Goal: Contribute content: Contribute content

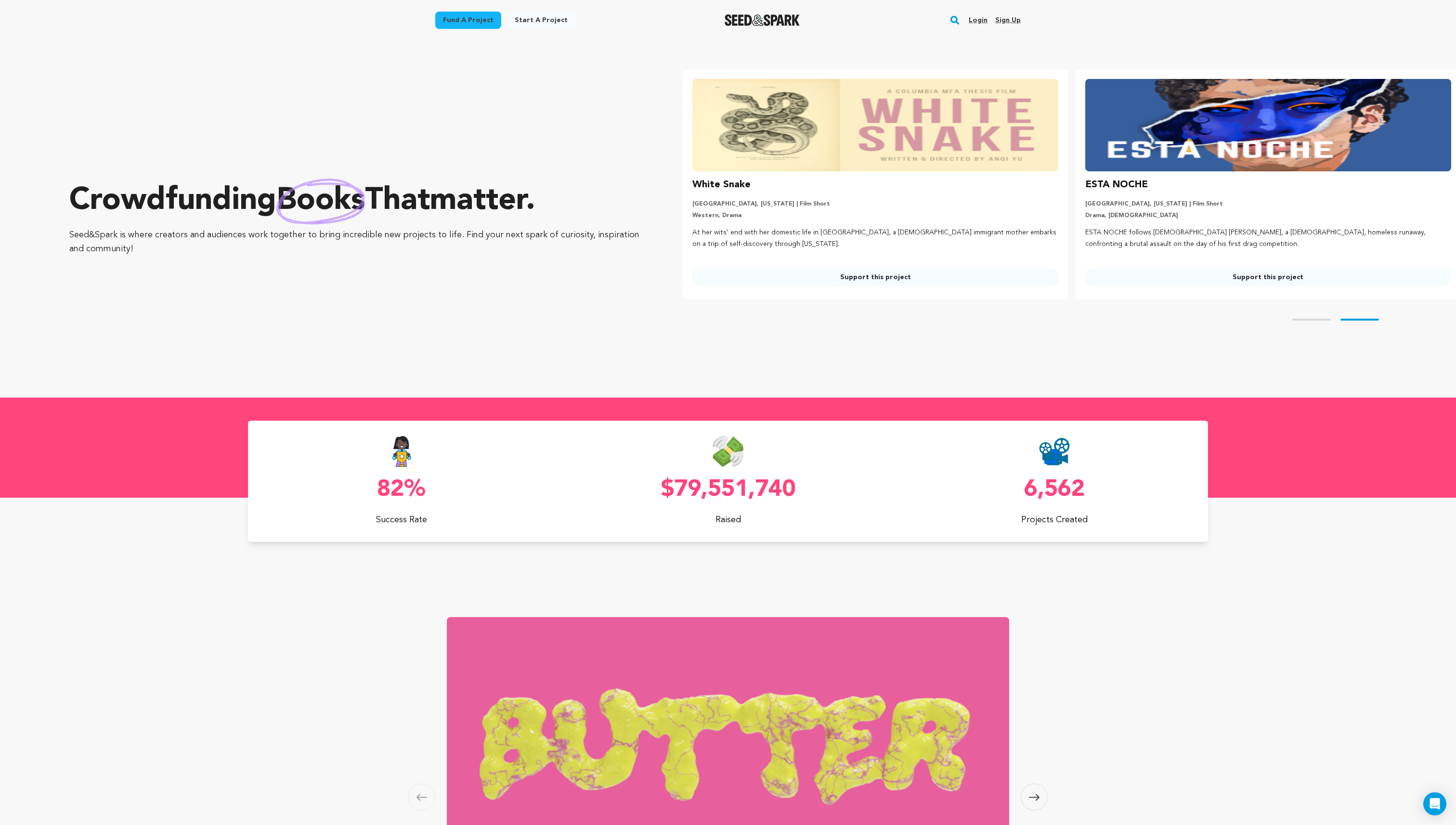
scroll to position [0, 400]
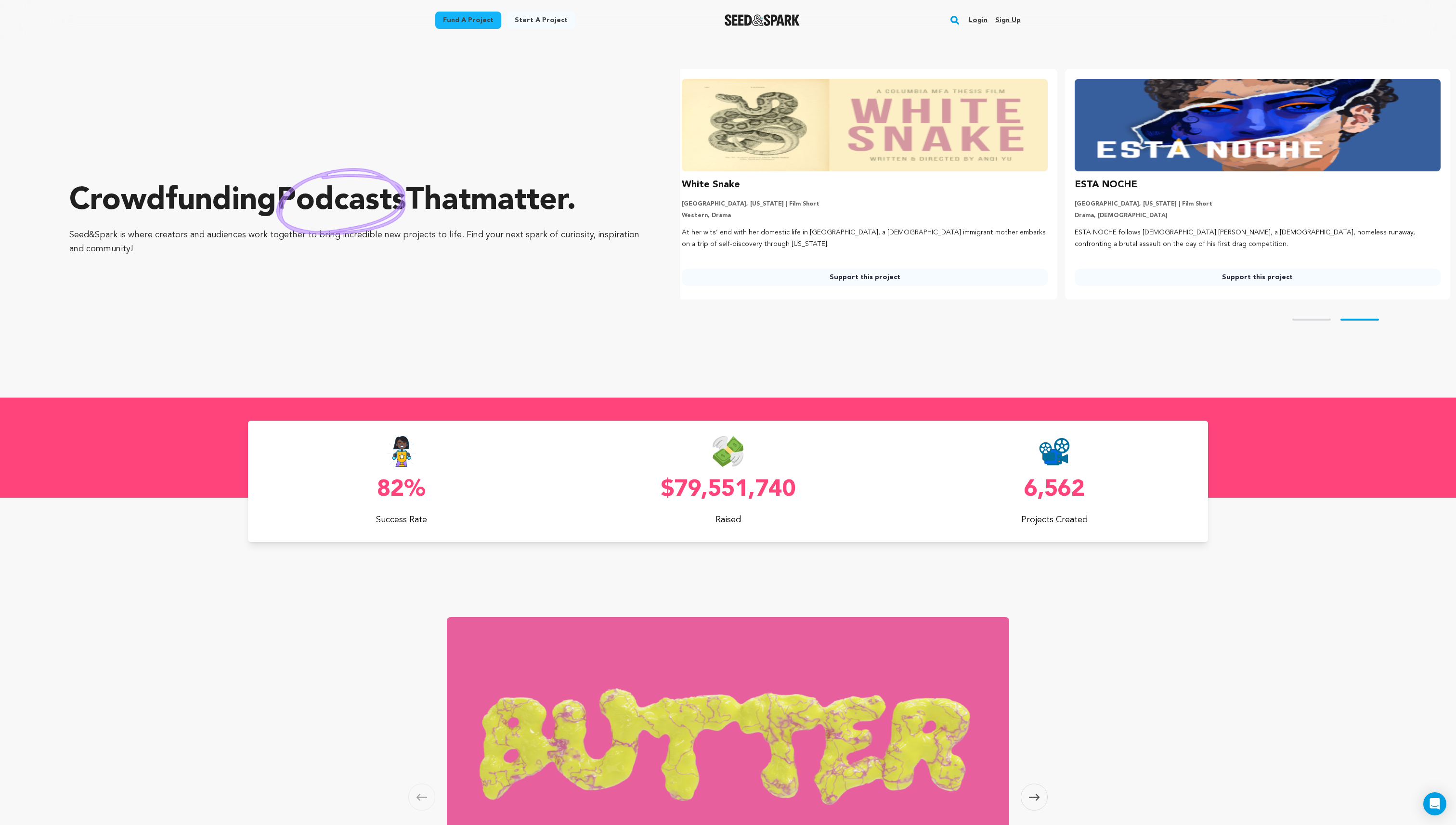
click at [973, 16] on link "Login" at bounding box center [978, 20] width 19 height 15
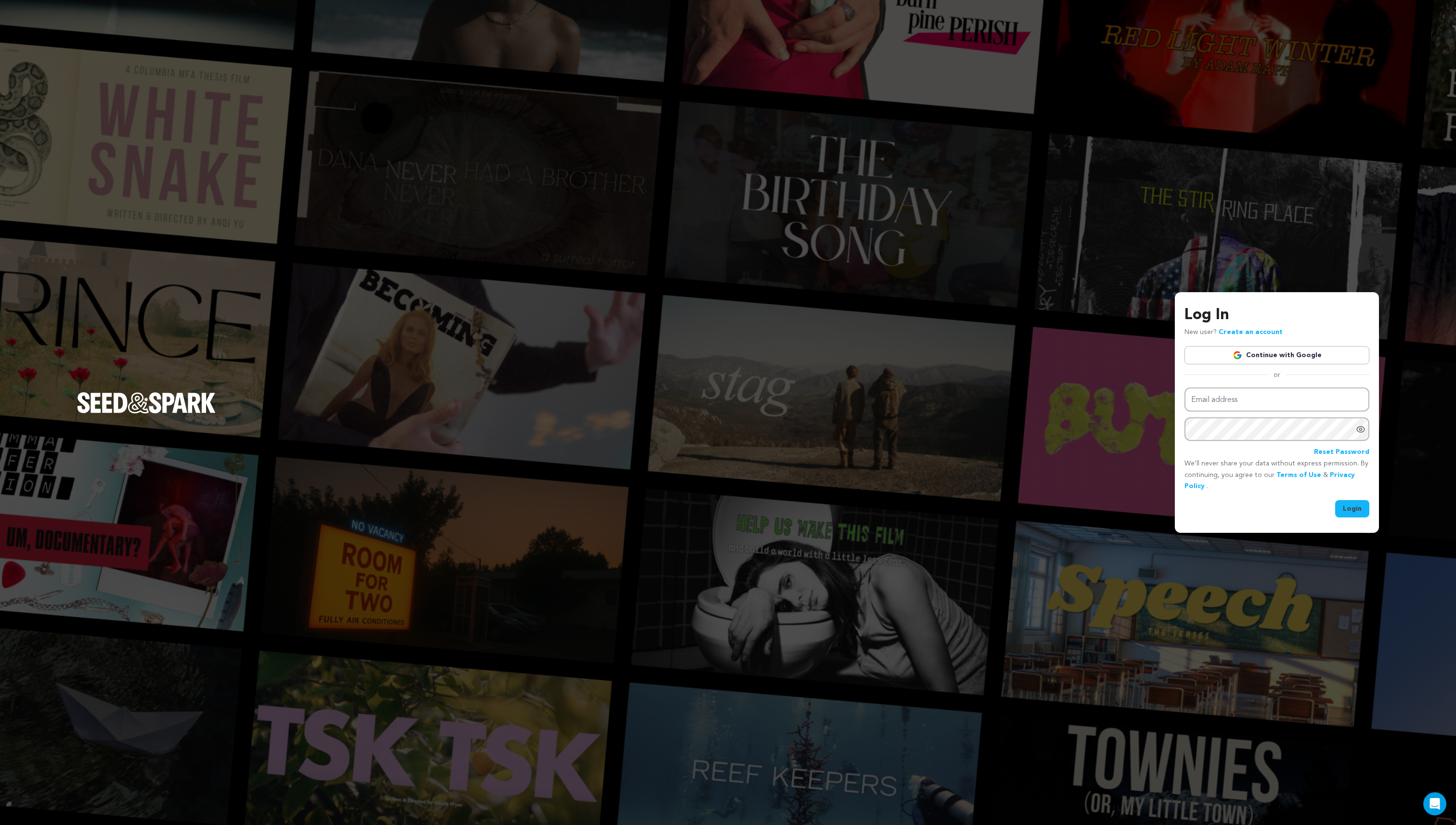
click at [1247, 358] on link "Continue with Google" at bounding box center [1277, 355] width 185 height 18
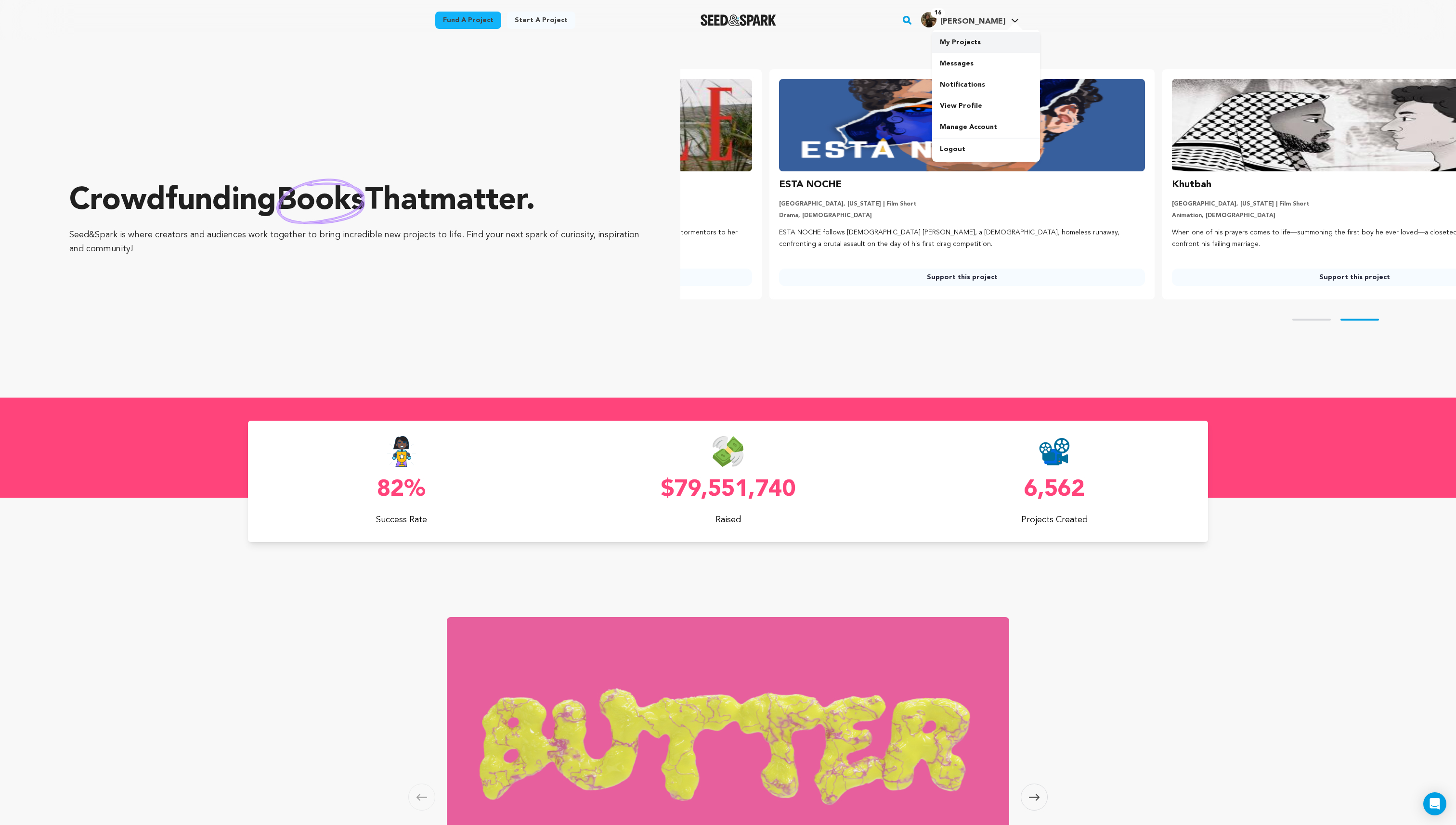
scroll to position [0, 400]
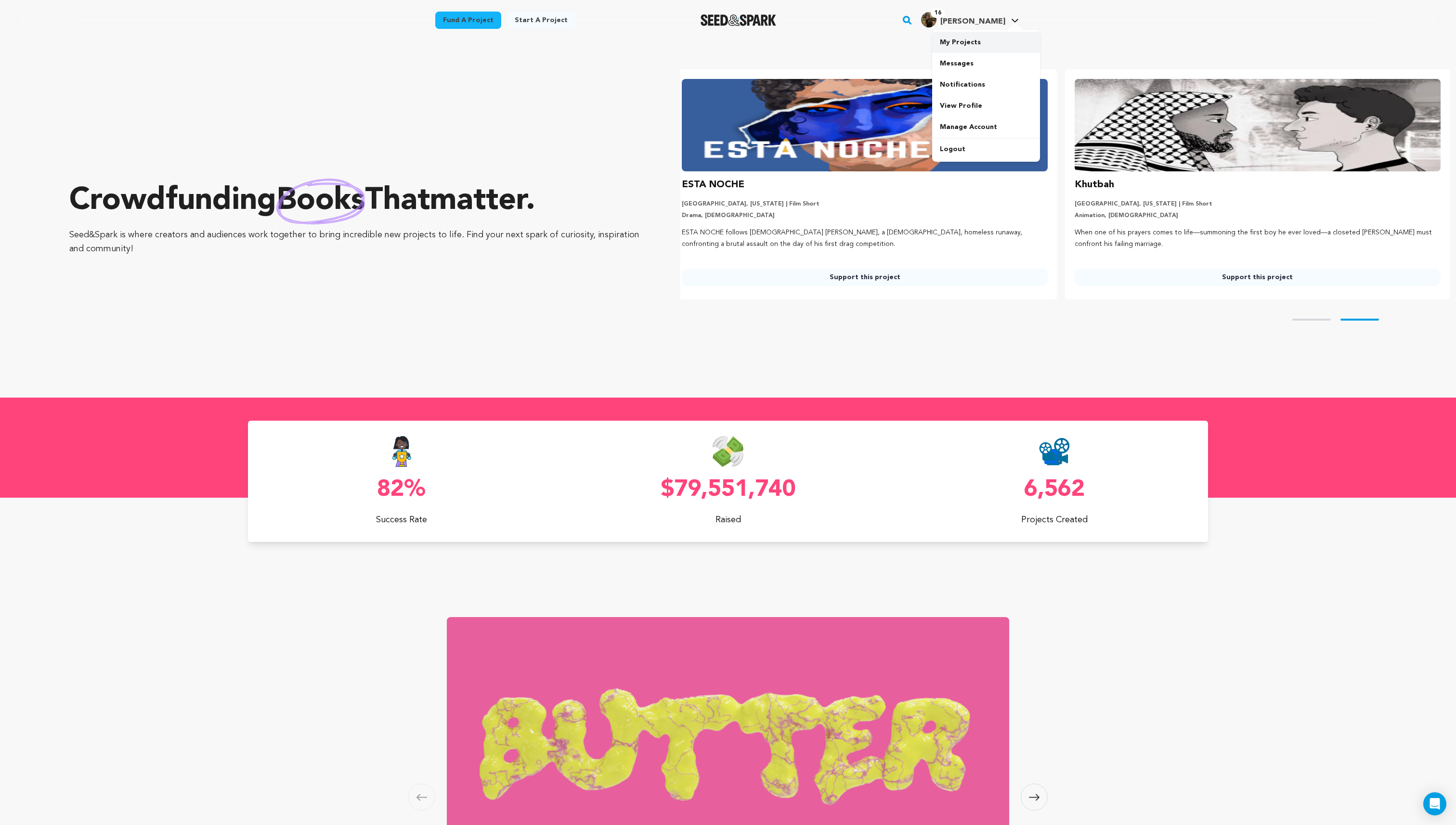
click at [969, 37] on link "My Projects" at bounding box center [986, 42] width 108 height 21
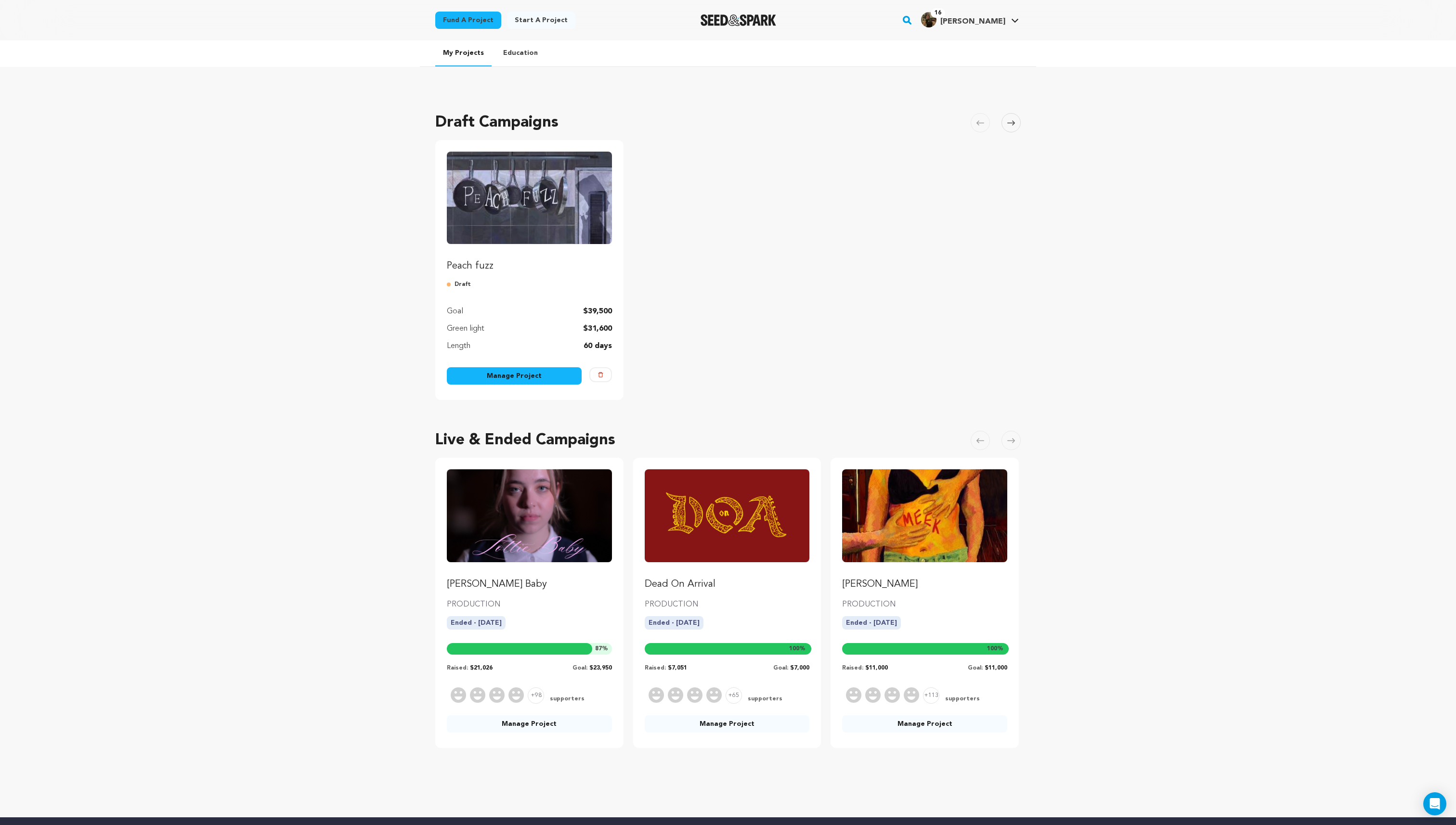
click at [580, 261] on p "Peach fuzz" at bounding box center [529, 266] width 165 height 14
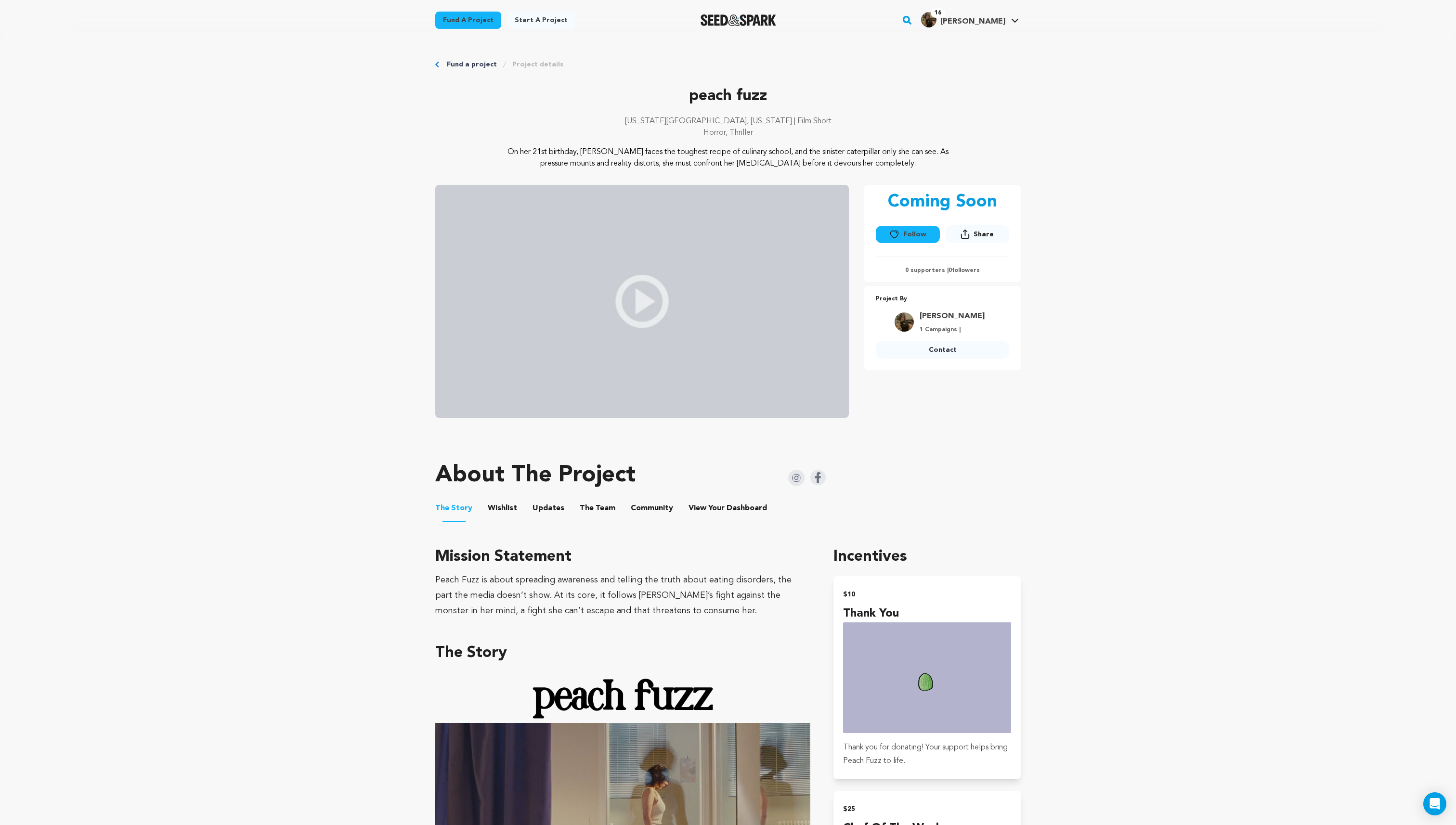
click at [501, 508] on button "Wishlist" at bounding box center [502, 510] width 23 height 23
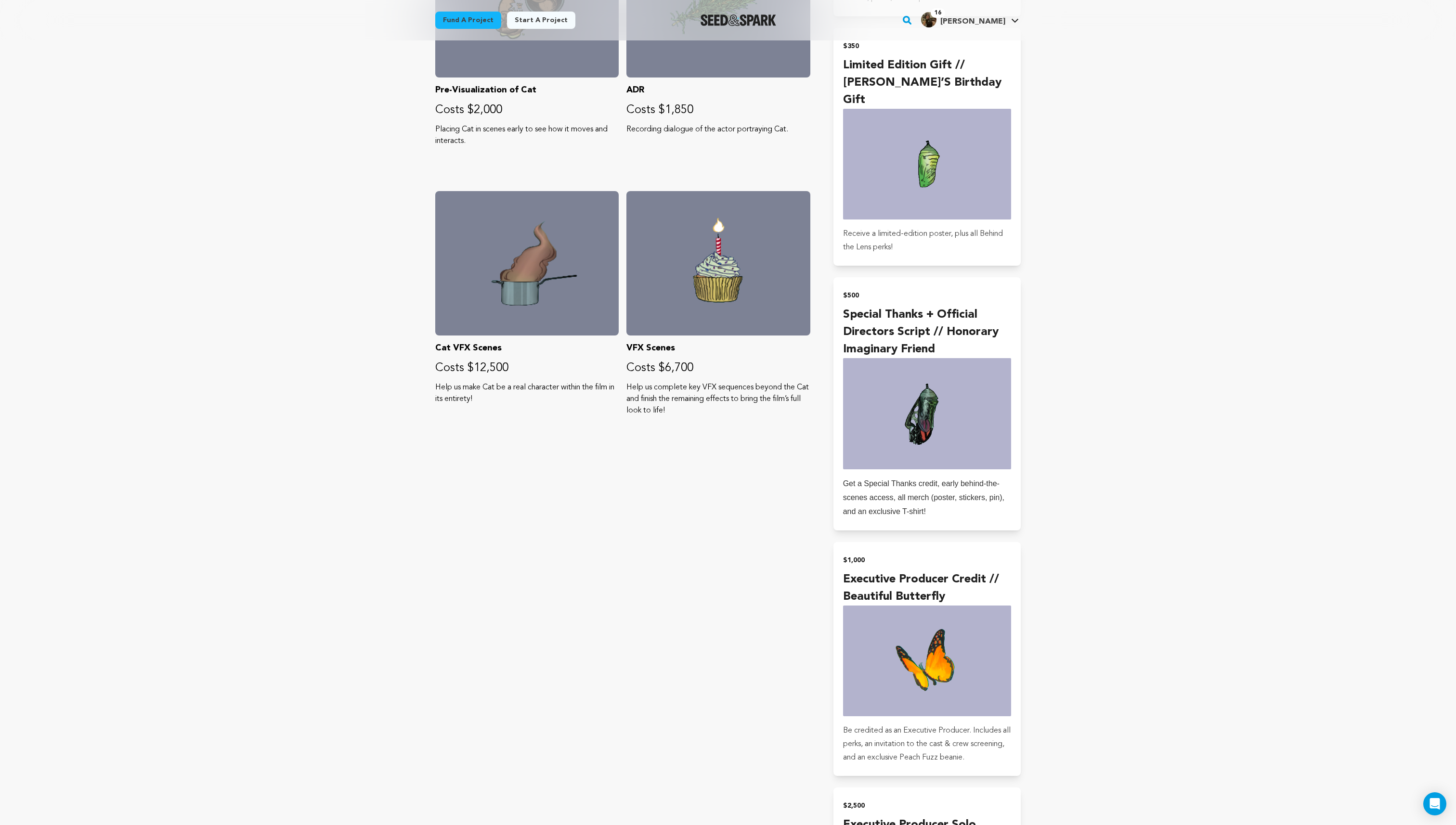
scroll to position [1738, 0]
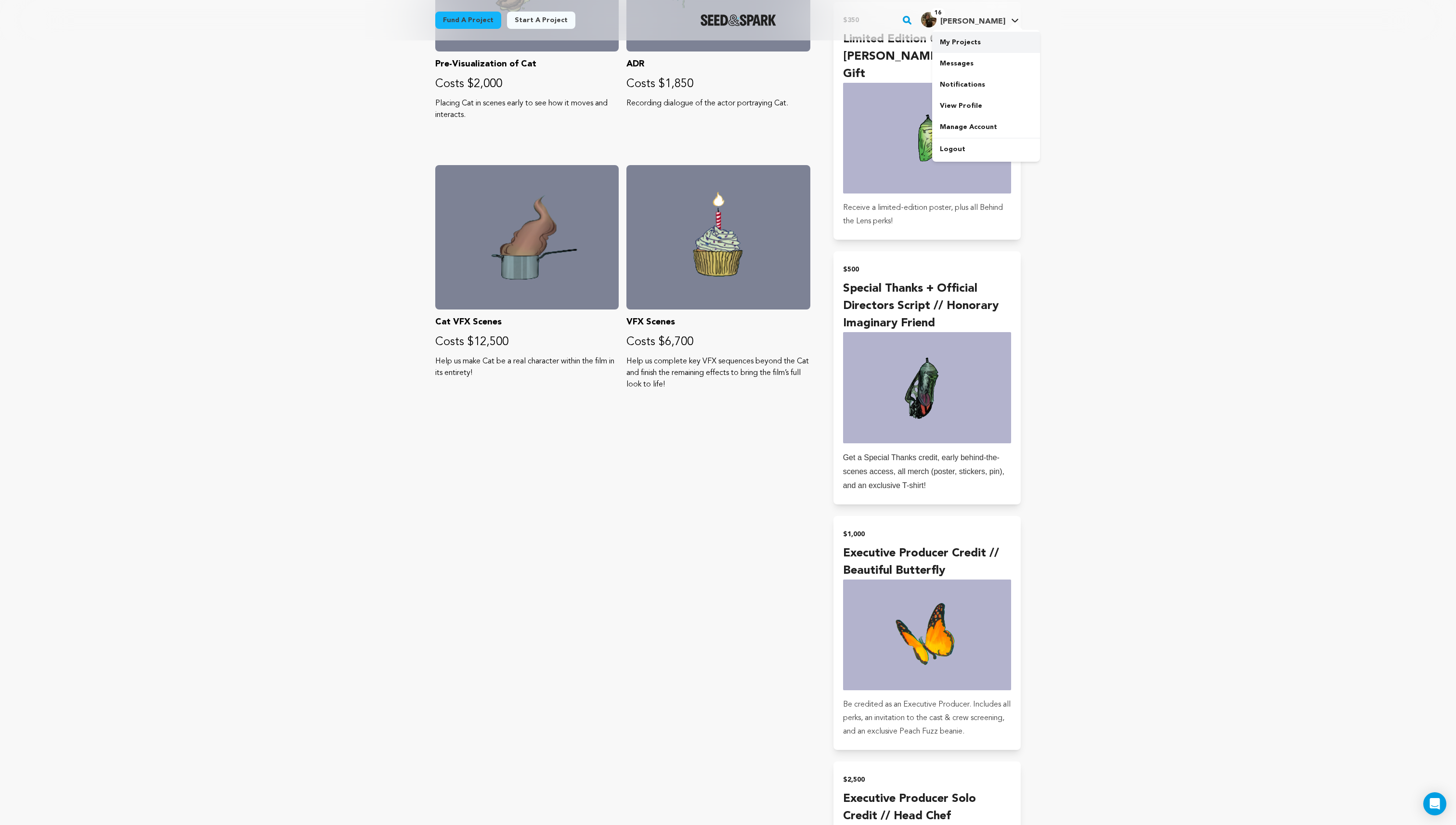
click at [946, 41] on link "My Projects" at bounding box center [986, 42] width 108 height 21
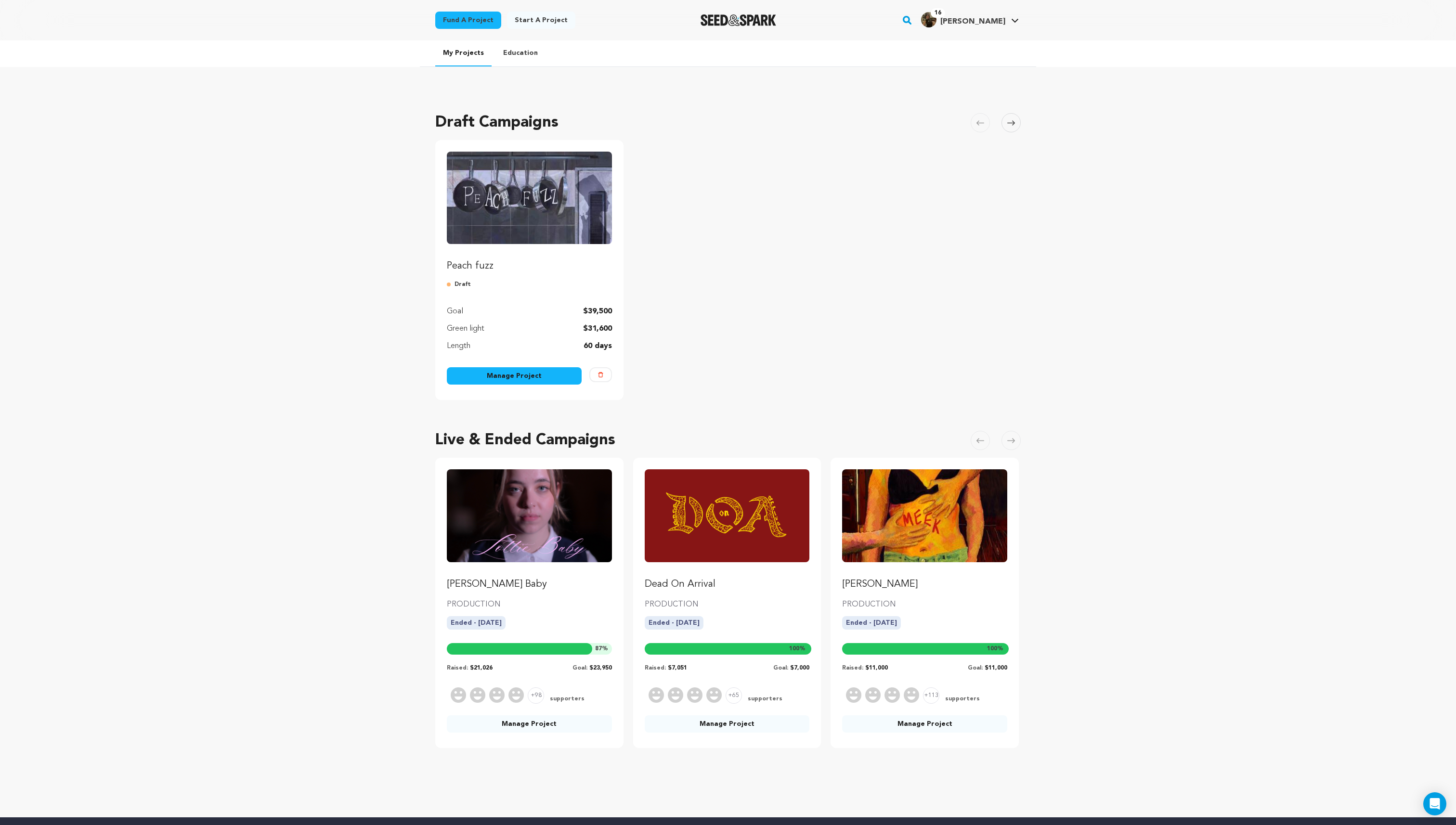
click at [509, 379] on link "Manage Project" at bounding box center [514, 375] width 135 height 18
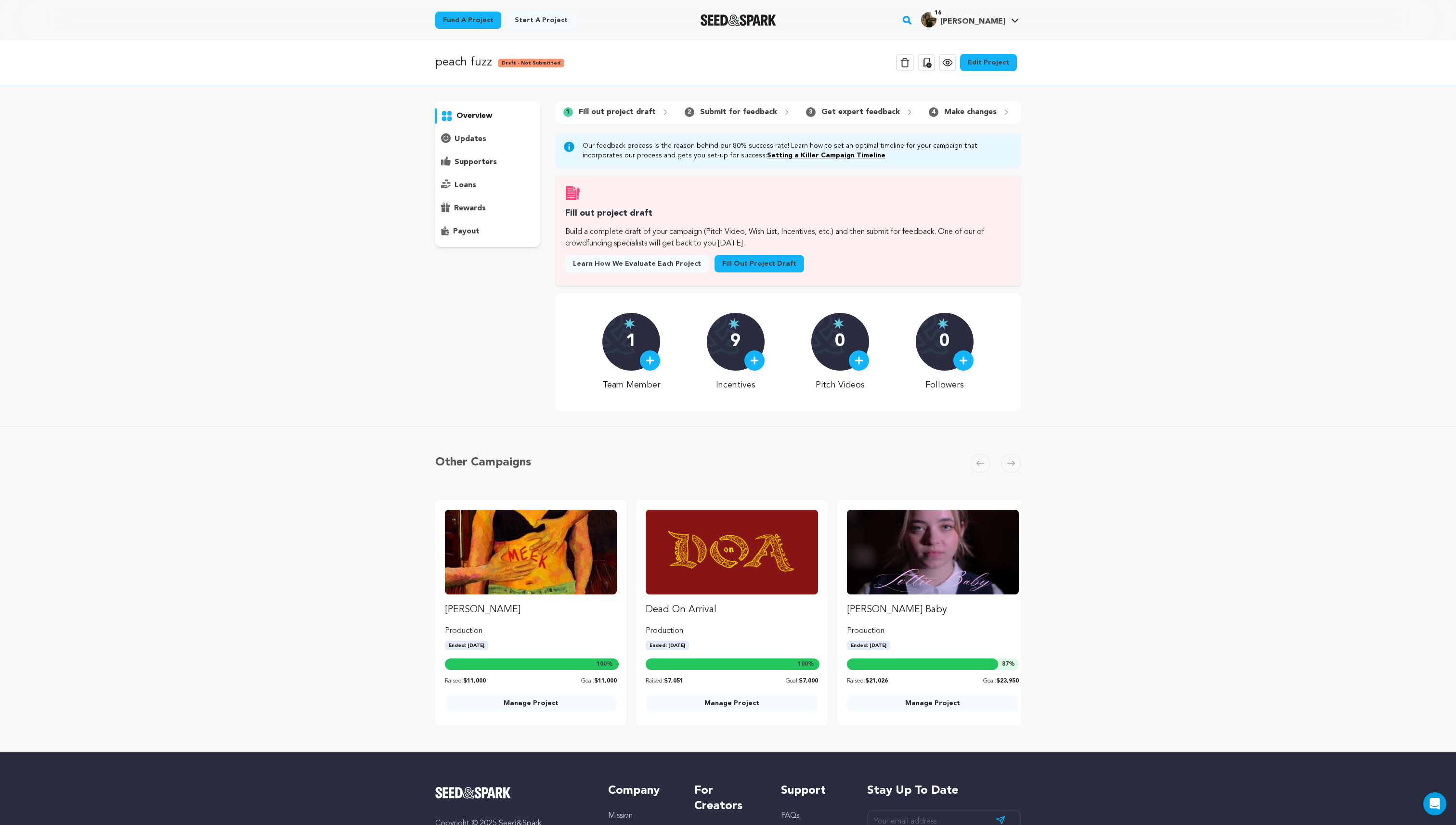
click at [736, 261] on link "Fill out project draft" at bounding box center [759, 264] width 89 height 18
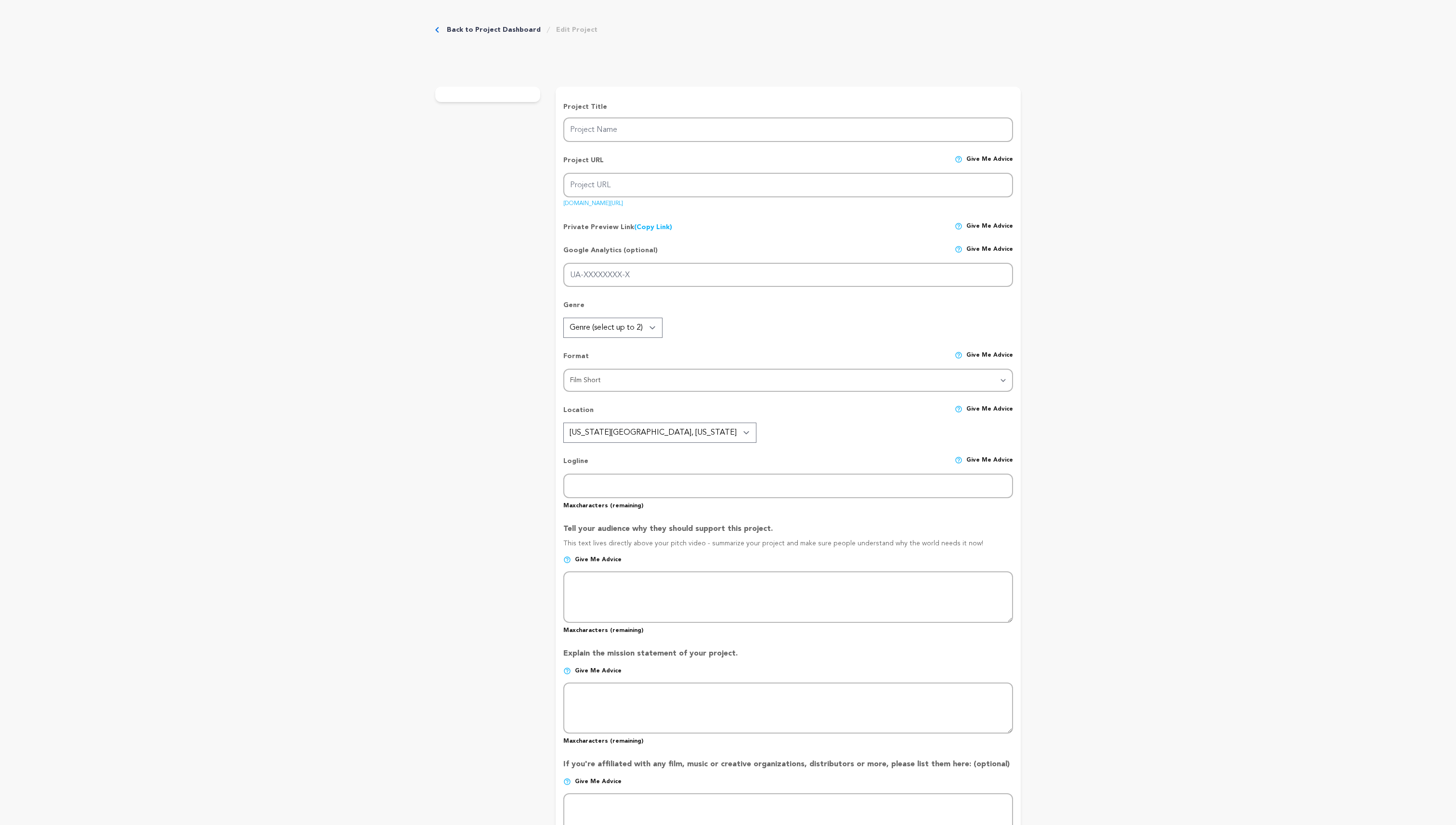
type input "peach fuzz"
type input "peachfuzz"
type input "On her 21st birthday, [PERSON_NAME], a culinary student, faces unbelievable str…"
type textarea "On her 21st birthday, Mia faces the toughest recipe of culinary school, and the…"
type textarea "Peach Fuzz is about spreading awareness and telling the truth about eating diso…"
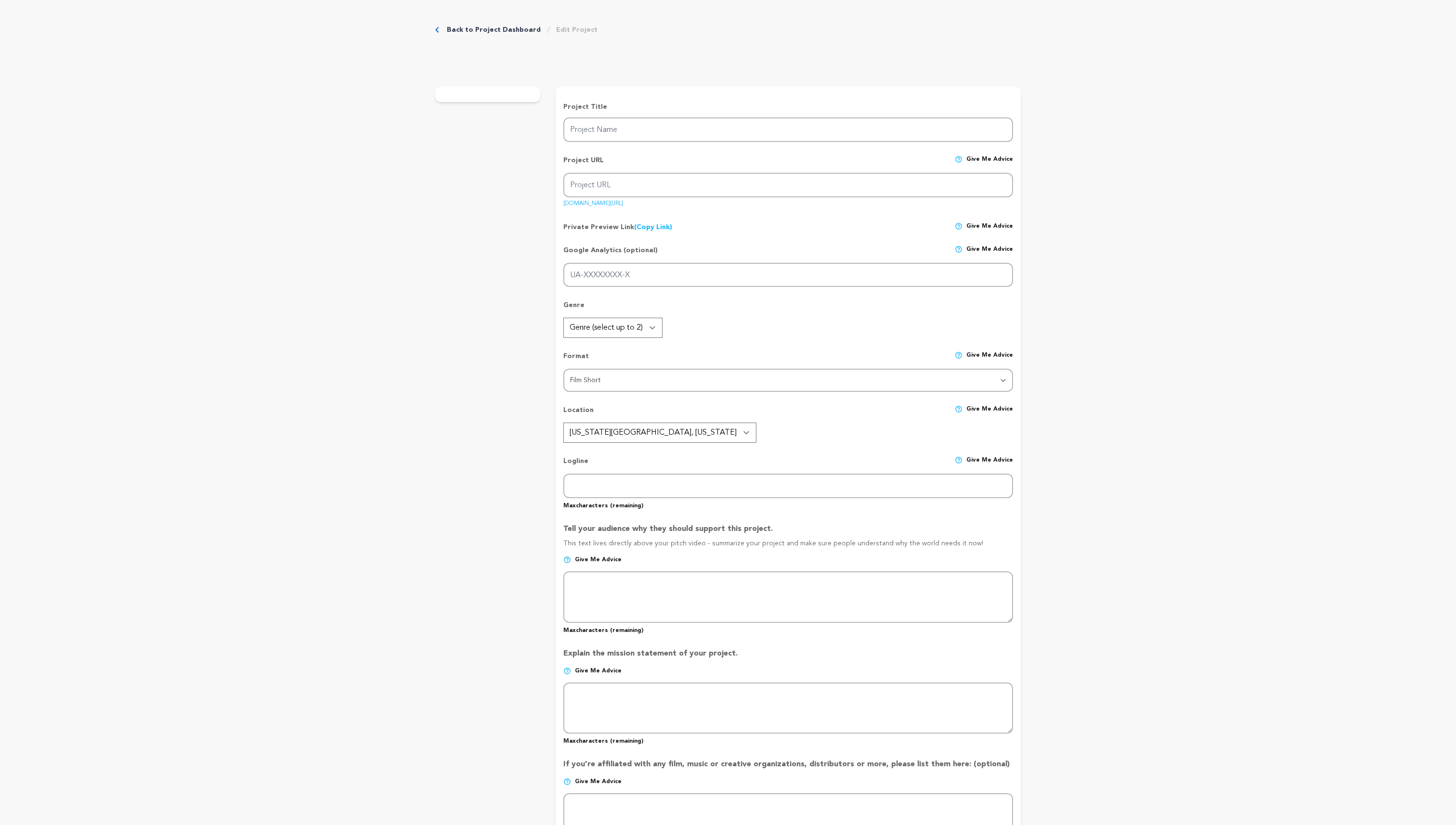
radio input "true"
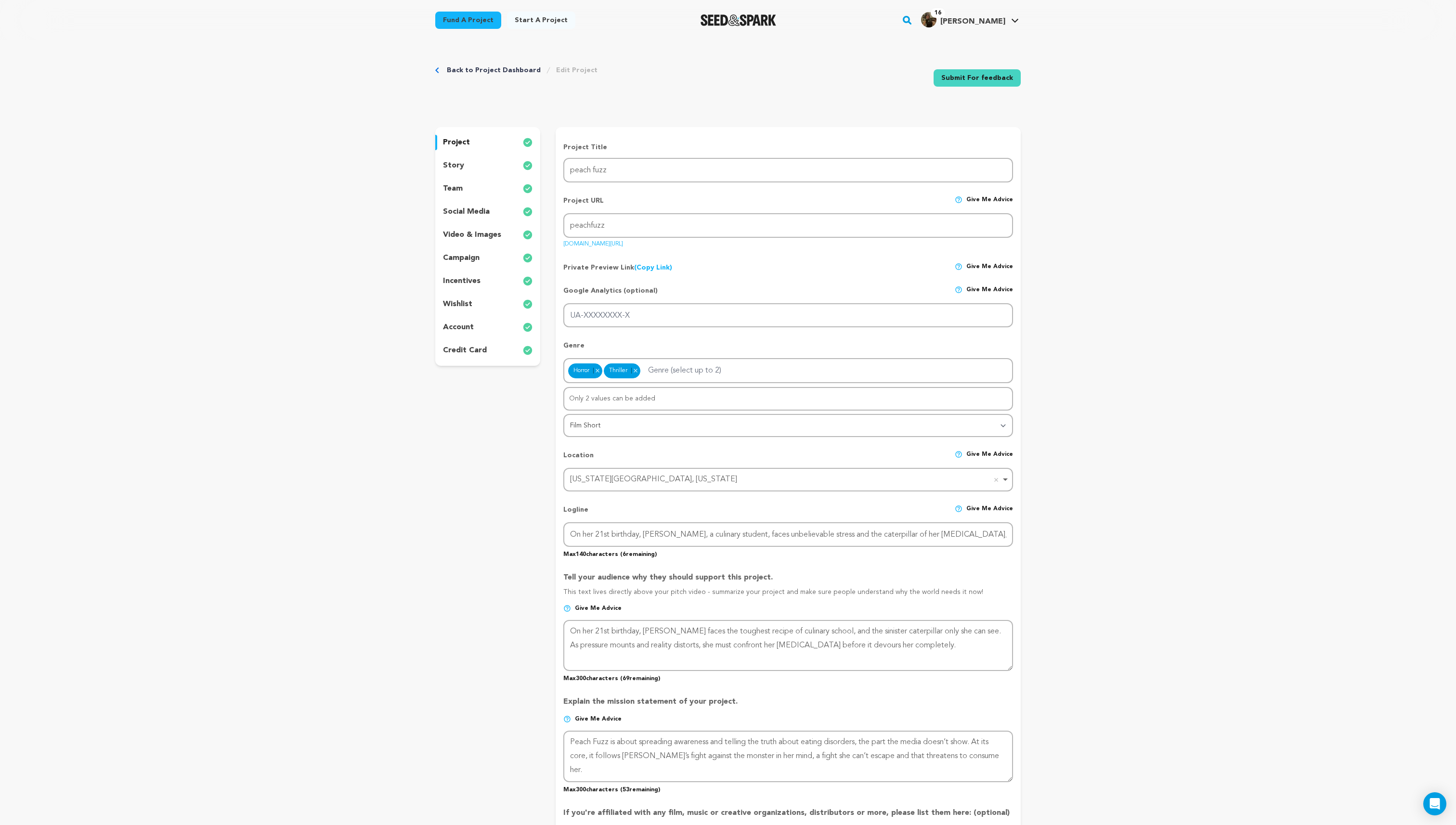
click at [506, 163] on div "story" at bounding box center [488, 165] width 105 height 15
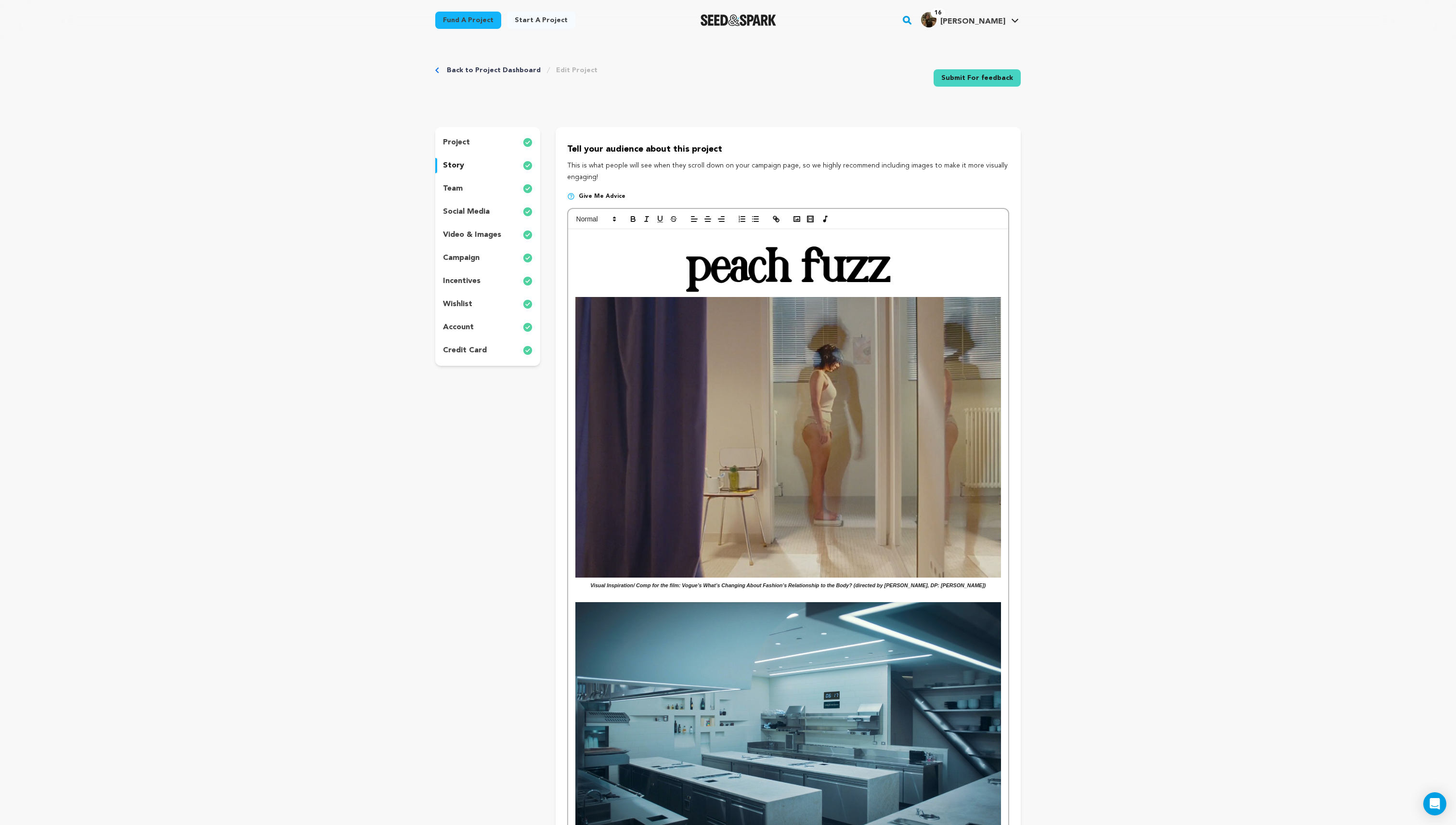
click at [914, 267] on img at bounding box center [788, 265] width 425 height 62
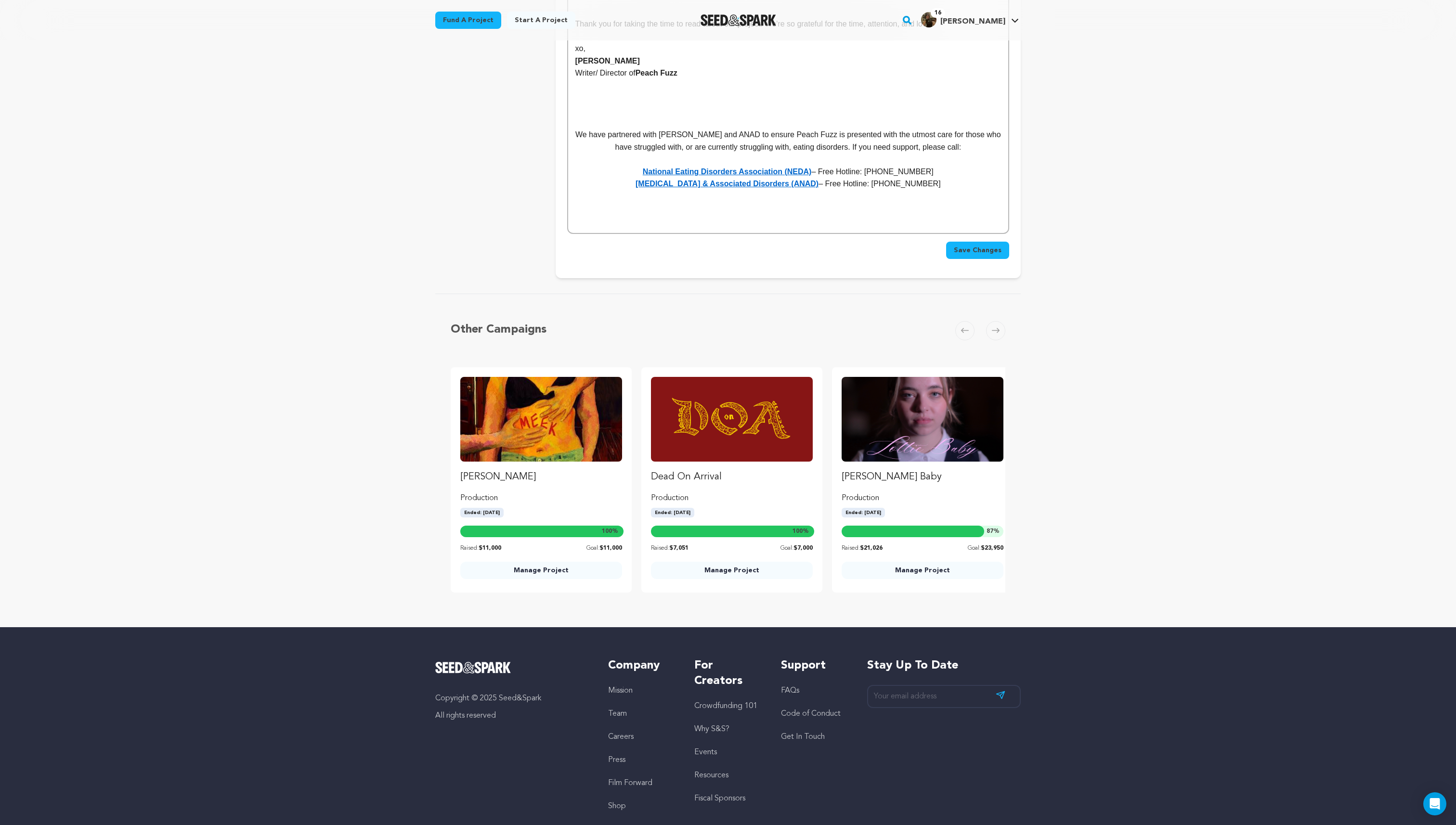
scroll to position [5065, 0]
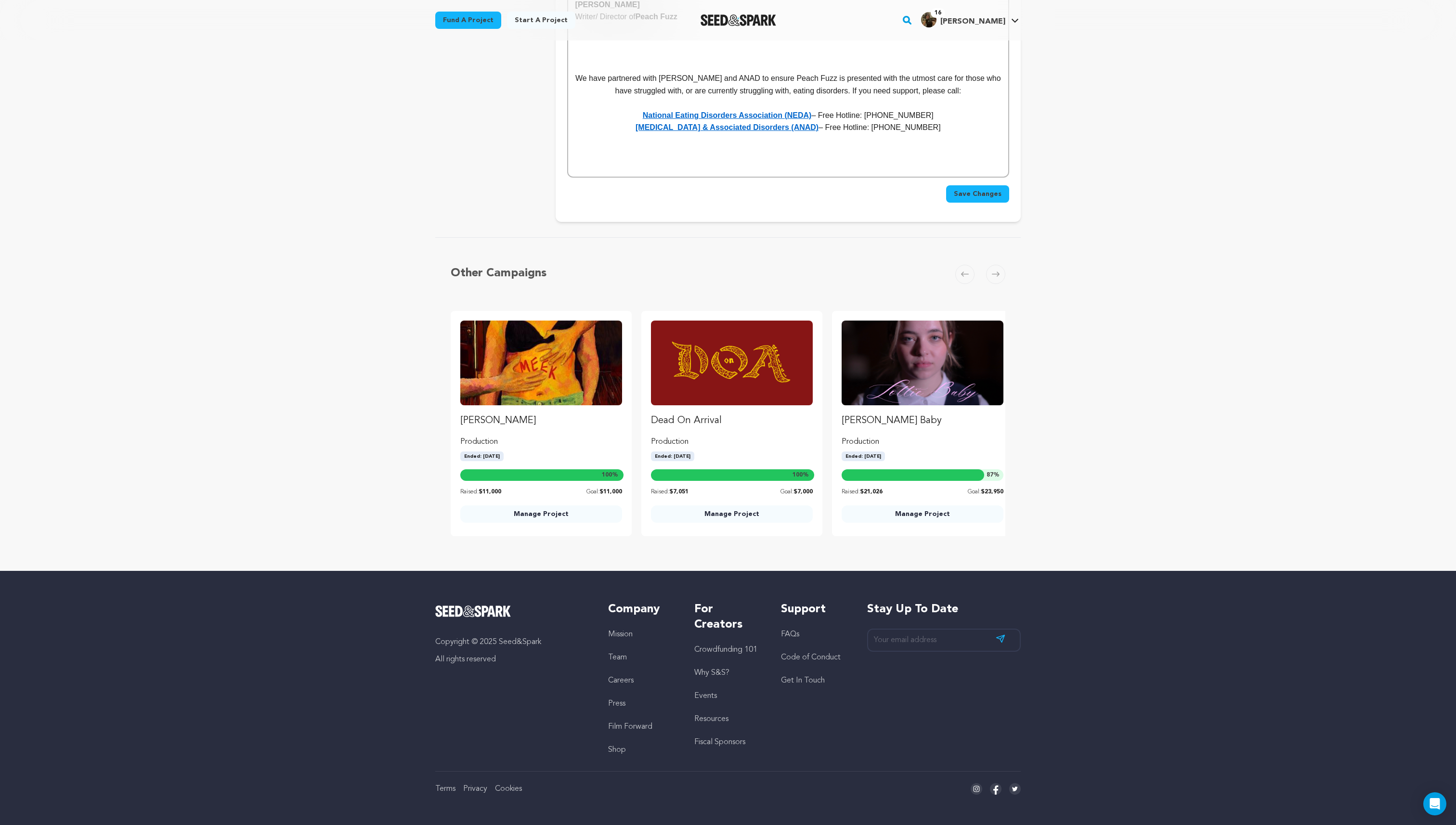
click at [976, 189] on span "Save Changes" at bounding box center [977, 194] width 48 height 10
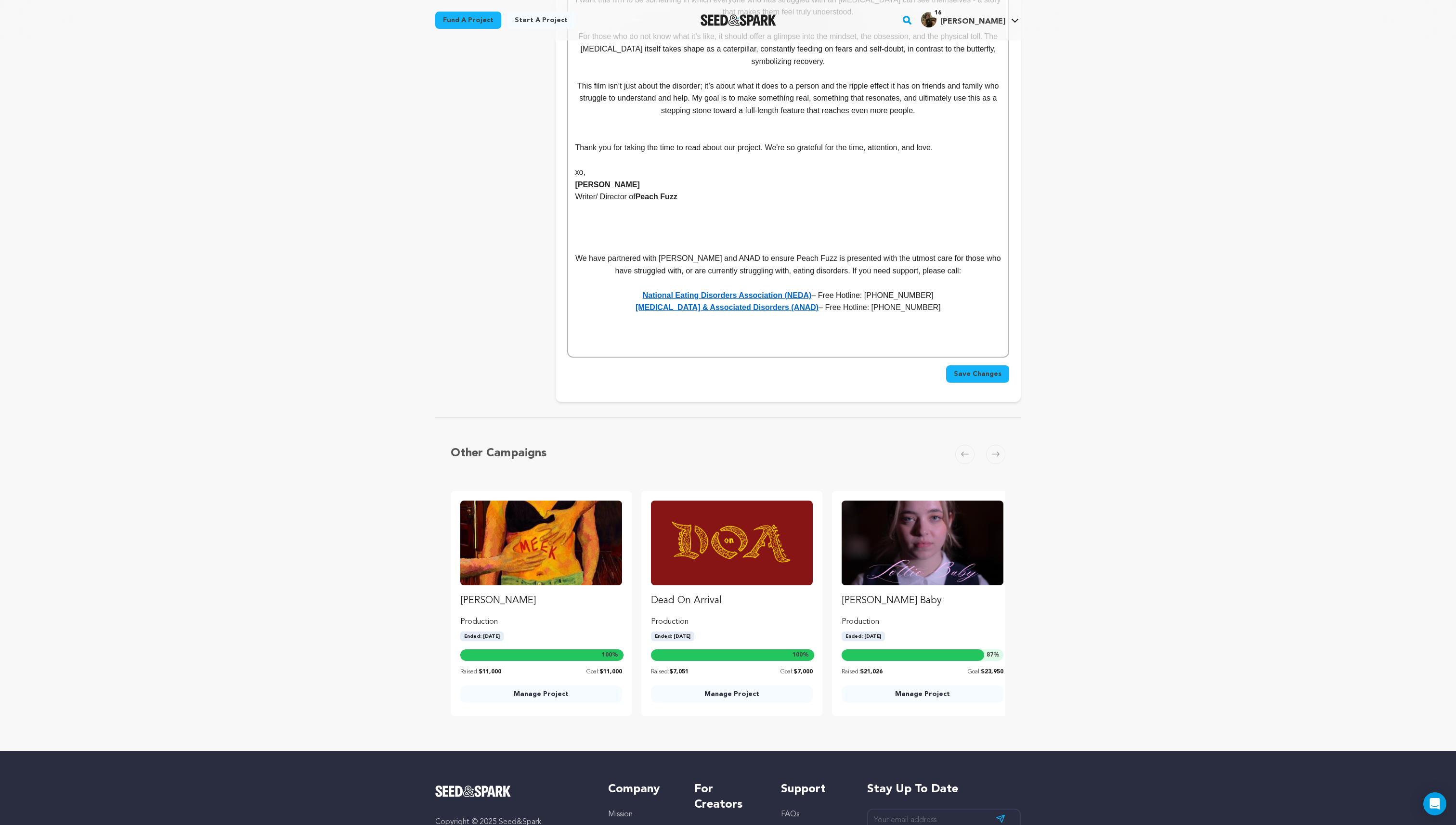
scroll to position [4889, 0]
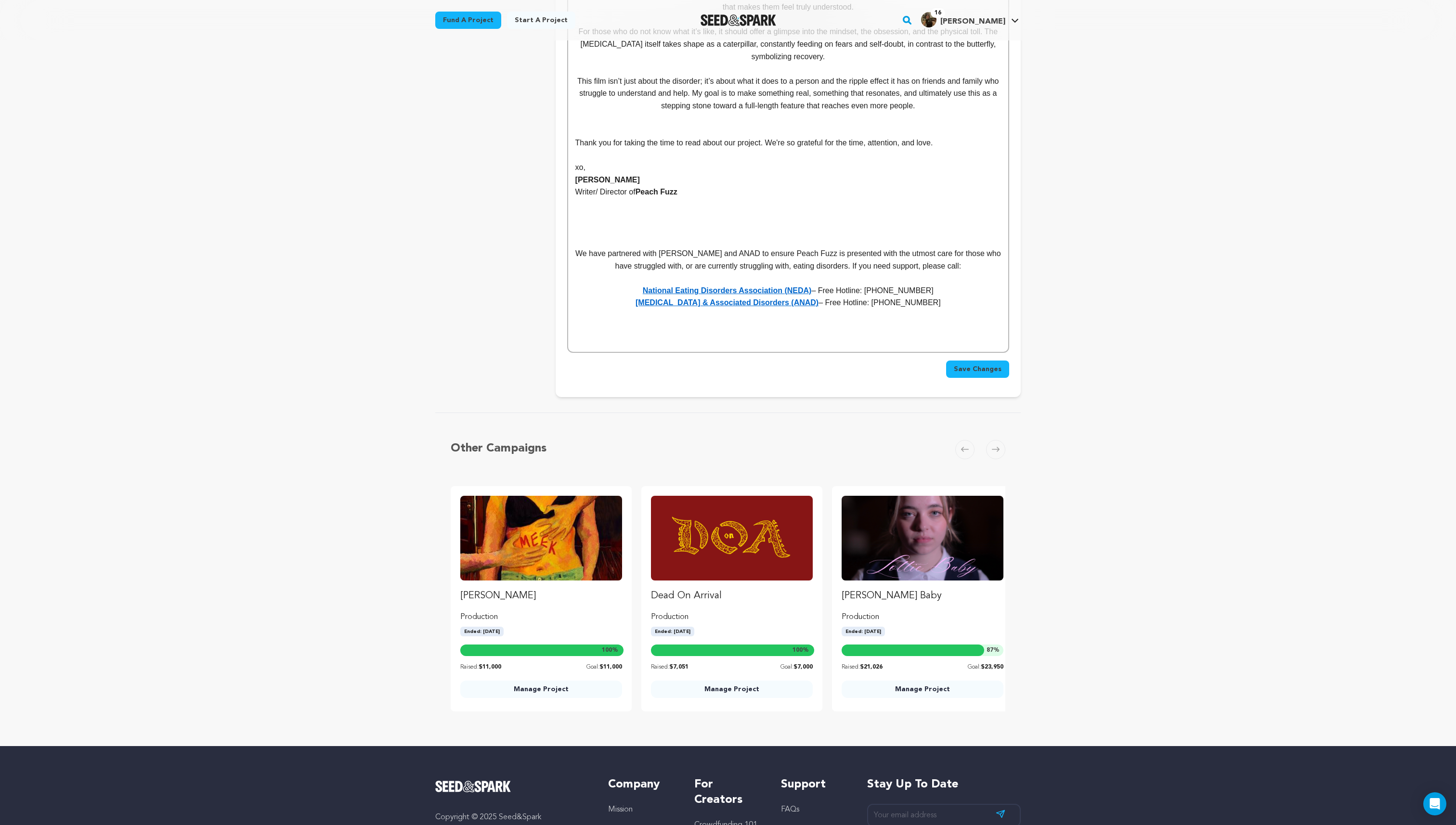
click at [960, 296] on p "Anorexia Nervosa & Associated Disorders (ANAD) – Free Hotline: 1-888-375-7767" at bounding box center [788, 303] width 425 height 12
drag, startPoint x: 960, startPoint y: 286, endPoint x: 571, endPoint y: 234, distance: 392.5
click at [678, 322] on p at bounding box center [788, 328] width 425 height 12
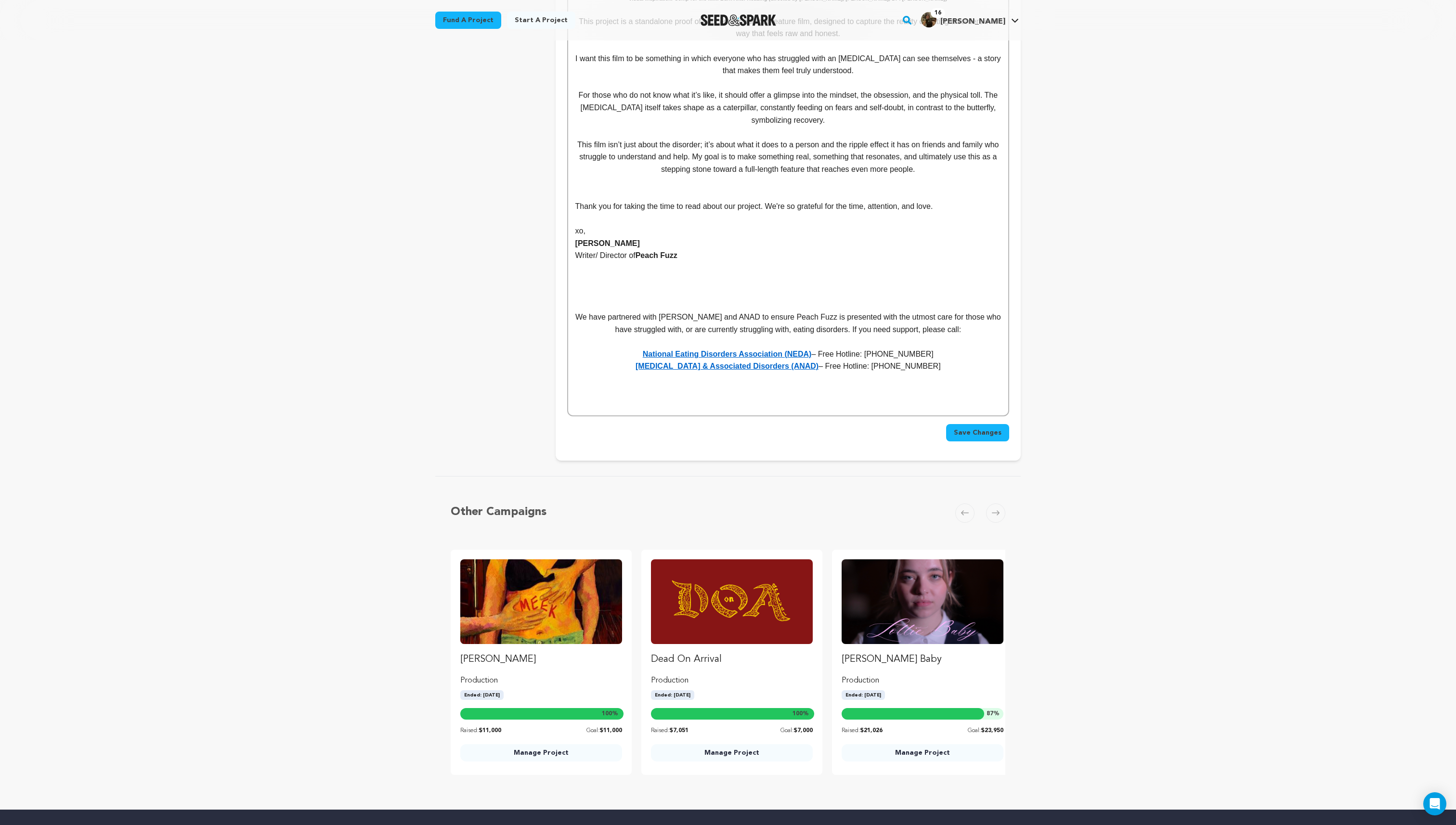
scroll to position [4818, 0]
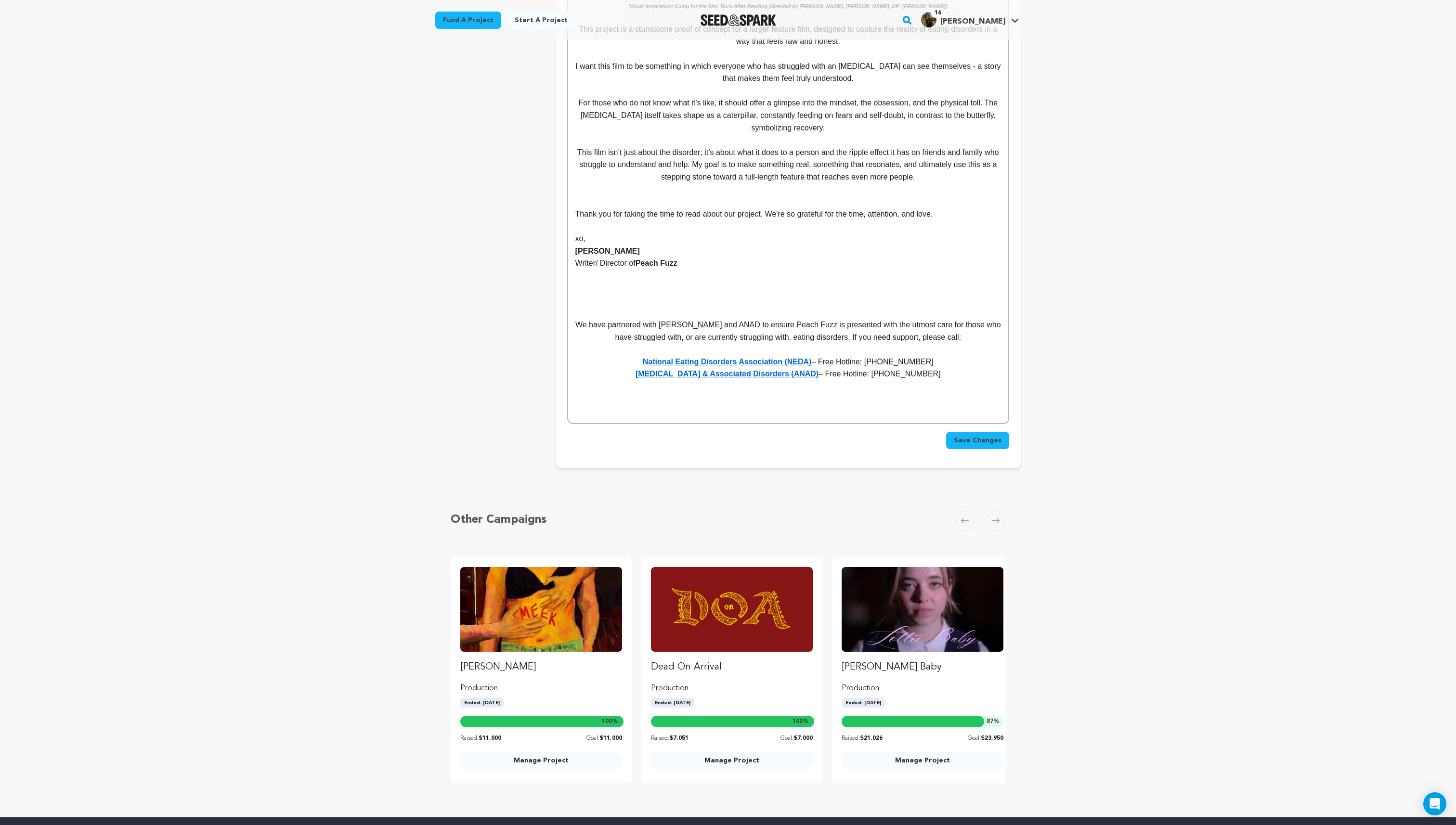
click at [824, 356] on p "National Eating Disorders Association (NEDA) – Free Hotline: 1-866-662-1235" at bounding box center [788, 362] width 425 height 12
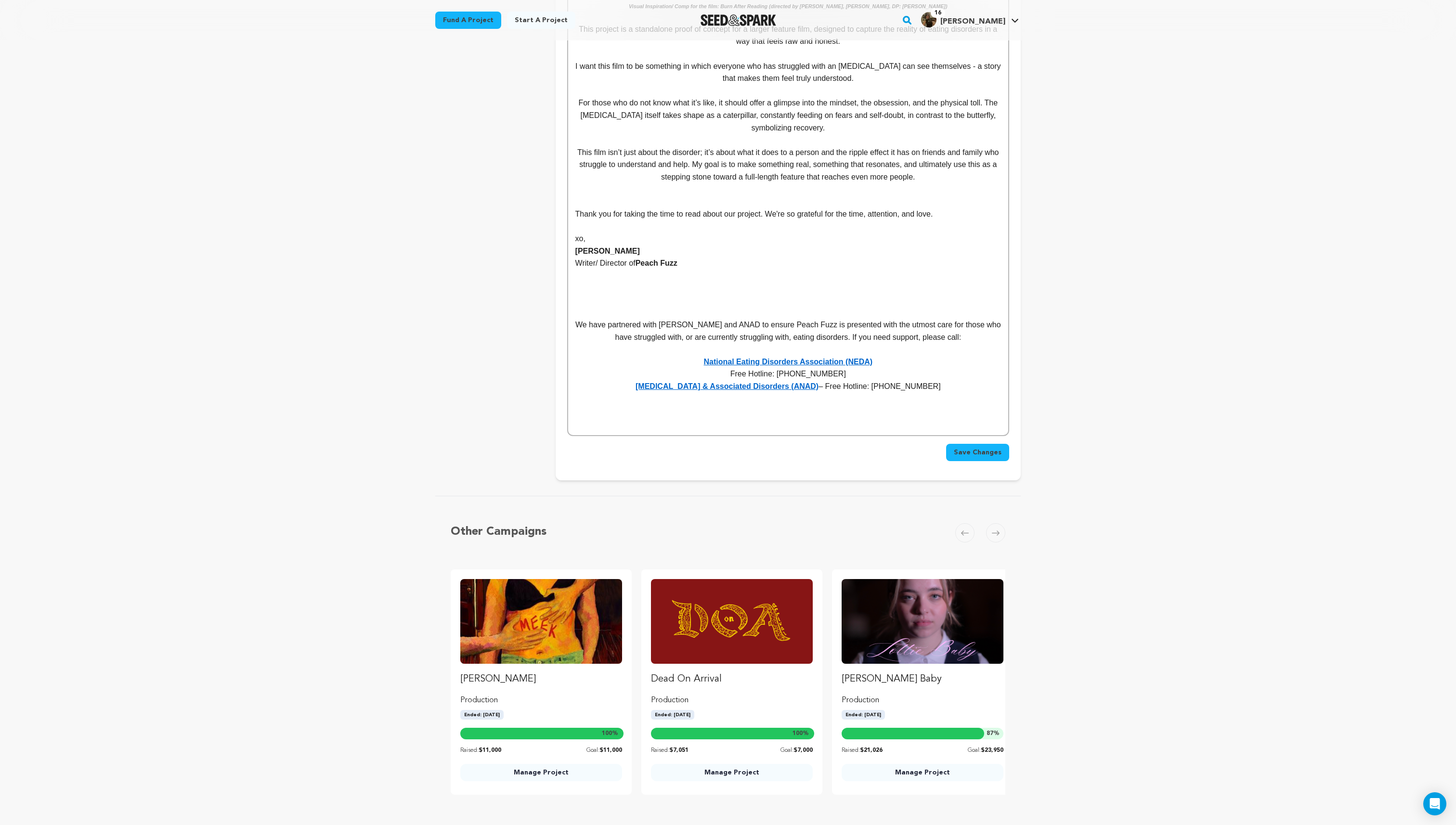
click at [832, 380] on p "Anorexia Nervosa & Associated Disorders (ANAD) – Free Hotline: 1-888-375-7767" at bounding box center [788, 386] width 425 height 12
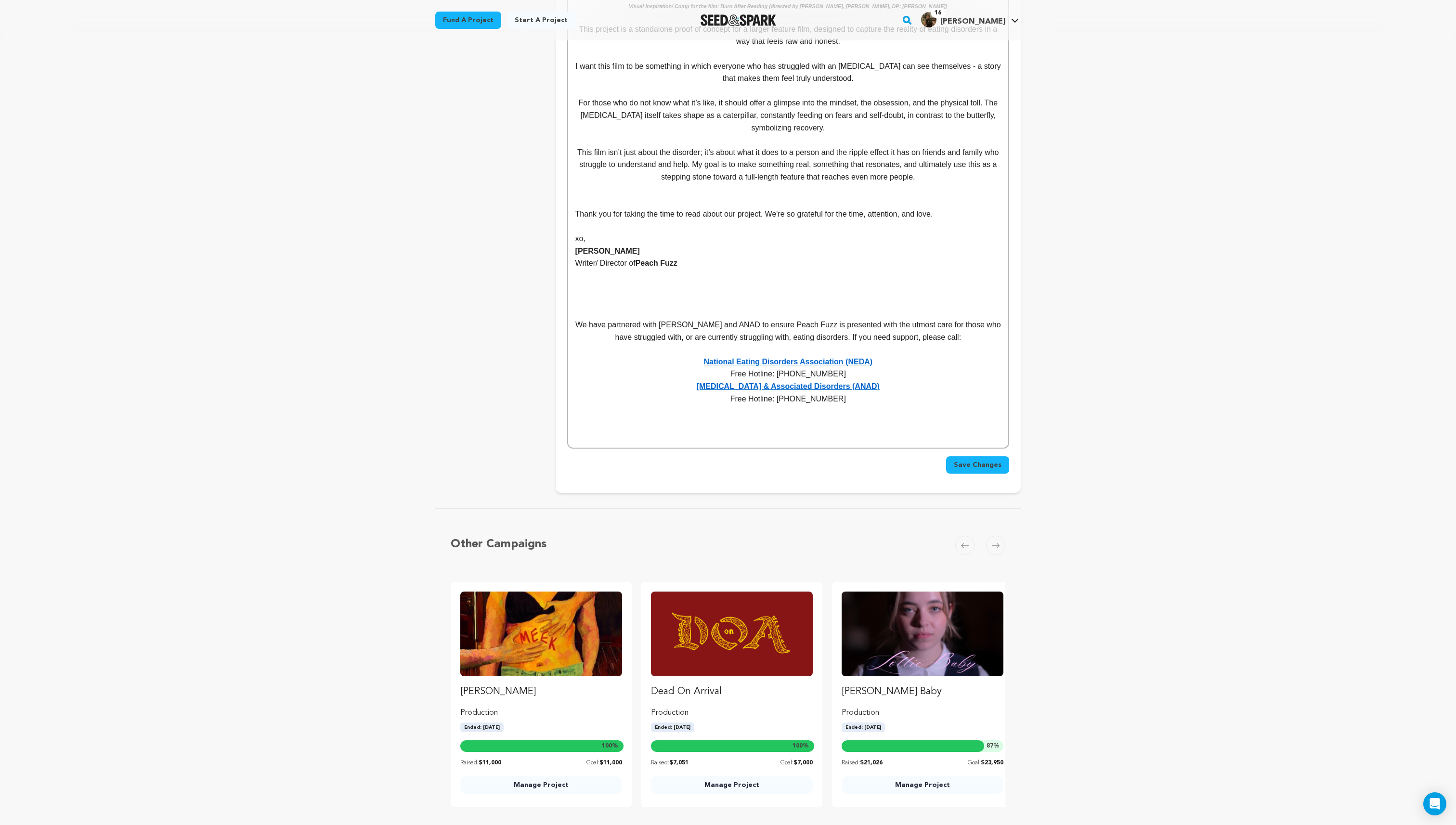
click at [870, 343] on p "​" at bounding box center [788, 349] width 425 height 12
click at [870, 368] on p "Free Hotline: 1-866-662-1235" at bounding box center [788, 374] width 425 height 12
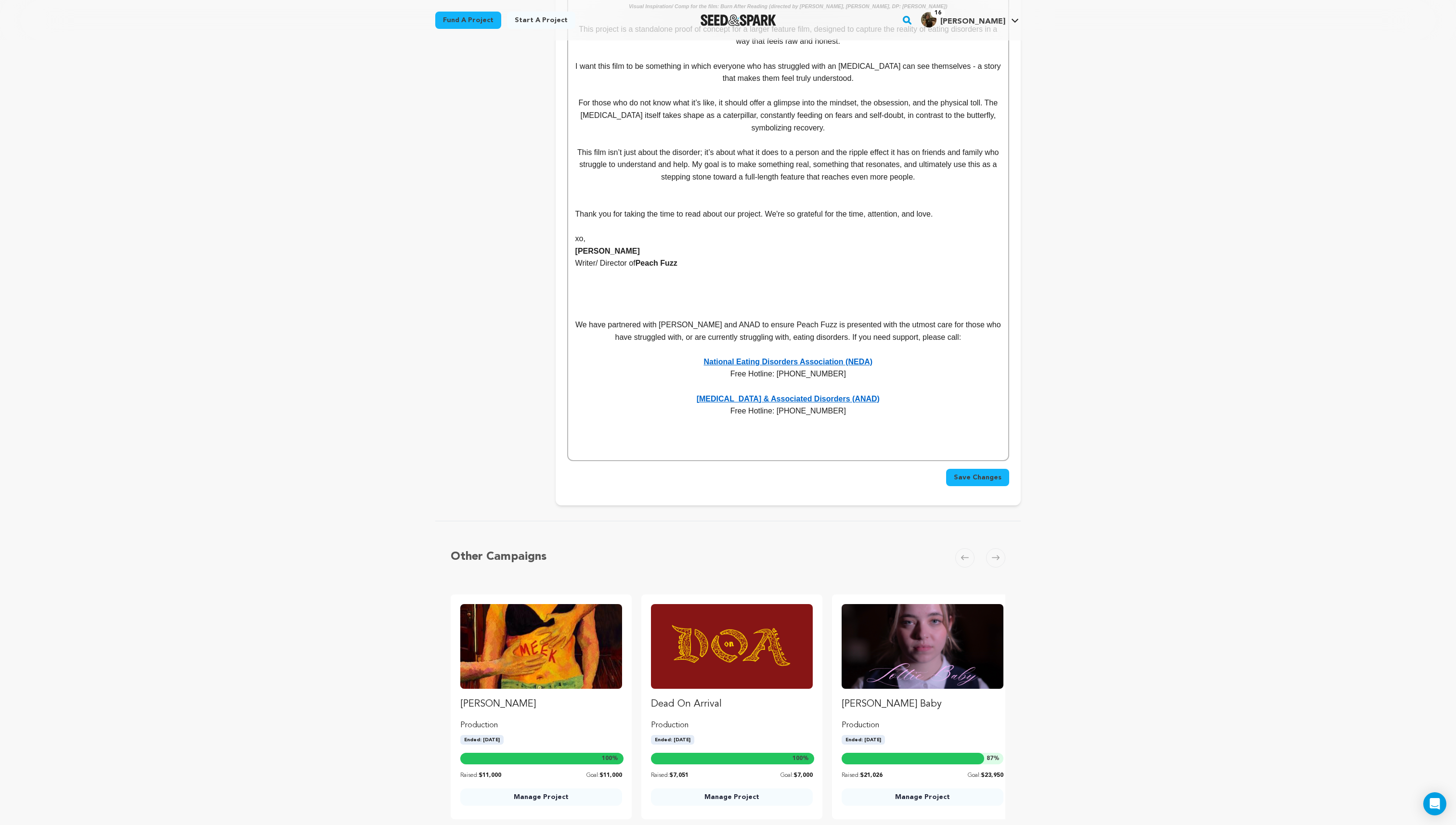
click at [971, 469] on button "Save Changes" at bounding box center [978, 477] width 63 height 18
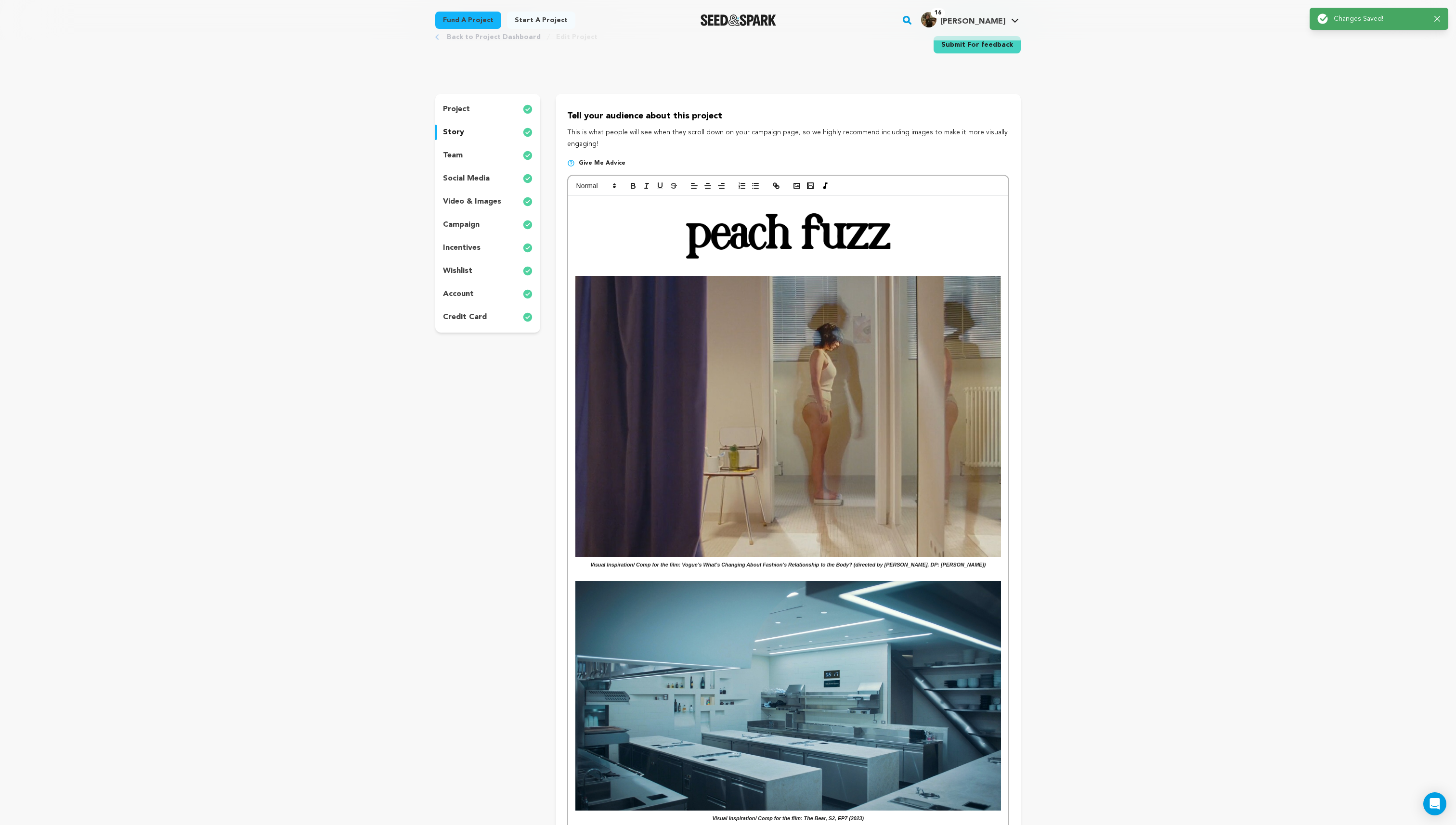
scroll to position [0, 0]
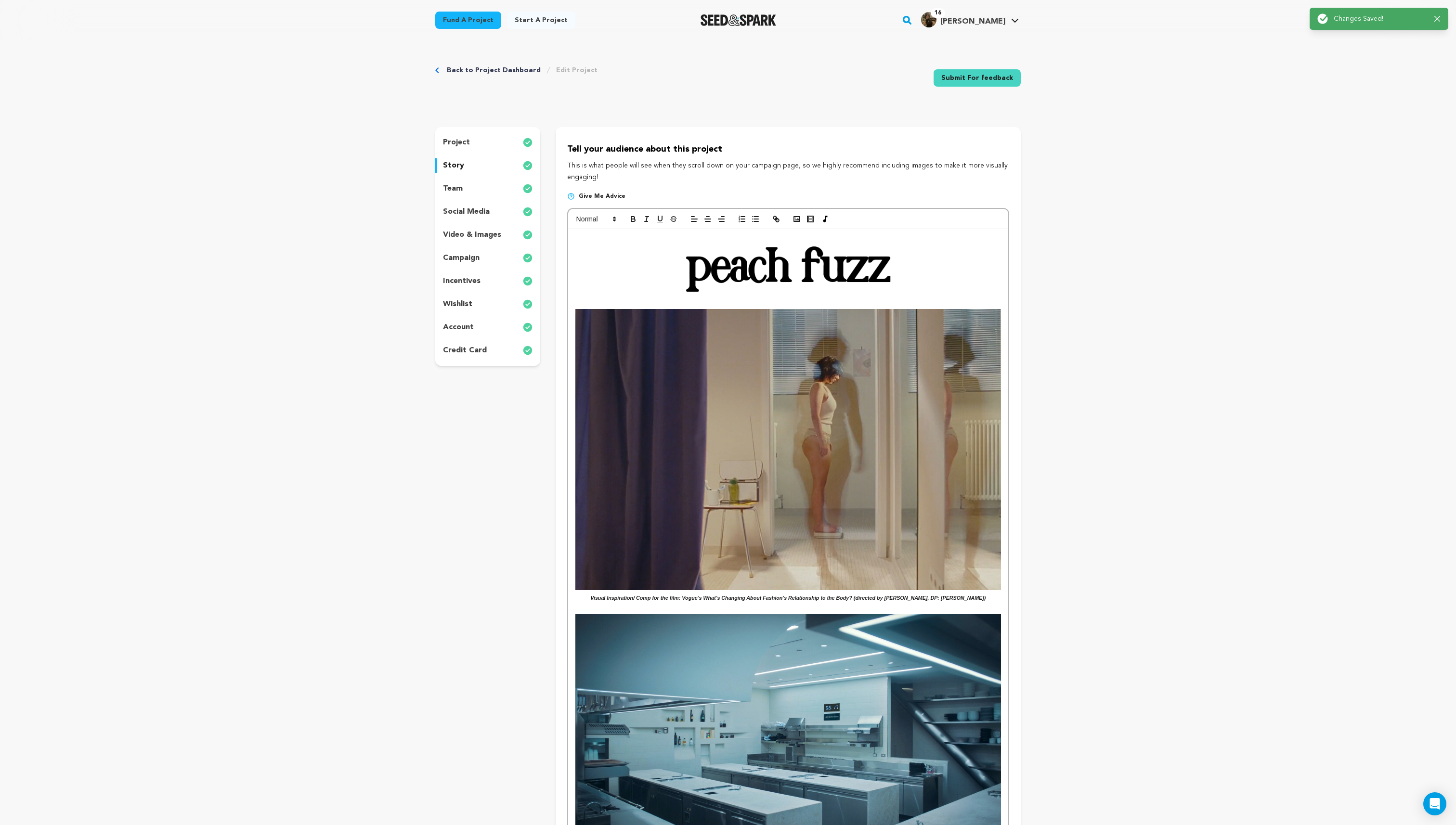
click at [484, 183] on div "team" at bounding box center [488, 188] width 105 height 15
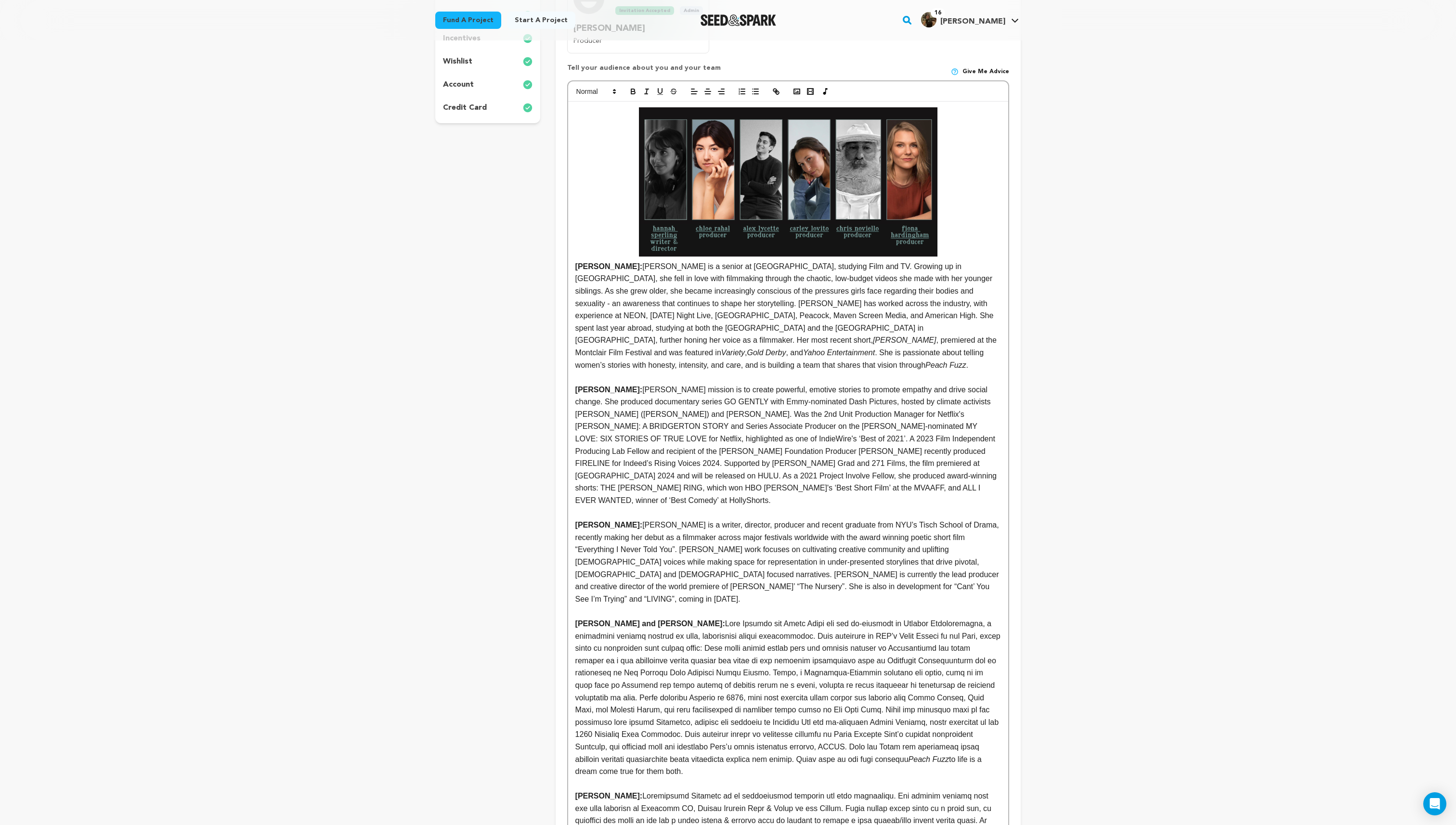
scroll to position [234, 0]
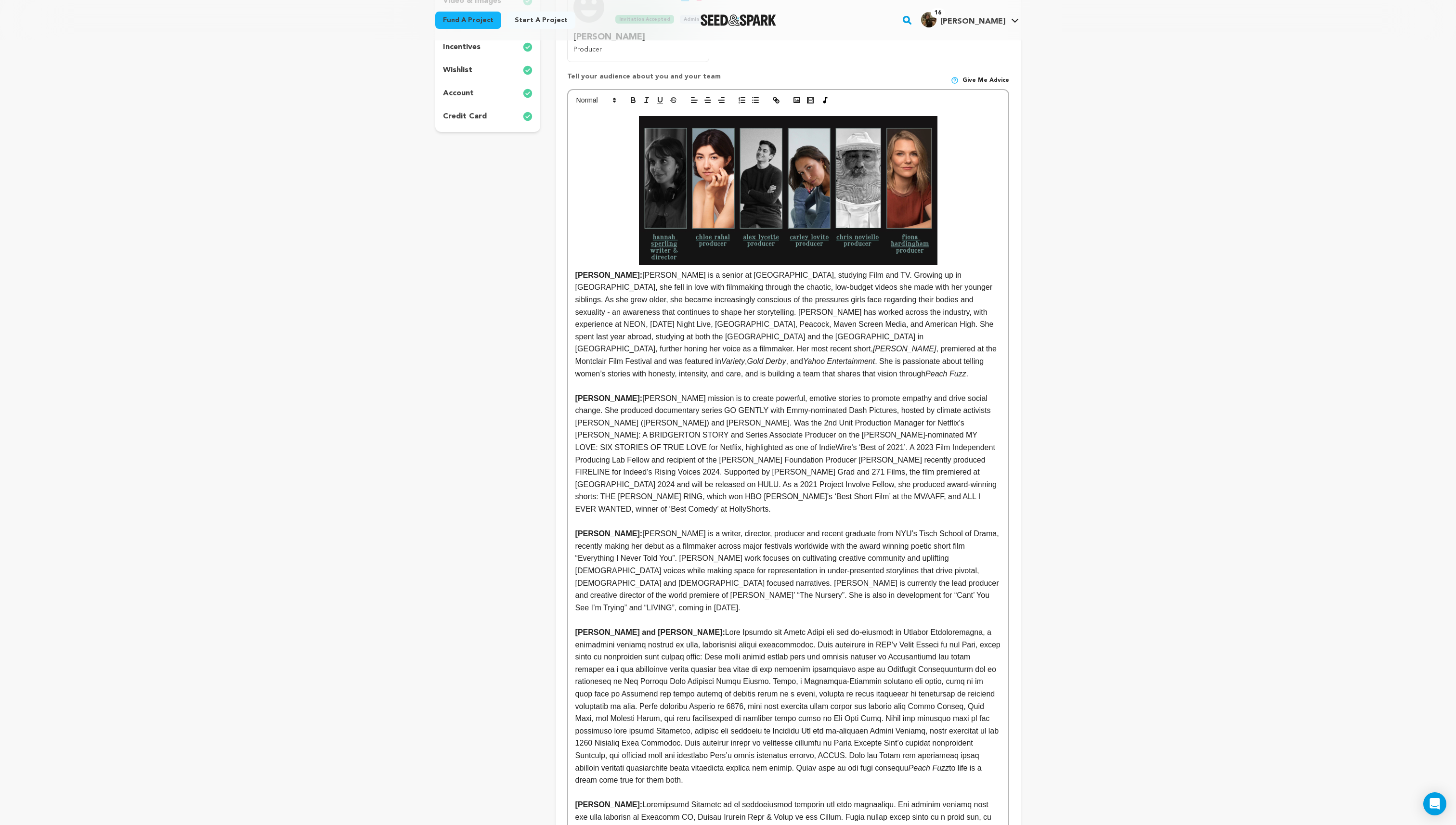
click at [603, 277] on strong "Hannah:" at bounding box center [788, 197] width 425 height 163
click at [639, 399] on span "Fiona Hardingham’s mission is to create powerful, emotive stories to promote em…" at bounding box center [787, 453] width 424 height 119
copy span "Hardingham’s"
click at [595, 400] on strong "Fiona:" at bounding box center [609, 398] width 67 height 8
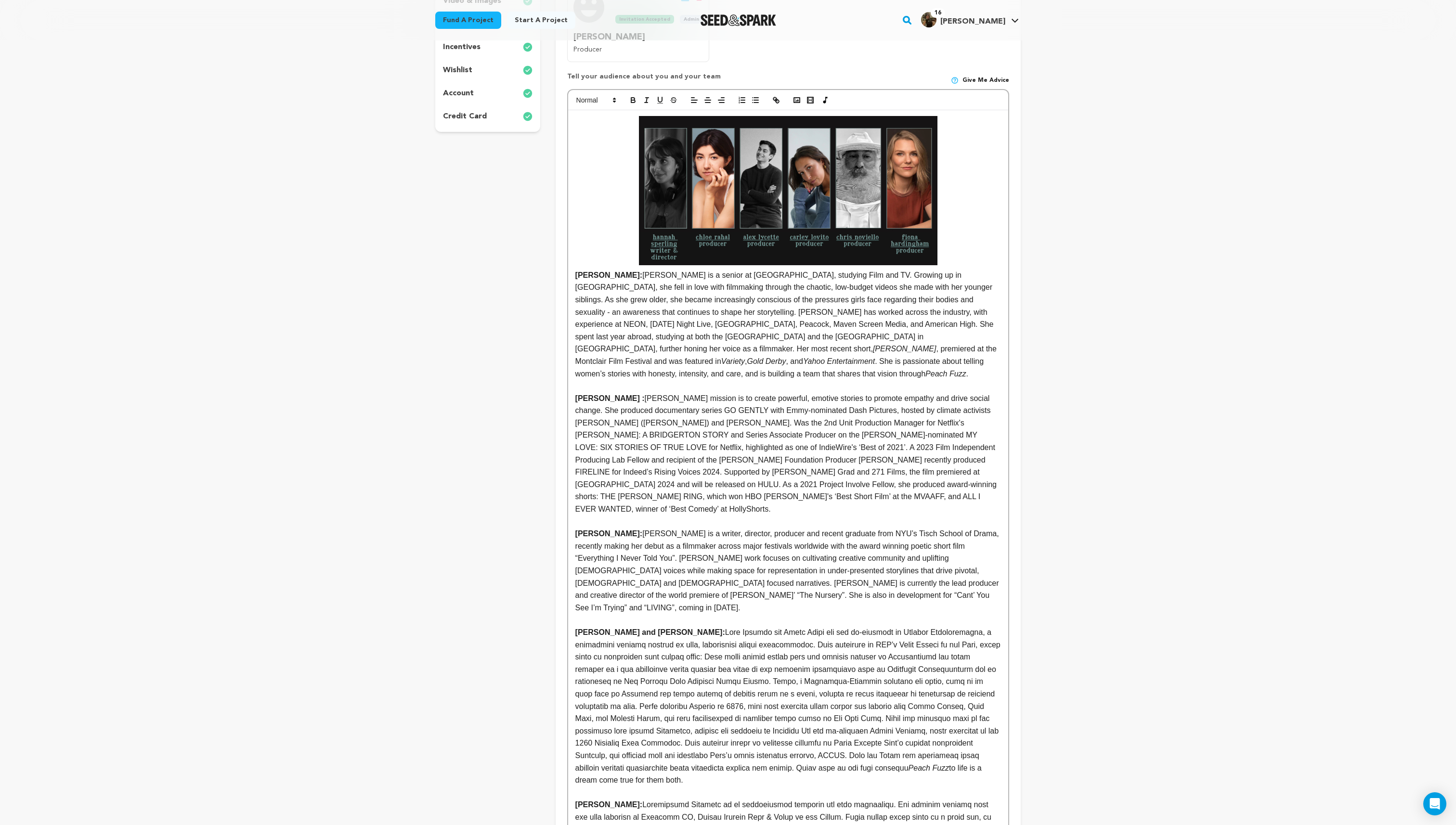
scroll to position [0, 0]
click at [597, 628] on strong "Alex and Chloe:" at bounding box center [650, 632] width 150 height 8
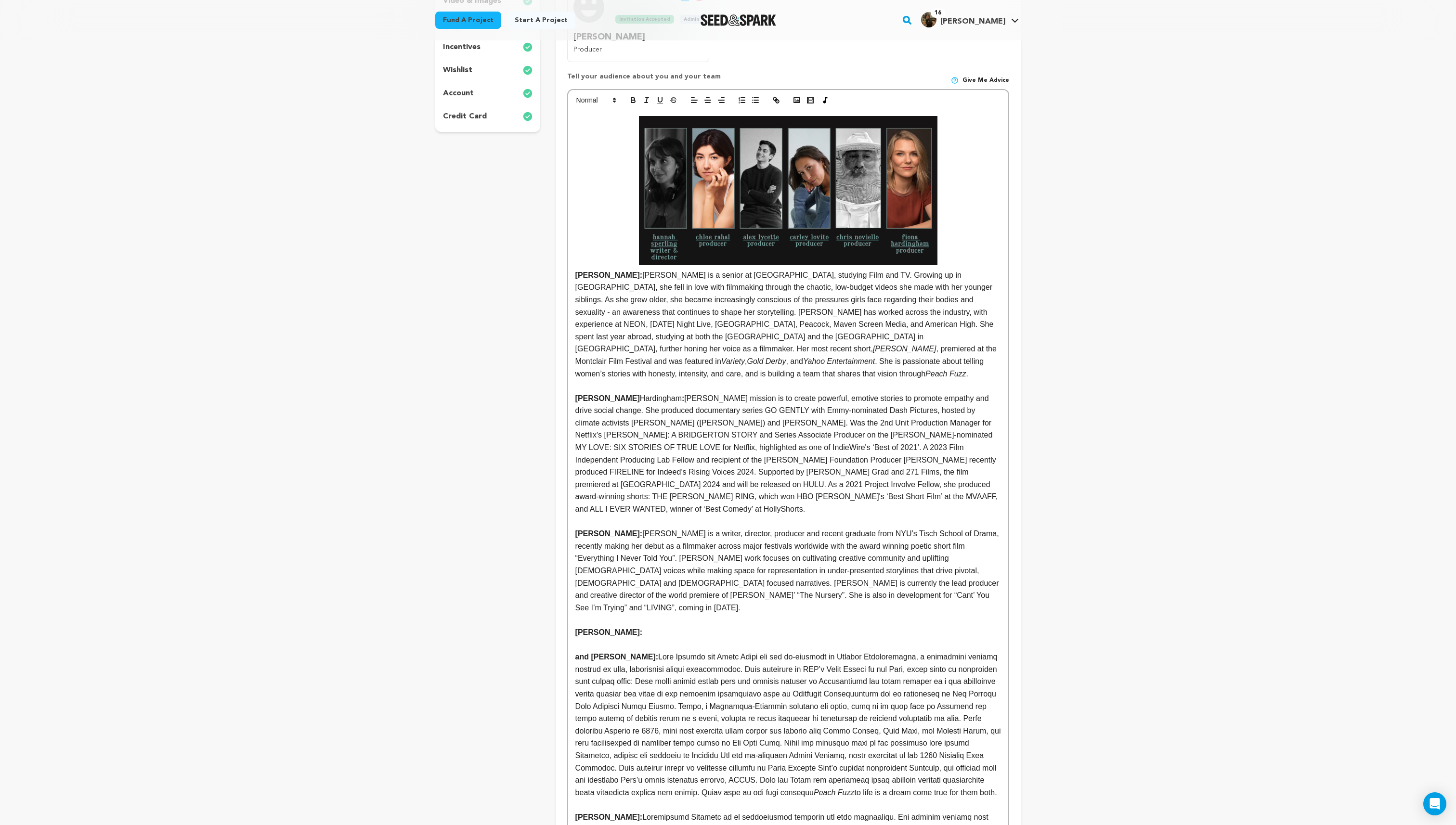
click at [585, 653] on strong "﻿ and Chloe:" at bounding box center [617, 656] width 83 height 8
click at [585, 653] on strong "and Chloe:" at bounding box center [617, 656] width 83 height 8
click at [594, 651] on p "Chloe: Peach Fuzz to life is a dream come true for them both." at bounding box center [788, 724] width 425 height 148
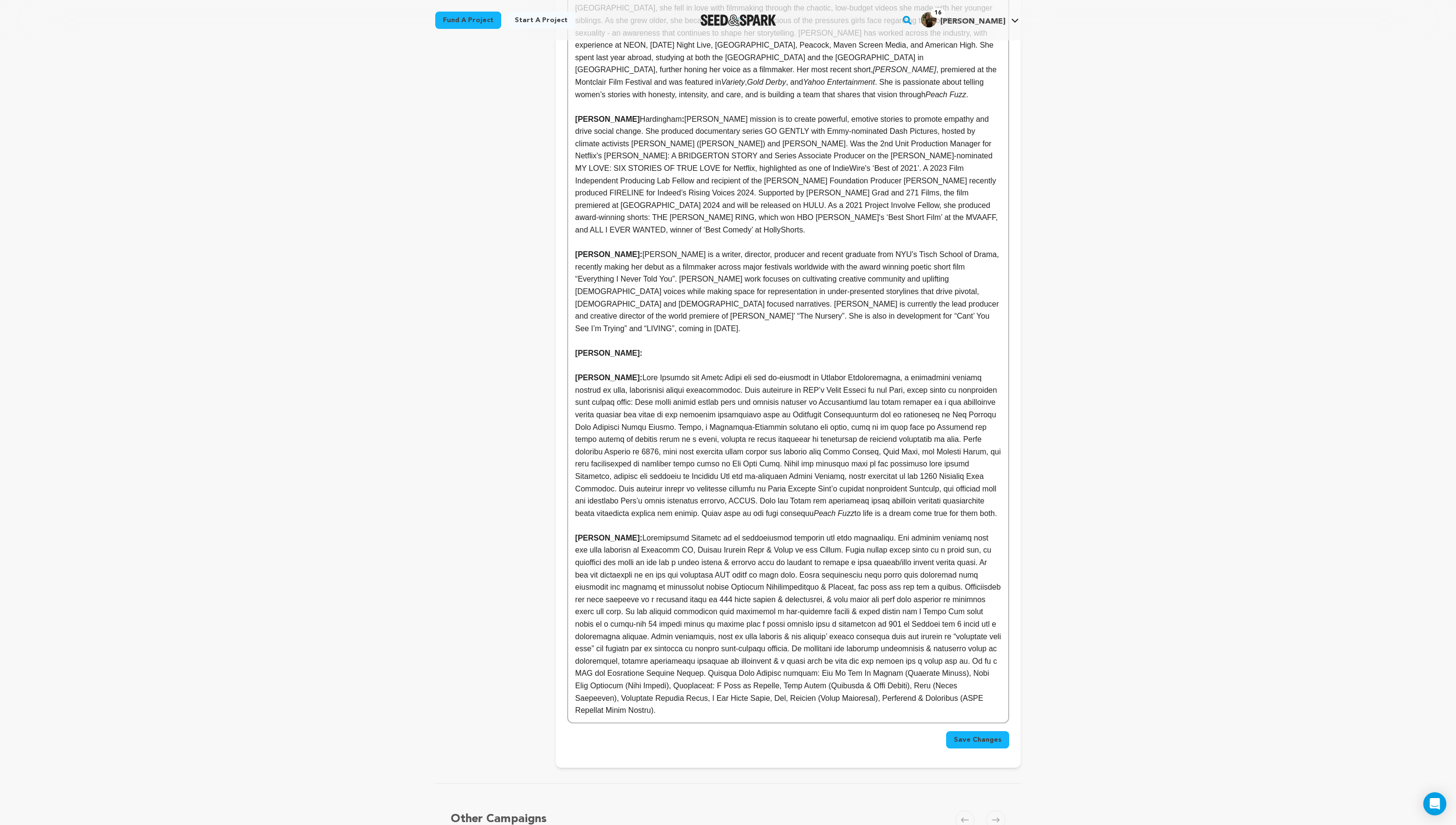
scroll to position [614, 0]
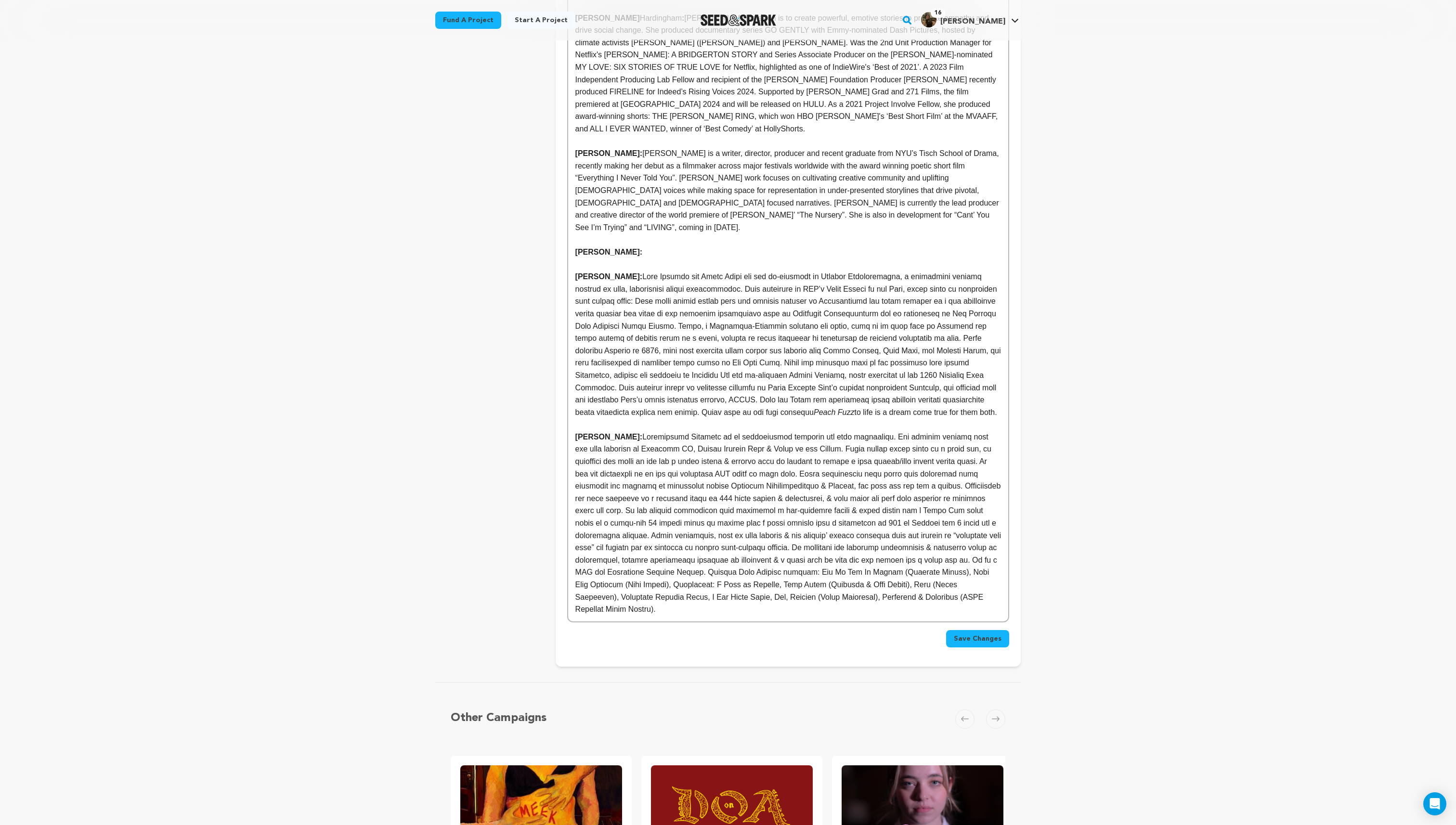
drag, startPoint x: 623, startPoint y: 253, endPoint x: 684, endPoint y: 403, distance: 161.9
click at [684, 403] on p "Chloe Rahal: Peach Fuzz to life is a dream come true for them both." at bounding box center [788, 344] width 425 height 148
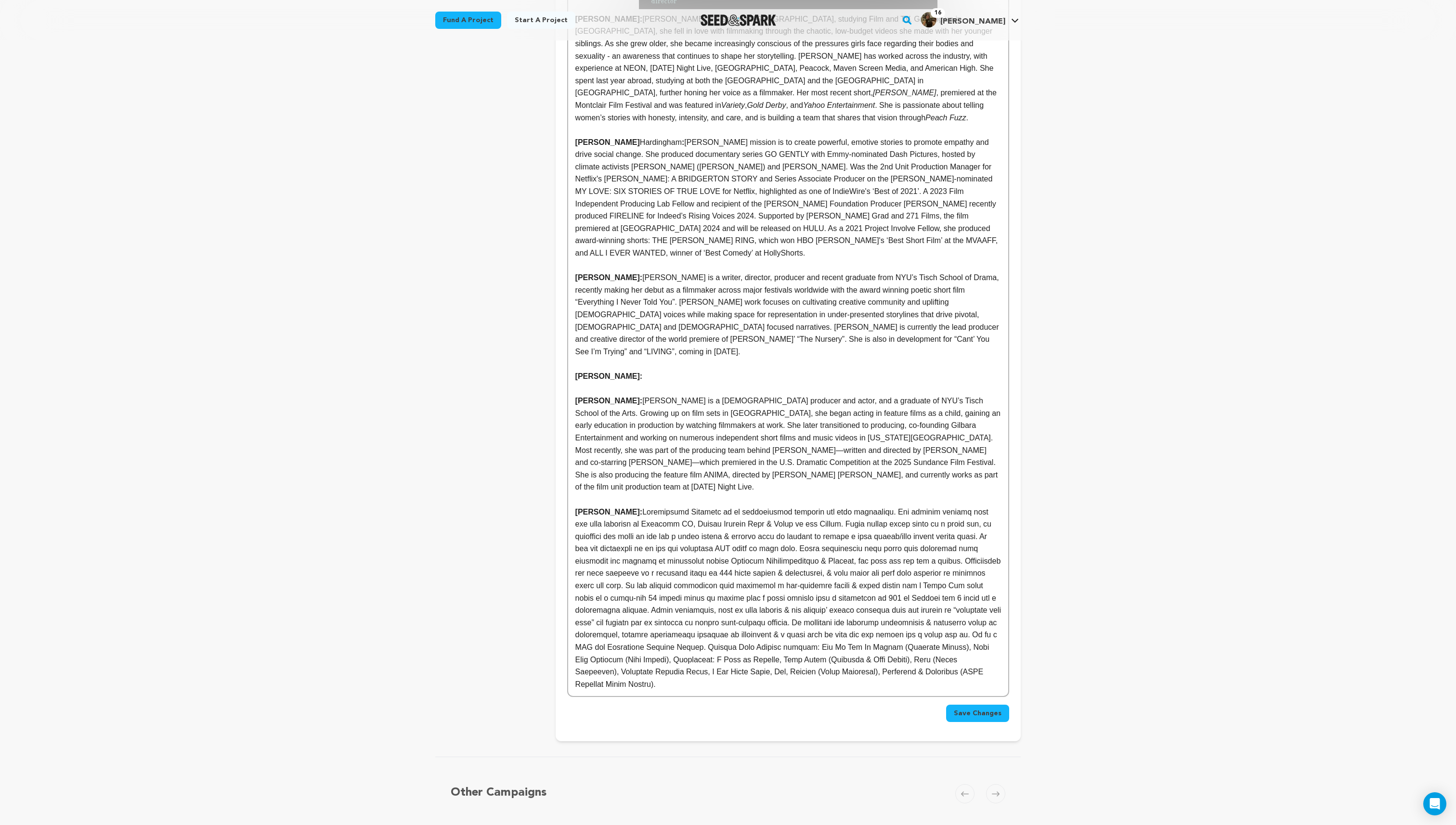
scroll to position [529, 0]
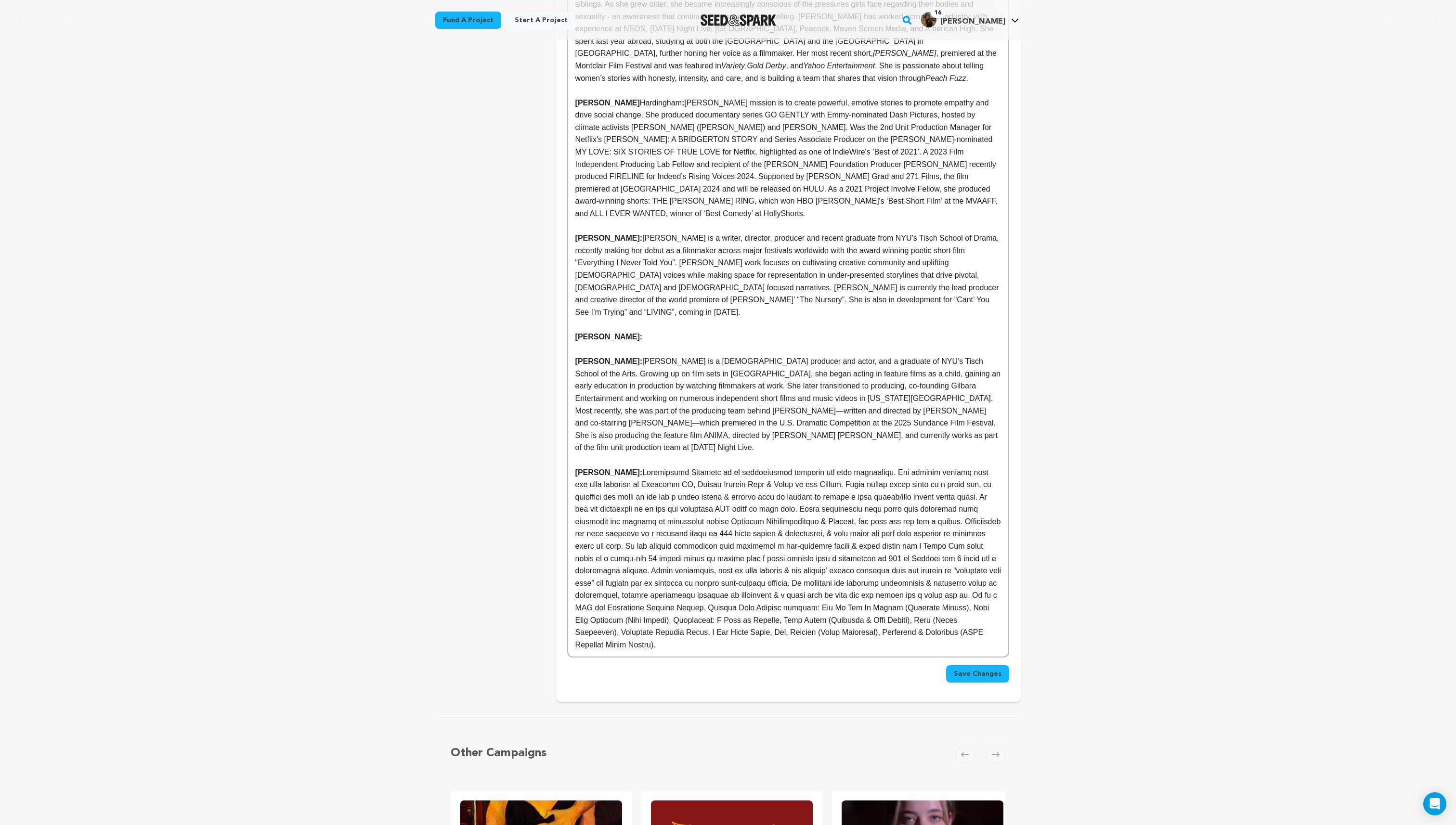
click at [639, 331] on p "Alex Lycette:" at bounding box center [788, 337] width 425 height 12
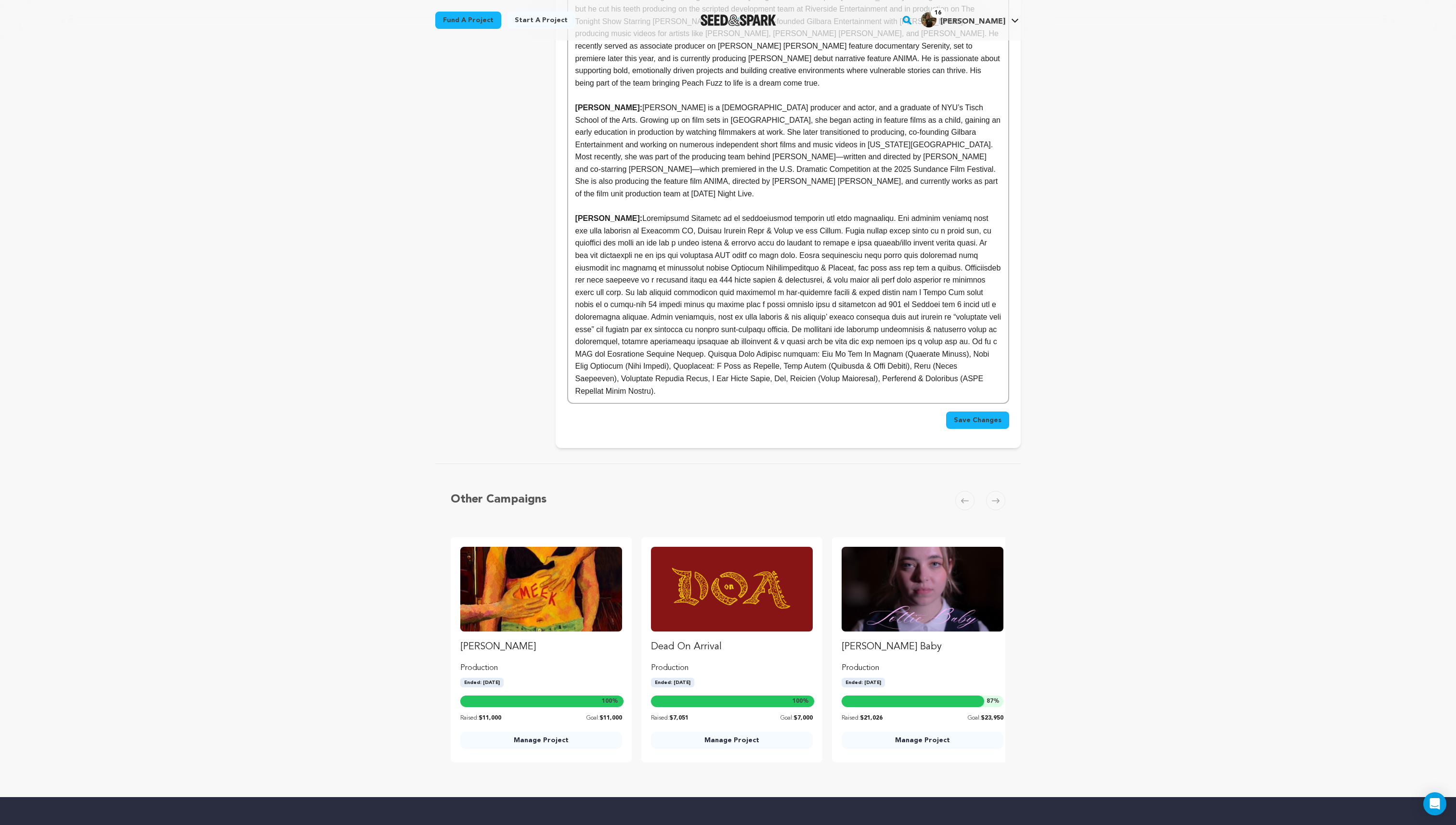
scroll to position [889, 0]
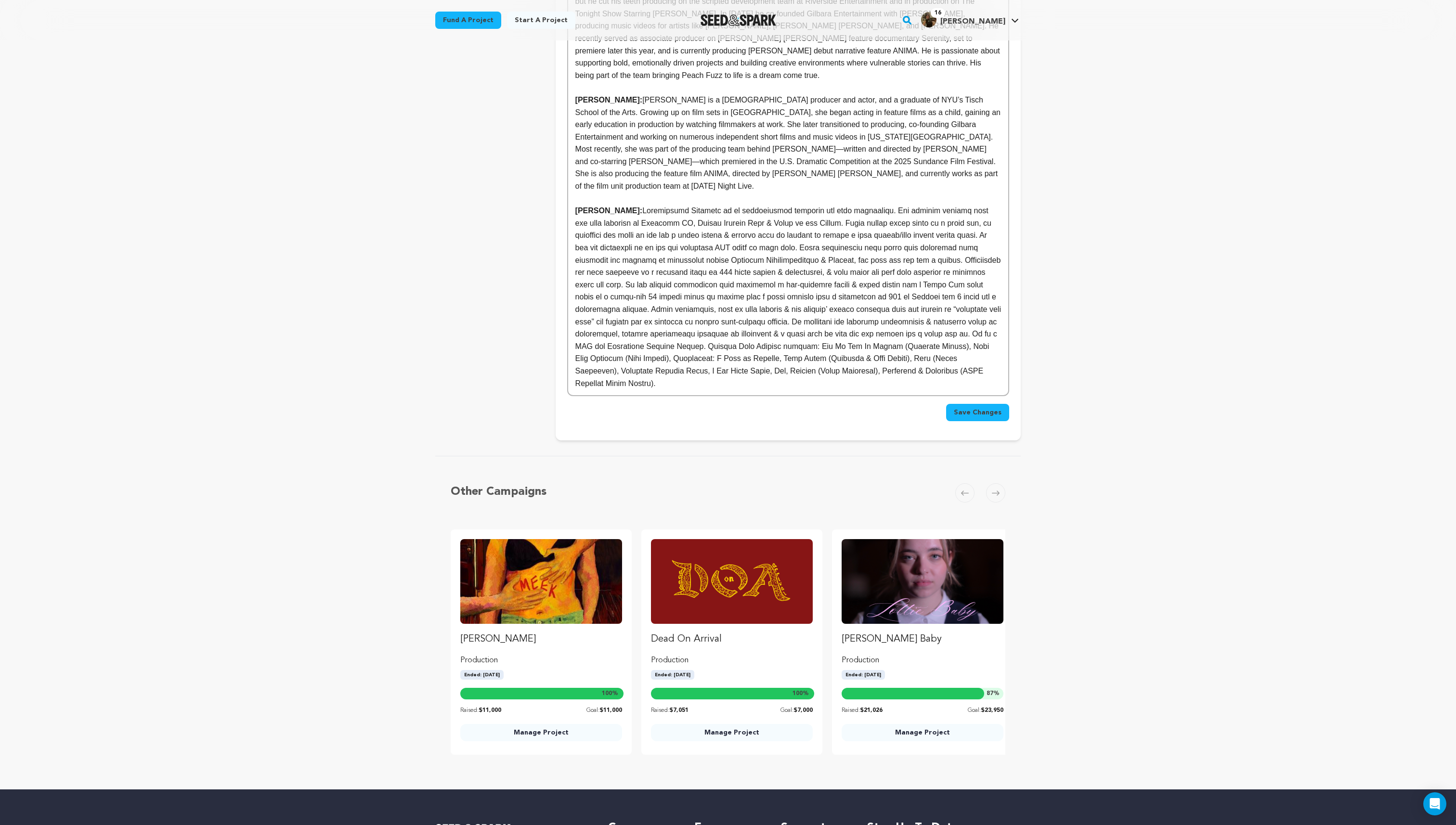
click at [991, 408] on span "Save Changes" at bounding box center [977, 412] width 48 height 10
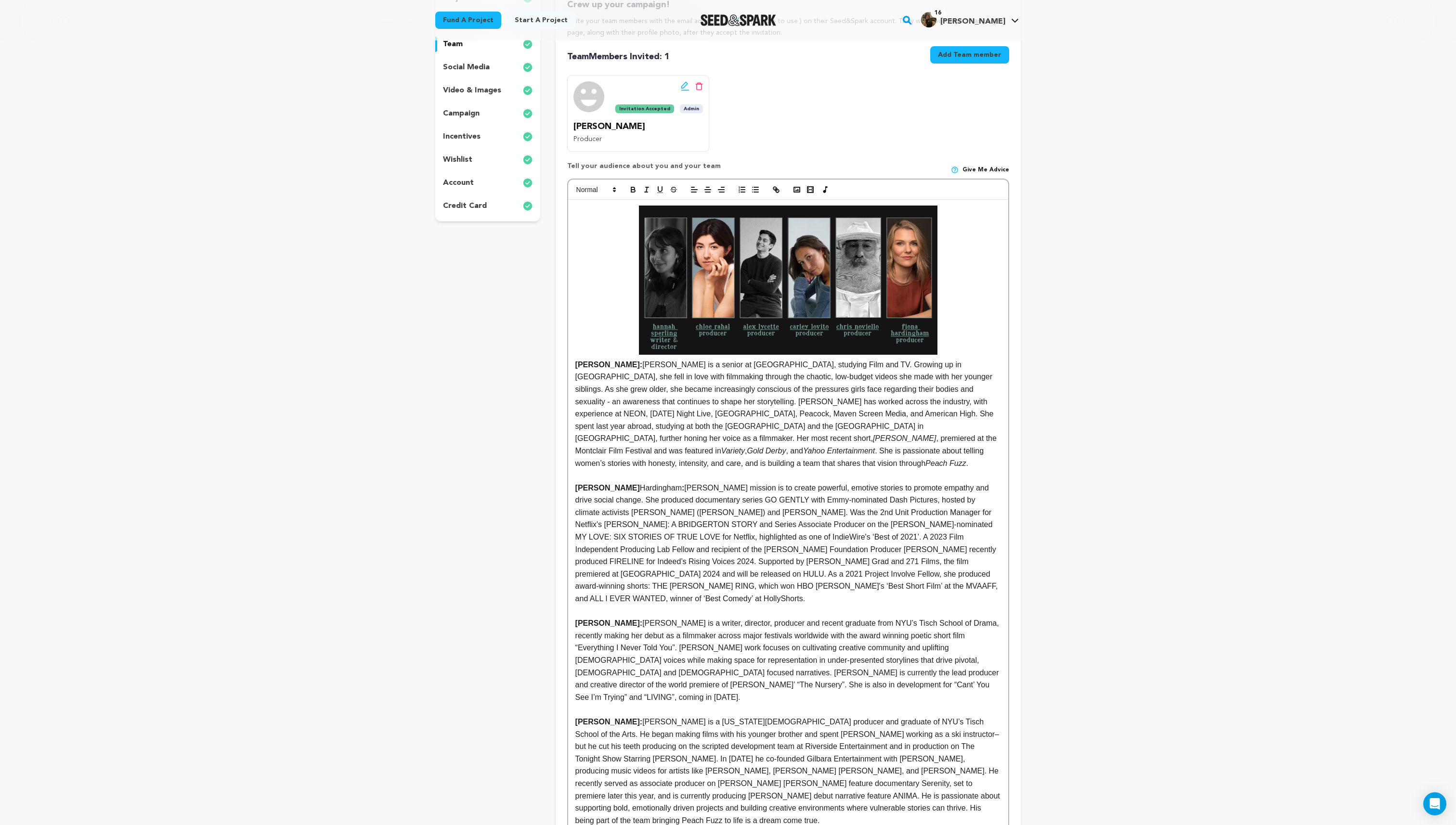
scroll to position [277, 0]
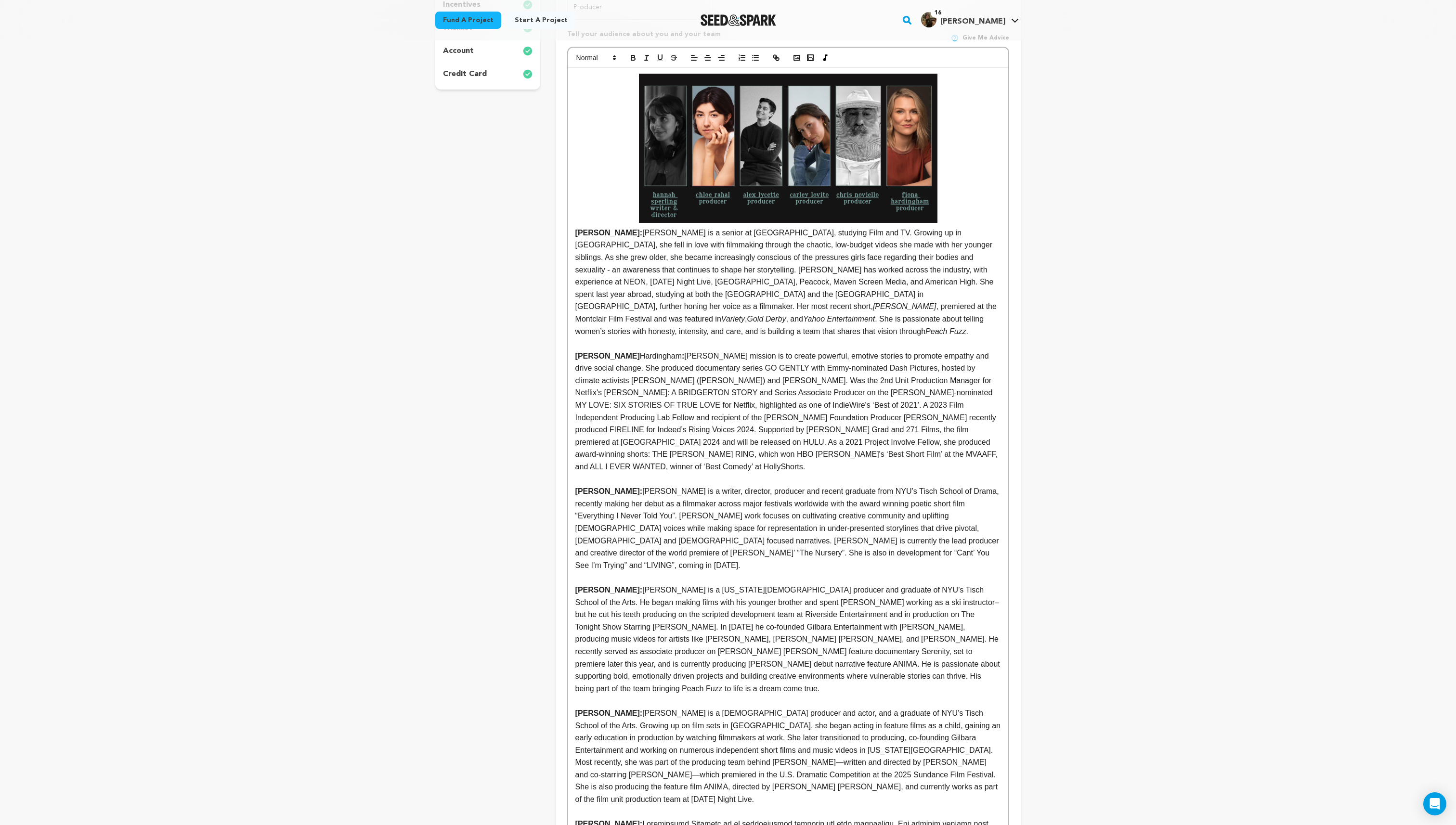
click at [776, 571] on p at bounding box center [788, 577] width 425 height 12
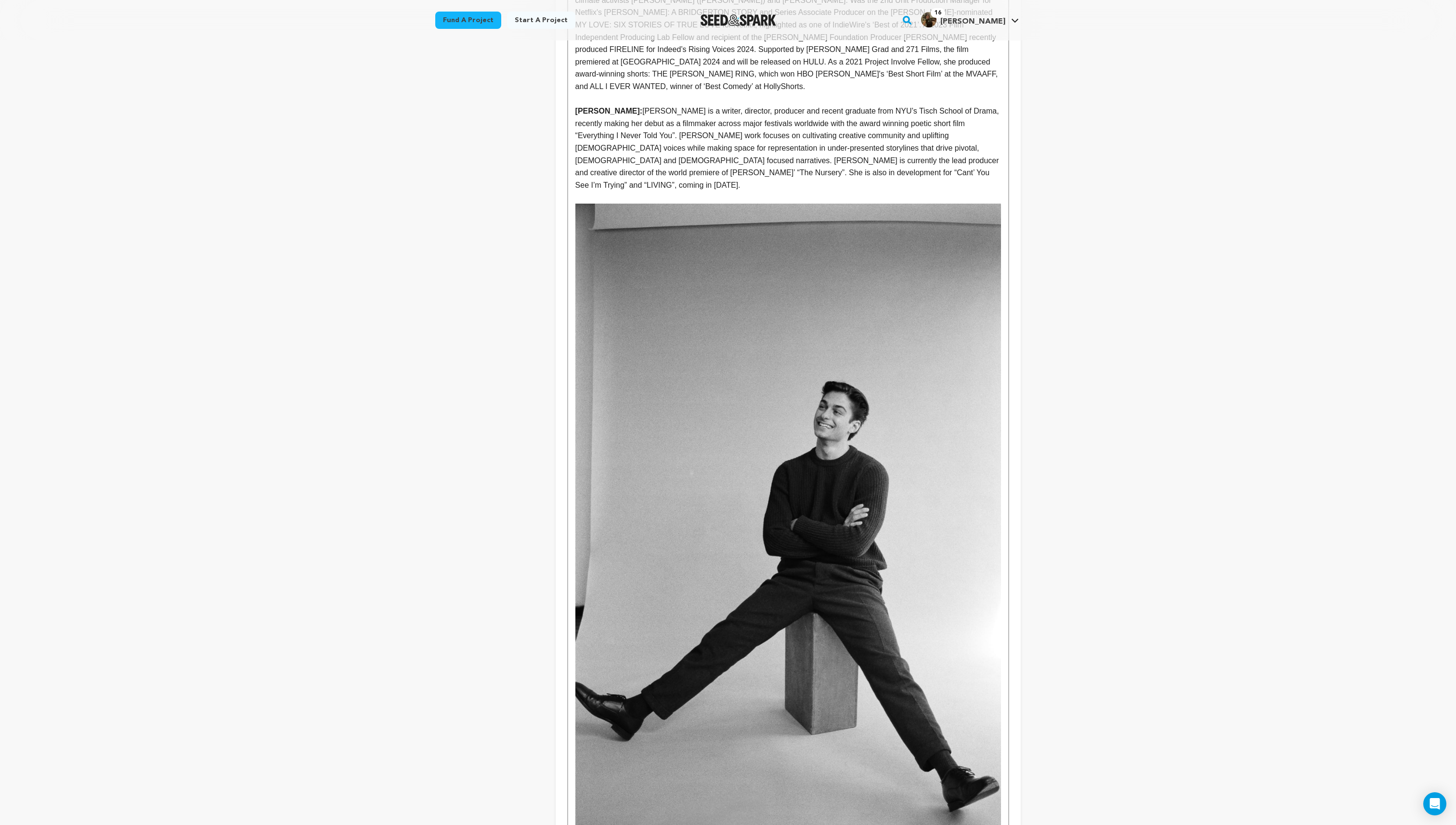
scroll to position [510, 0]
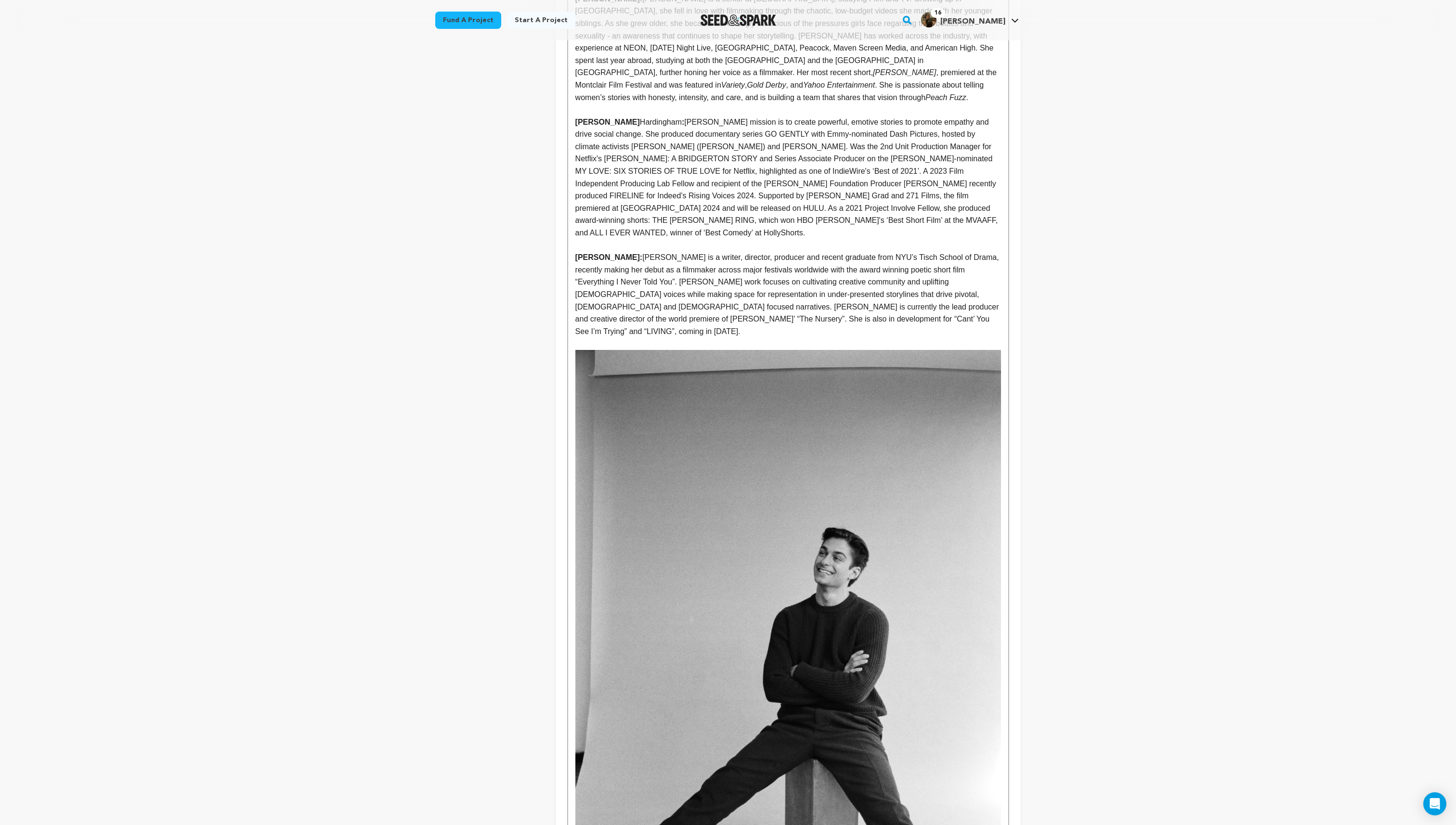
click at [683, 503] on img at bounding box center [788, 677] width 425 height 654
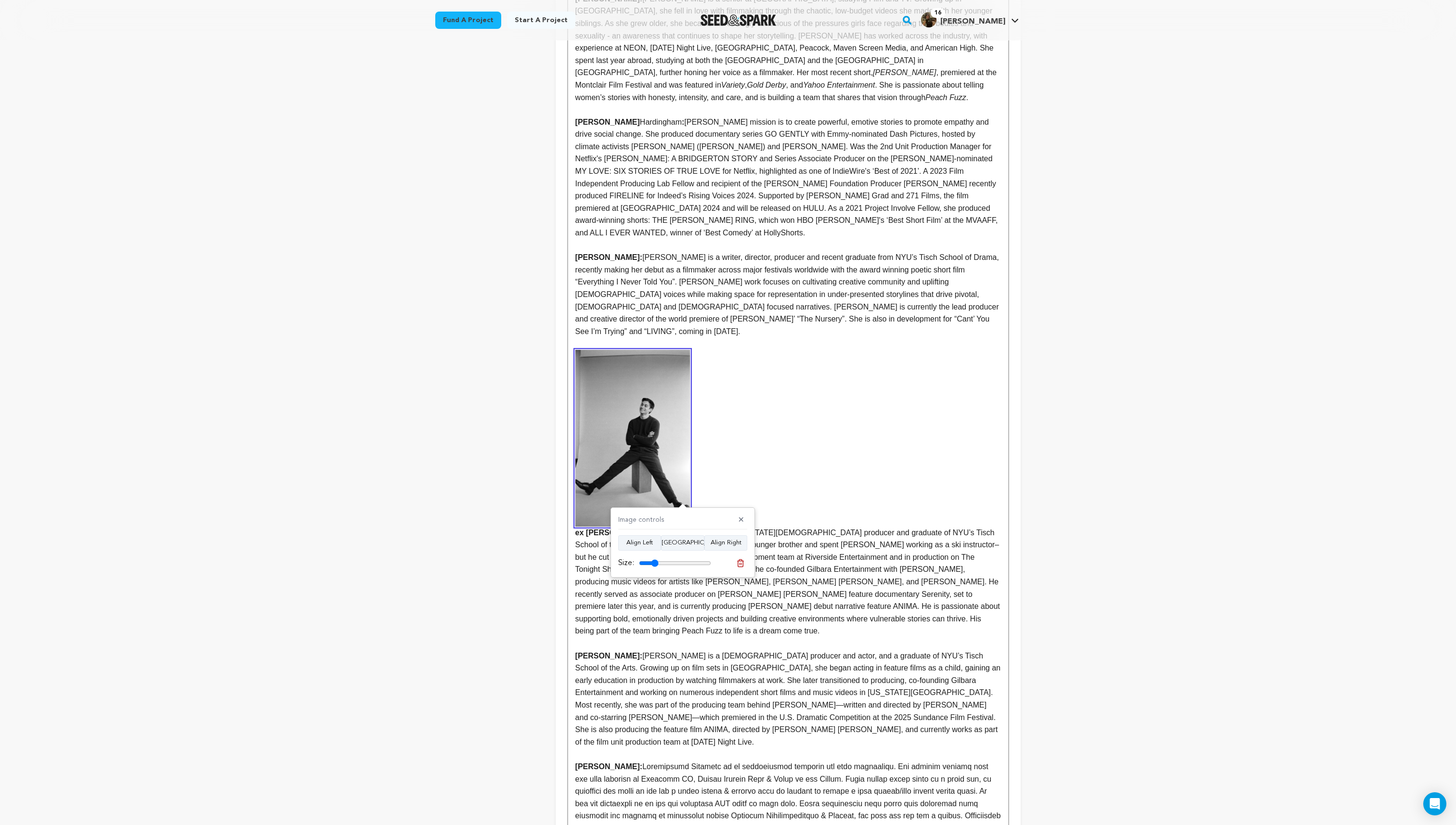
drag, startPoint x: 702, startPoint y: 562, endPoint x: 655, endPoint y: 562, distance: 47.0
type input "27"
click at [655, 562] on input "range" at bounding box center [675, 563] width 72 height 8
click at [756, 437] on strong "ex Lycette:" at bounding box center [788, 443] width 425 height 187
click at [812, 435] on strong "Alex Lycette:" at bounding box center [788, 443] width 425 height 187
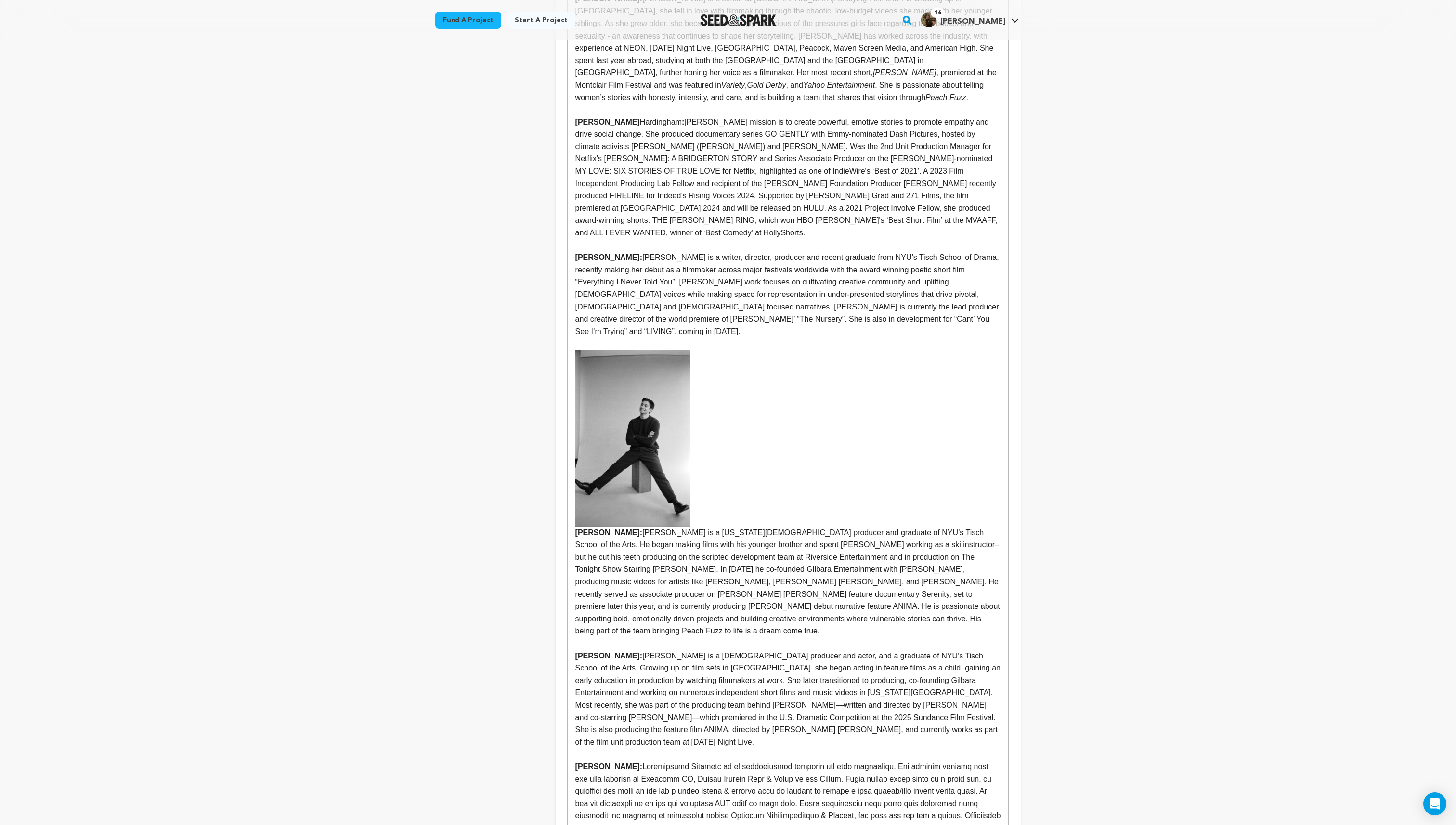
click at [656, 436] on img at bounding box center [632, 438] width 115 height 176
click at [661, 480] on button "Align Center" at bounding box center [656, 476] width 44 height 15
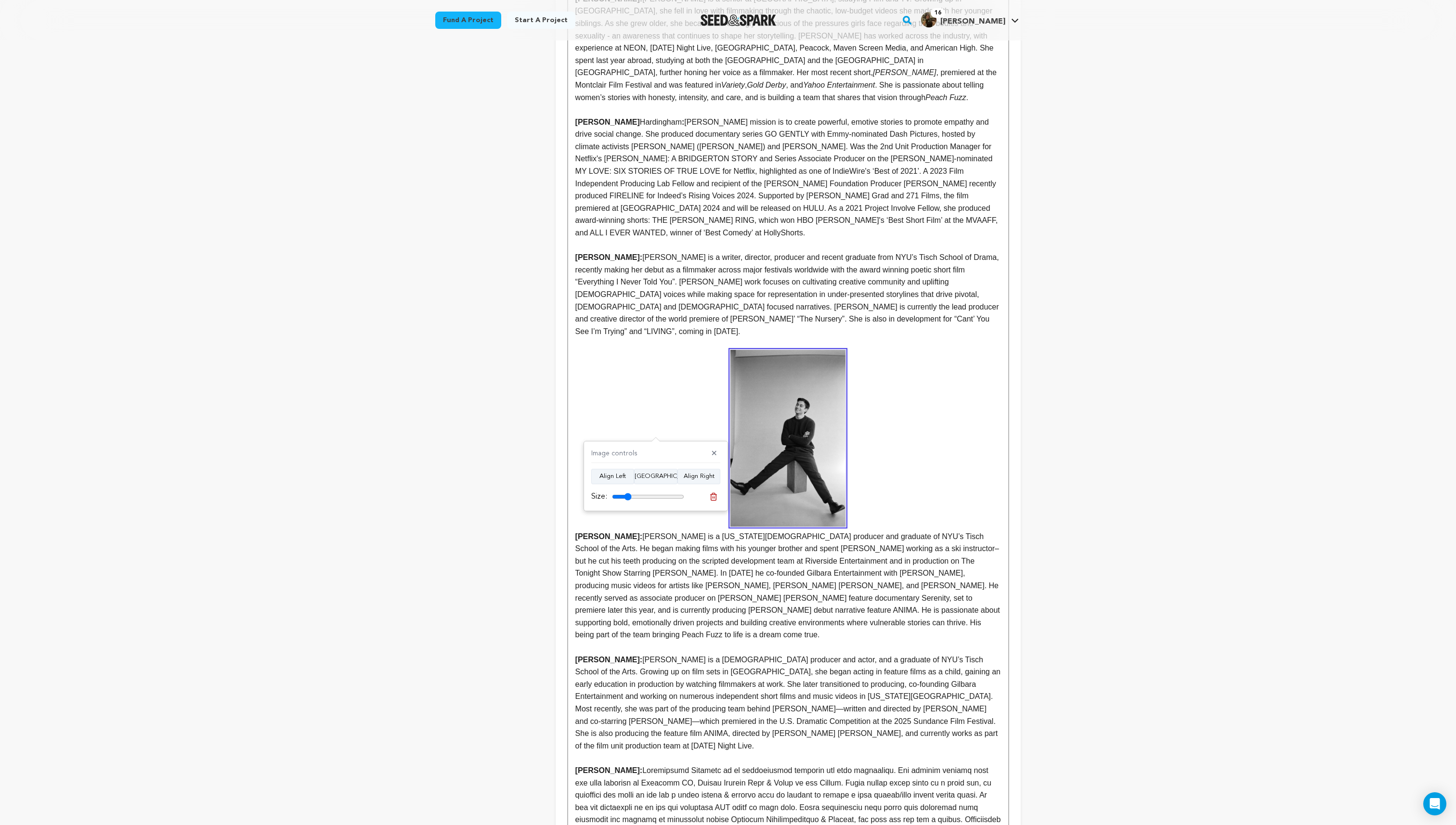
click at [960, 466] on strong "Alex Lycette:" at bounding box center [788, 445] width 425 height 191
click at [808, 485] on img at bounding box center [787, 438] width 115 height 176
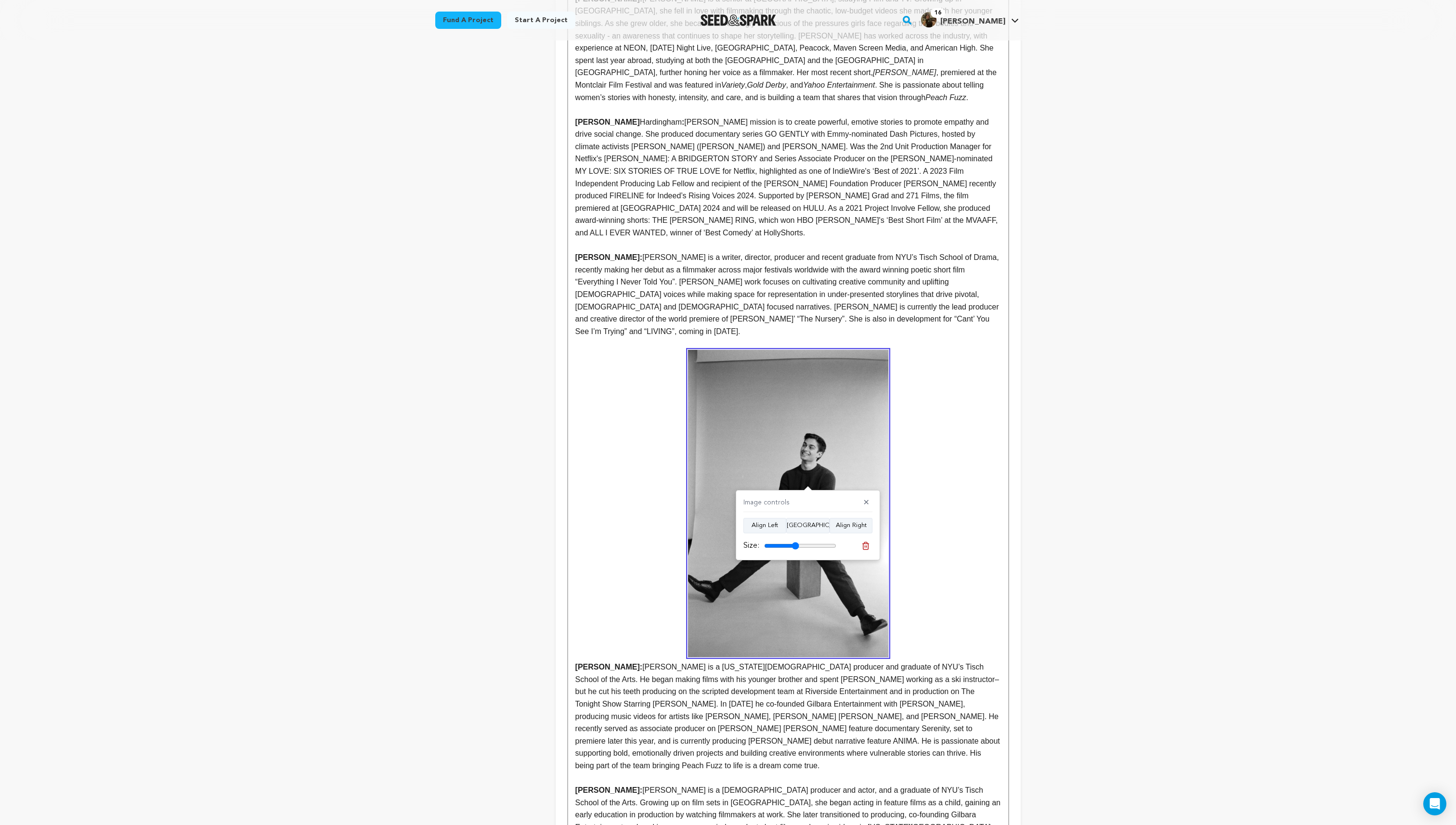
drag, startPoint x: 780, startPoint y: 545, endPoint x: 795, endPoint y: 545, distance: 15.0
type input "48"
click at [795, 545] on input "range" at bounding box center [800, 546] width 72 height 8
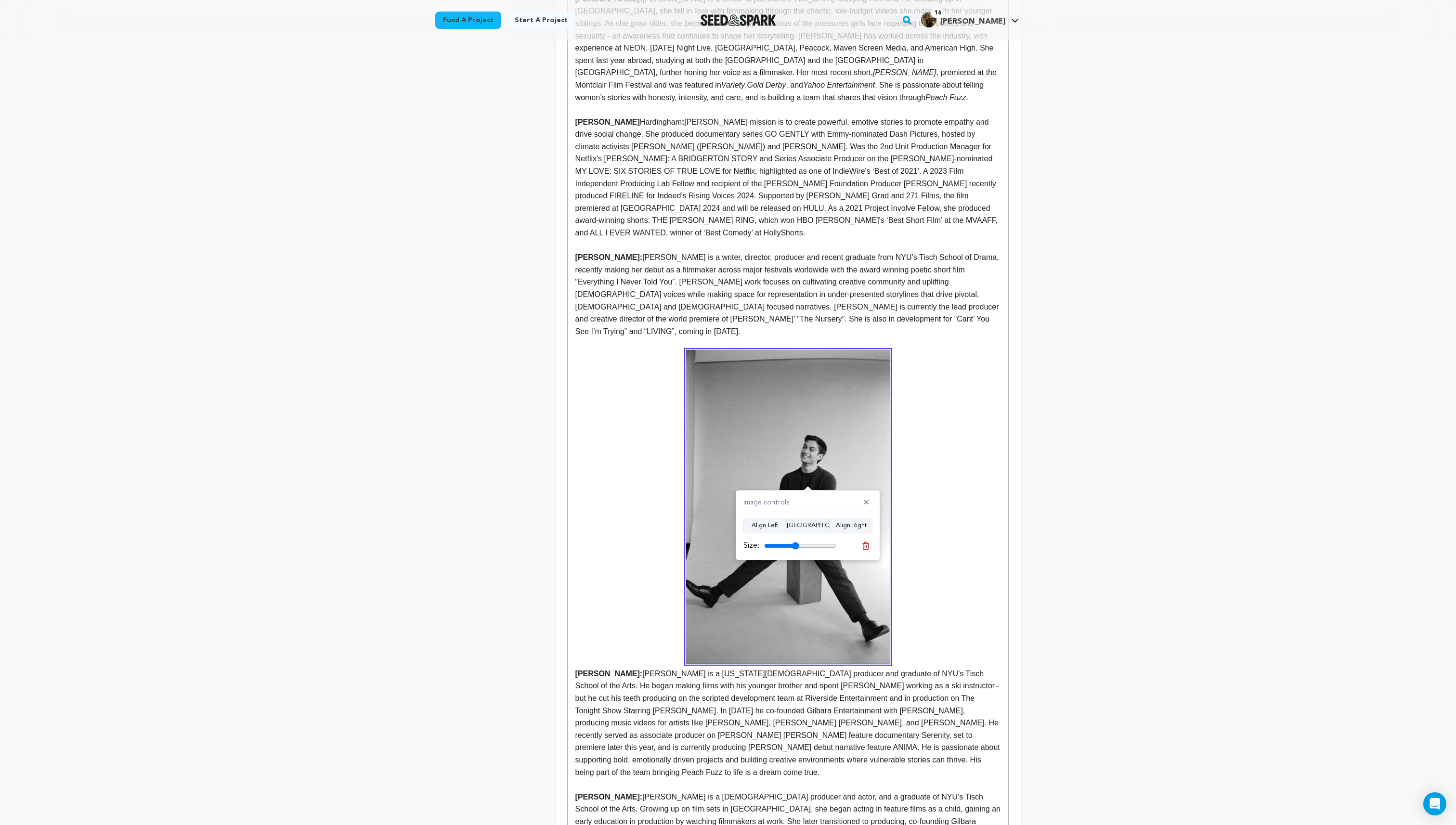
click at [983, 509] on strong "Alex Lycette:" at bounding box center [788, 514] width 425 height 328
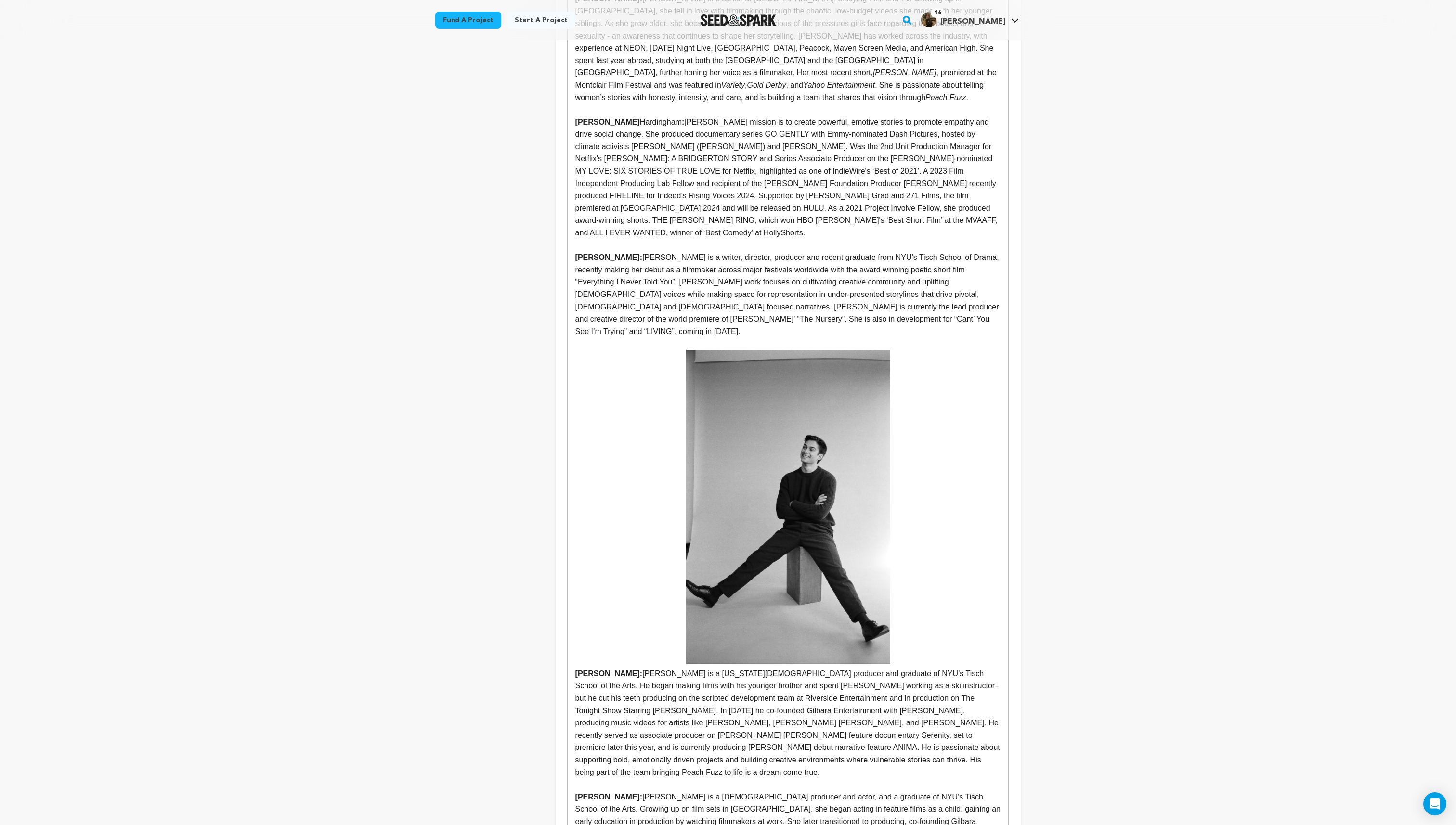
scroll to position [459, 0]
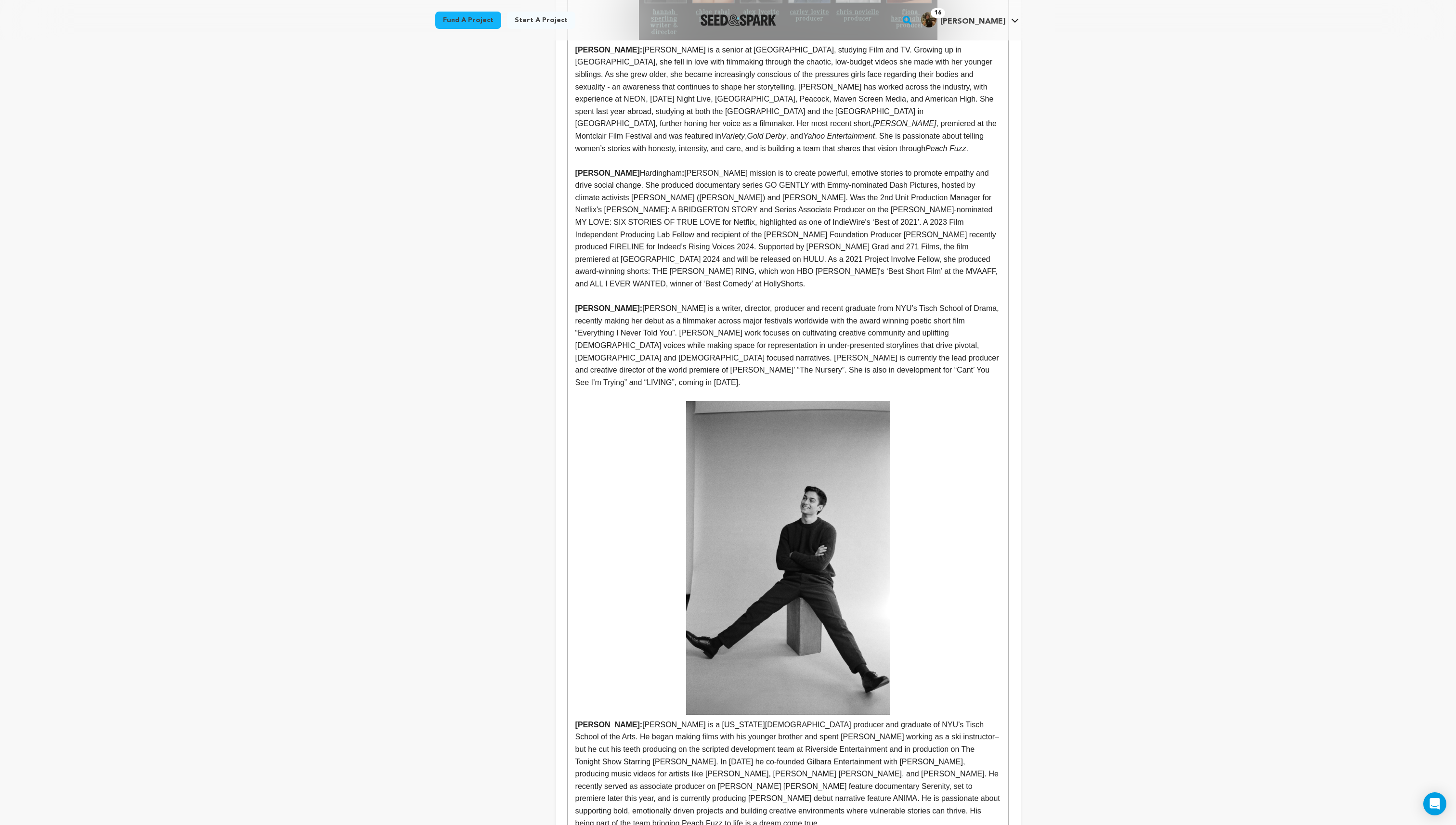
click at [956, 443] on strong "Alex Lycette:" at bounding box center [788, 565] width 425 height 328
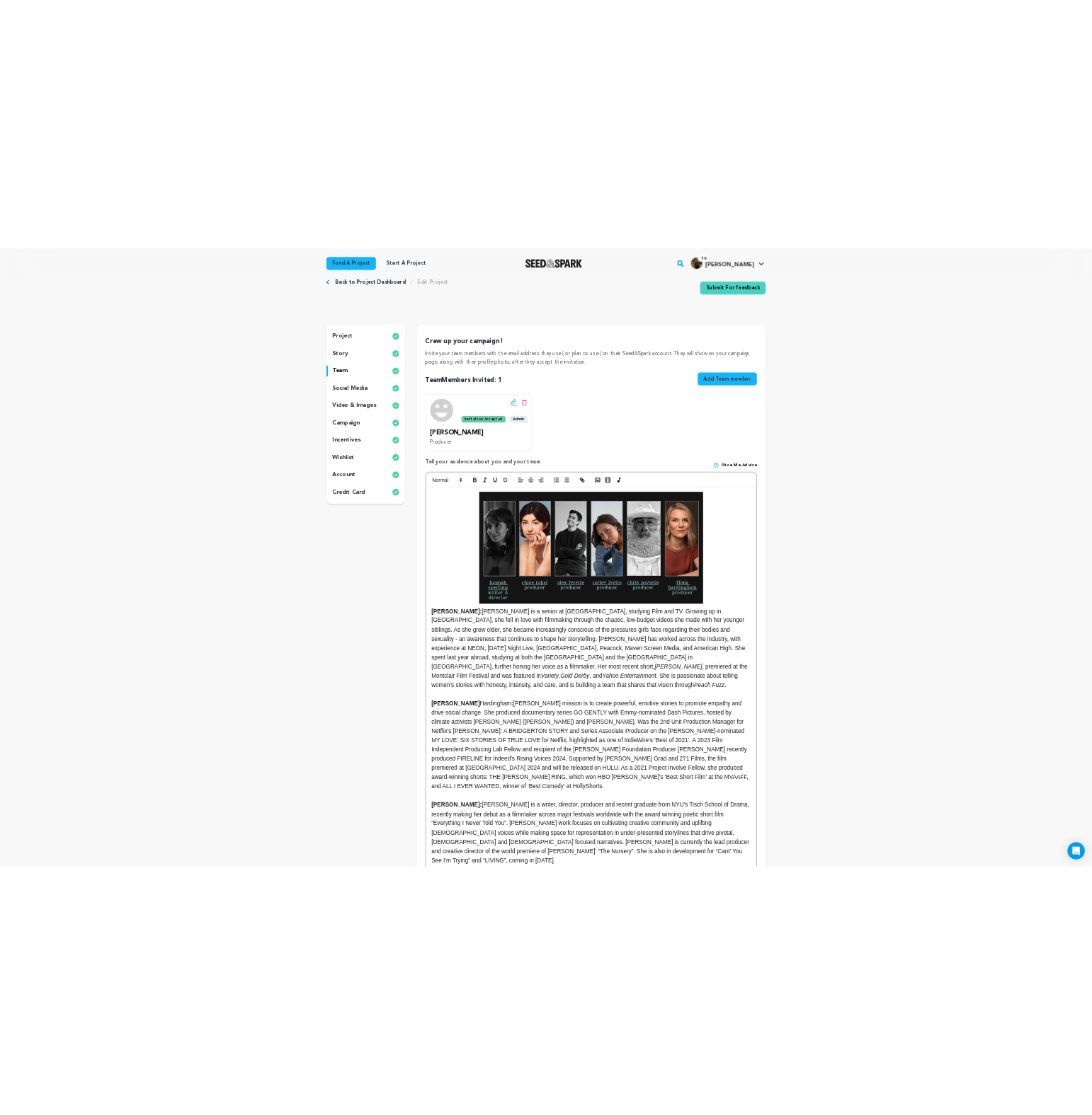
scroll to position [0, 0]
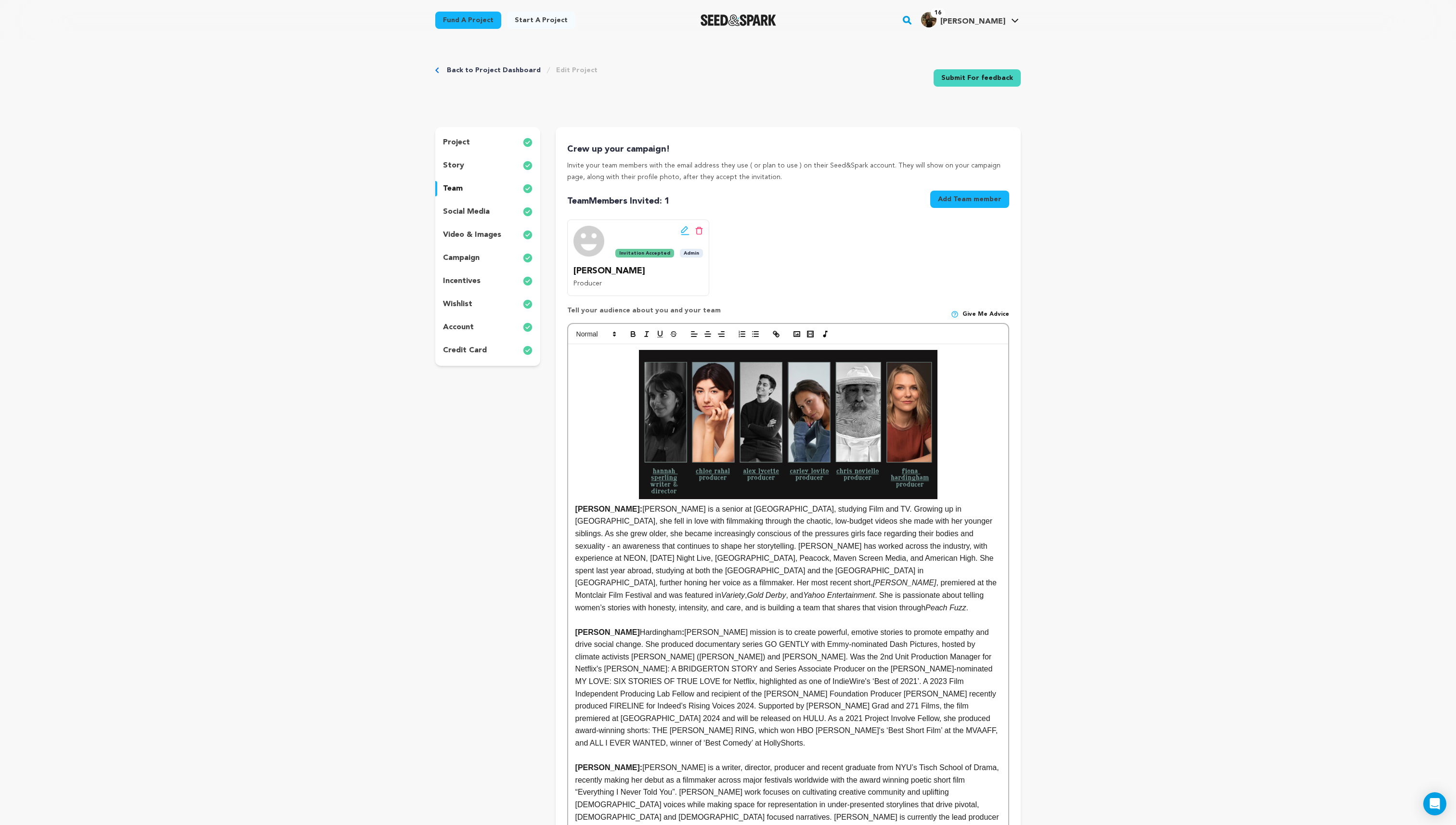
click at [886, 425] on img at bounding box center [789, 425] width 299 height 149
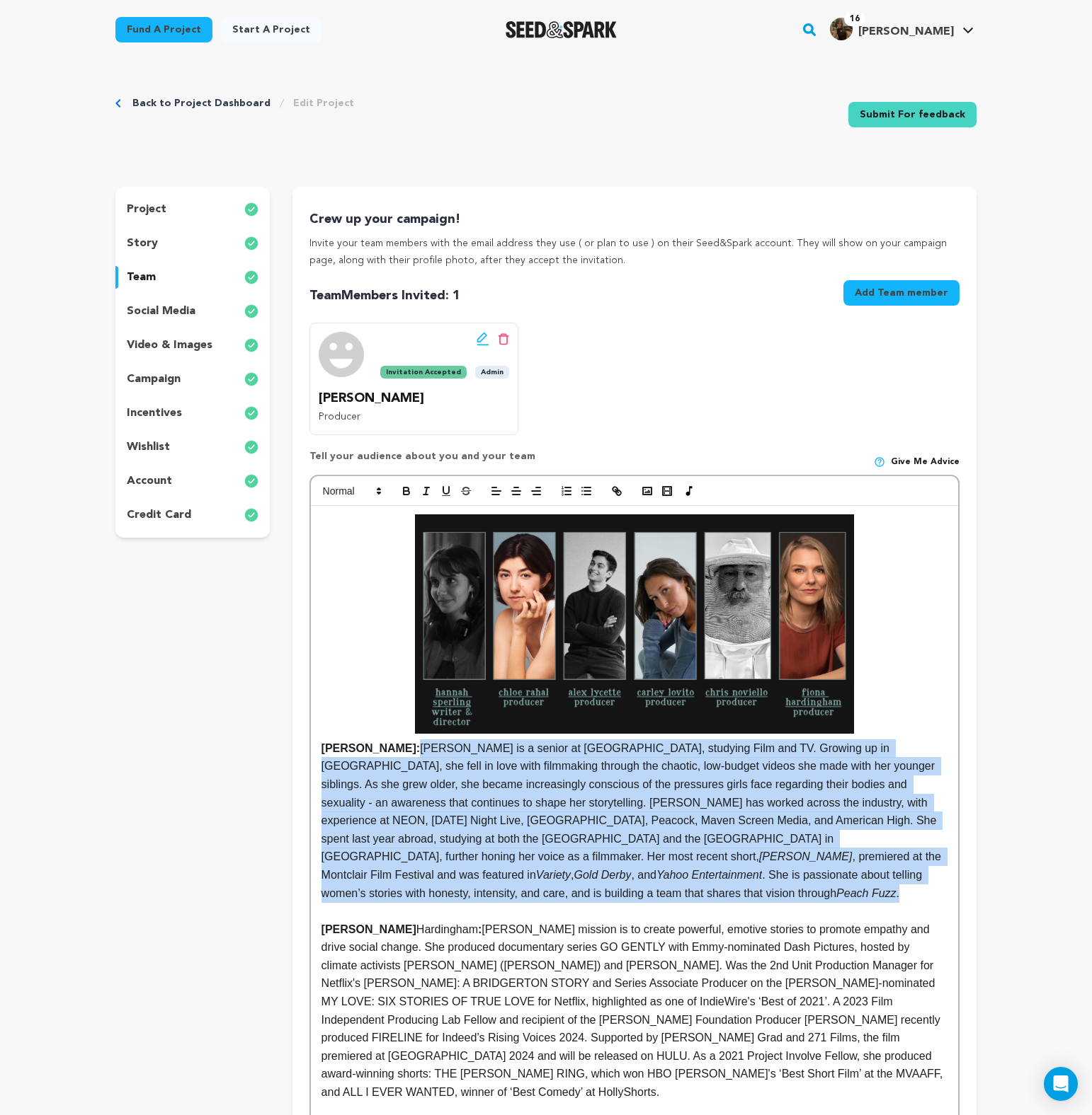
drag, startPoint x: 418, startPoint y: 751, endPoint x: 590, endPoint y: 893, distance: 223.0
click at [590, 893] on p "Hannah Sperling: Hannah Sperling is a senior at NYU, studying Film and TV. Grow…" at bounding box center [634, 708] width 625 height 387
copy p "Hannah Sperling is a senior at NYU, studying Film and TV. Growing up in Los Ang…"
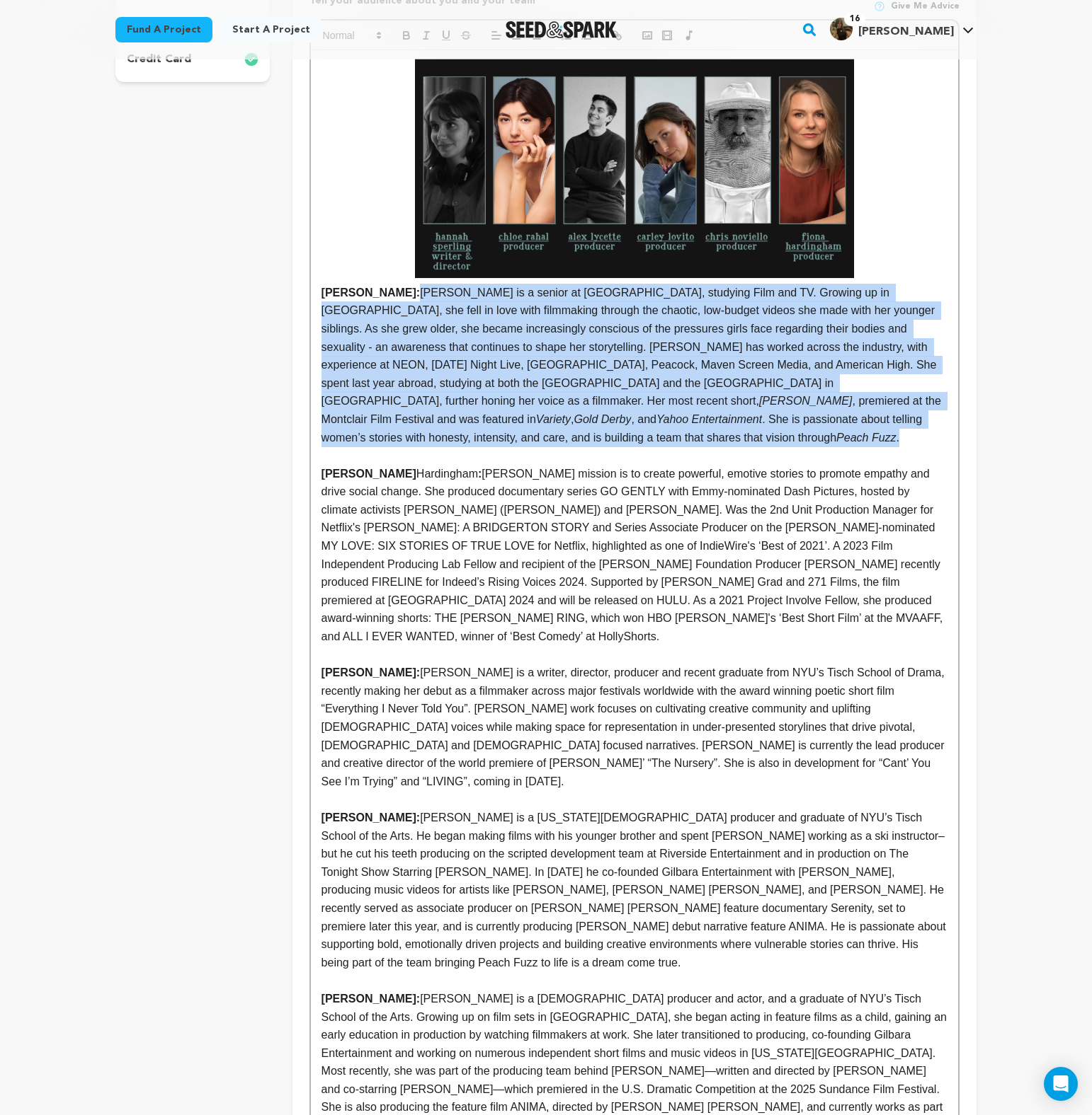
scroll to position [512, 0]
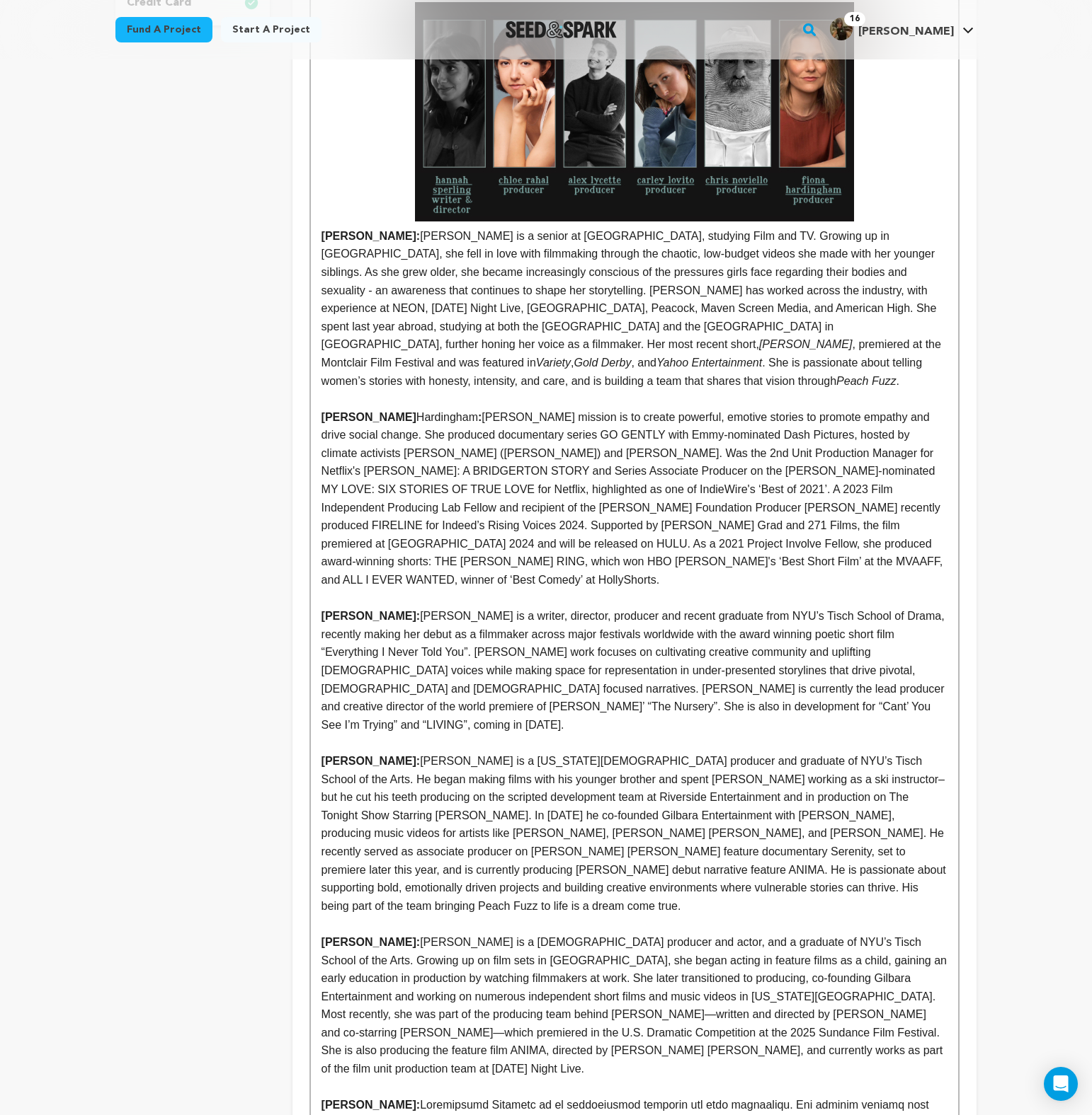
click at [380, 415] on p "Fiona Hardingham : Fiona Hardingham’s mission is to create powerful, emotive st…" at bounding box center [634, 499] width 625 height 181
click at [435, 560] on span "Fiona Hardingham’s mission is to create powerful, emotive stories to promote em…" at bounding box center [633, 499] width 625 height 175
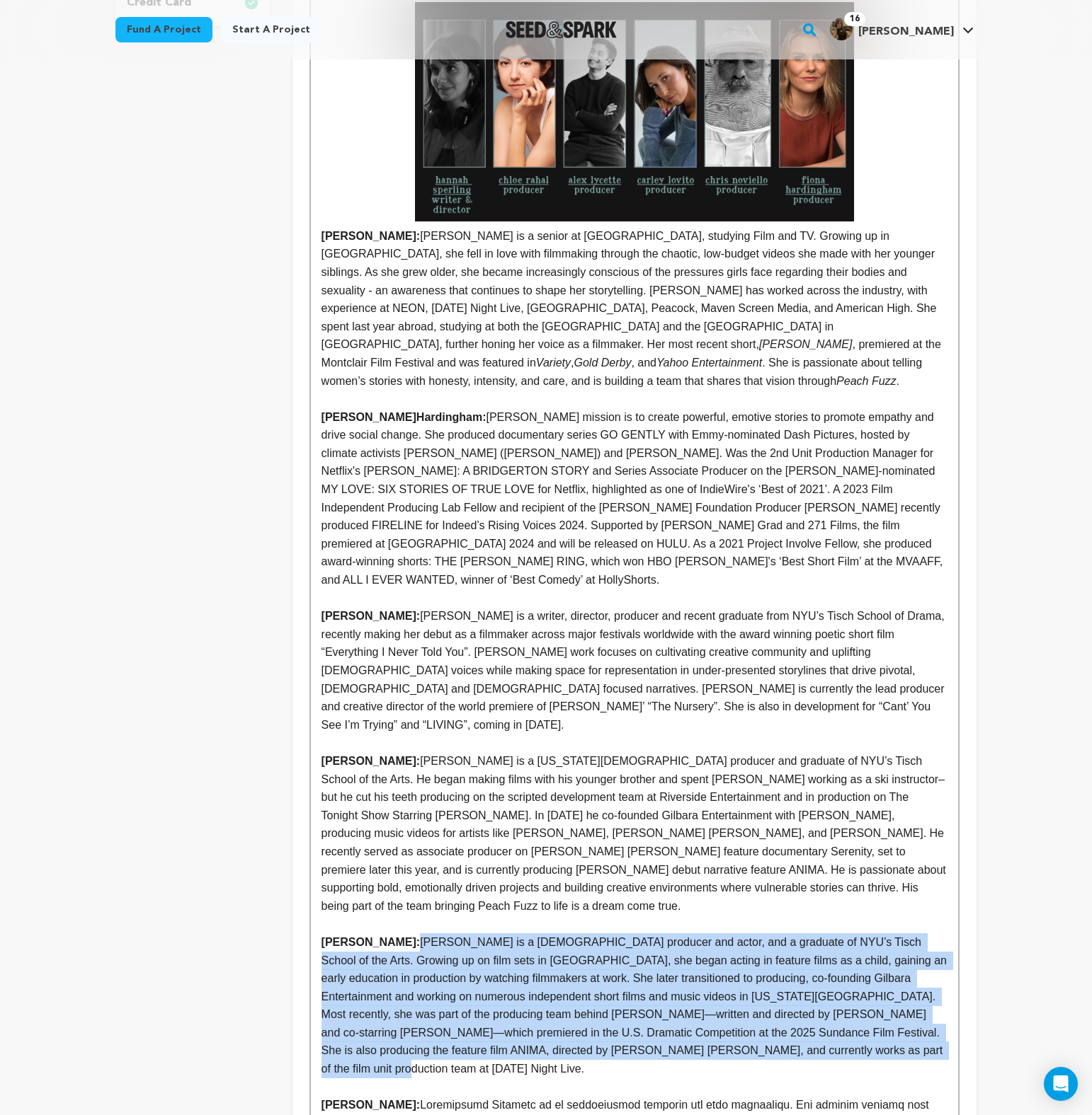
drag, startPoint x: 396, startPoint y: 886, endPoint x: 834, endPoint y: 998, distance: 452.1
click at [834, 998] on p "Chloe Rahal: Chloe Rahal is a Bulgarian-American producer and actor, and a grad…" at bounding box center [634, 1006] width 625 height 145
copy p "Chloe Rahal is a Bulgarian-American producer and actor, and a graduate of NYU’s…"
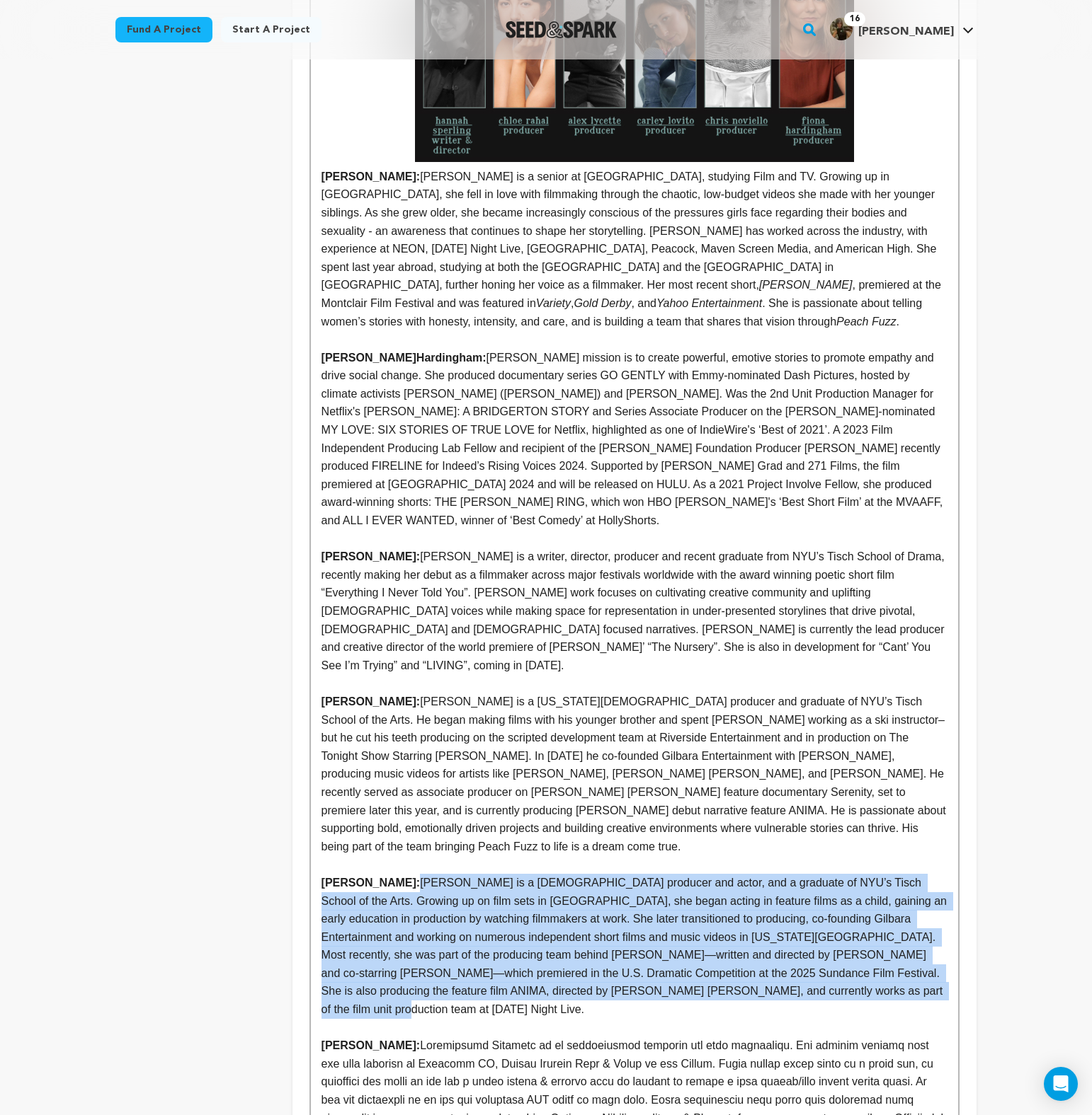
scroll to position [625, 0]
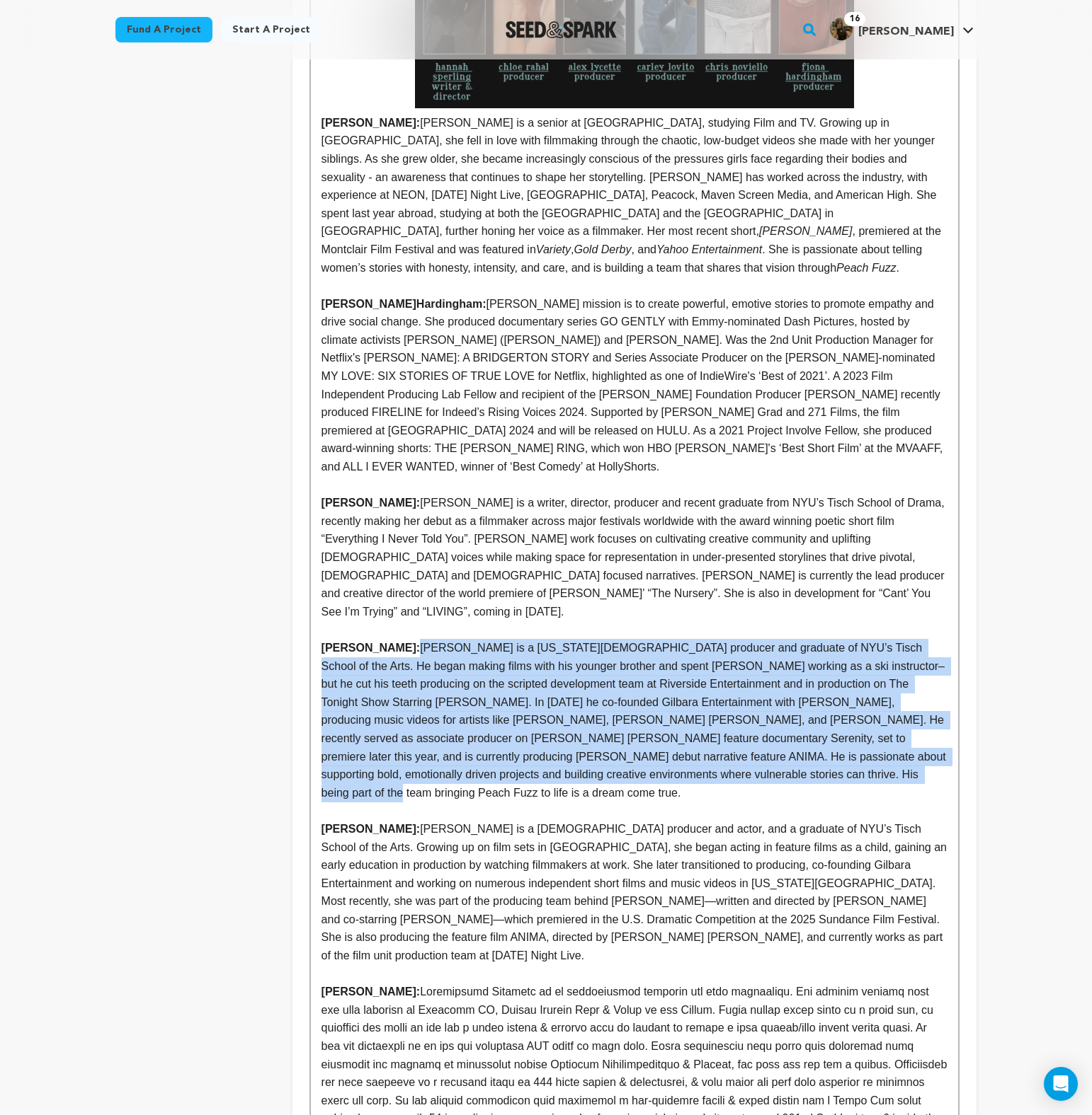
drag, startPoint x: 393, startPoint y: 608, endPoint x: 700, endPoint y: 738, distance: 333.4
click at [700, 738] on p "Alex Lycette: Alex Lycette is a Pennsylvania-born producer and graduate of NYU’…" at bounding box center [634, 721] width 625 height 163
copy p "Alex Lycette is a Pennsylvania-born producer and graduate of NYU’s Tisch School…"
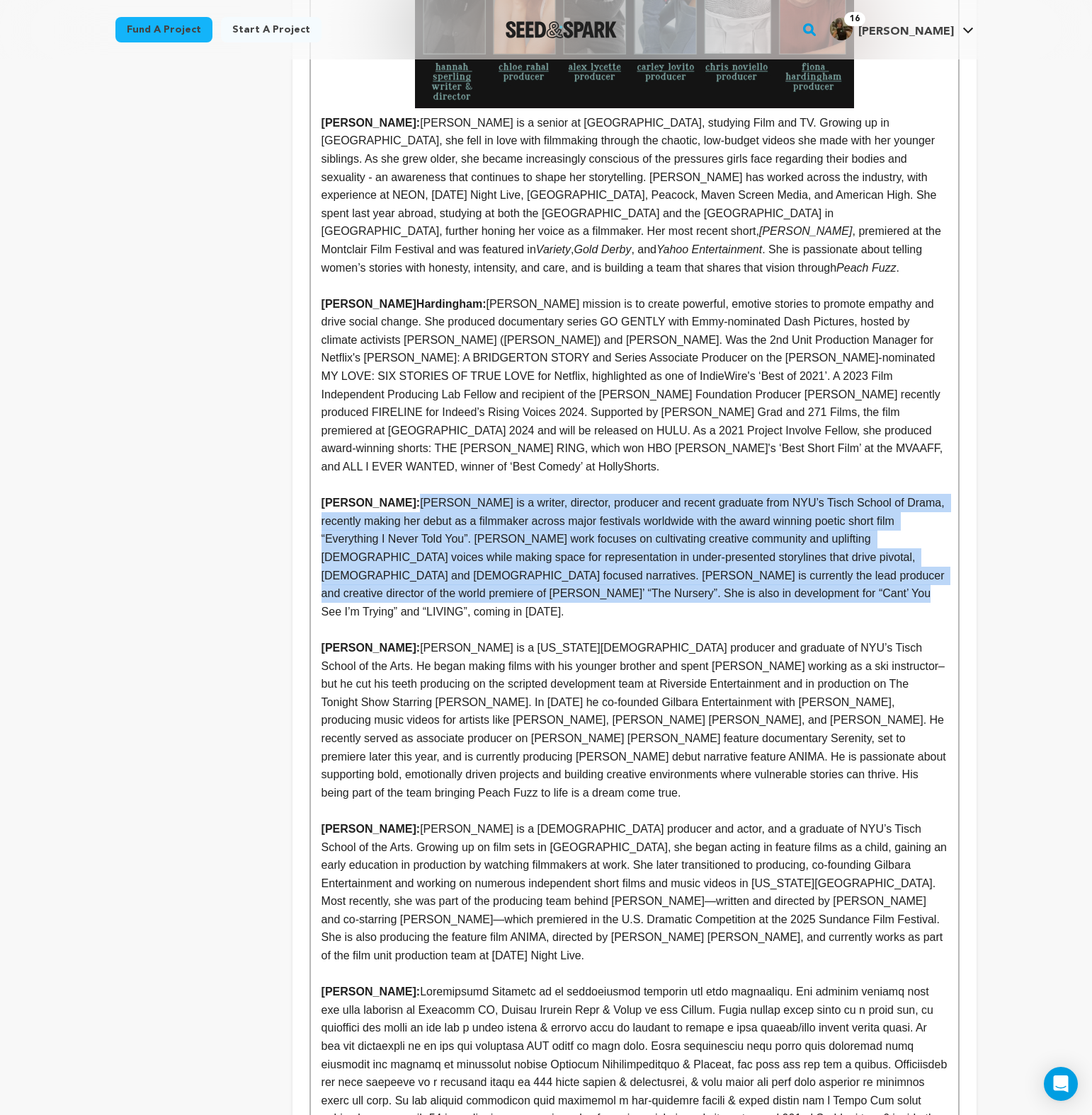
drag, startPoint x: 401, startPoint y: 491, endPoint x: 741, endPoint y: 580, distance: 351.5
click at [741, 580] on span "Carley Lovito is a writer, director, producer and recent graduate from NYU’s Ti…" at bounding box center [634, 558] width 625 height 121
copy span "Carley Lovito is a writer, director, producer and recent graduate from NYU’s Ti…"
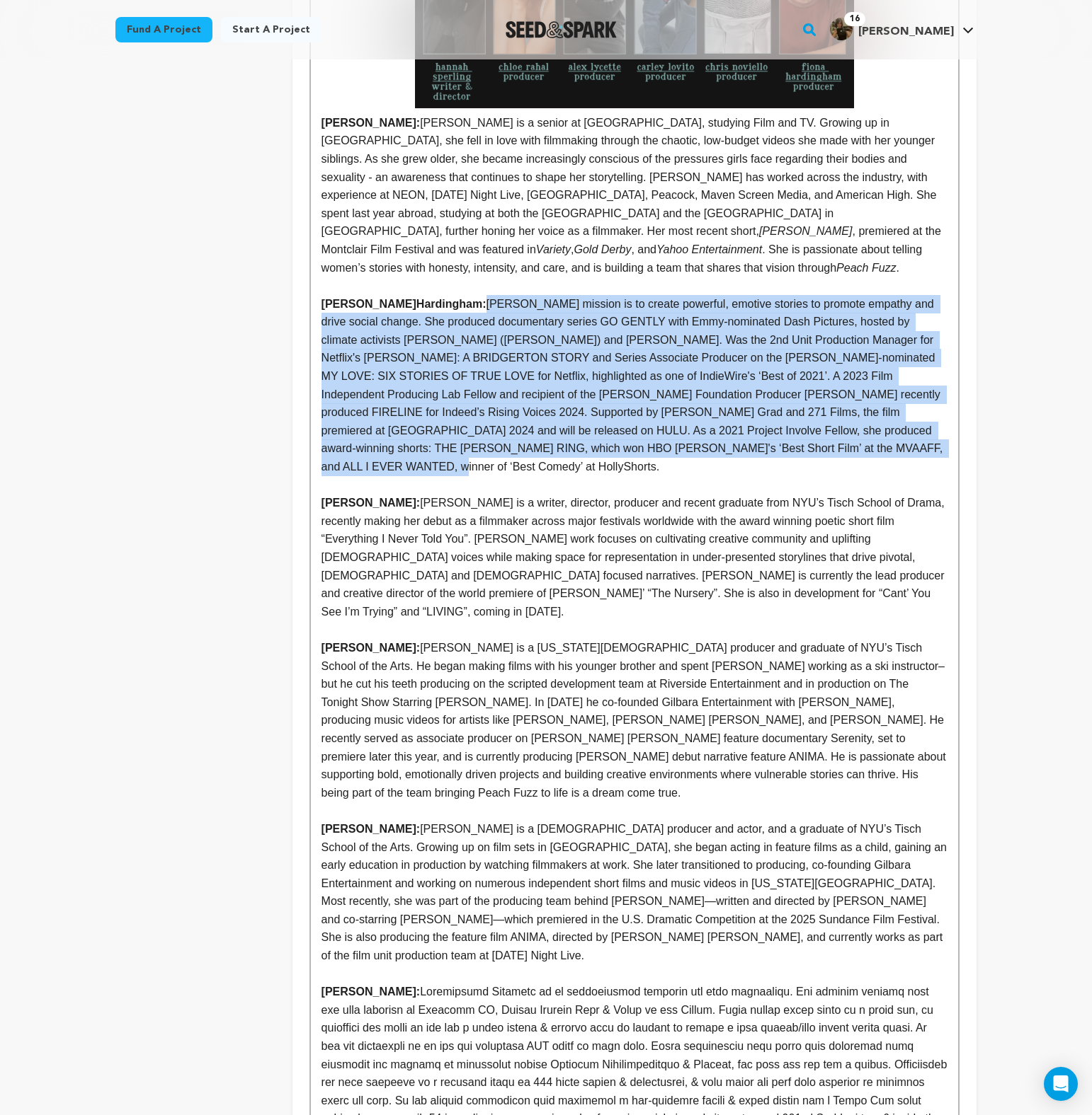
drag, startPoint x: 429, startPoint y: 307, endPoint x: 817, endPoint y: 454, distance: 414.9
click at [817, 454] on p "Fiona Hardingham : Fiona Hardingham’s mission is to create powerful, emotive st…" at bounding box center [634, 386] width 625 height 181
copy span "Fiona Hardingham’s mission is to create powerful, emotive stories to promote em…"
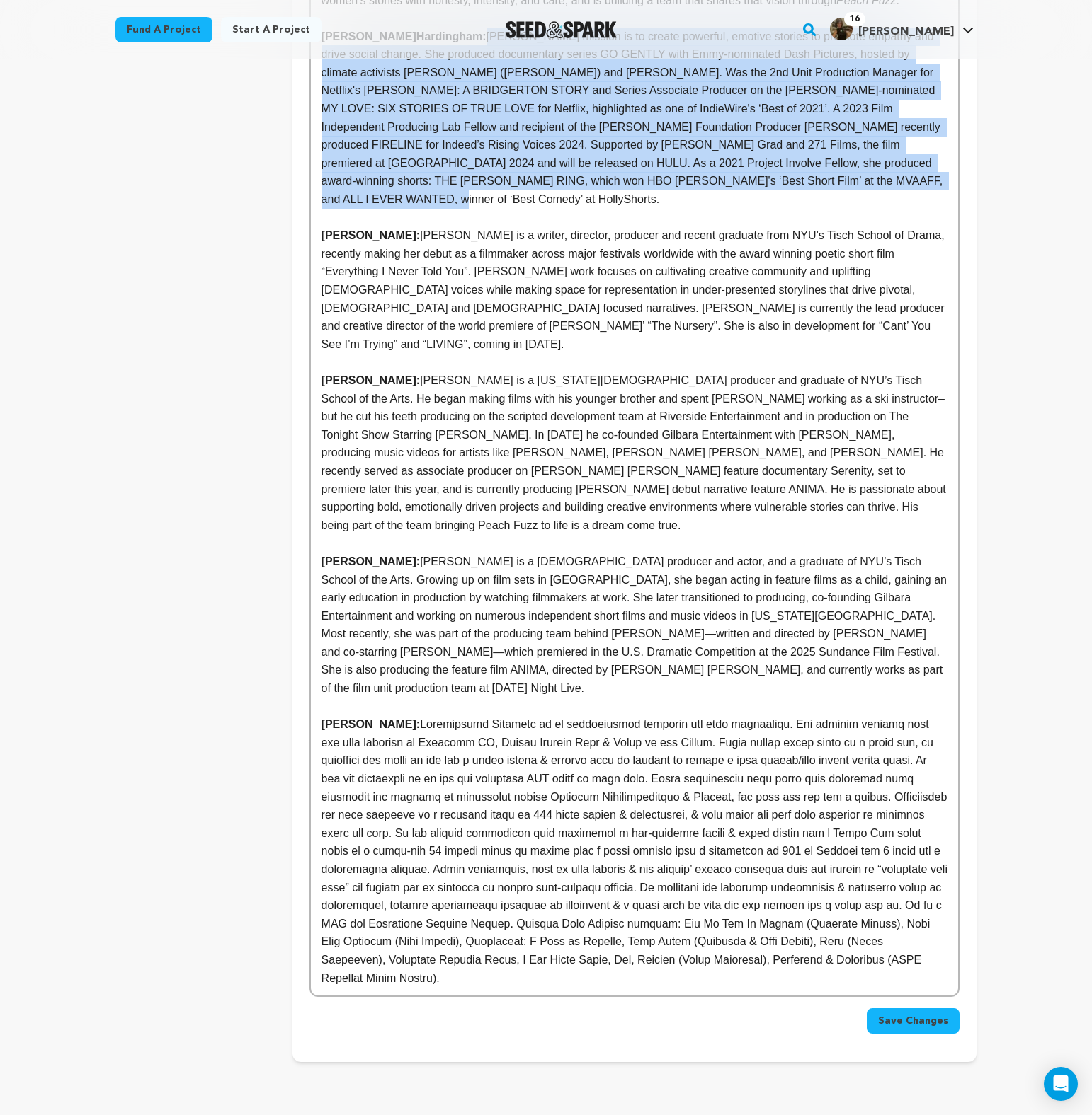
scroll to position [957, 0]
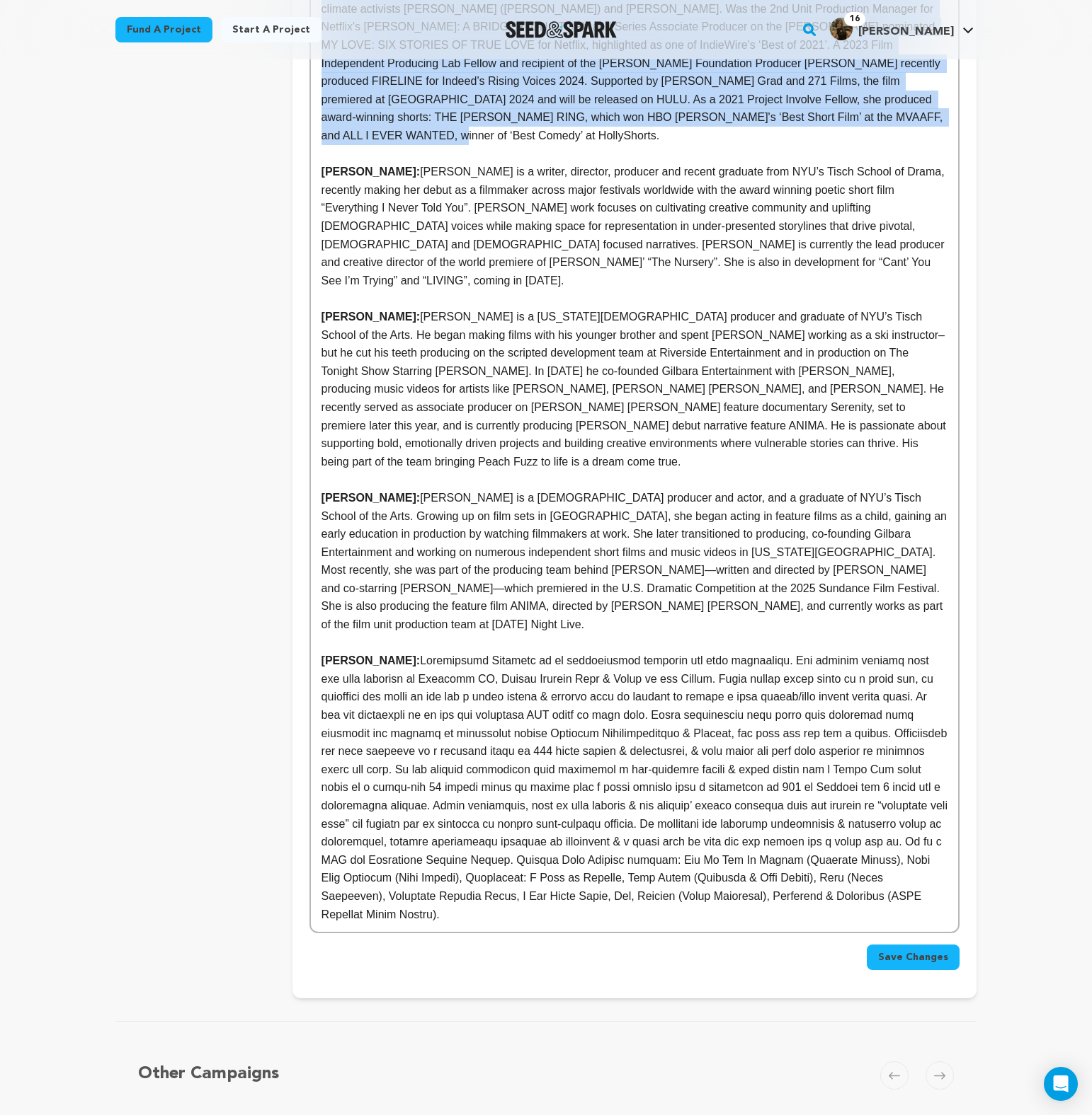
click at [405, 652] on p "Chris Noviello:" at bounding box center [634, 787] width 625 height 272
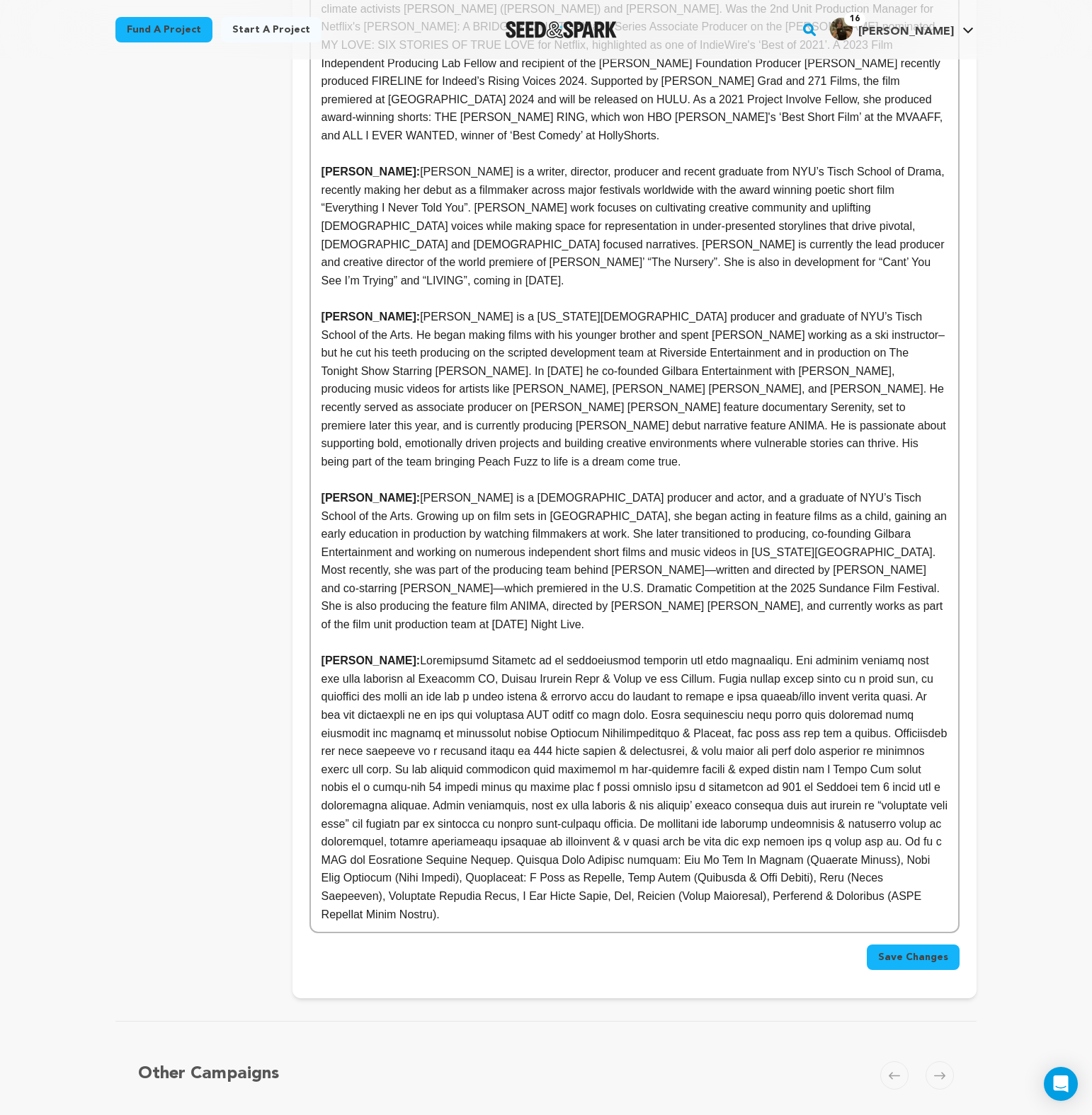
click at [405, 654] on span at bounding box center [635, 787] width 630 height 265
drag, startPoint x: 404, startPoint y: 588, endPoint x: 559, endPoint y: 847, distance: 301.8
click at [559, 847] on p "Chris Noviello:" at bounding box center [634, 787] width 625 height 272
copy span "Christopher Noviello is an accomplished producer and post supervisor. His journ…"
click at [603, 744] on p "Chris Noviello:" at bounding box center [634, 787] width 625 height 272
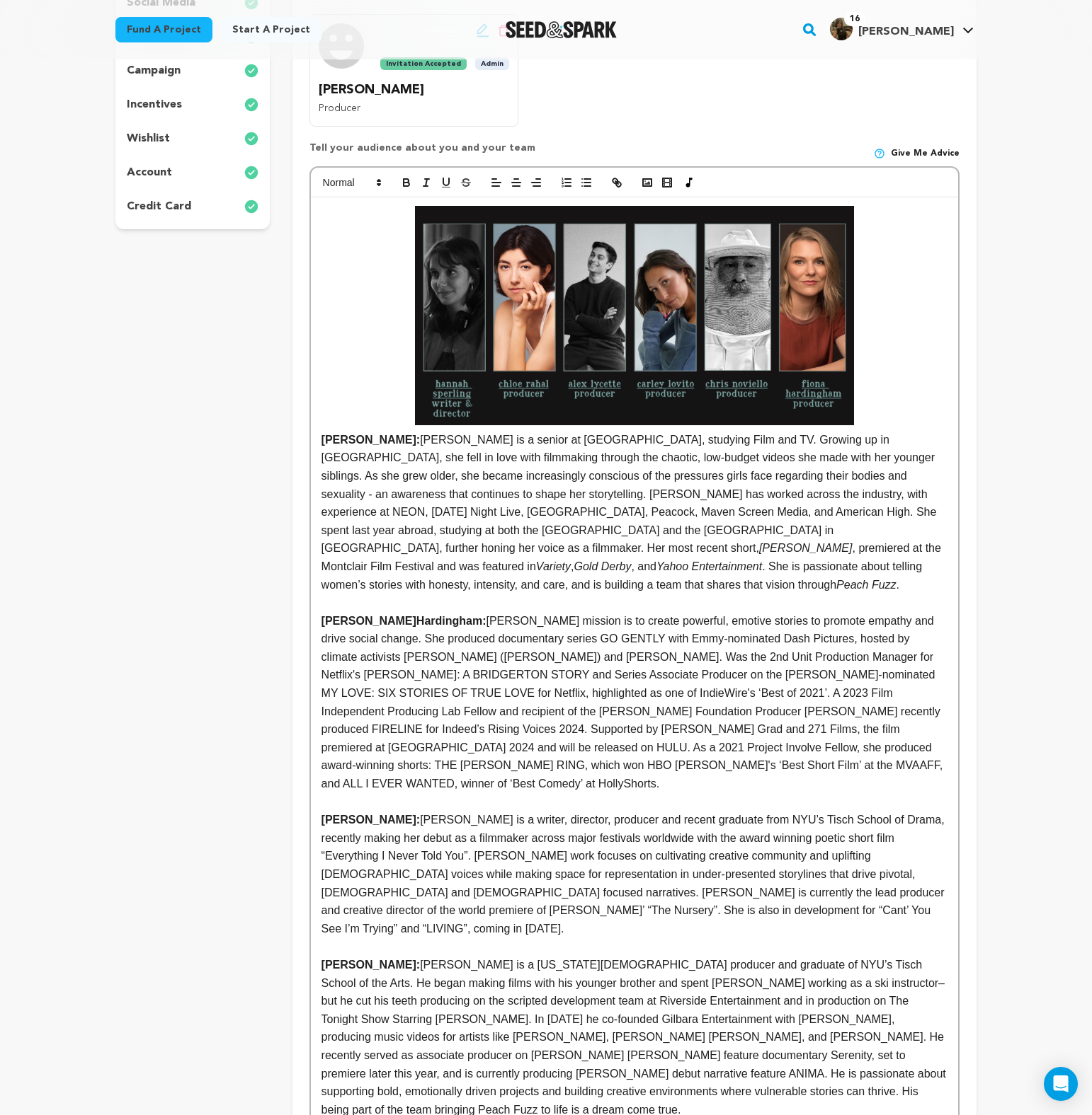
scroll to position [0, 0]
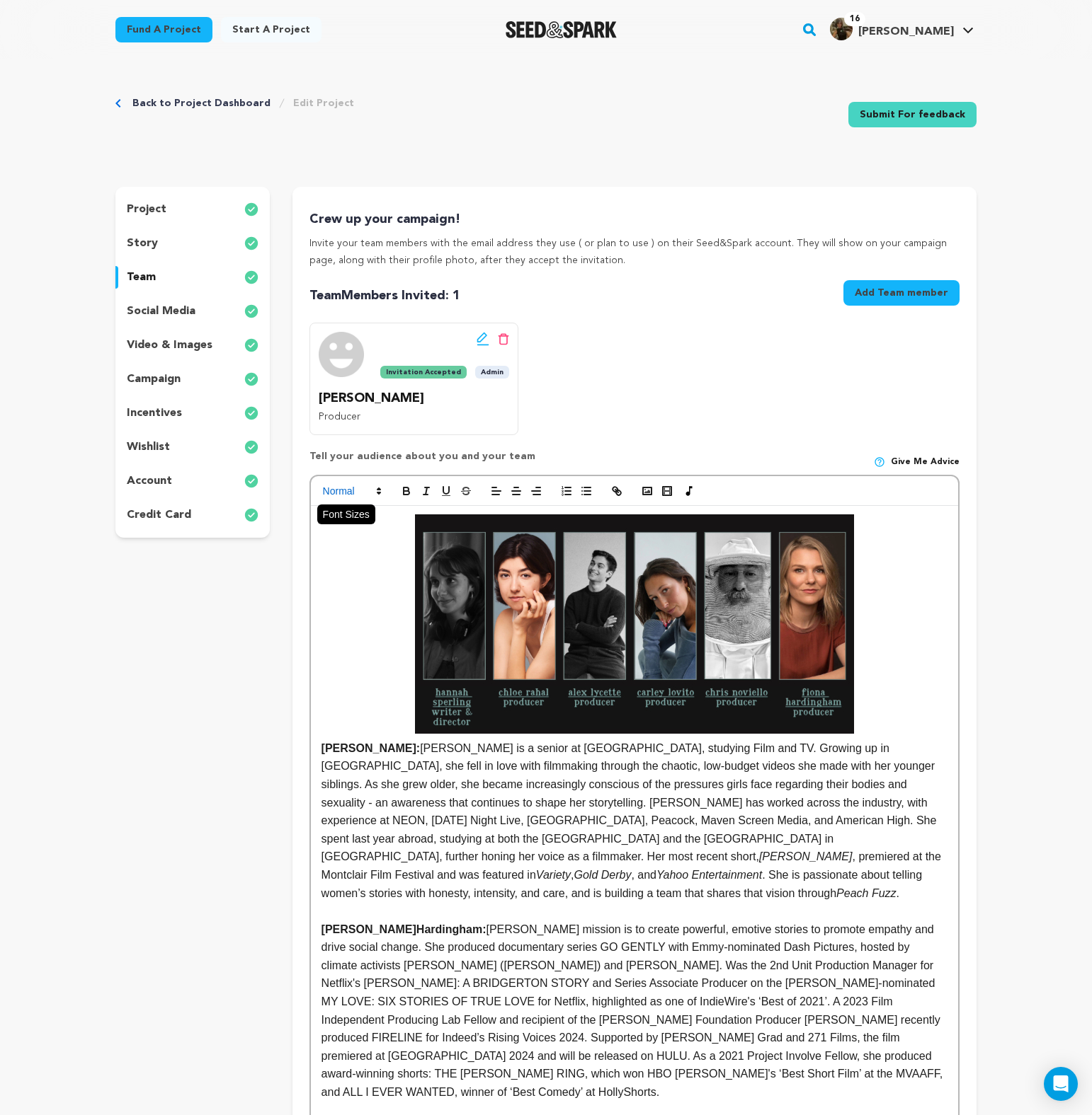
drag, startPoint x: 588, startPoint y: 844, endPoint x: 378, endPoint y: 493, distance: 409.0
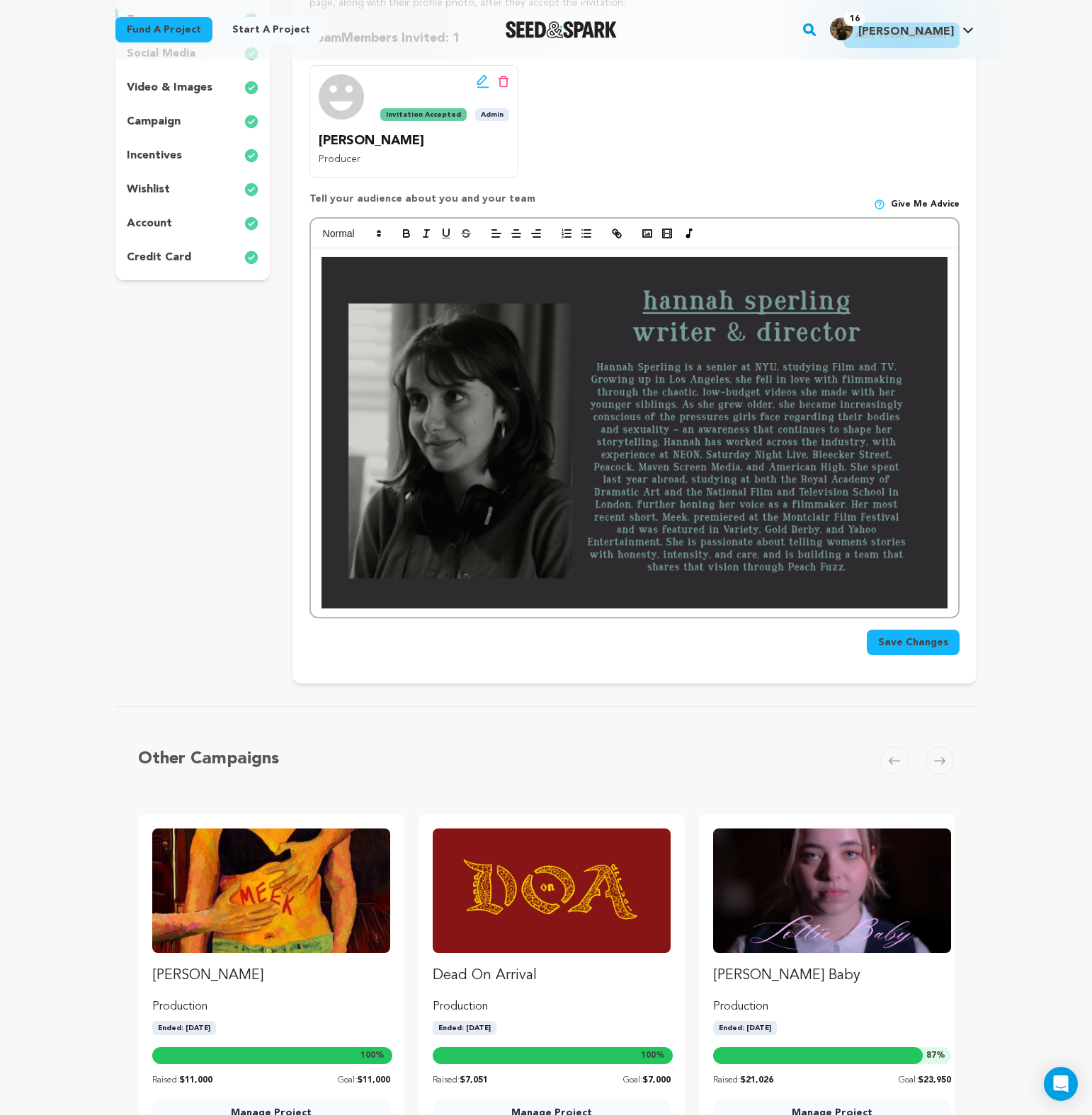
click at [565, 575] on img at bounding box center [634, 432] width 625 height 352
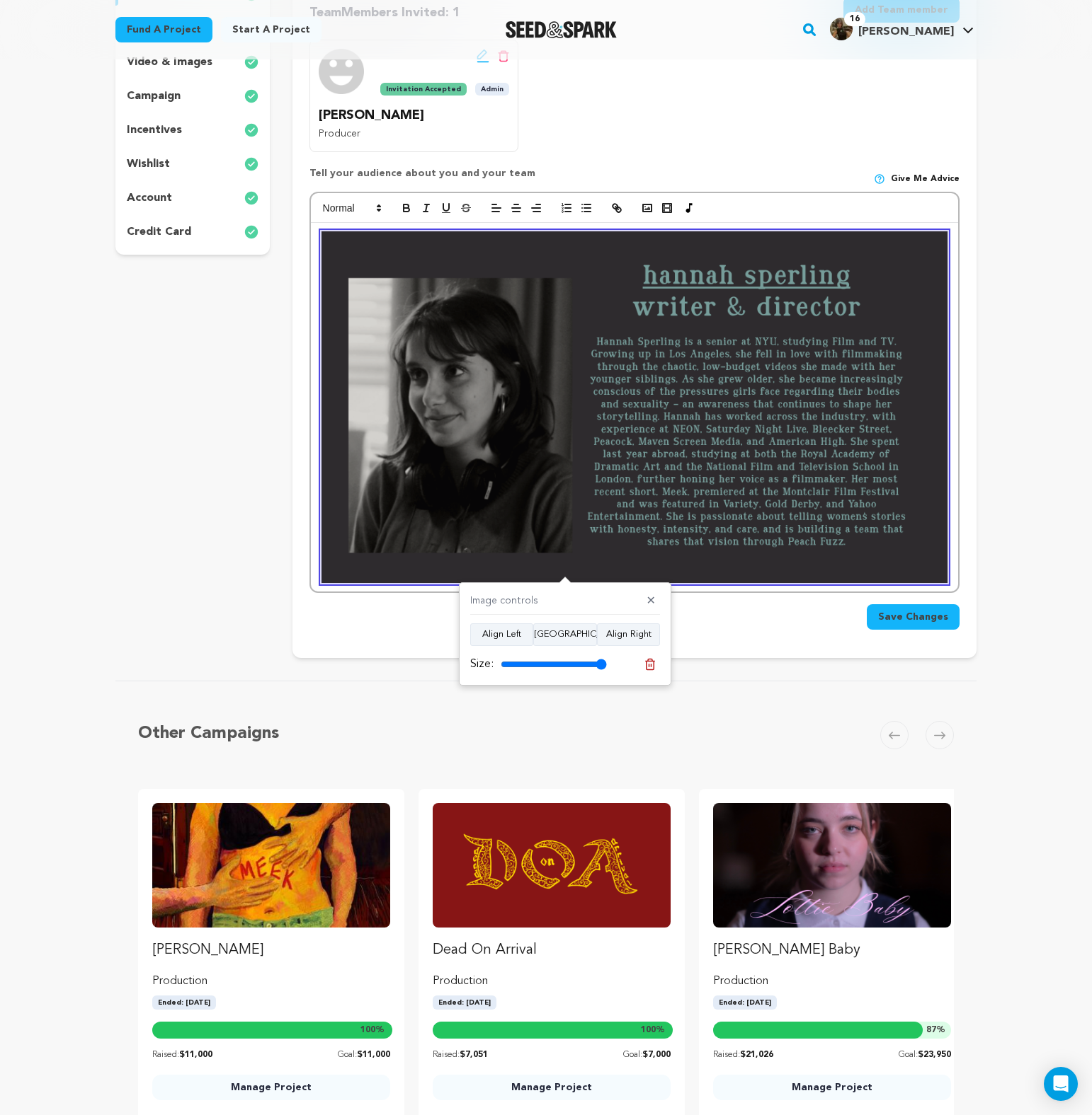
scroll to position [135, 0]
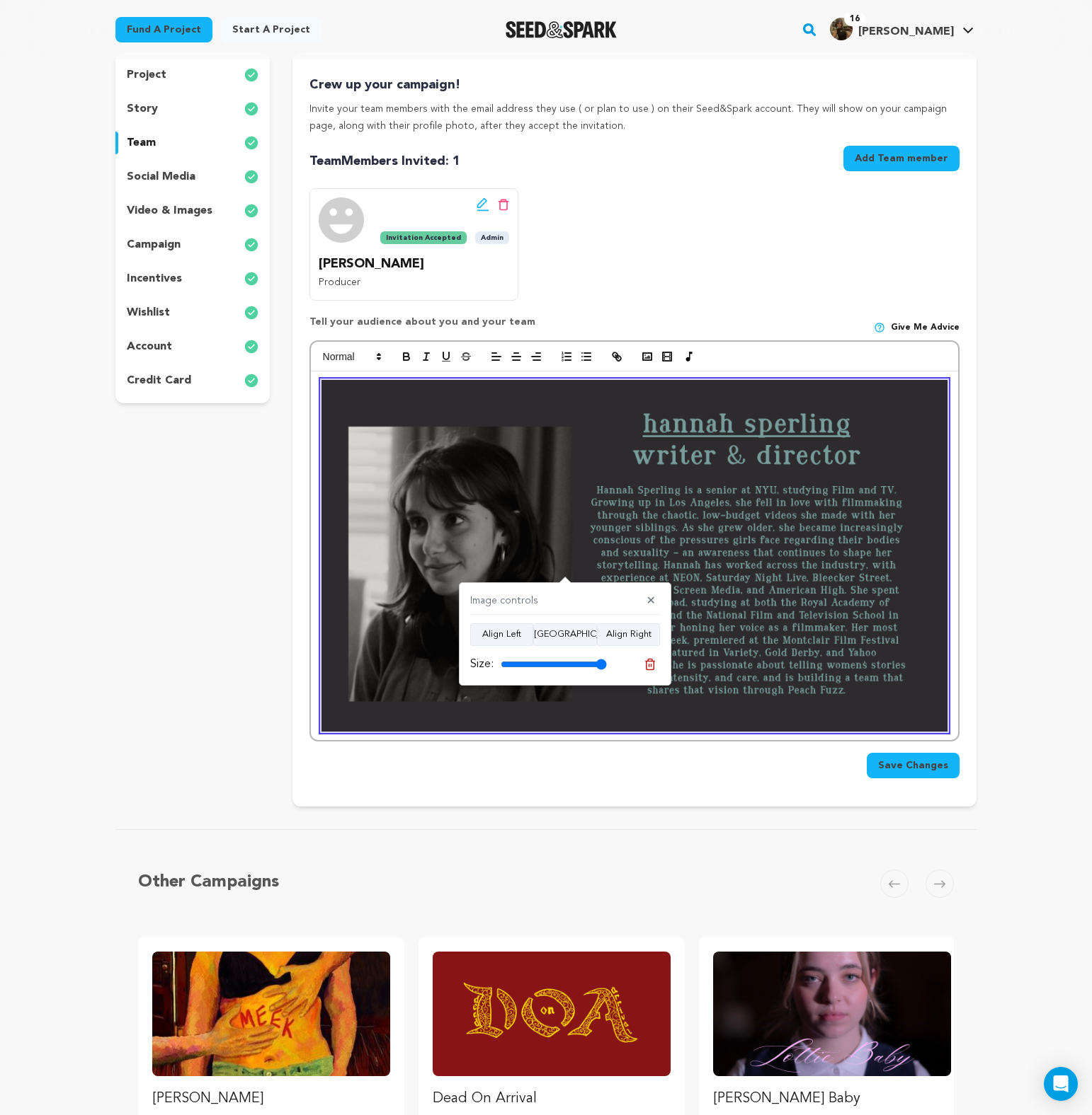
click at [951, 471] on div at bounding box center [635, 555] width 647 height 368
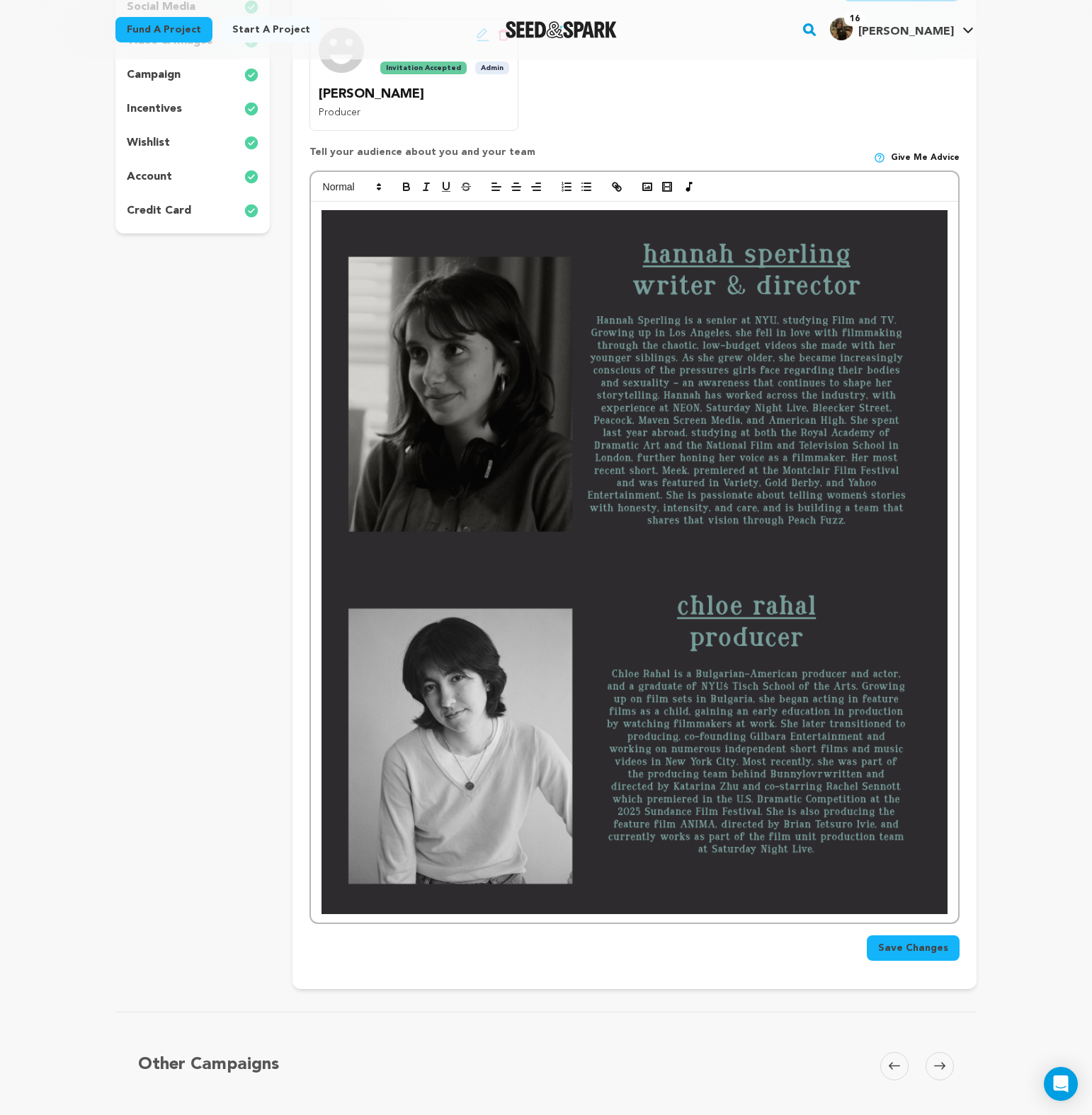
scroll to position [313, 0]
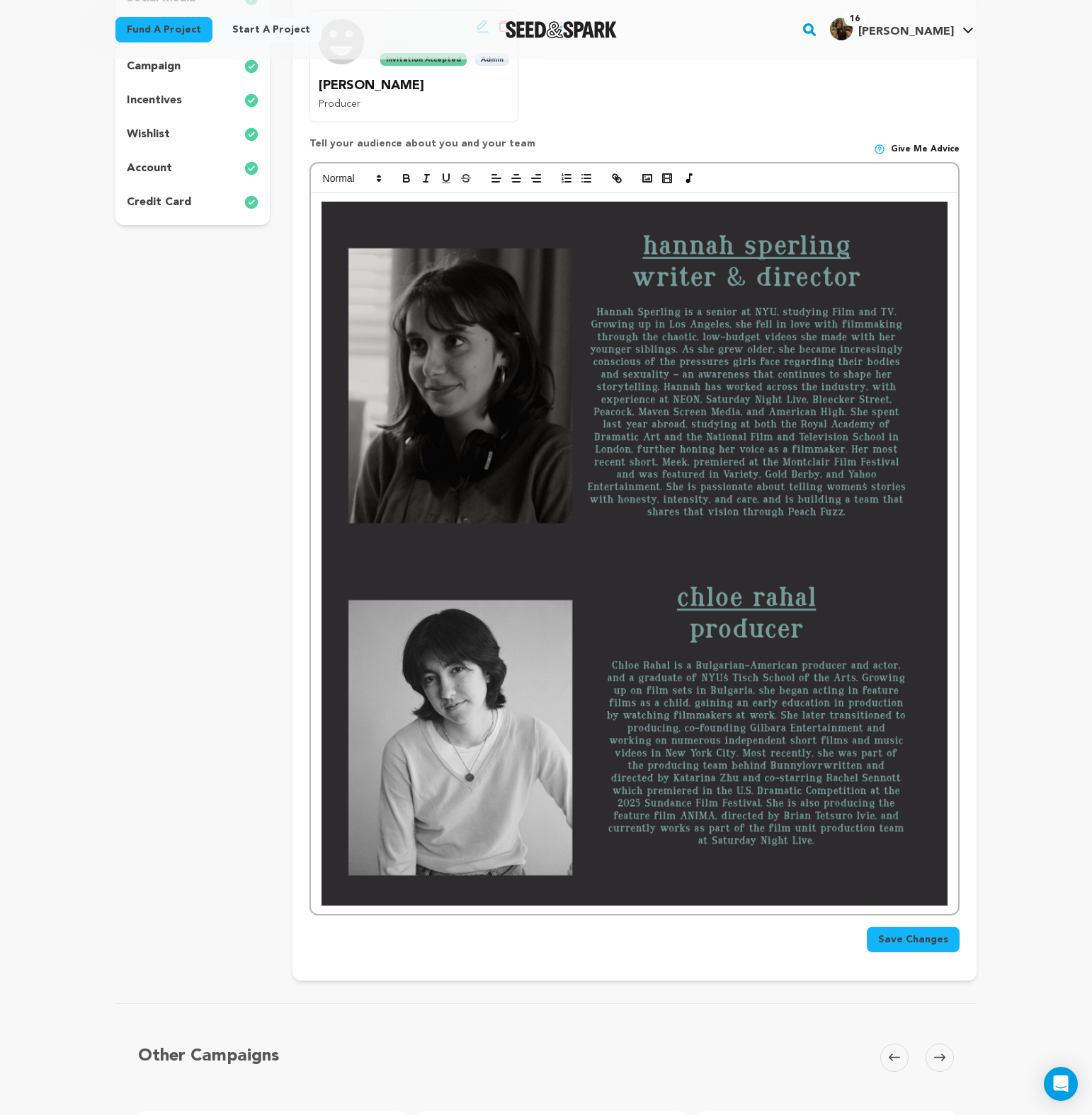
click at [953, 481] on div at bounding box center [635, 553] width 647 height 721
click at [950, 693] on div at bounding box center [635, 553] width 647 height 721
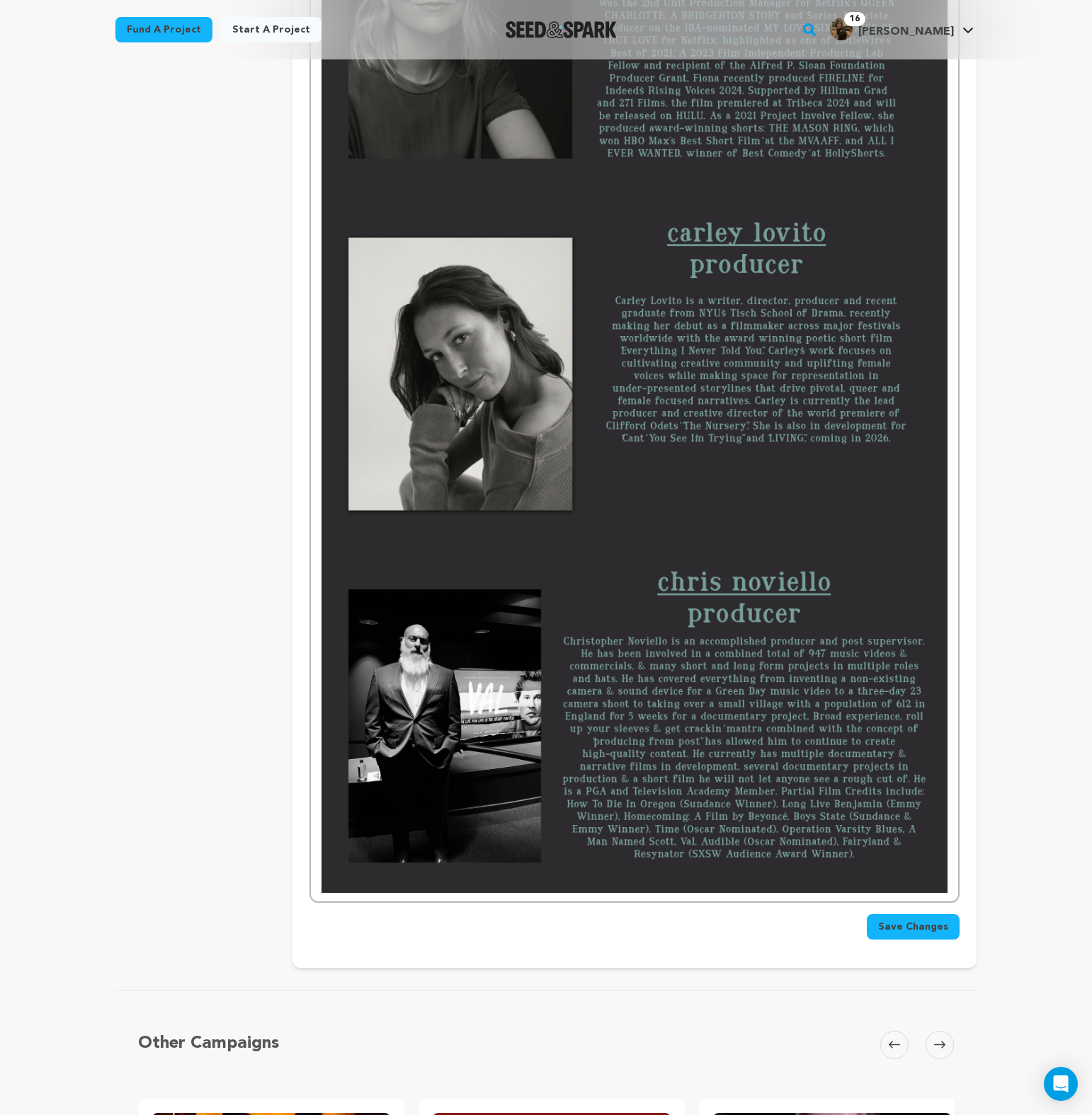
scroll to position [1798, 0]
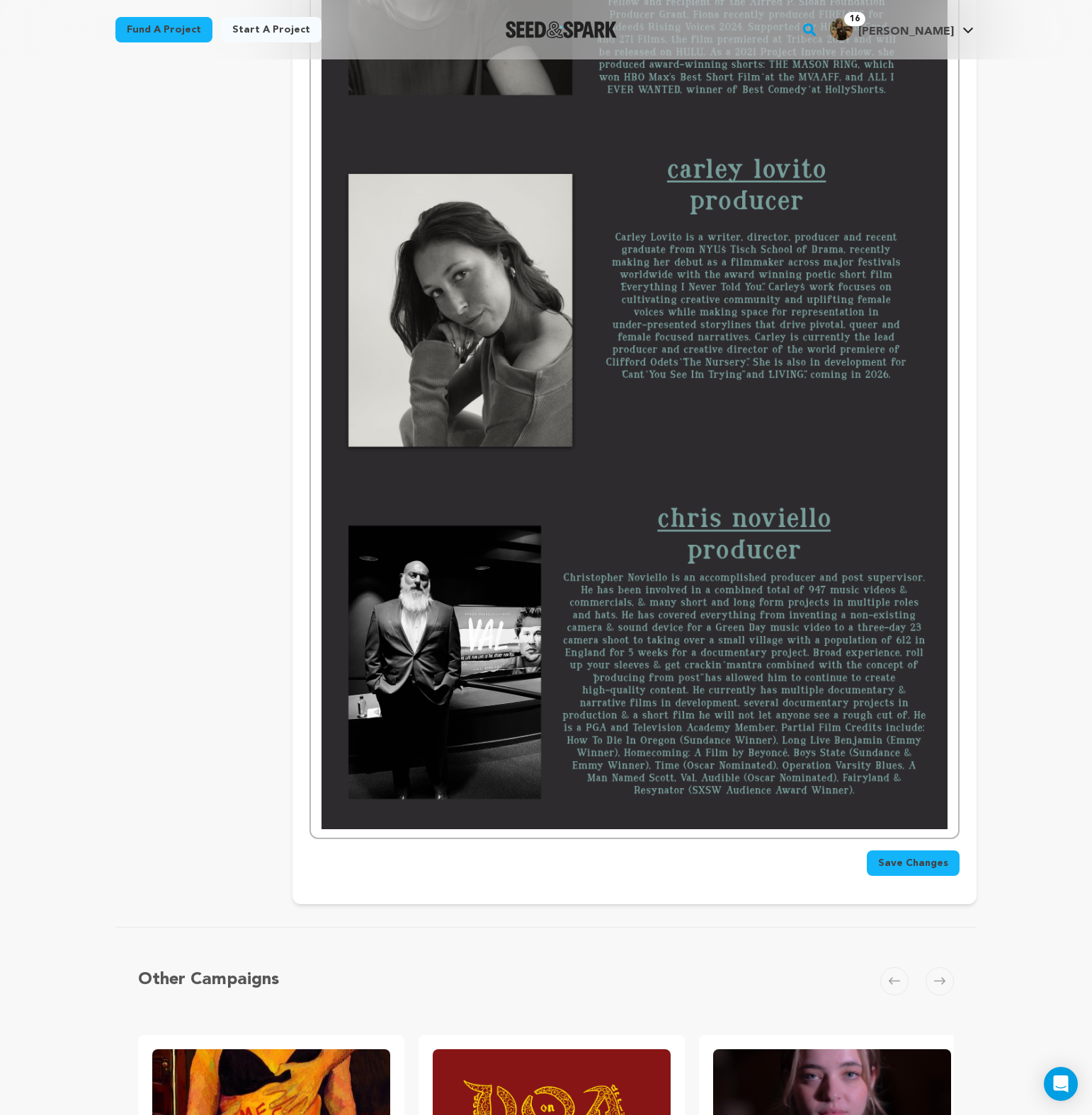
click at [938, 858] on span "Save Changes" at bounding box center [912, 863] width 70 height 14
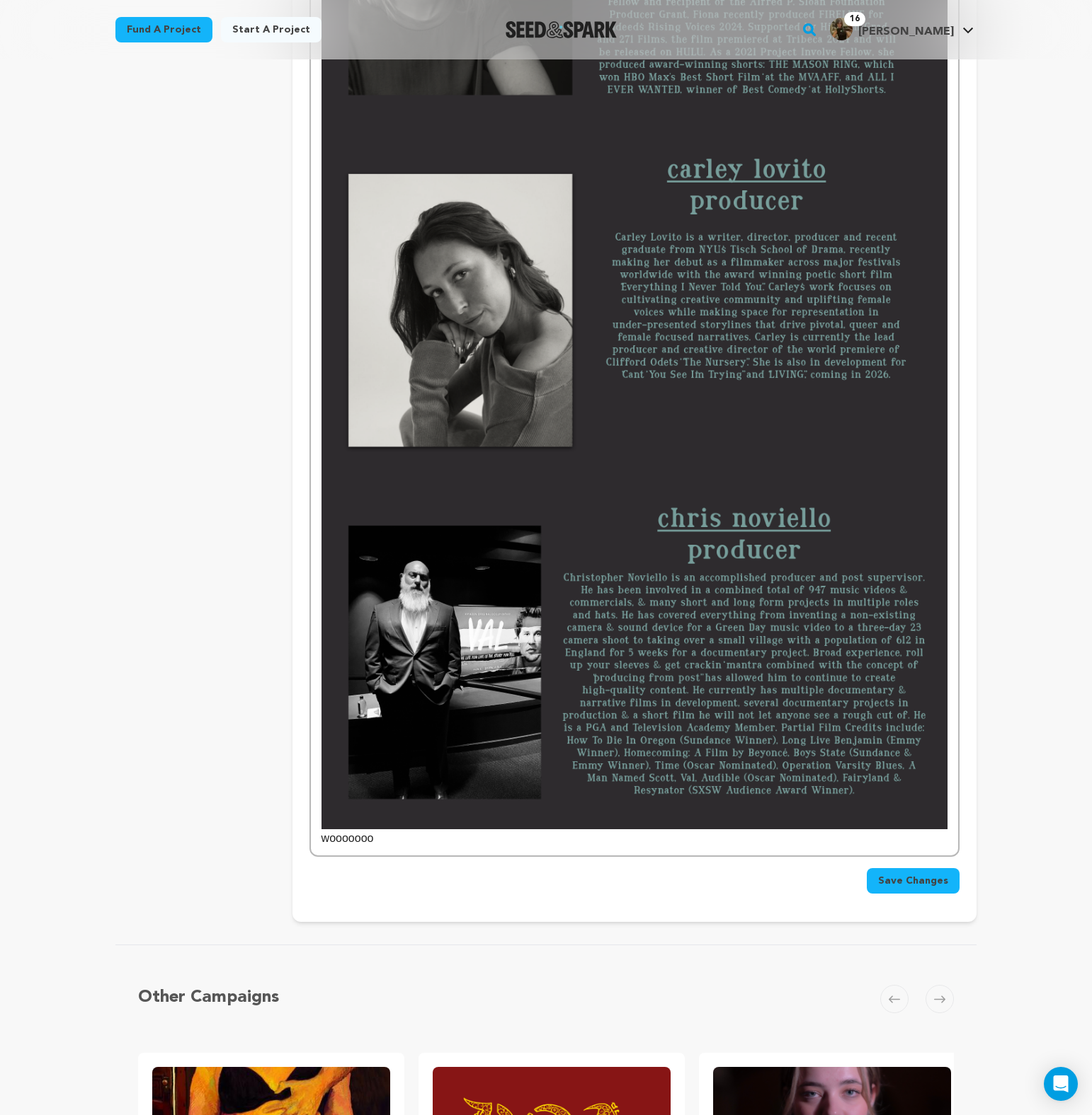
click at [326, 846] on p "wooooooo" at bounding box center [634, 839] width 625 height 18
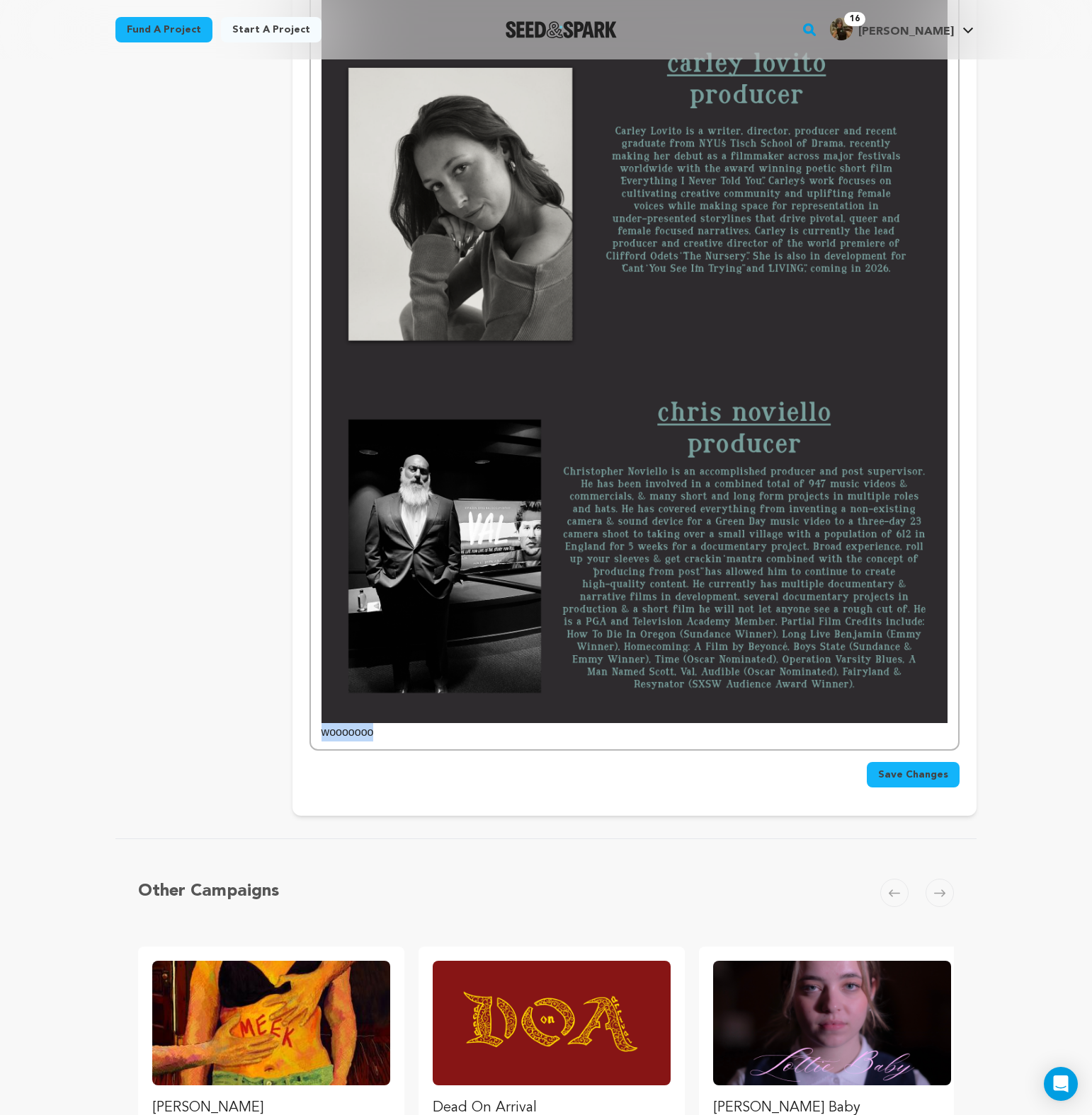
scroll to position [1917, 0]
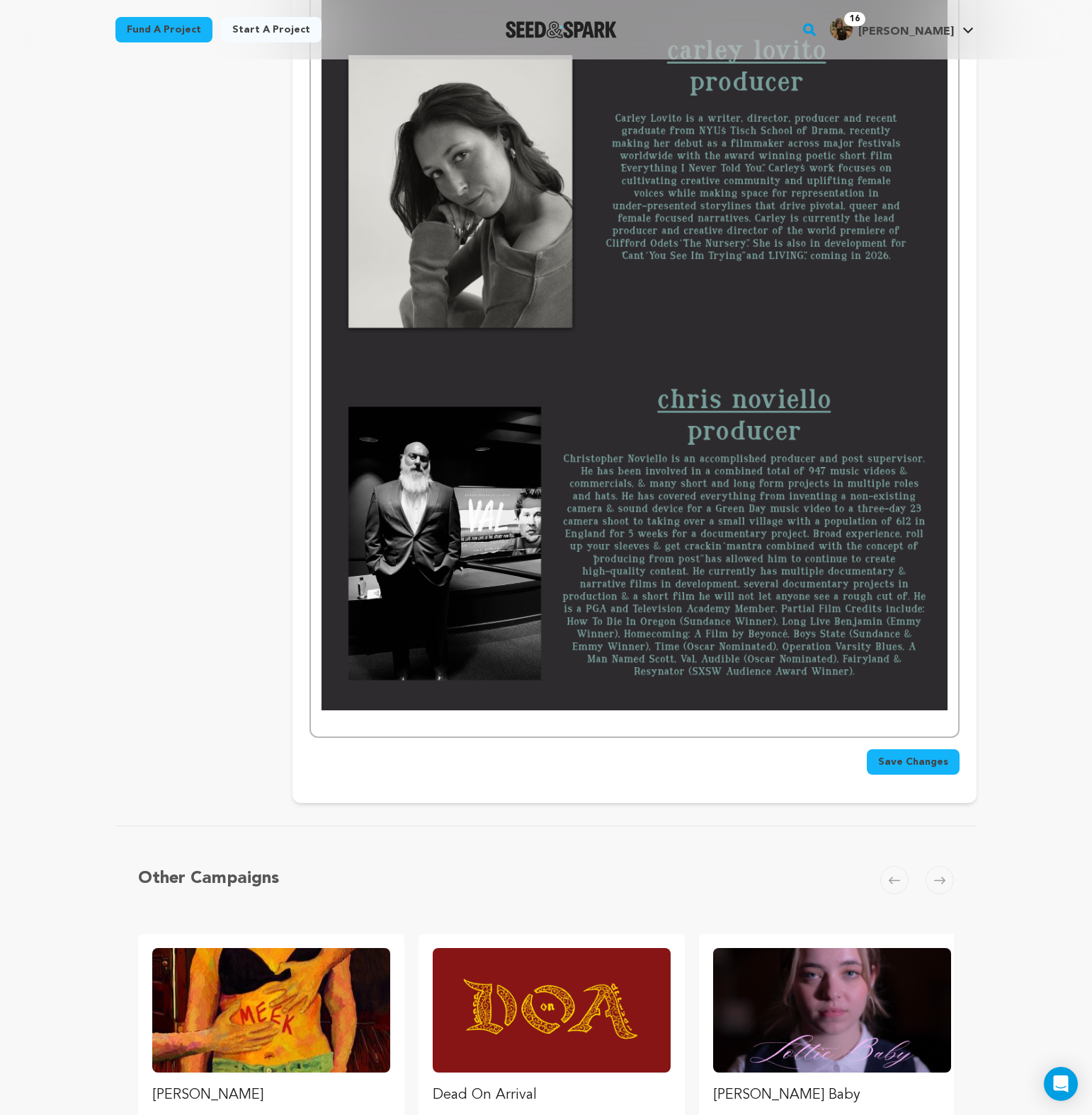
click at [921, 765] on span "Save Changes" at bounding box center [912, 762] width 70 height 14
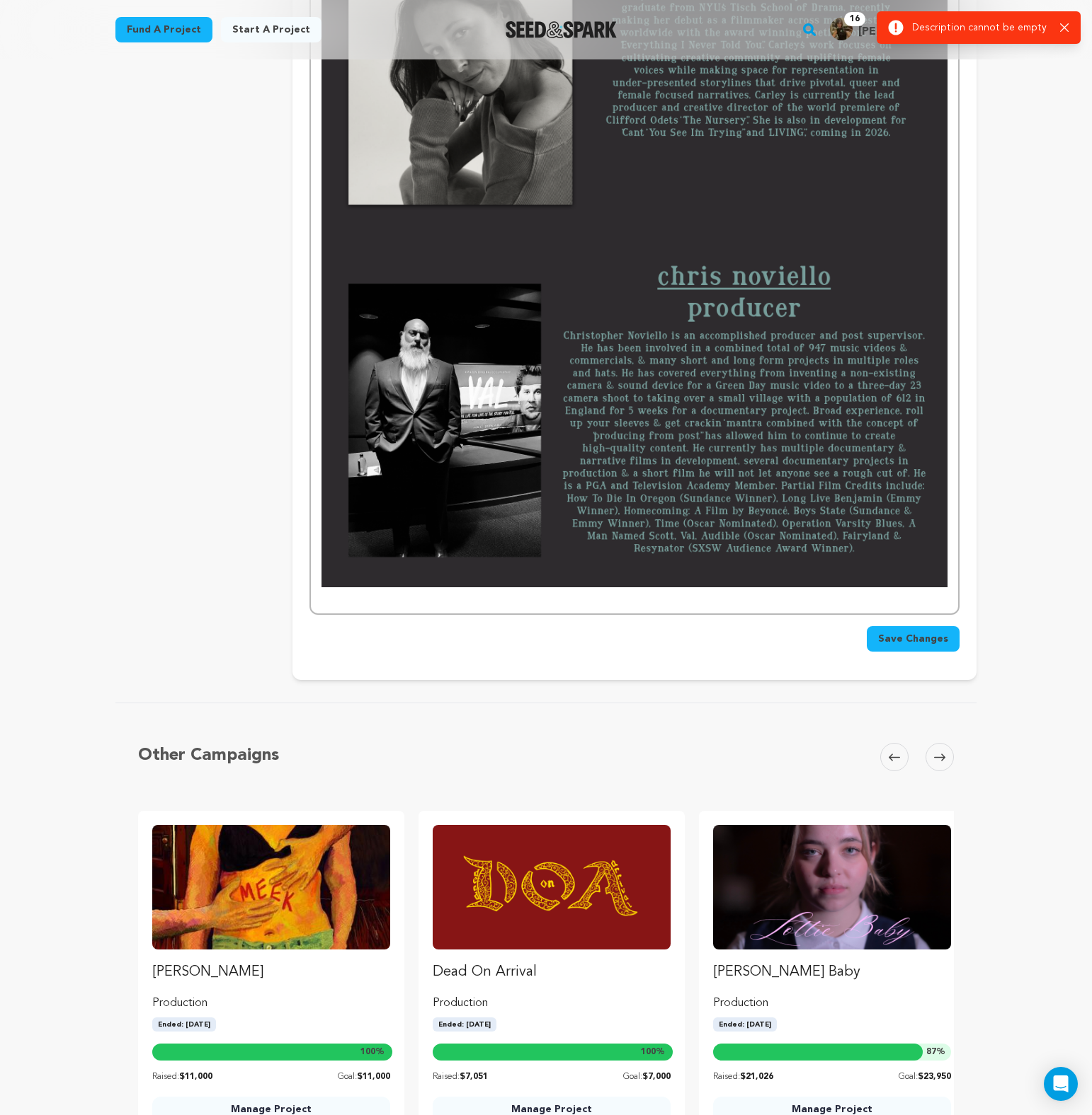
scroll to position [2237, 0]
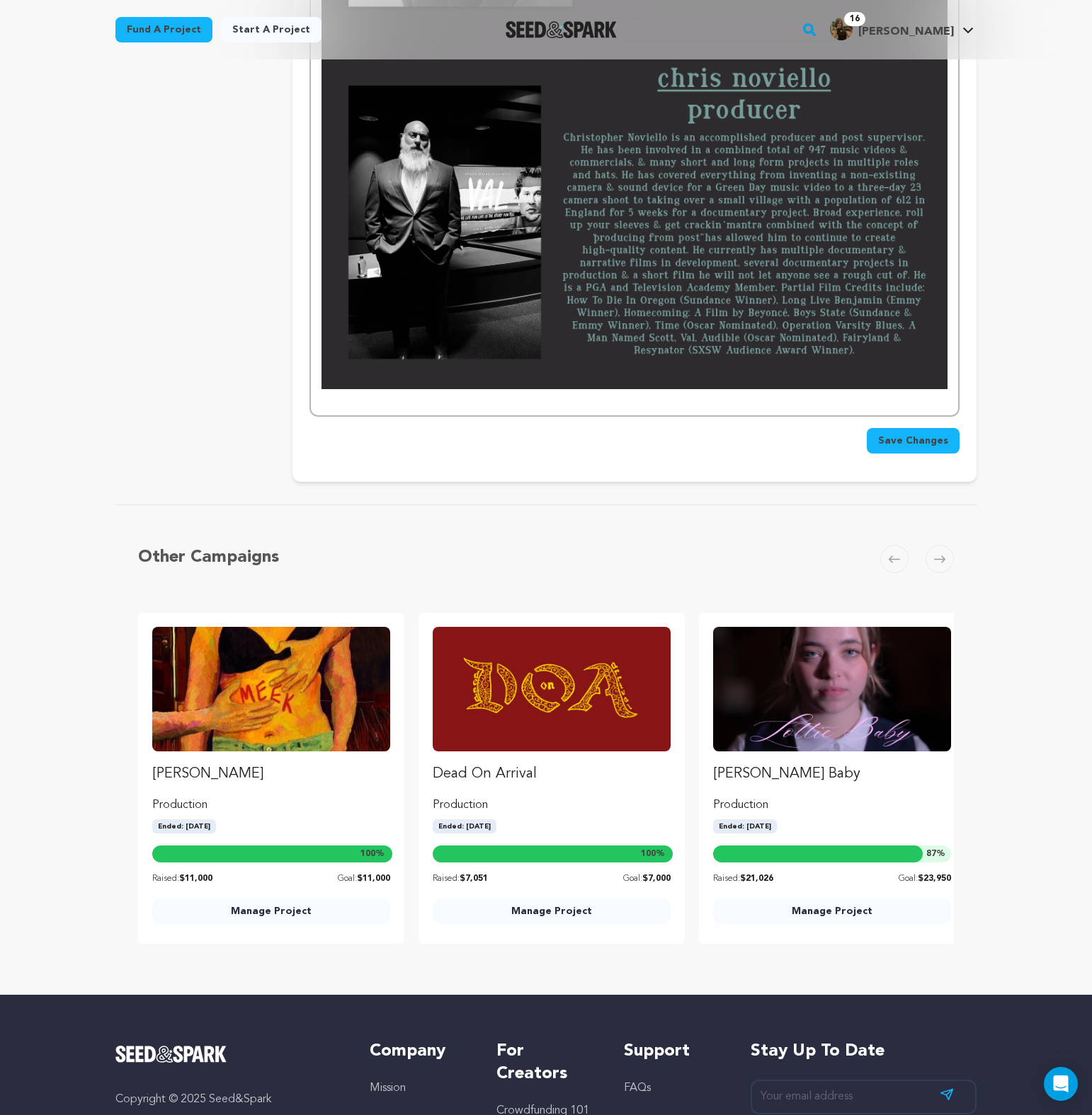
click at [551, 402] on p at bounding box center [634, 398] width 625 height 18
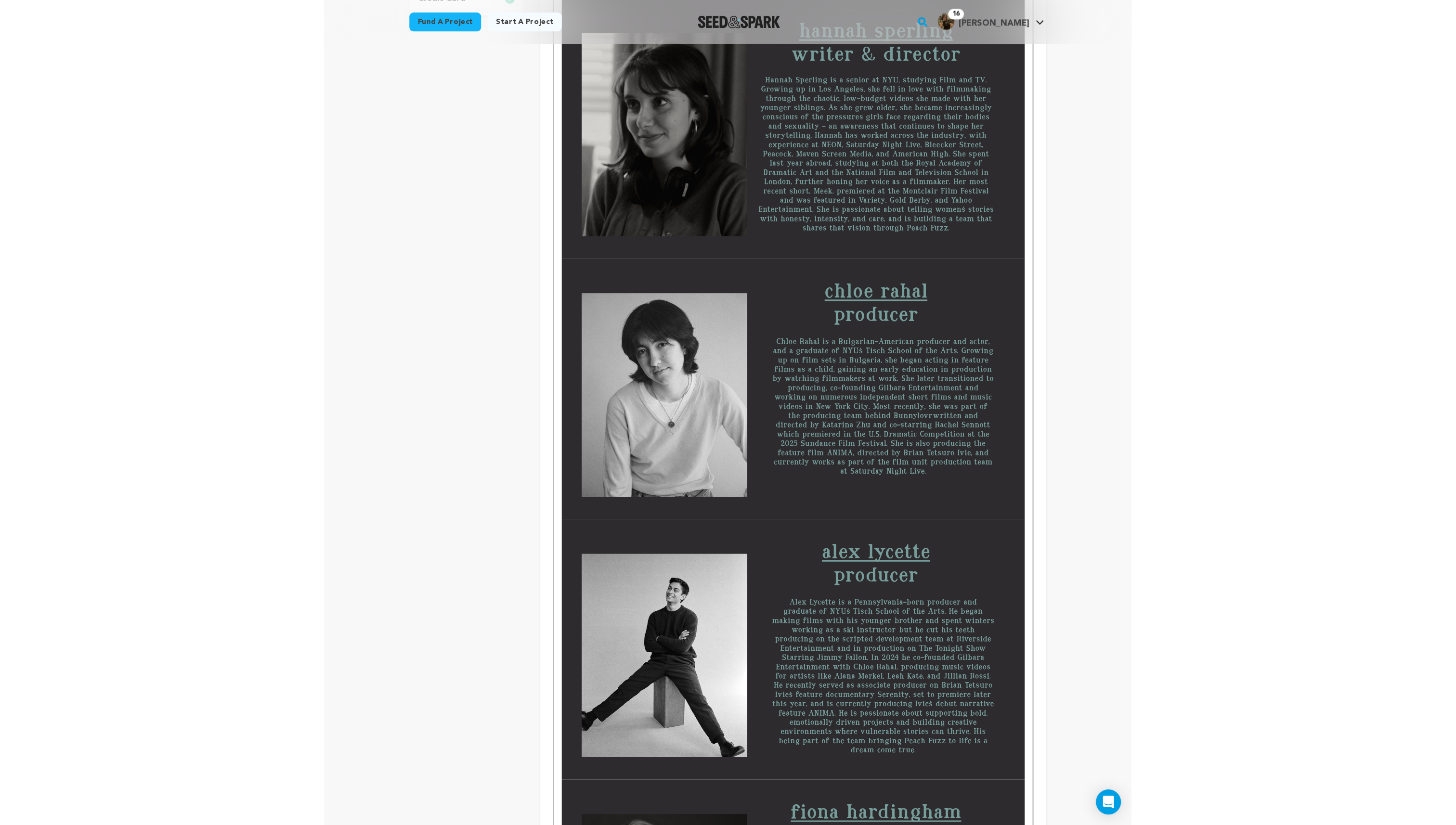
scroll to position [155, 0]
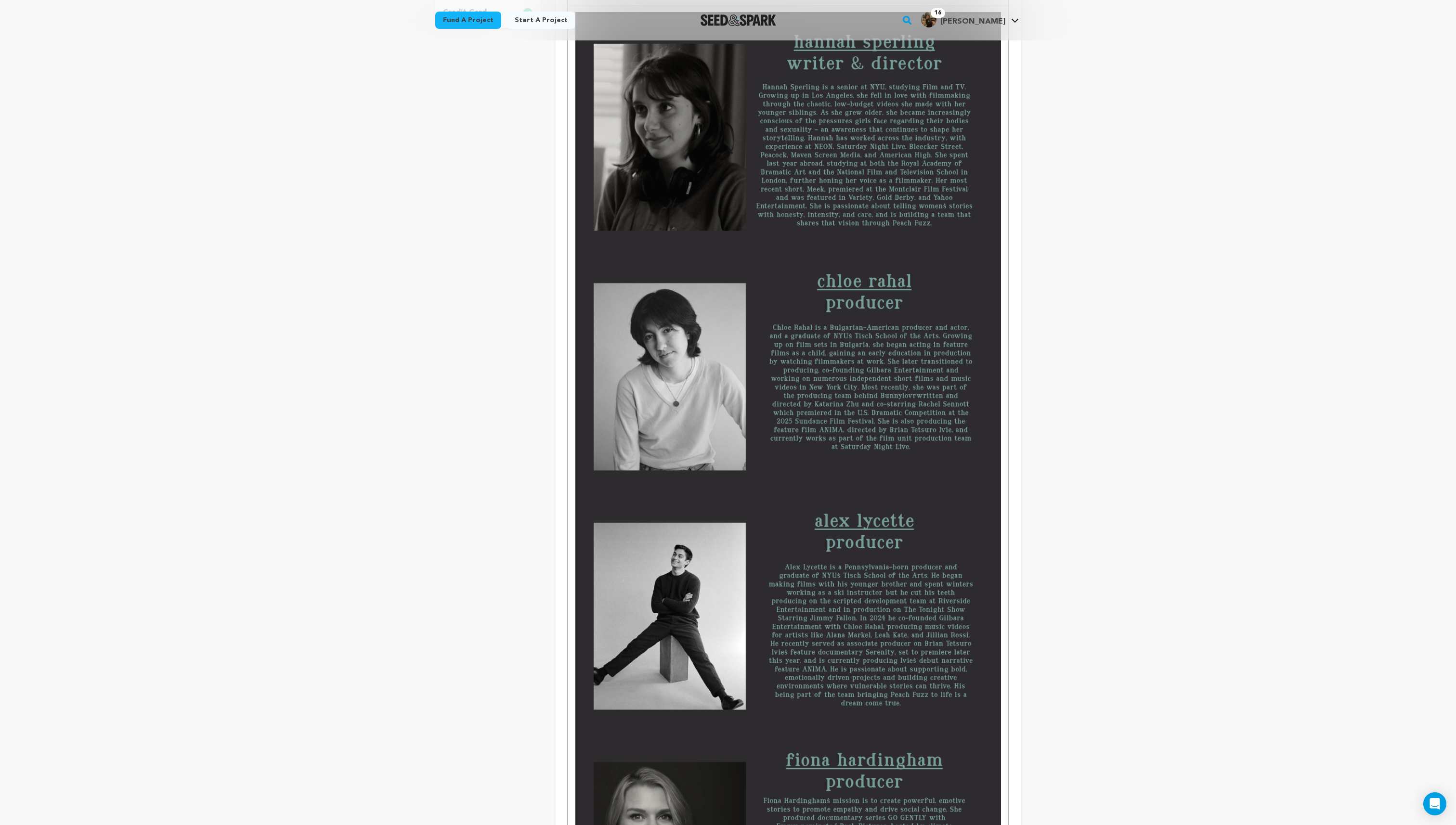
scroll to position [0, 0]
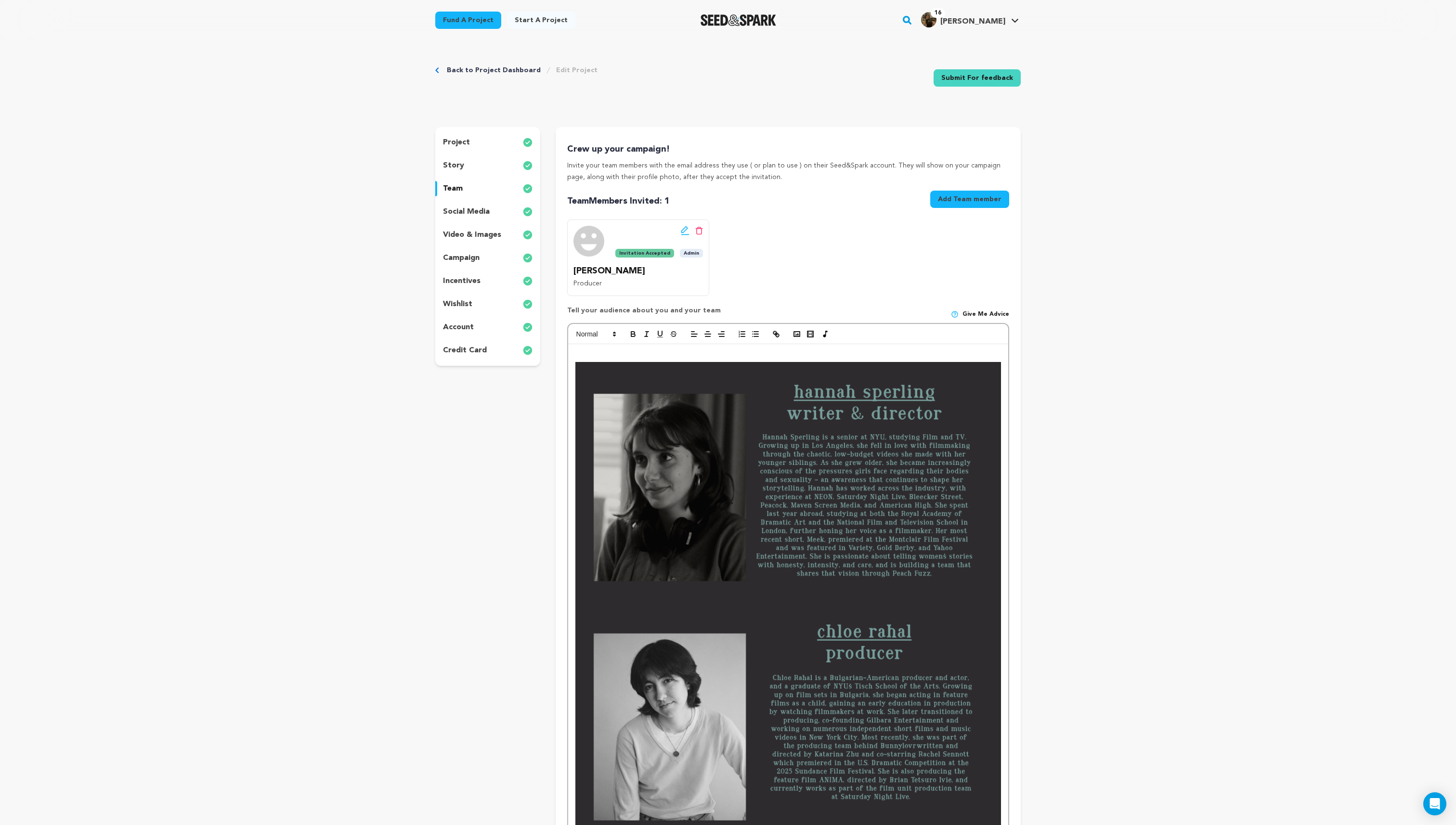
click at [638, 351] on p at bounding box center [788, 356] width 425 height 12
click at [591, 360] on p "meet our team" at bounding box center [788, 356] width 425 height 12
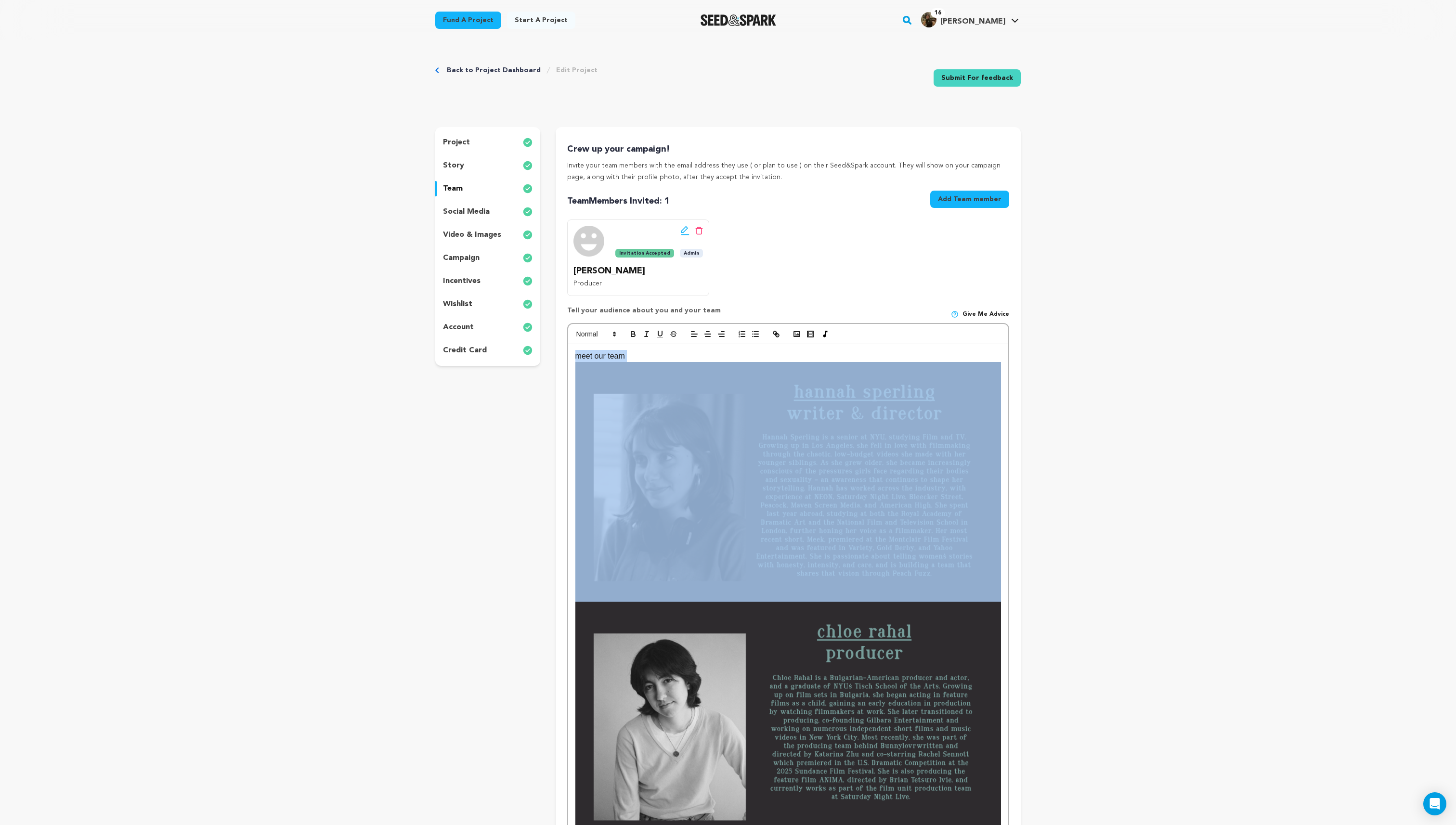
click at [591, 360] on p "meet our team" at bounding box center [788, 356] width 425 height 12
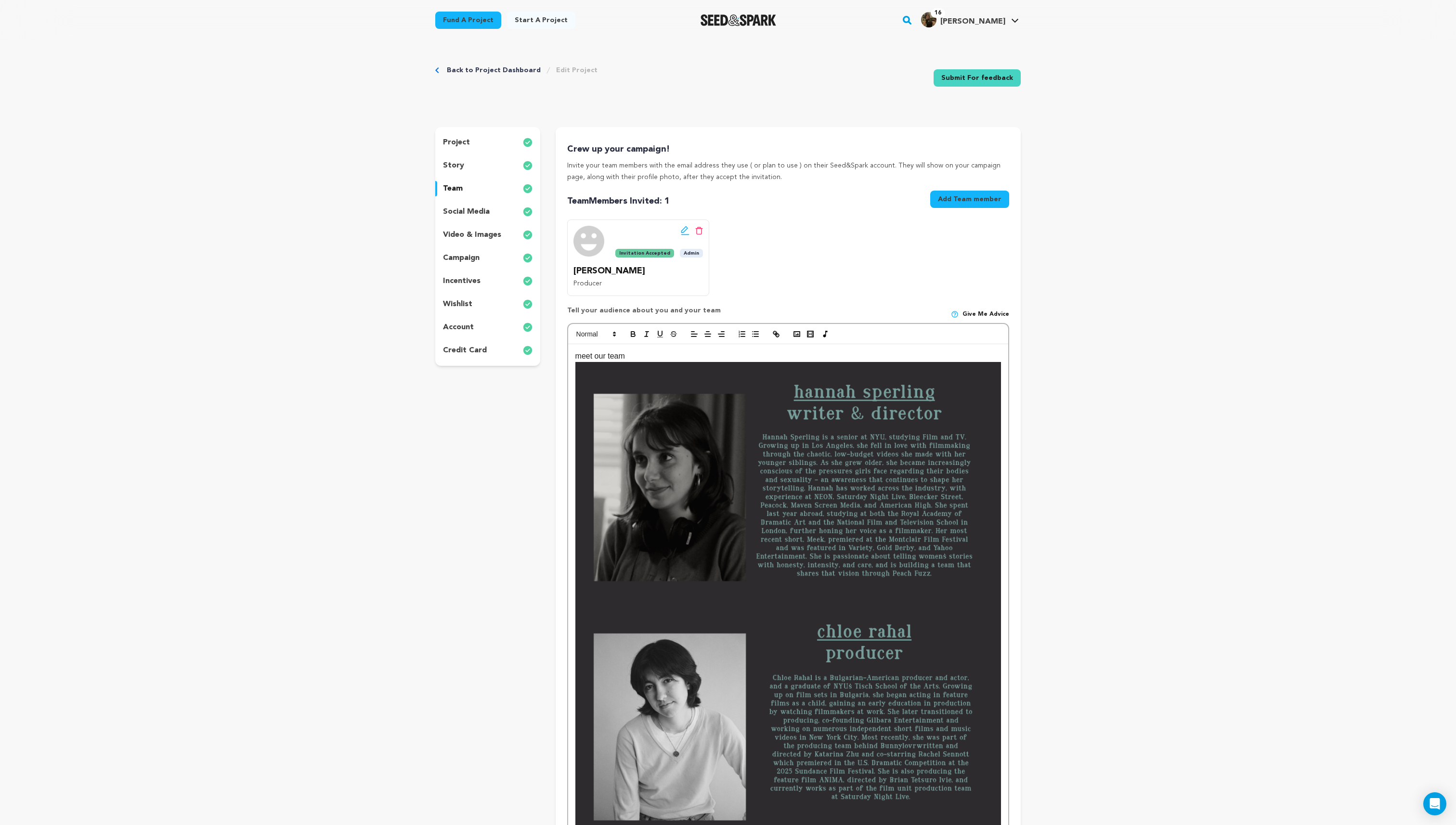
click at [617, 357] on p "meet our team" at bounding box center [788, 356] width 425 height 12
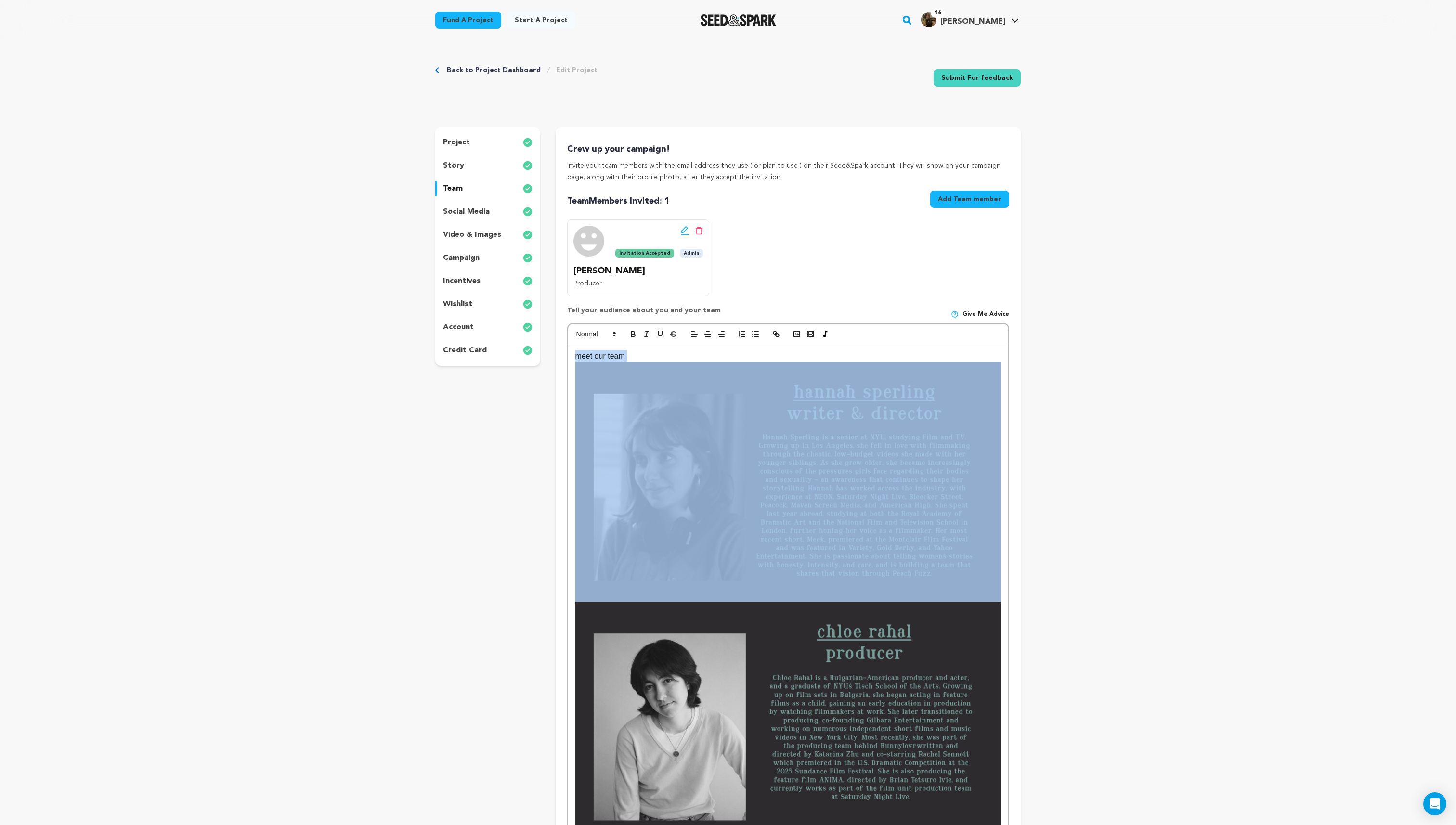
click at [617, 357] on p "meet our team" at bounding box center [788, 356] width 425 height 12
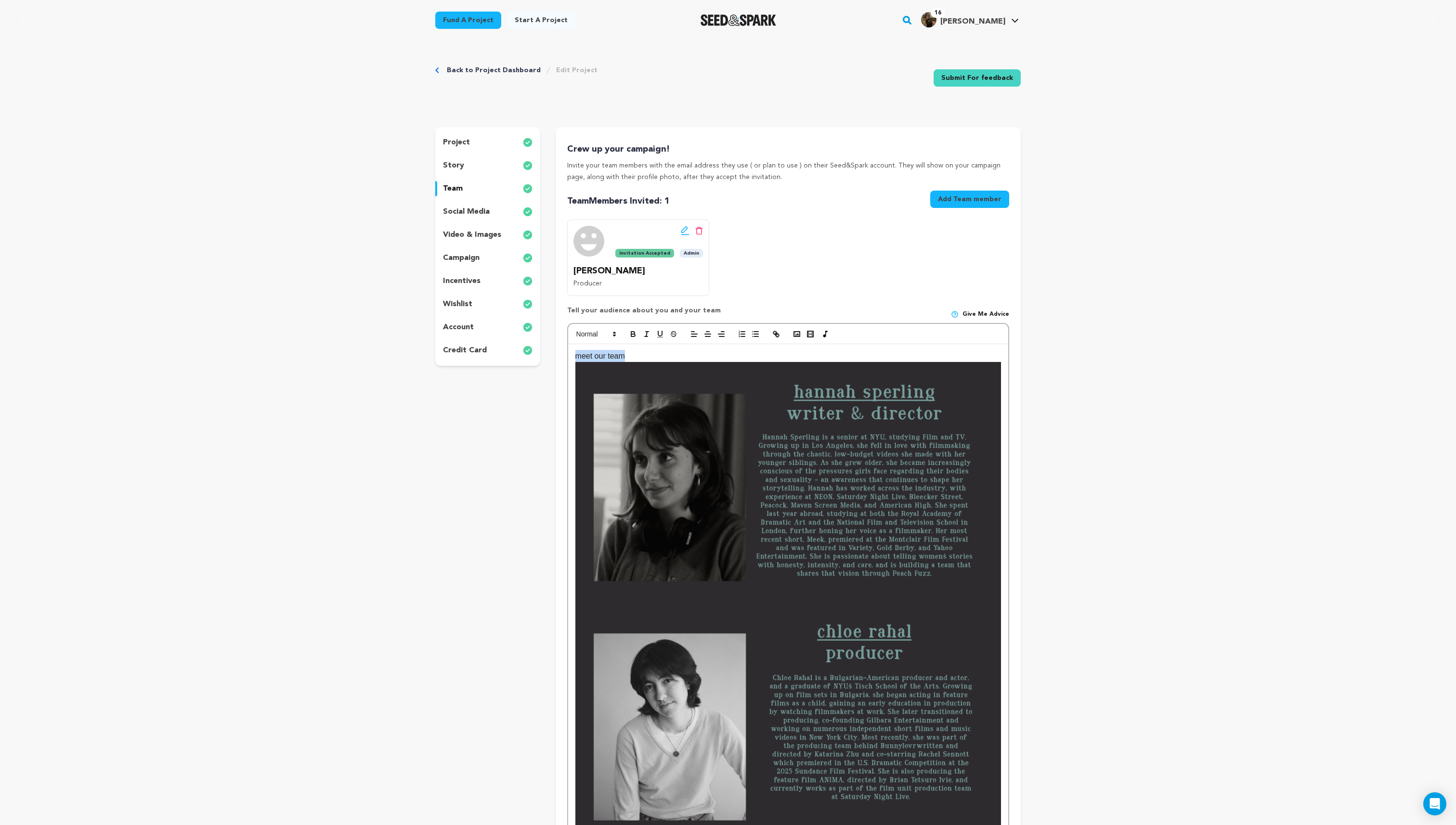
drag, startPoint x: 632, startPoint y: 357, endPoint x: 554, endPoint y: 357, distance: 78.0
click at [597, 334] on span at bounding box center [595, 334] width 47 height 11
click at [622, 354] on span at bounding box center [607, 354] width 62 height 25
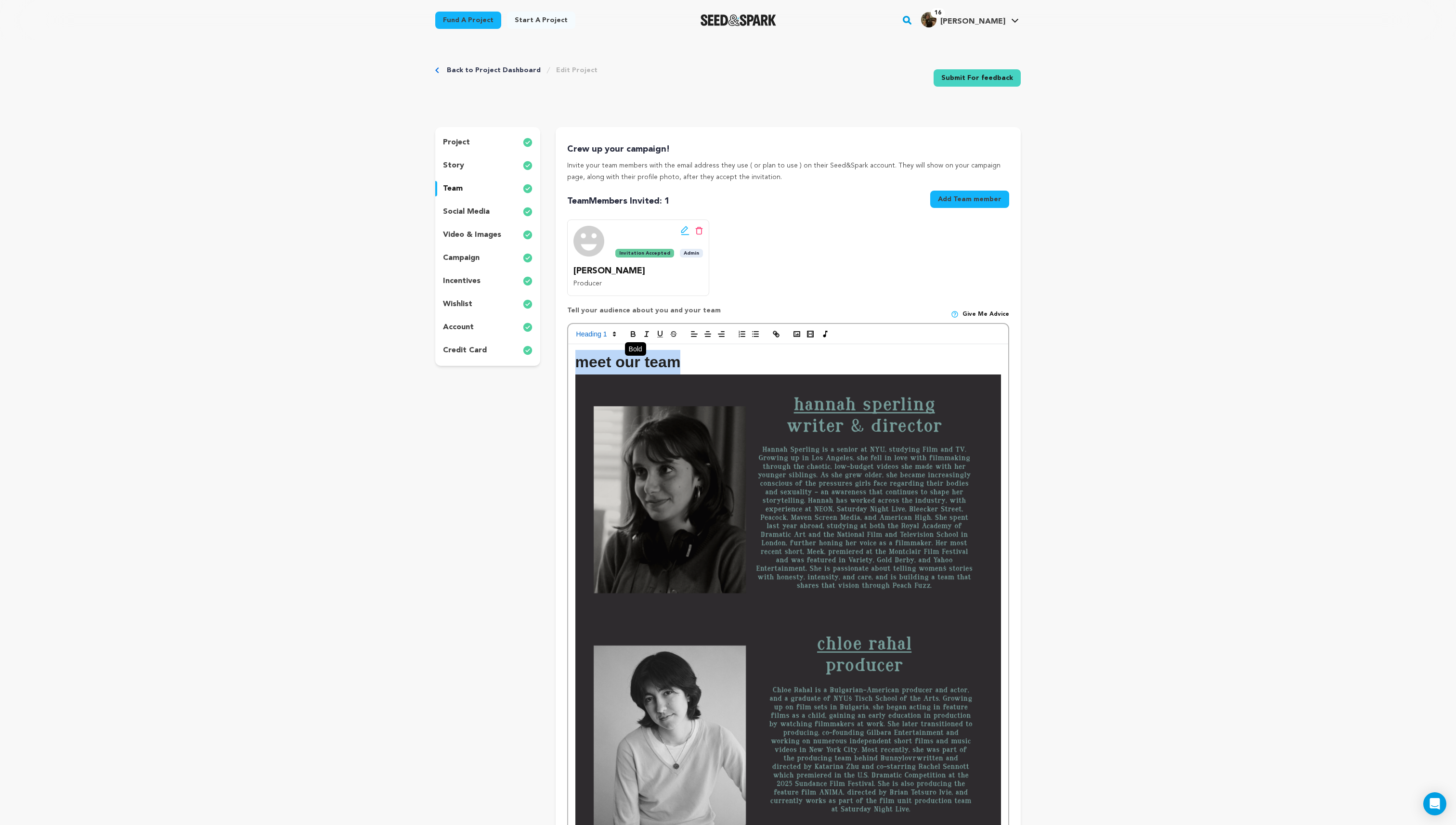
click at [632, 335] on icon "button" at bounding box center [633, 334] width 8 height 8
click at [691, 364] on h1 "meet our team" at bounding box center [788, 362] width 425 height 24
click at [675, 365] on strong "meet our team!" at bounding box center [630, 362] width 110 height 18
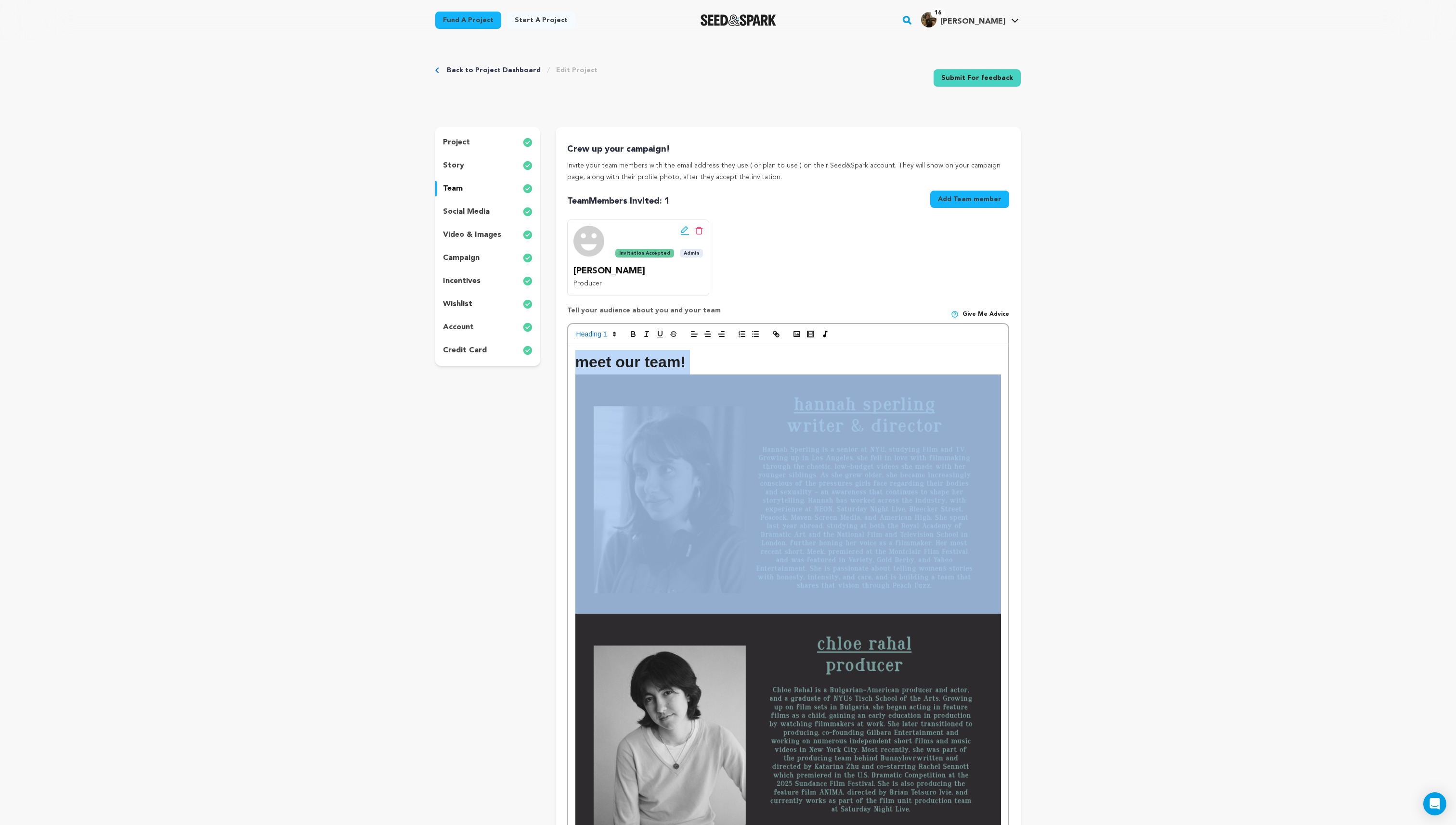
click at [675, 365] on strong "meet our team!" at bounding box center [630, 362] width 110 height 18
click at [667, 360] on strong "meet our team!" at bounding box center [630, 362] width 110 height 18
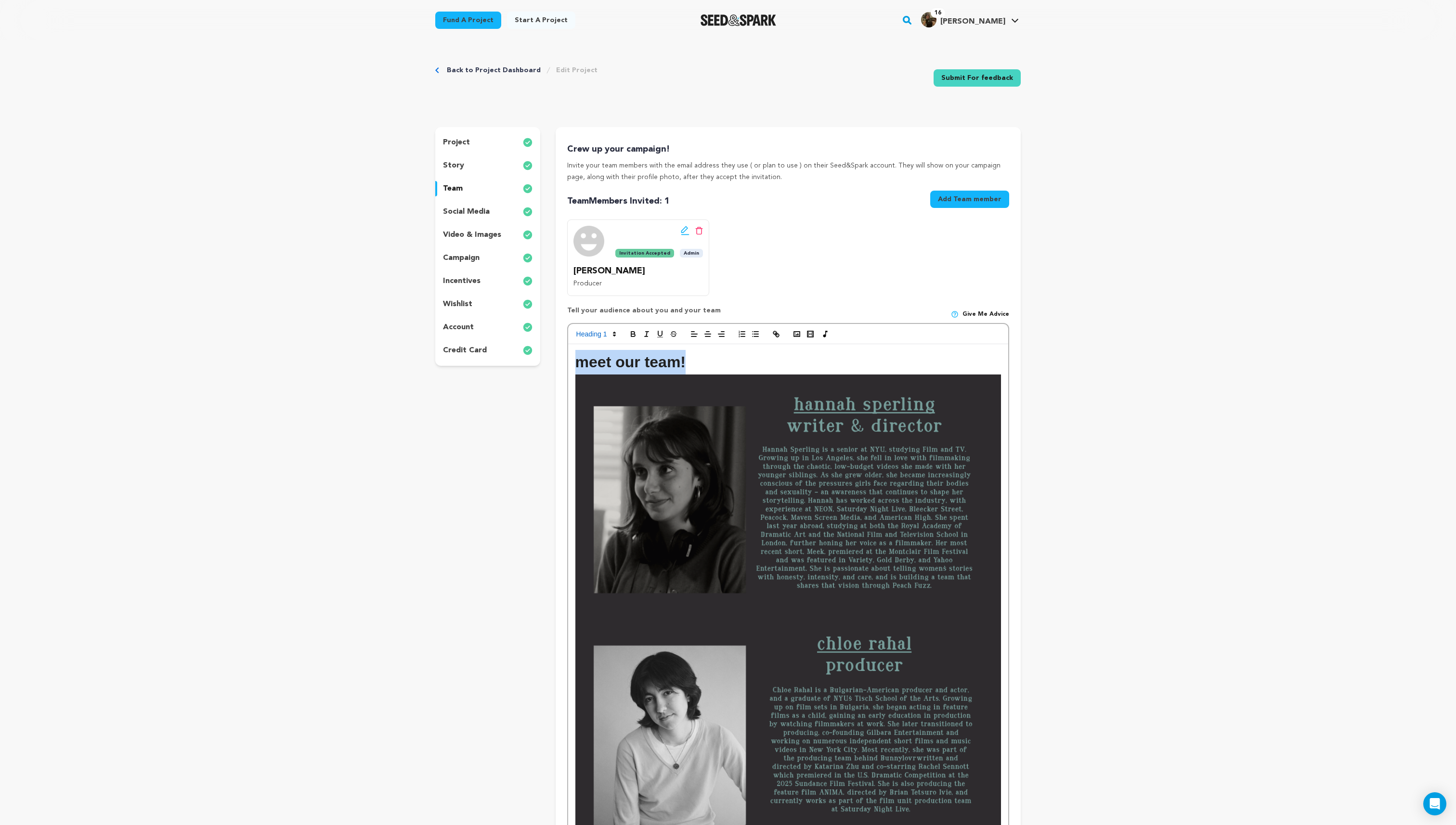
drag, startPoint x: 696, startPoint y: 360, endPoint x: 577, endPoint y: 360, distance: 119.0
click at [577, 360] on h1 "meet our team!" at bounding box center [788, 362] width 425 height 24
click at [707, 335] on icon "button" at bounding box center [708, 334] width 8 height 8
click at [721, 460] on img at bounding box center [788, 494] width 425 height 239
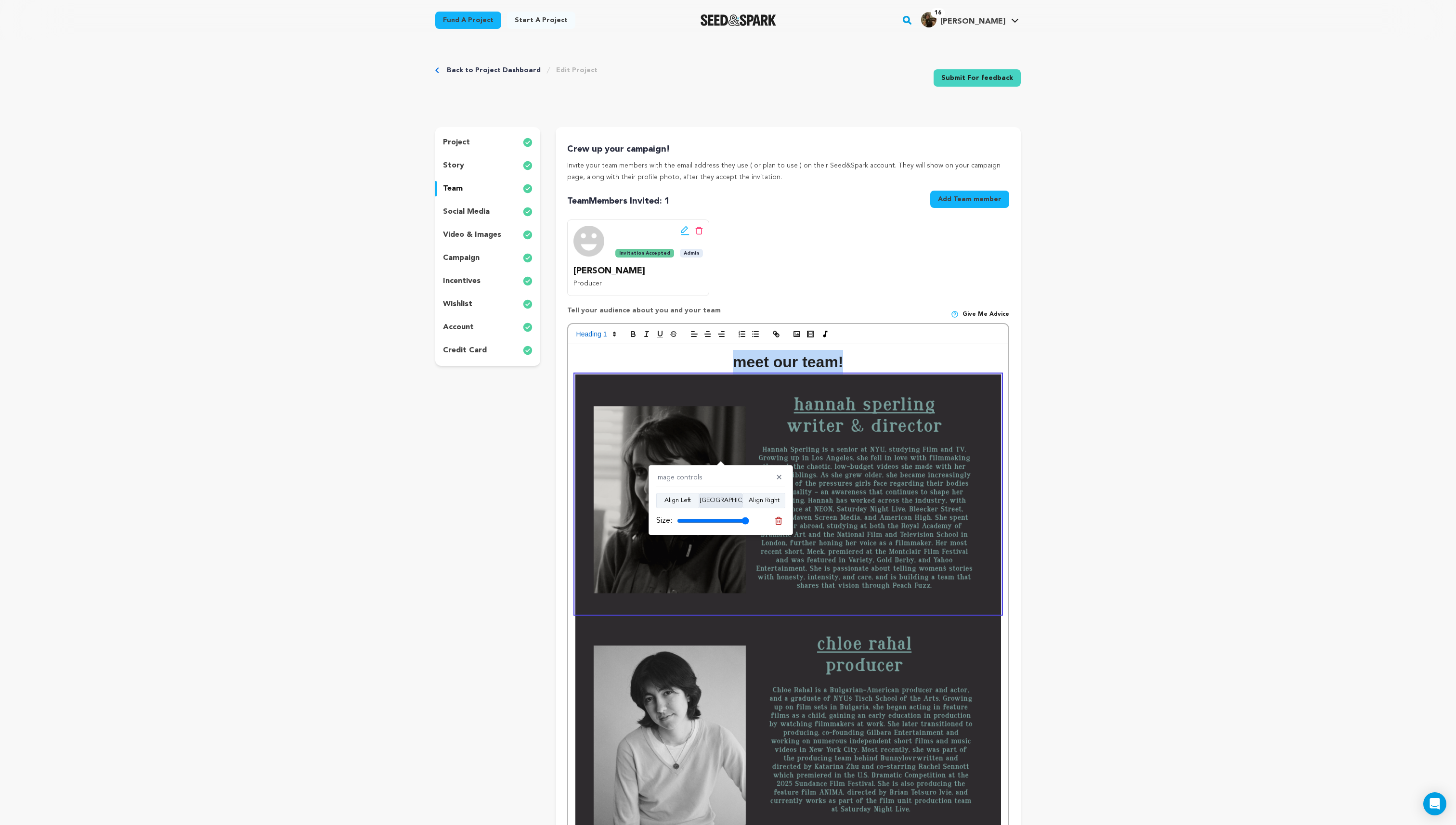
click at [723, 503] on button "Align Center" at bounding box center [721, 500] width 44 height 15
click at [742, 693] on img at bounding box center [788, 737] width 425 height 239
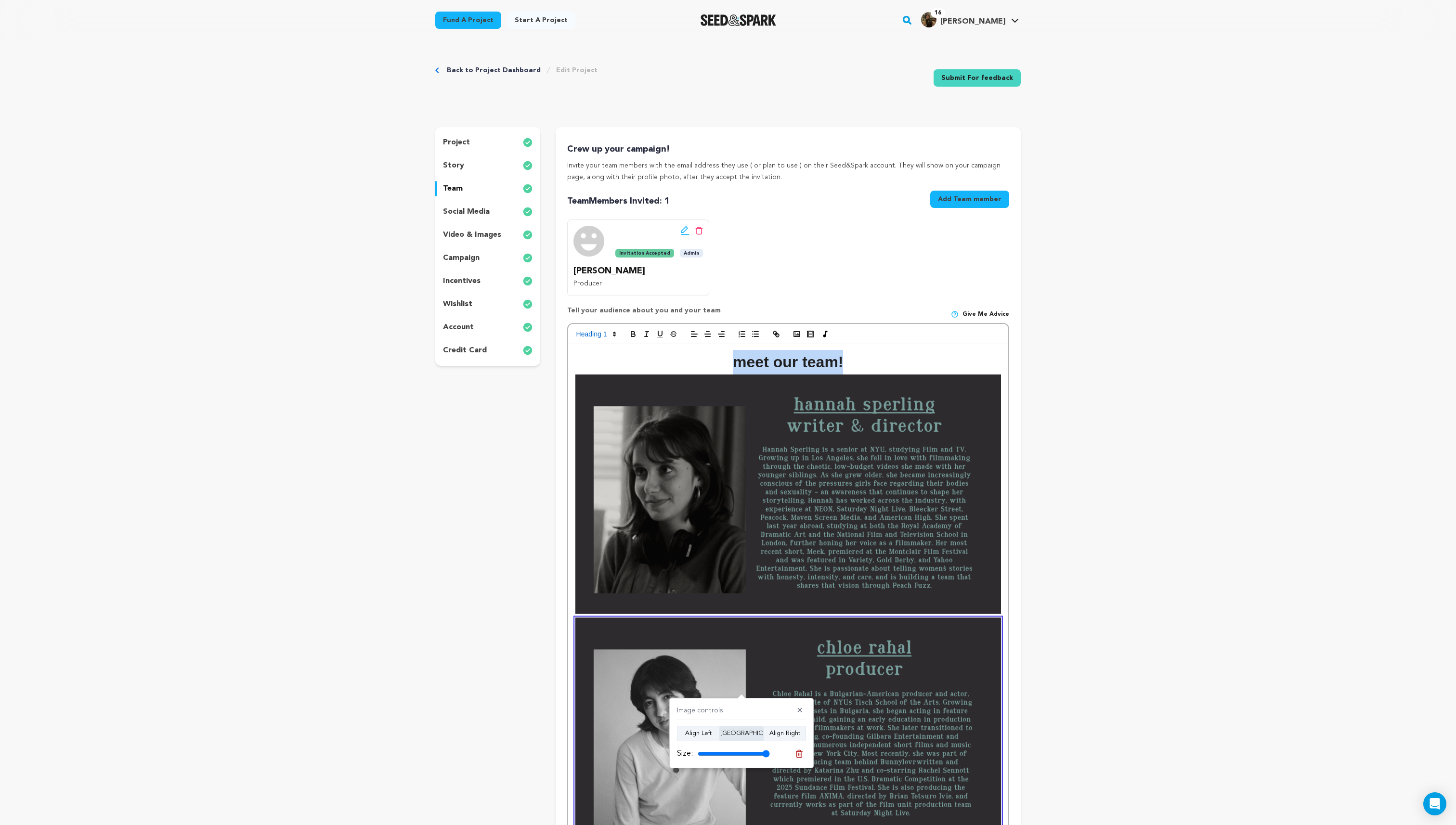
click at [743, 733] on button "Align Center" at bounding box center [742, 733] width 44 height 15
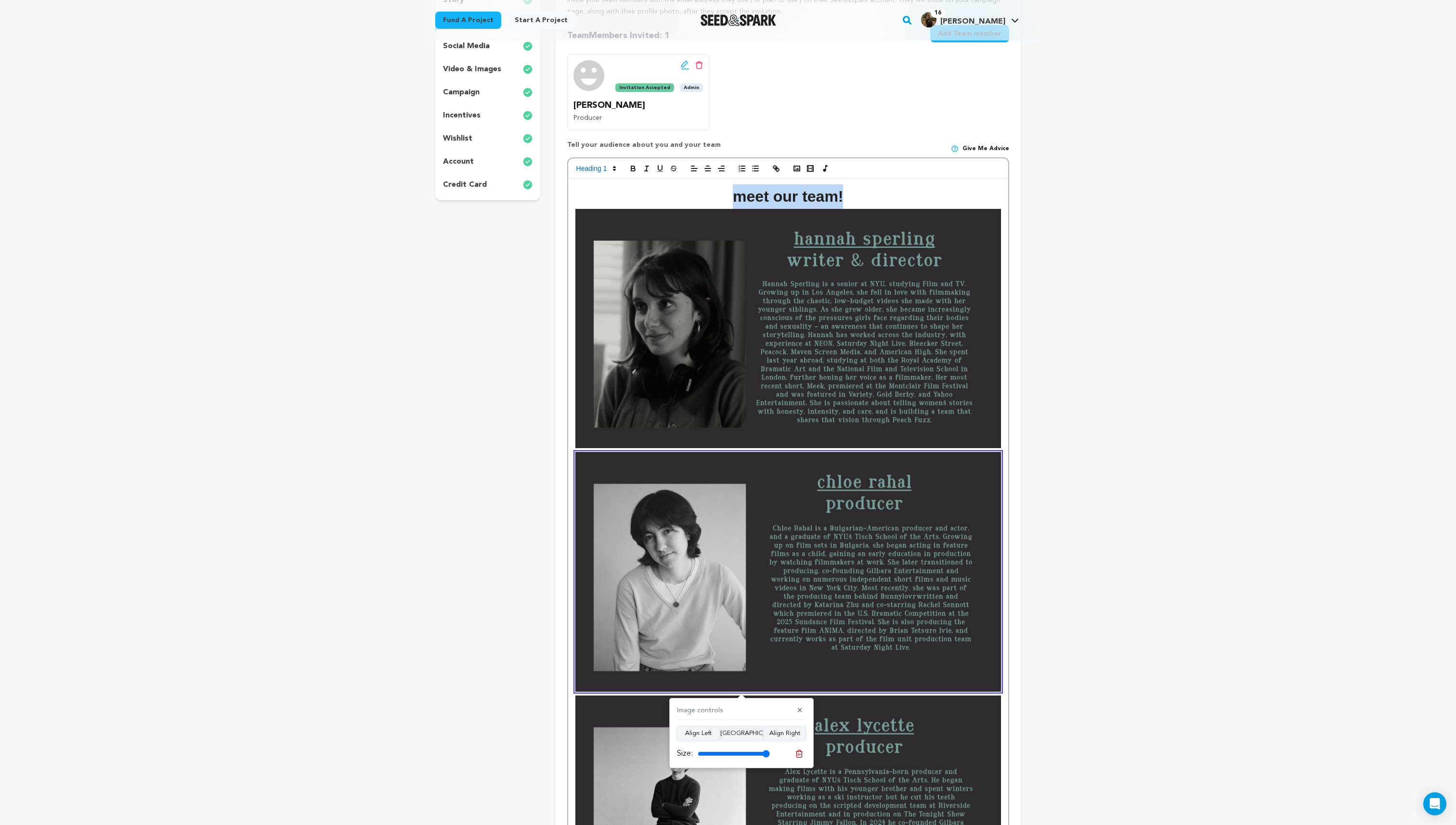
scroll to position [192, 0]
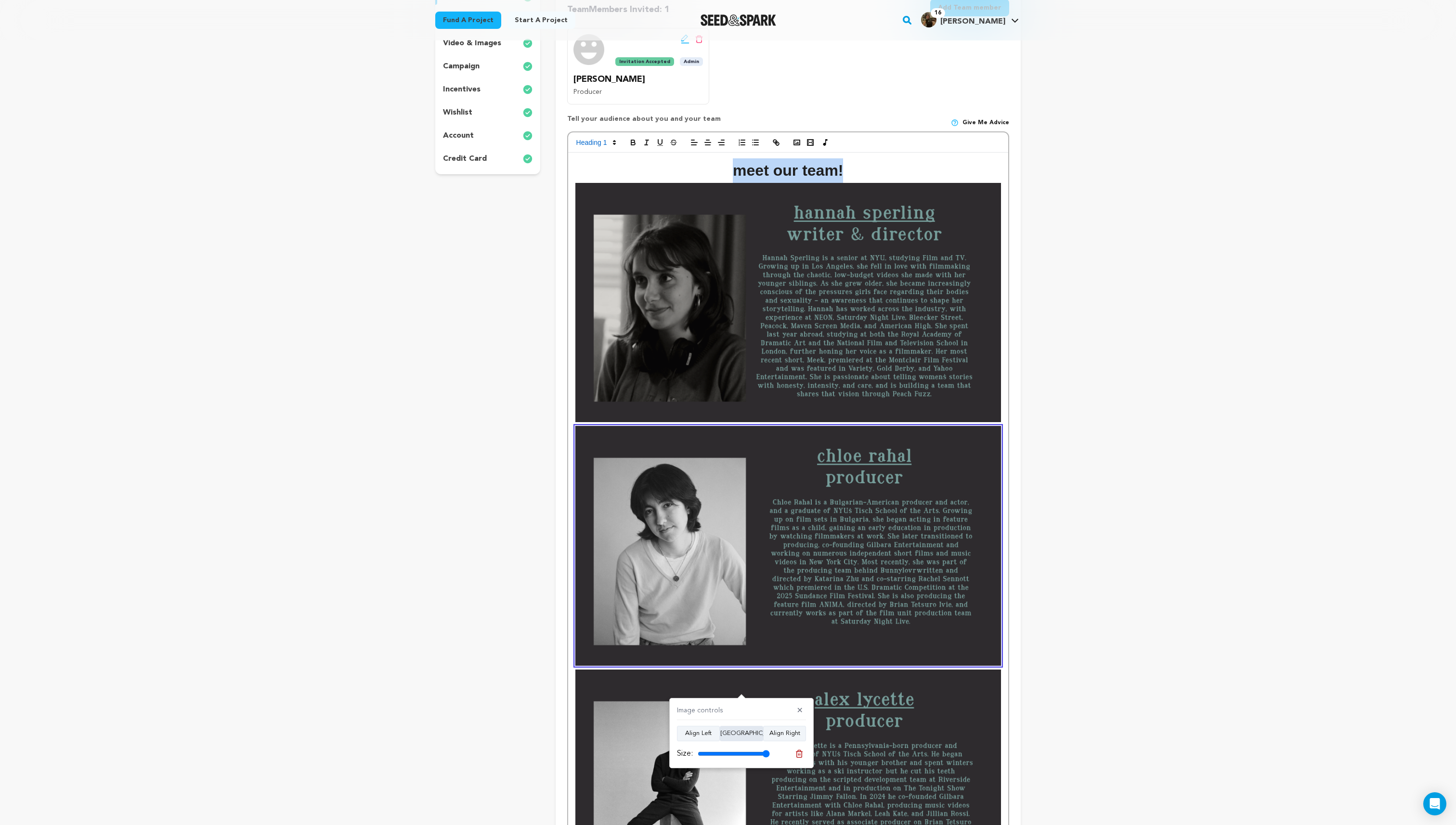
click at [743, 736] on button "Align Center" at bounding box center [742, 733] width 44 height 15
click at [818, 758] on img at bounding box center [788, 789] width 425 height 239
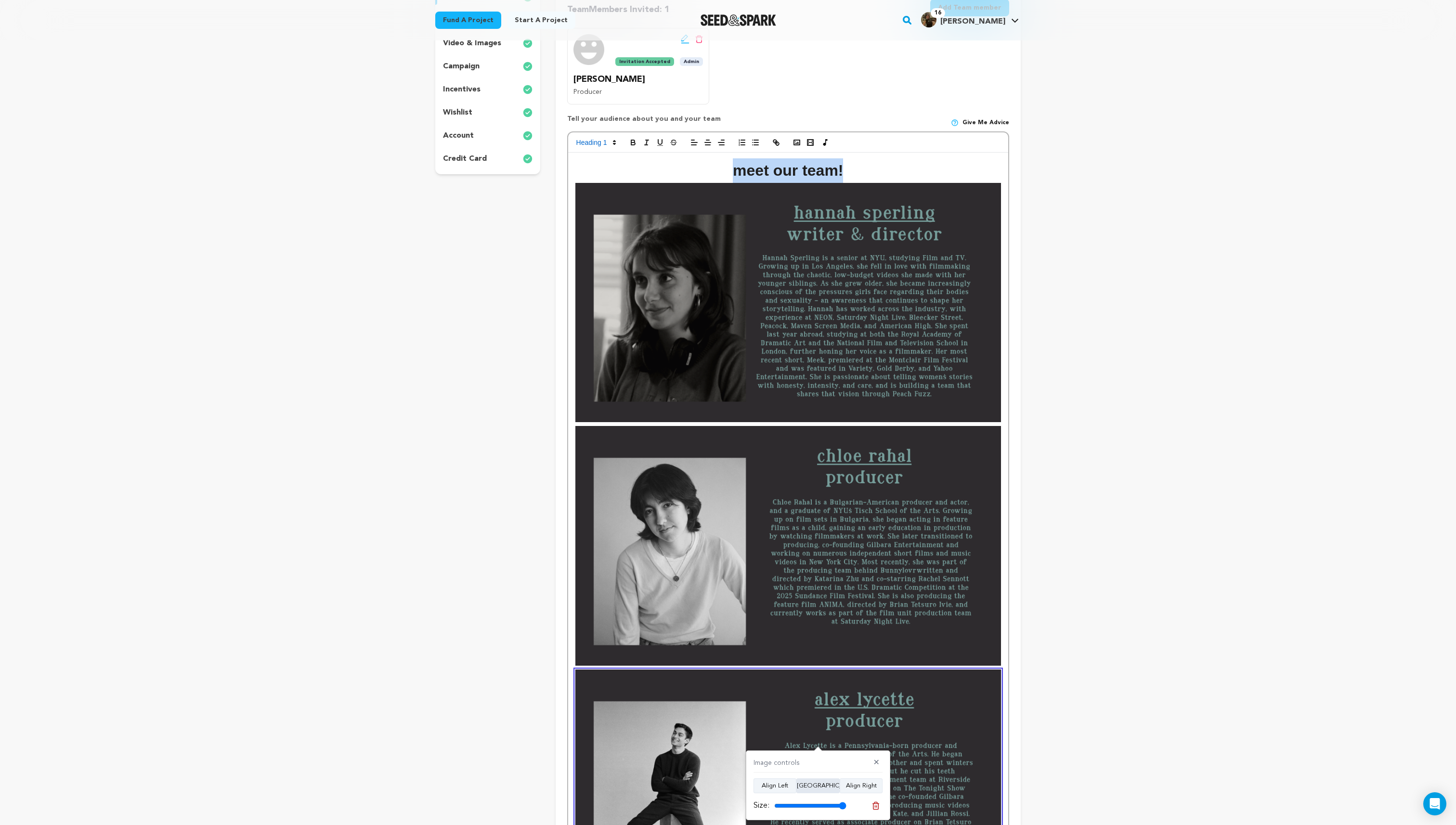
click at [812, 779] on button "Align Center" at bounding box center [818, 785] width 44 height 15
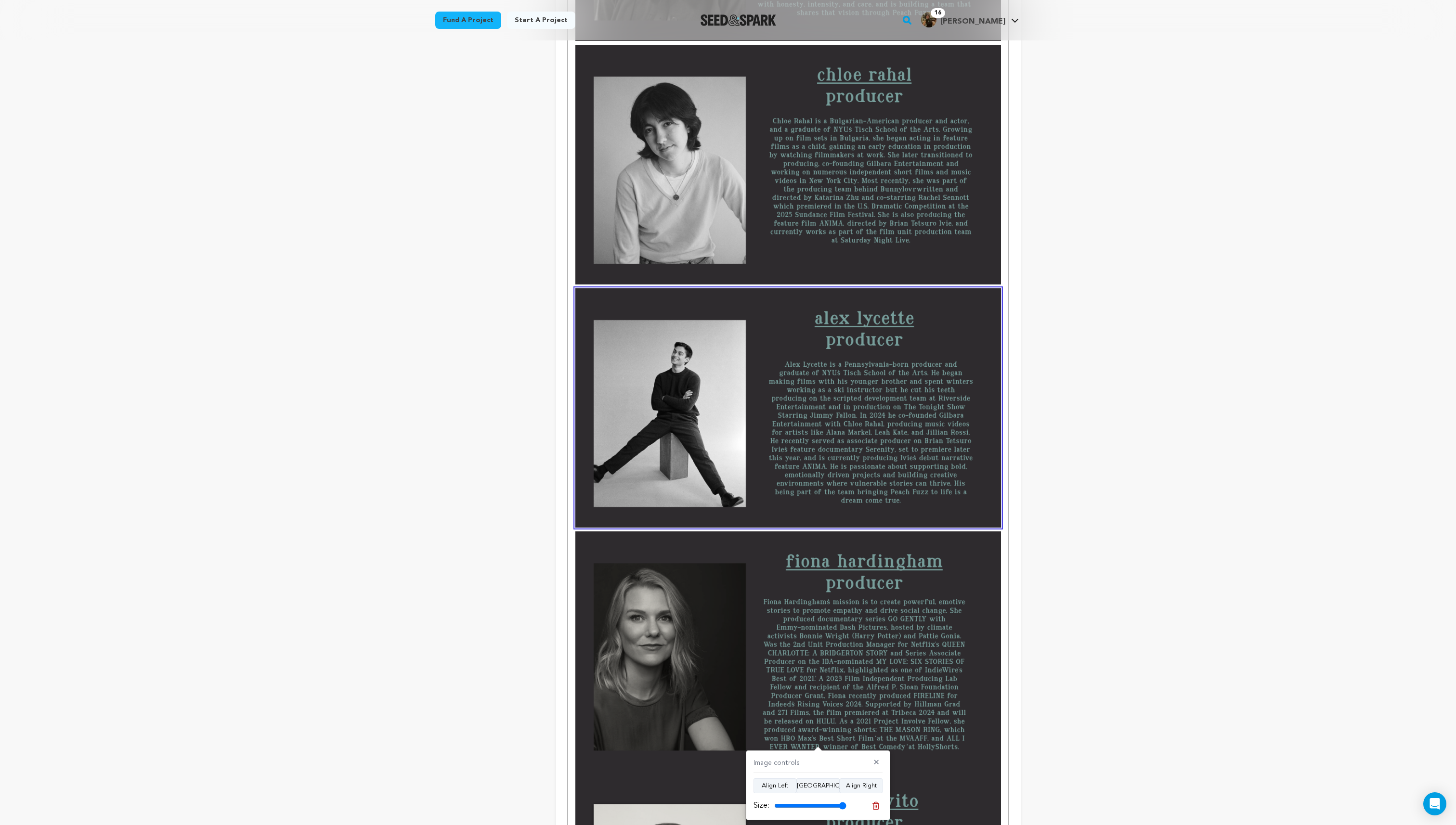
scroll to position [629, 0]
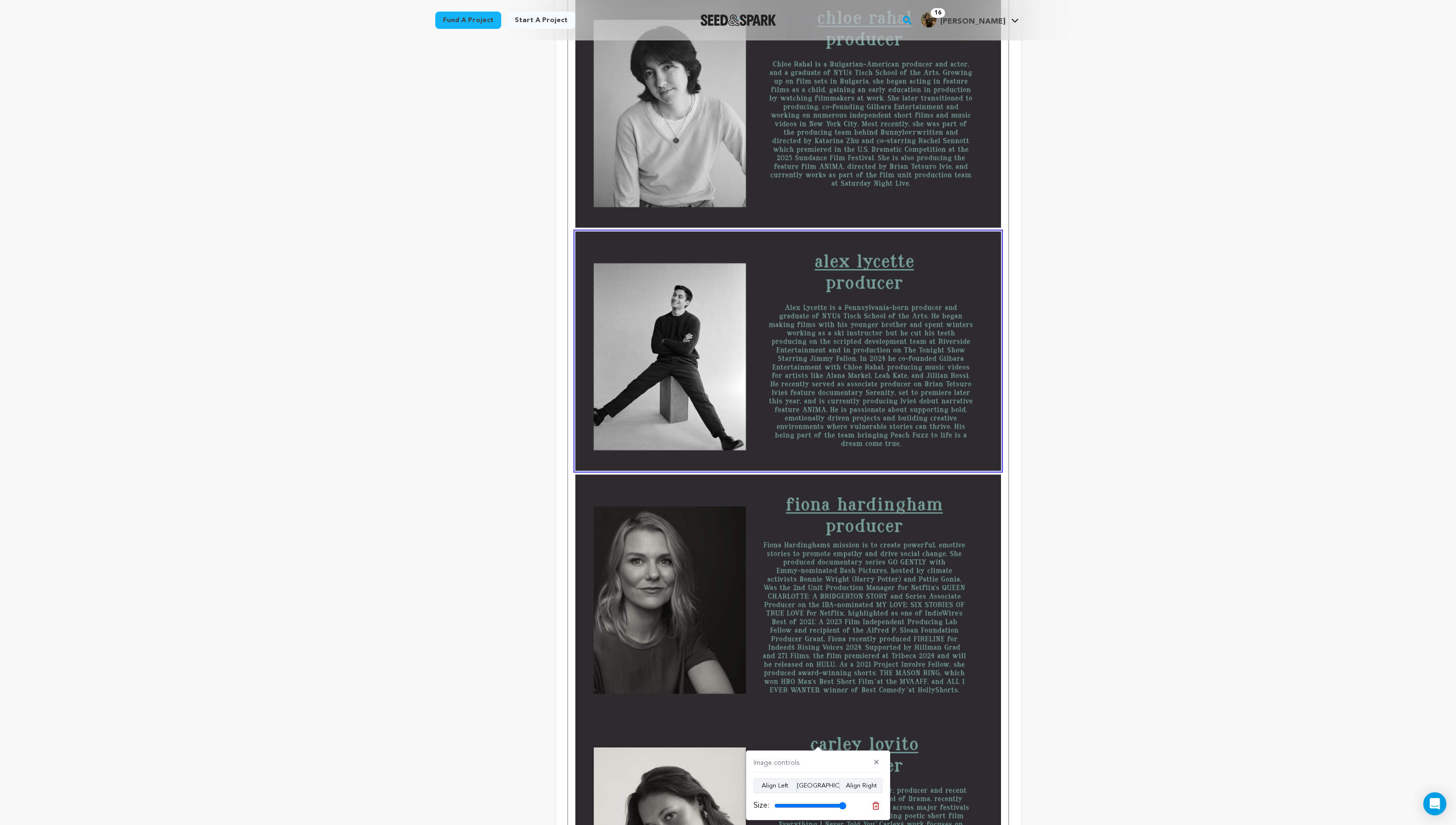
click at [778, 596] on img at bounding box center [788, 594] width 425 height 239
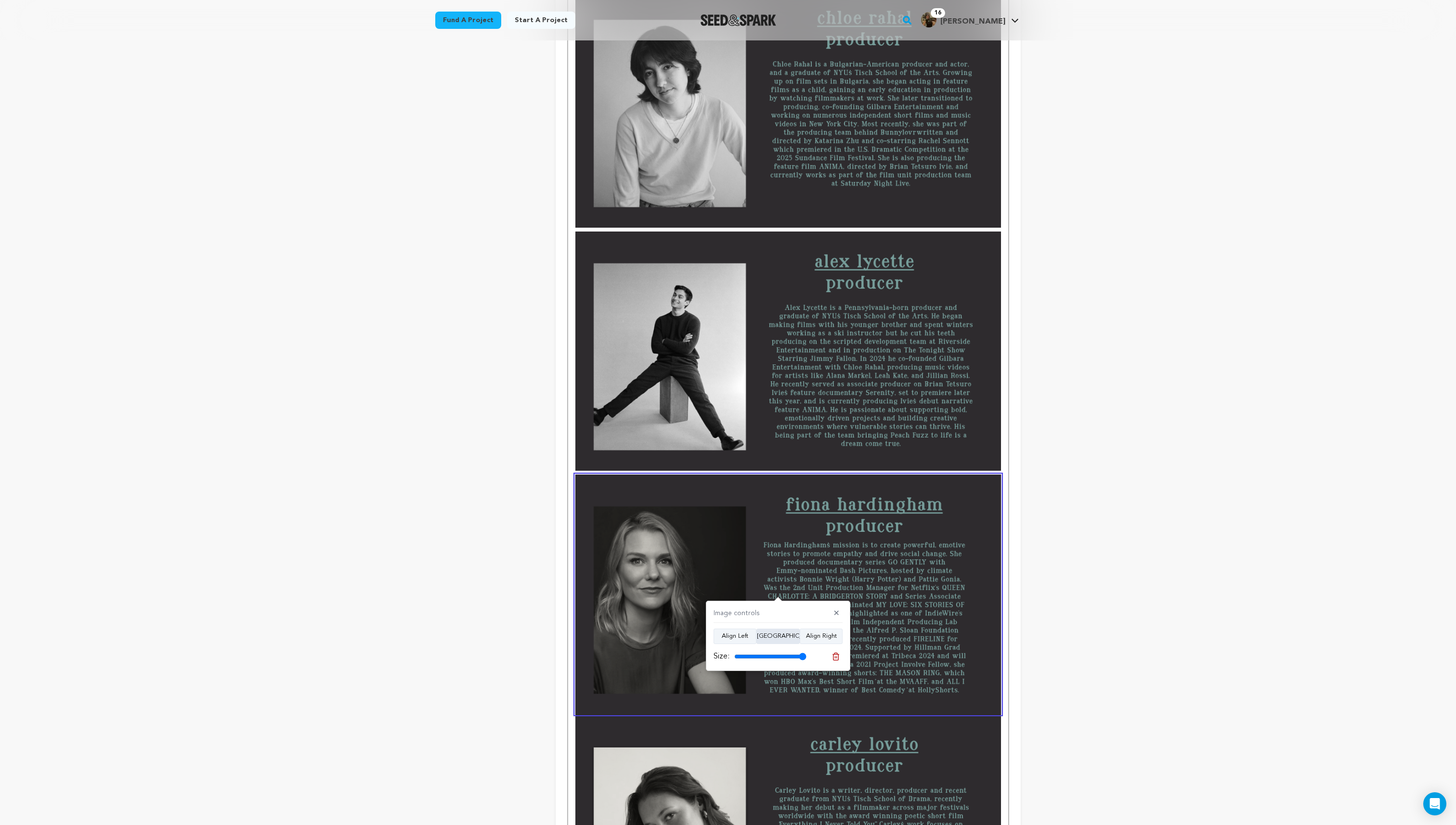
click at [780, 636] on button "Align Center" at bounding box center [778, 636] width 44 height 15
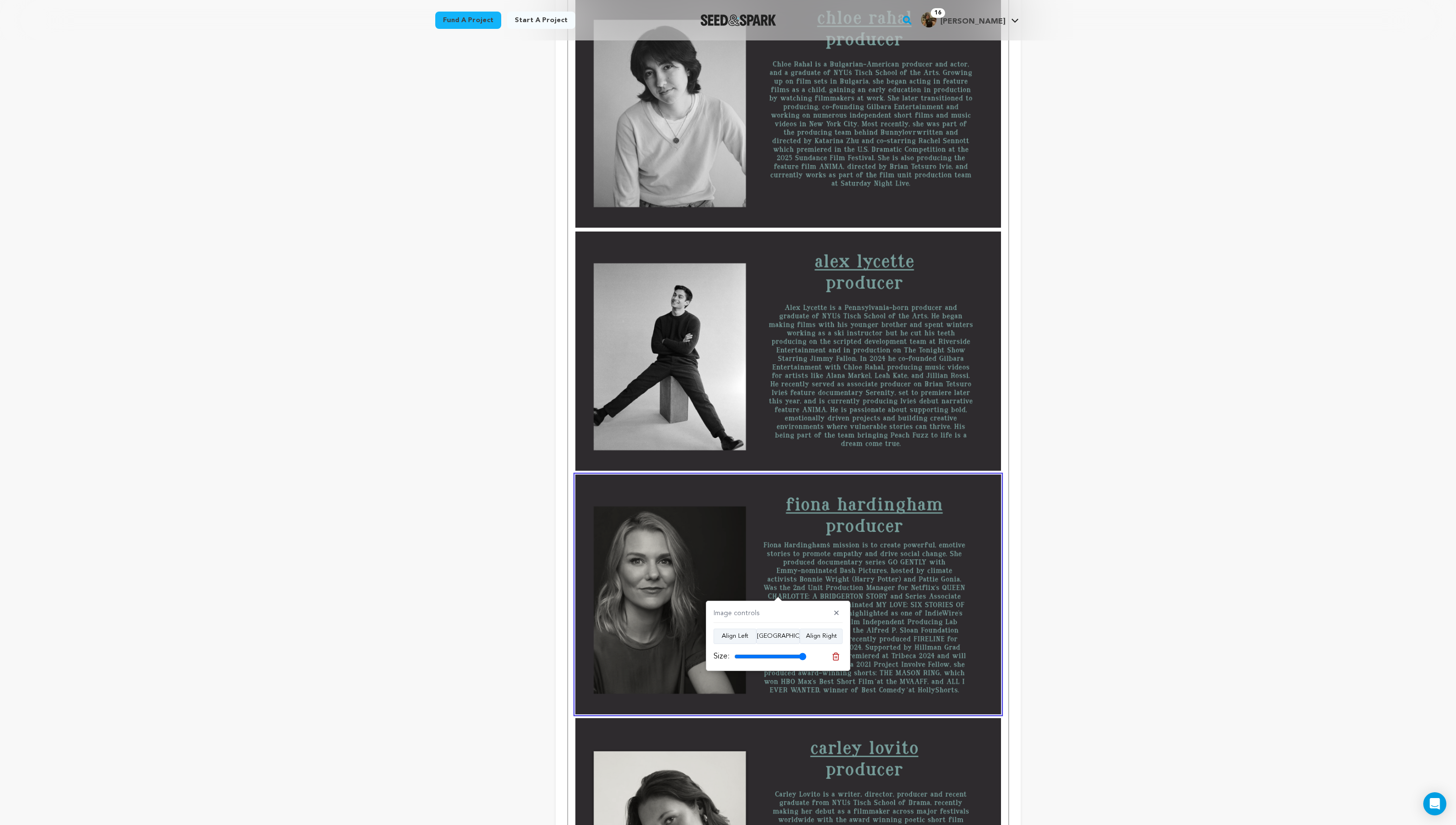
click at [765, 767] on img at bounding box center [788, 837] width 425 height 239
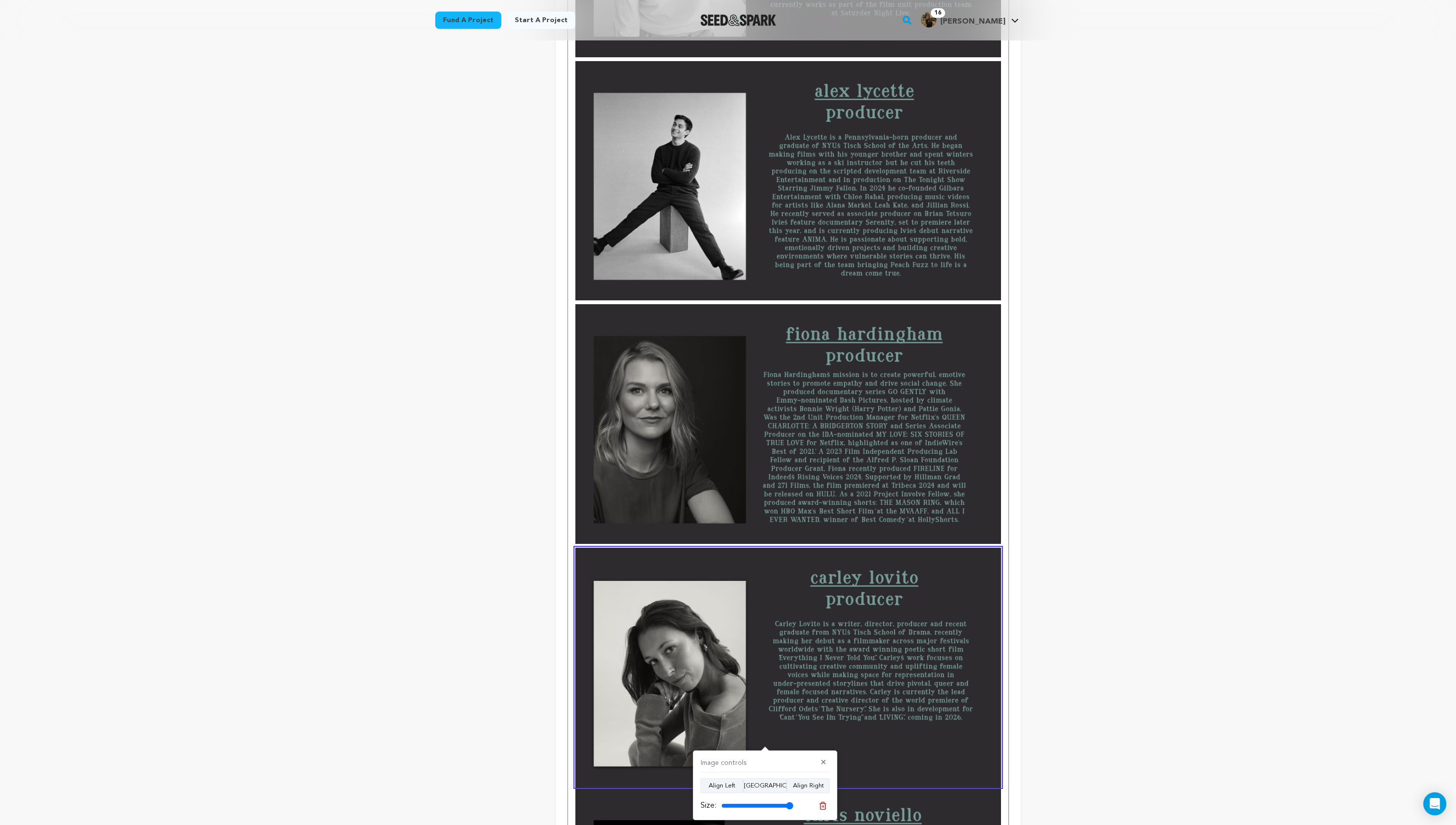
scroll to position [833, 0]
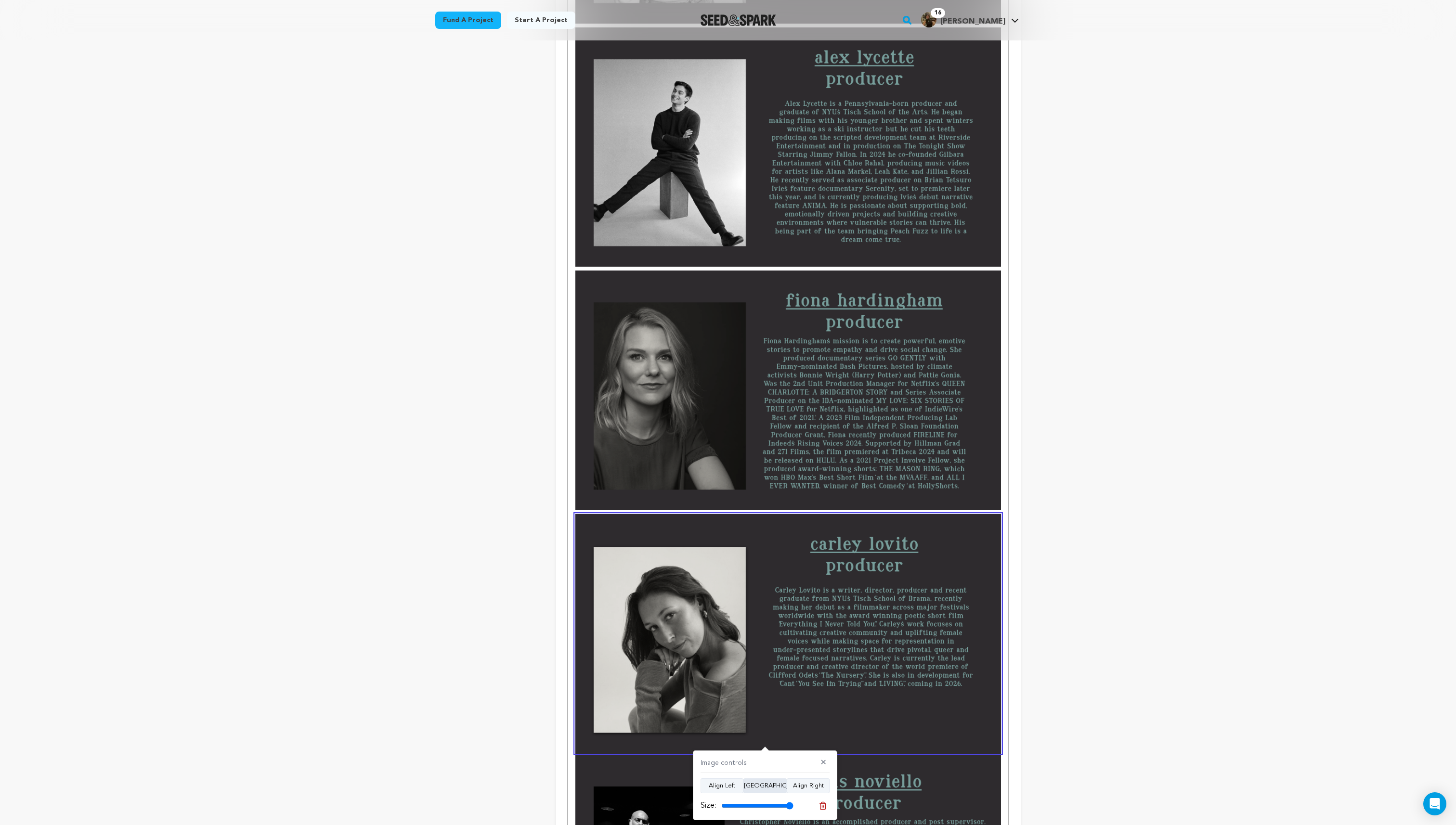
click at [765, 787] on button "Align Center" at bounding box center [765, 785] width 44 height 15
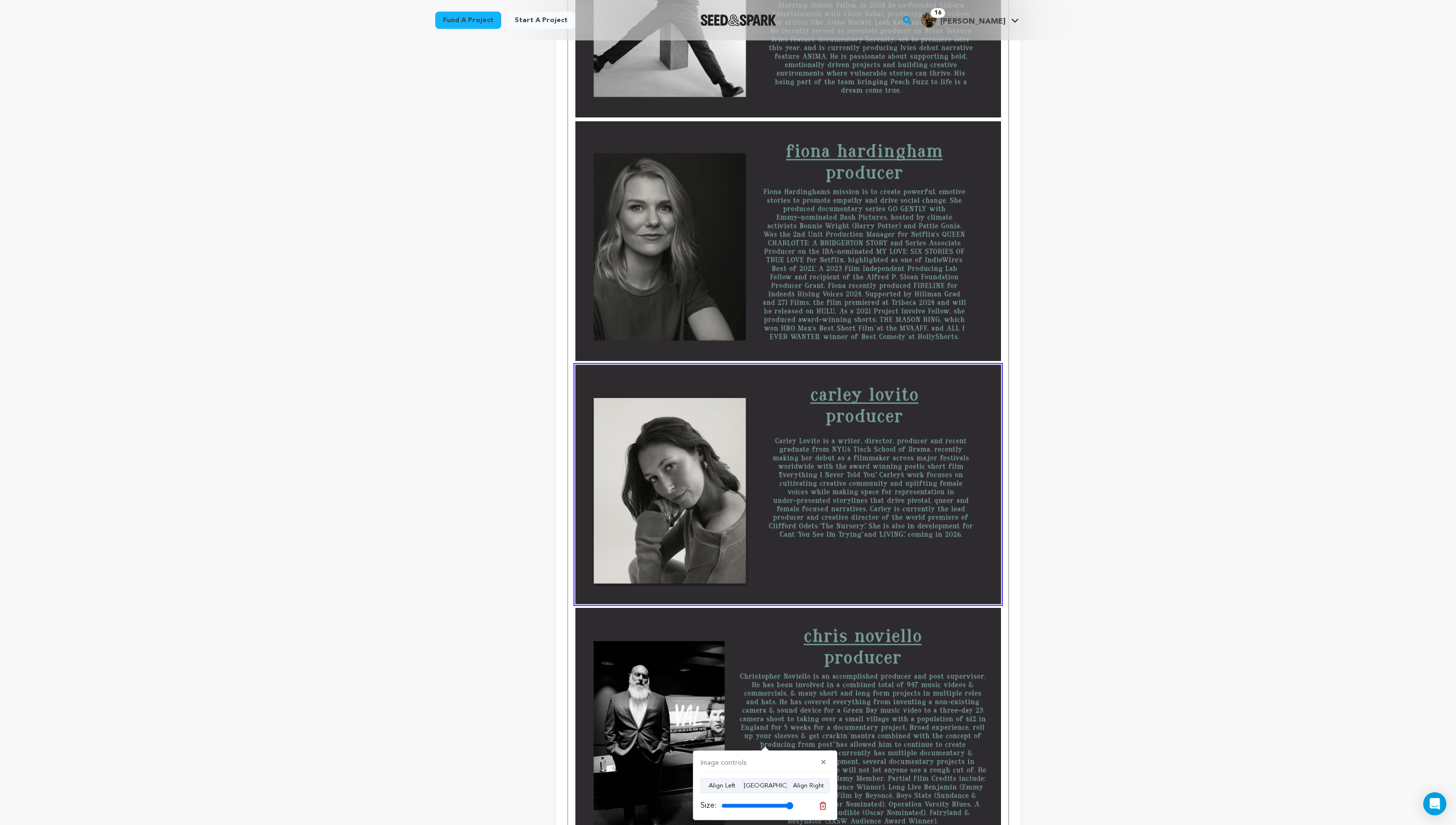
scroll to position [1102, 0]
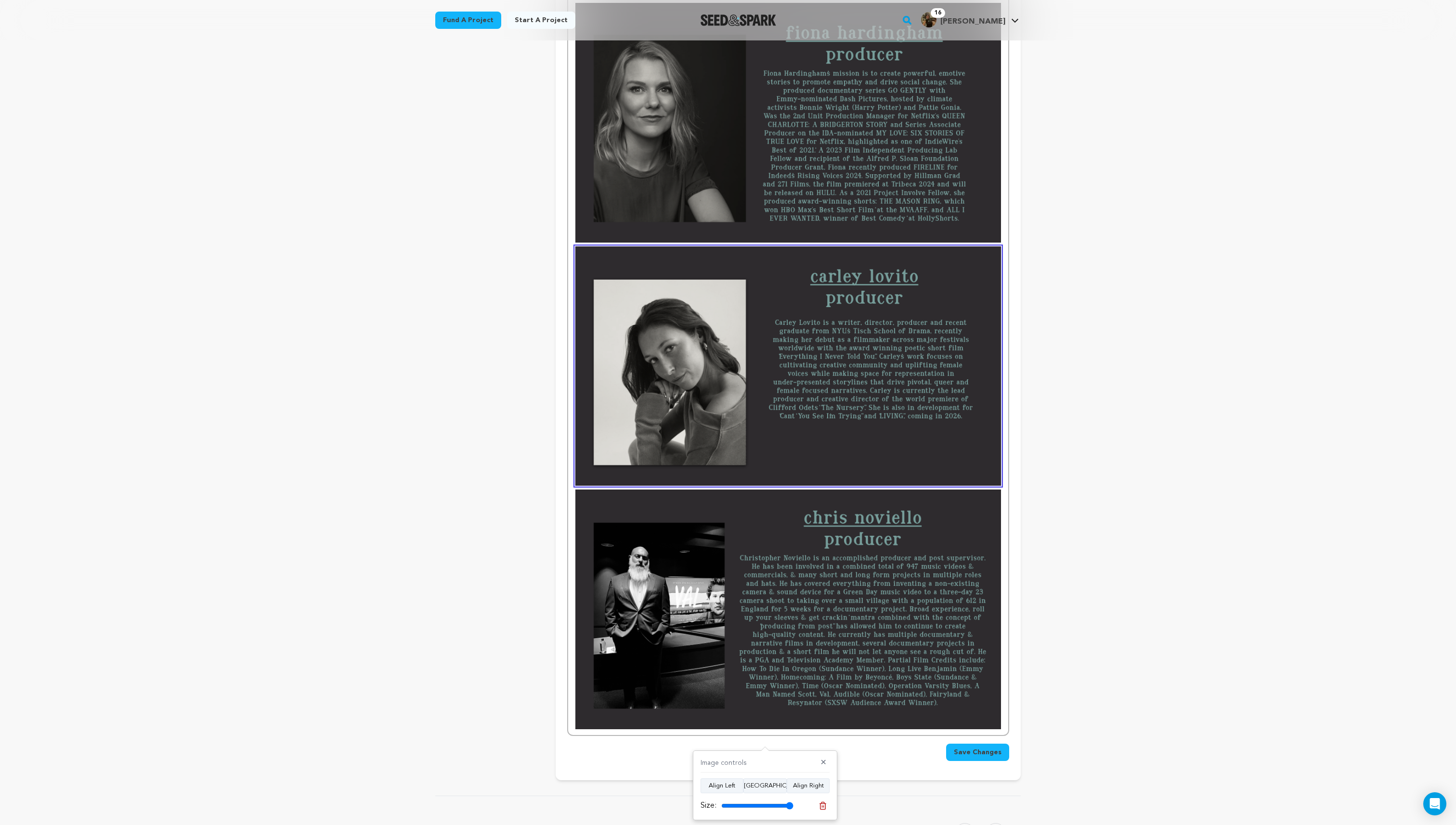
click at [886, 643] on img at bounding box center [788, 609] width 425 height 239
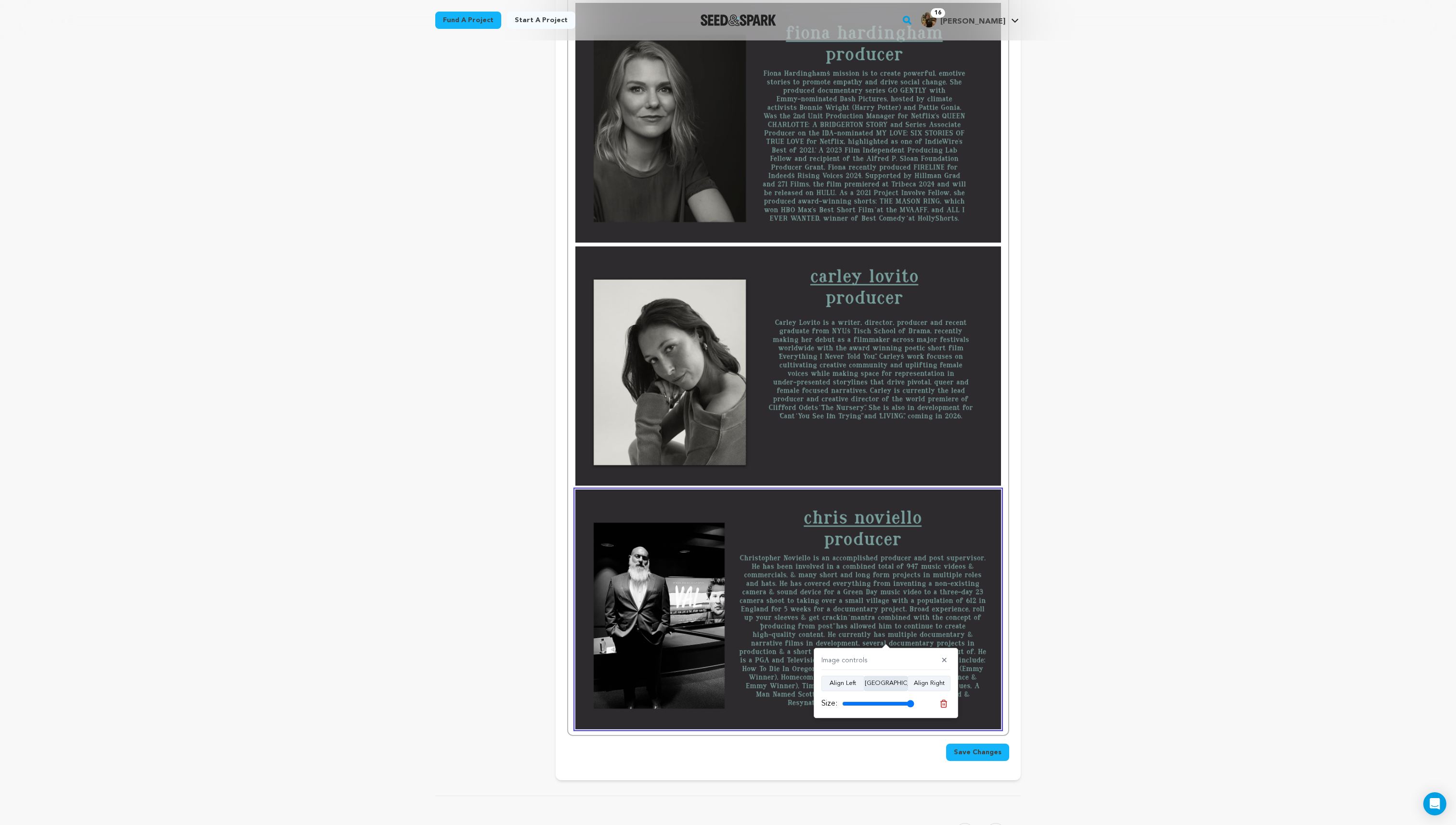
click at [871, 684] on button "Align Center" at bounding box center [886, 683] width 44 height 15
click at [963, 757] on span "Save Changes" at bounding box center [977, 756] width 48 height 10
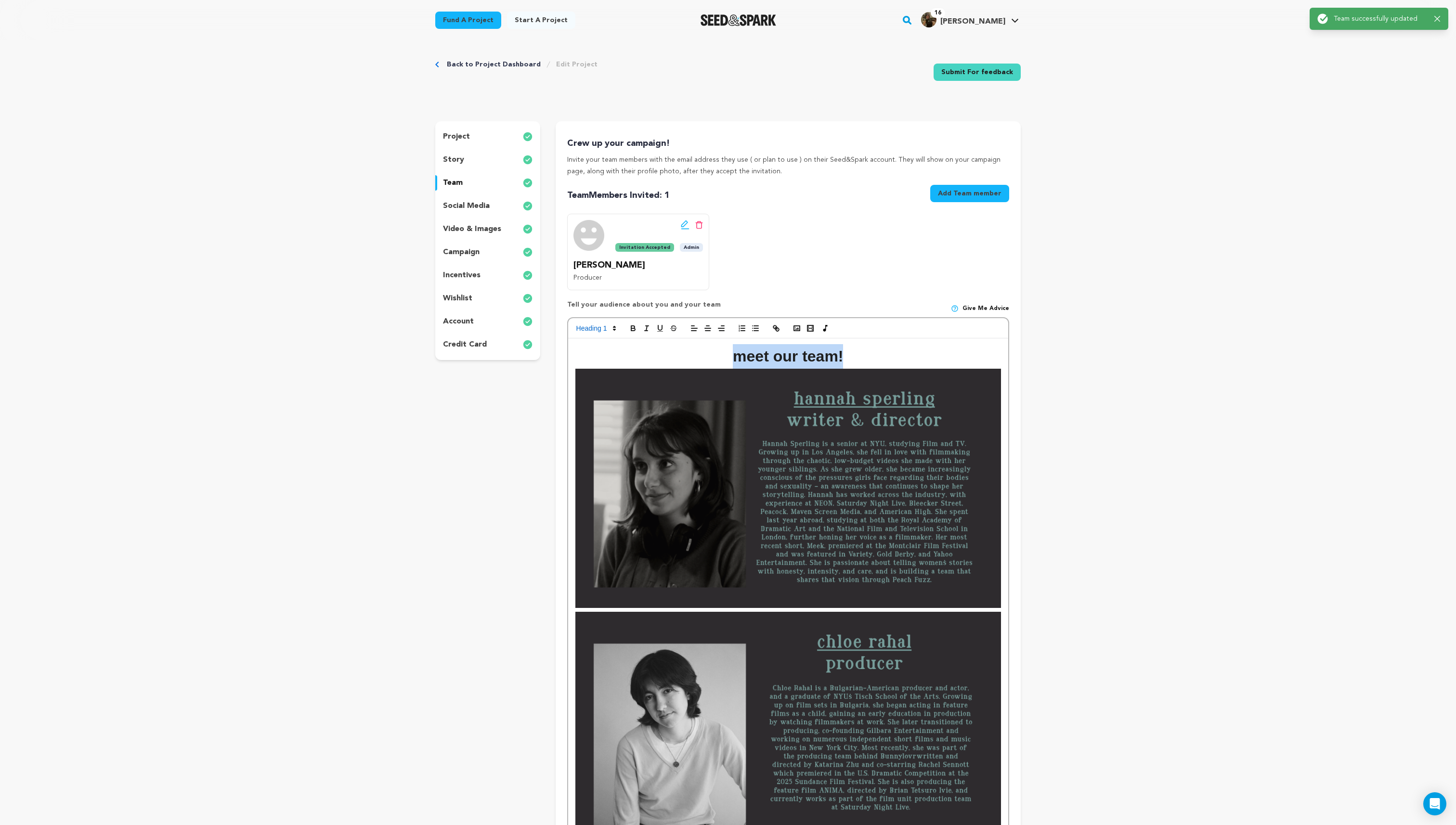
scroll to position [0, 0]
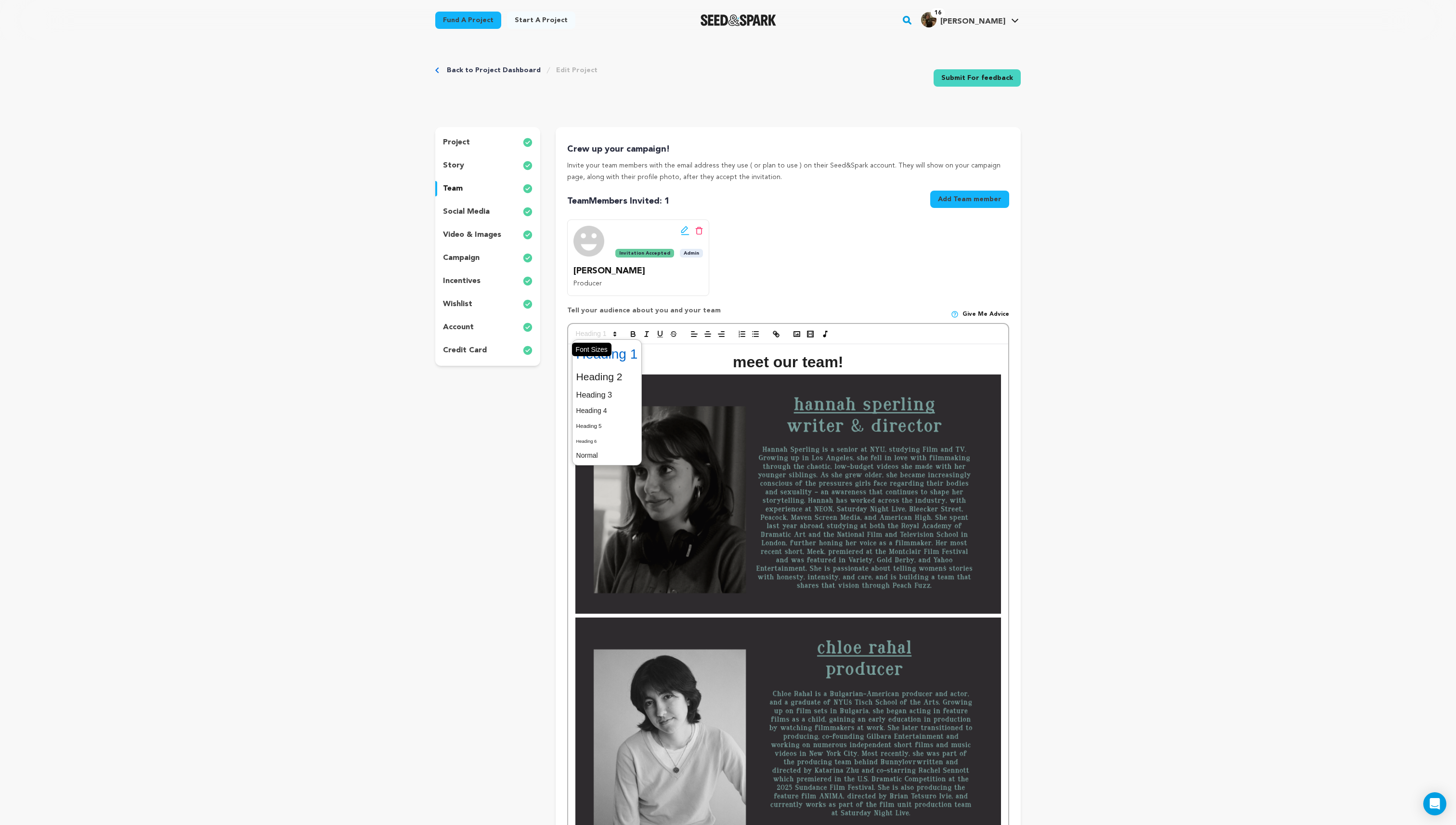
click at [604, 332] on span at bounding box center [595, 334] width 47 height 11
click at [820, 360] on strong "meet our team!" at bounding box center [788, 362] width 110 height 18
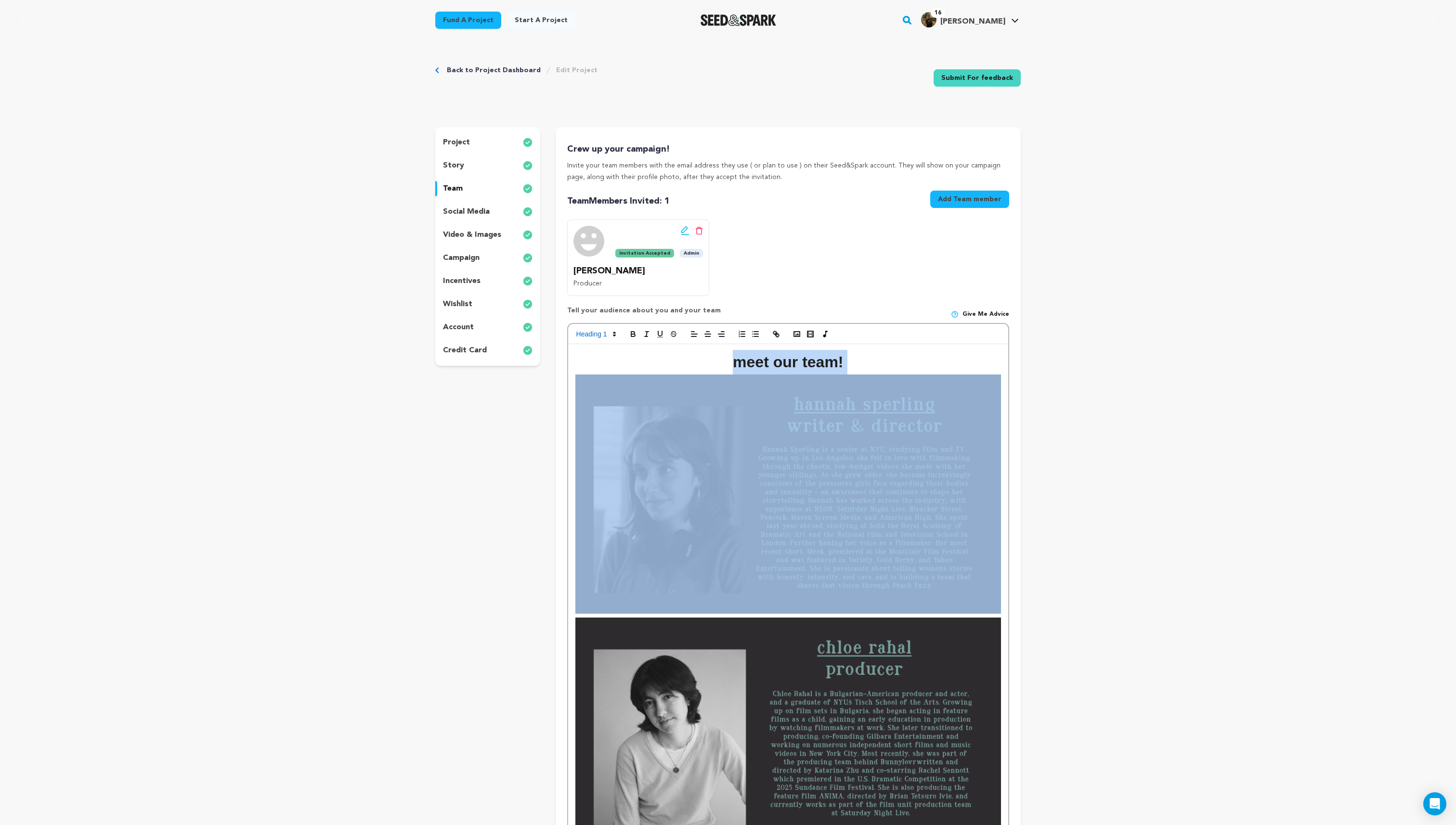
click at [820, 360] on strong "meet our team!" at bounding box center [788, 362] width 110 height 18
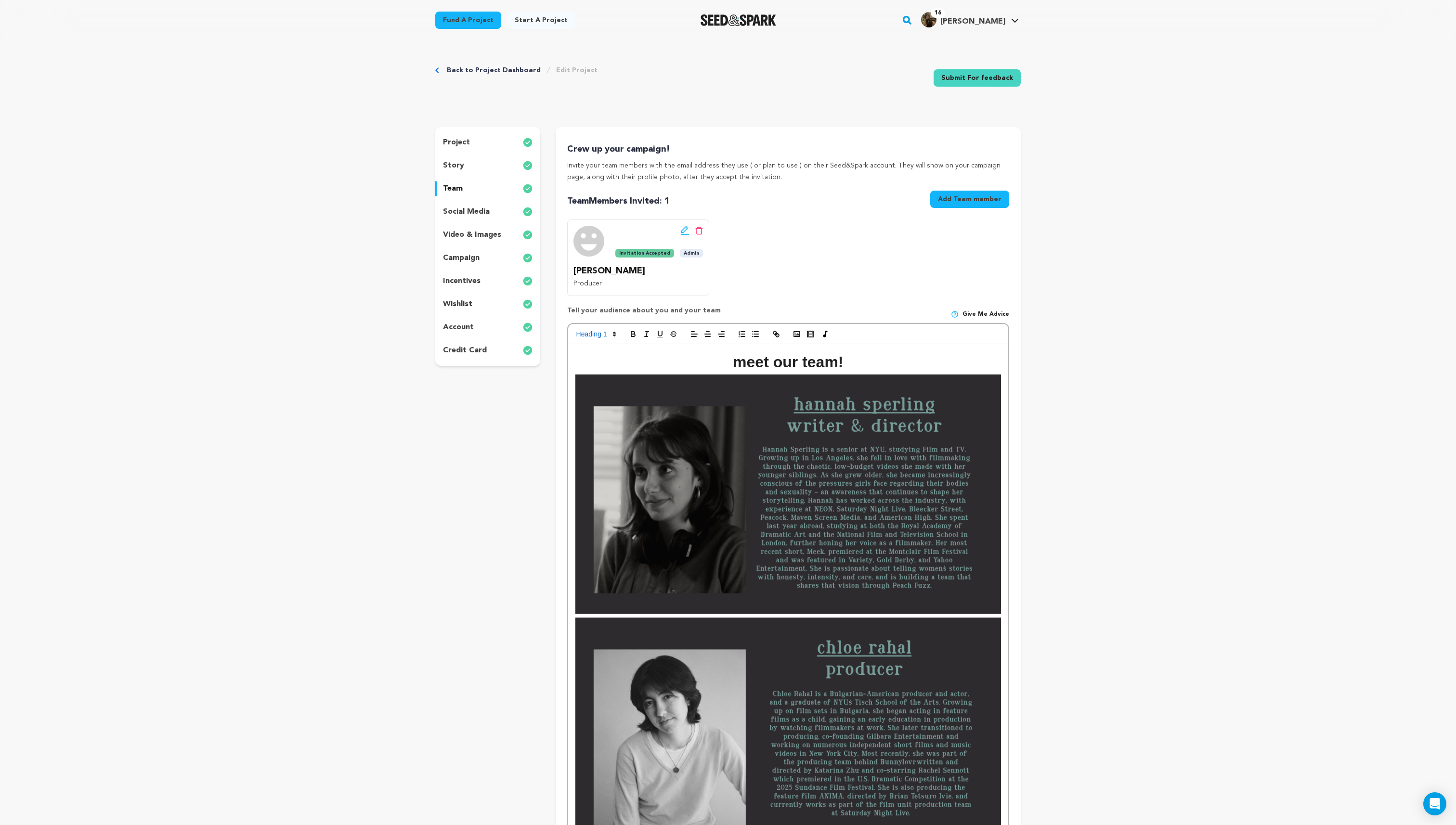
click at [840, 360] on strong "meet our team!" at bounding box center [788, 362] width 110 height 18
drag, startPoint x: 851, startPoint y: 360, endPoint x: 731, endPoint y: 357, distance: 120.0
click at [731, 357] on h1 "meet our team!" at bounding box center [788, 362] width 425 height 24
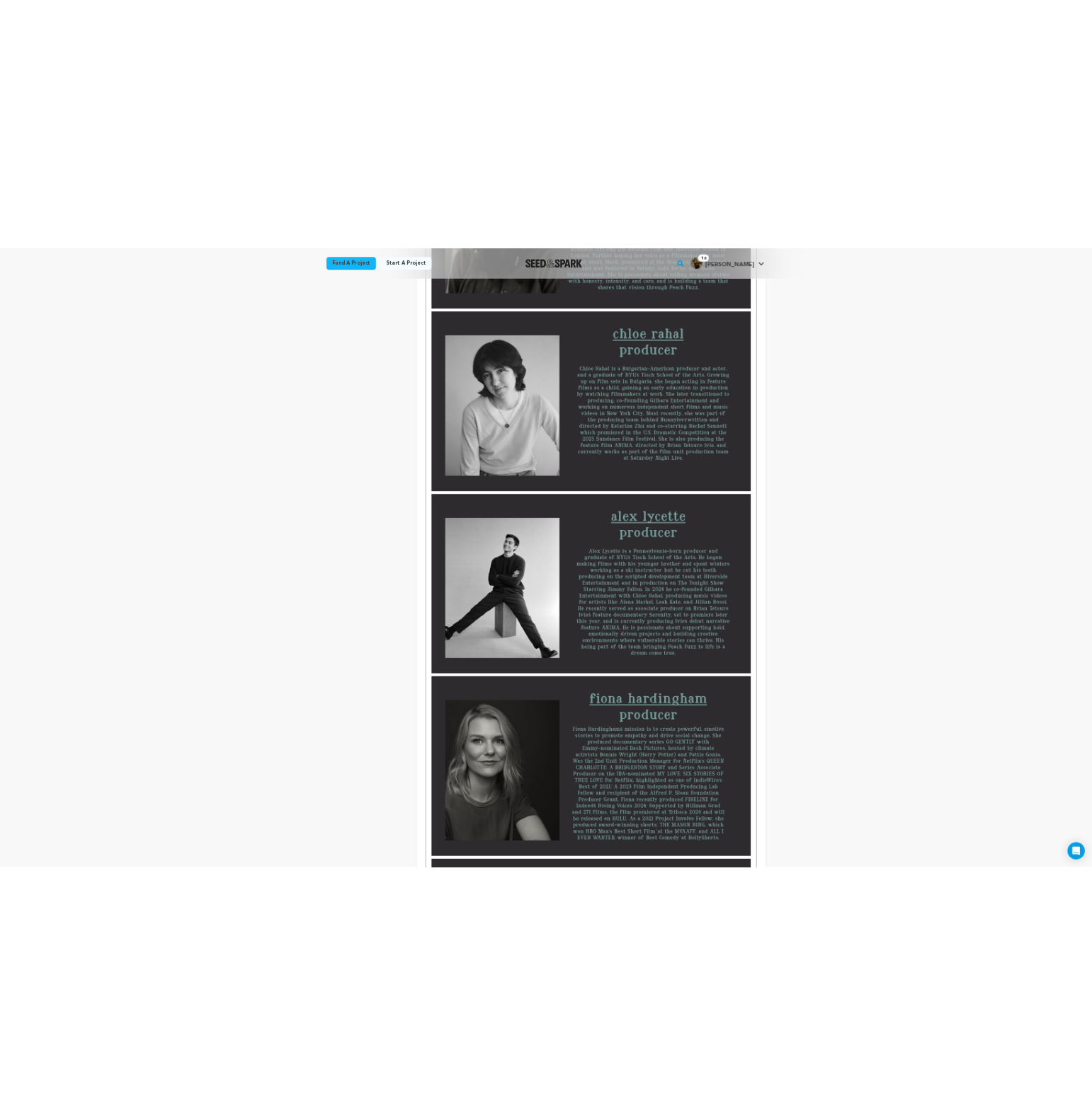
scroll to position [320, 0]
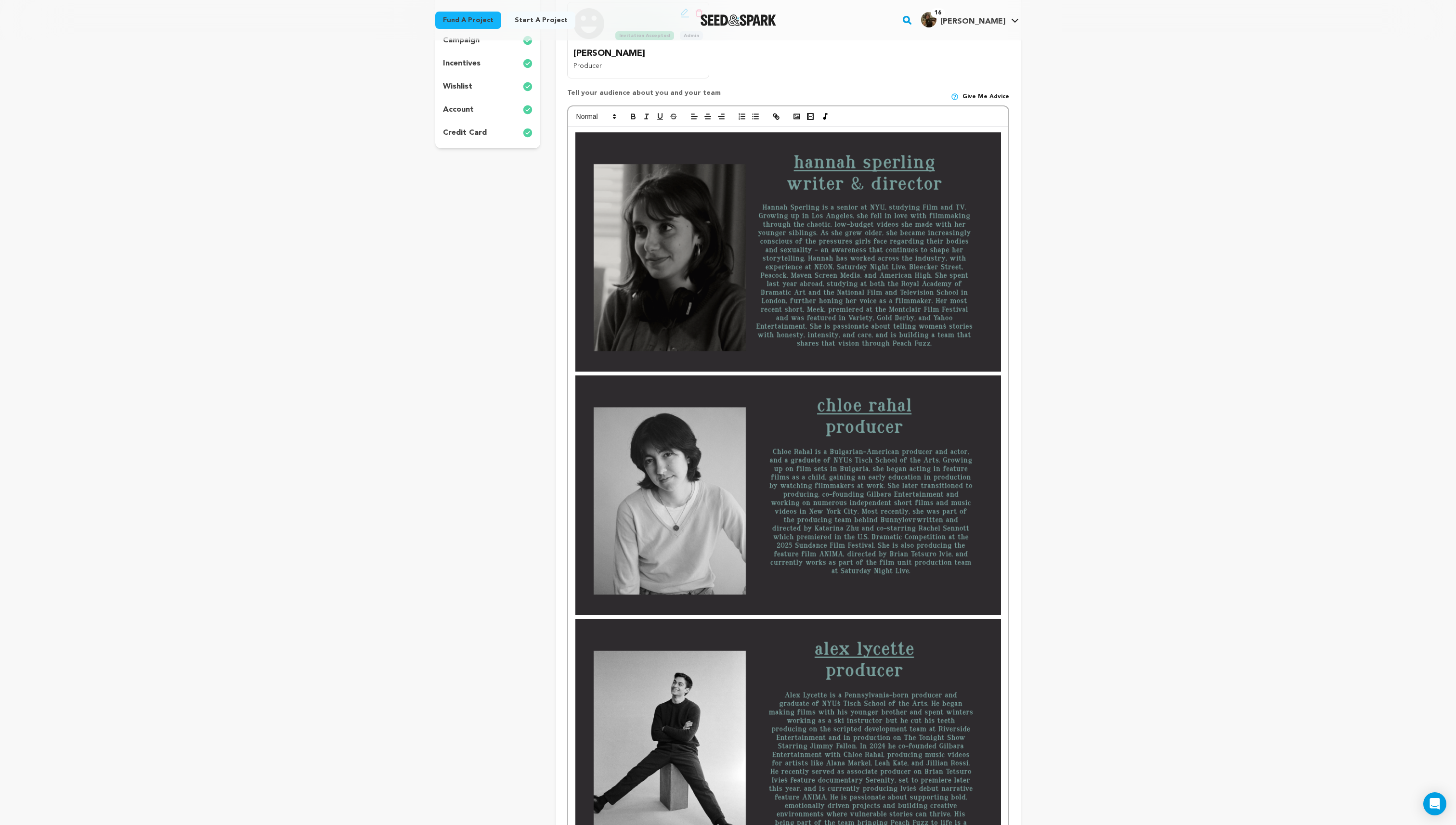
click at [888, 487] on img at bounding box center [788, 495] width 425 height 239
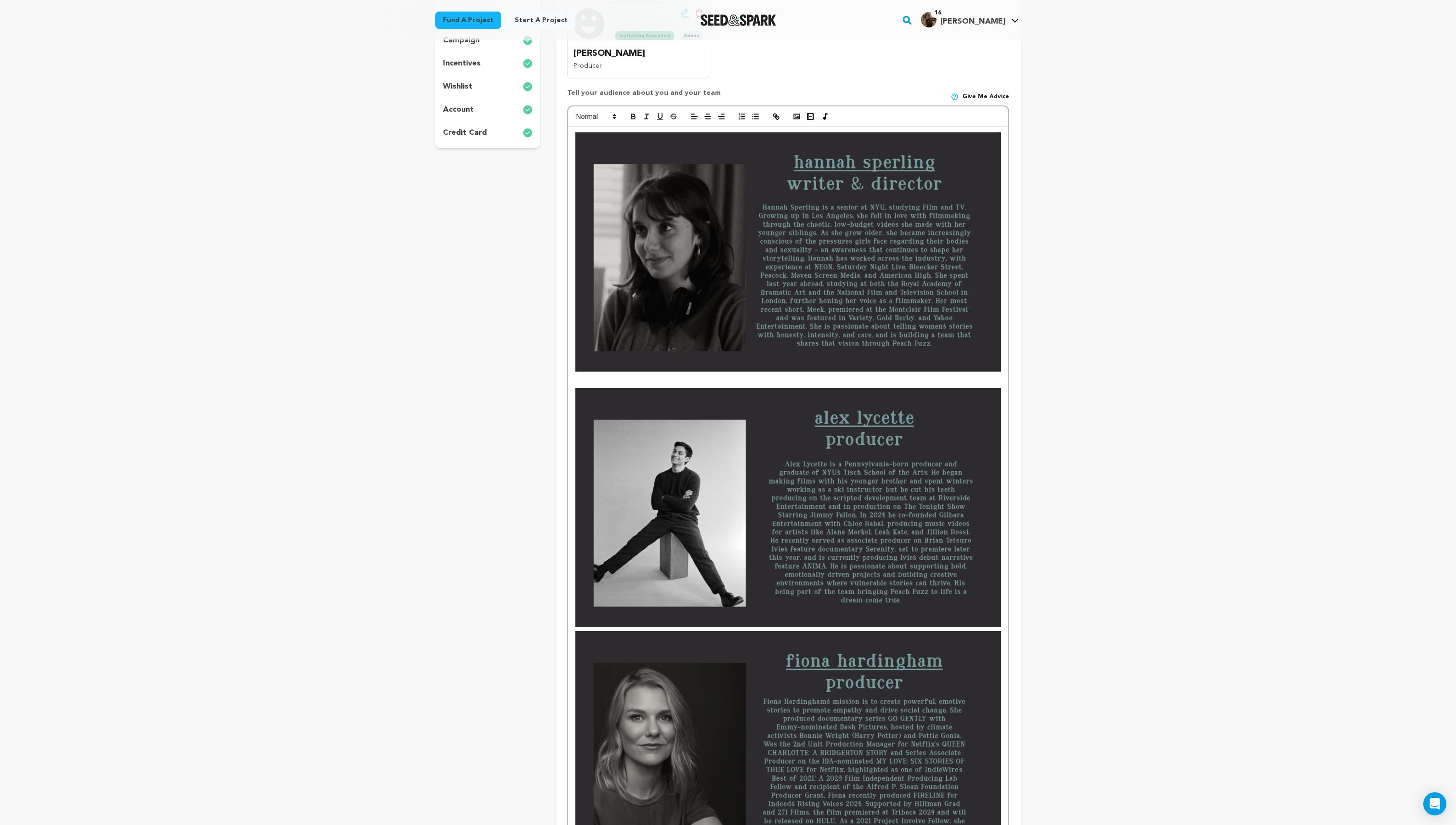
click at [888, 487] on img at bounding box center [788, 507] width 425 height 239
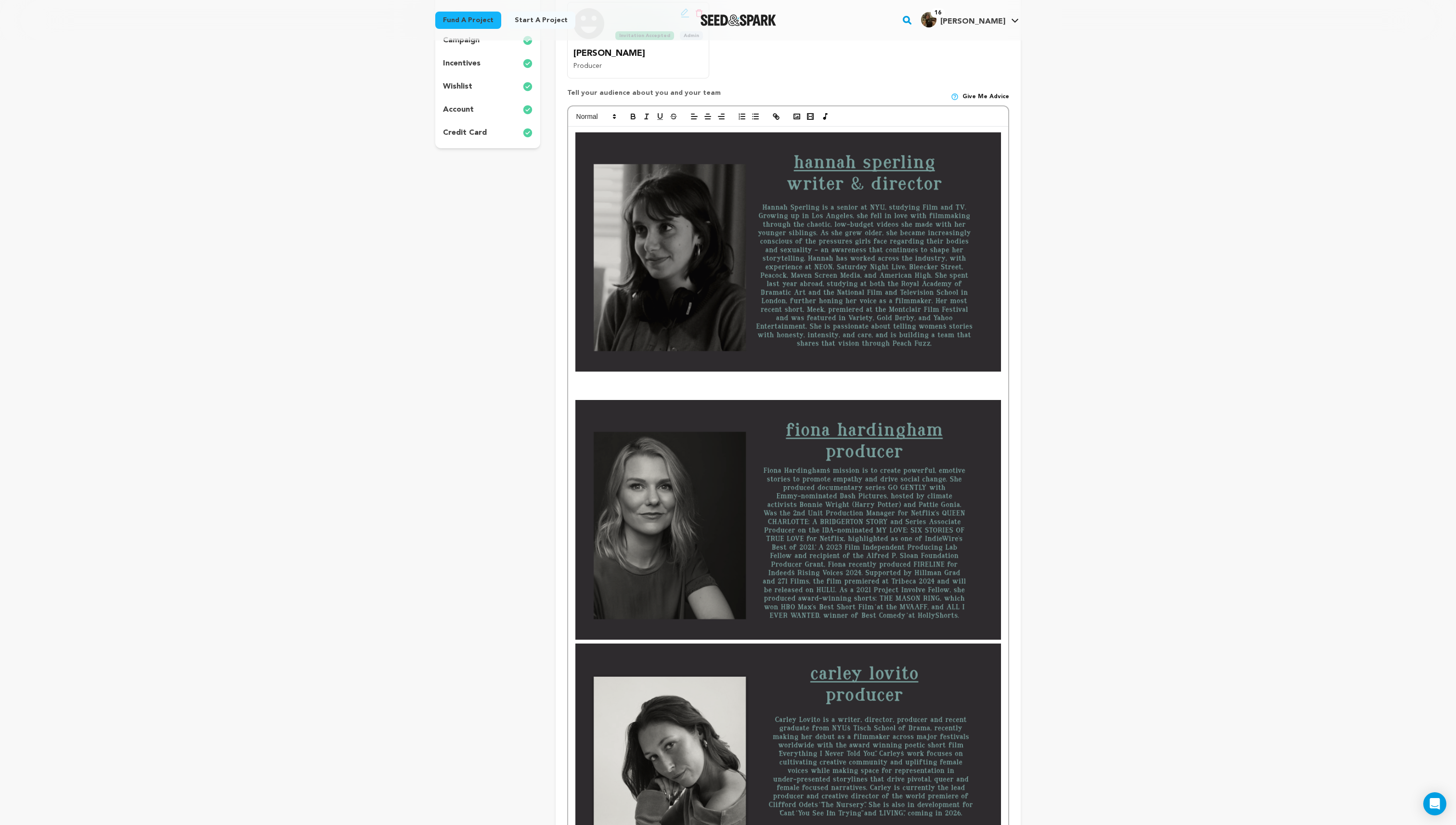
click at [843, 306] on img at bounding box center [788, 252] width 425 height 239
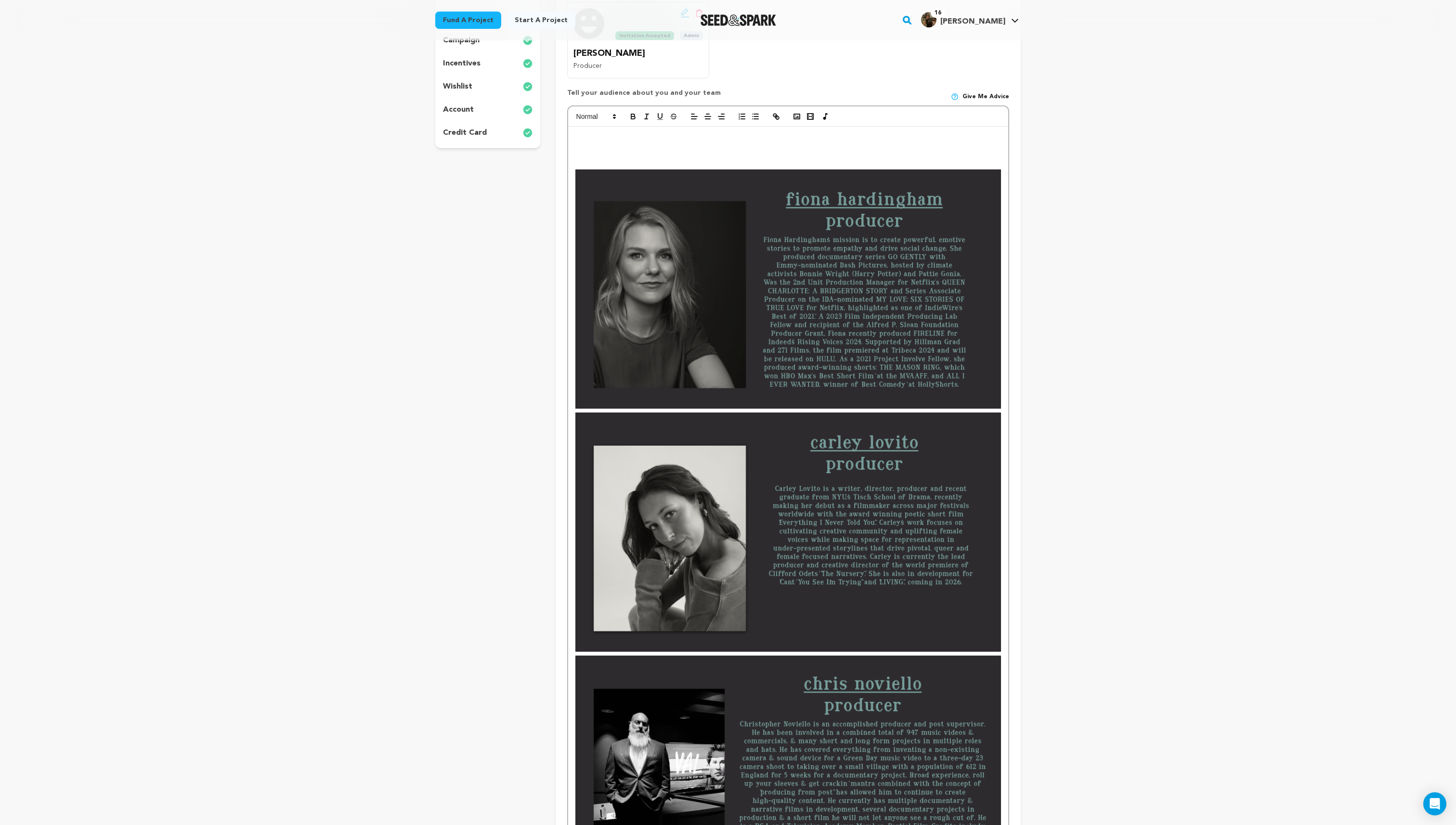
click at [843, 306] on img at bounding box center [788, 289] width 425 height 239
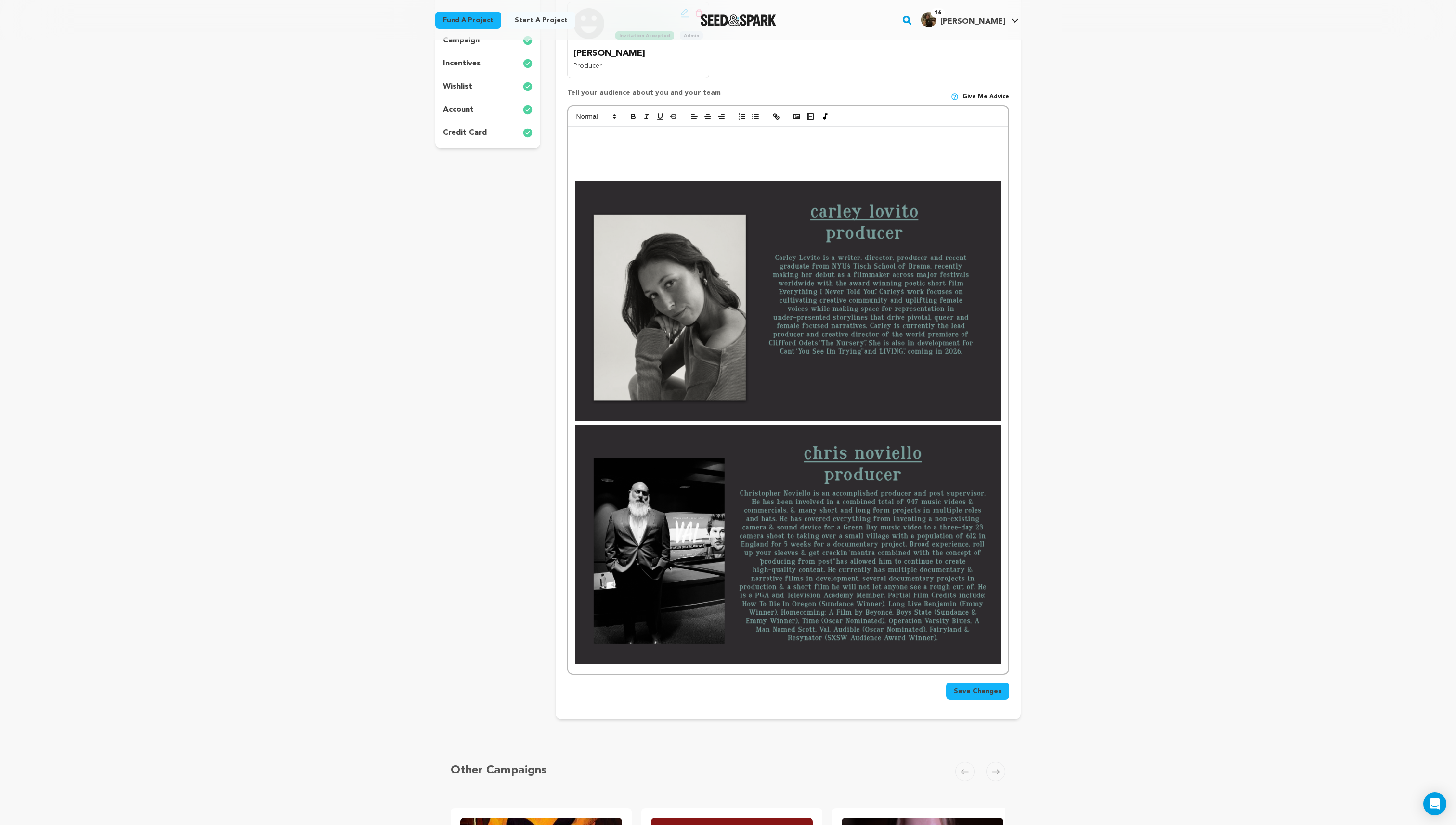
click at [843, 306] on img at bounding box center [788, 301] width 425 height 239
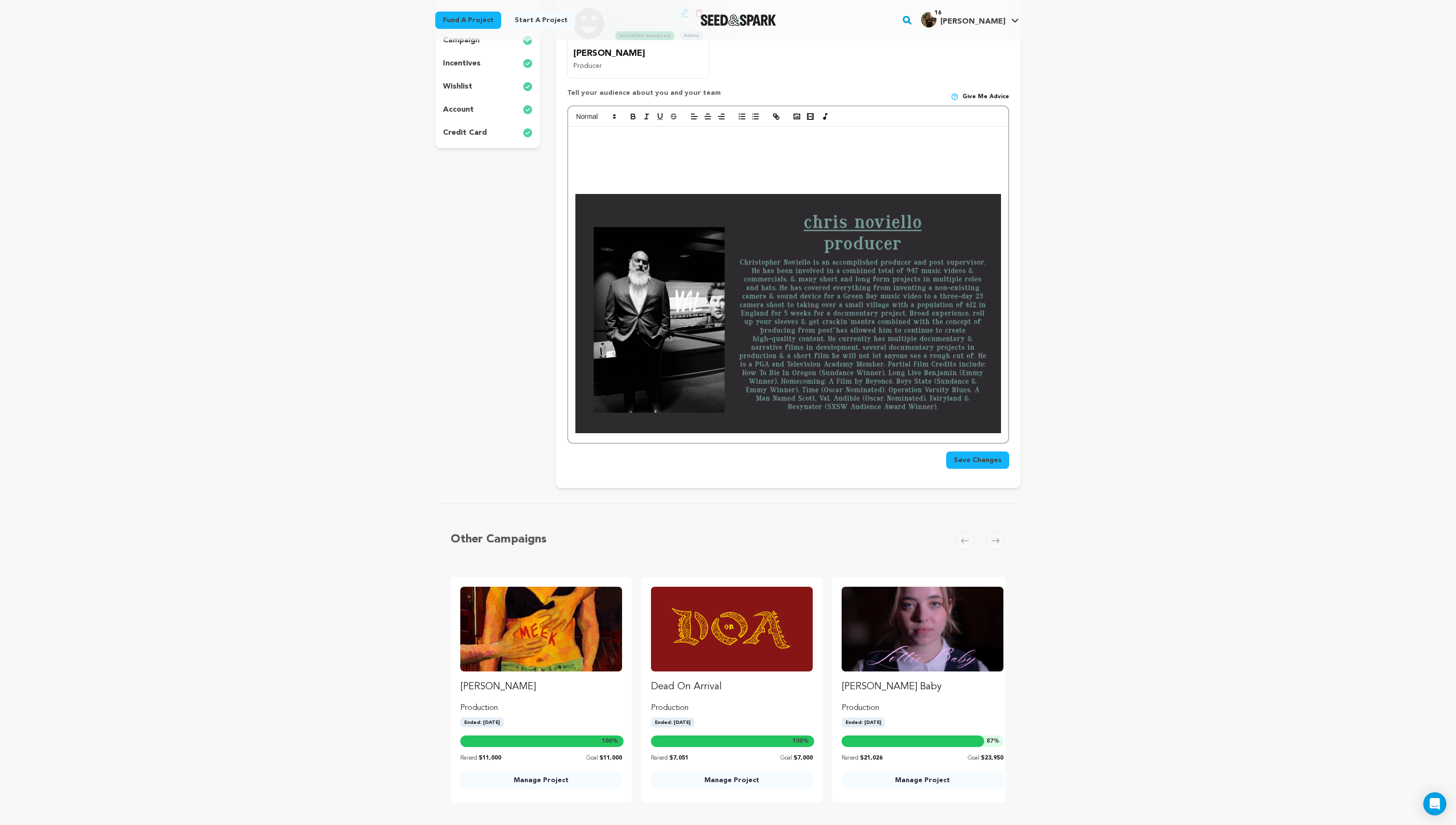
click at [843, 306] on img at bounding box center [788, 313] width 425 height 239
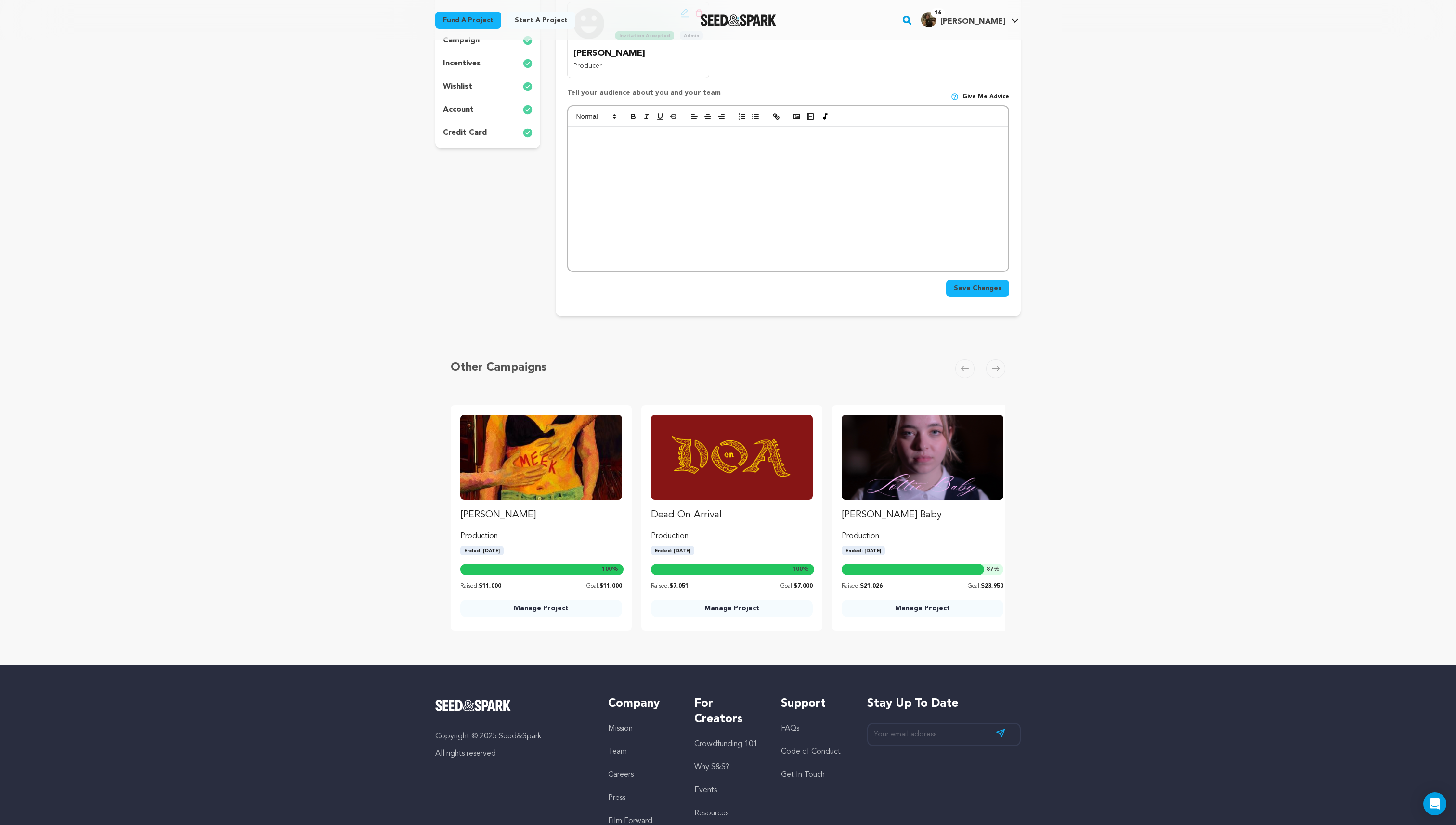
click at [838, 309] on div "Crew up your campaign! Invite your team members with the email address they use…" at bounding box center [788, 113] width 465 height 407
drag, startPoint x: 838, startPoint y: 183, endPoint x: 878, endPoint y: 331, distance: 153.3
click at [878, 331] on div "Back to Project Dashboard Edit Project Submit For feedback Submit For feedback …" at bounding box center [728, 244] width 617 height 843
drag, startPoint x: 859, startPoint y: 245, endPoint x: 799, endPoint y: 52, distance: 202.1
click at [799, 52] on div "Crew up your campaign! Invite your team members with the email address they use…" at bounding box center [788, 111] width 442 height 372
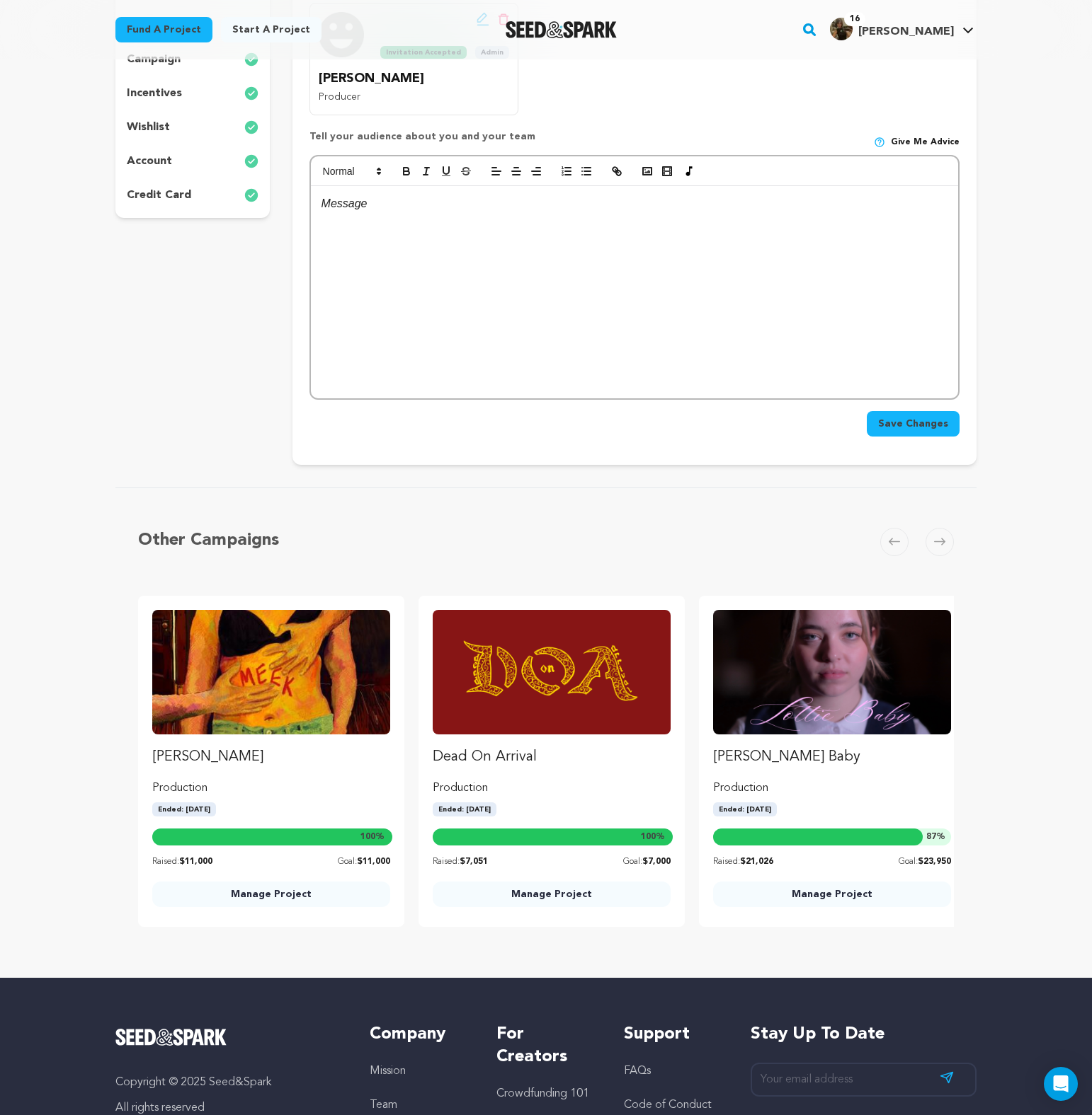
click at [621, 273] on div at bounding box center [635, 292] width 647 height 212
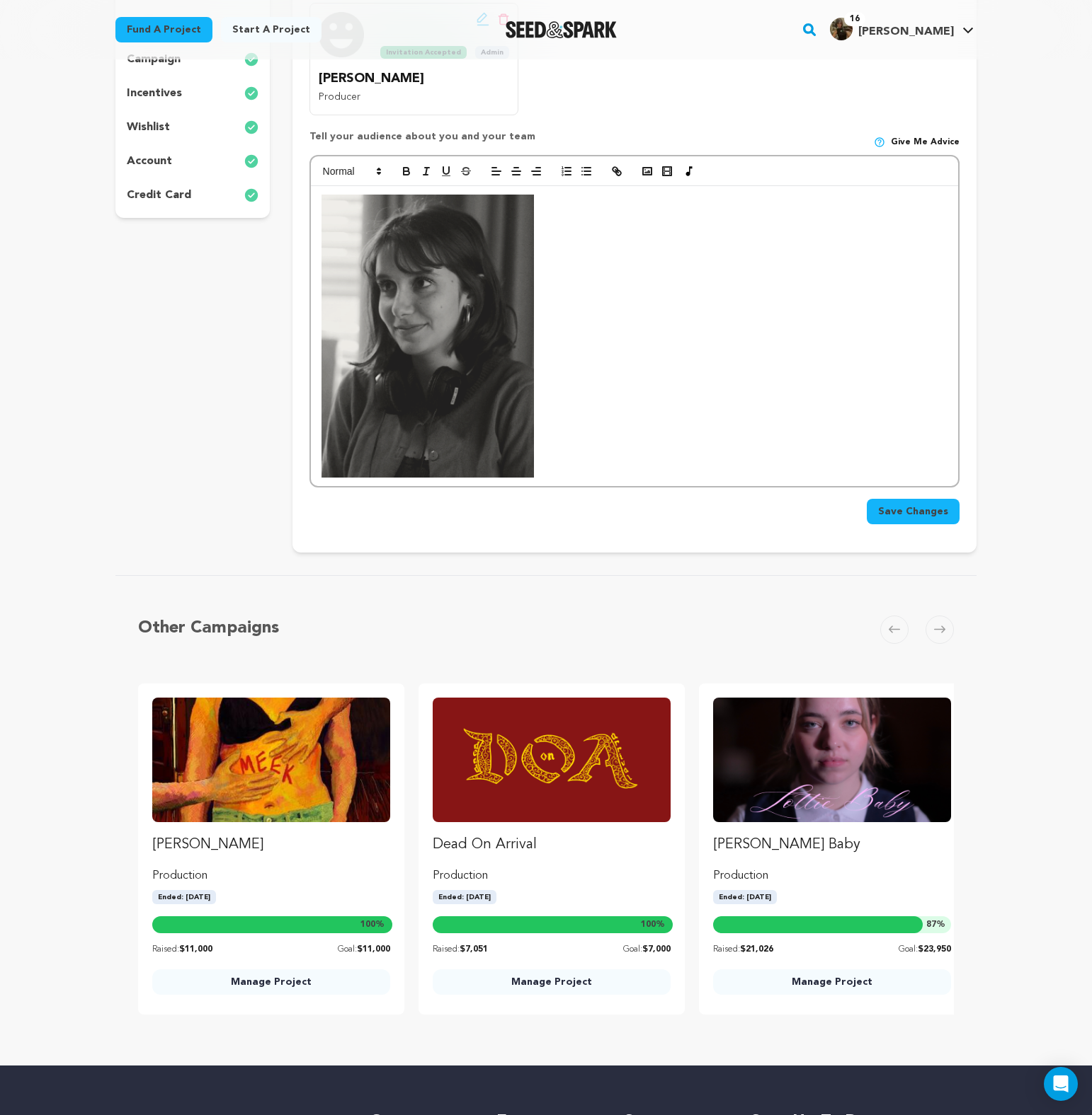
click at [621, 254] on div at bounding box center [635, 336] width 647 height 300
click at [471, 319] on img at bounding box center [427, 336] width 212 height 283
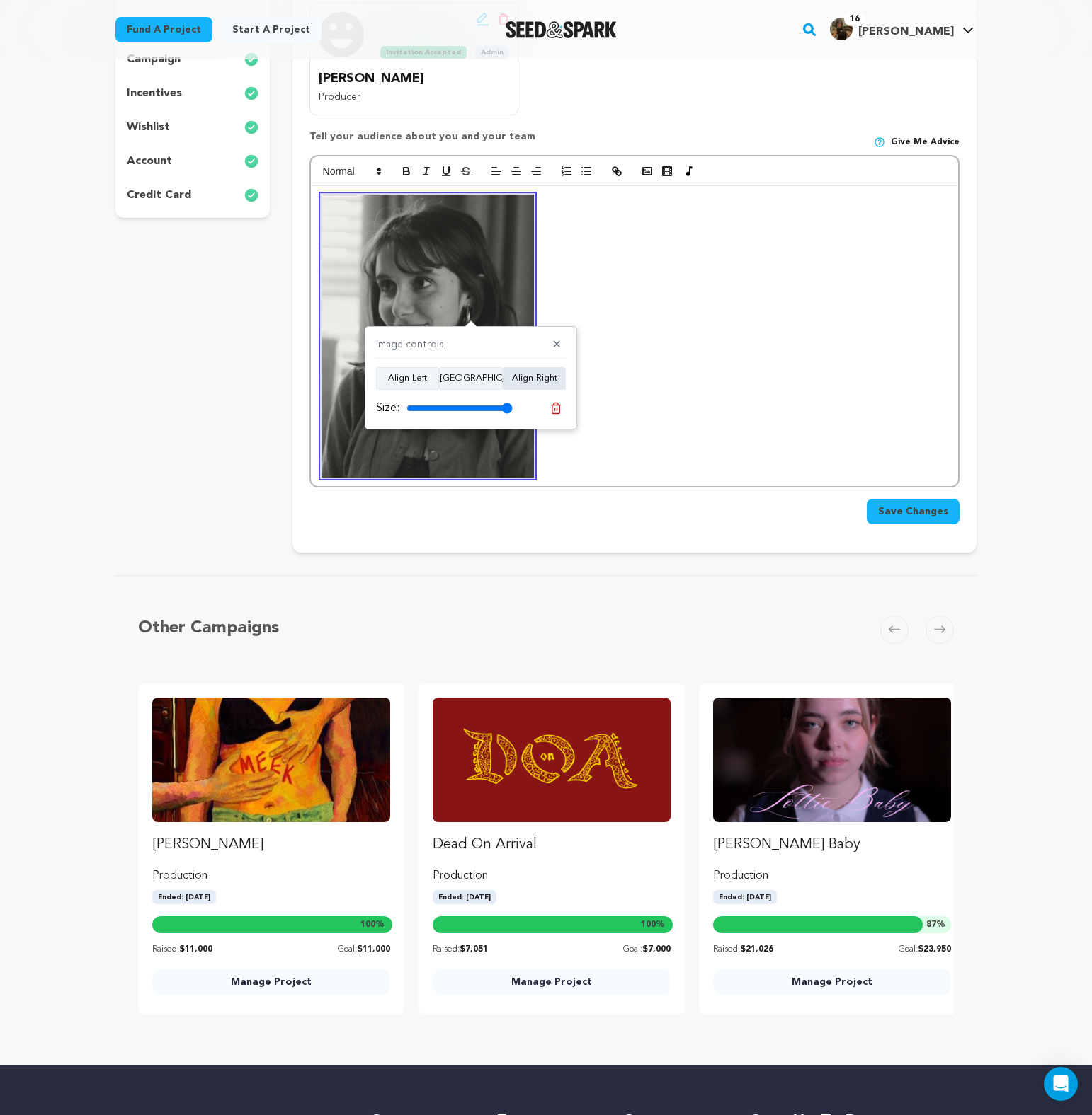
click at [536, 384] on button "Align Right" at bounding box center [534, 378] width 63 height 22
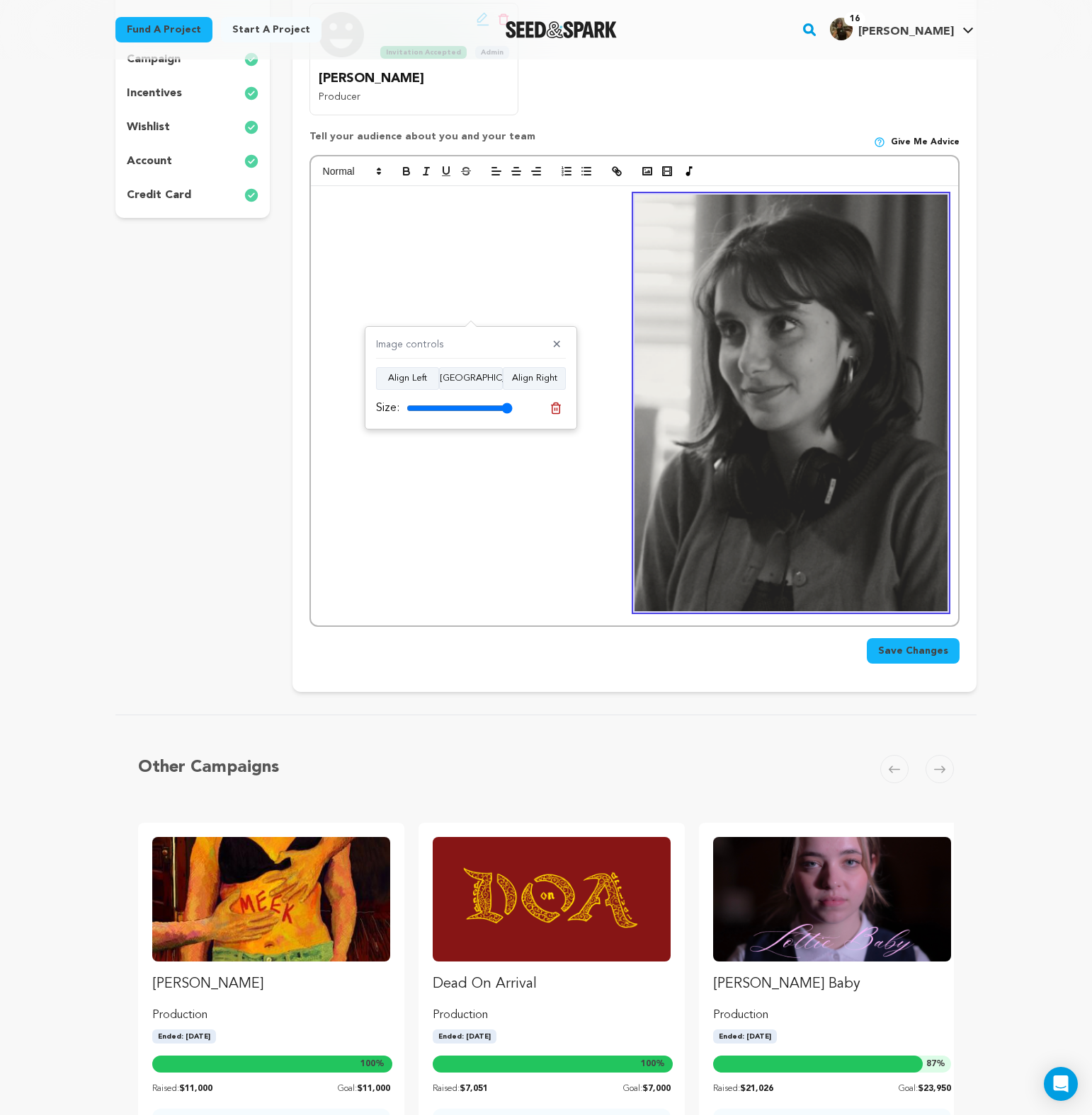
drag, startPoint x: 501, startPoint y: 409, endPoint x: 516, endPoint y: 412, distance: 15.3
click at [512, 412] on input "range" at bounding box center [460, 408] width 106 height 12
drag, startPoint x: 506, startPoint y: 410, endPoint x: 468, endPoint y: 411, distance: 38.0
type input "64"
click at [468, 411] on input "range" at bounding box center [460, 408] width 106 height 12
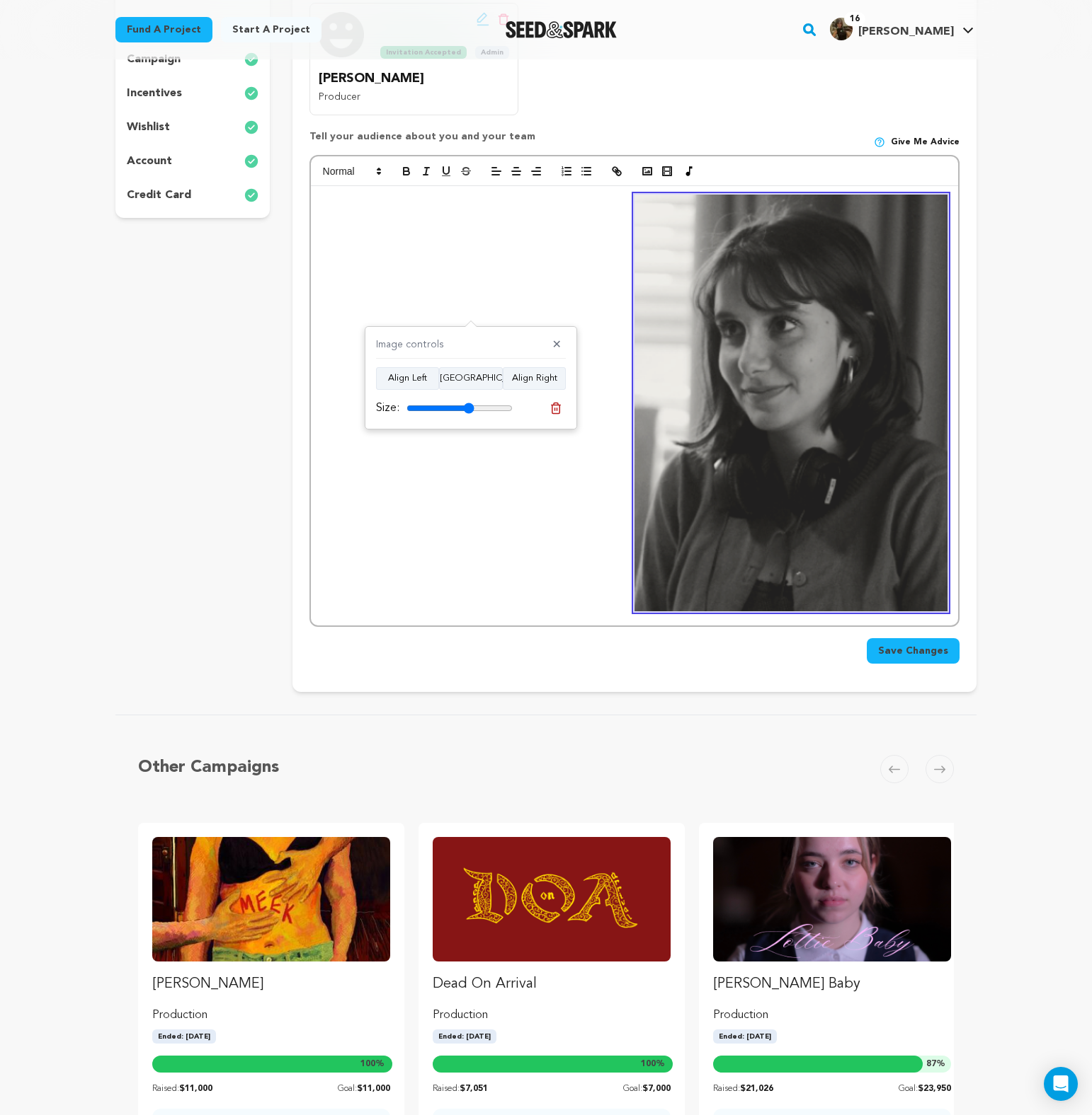
click at [517, 480] on div at bounding box center [635, 406] width 647 height 440
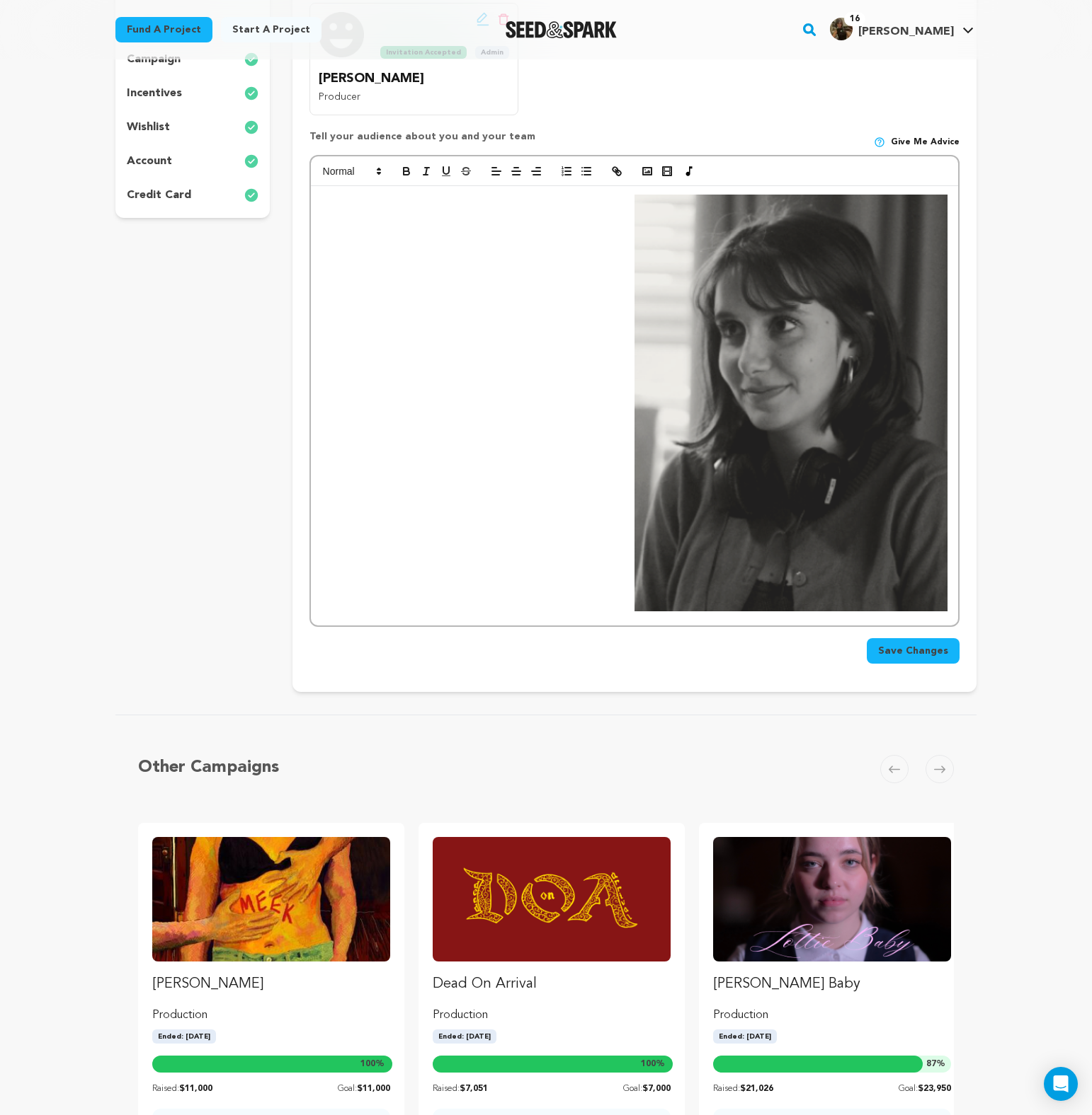
click at [774, 317] on img at bounding box center [791, 403] width 313 height 417
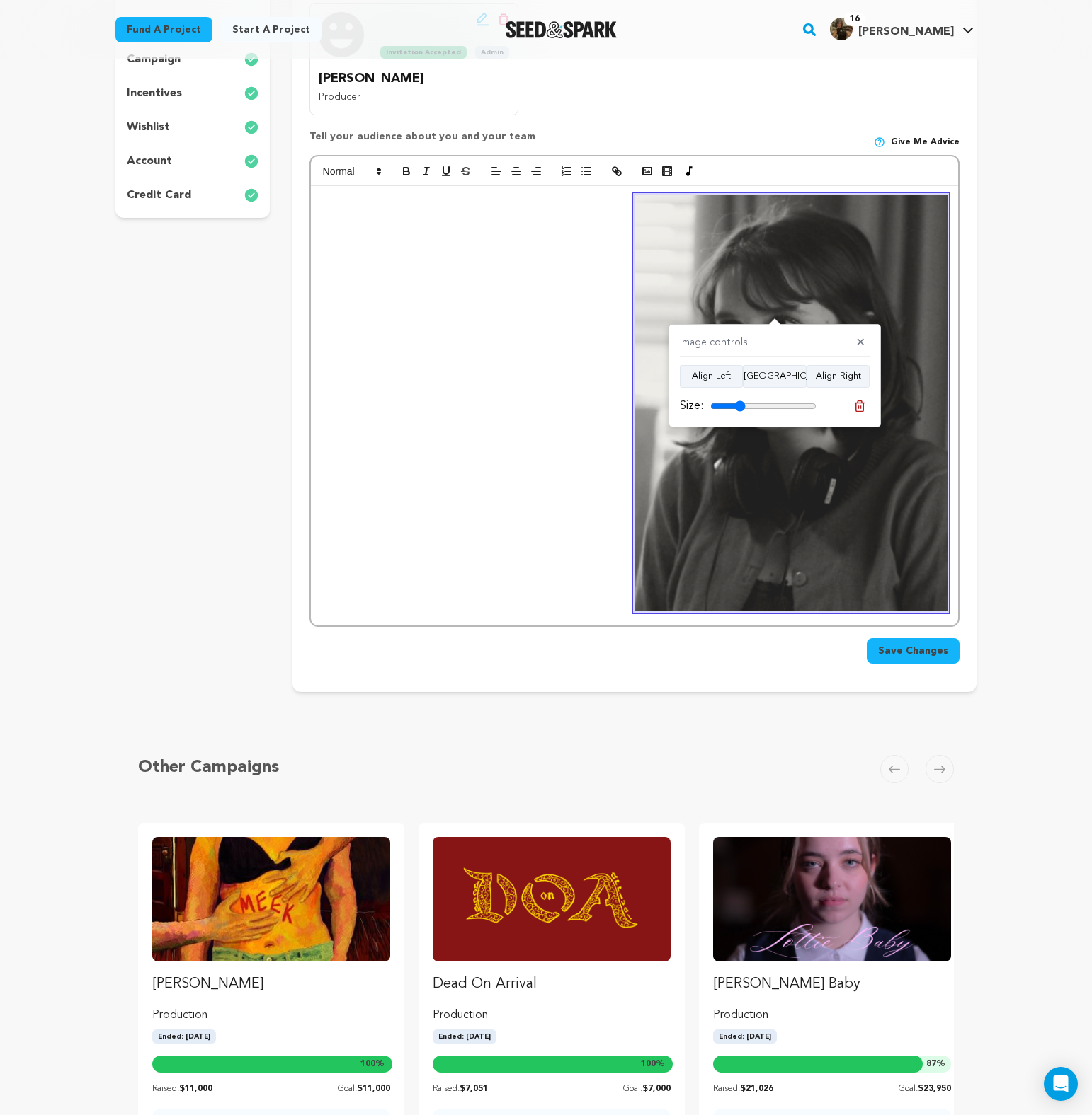
type input "33"
click at [740, 407] on input "range" at bounding box center [763, 407] width 106 height 12
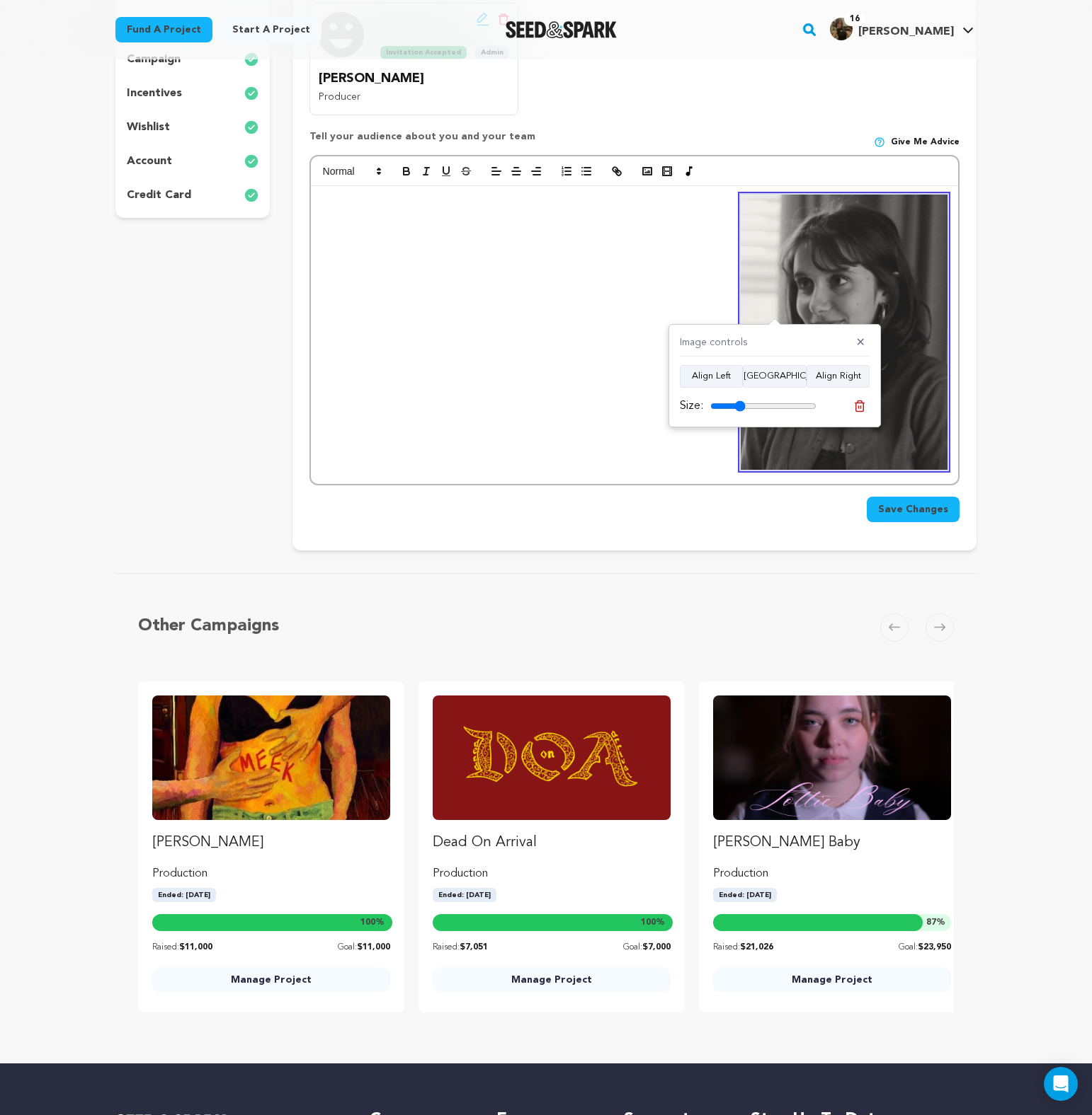
click at [625, 488] on div "Save Changes" at bounding box center [634, 504] width 650 height 37
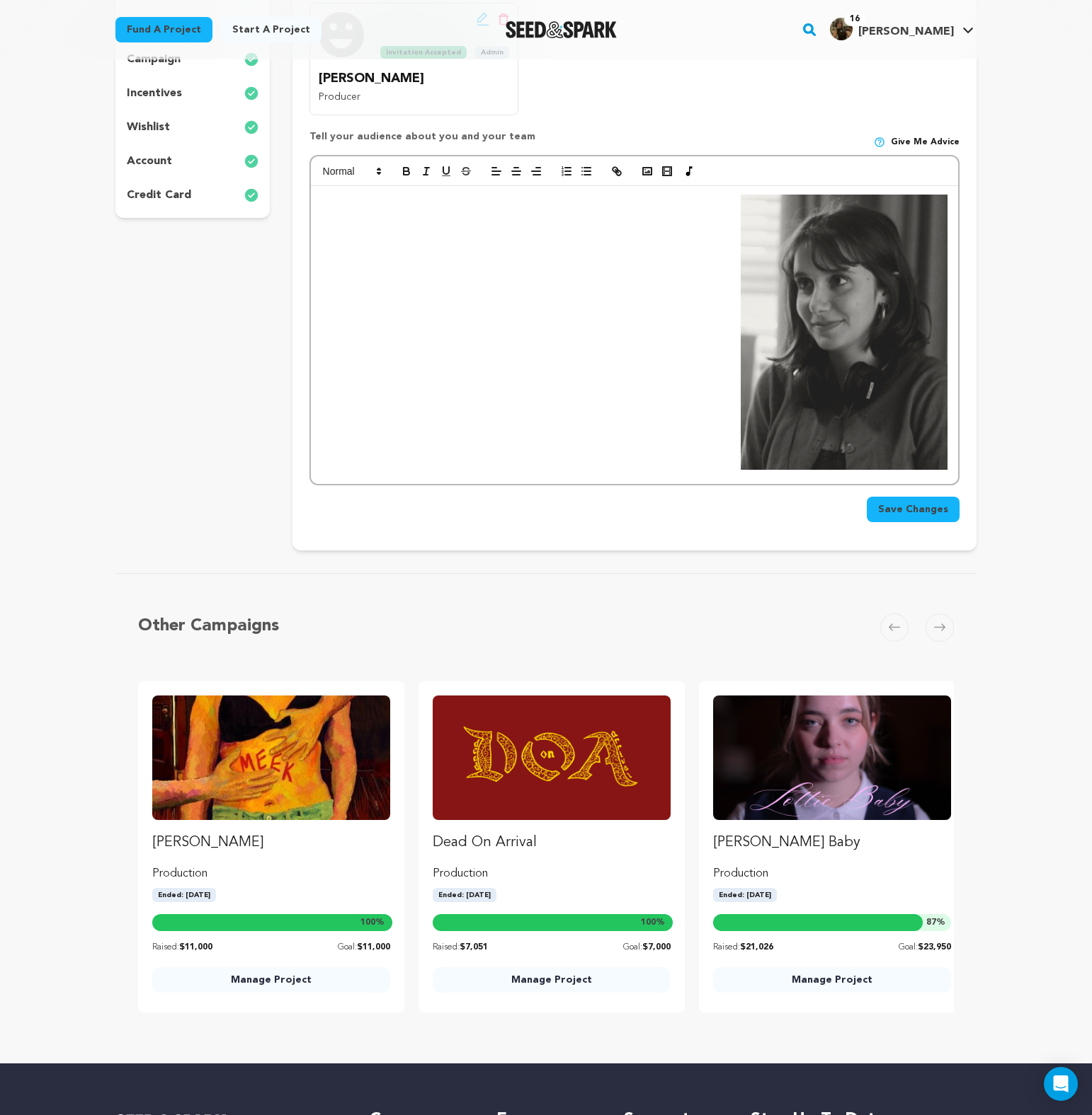
click at [556, 210] on div at bounding box center [635, 335] width 647 height 298
click at [545, 235] on div at bounding box center [635, 335] width 647 height 298
click at [526, 228] on div at bounding box center [635, 335] width 647 height 298
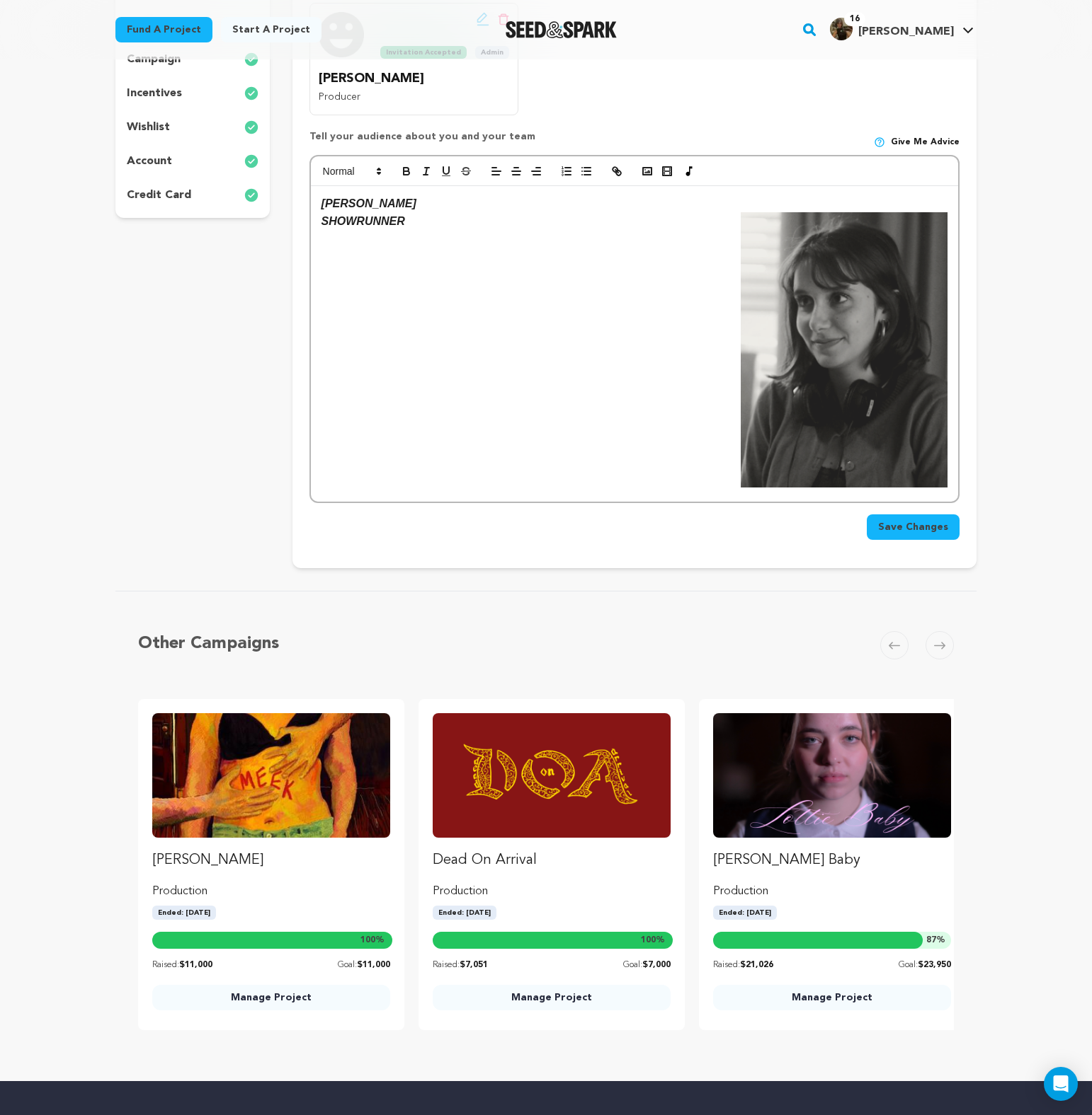
click at [421, 221] on p "SHOWRUNNER" at bounding box center [634, 221] width 625 height 18
click at [720, 205] on p "JAMEEL SHIVJI" at bounding box center [634, 204] width 625 height 18
click at [807, 201] on p "JAMEEL SHIVJI" at bounding box center [634, 204] width 625 height 18
click at [497, 226] on p "SHOWRUNNER" at bounding box center [634, 221] width 625 height 18
click at [345, 200] on em "JAMEEL SHIVJI" at bounding box center [368, 203] width 95 height 12
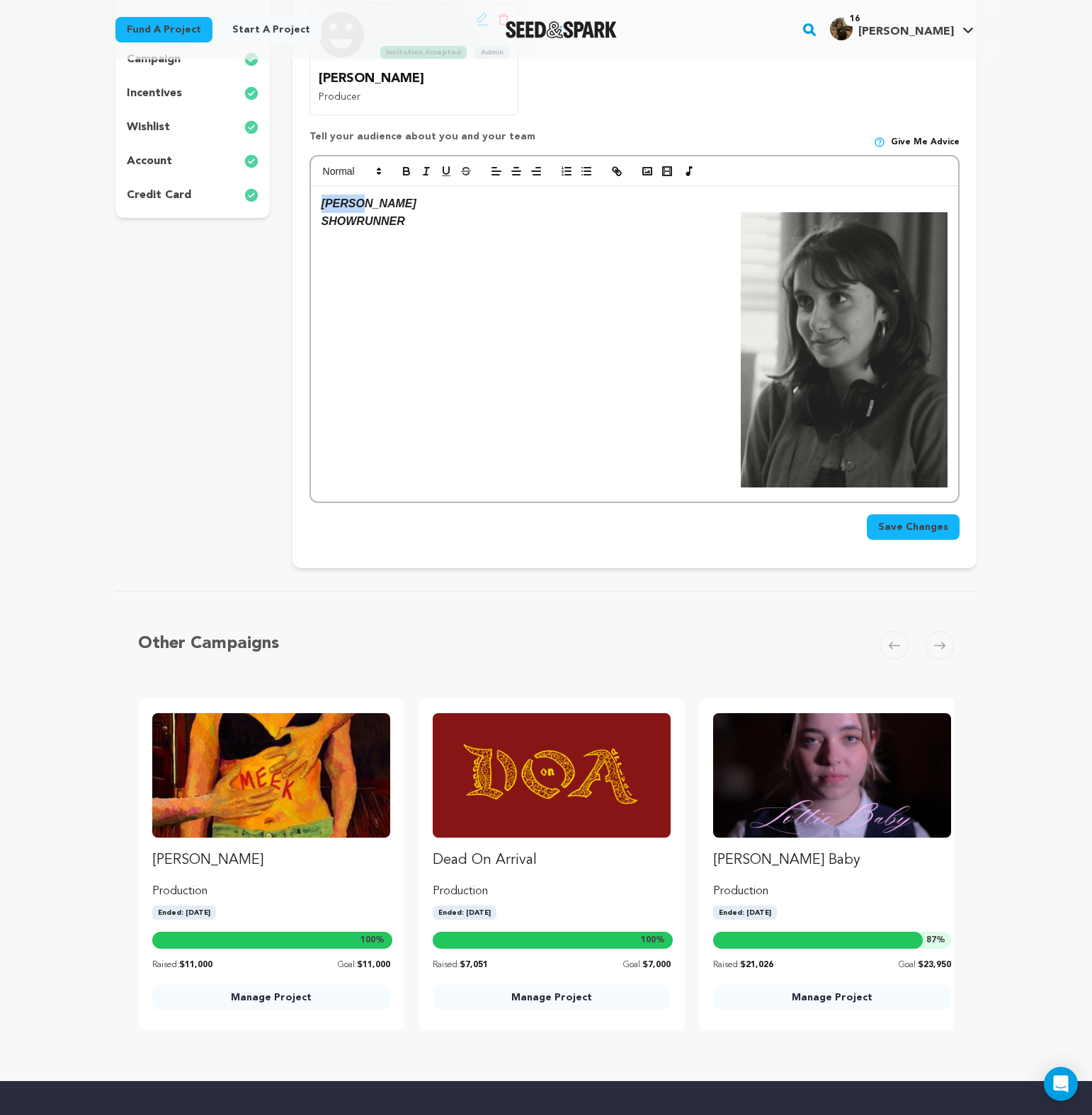
click at [345, 200] on em "JAMEEL SHIVJI" at bounding box center [368, 203] width 95 height 12
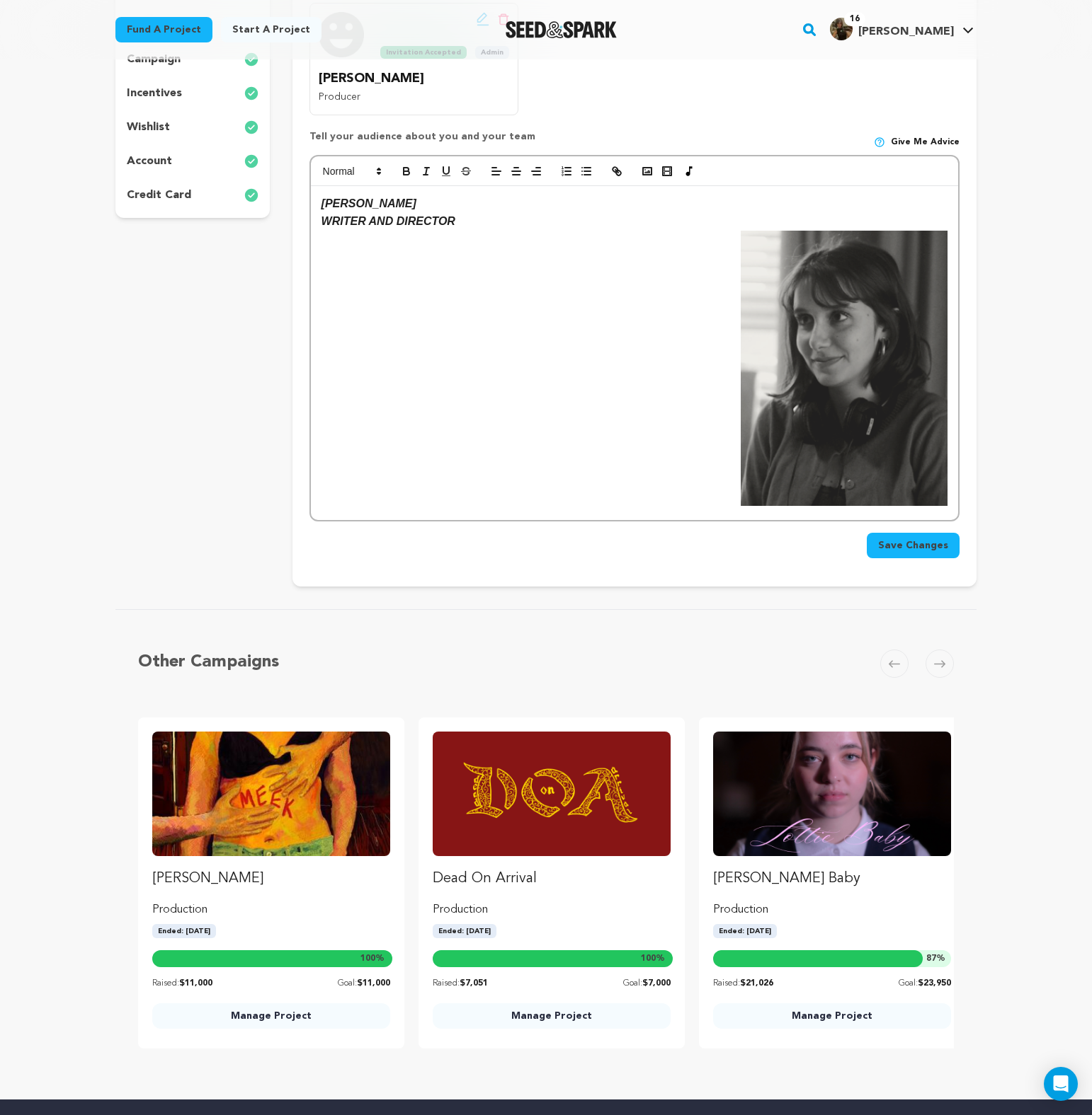
click at [320, 259] on div "HANNAH SPERLING WRITER AND DIRECTOR" at bounding box center [635, 353] width 647 height 334
click at [748, 207] on p "HANNAH SPERLING" at bounding box center [634, 204] width 625 height 18
click at [749, 203] on p "HANNAH SPERLING" at bounding box center [634, 204] width 625 height 18
click at [696, 402] on div "HANNAH SPERLING WRITER AND DIRECTOR" at bounding box center [635, 353] width 647 height 334
click at [709, 414] on div "HANNAH SPERLING WRITER AND DIRECTOR" at bounding box center [635, 353] width 647 height 334
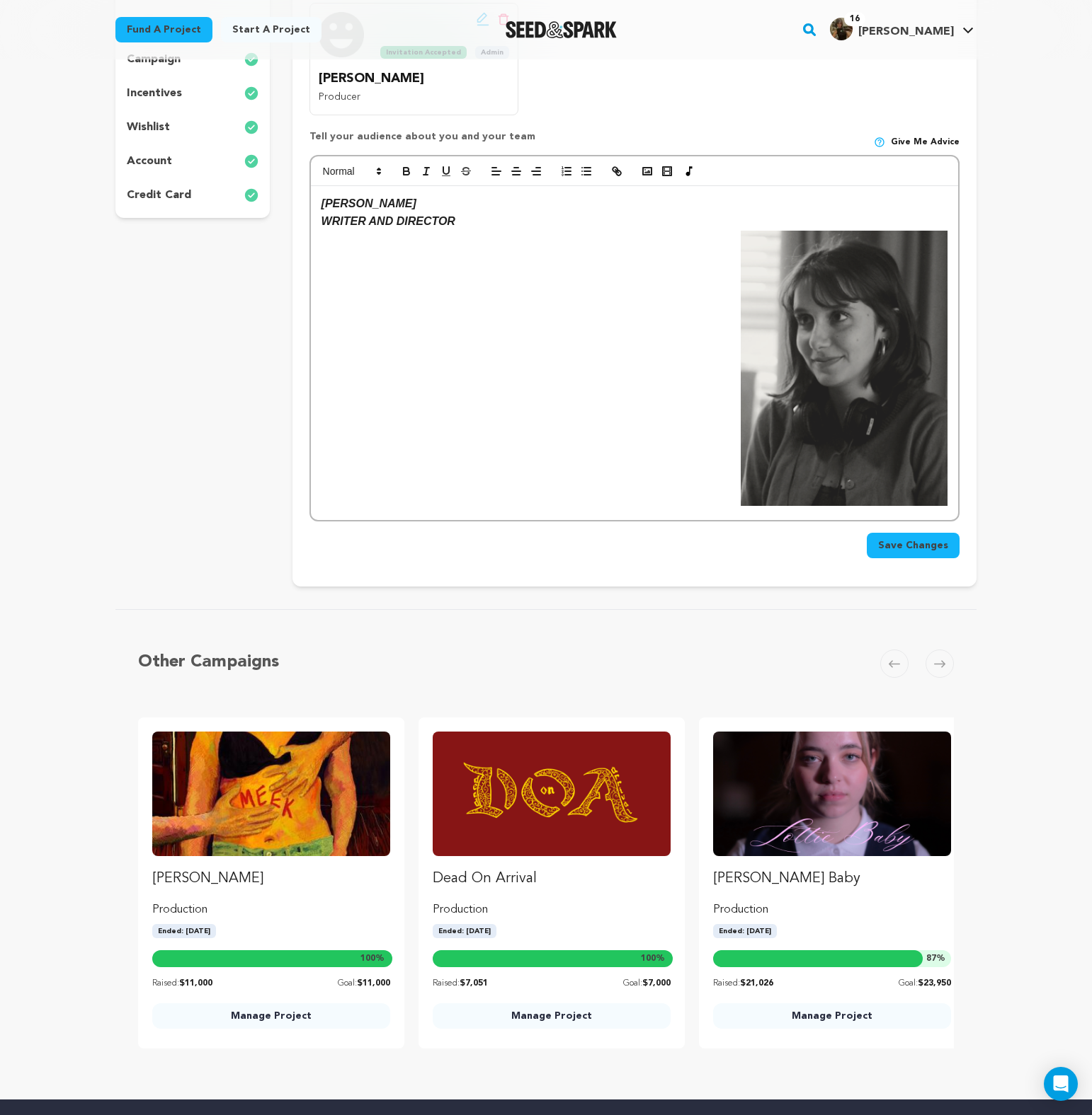
click at [769, 402] on img at bounding box center [843, 368] width 207 height 275
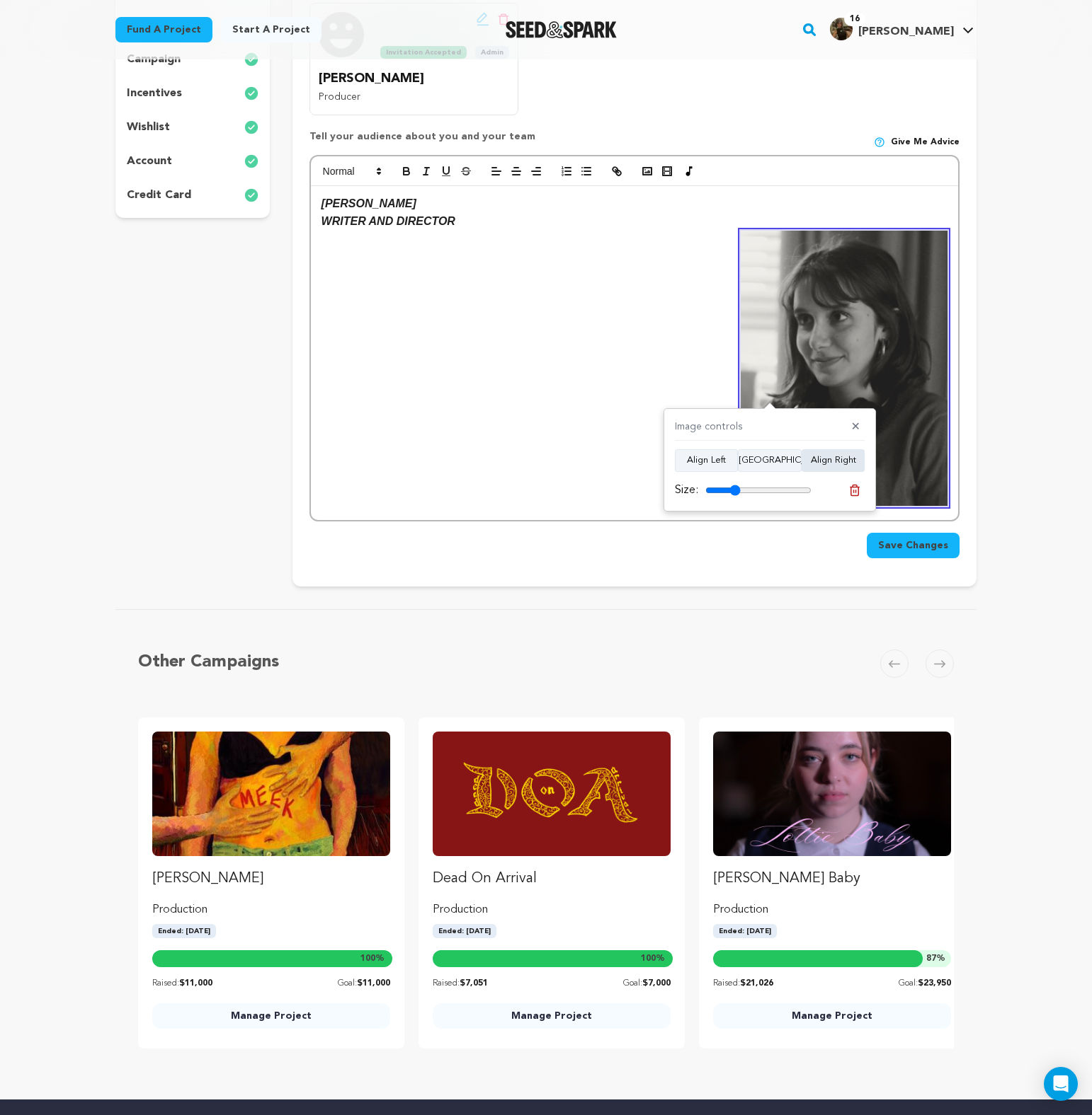
click at [822, 466] on button "Align Right" at bounding box center [833, 461] width 63 height 22
click at [534, 174] on icon "button" at bounding box center [536, 170] width 12 height 12
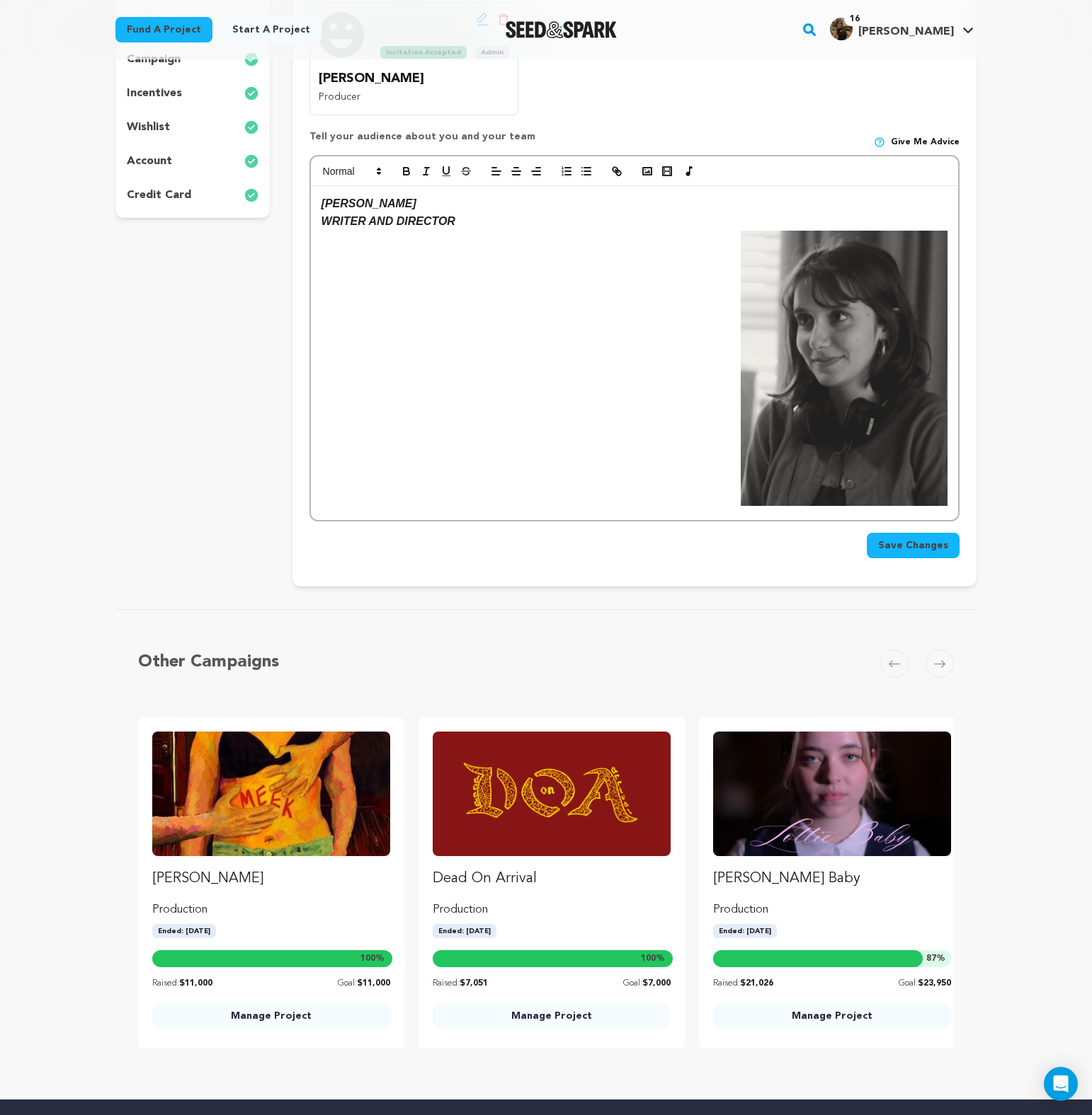
click at [562, 325] on div "HANNAH SPERLING WRITER AND DIRECTOR" at bounding box center [635, 353] width 647 height 334
click at [559, 289] on div "HANNAH SPERLING WRITER AND DIRECTOR" at bounding box center [635, 353] width 647 height 334
click at [778, 304] on img at bounding box center [843, 368] width 207 height 275
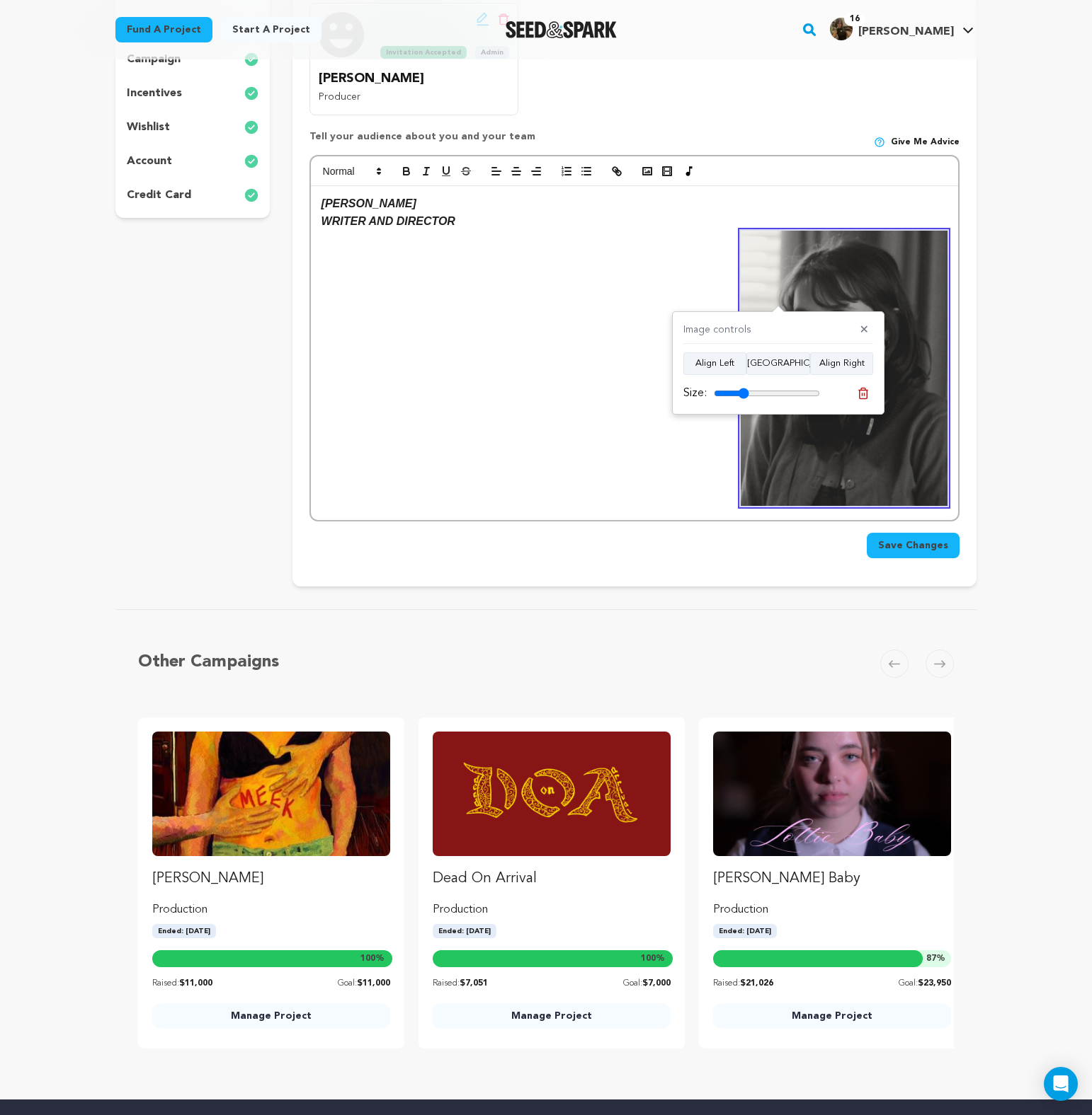
click at [556, 298] on div "HANNAH SPERLING WRITER AND DIRECTOR" at bounding box center [635, 353] width 647 height 334
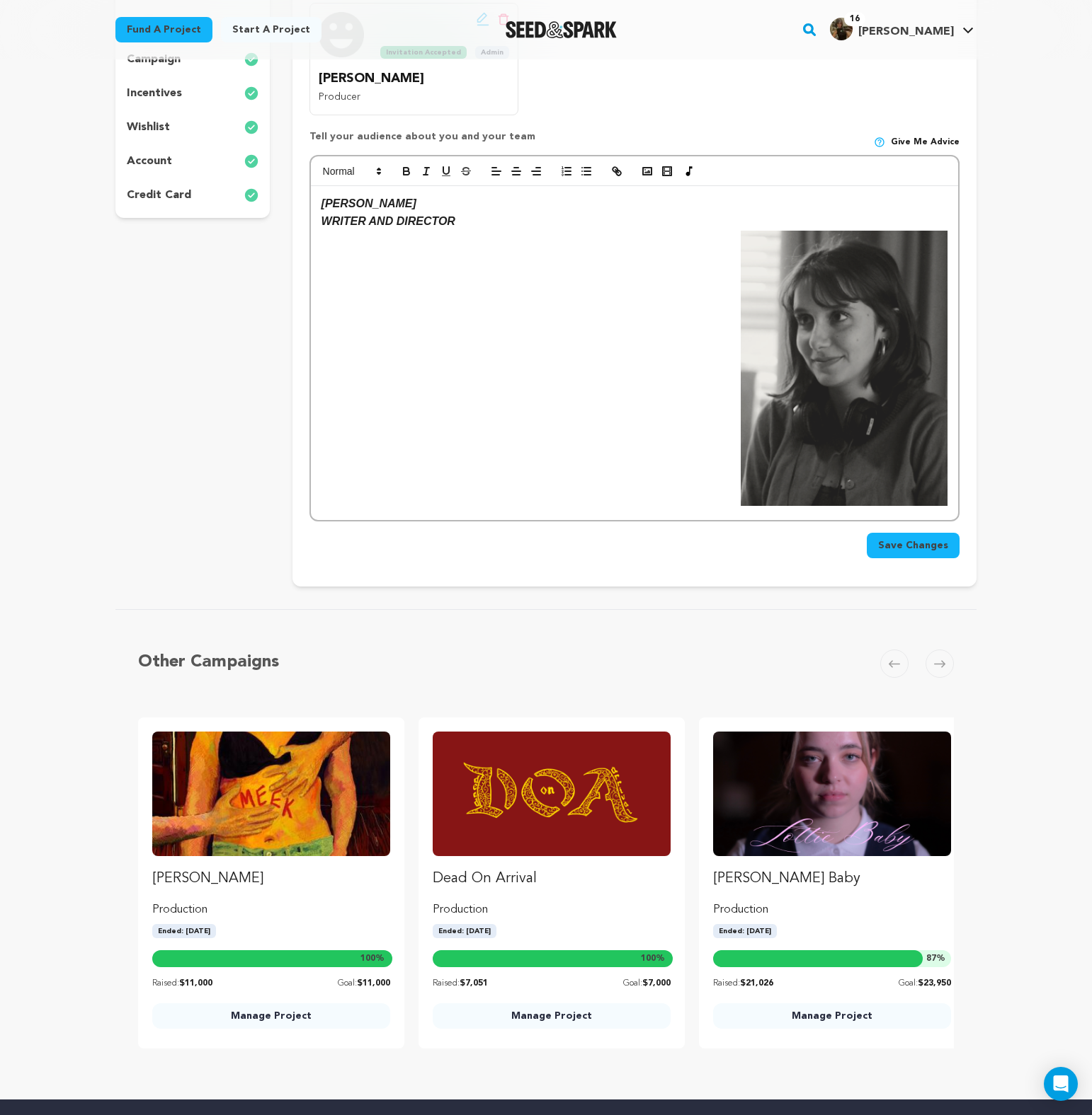
click at [456, 278] on div "HANNAH SPERLING WRITER AND DIRECTOR" at bounding box center [635, 353] width 647 height 334
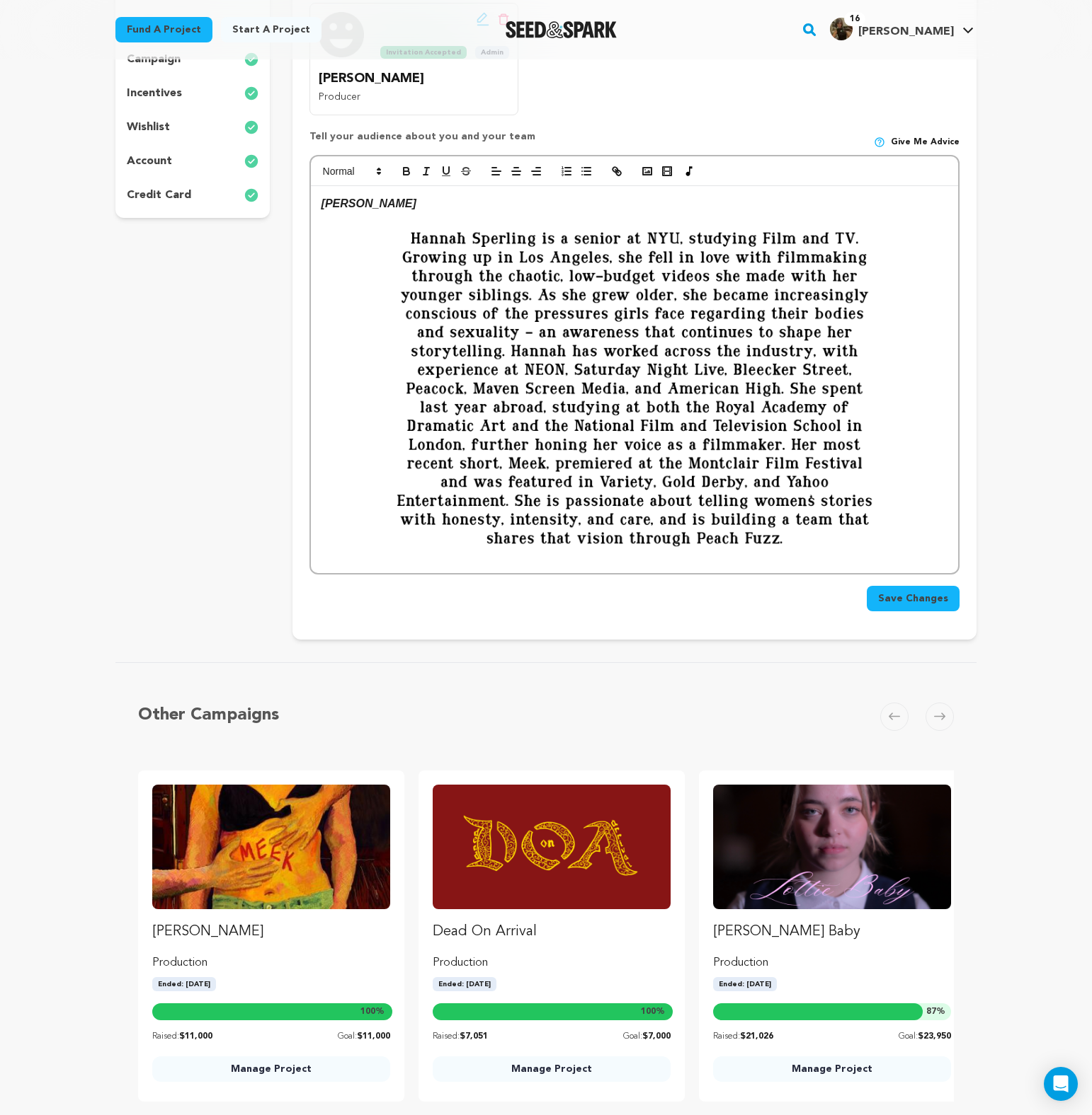
click at [648, 373] on img at bounding box center [634, 387] width 625 height 352
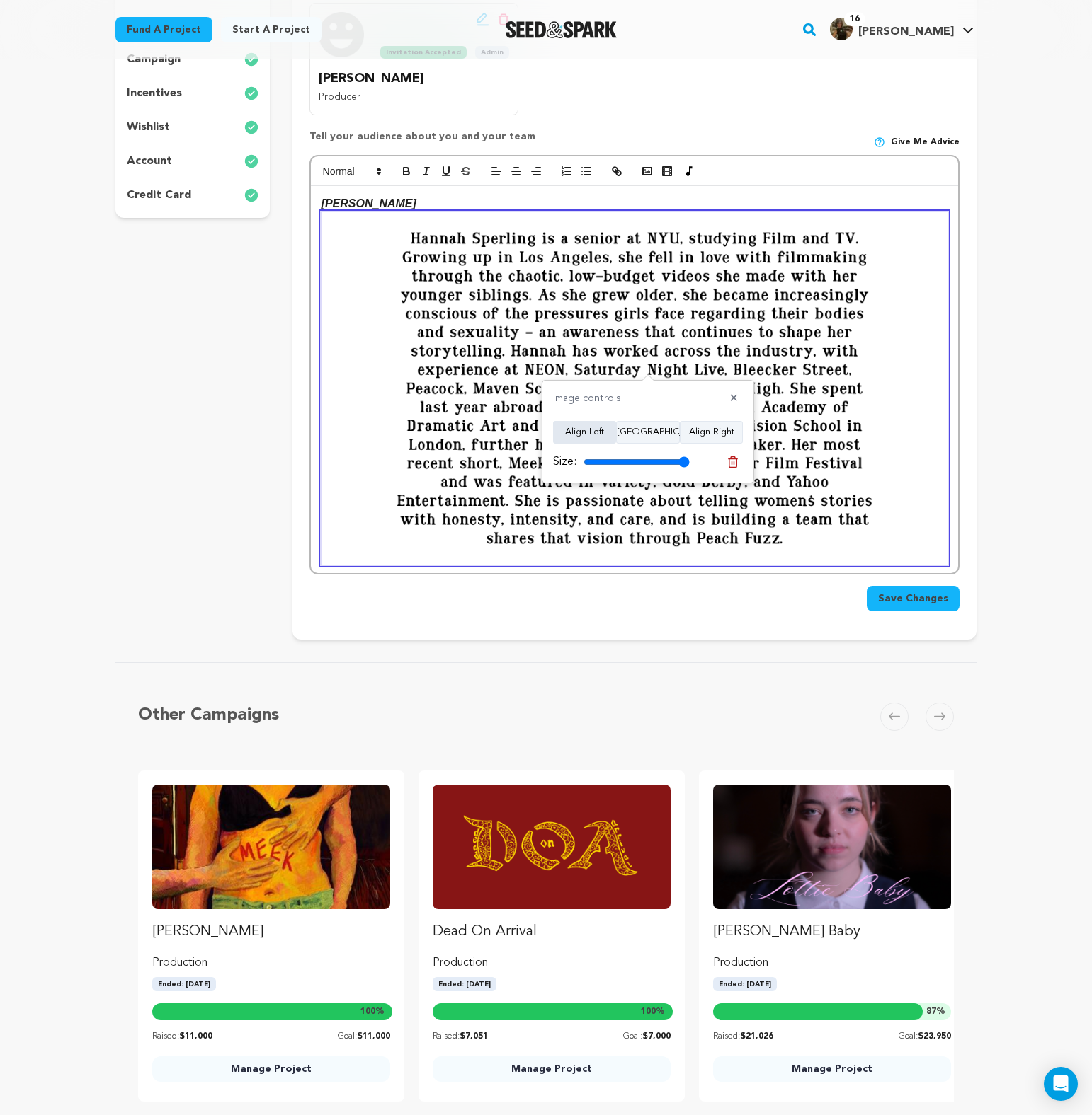
click at [587, 431] on button "Align Left" at bounding box center [585, 432] width 63 height 22
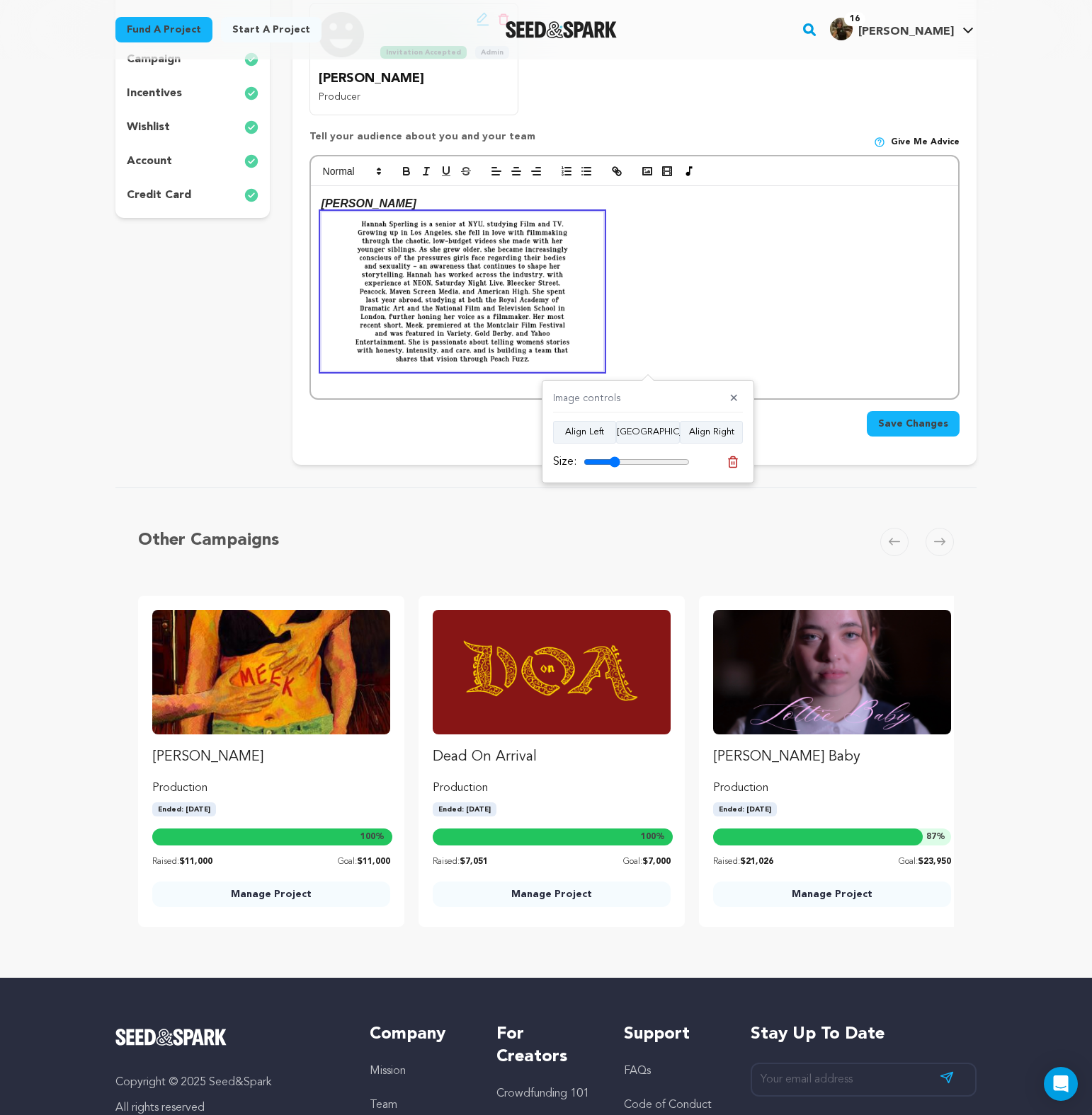
drag, startPoint x: 676, startPoint y: 459, endPoint x: 614, endPoint y: 462, distance: 62.1
type input "34"
click at [614, 462] on input "range" at bounding box center [636, 462] width 106 height 12
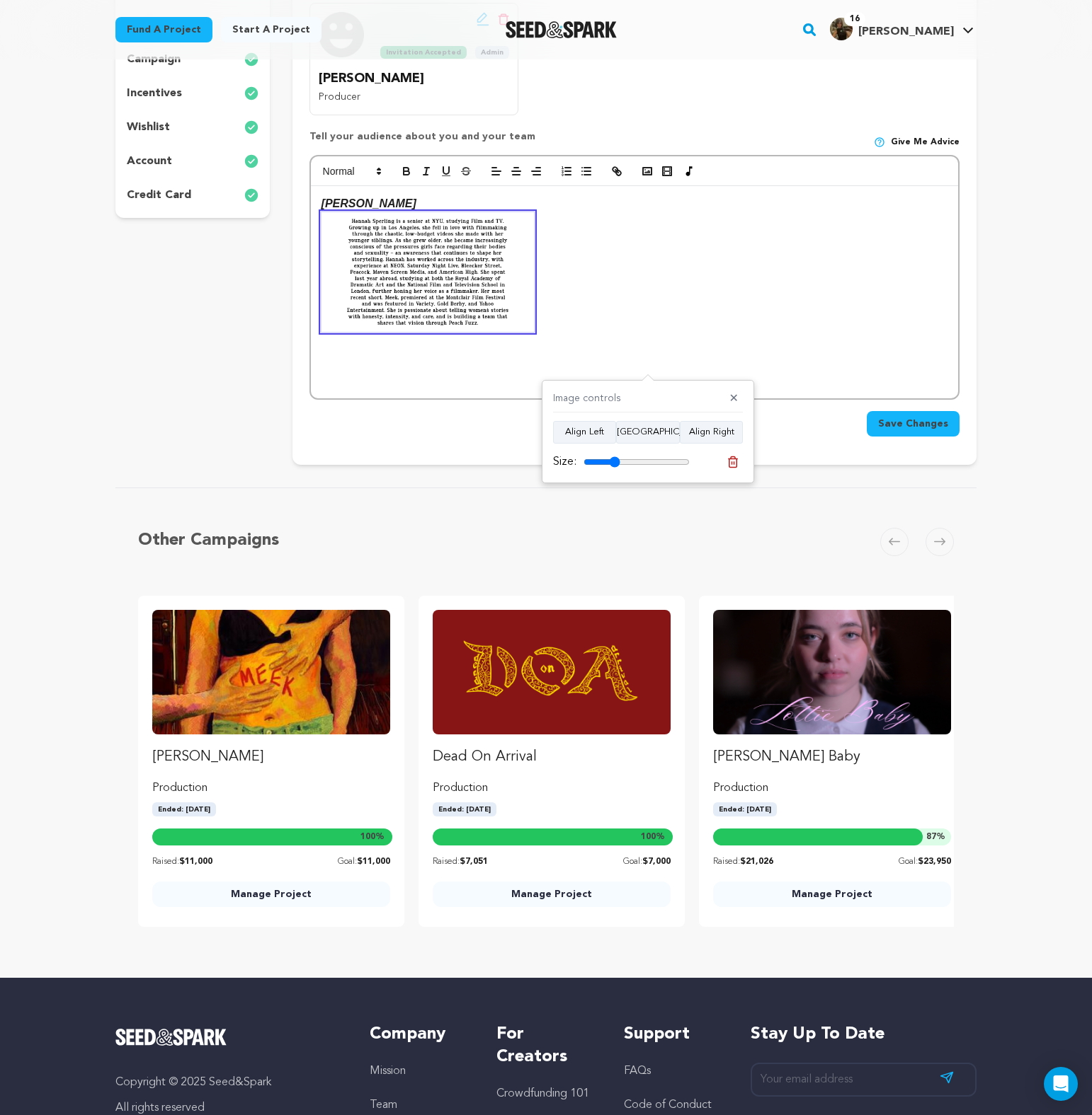
click at [782, 302] on div "HANNAH SPERLING" at bounding box center [635, 292] width 647 height 212
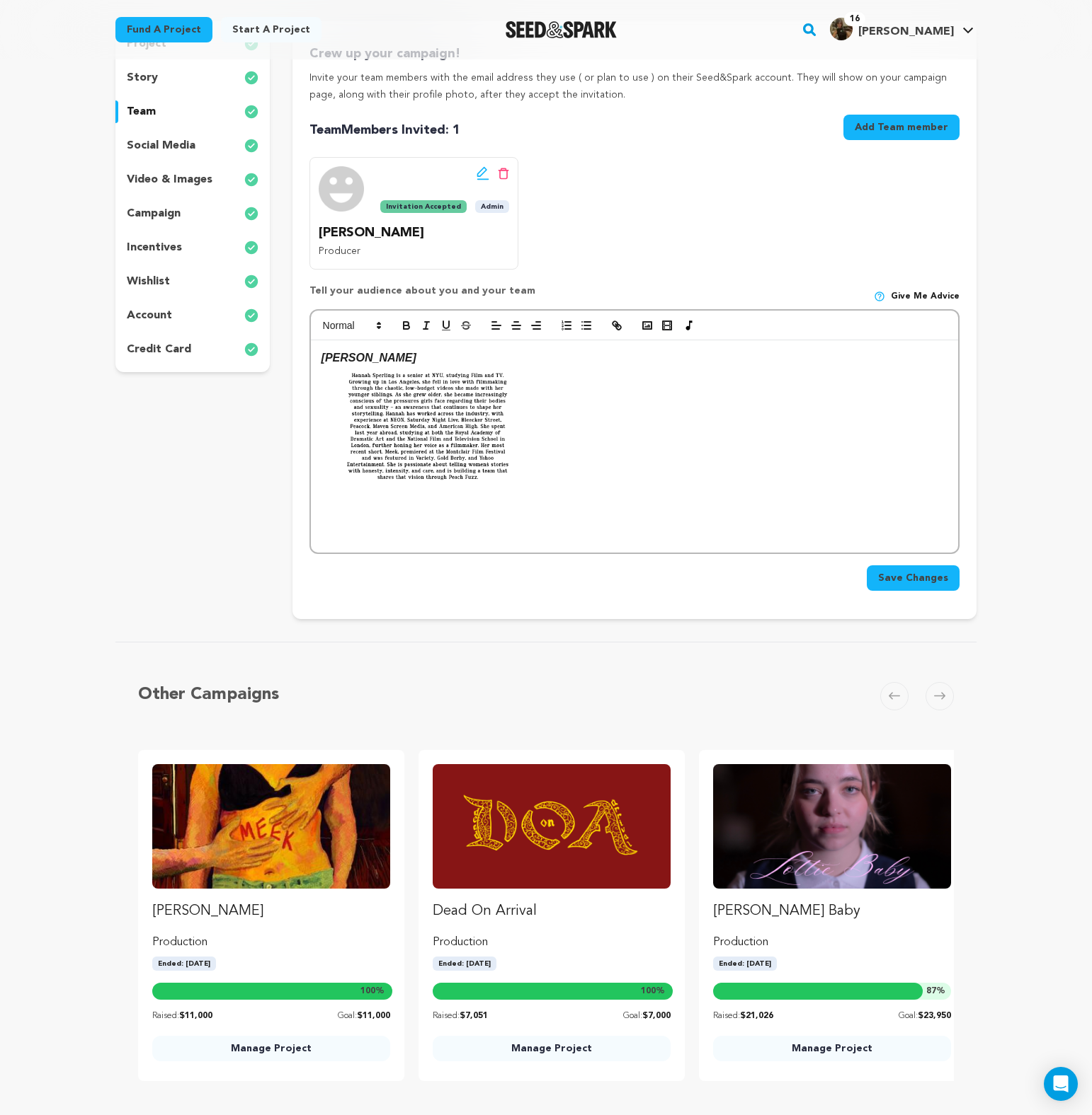
scroll to position [155, 0]
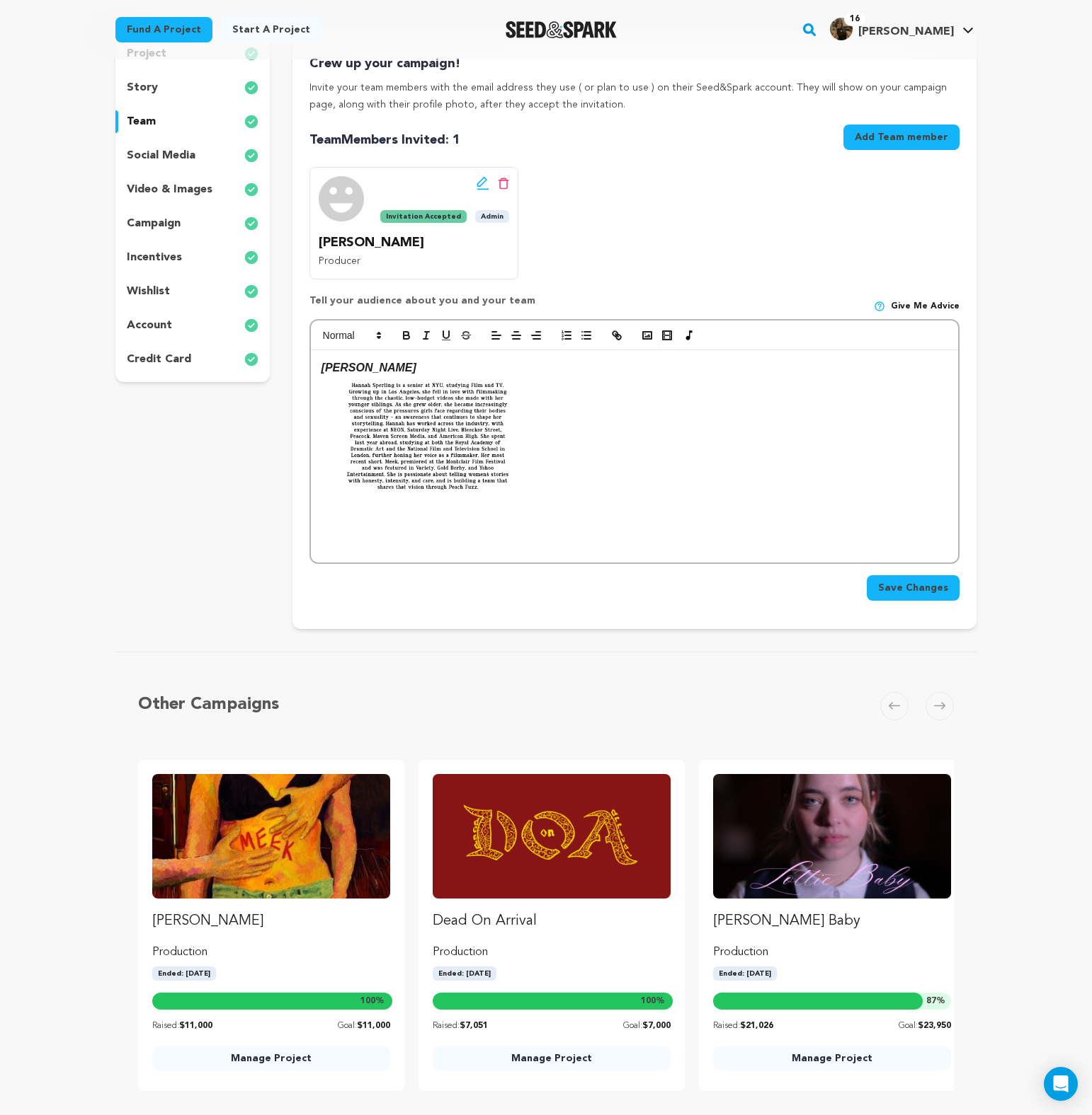
click at [499, 445] on img at bounding box center [427, 437] width 213 height 120
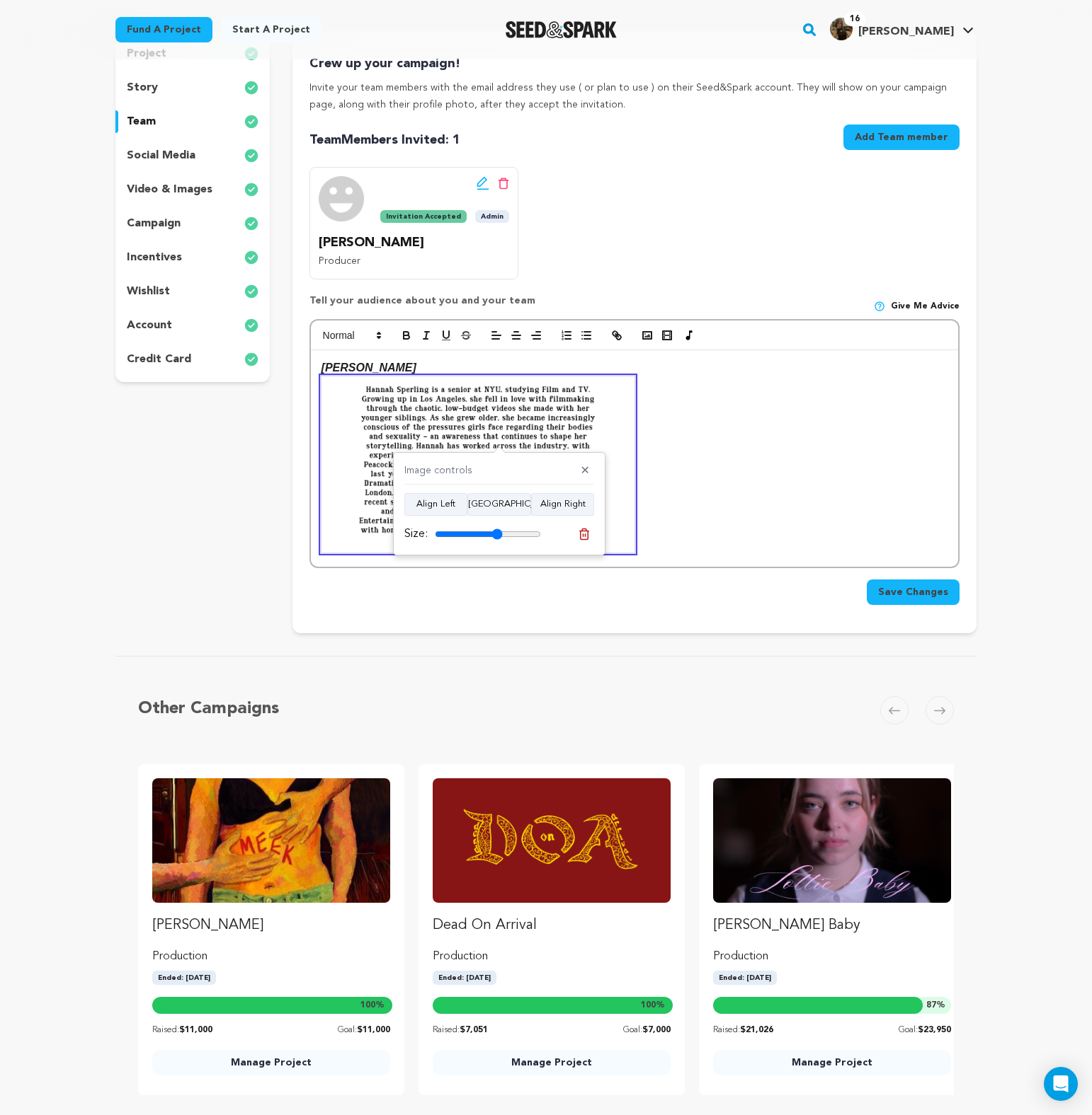
drag, startPoint x: 468, startPoint y: 533, endPoint x: 497, endPoint y: 535, distance: 29.1
type input "64"
click at [497, 535] on input "range" at bounding box center [488, 535] width 106 height 12
click at [536, 635] on div "Back to Project Dashboard Edit Project Submit For feedback Submit For feedback …" at bounding box center [546, 525] width 907 height 1243
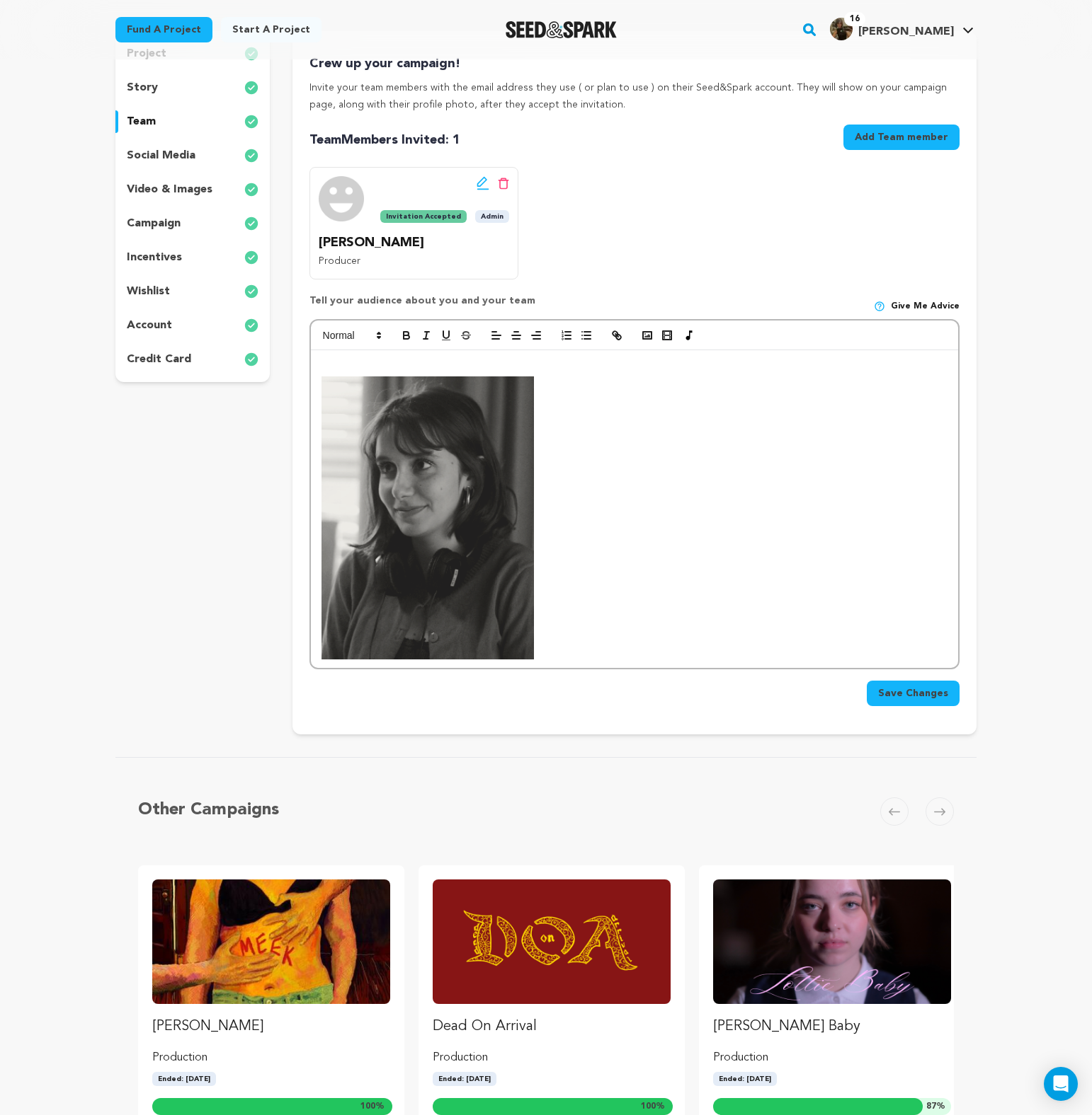
click at [730, 419] on p at bounding box center [634, 518] width 625 height 283
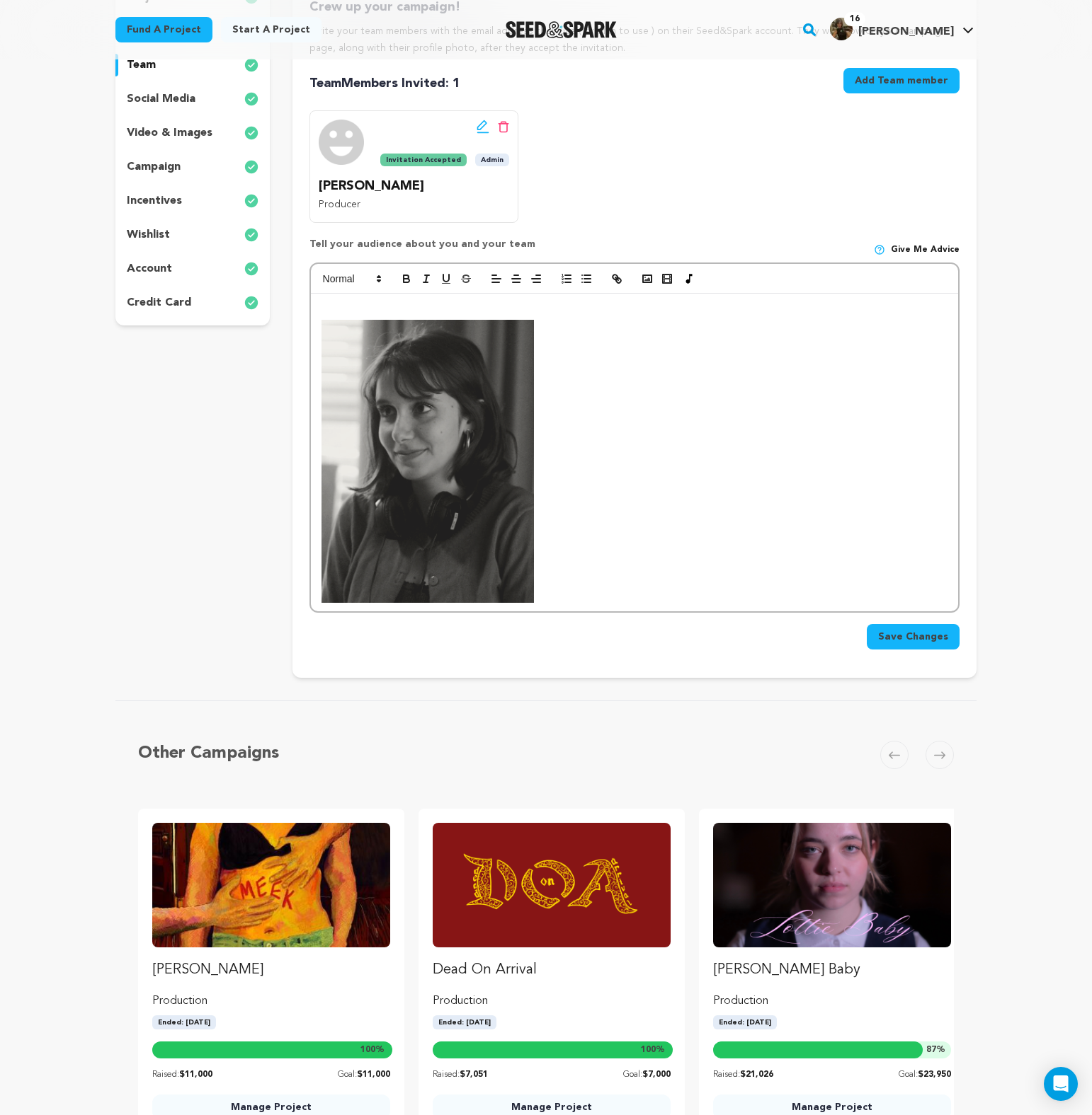
scroll to position [221, 0]
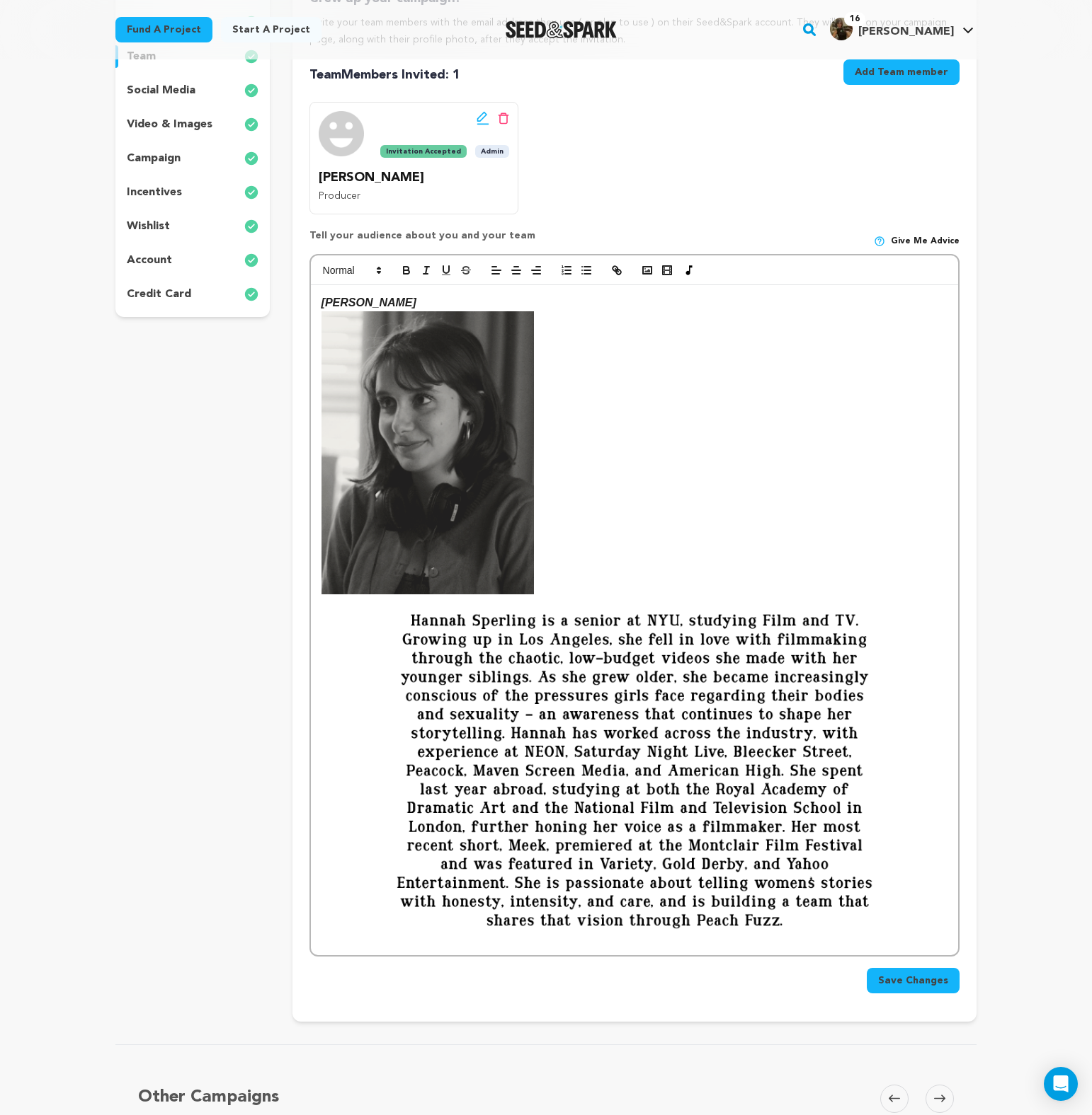
click at [645, 640] on img at bounding box center [634, 770] width 625 height 352
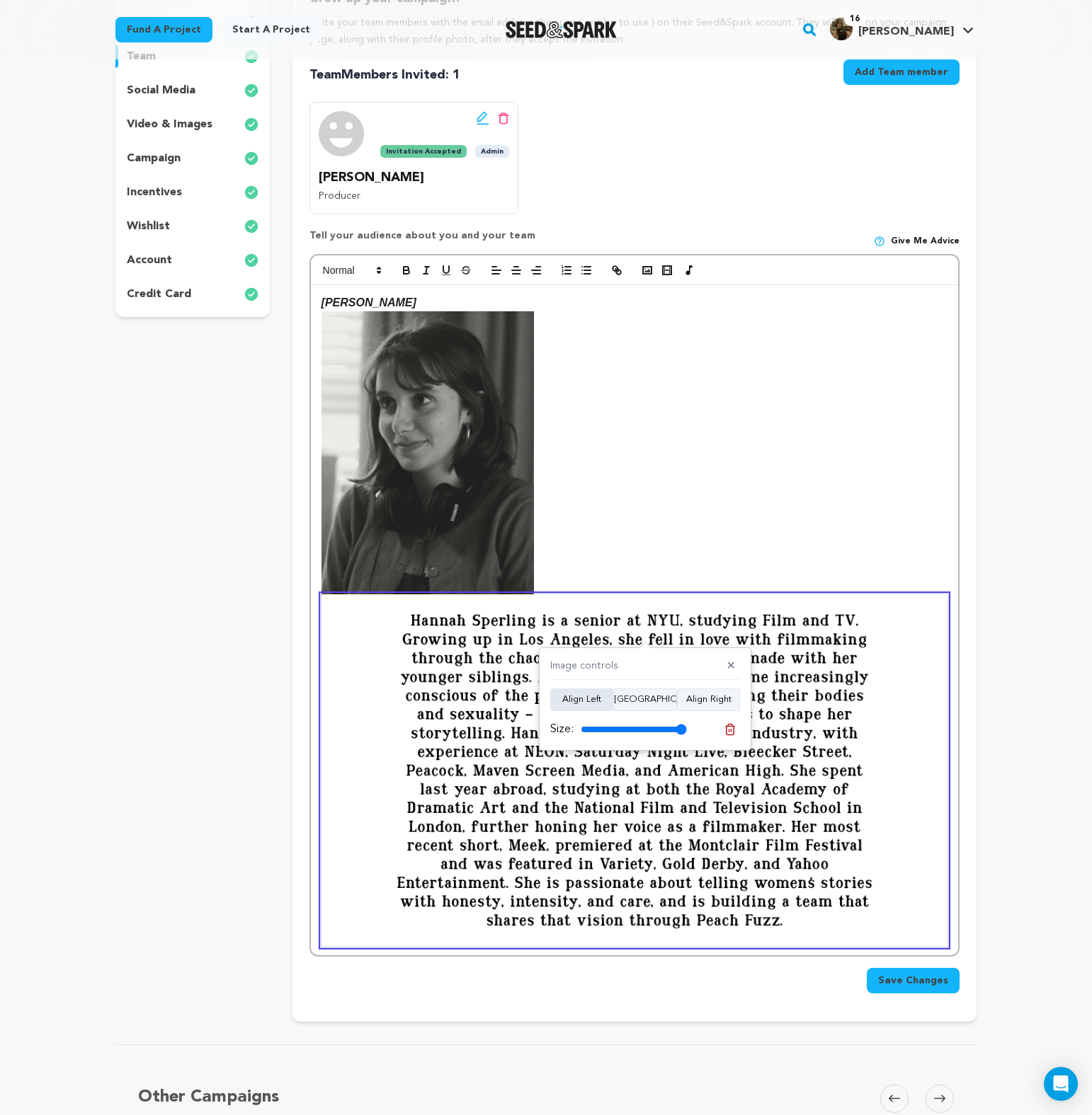
click at [576, 703] on button "Align Left" at bounding box center [581, 699] width 63 height 22
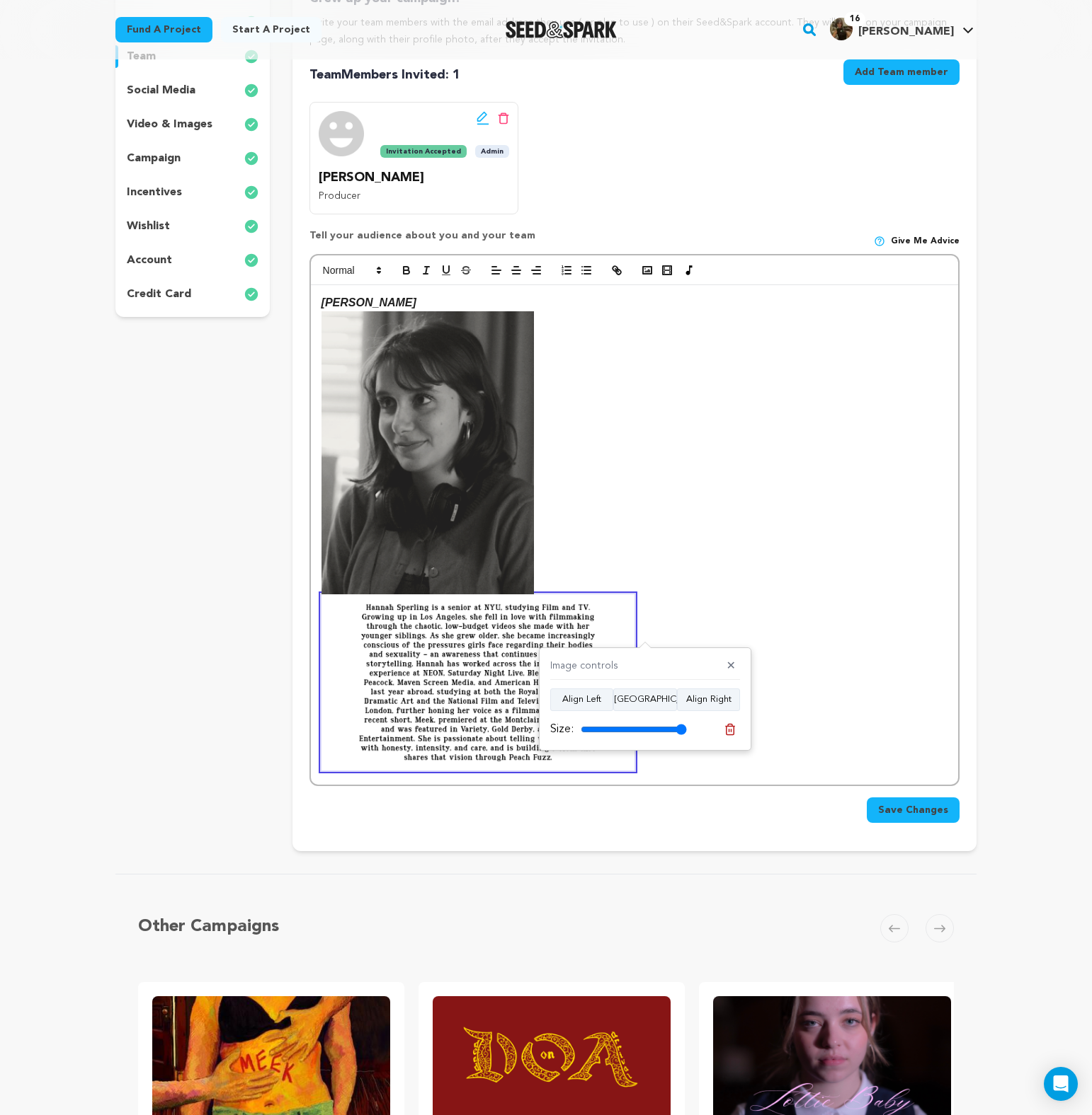
click at [418, 540] on img at bounding box center [427, 453] width 212 height 283
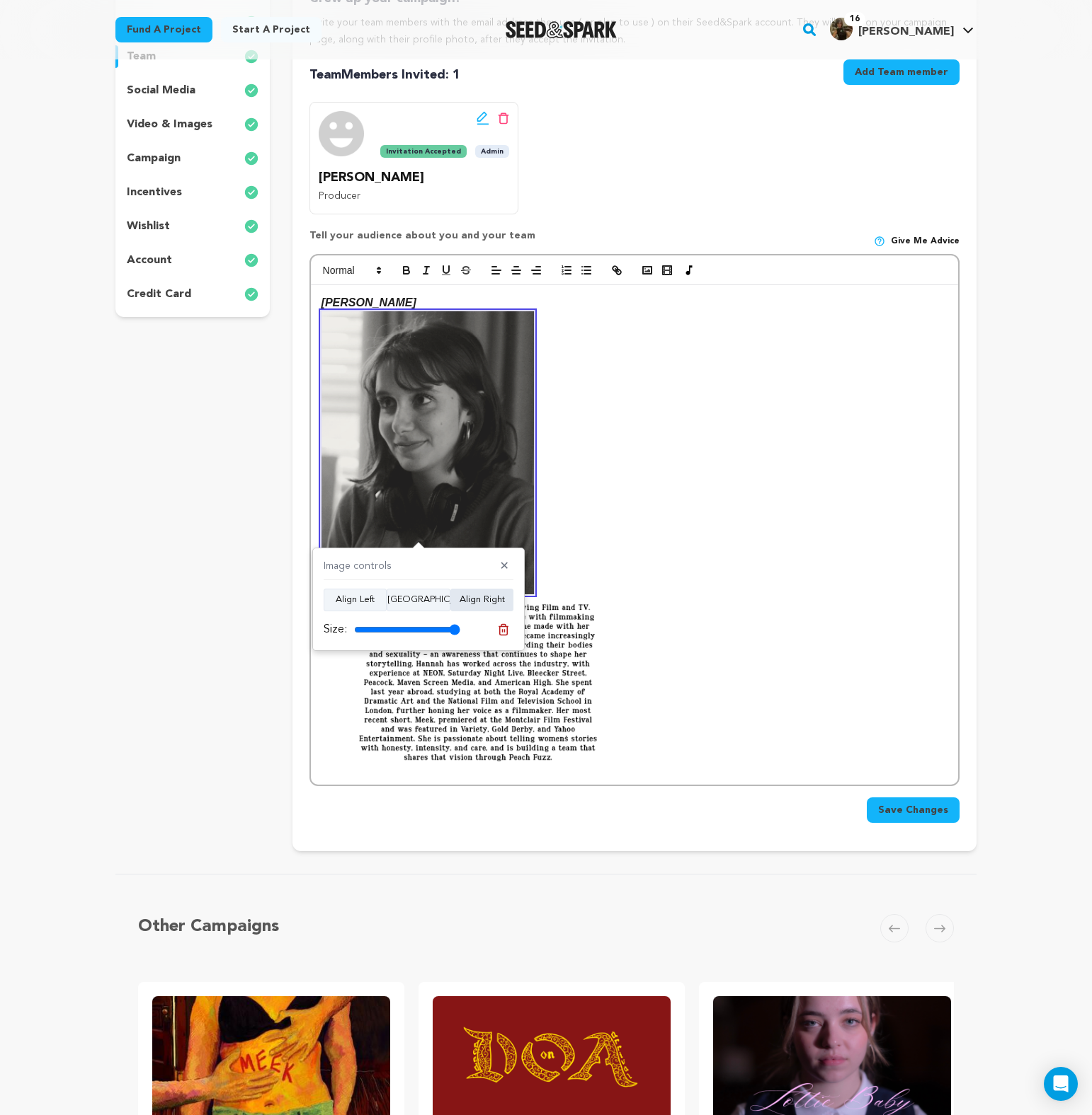
click at [457, 601] on button "Align Right" at bounding box center [482, 599] width 63 height 22
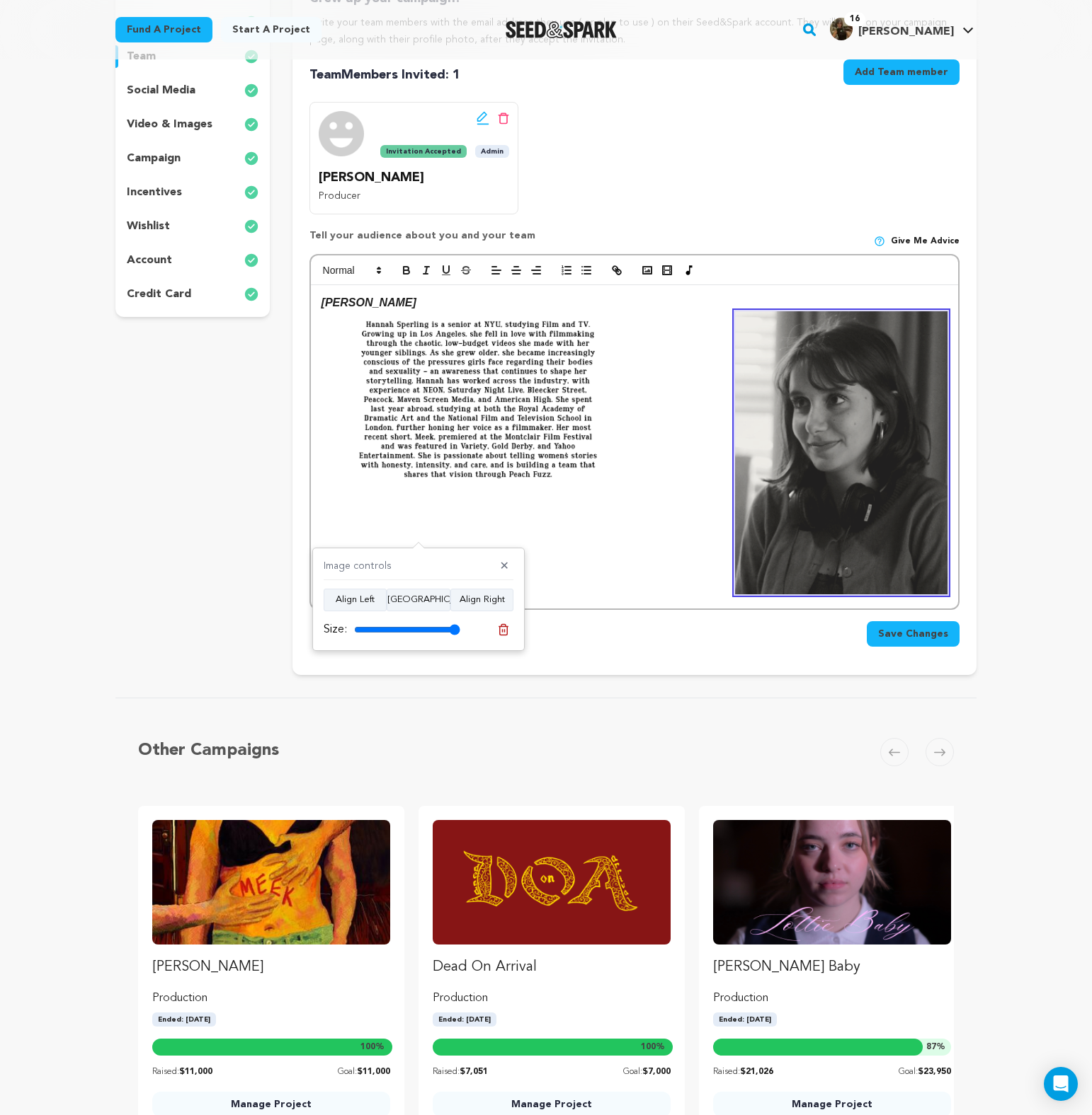
click at [514, 368] on img at bounding box center [477, 400] width 313 height 176
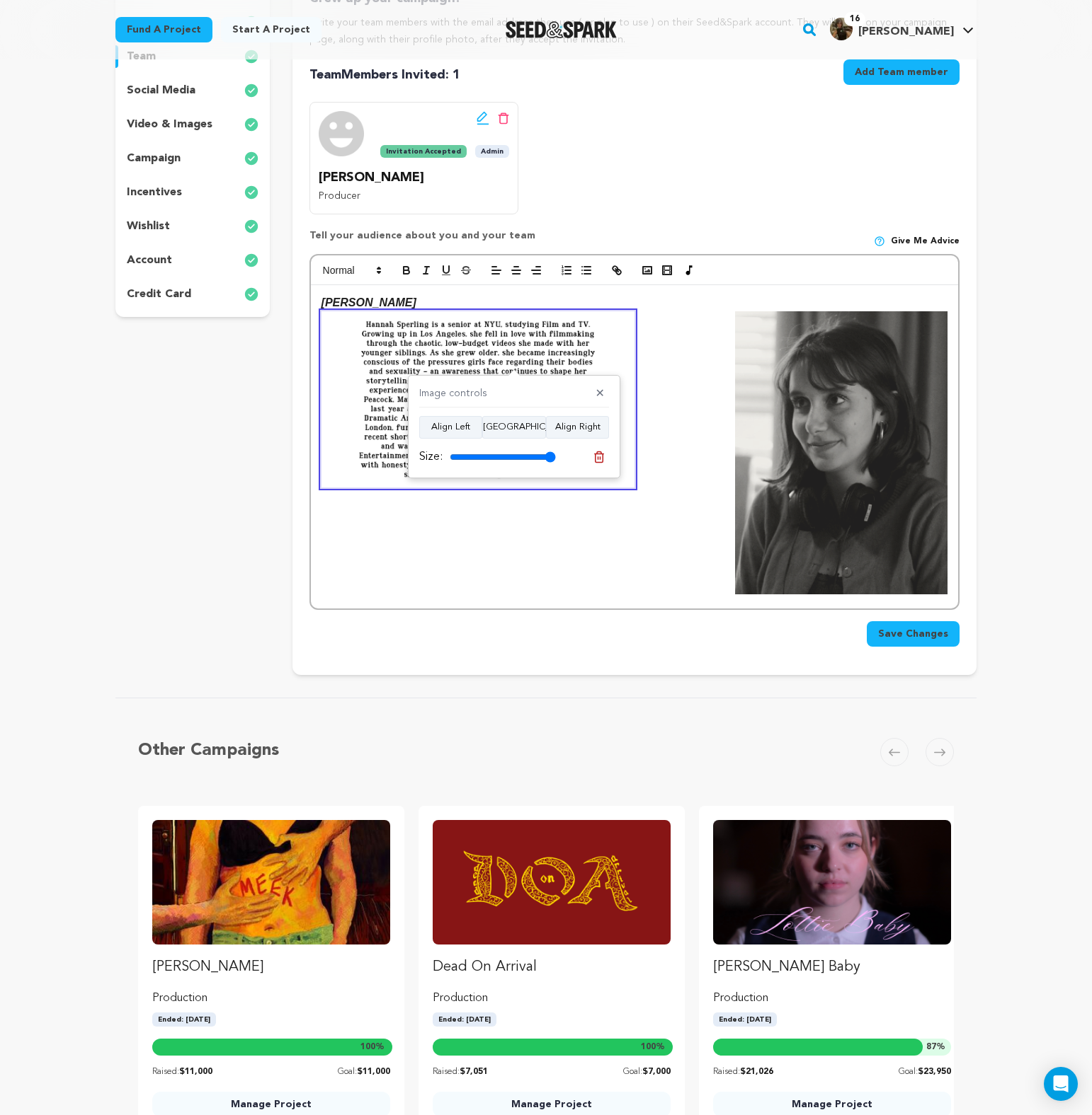
drag, startPoint x: 552, startPoint y: 459, endPoint x: 655, endPoint y: 468, distance: 103.4
click at [556, 463] on input "range" at bounding box center [503, 457] width 106 height 12
click at [459, 426] on button "Align Left" at bounding box center [451, 427] width 63 height 22
click at [874, 425] on img at bounding box center [841, 453] width 212 height 283
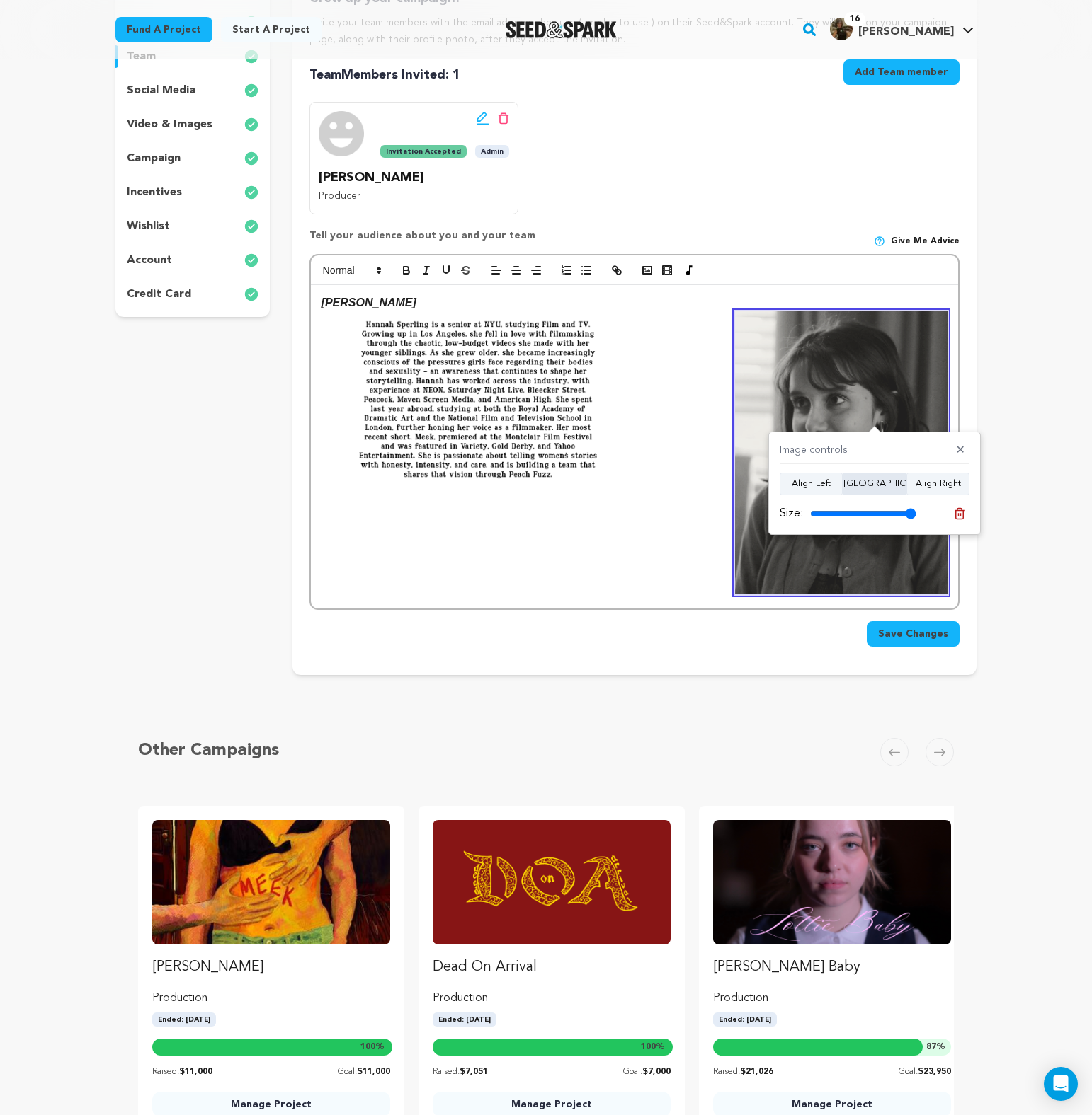
click at [847, 480] on button "Align Center" at bounding box center [874, 484] width 64 height 22
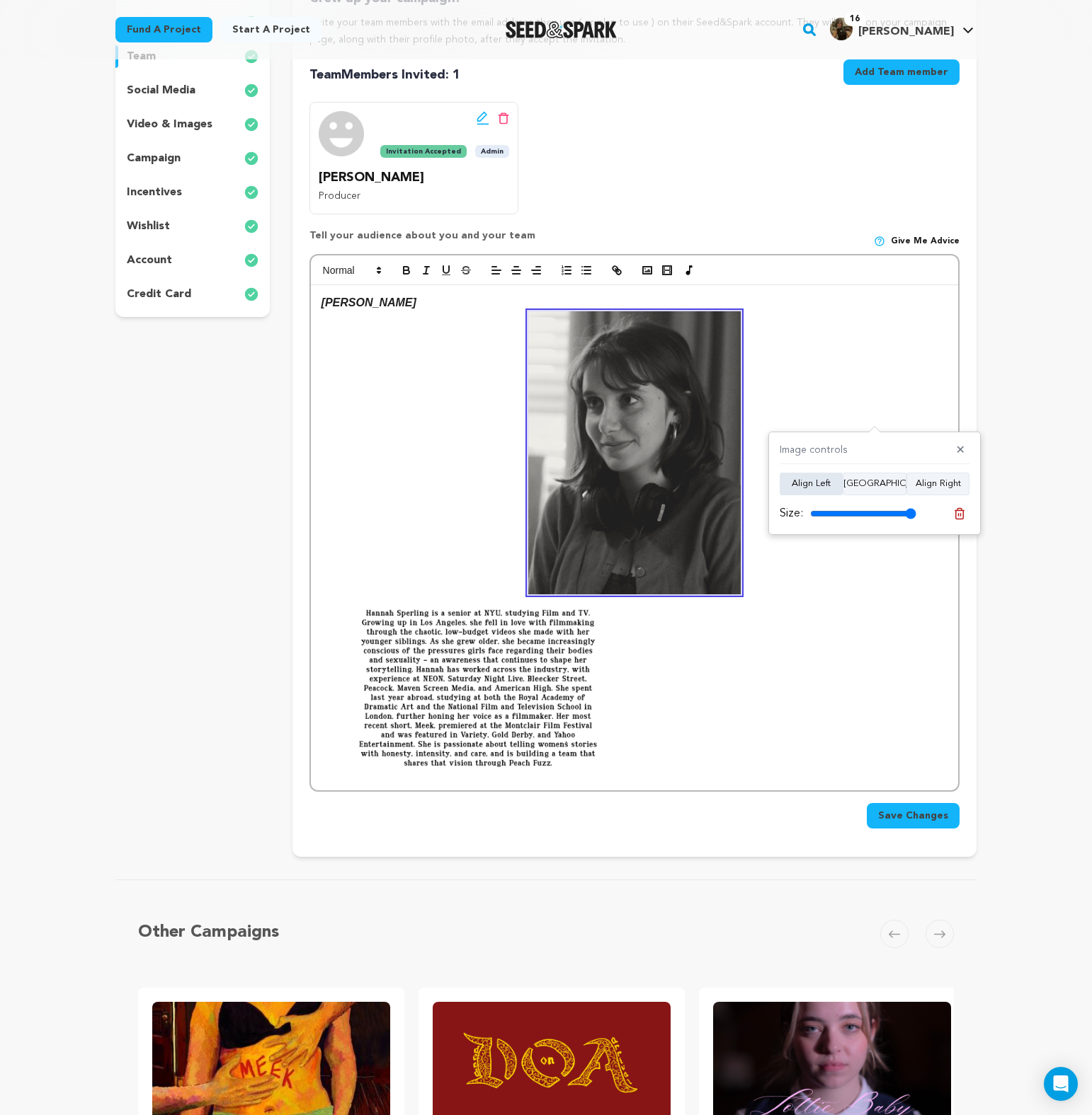
click at [797, 486] on button "Align Left" at bounding box center [811, 484] width 63 height 22
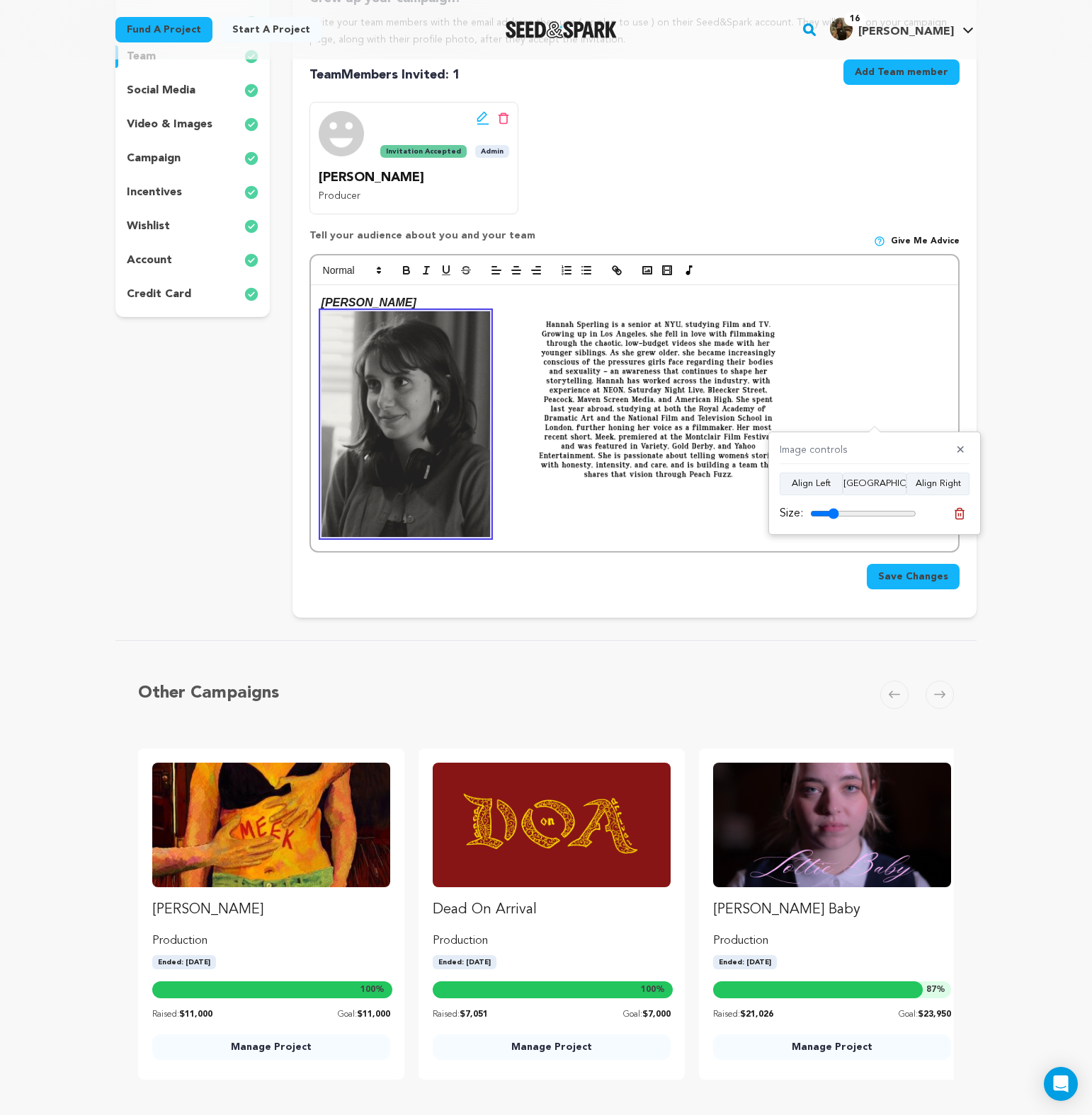
click at [833, 509] on input "range" at bounding box center [863, 514] width 106 height 12
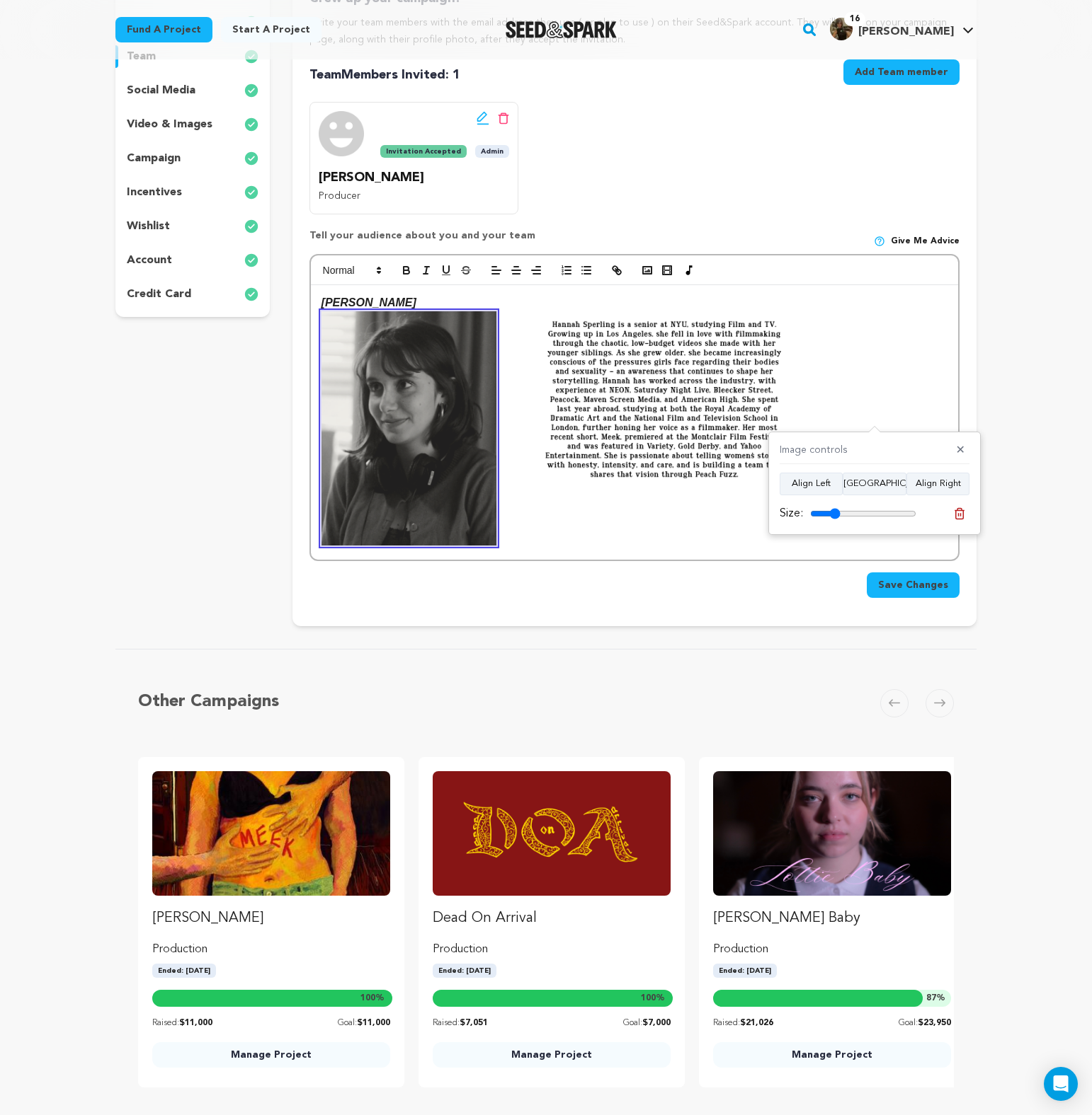
type input "28"
click at [834, 515] on input "range" at bounding box center [863, 514] width 106 height 12
click at [660, 433] on img at bounding box center [664, 400] width 313 height 176
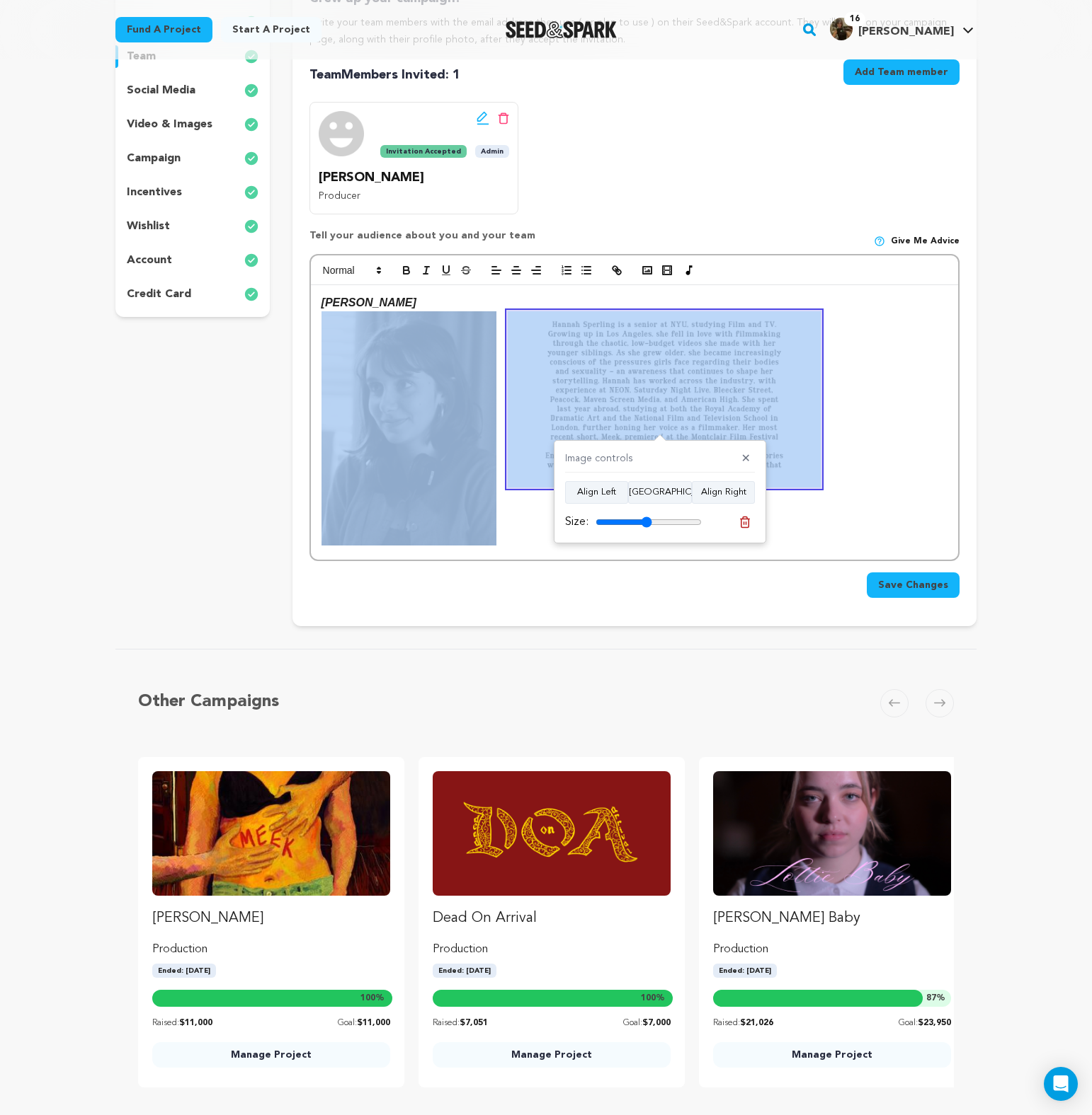
drag, startPoint x: 696, startPoint y: 520, endPoint x: 646, endPoint y: 521, distance: 50.0
click at [646, 521] on input "range" at bounding box center [649, 522] width 106 height 12
click at [716, 489] on button "Align Right" at bounding box center [724, 492] width 63 height 22
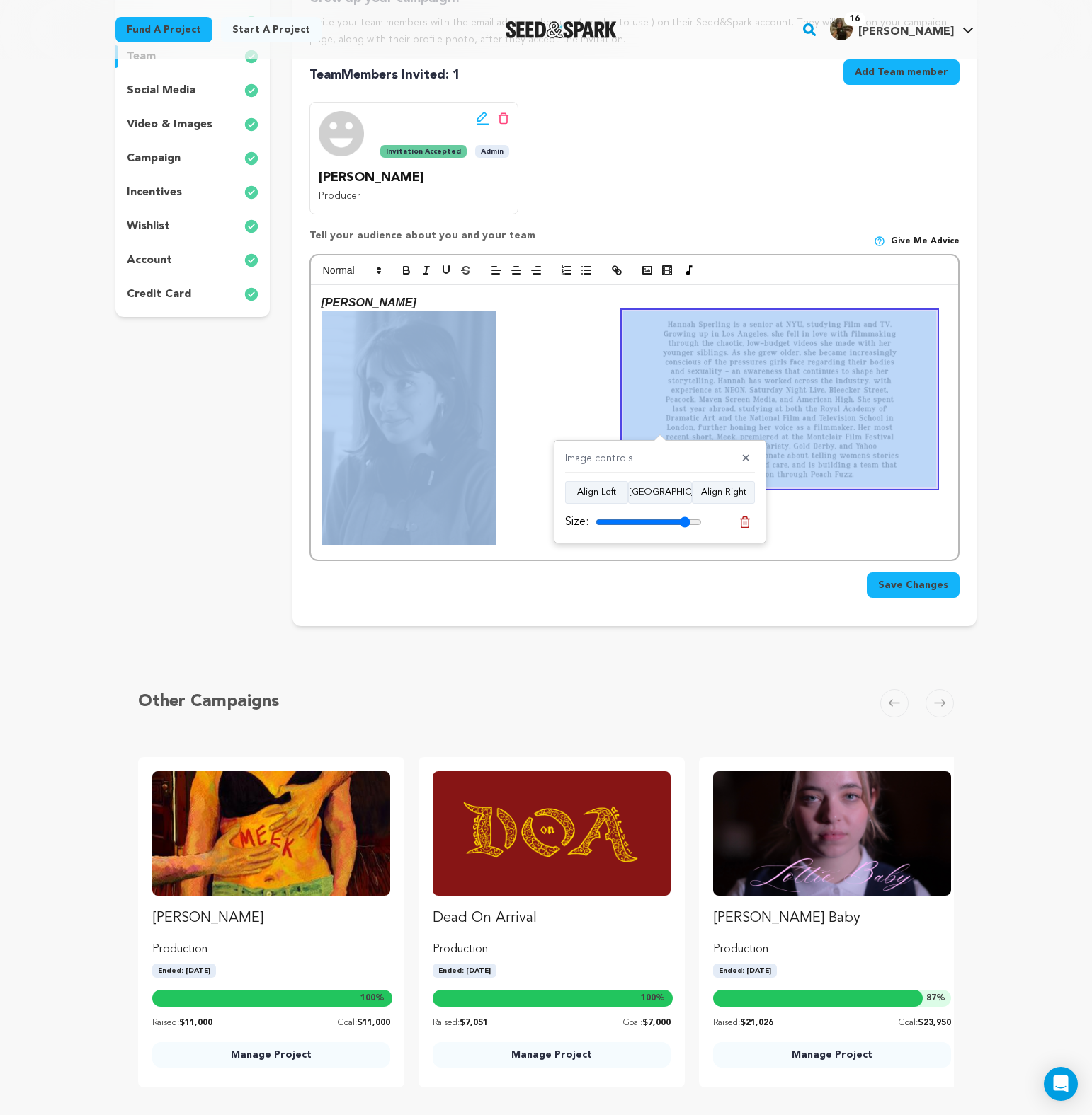
drag, startPoint x: 647, startPoint y: 522, endPoint x: 684, endPoint y: 523, distance: 37.0
type input "89"
click at [684, 523] on input "range" at bounding box center [649, 522] width 106 height 12
click at [645, 387] on img at bounding box center [779, 400] width 313 height 176
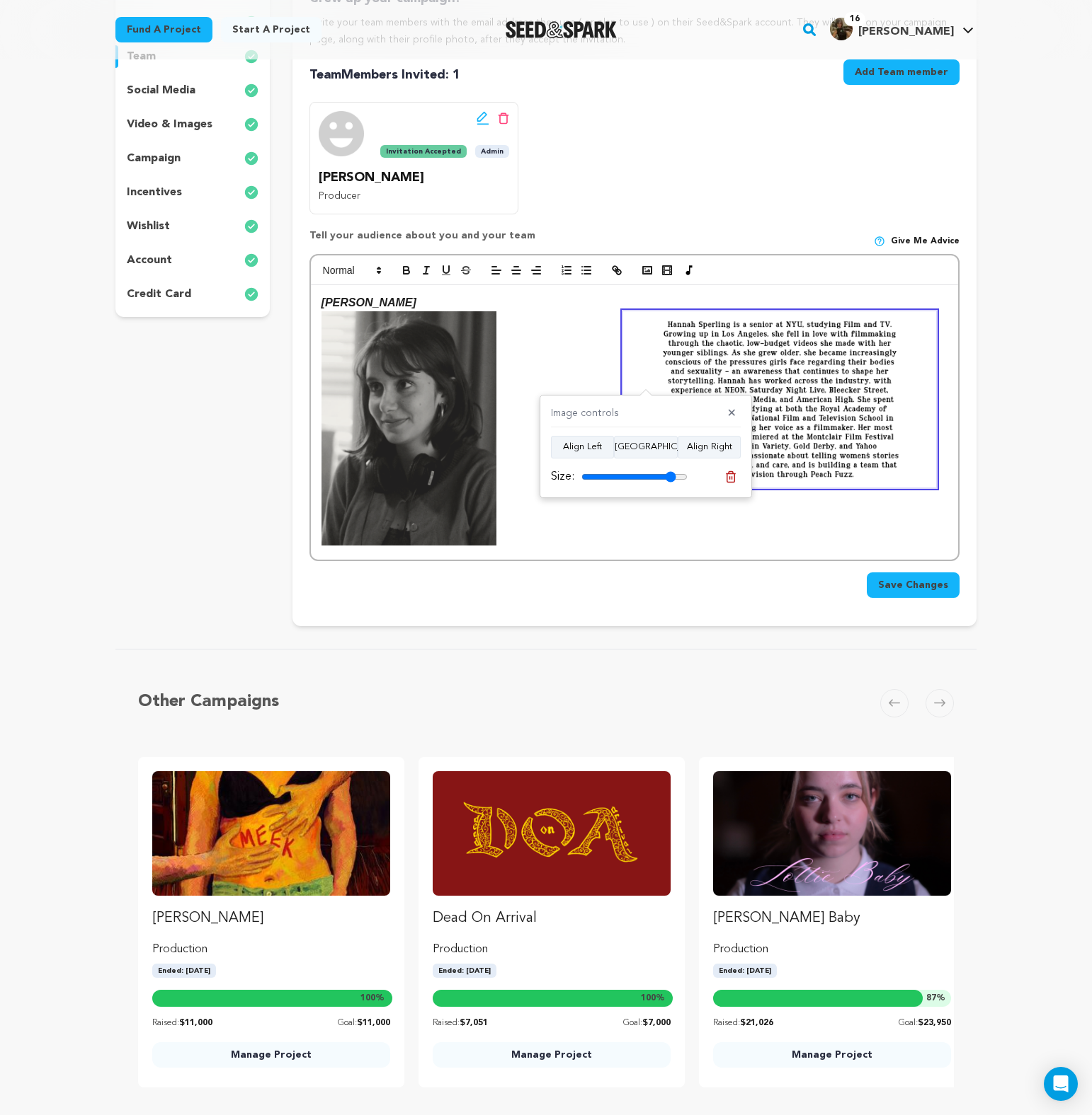
click at [590, 387] on div "HANNAH SPERLING" at bounding box center [635, 422] width 647 height 274
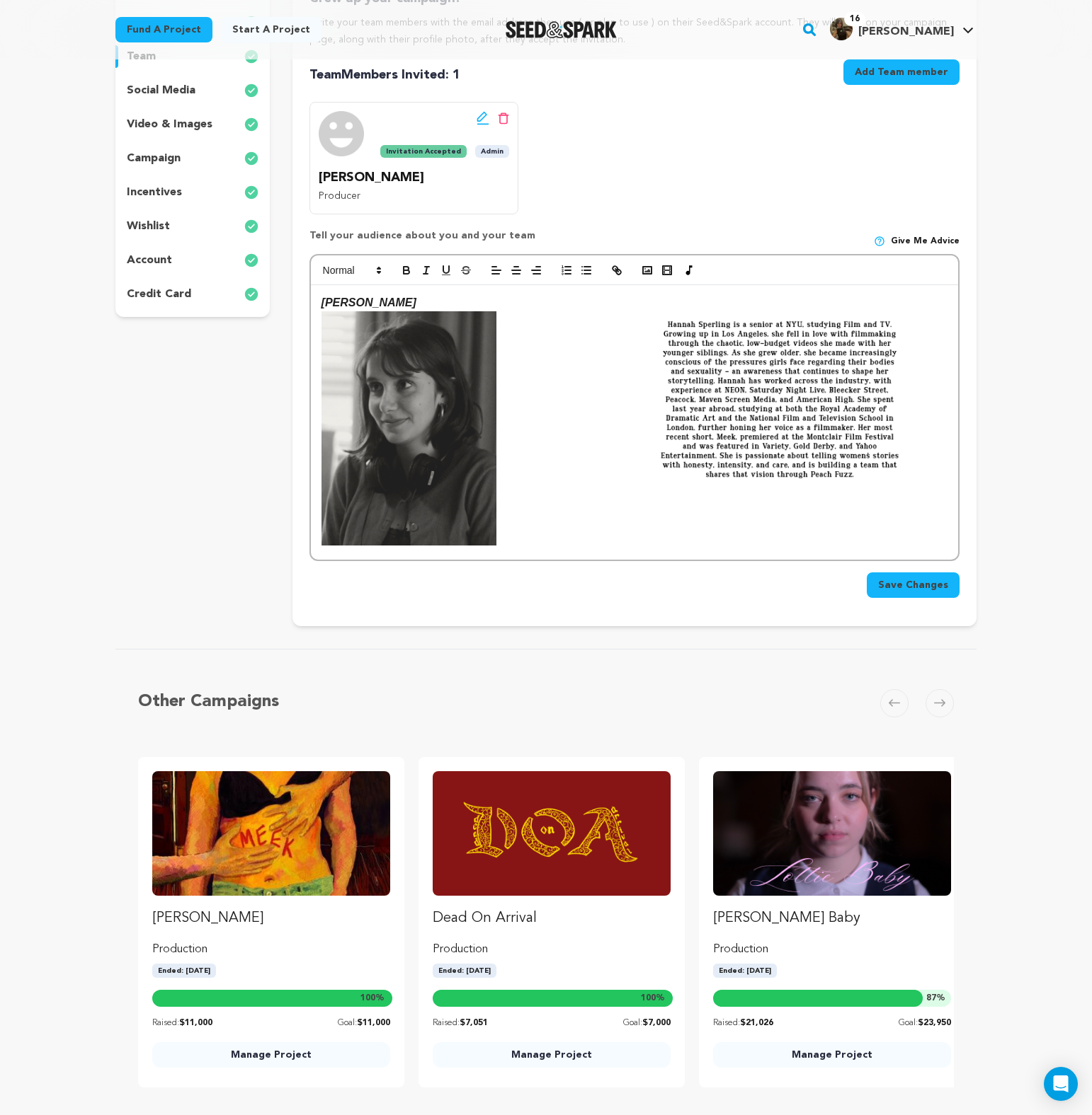
click at [695, 385] on img at bounding box center [779, 400] width 313 height 176
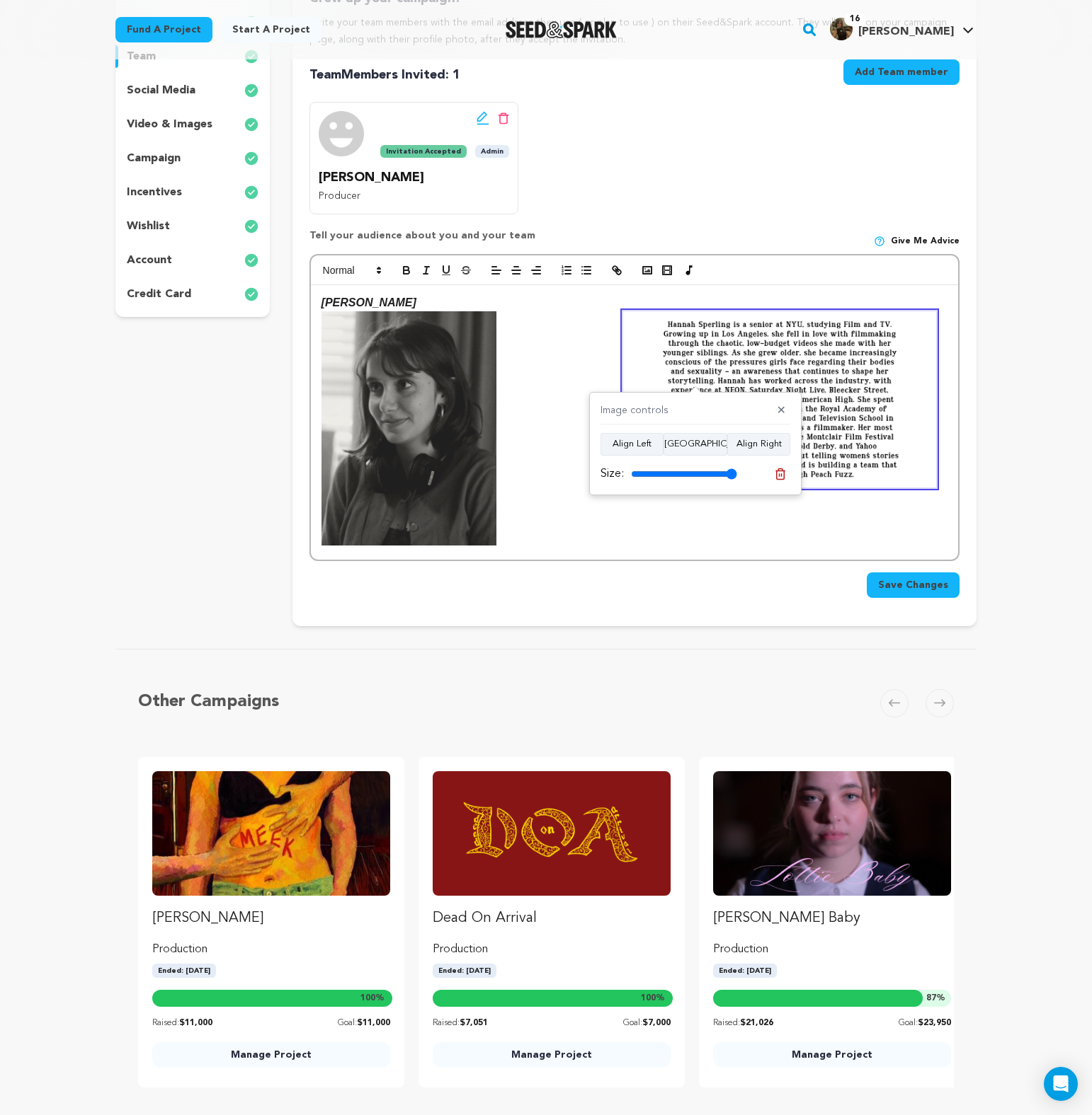
type input "100"
drag, startPoint x: 716, startPoint y: 475, endPoint x: 778, endPoint y: 477, distance: 62.0
click at [778, 477] on div "Size:" at bounding box center [695, 474] width 190 height 20
click at [704, 542] on div "HANNAH SPERLING" at bounding box center [635, 422] width 647 height 274
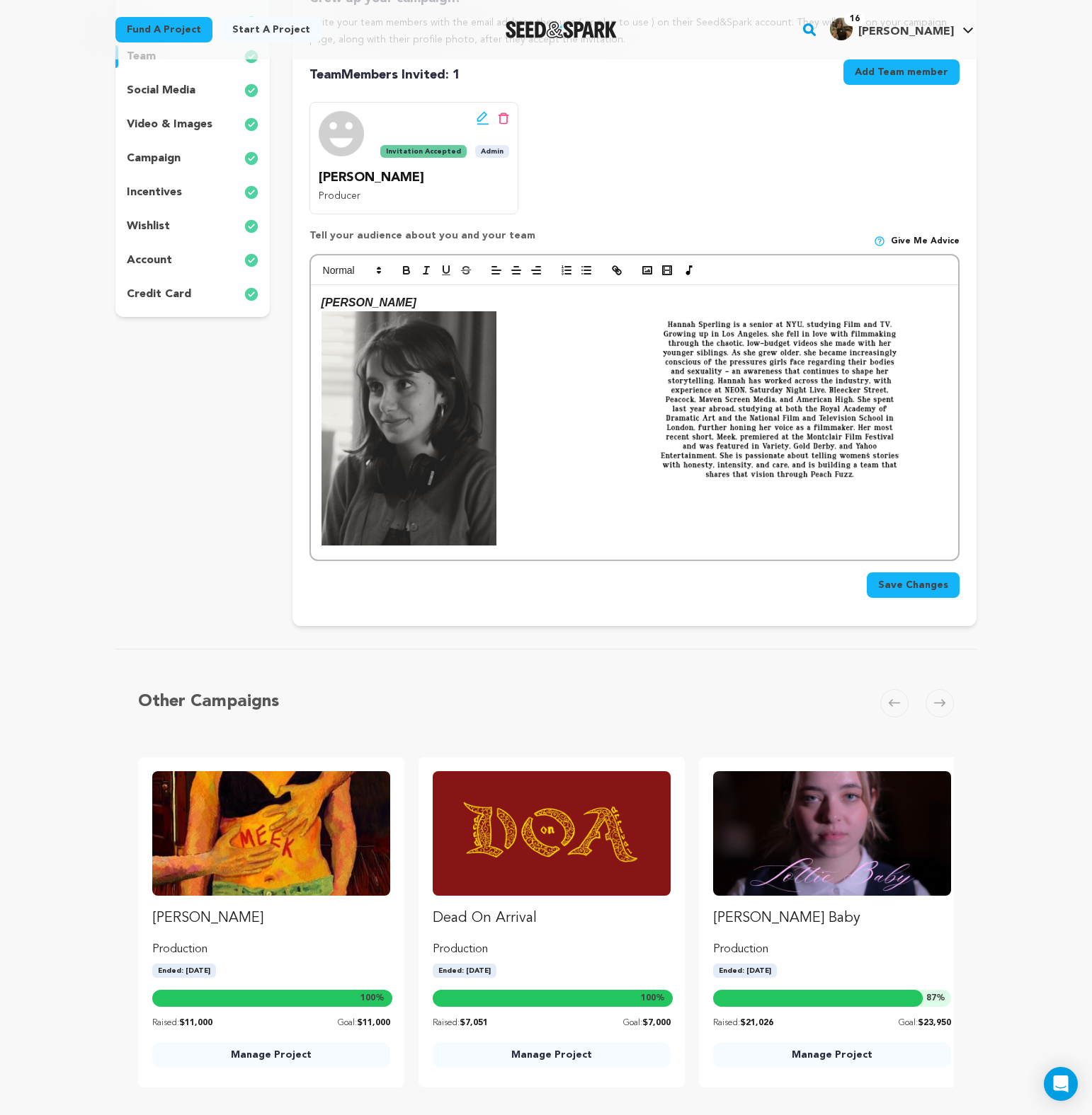
click at [775, 382] on img at bounding box center [779, 400] width 313 height 176
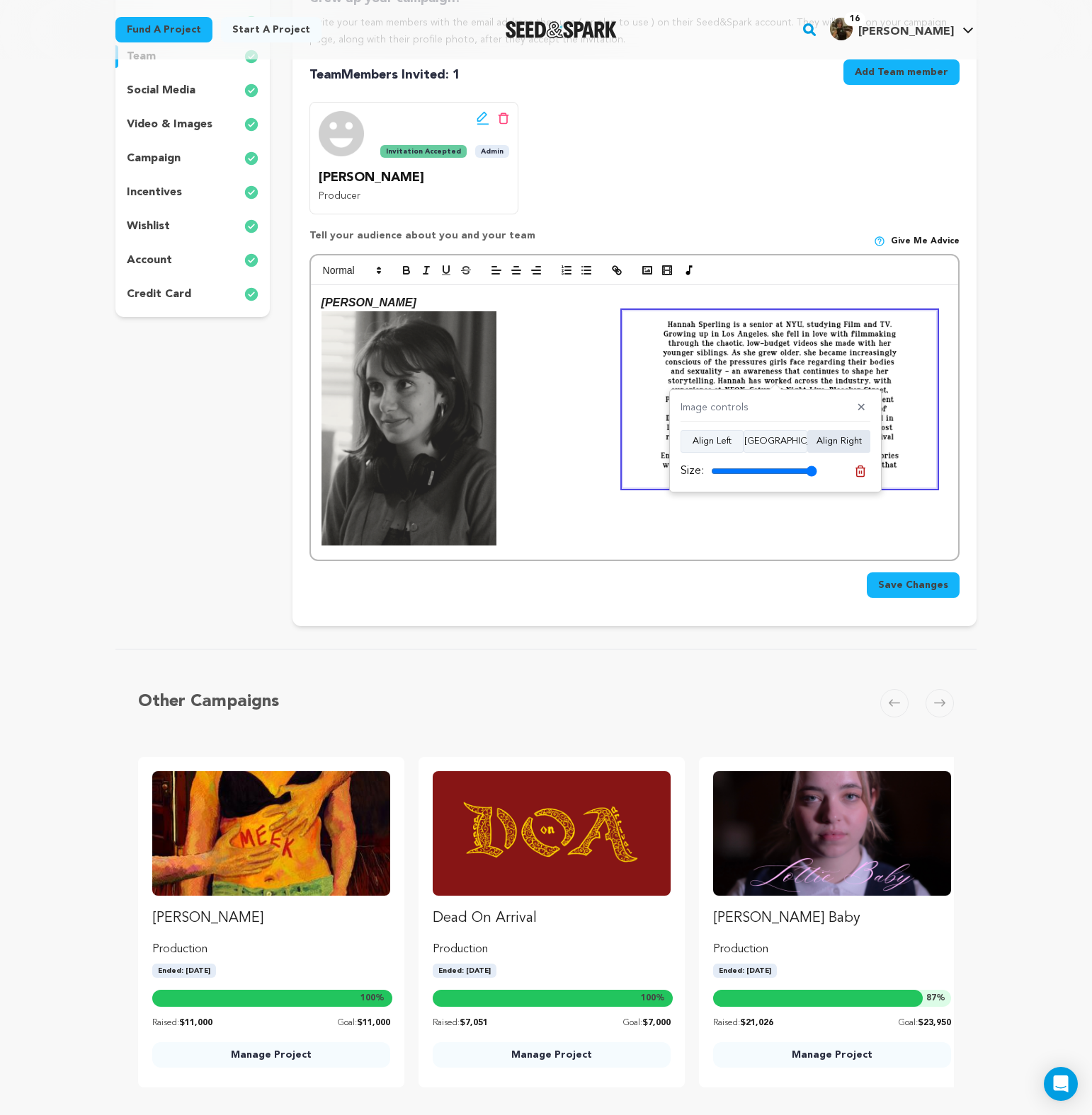
click at [836, 439] on button "Align Right" at bounding box center [838, 442] width 63 height 22
type input "100"
drag, startPoint x: 808, startPoint y: 470, endPoint x: 871, endPoint y: 481, distance: 64.0
click at [817, 477] on input "range" at bounding box center [764, 471] width 106 height 12
click at [688, 533] on div "HANNAH SPERLING" at bounding box center [635, 422] width 647 height 274
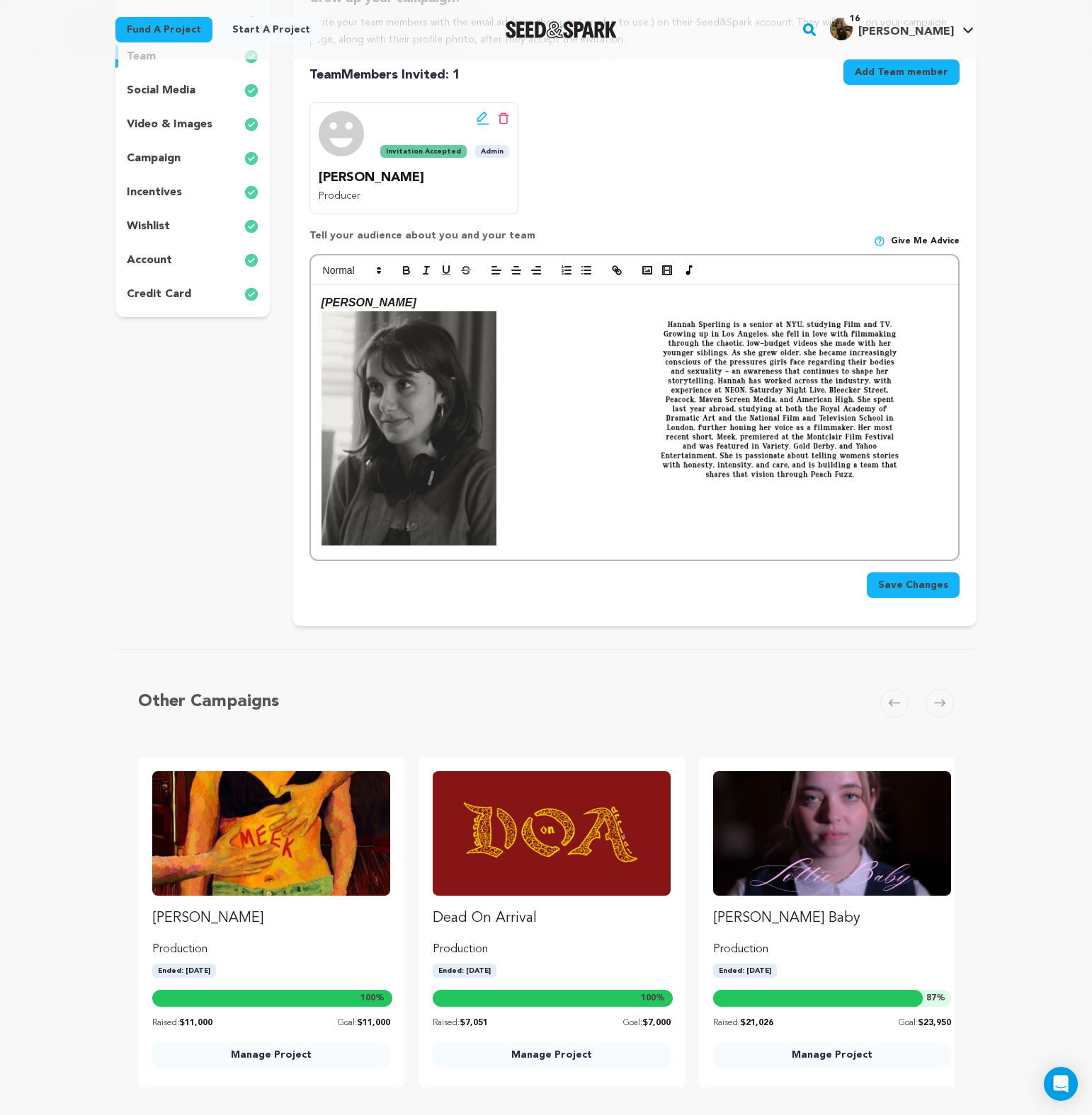
click at [650, 433] on img at bounding box center [779, 400] width 313 height 176
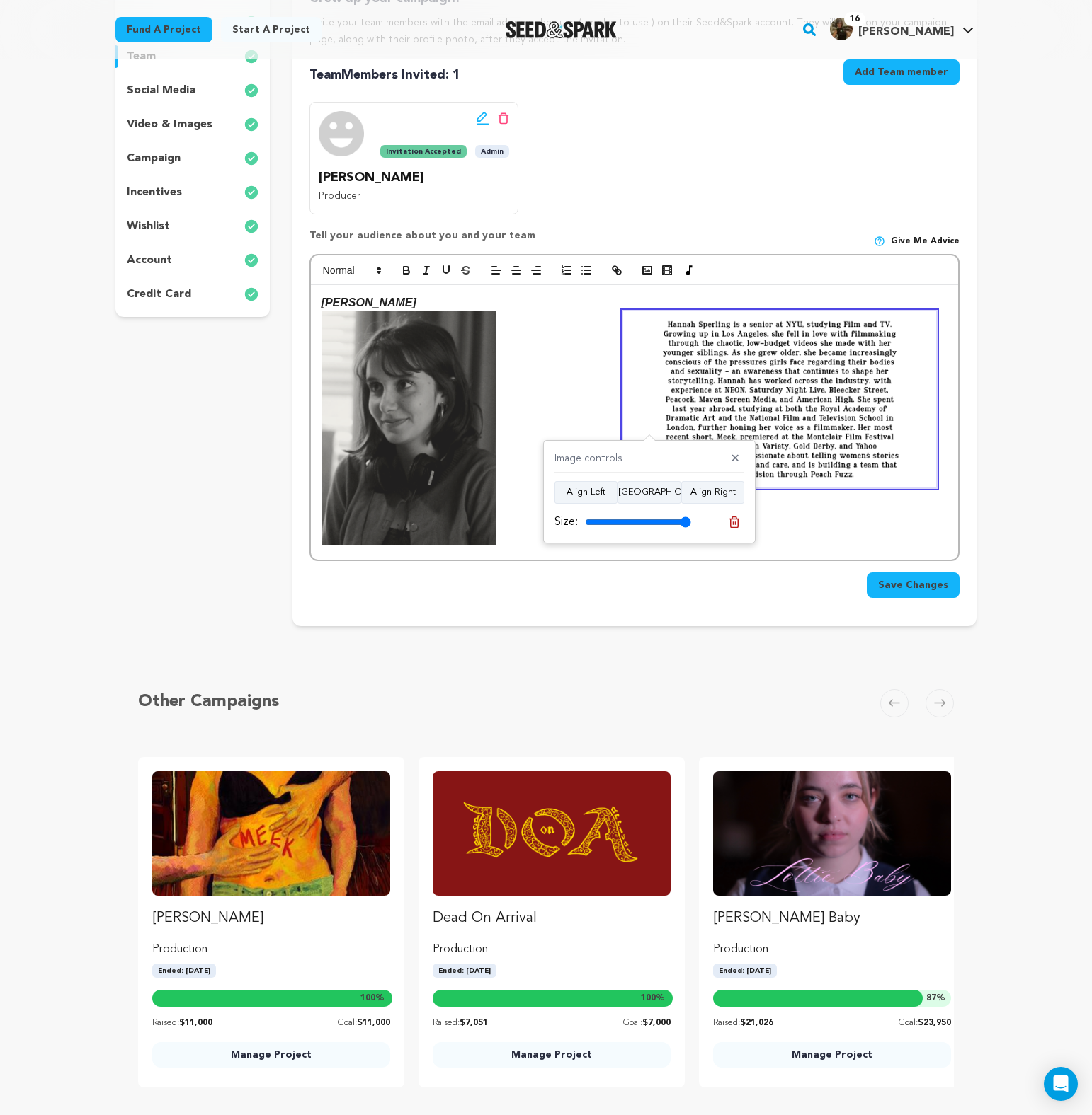
click at [649, 340] on img at bounding box center [779, 400] width 313 height 176
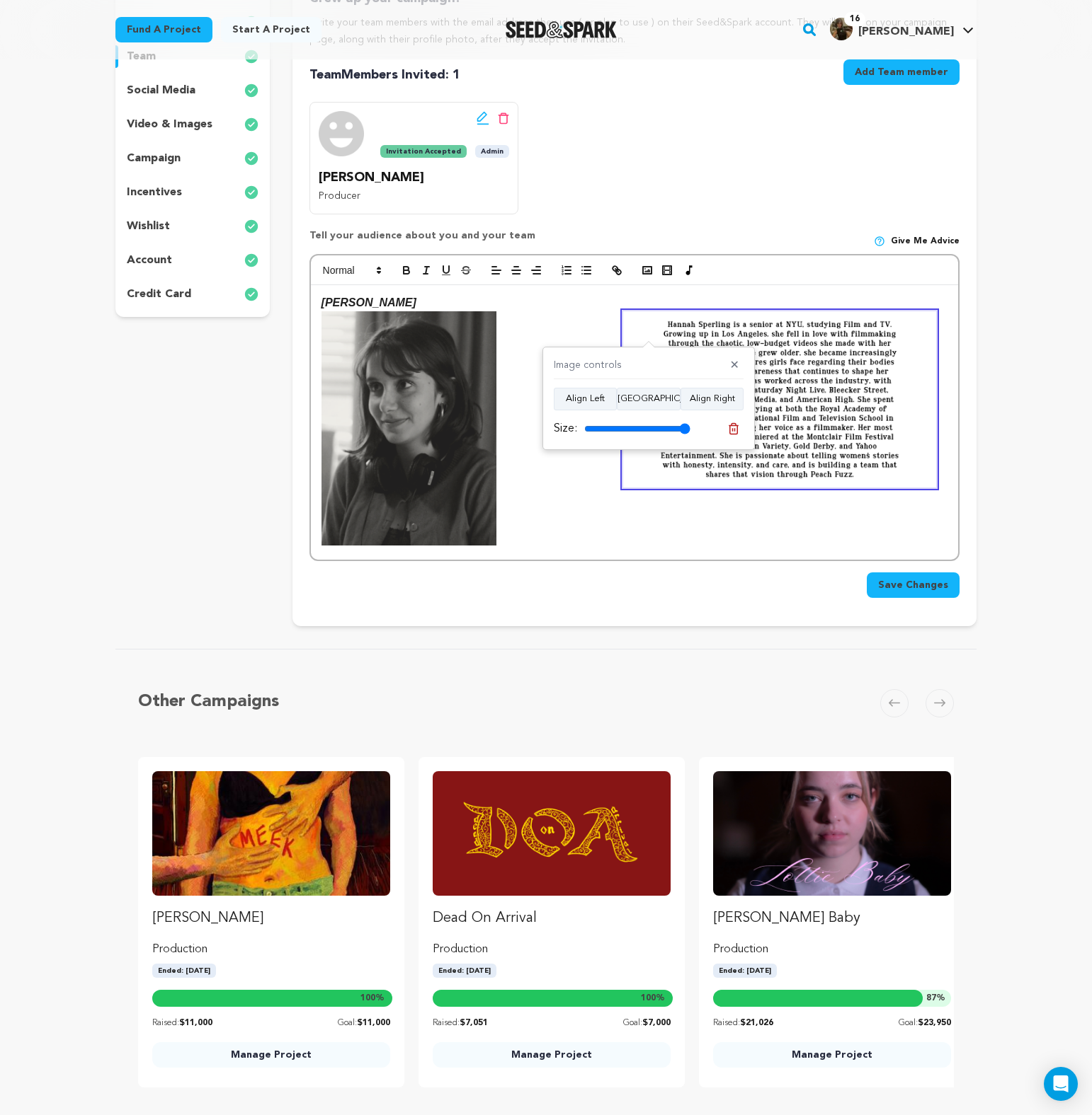
click at [442, 382] on img at bounding box center [408, 428] width 175 height 234
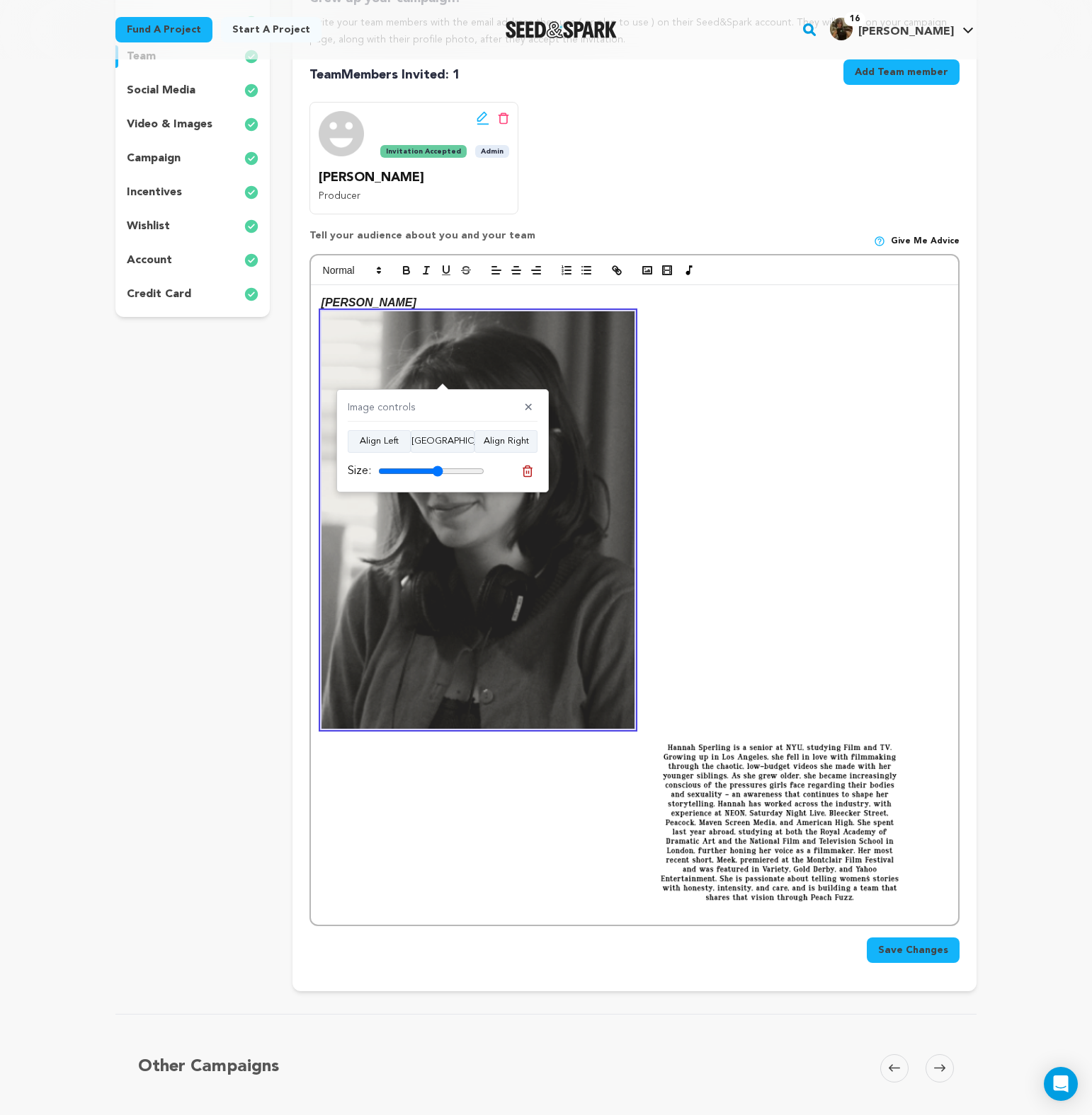
click at [437, 469] on input "range" at bounding box center [432, 471] width 106 height 12
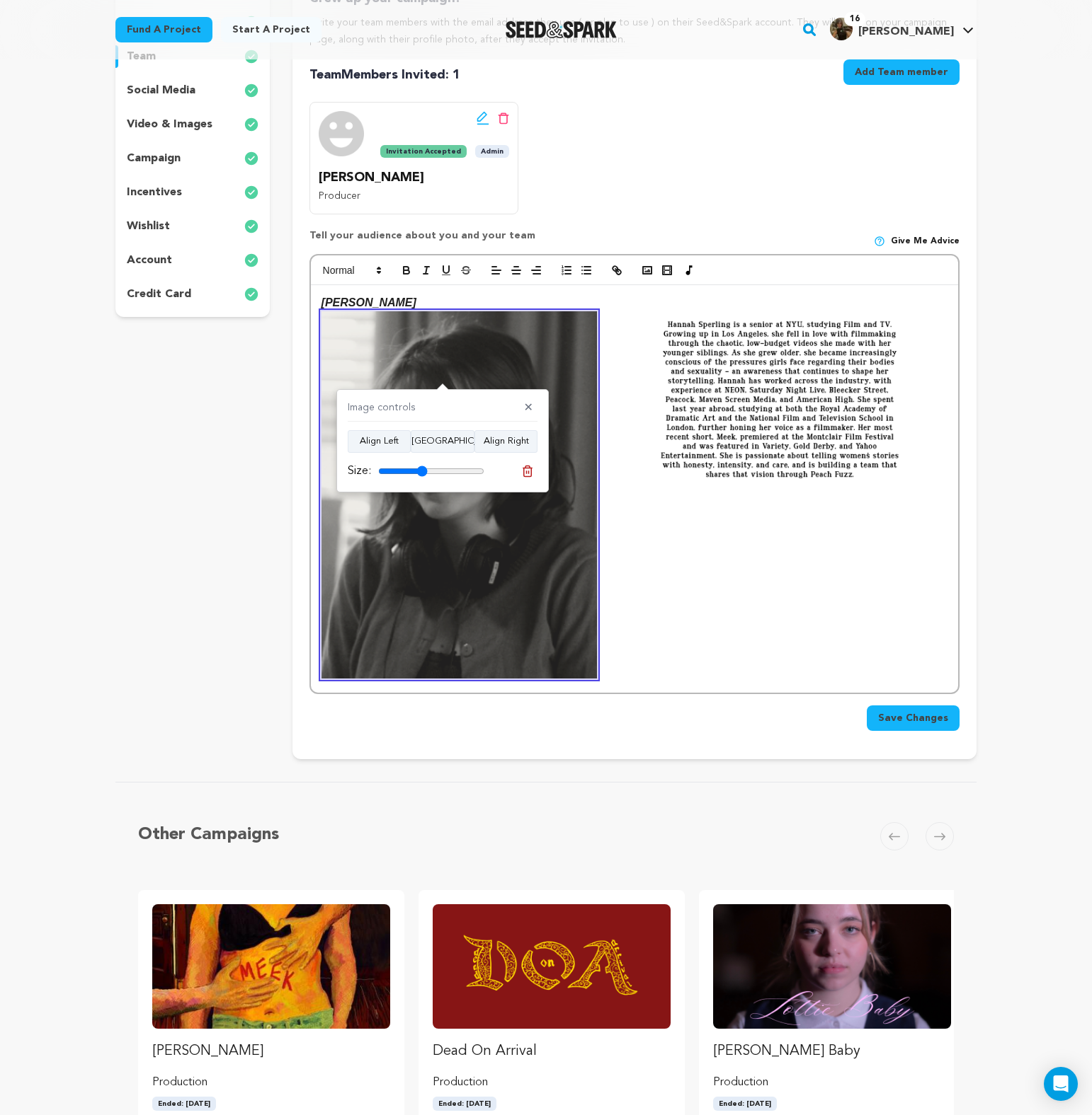
drag, startPoint x: 403, startPoint y: 470, endPoint x: 421, endPoint y: 470, distance: 18.0
click at [421, 470] on input "range" at bounding box center [432, 471] width 106 height 12
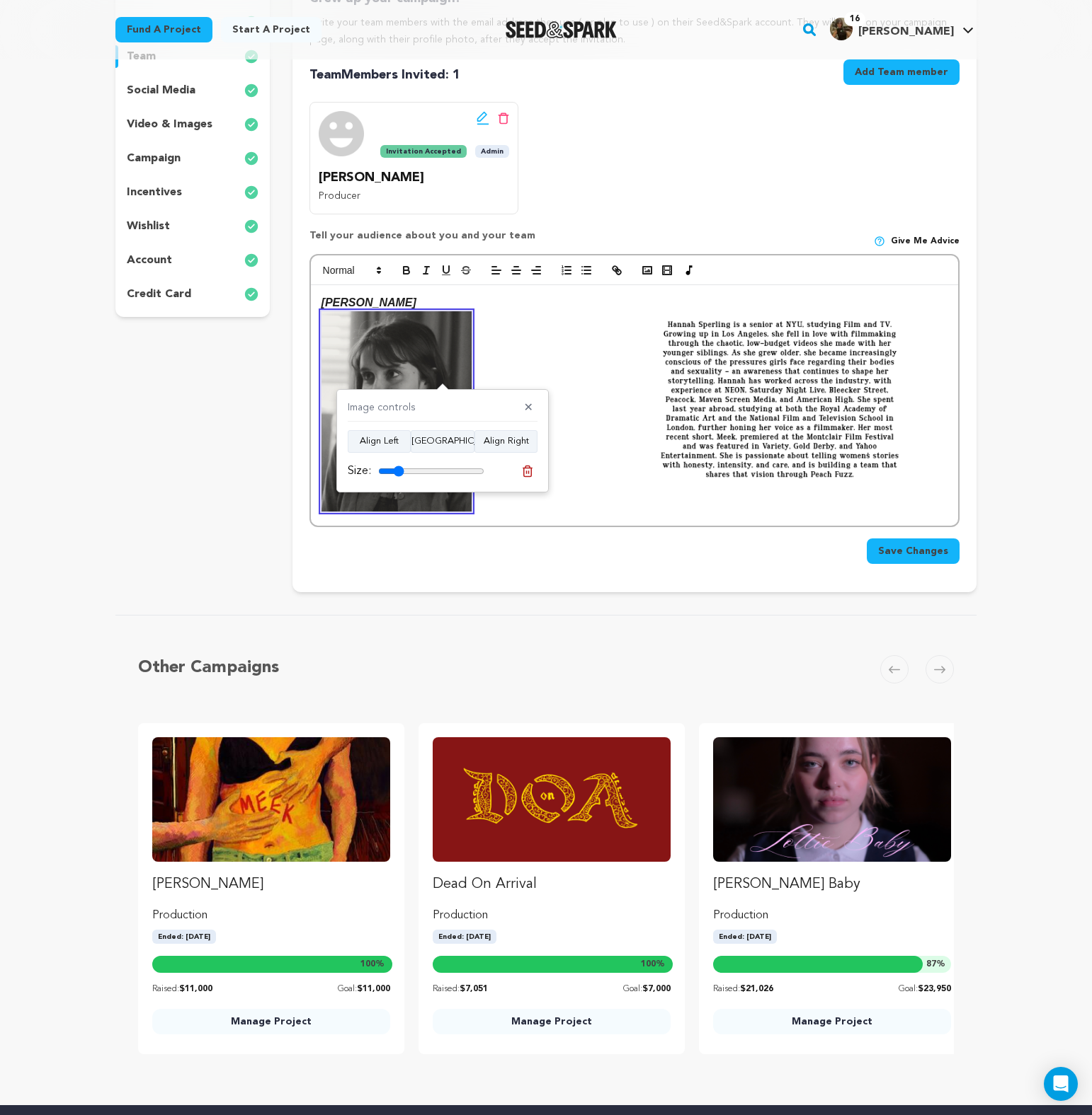
click at [398, 472] on input "range" at bounding box center [432, 471] width 106 height 12
type input "37"
click at [412, 472] on input "range" at bounding box center [432, 471] width 106 height 12
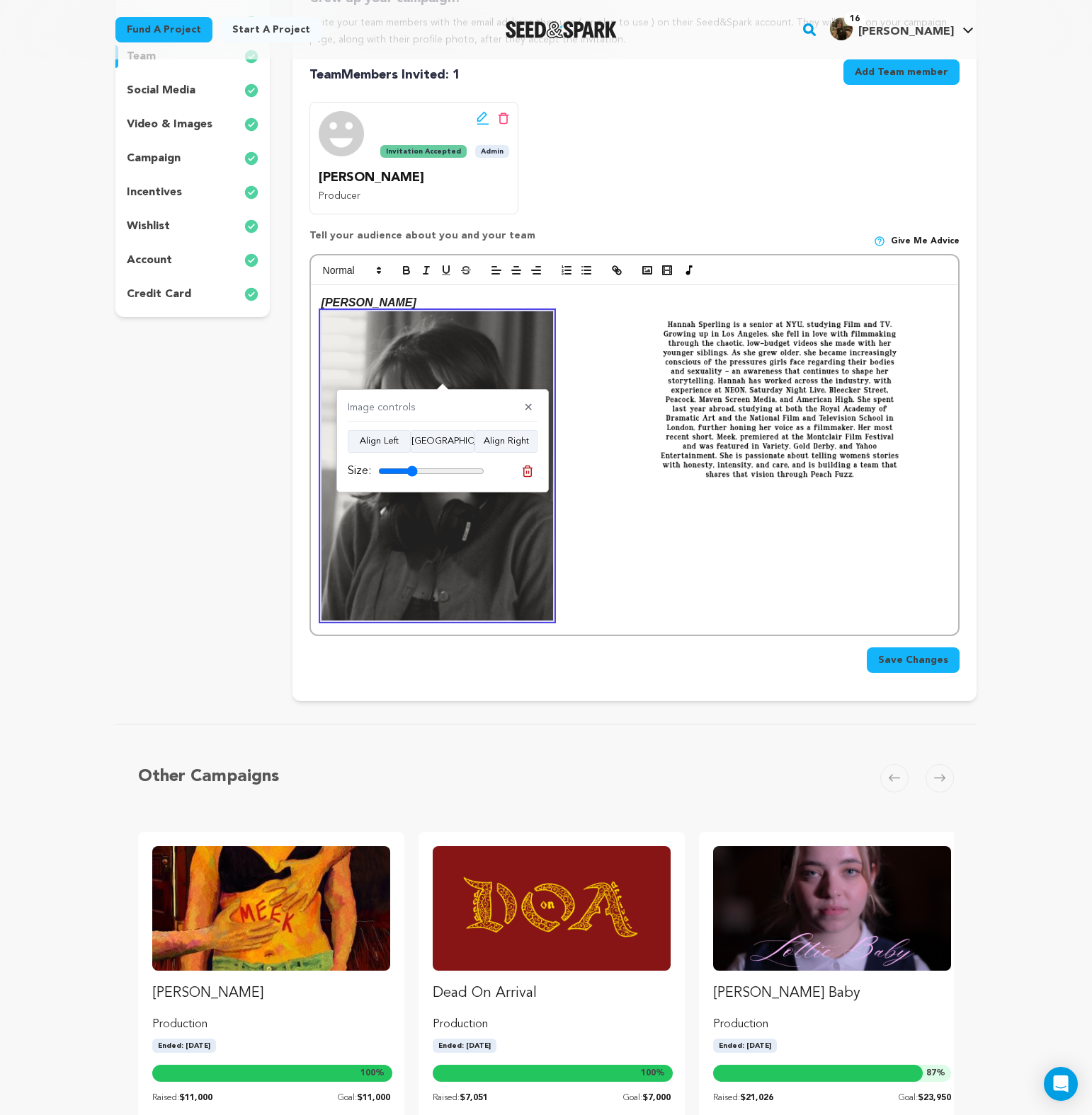
click at [805, 394] on img at bounding box center [779, 400] width 313 height 176
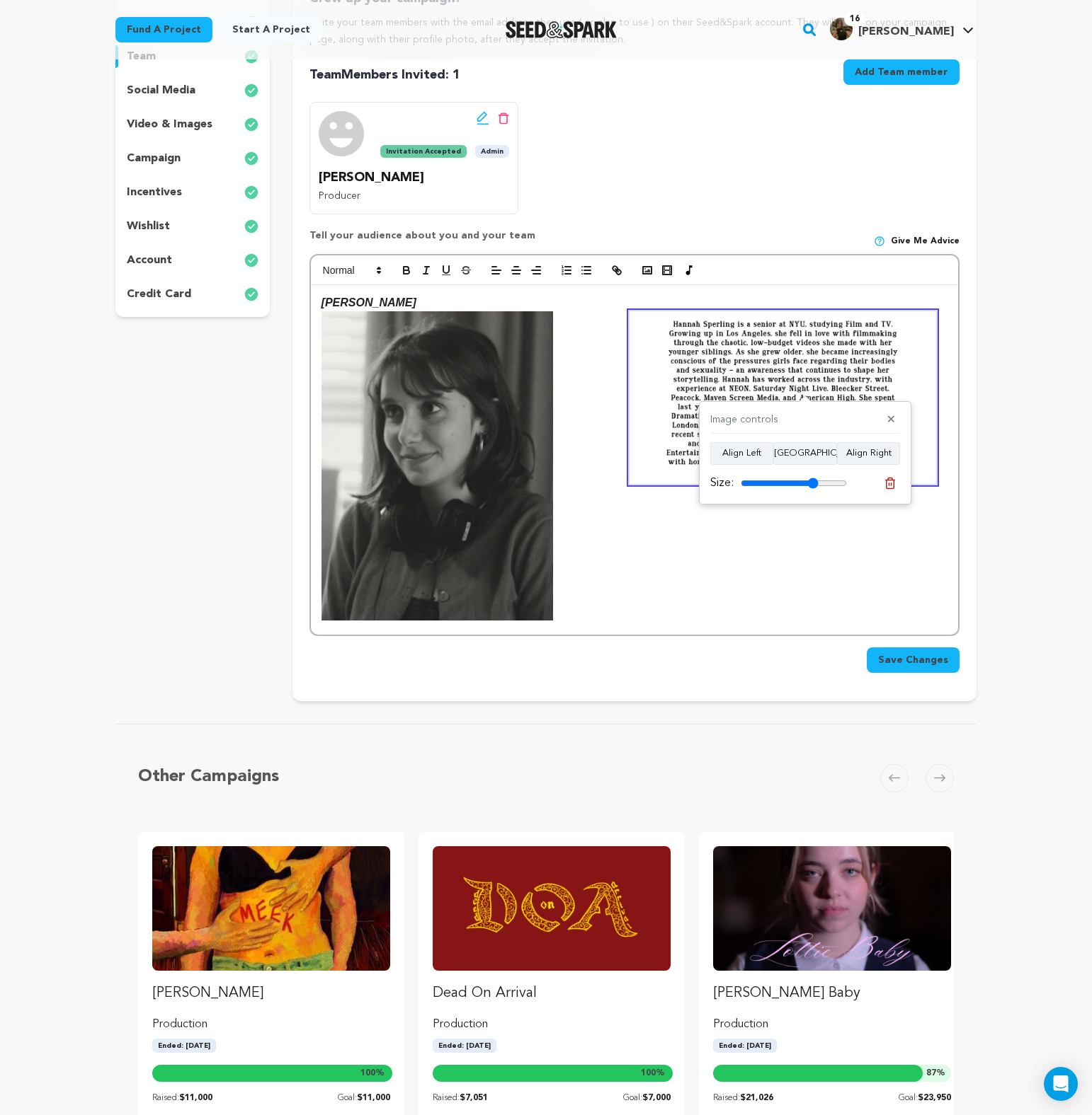
type input "100"
drag, startPoint x: 783, startPoint y: 481, endPoint x: 922, endPoint y: 482, distance: 139.0
click at [922, 482] on body "Fund a project Start a project Search 16" at bounding box center [546, 683] width 1092 height 1809
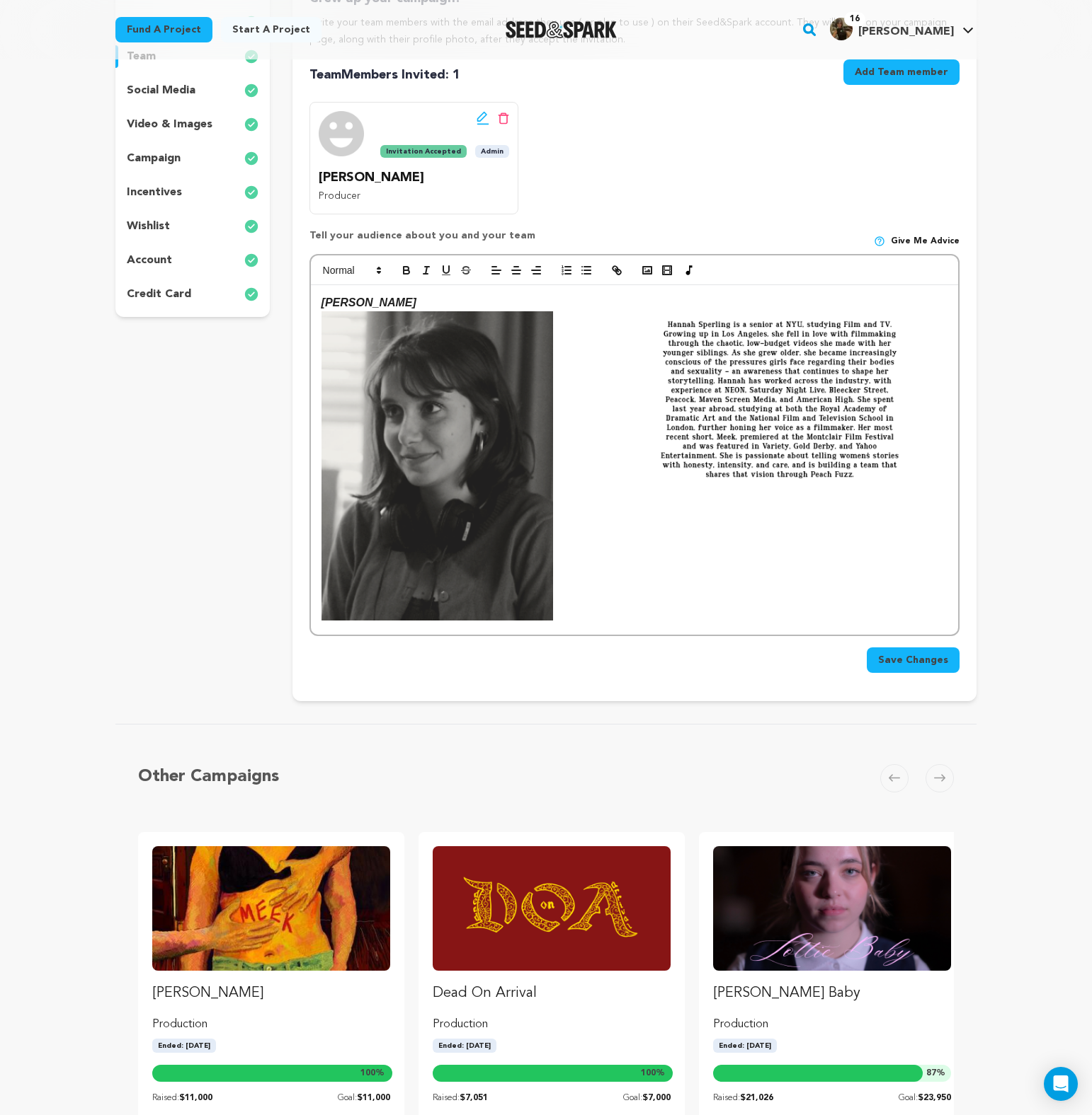
click at [936, 376] on div "HANNAH SPERLING" at bounding box center [635, 460] width 647 height 349
click at [821, 340] on img at bounding box center [779, 400] width 313 height 176
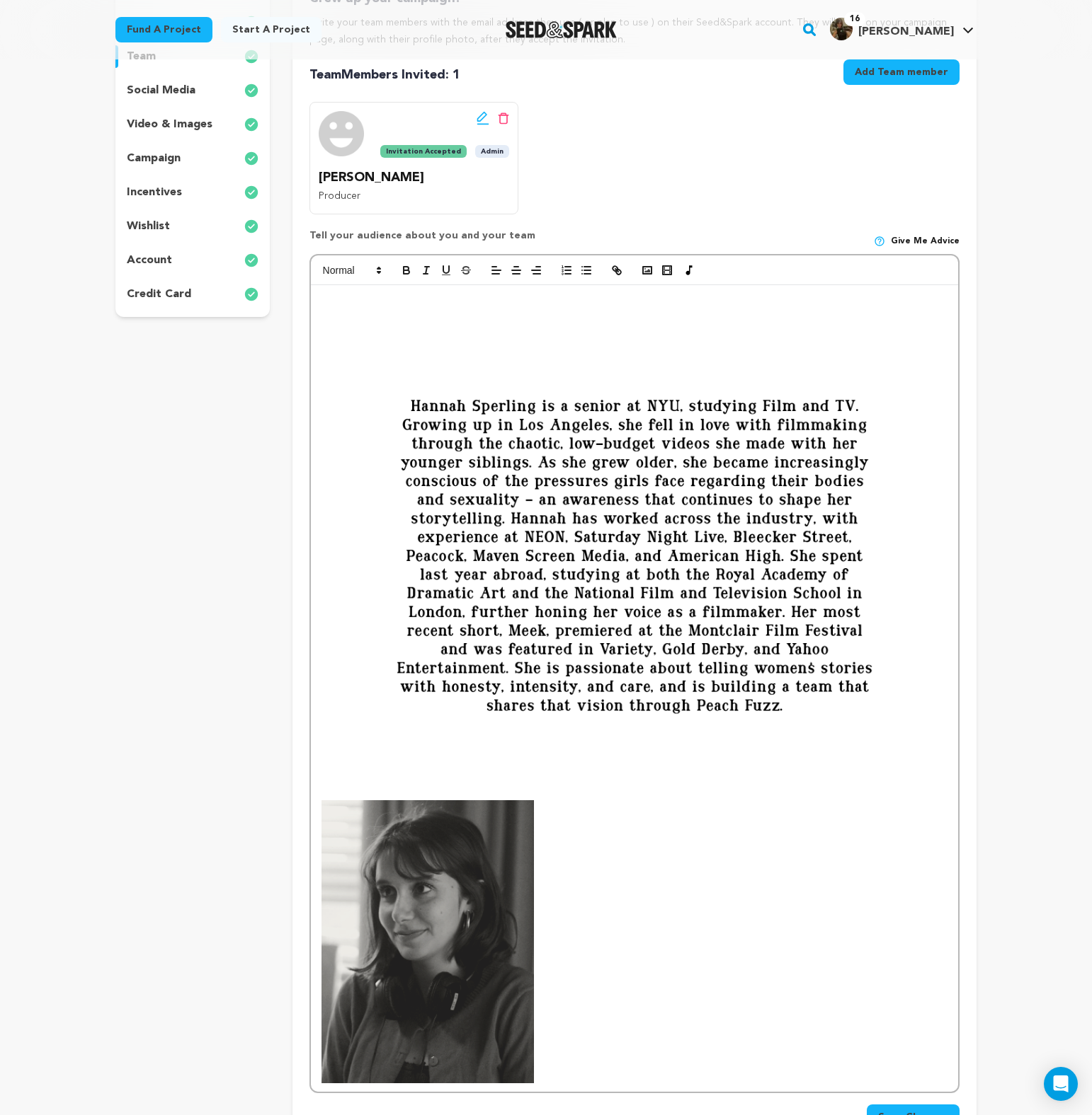
click at [486, 898] on img at bounding box center [427, 942] width 212 height 283
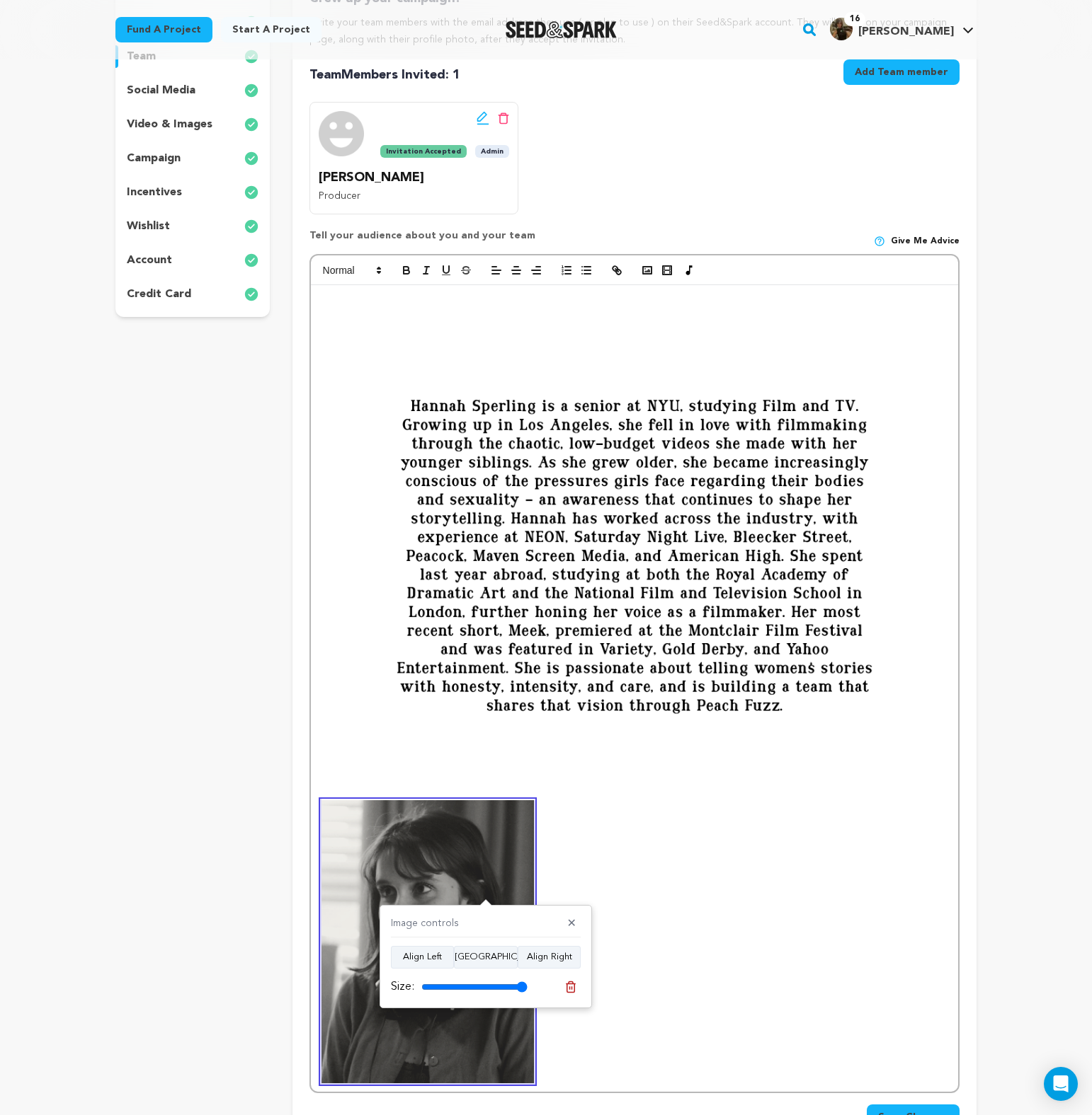
click at [571, 659] on img at bounding box center [634, 556] width 625 height 489
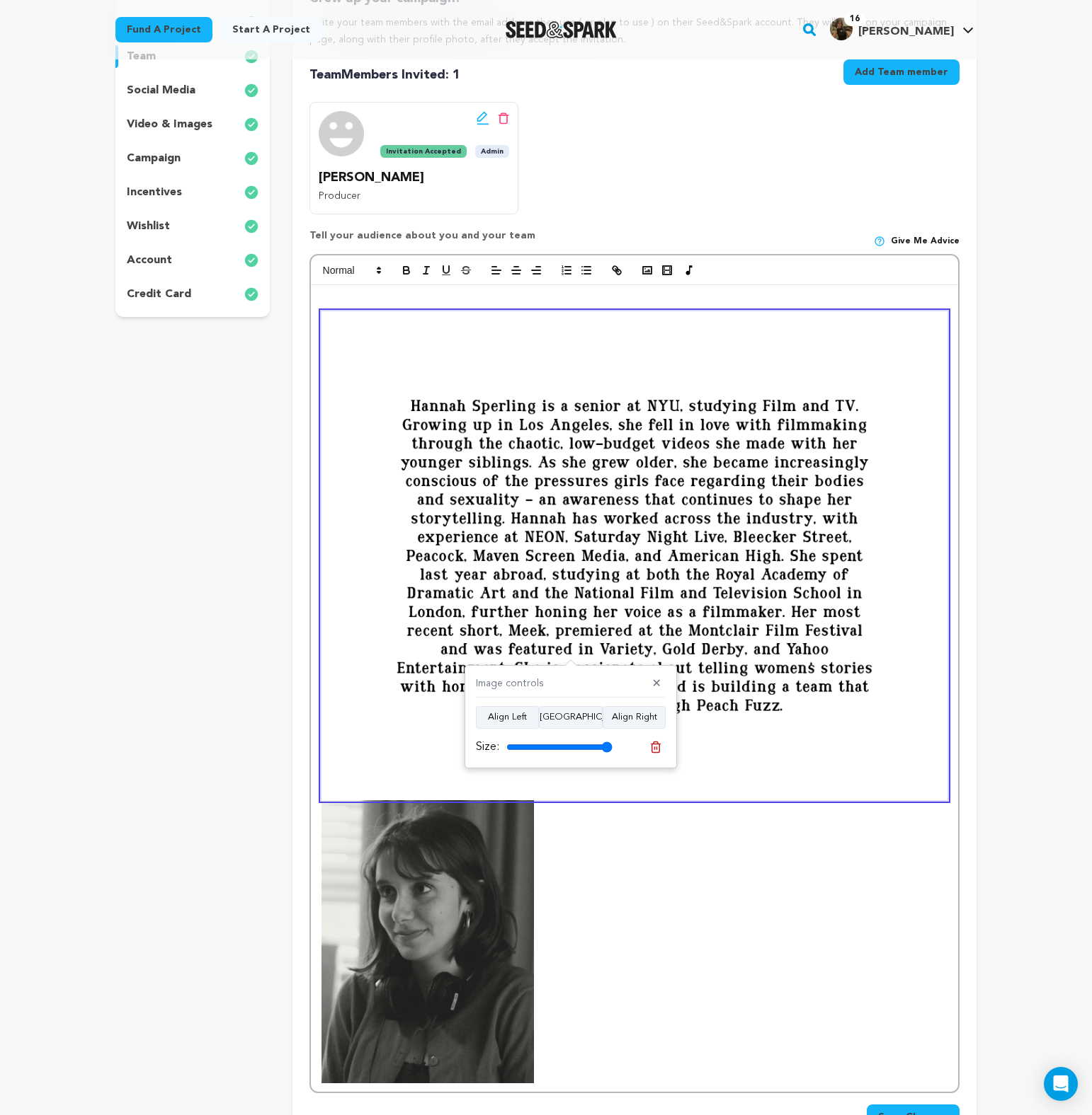
click at [582, 735] on div "Image controls ✕ Align Left Align Center Align Right Size:" at bounding box center [570, 717] width 212 height 103
click at [582, 757] on div "Size:" at bounding box center [571, 747] width 190 height 20
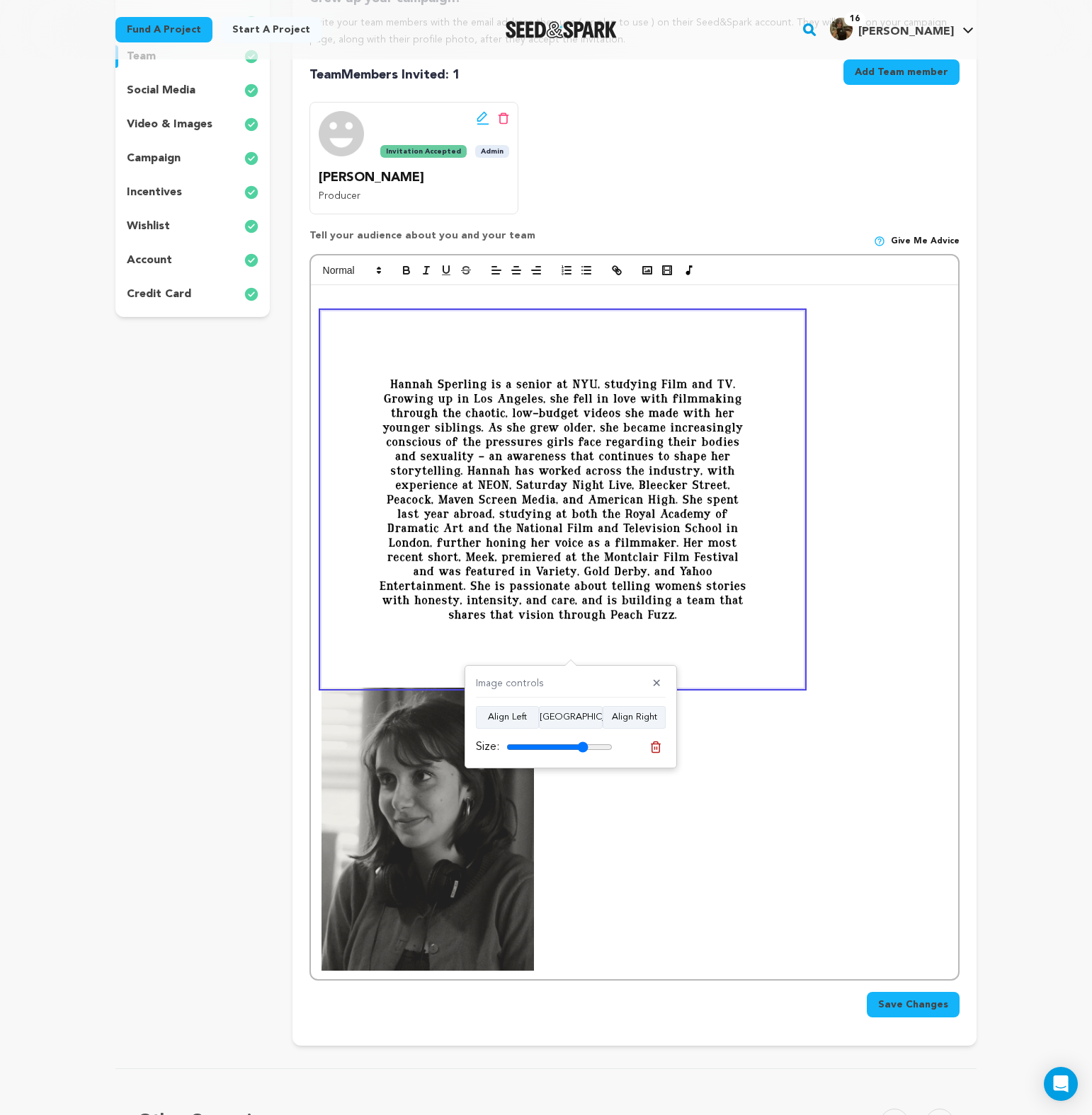
type input "77"
click at [582, 745] on input "range" at bounding box center [560, 747] width 106 height 12
click at [631, 711] on button "Align Right" at bounding box center [634, 717] width 63 height 22
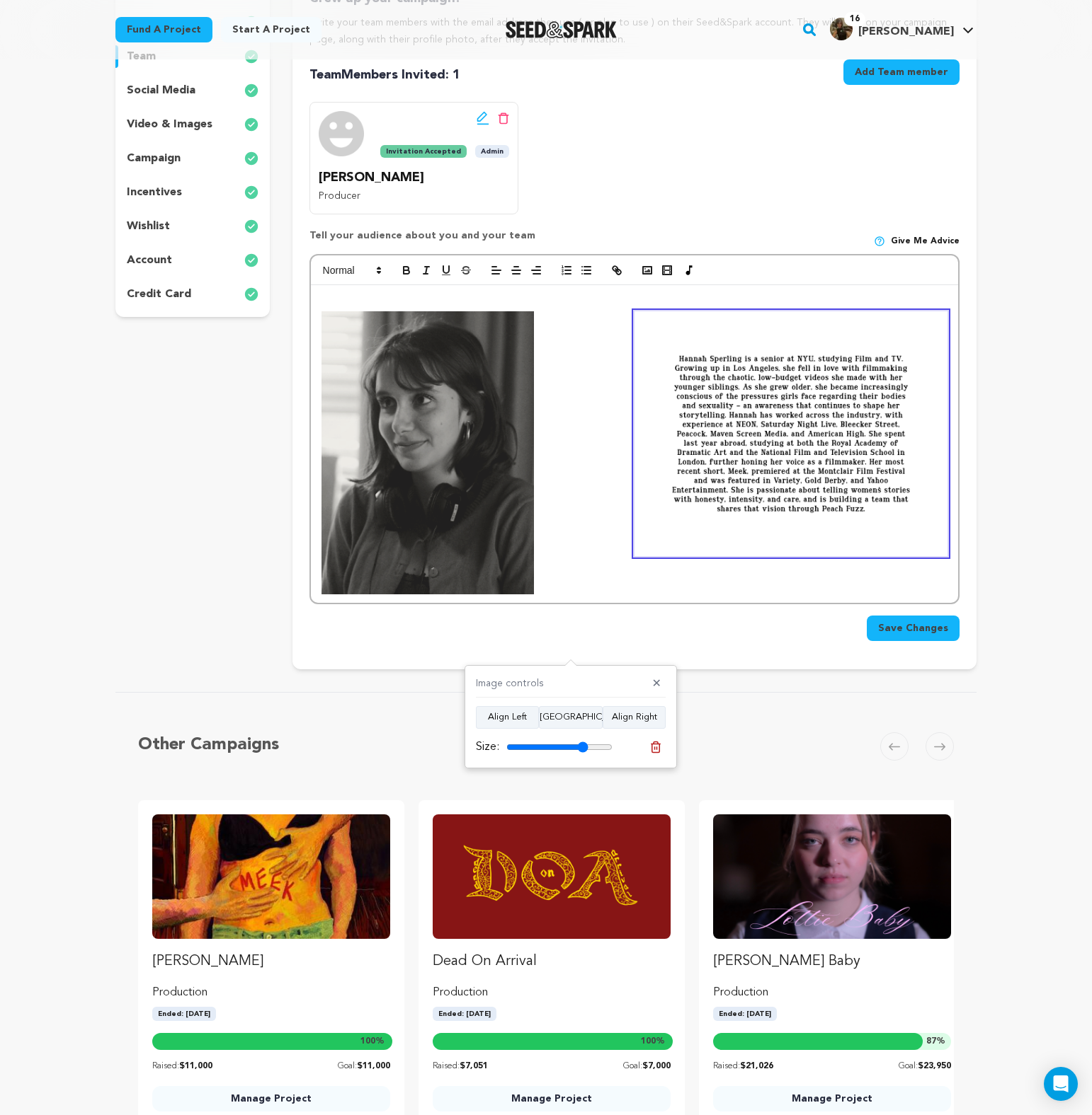
click at [682, 422] on img at bounding box center [791, 434] width 313 height 244
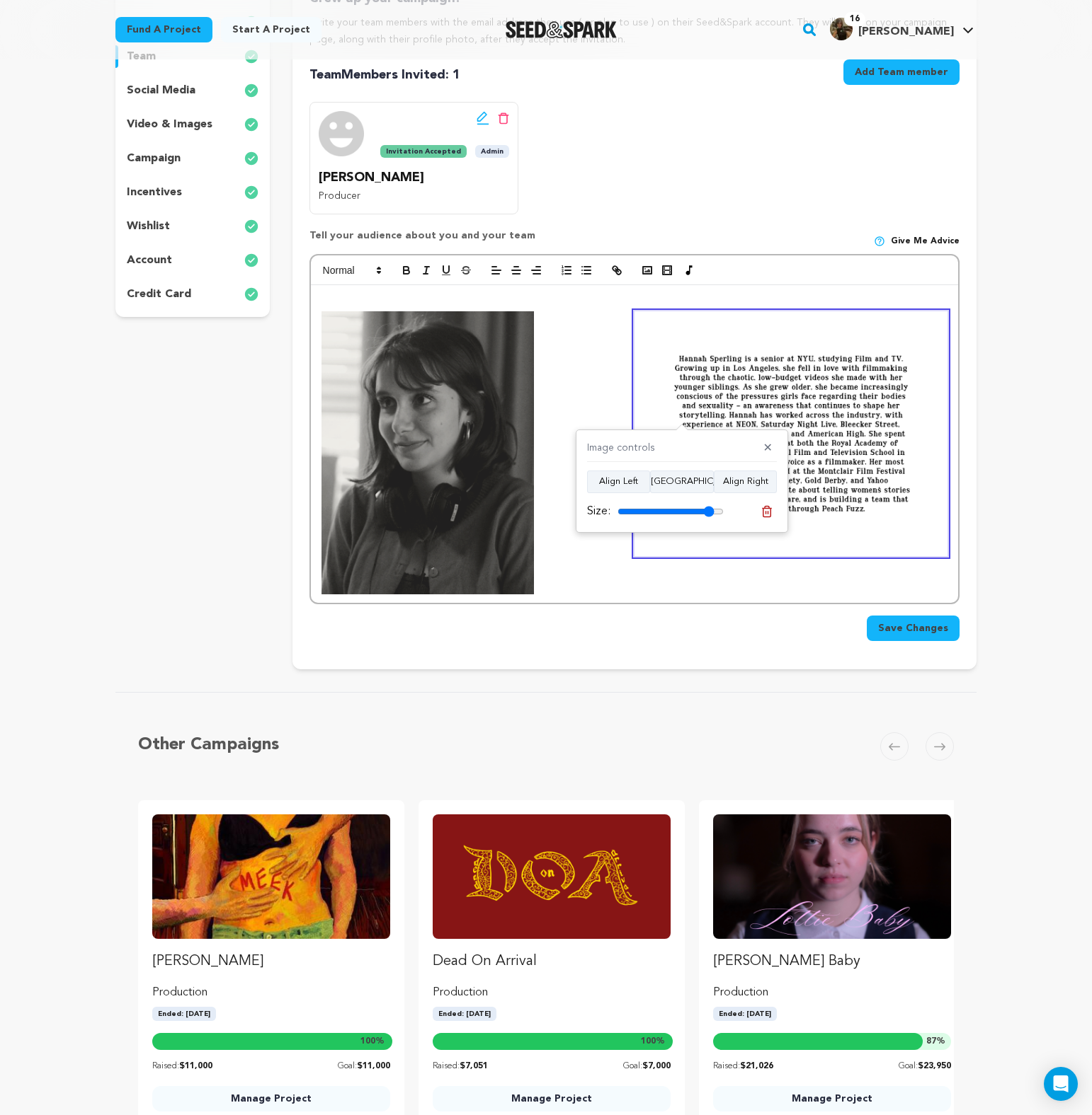
drag, startPoint x: 693, startPoint y: 513, endPoint x: 708, endPoint y: 513, distance: 15.0
type input "91"
click at [708, 513] on input "range" at bounding box center [670, 512] width 106 height 12
click at [873, 378] on img at bounding box center [791, 434] width 313 height 244
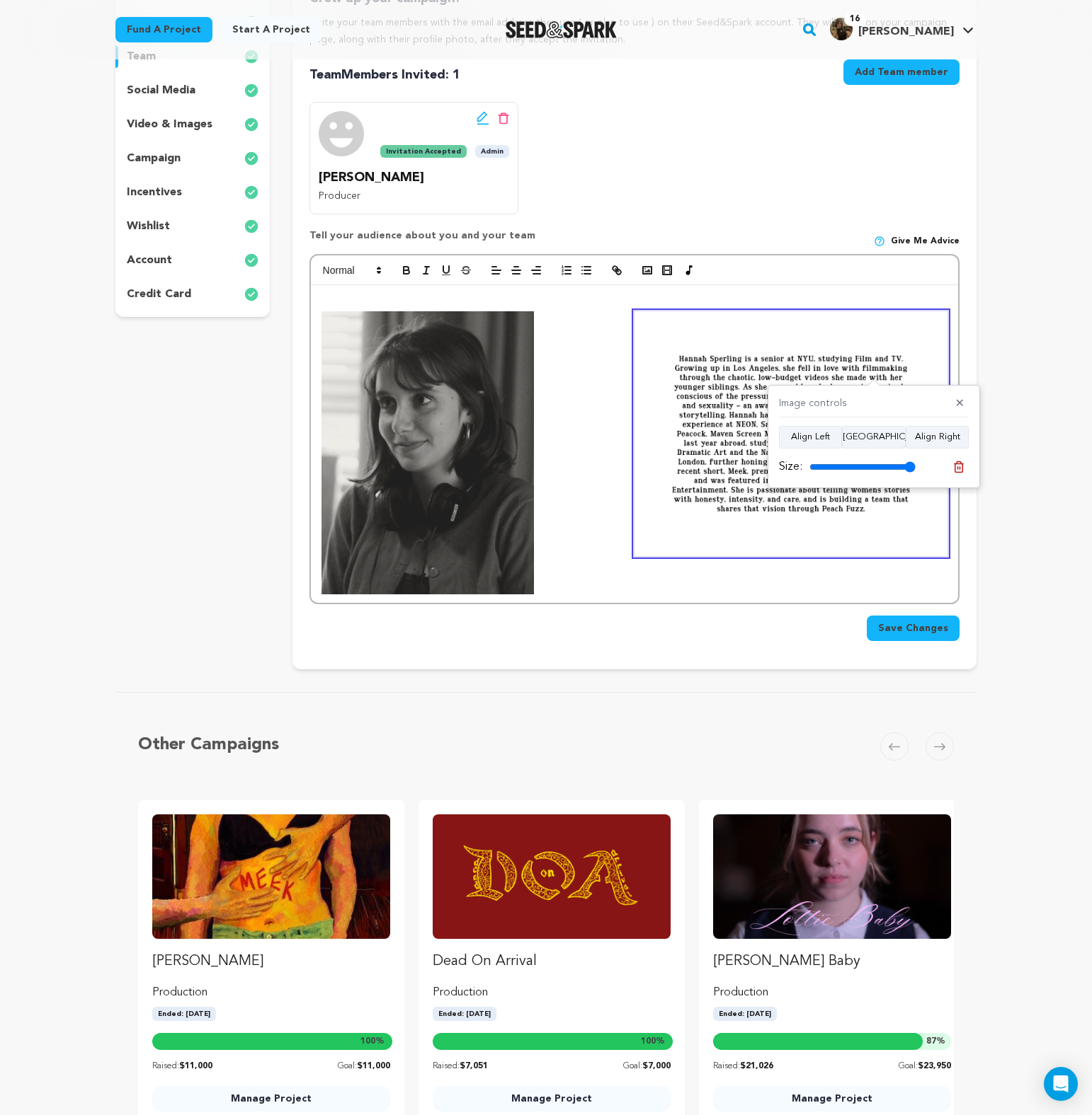
drag, startPoint x: 897, startPoint y: 467, endPoint x: 930, endPoint y: 469, distance: 33.1
type input "100"
click at [916, 469] on input "range" at bounding box center [862, 467] width 106 height 12
click at [774, 487] on img at bounding box center [791, 434] width 313 height 244
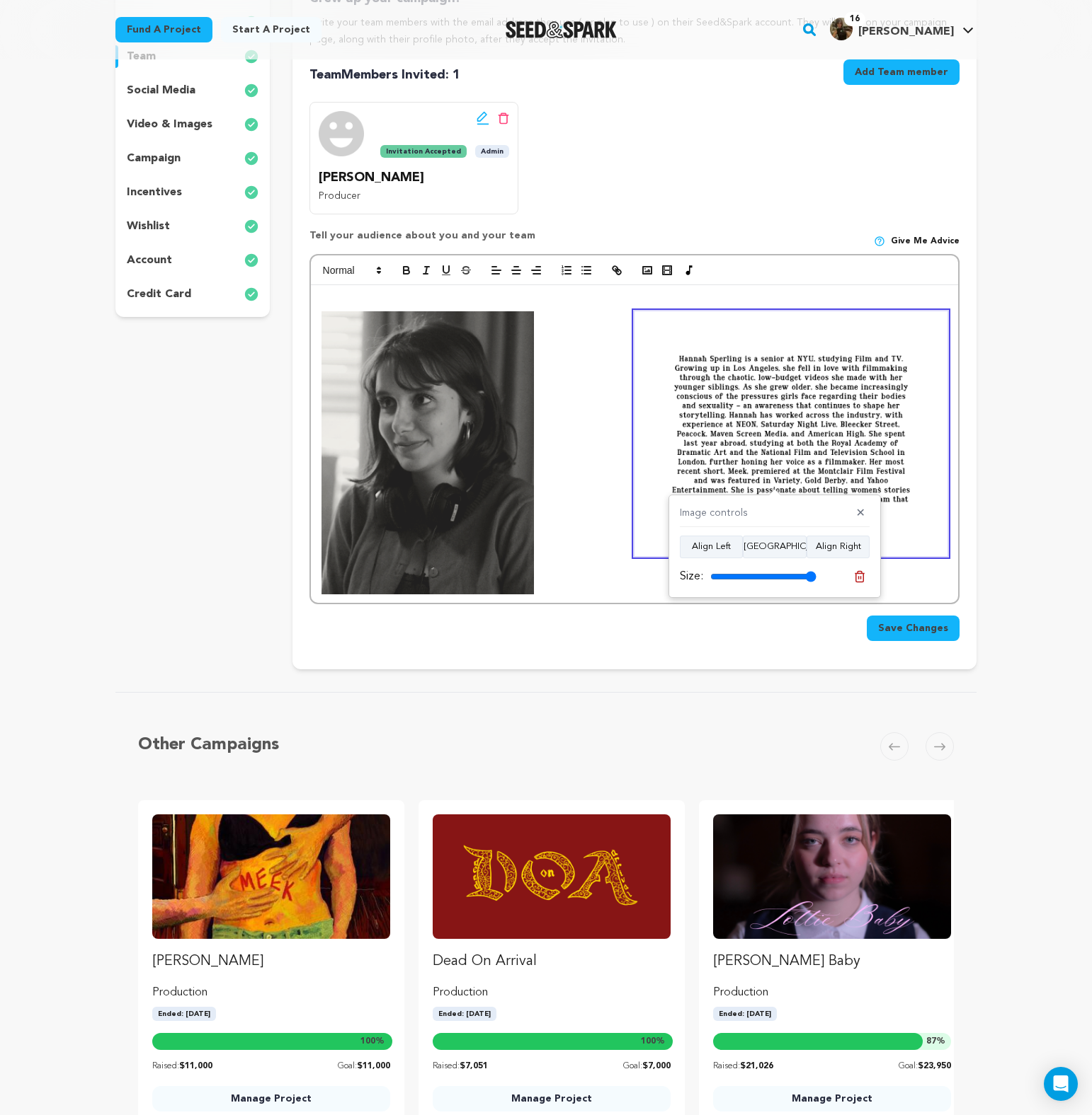
drag, startPoint x: 808, startPoint y: 576, endPoint x: 859, endPoint y: 575, distance: 51.0
click at [859, 575] on div "Size:" at bounding box center [774, 577] width 190 height 20
click at [780, 552] on button "Align Center" at bounding box center [774, 546] width 64 height 22
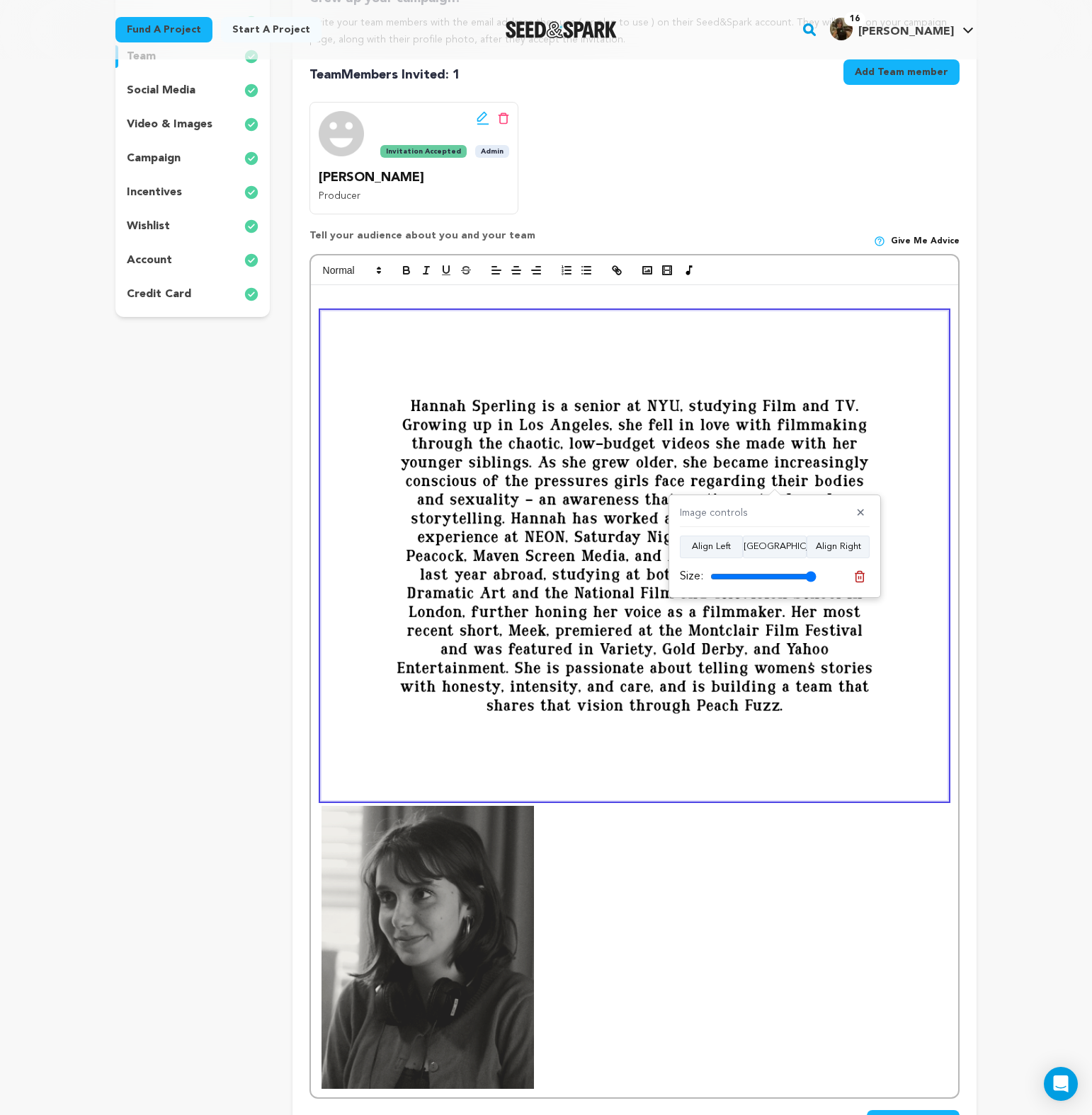
click at [792, 592] on div "Image controls ✕ Align Left Align Center Align Right Size:" at bounding box center [774, 546] width 212 height 103
click at [774, 585] on div "Size:" at bounding box center [774, 577] width 190 height 20
click at [774, 580] on input "range" at bounding box center [763, 577] width 106 height 12
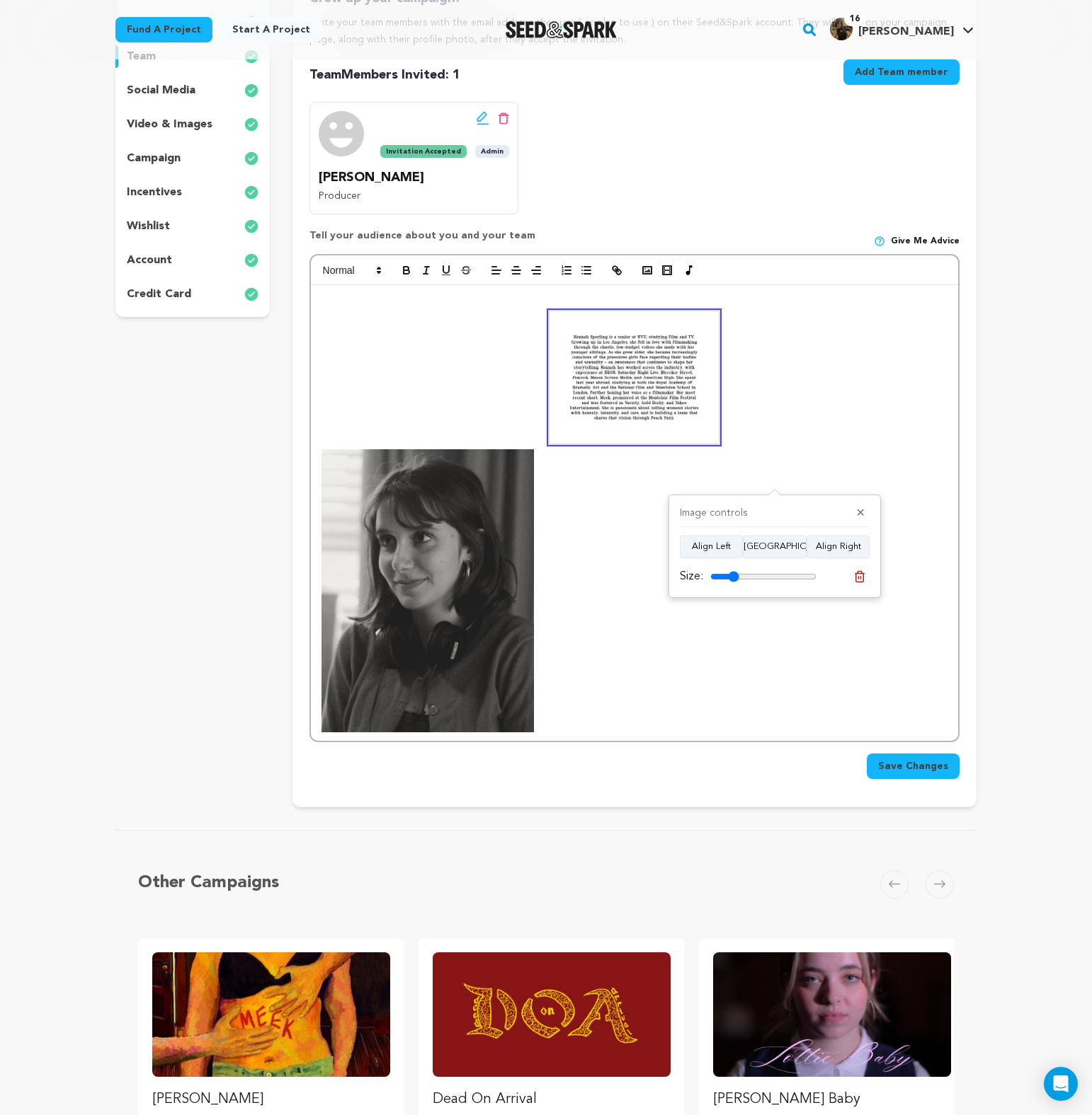
type input "27"
click at [733, 571] on input "range" at bounding box center [763, 577] width 106 height 12
click at [566, 582] on p at bounding box center [634, 591] width 625 height 283
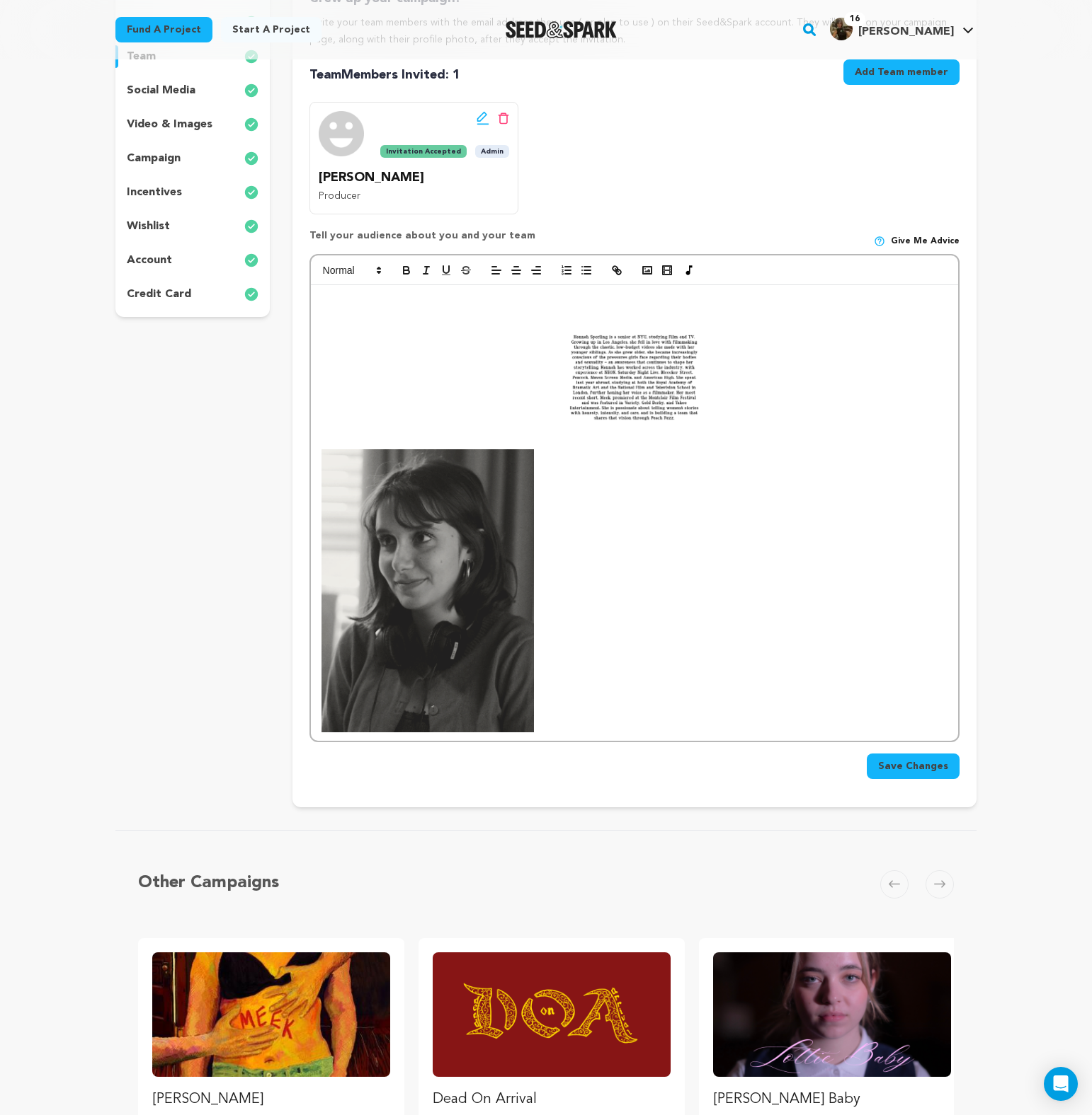
click at [446, 573] on img at bounding box center [427, 591] width 212 height 283
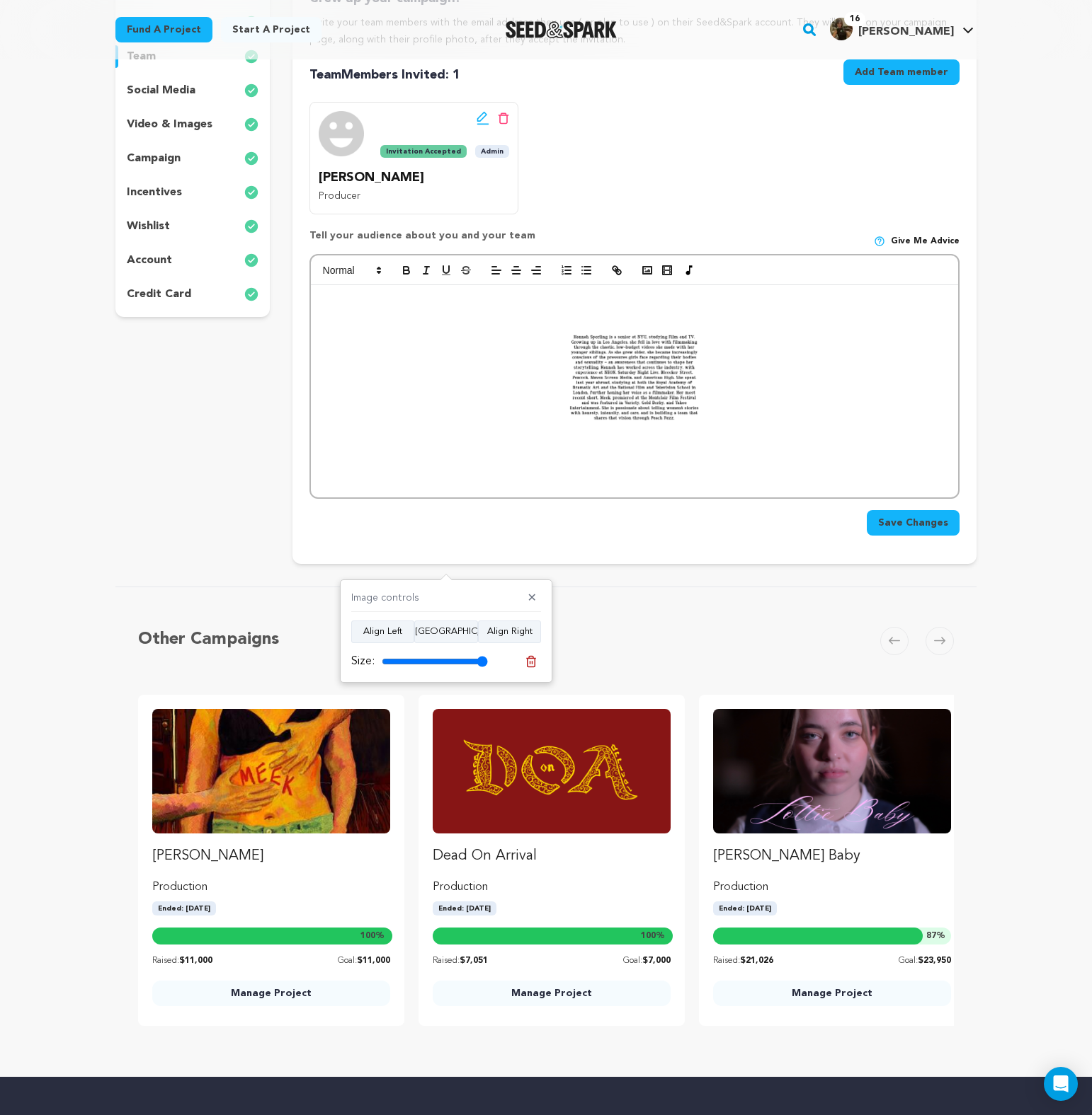
click at [630, 331] on img at bounding box center [634, 377] width 169 height 132
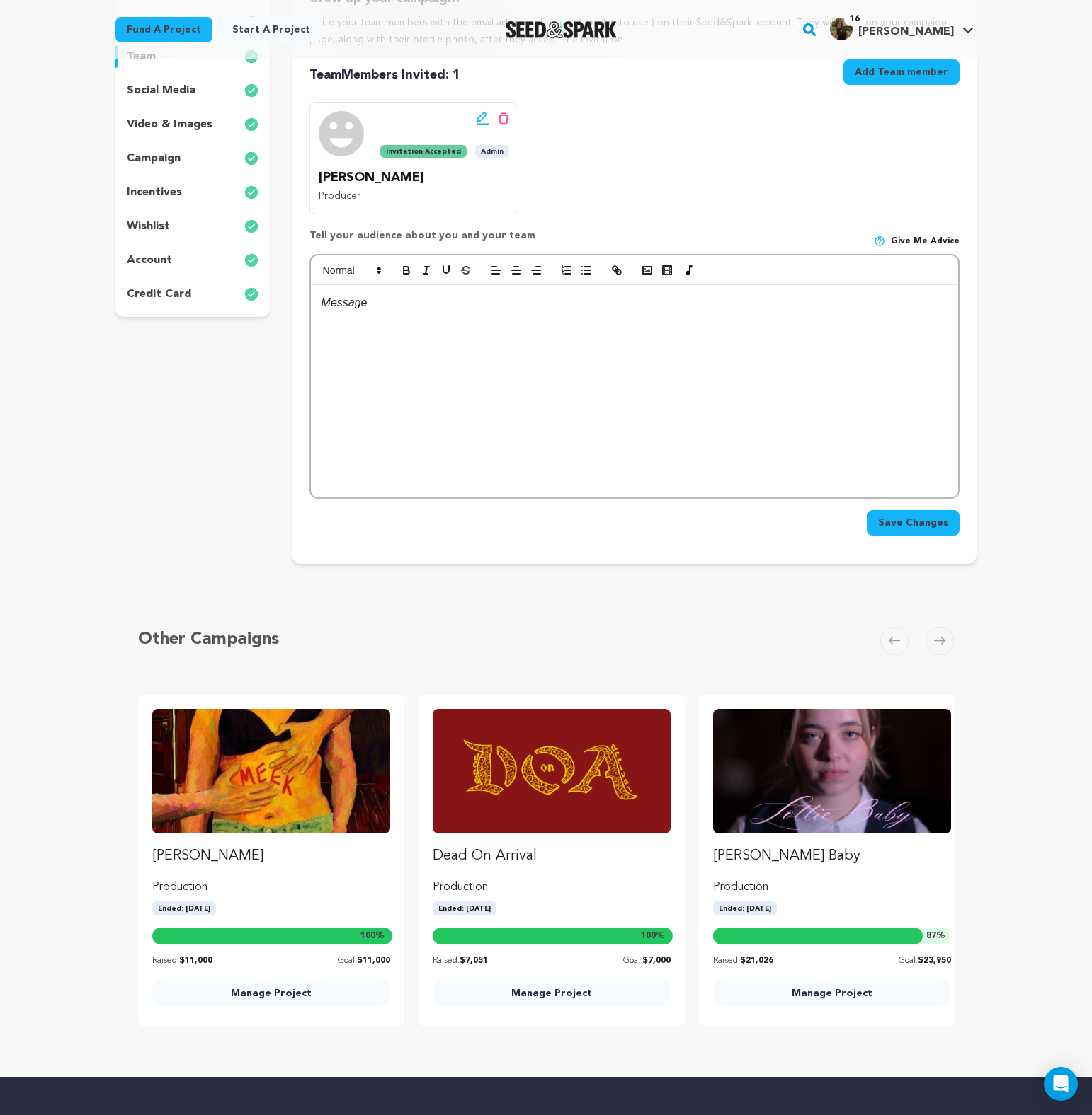
click at [446, 351] on div at bounding box center [635, 391] width 647 height 212
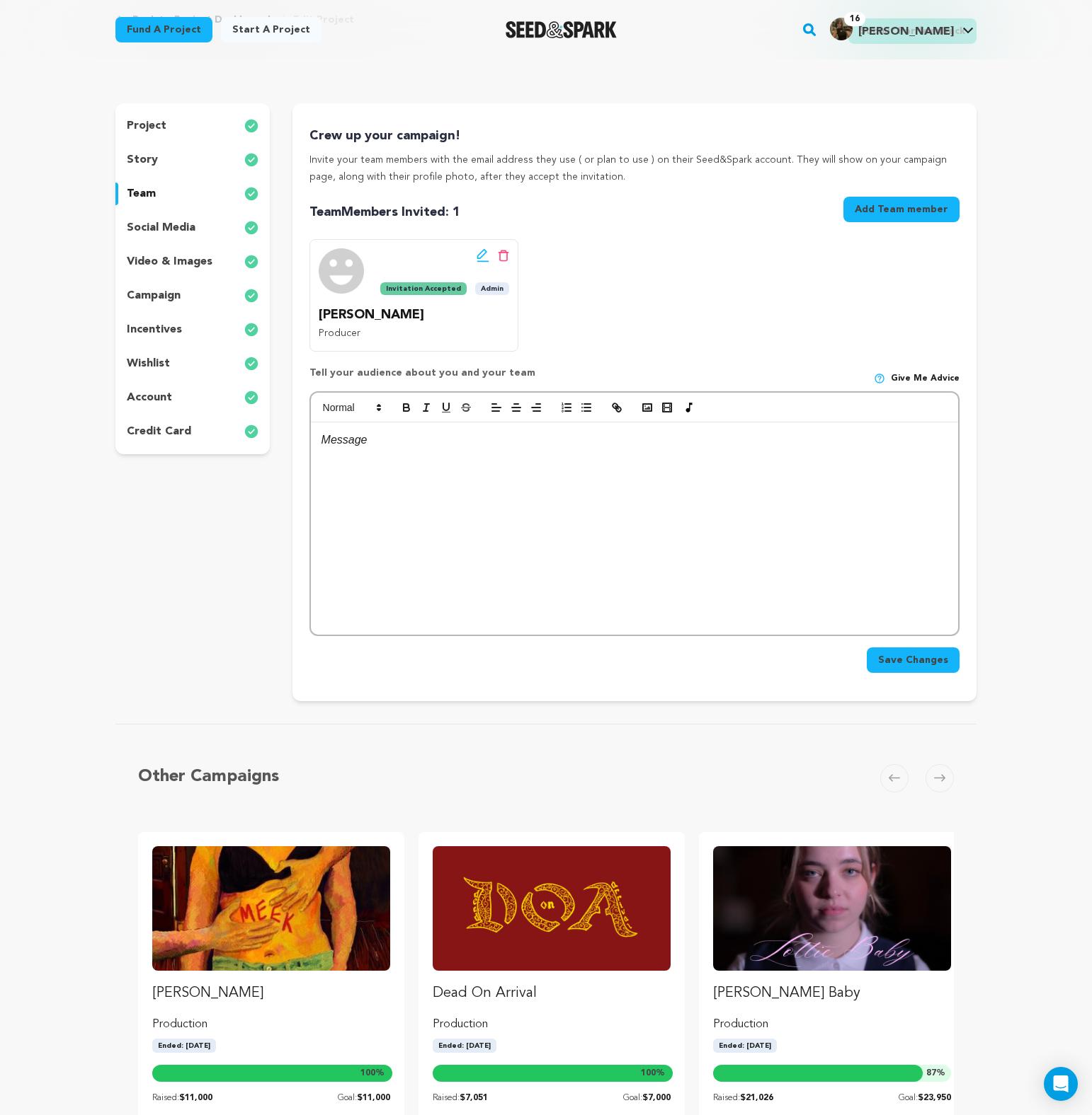
scroll to position [89, 0]
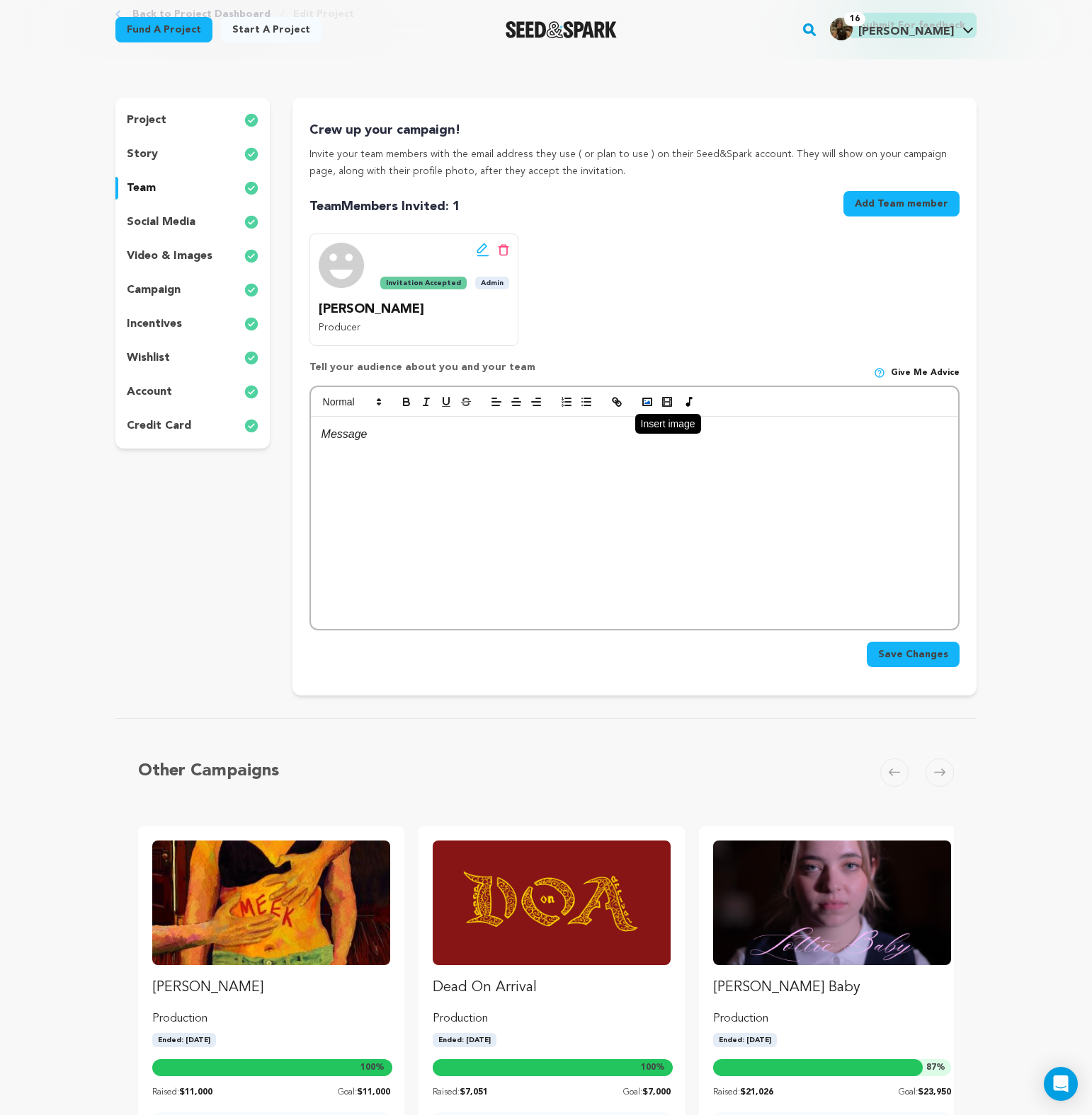
click at [640, 402] on icon "button" at bounding box center [646, 402] width 12 height 12
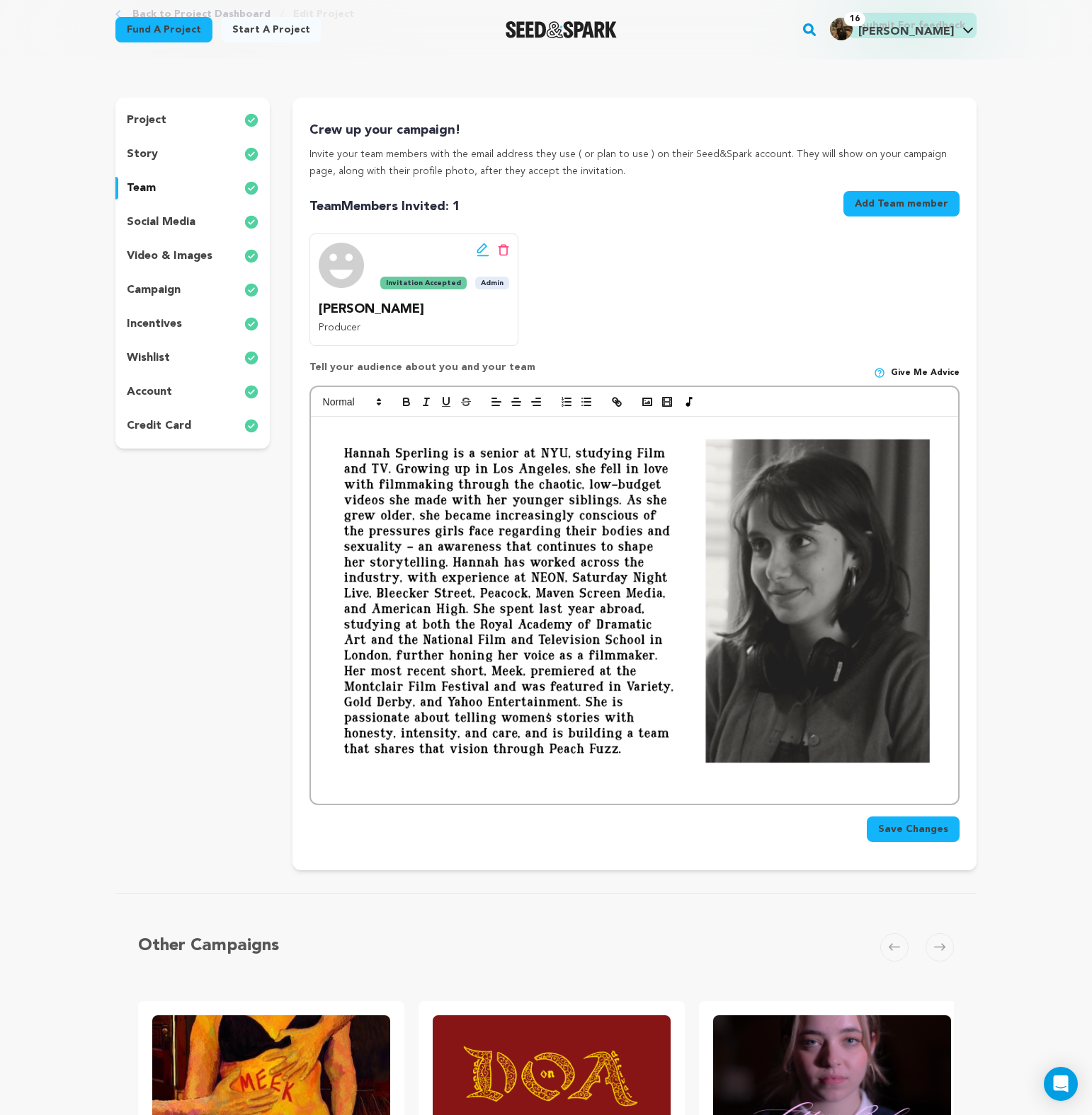
click at [335, 445] on img at bounding box center [634, 601] width 625 height 352
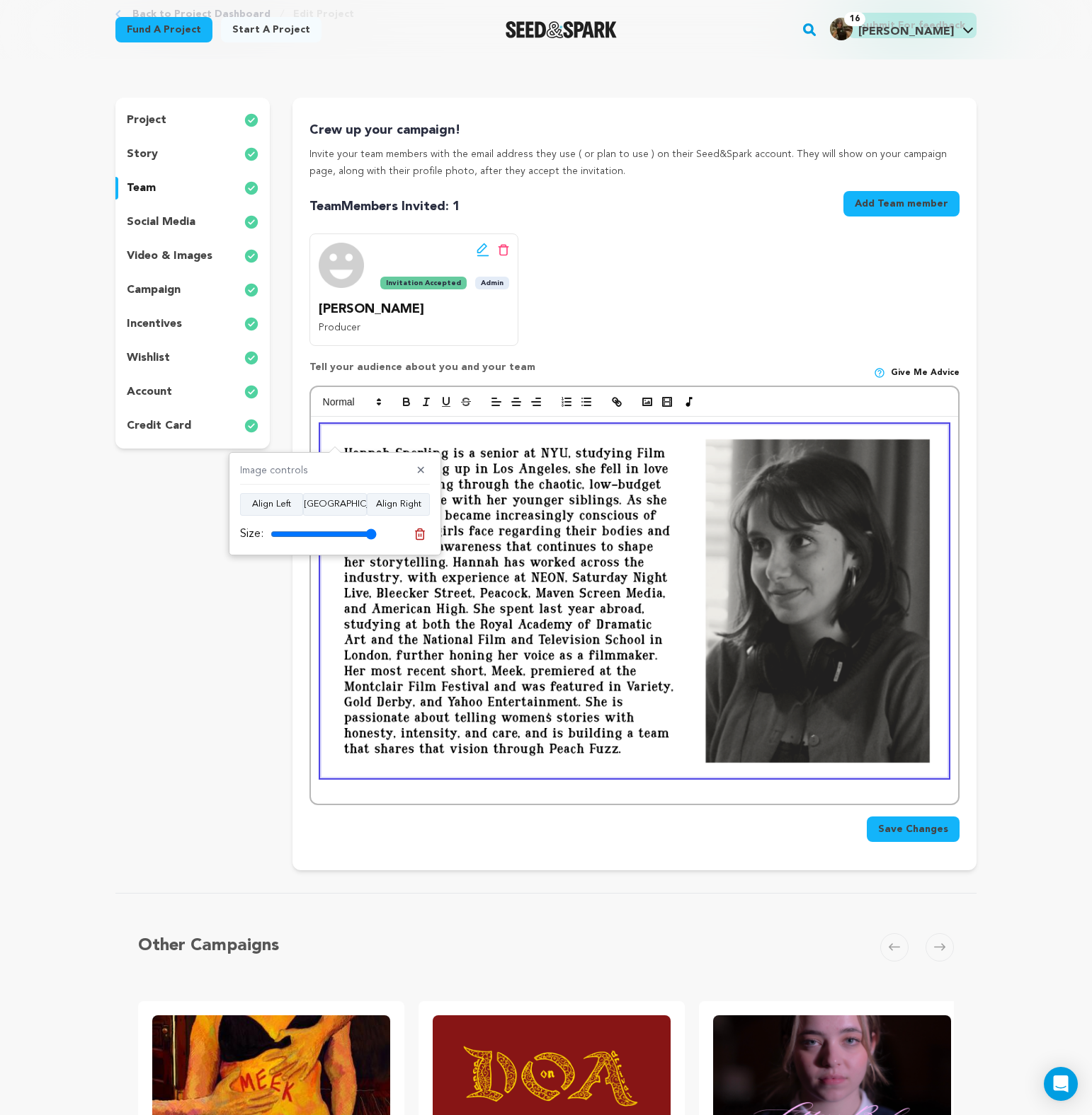
click at [953, 522] on div at bounding box center [635, 610] width 647 height 387
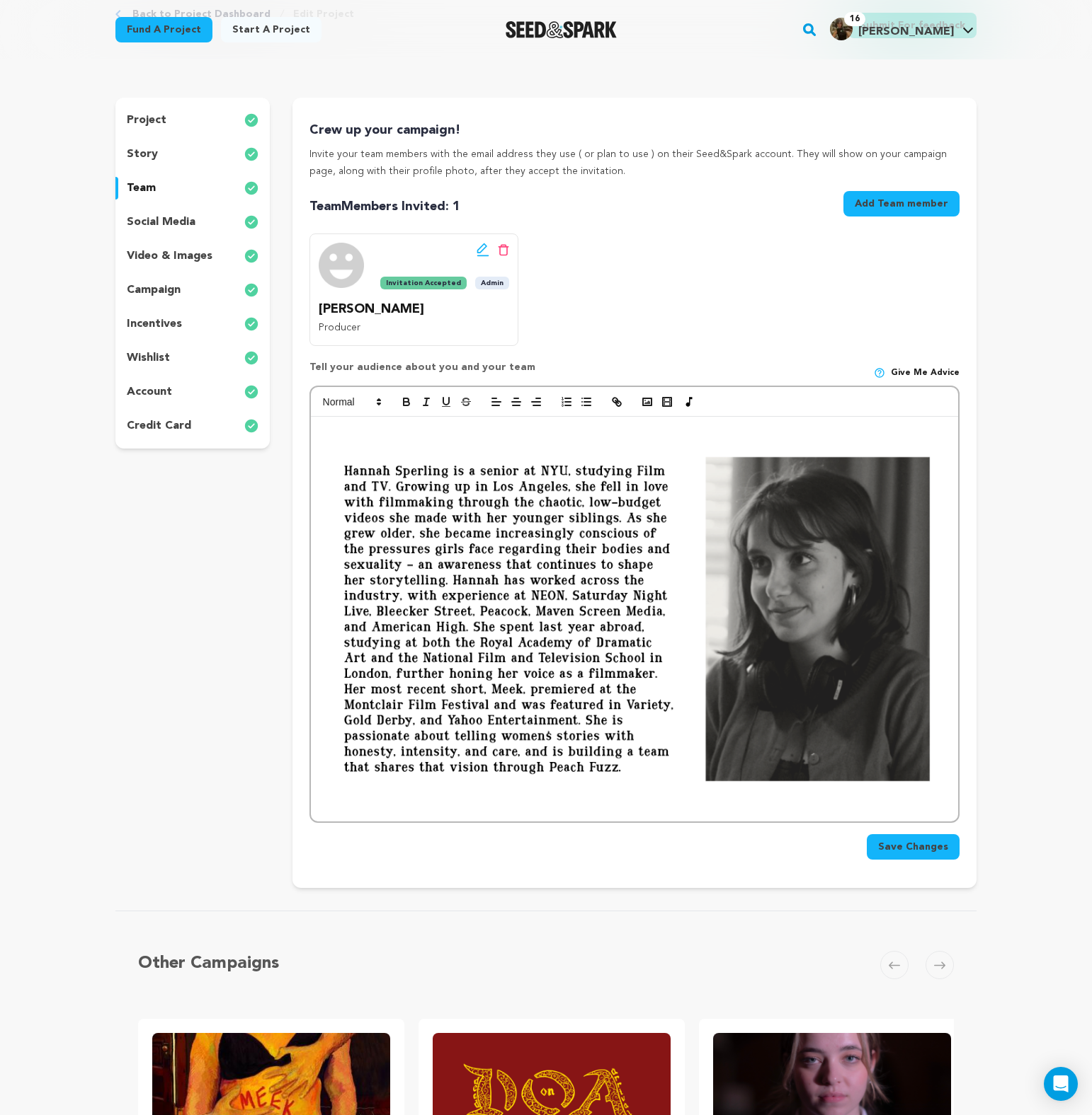
click at [509, 433] on p at bounding box center [634, 435] width 625 height 18
click at [342, 397] on span at bounding box center [350, 402] width 69 height 17
click at [363, 454] on span at bounding box center [368, 465] width 91 height 30
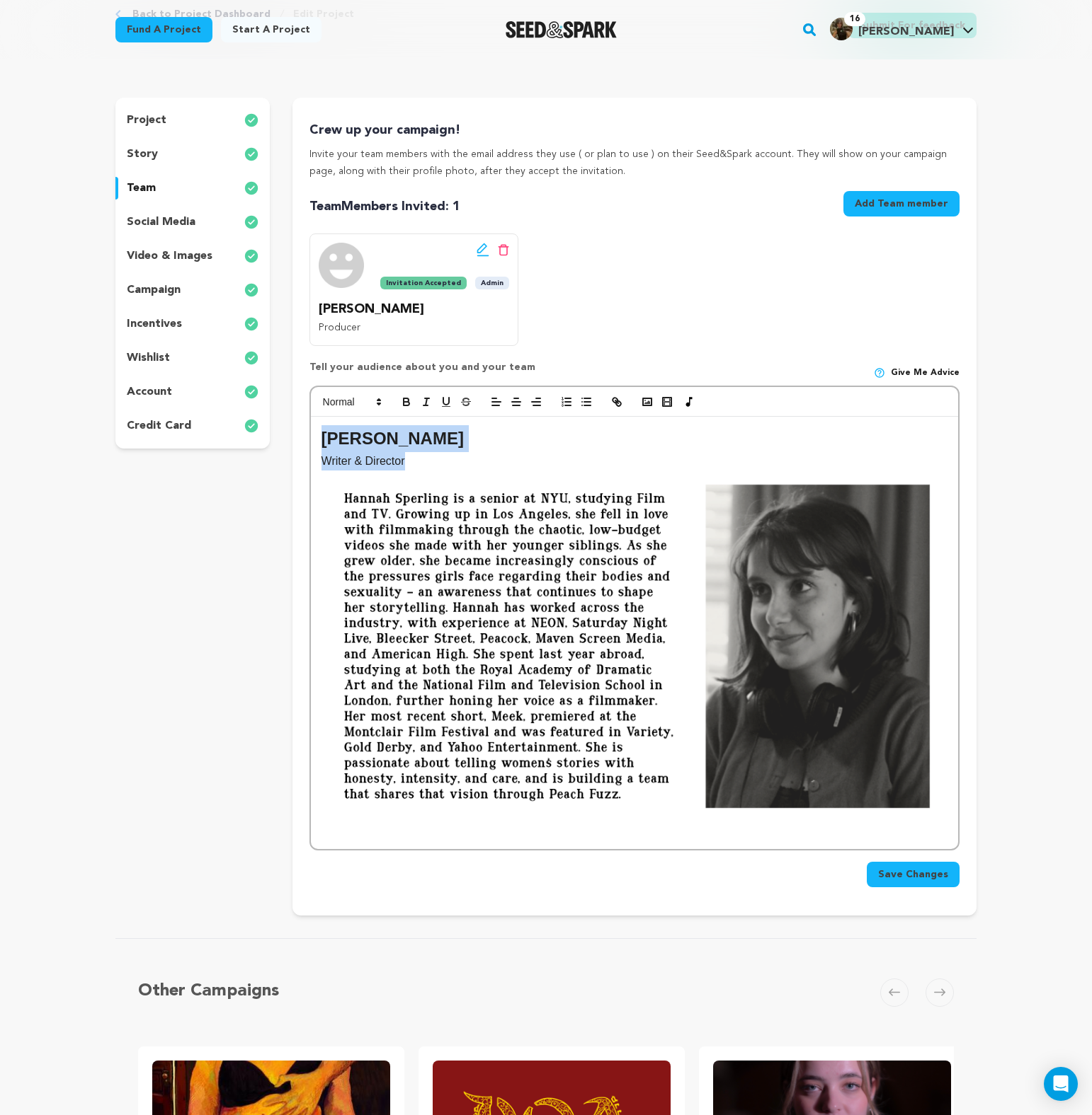
drag, startPoint x: 412, startPoint y: 466, endPoint x: 308, endPoint y: 439, distance: 107.4
click at [308, 439] on div "Crew up your campaign! Invite your team members with the email address they use…" at bounding box center [635, 506] width 684 height 818
click at [345, 412] on div at bounding box center [635, 402] width 647 height 30
drag, startPoint x: 346, startPoint y: 407, endPoint x: 356, endPoint y: 418, distance: 14.9
click at [346, 407] on span at bounding box center [350, 402] width 69 height 17
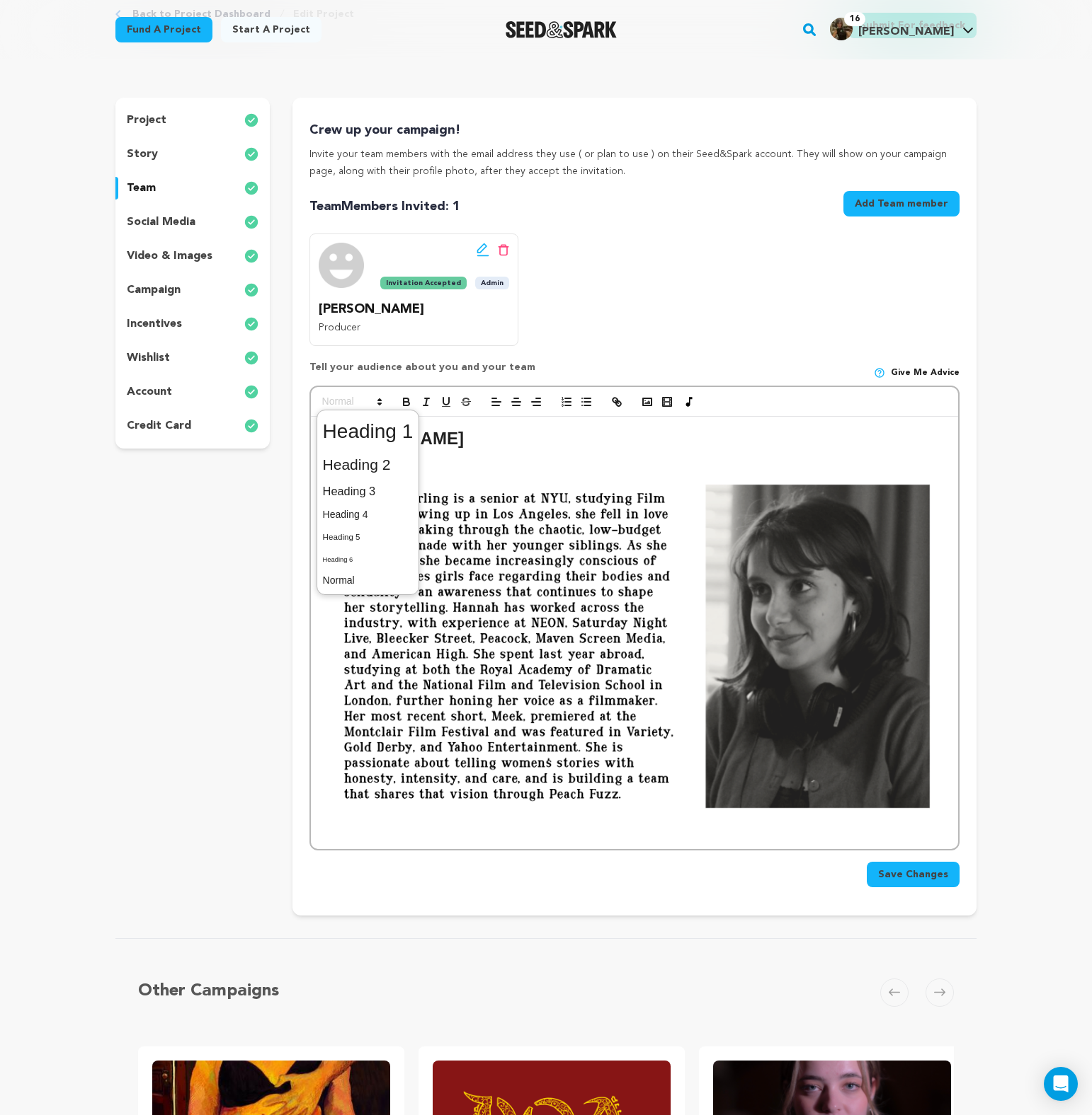
click at [450, 476] on img at bounding box center [634, 646] width 625 height 352
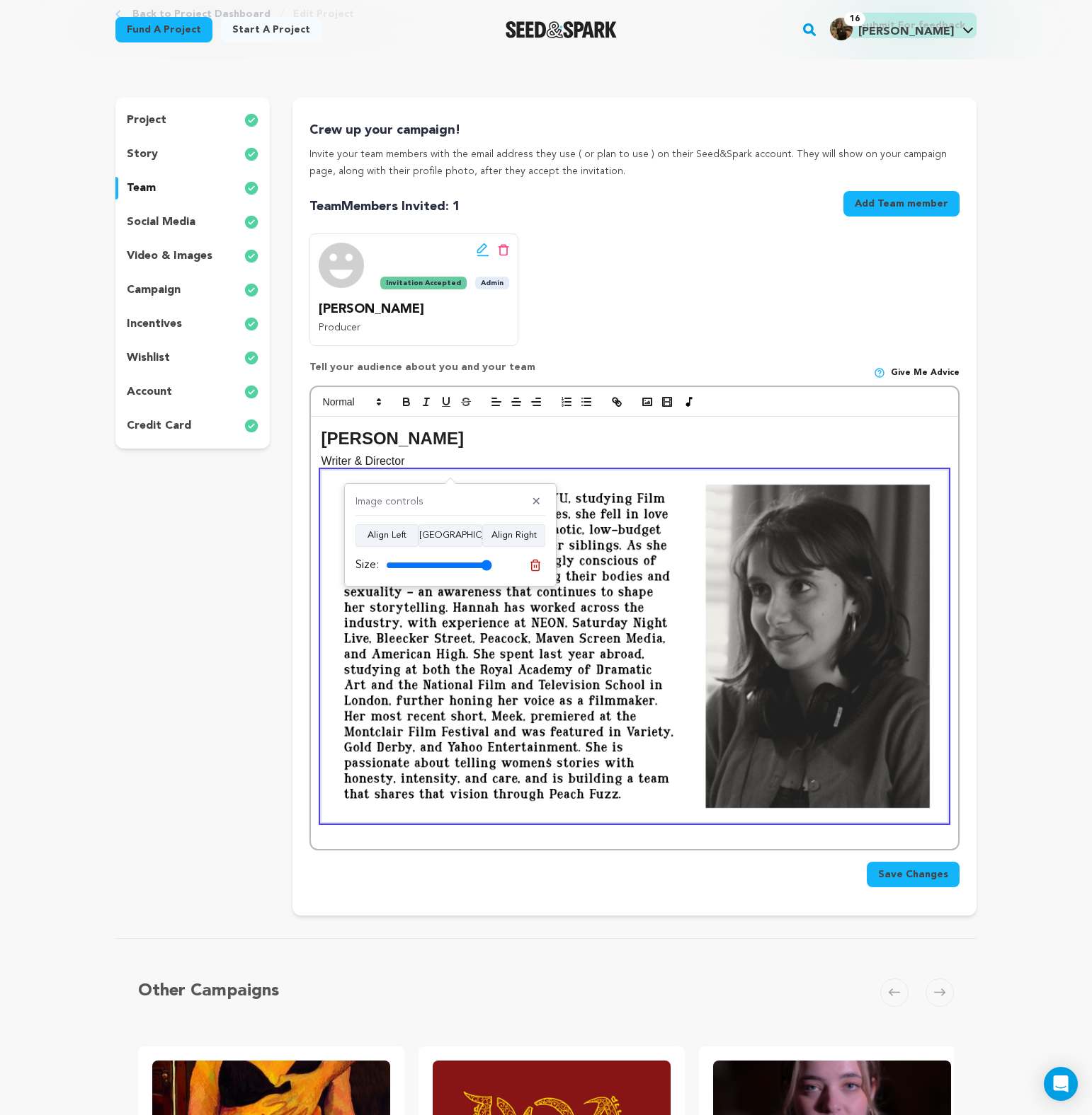
click at [450, 468] on p "Writer & Director" at bounding box center [634, 461] width 625 height 18
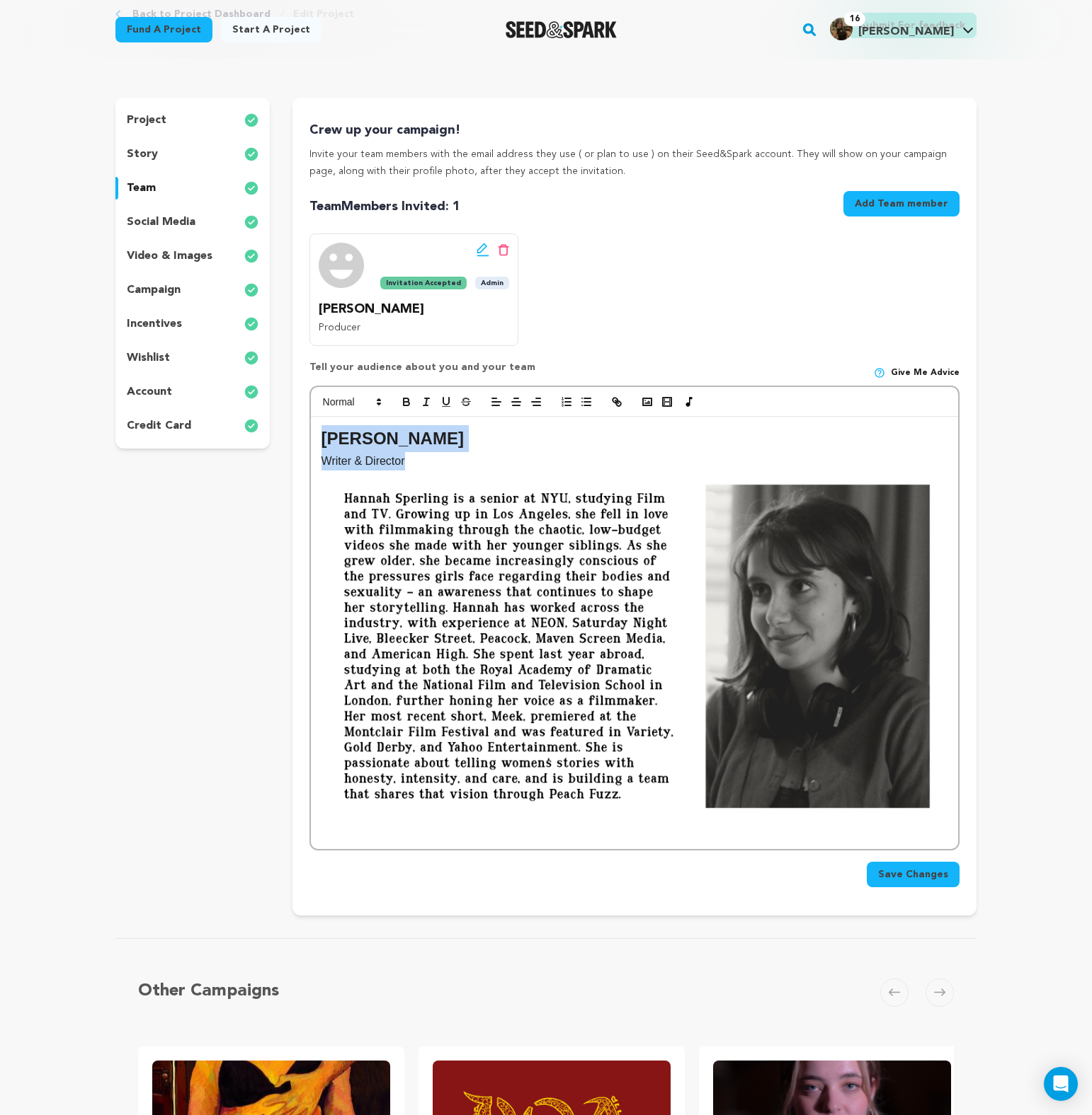
drag, startPoint x: 449, startPoint y: 464, endPoint x: 316, endPoint y: 442, distance: 134.8
click at [316, 442] on div "Hannah Sperling Writer & Director" at bounding box center [635, 633] width 647 height 432
click at [354, 402] on span at bounding box center [350, 402] width 69 height 17
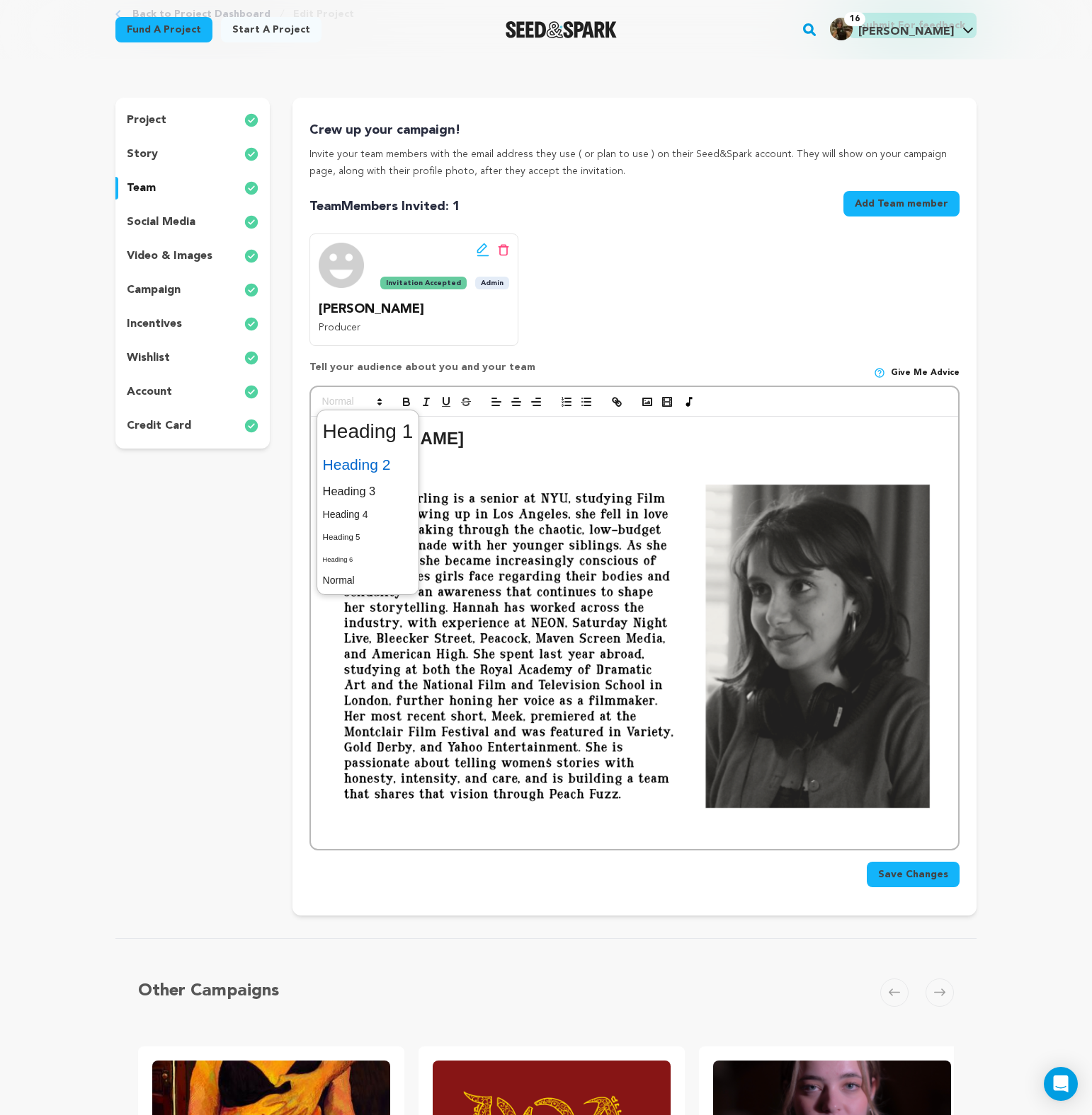
click at [367, 466] on span at bounding box center [368, 465] width 91 height 30
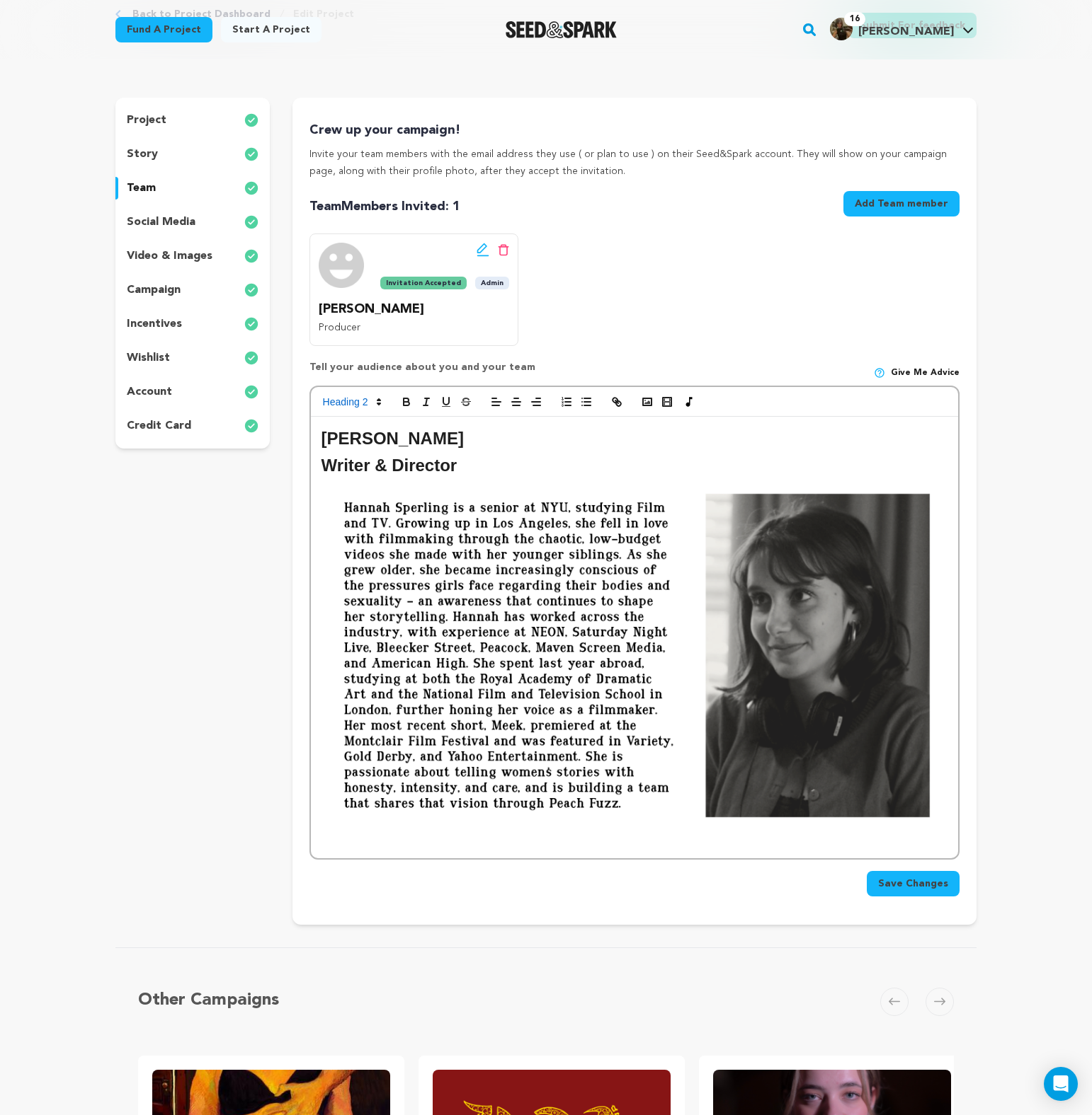
click at [483, 537] on img at bounding box center [634, 655] width 625 height 352
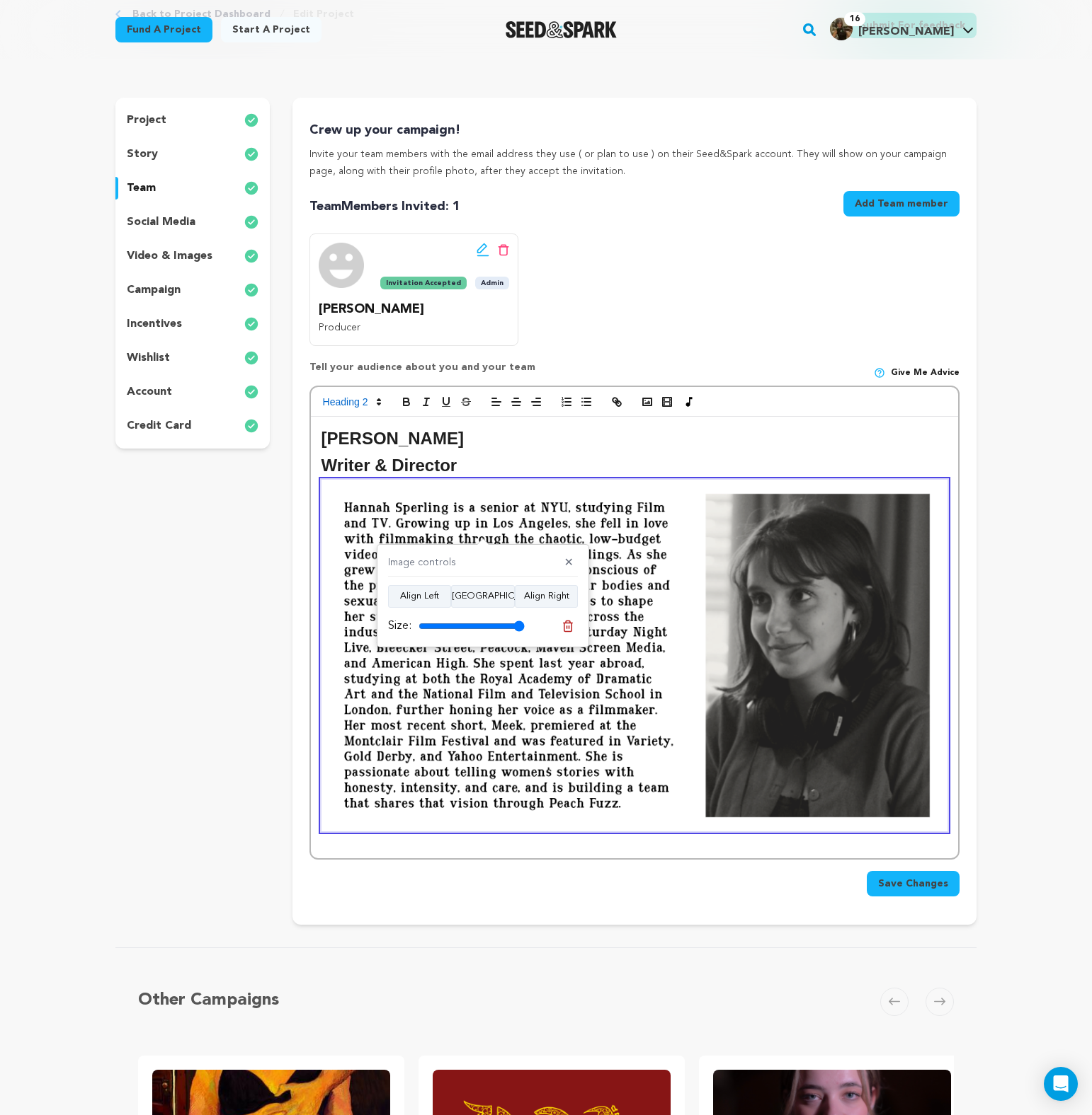
click at [635, 427] on h2 "[PERSON_NAME]" at bounding box center [634, 439] width 625 height 27
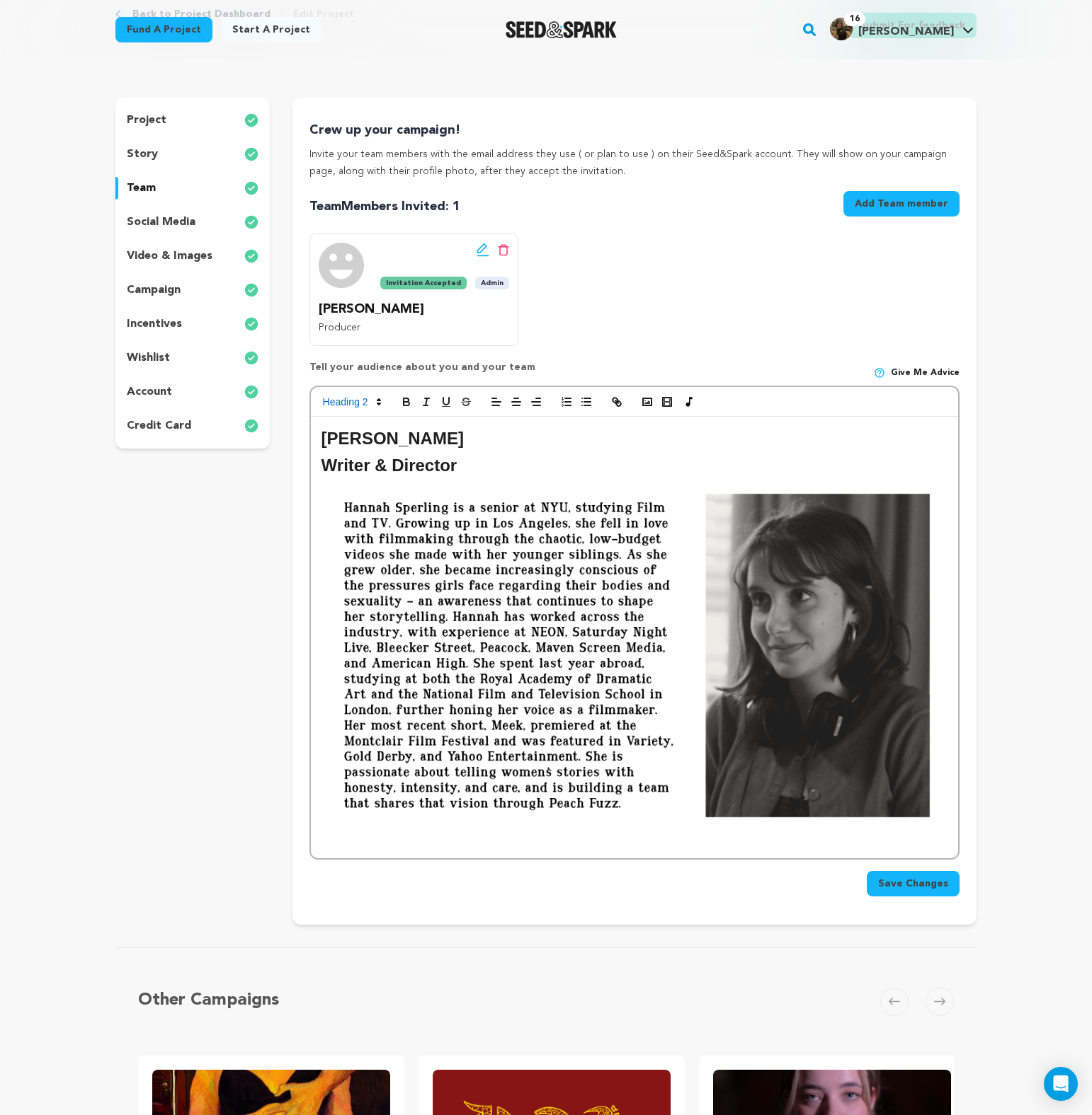
click at [736, 910] on div "Crew up your campaign! Invite your team members with the email address they use…" at bounding box center [635, 511] width 684 height 827
drag, startPoint x: 483, startPoint y: 467, endPoint x: 289, endPoint y: 436, distance: 196.5
click at [289, 436] on div "project story team social media video & images campaign incentives wishlist" at bounding box center [546, 511] width 861 height 827
click at [361, 405] on span at bounding box center [350, 402] width 69 height 17
click at [506, 483] on img at bounding box center [634, 655] width 625 height 352
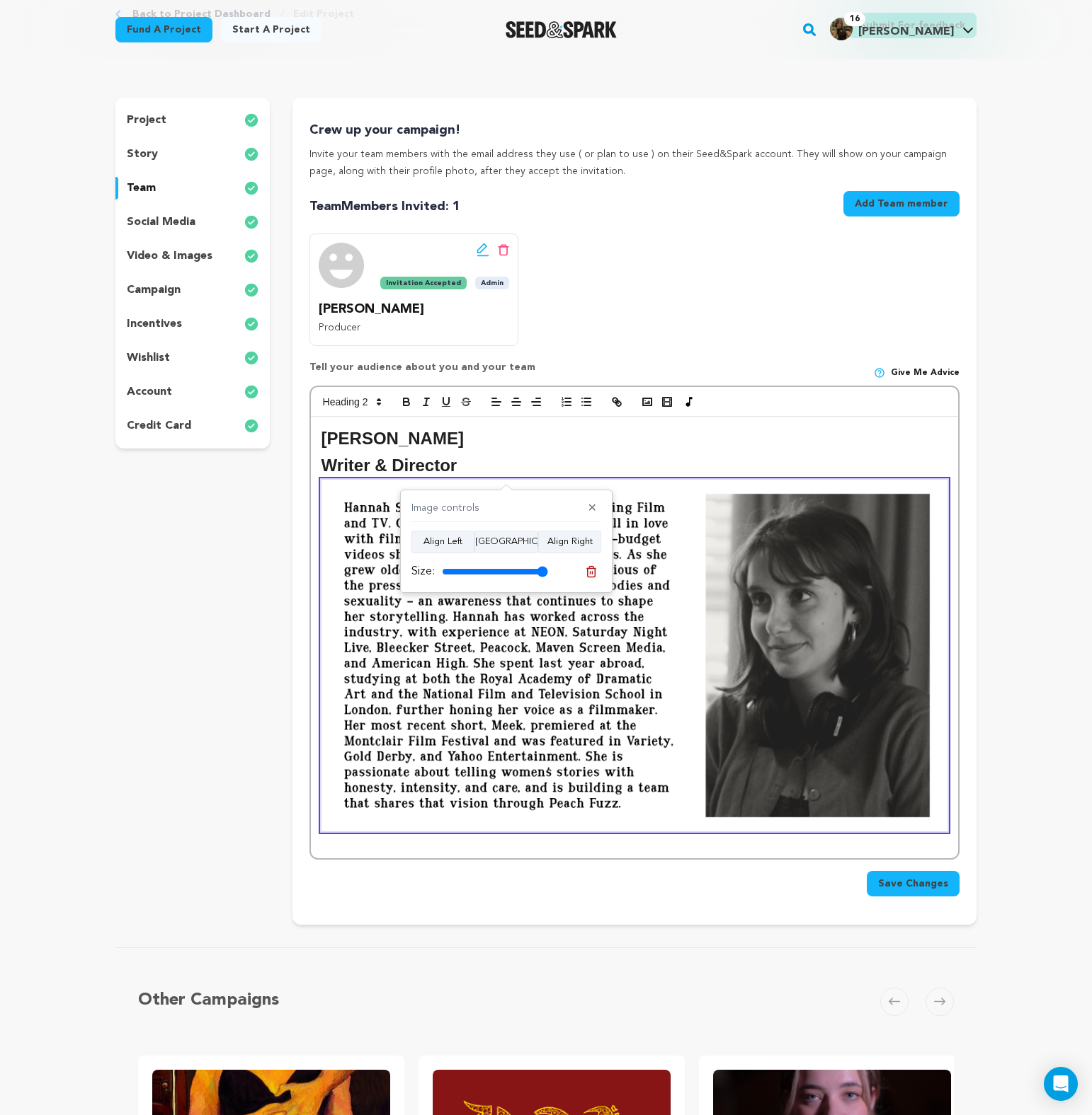
click at [477, 467] on h2 "Writer & Director" at bounding box center [634, 466] width 625 height 27
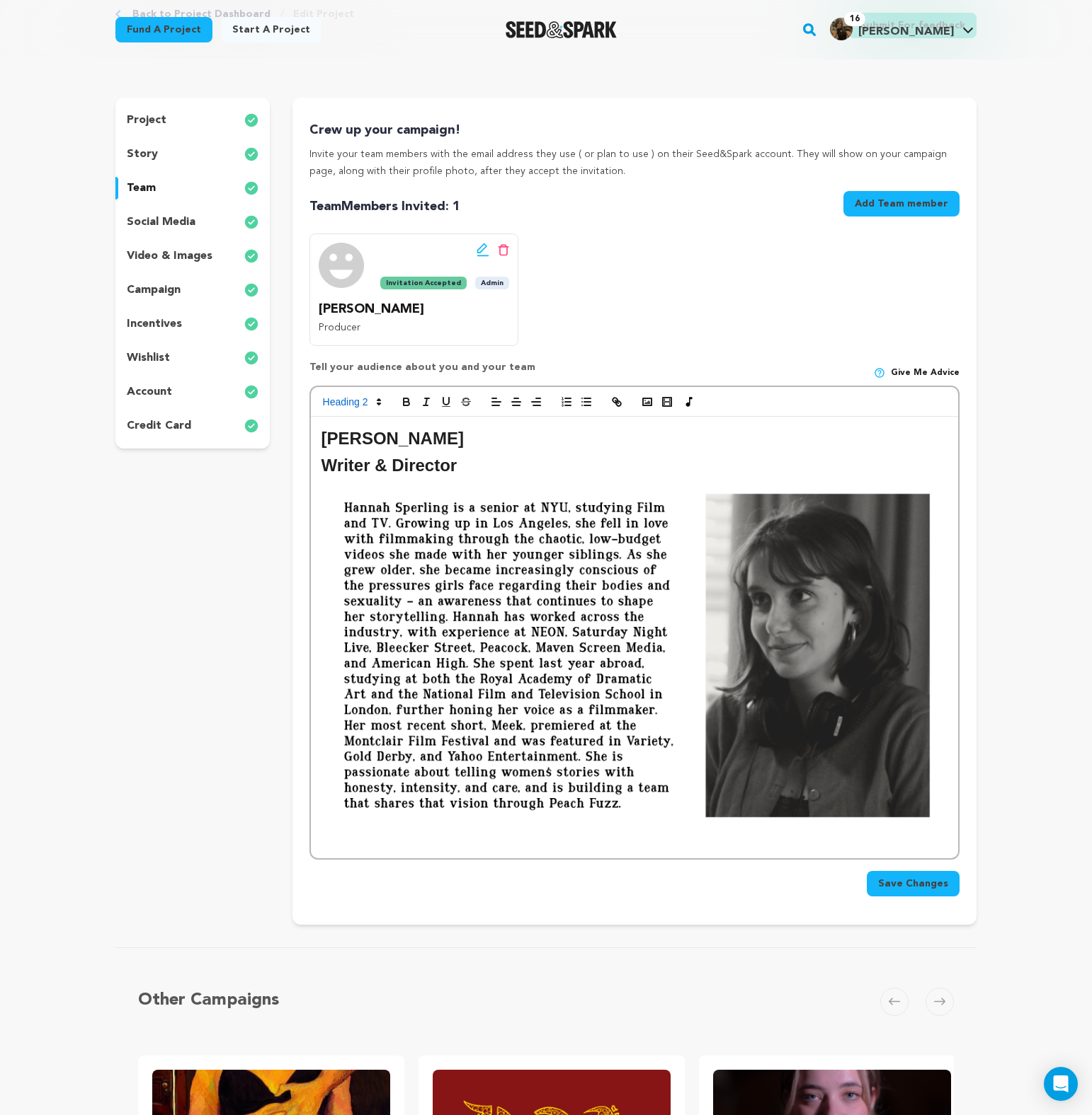
click at [457, 505] on img at bounding box center [634, 655] width 625 height 352
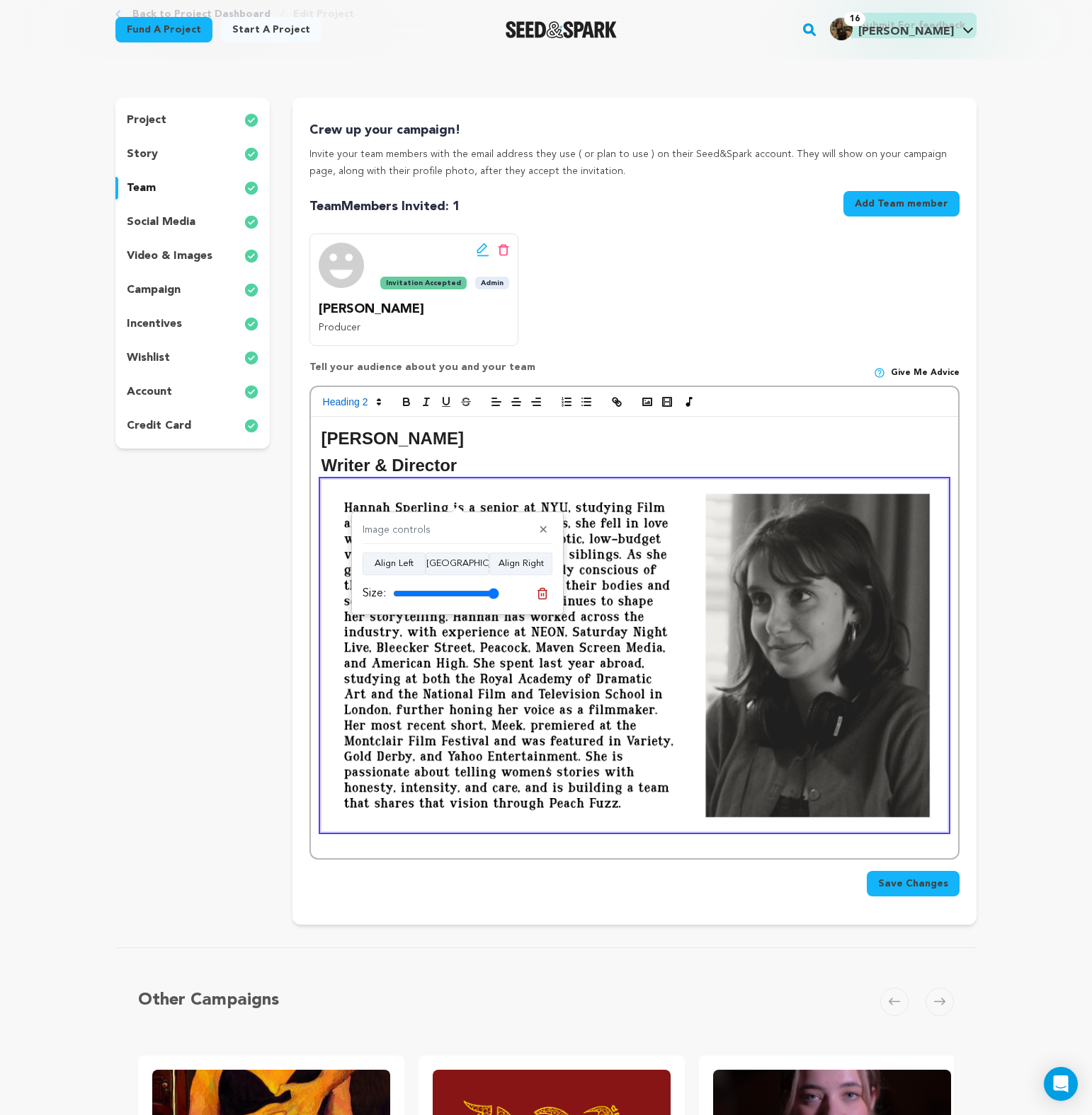
click at [457, 505] on img at bounding box center [634, 655] width 625 height 352
click at [625, 527] on img at bounding box center [634, 655] width 625 height 352
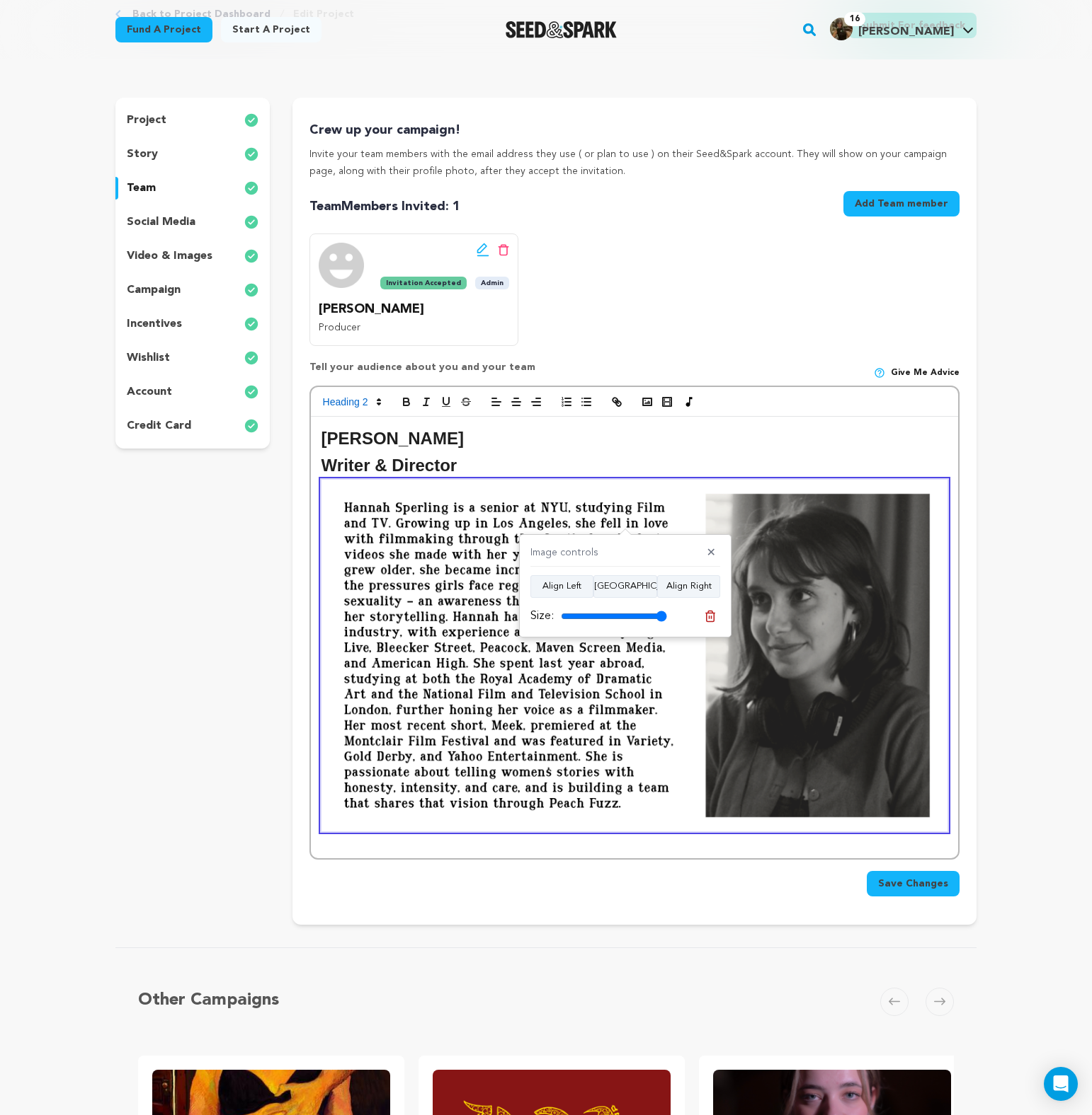
click at [625, 527] on img at bounding box center [634, 655] width 625 height 352
click at [685, 474] on h2 "Writer & Director" at bounding box center [634, 466] width 625 height 27
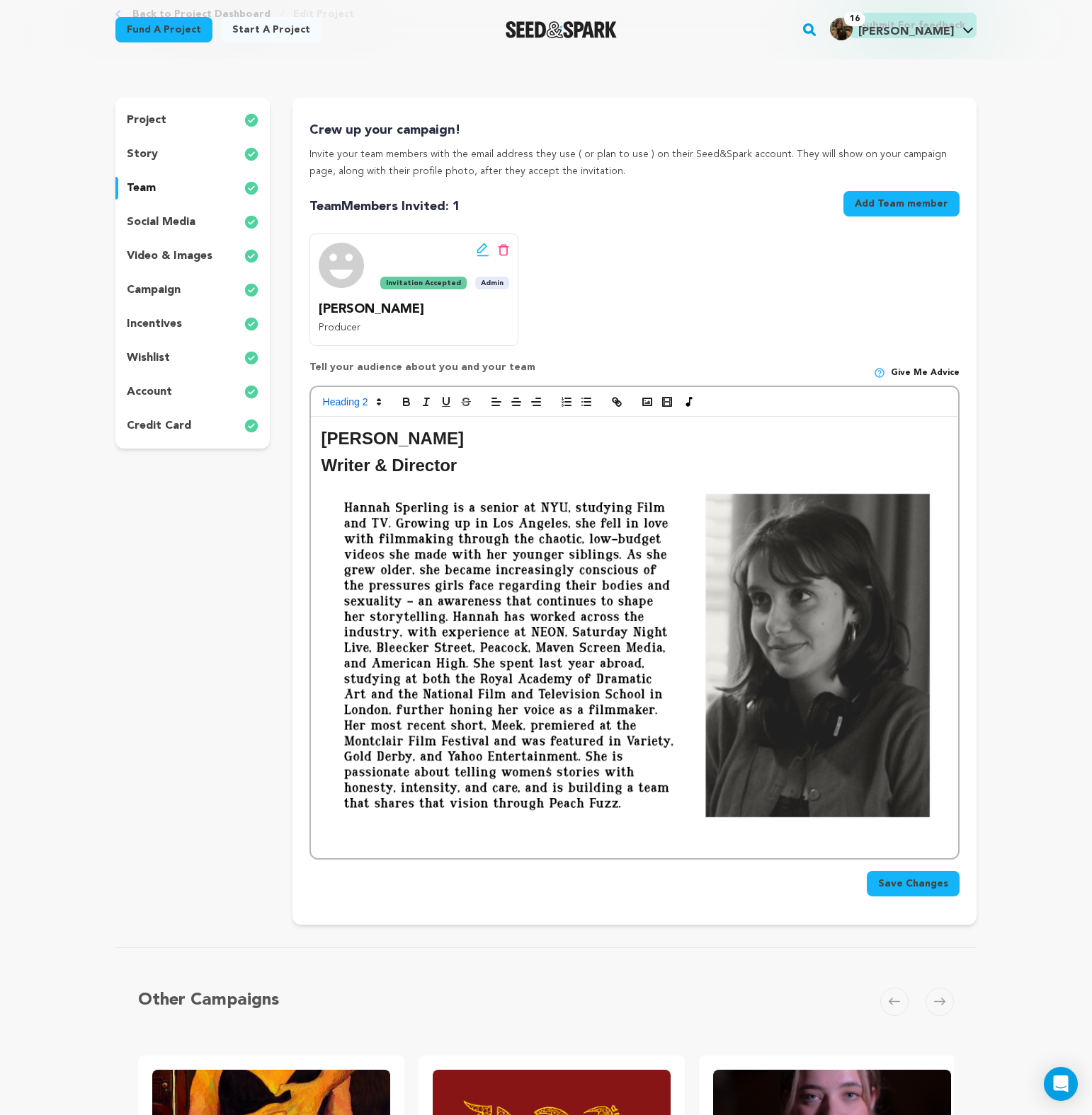
click at [685, 474] on h2 "Writer & Director" at bounding box center [634, 466] width 625 height 27
drag, startPoint x: 499, startPoint y: 477, endPoint x: 331, endPoint y: 432, distance: 173.9
click at [331, 432] on div "Hannah Sperling Writer & Director" at bounding box center [635, 637] width 647 height 442
click at [331, 432] on h2 "[PERSON_NAME]" at bounding box center [634, 439] width 625 height 27
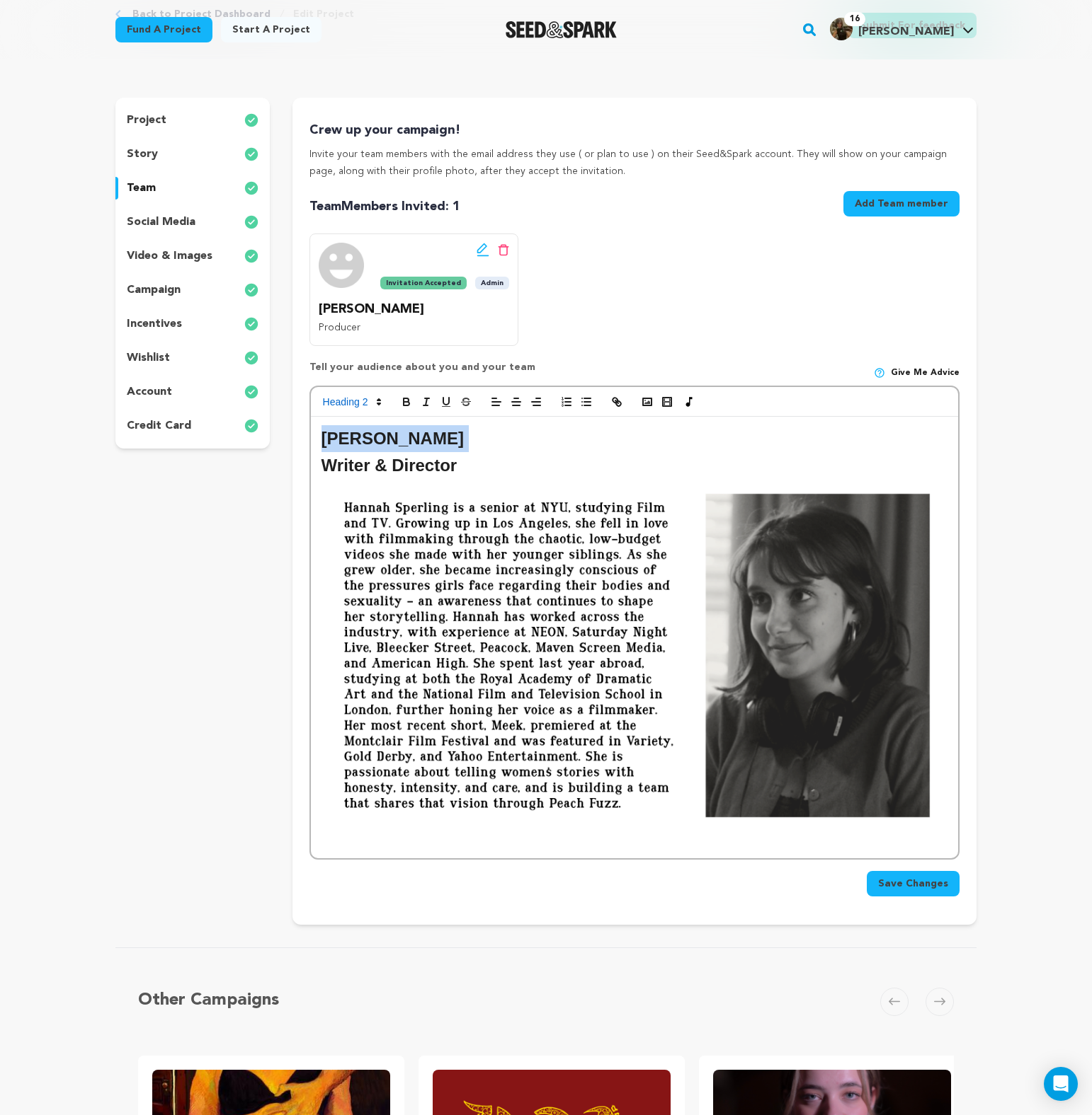
click at [331, 432] on h2 "[PERSON_NAME]" at bounding box center [634, 439] width 625 height 27
click at [445, 398] on icon "button" at bounding box center [446, 402] width 12 height 12
click at [449, 460] on h2 "Writer & Director" at bounding box center [634, 466] width 625 height 27
drag, startPoint x: 461, startPoint y: 445, endPoint x: 231, endPoint y: 423, distance: 231.0
click at [231, 423] on div "project story team social media video & images campaign incentives wishlist" at bounding box center [546, 511] width 861 height 827
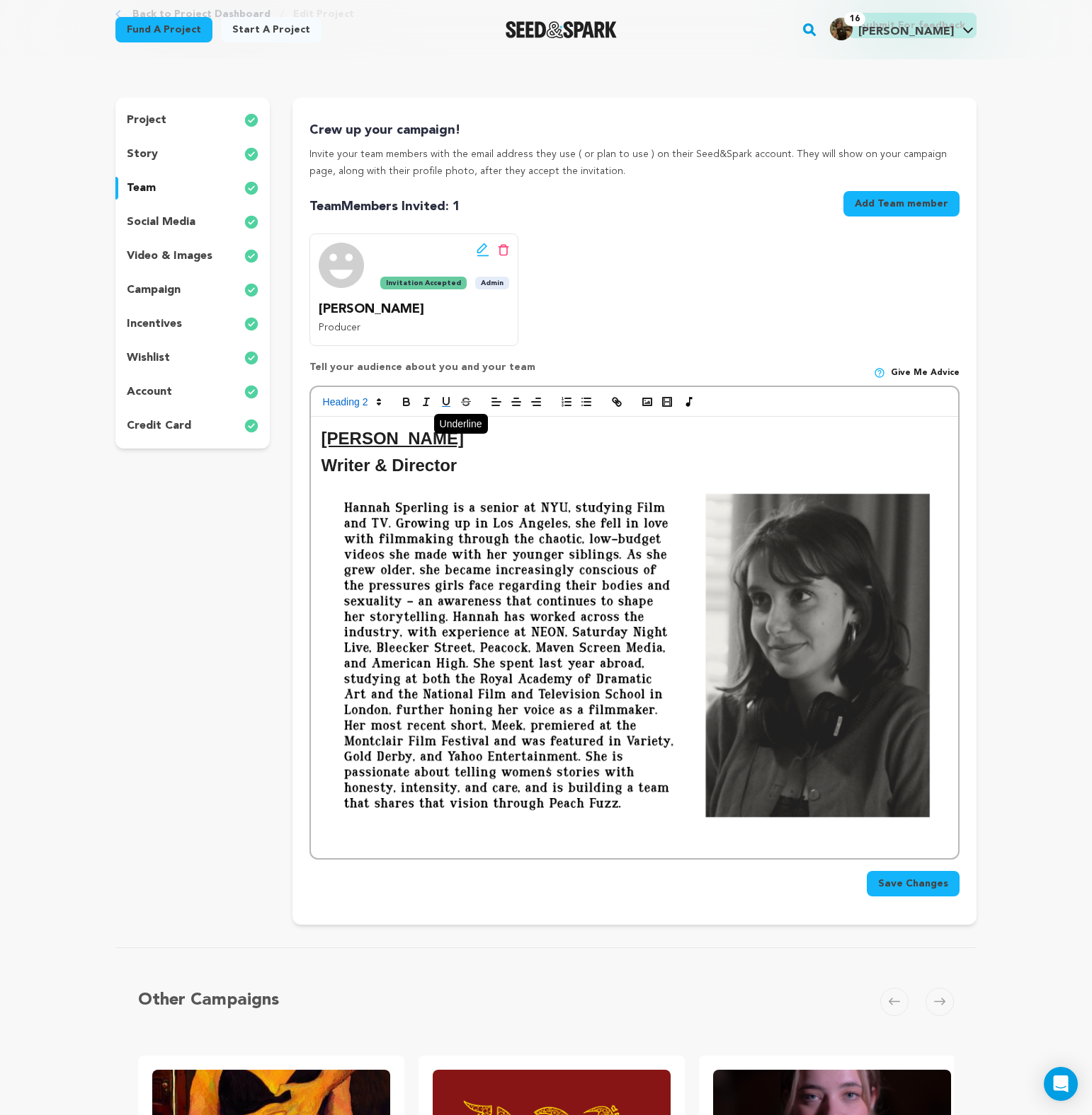
click at [437, 407] on button "button" at bounding box center [446, 402] width 20 height 17
click at [501, 483] on img at bounding box center [634, 655] width 625 height 352
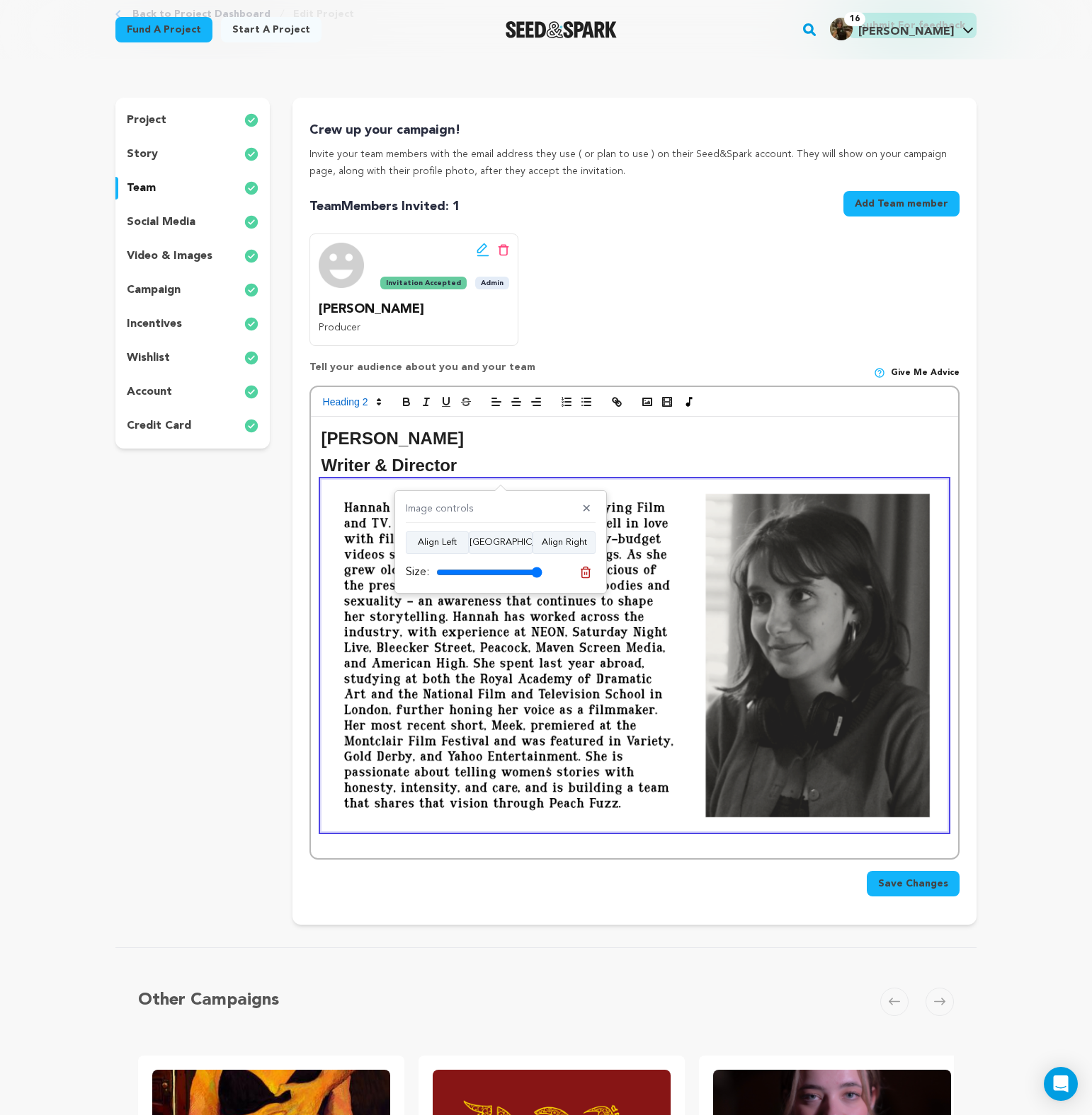
click at [502, 456] on h2 "Writer & Director" at bounding box center [634, 466] width 625 height 27
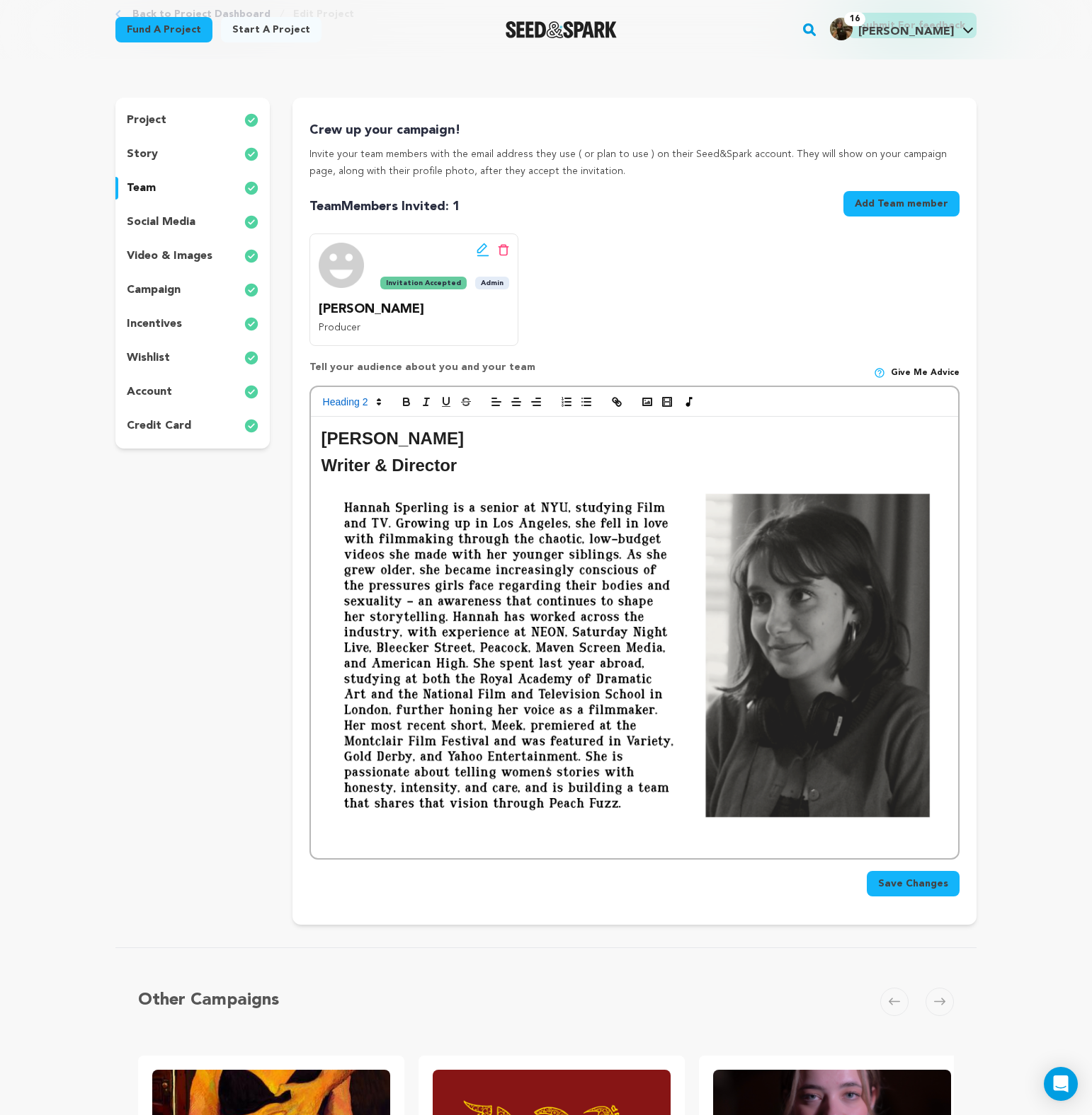
click at [949, 480] on div "Hannah Sperling Writer & Director" at bounding box center [635, 637] width 647 height 442
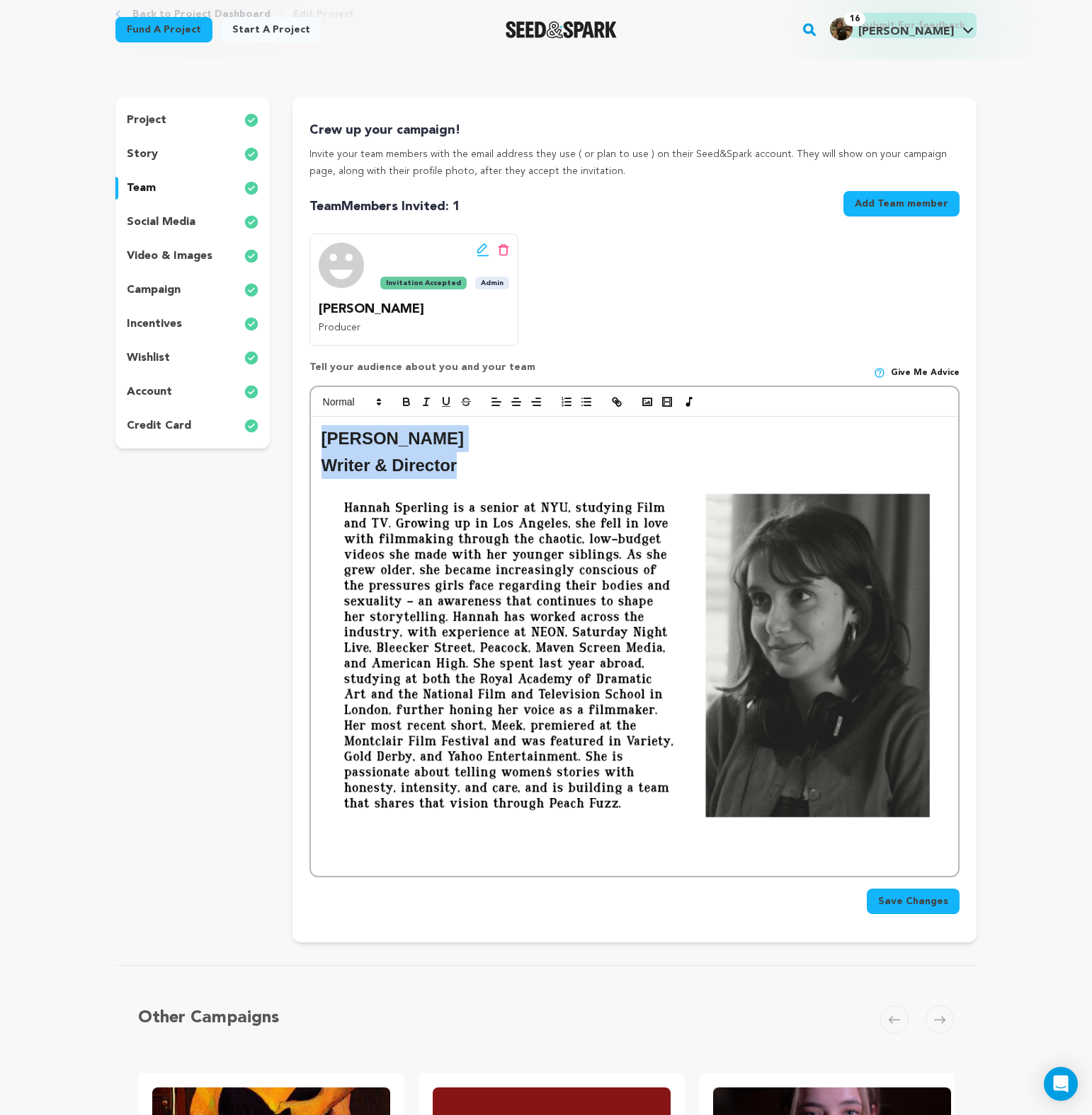
drag, startPoint x: 503, startPoint y: 457, endPoint x: 316, endPoint y: 421, distance: 190.4
click at [315, 421] on div "Hannah Sperling Writer & Director" at bounding box center [635, 646] width 647 height 459
copy div "Hannah Sperling Writer & Director"
click at [368, 866] on p at bounding box center [634, 859] width 625 height 18
click at [368, 846] on p at bounding box center [634, 841] width 625 height 18
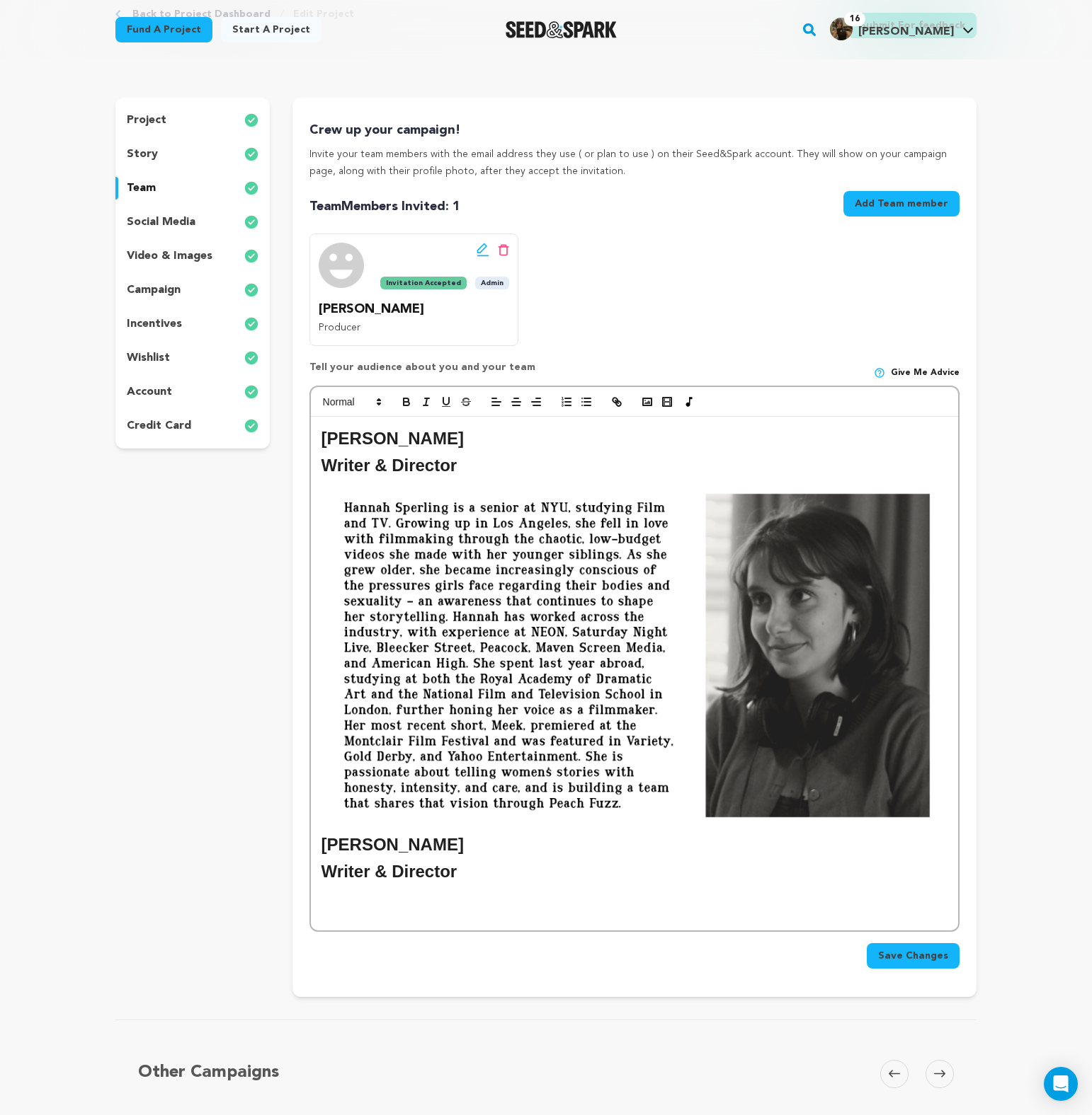
scroll to position [0, 0]
click at [397, 437] on h2 "[PERSON_NAME]" at bounding box center [634, 439] width 625 height 27
click at [436, 471] on h2 "Writer & Director" at bounding box center [634, 466] width 625 height 27
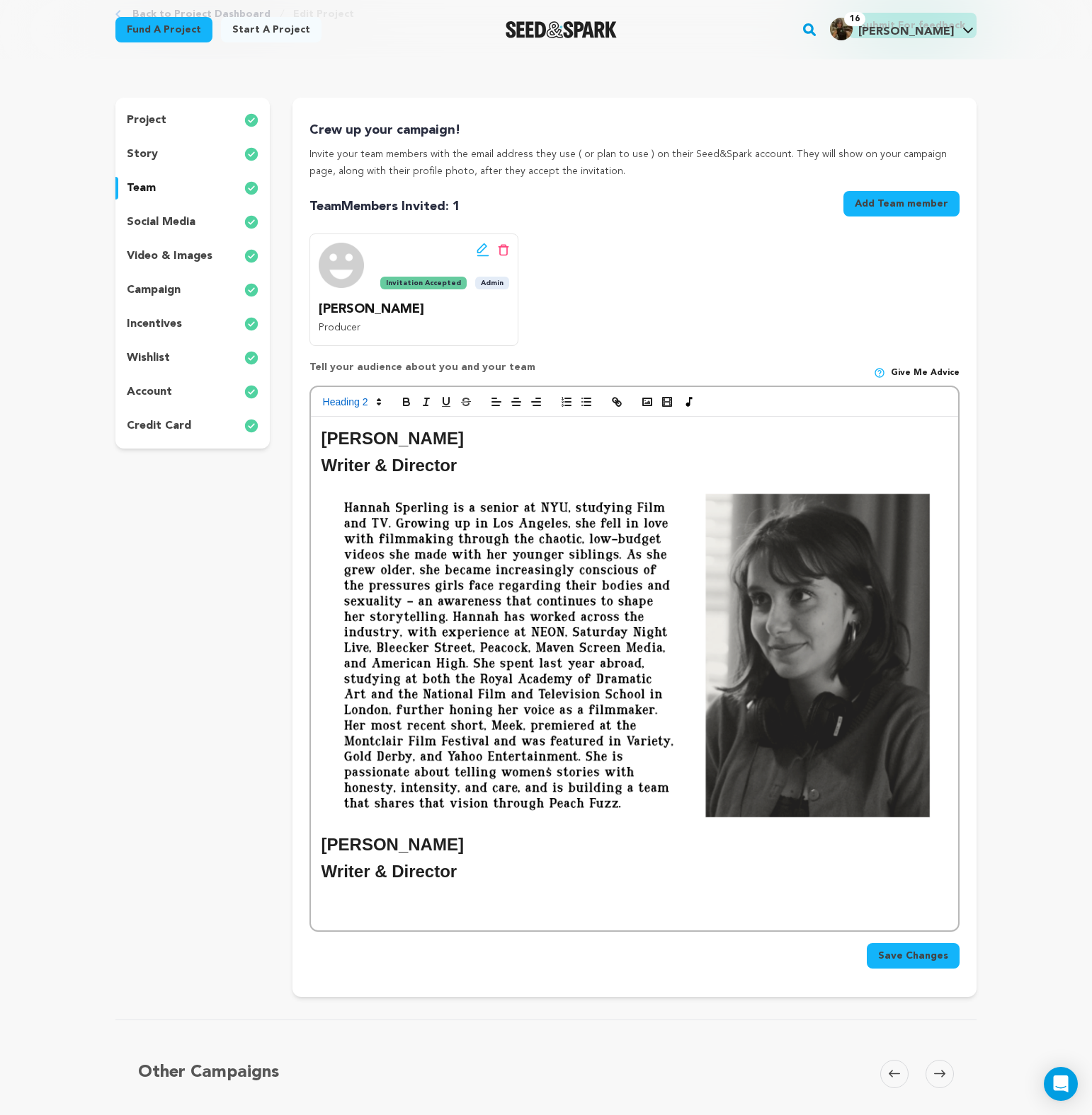
click at [415, 840] on h2 "[PERSON_NAME]" at bounding box center [634, 845] width 625 height 27
click at [448, 825] on img at bounding box center [634, 655] width 625 height 352
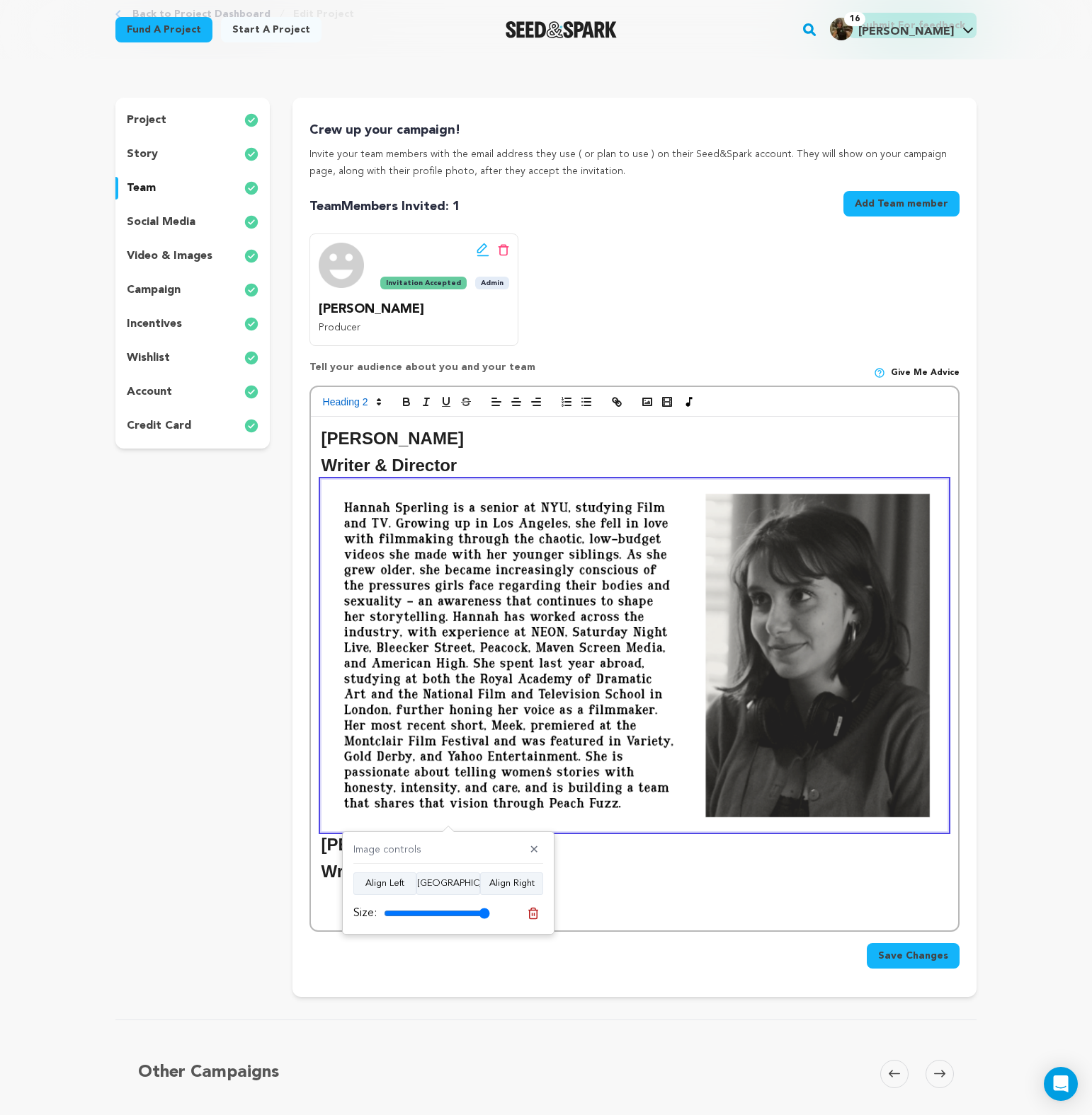
click at [327, 846] on h2 "[PERSON_NAME]" at bounding box center [634, 845] width 625 height 27
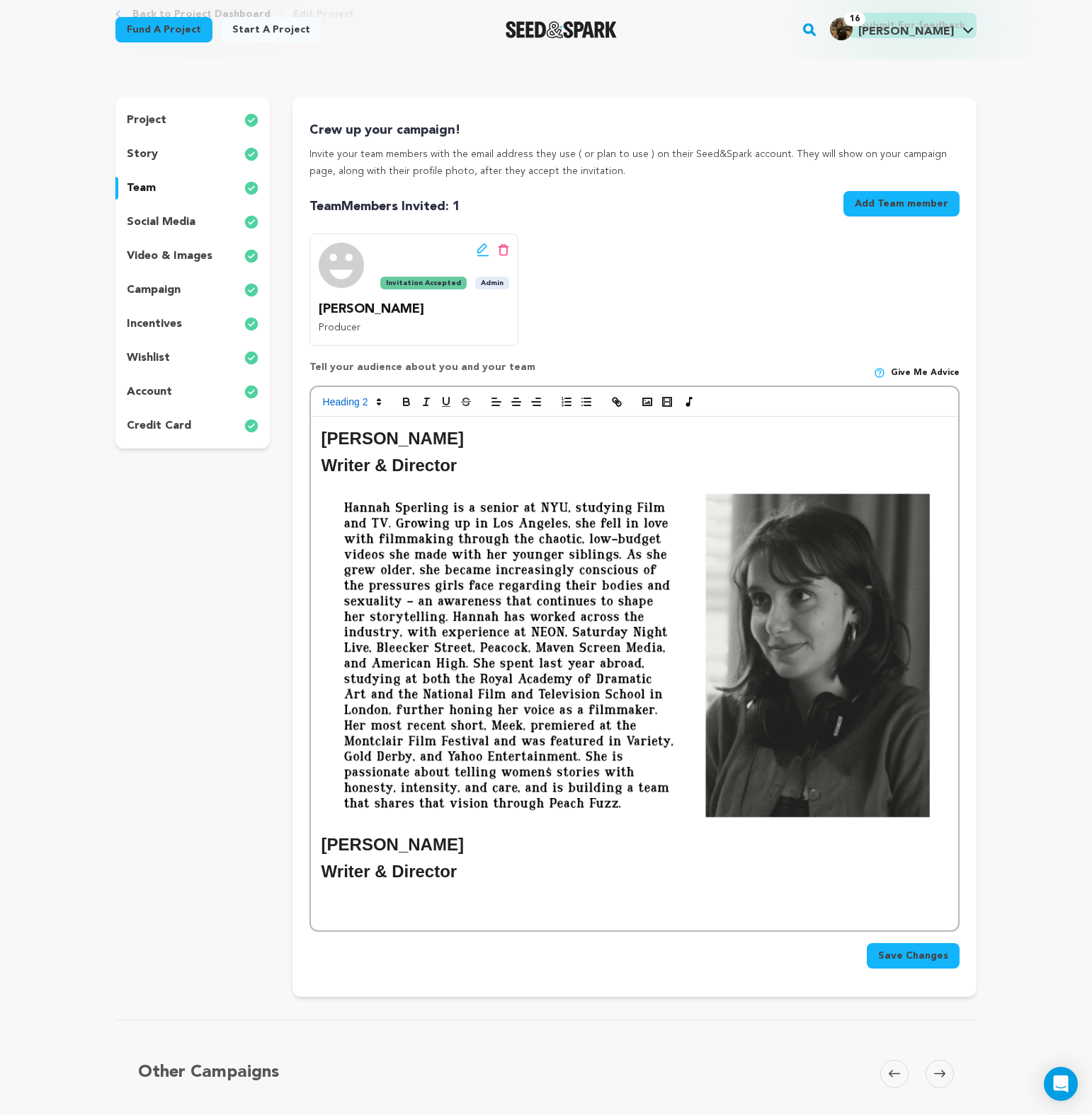
click at [327, 846] on h2 "[PERSON_NAME]" at bounding box center [634, 845] width 625 height 27
click at [486, 846] on h2 "[PERSON_NAME]" at bounding box center [634, 845] width 625 height 27
drag, startPoint x: 452, startPoint y: 849, endPoint x: 343, endPoint y: 849, distance: 109.0
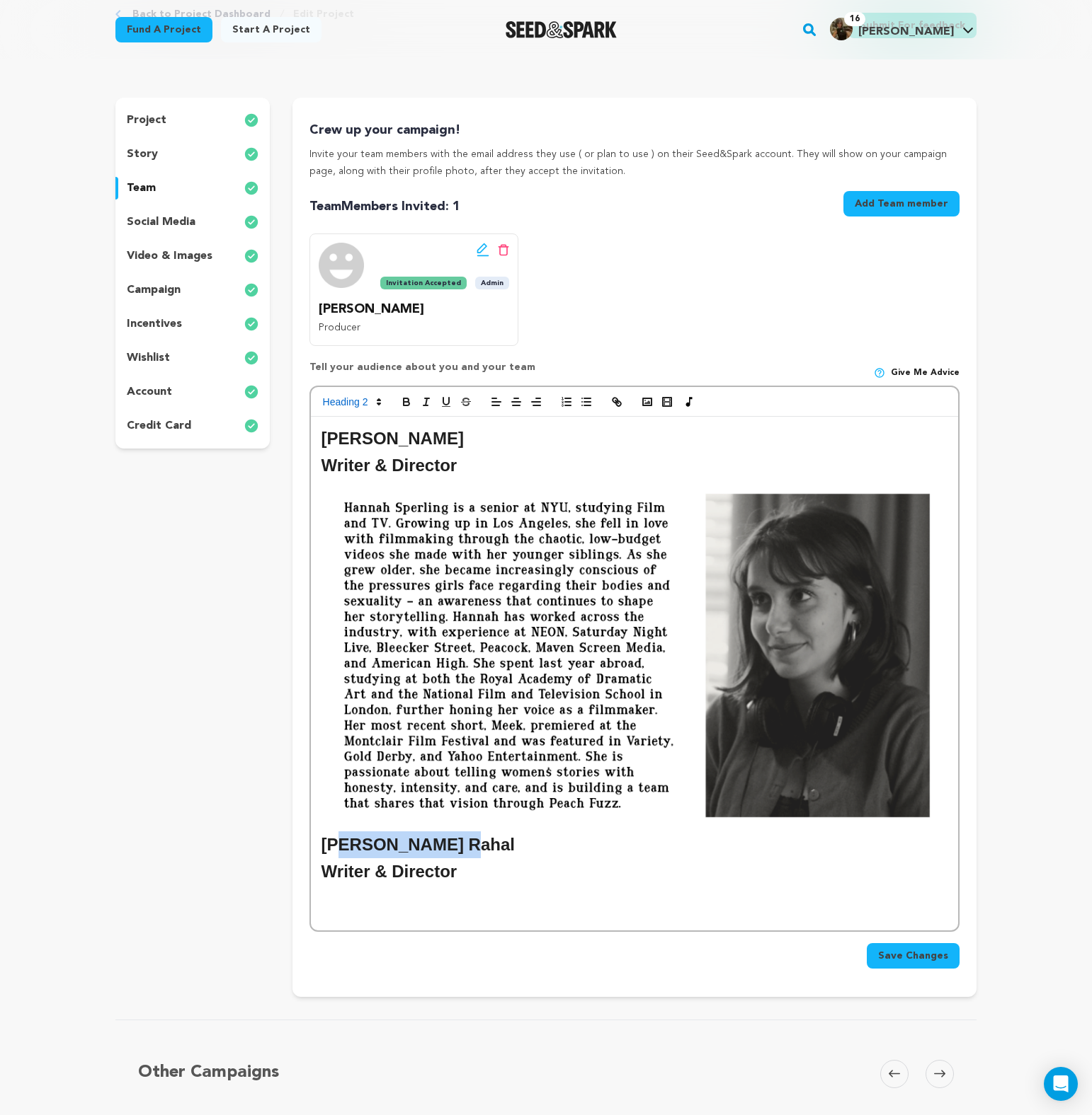
click at [343, 849] on h2 "Hannah SperlingChloe Rahal" at bounding box center [634, 845] width 625 height 27
drag, startPoint x: 445, startPoint y: 876, endPoint x: 302, endPoint y: 868, distance: 143.2
click at [302, 868] on div "Crew up your campaign! Invite your team members with the email address they use…" at bounding box center [635, 547] width 684 height 900
click at [424, 876] on h2 "Producer" at bounding box center [634, 872] width 625 height 27
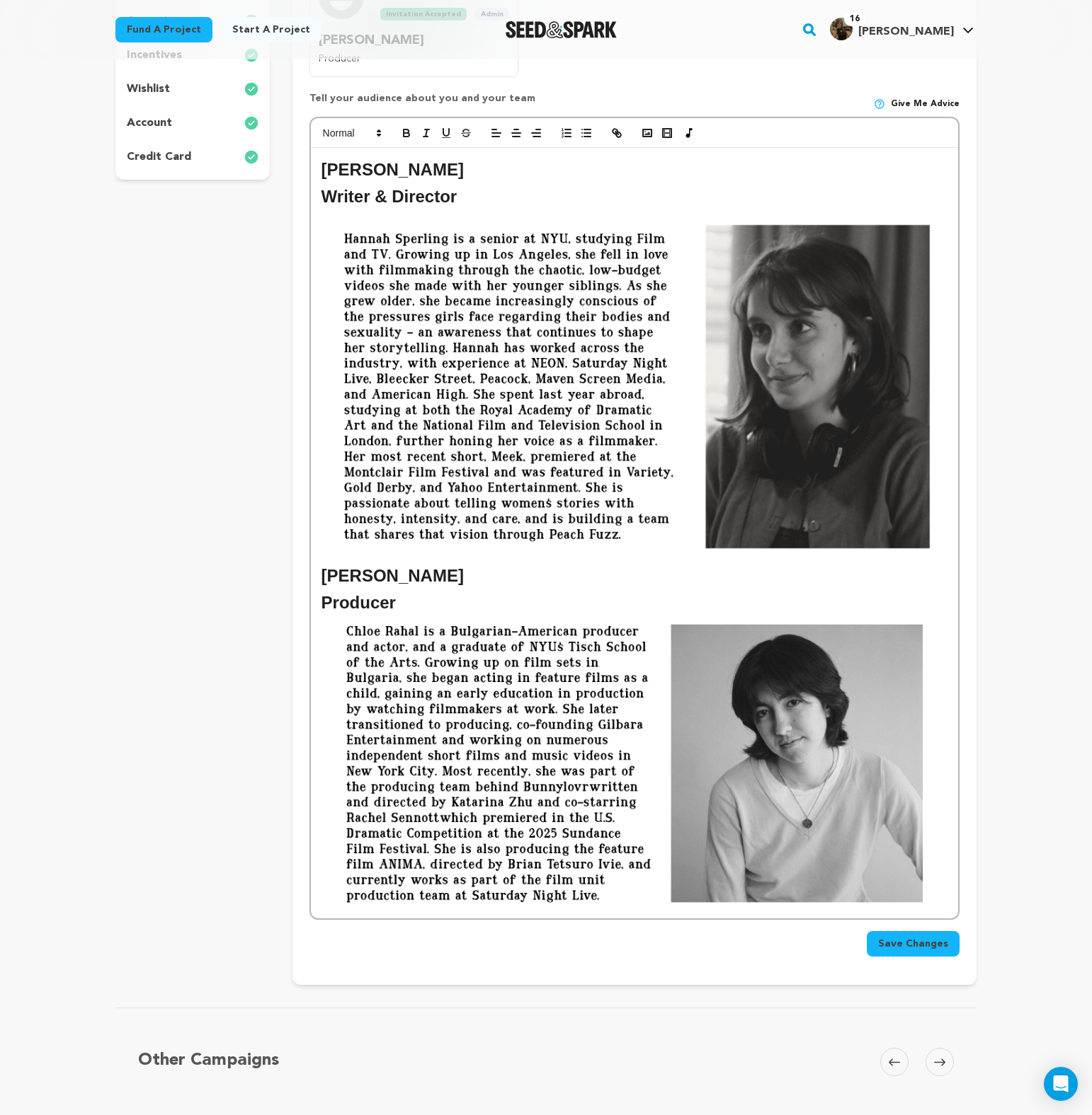
scroll to position [373, 0]
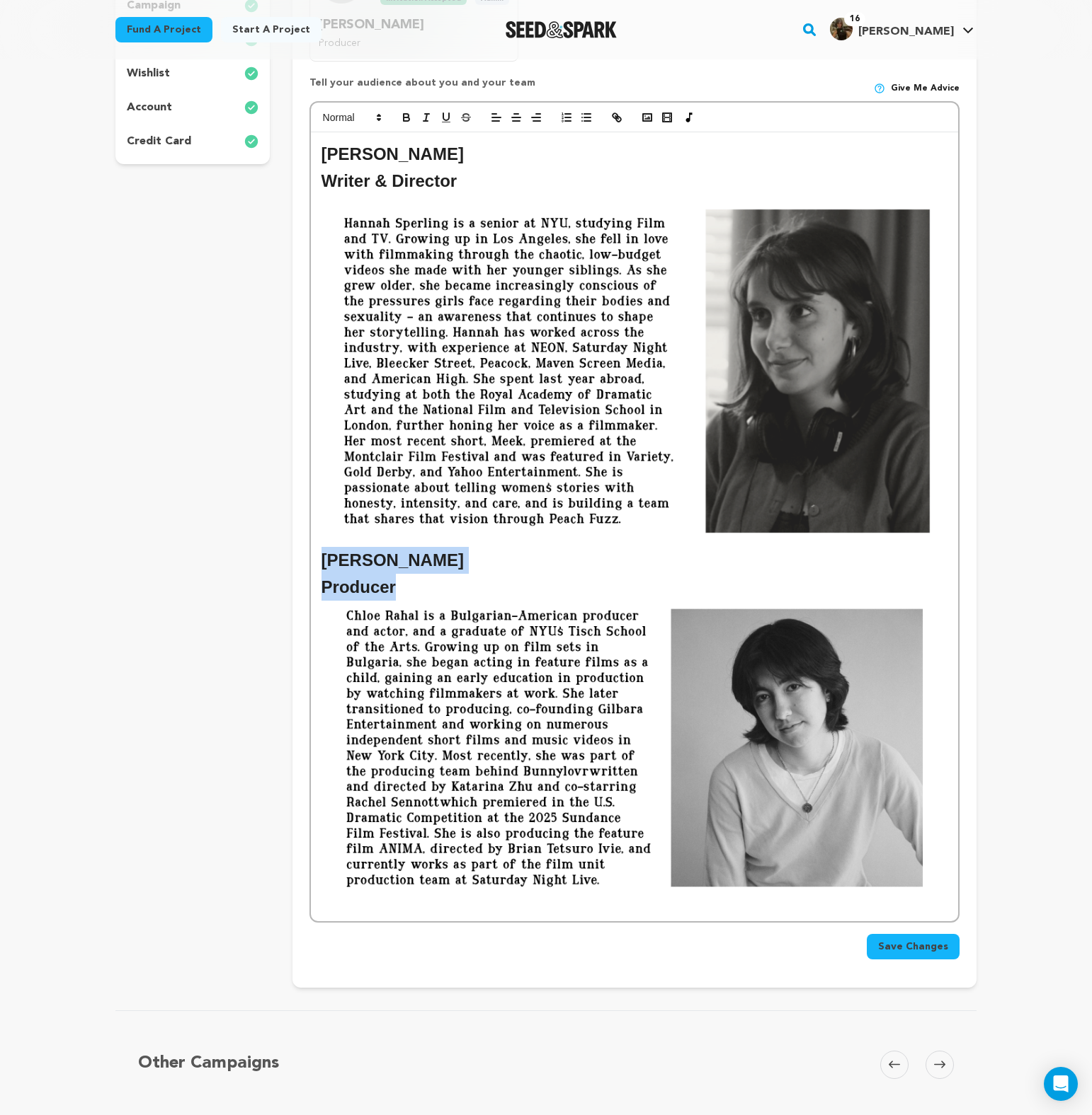
drag, startPoint x: 394, startPoint y: 592, endPoint x: 316, endPoint y: 563, distance: 83.2
click at [316, 563] on div "Hannah Sperling Writer & Director Chloe Rahal Producer" at bounding box center [635, 526] width 647 height 789
copy div "Chloe Rahal Producer"
click at [407, 547] on h2 "[PERSON_NAME]" at bounding box center [634, 560] width 625 height 27
click at [345, 915] on div "Hannah Sperling Writer & Director Chloe Rahal Producer" at bounding box center [635, 526] width 647 height 789
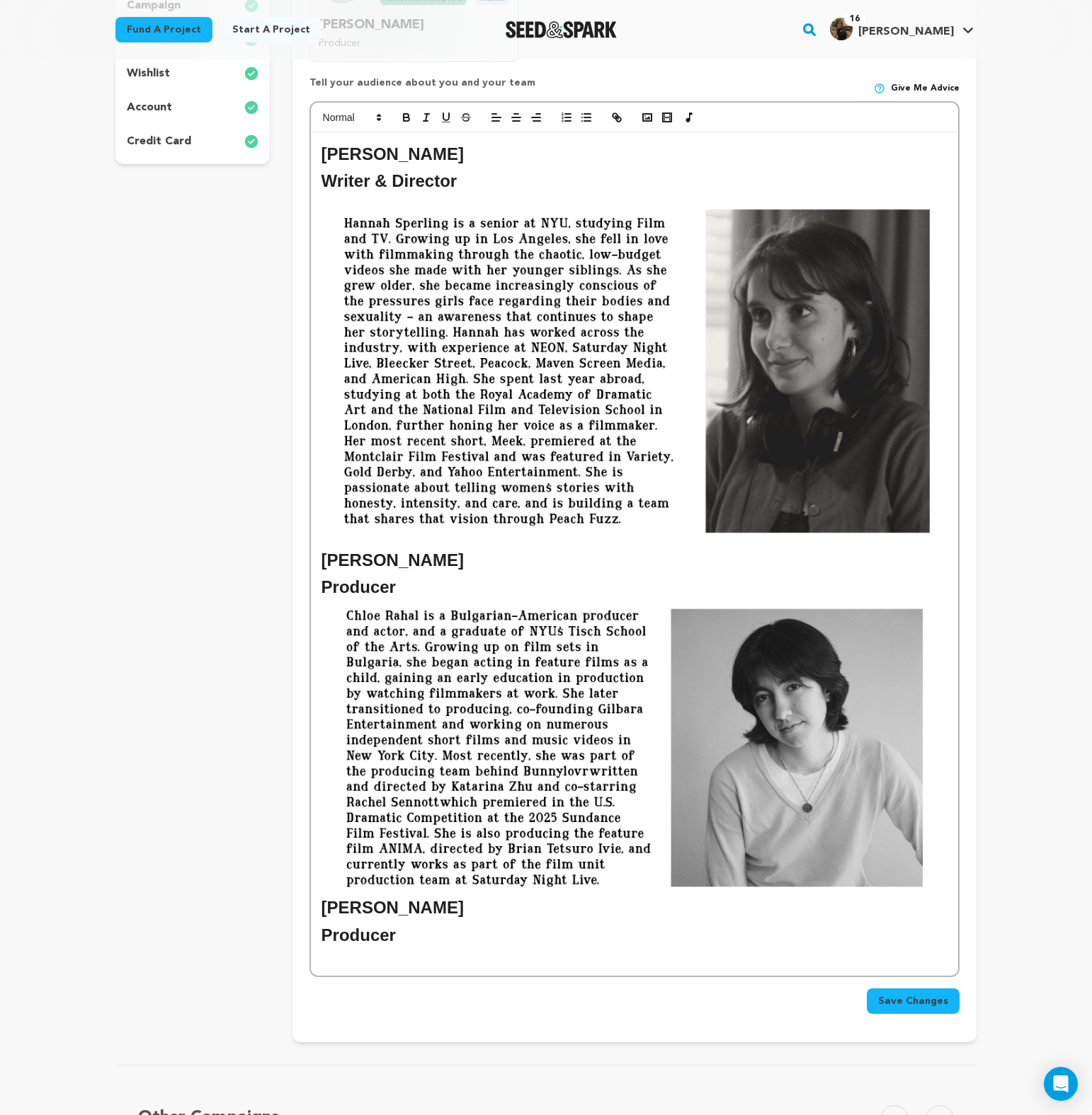
scroll to position [0, 0]
click at [354, 915] on h2 "[PERSON_NAME]" at bounding box center [634, 908] width 625 height 27
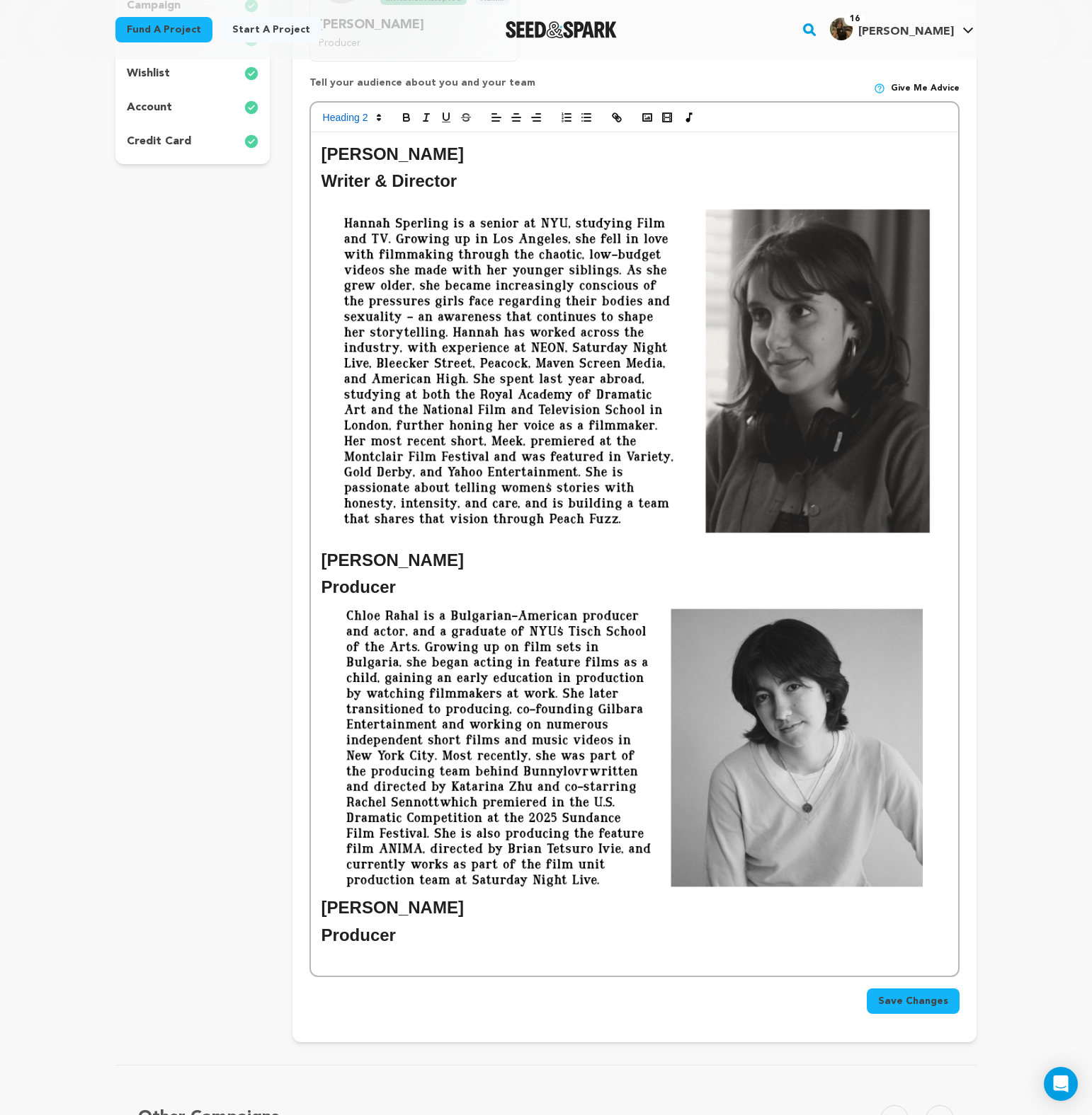
click at [458, 915] on h2 "[PERSON_NAME]" at bounding box center [634, 908] width 625 height 27
drag, startPoint x: 421, startPoint y: 910, endPoint x: 324, endPoint y: 910, distance: 97.0
click at [324, 910] on h2 "Chloe RahalAlex Lycette" at bounding box center [634, 908] width 625 height 27
click at [445, 944] on h2 "Producer" at bounding box center [634, 935] width 625 height 27
click at [416, 976] on p at bounding box center [634, 977] width 625 height 18
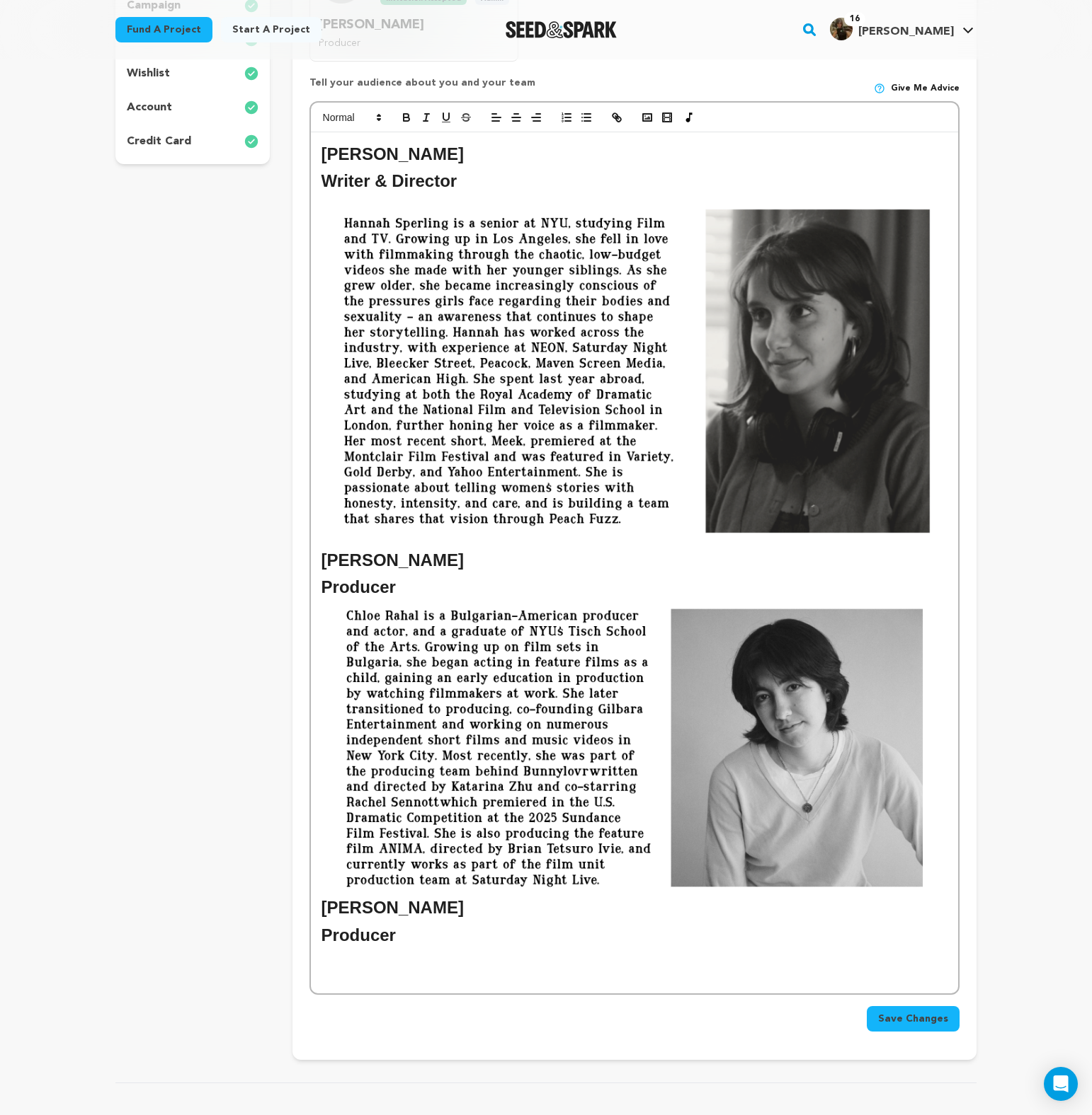
click at [393, 954] on p at bounding box center [634, 958] width 625 height 18
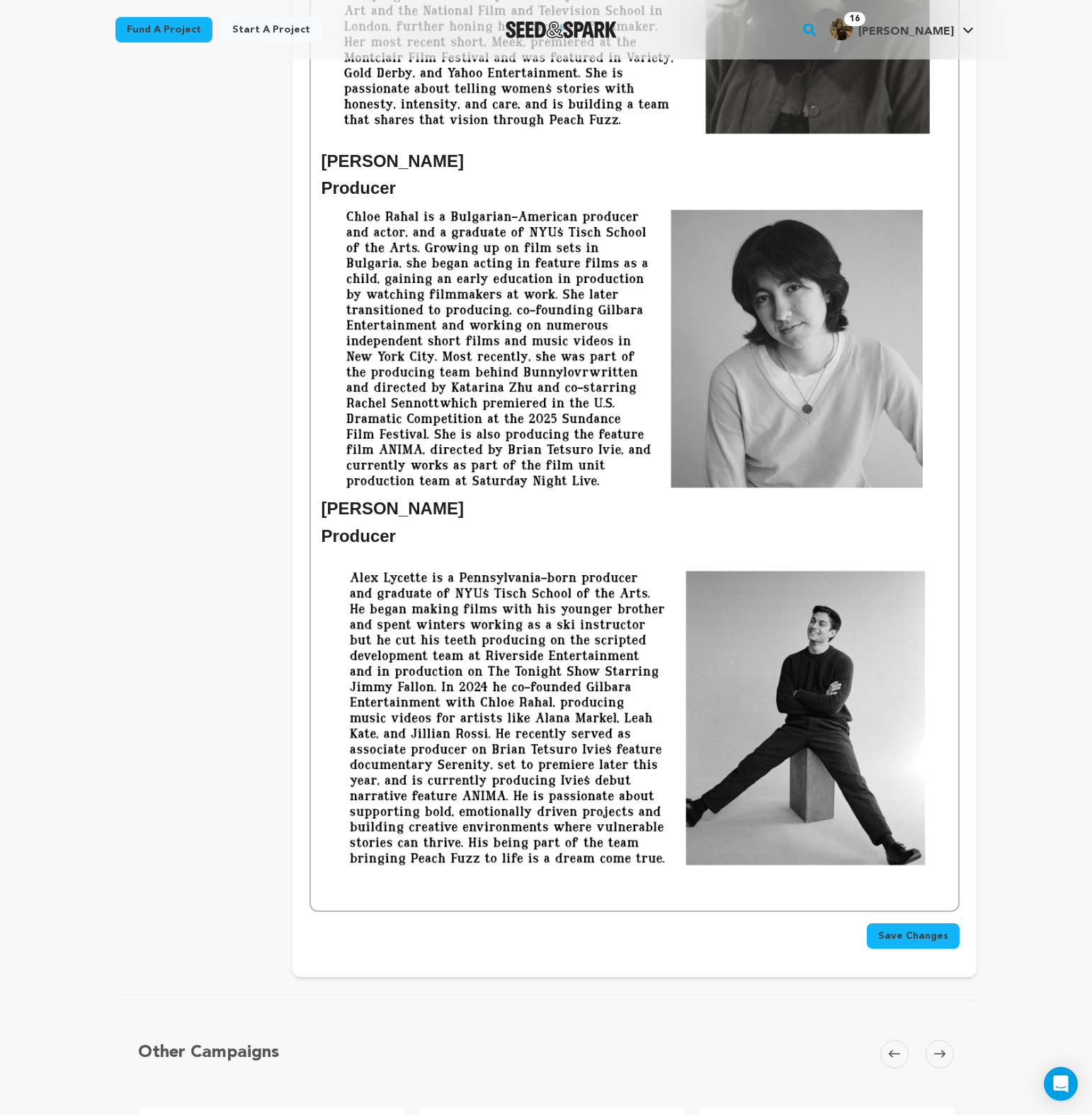
scroll to position [715, 0]
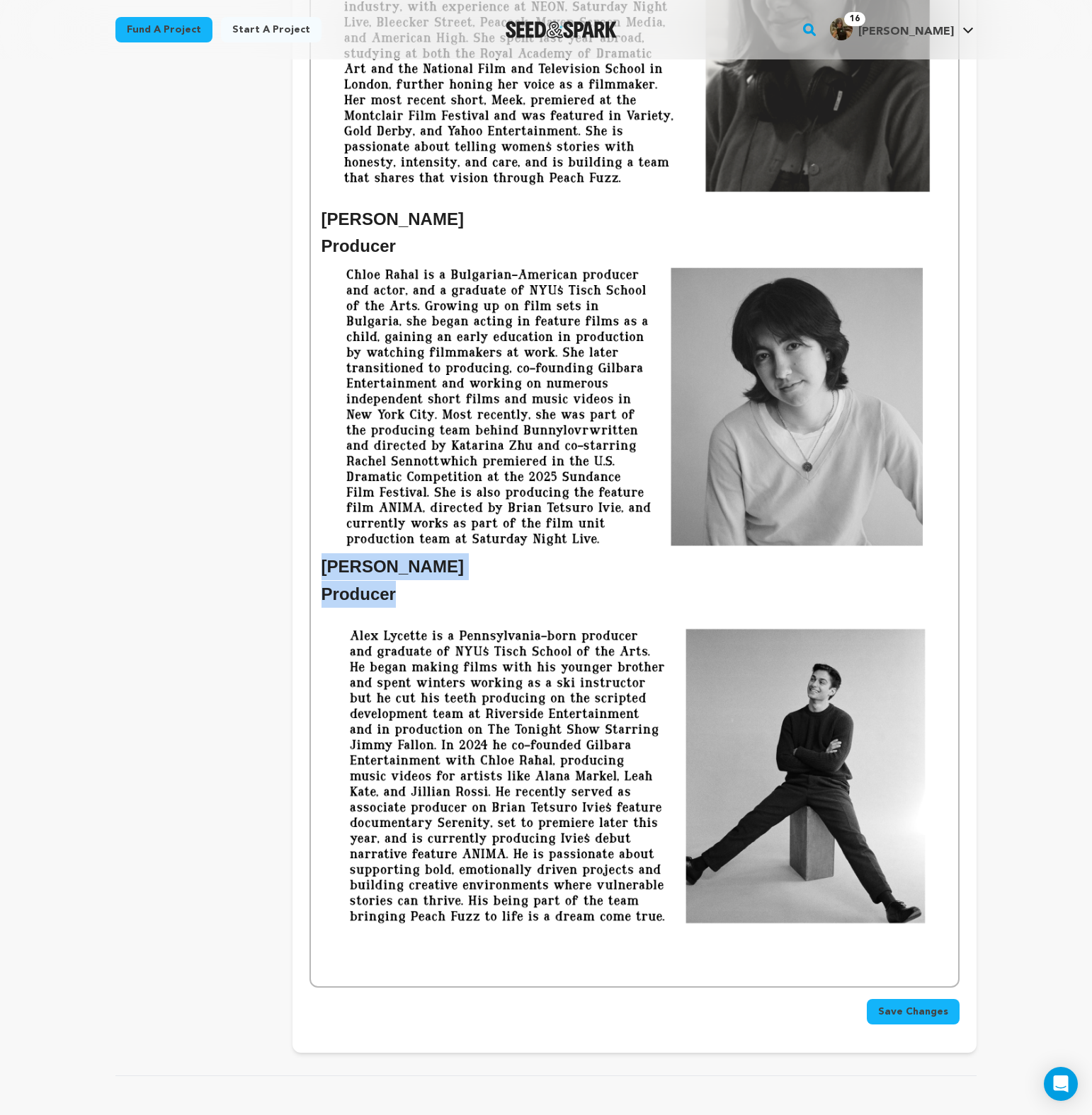
drag, startPoint x: 402, startPoint y: 606, endPoint x: 299, endPoint y: 576, distance: 107.3
click at [299, 576] on div "Crew up your campaign! Invite your team members with the email address they use…" at bounding box center [635, 263] width 684 height 1581
copy div "Alex Lycette Producer"
click at [385, 963] on p at bounding box center [634, 969] width 625 height 18
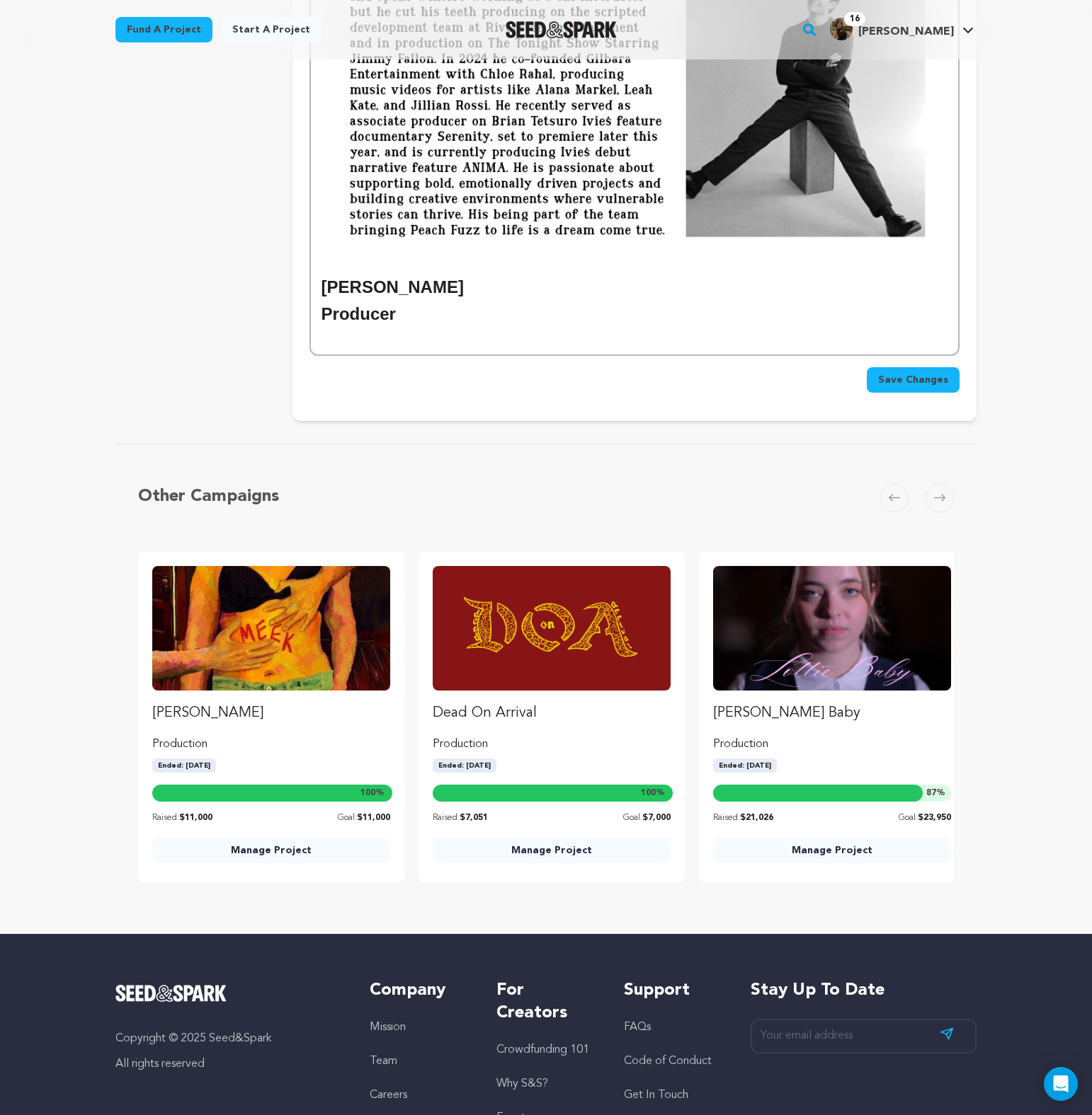
scroll to position [1397, 0]
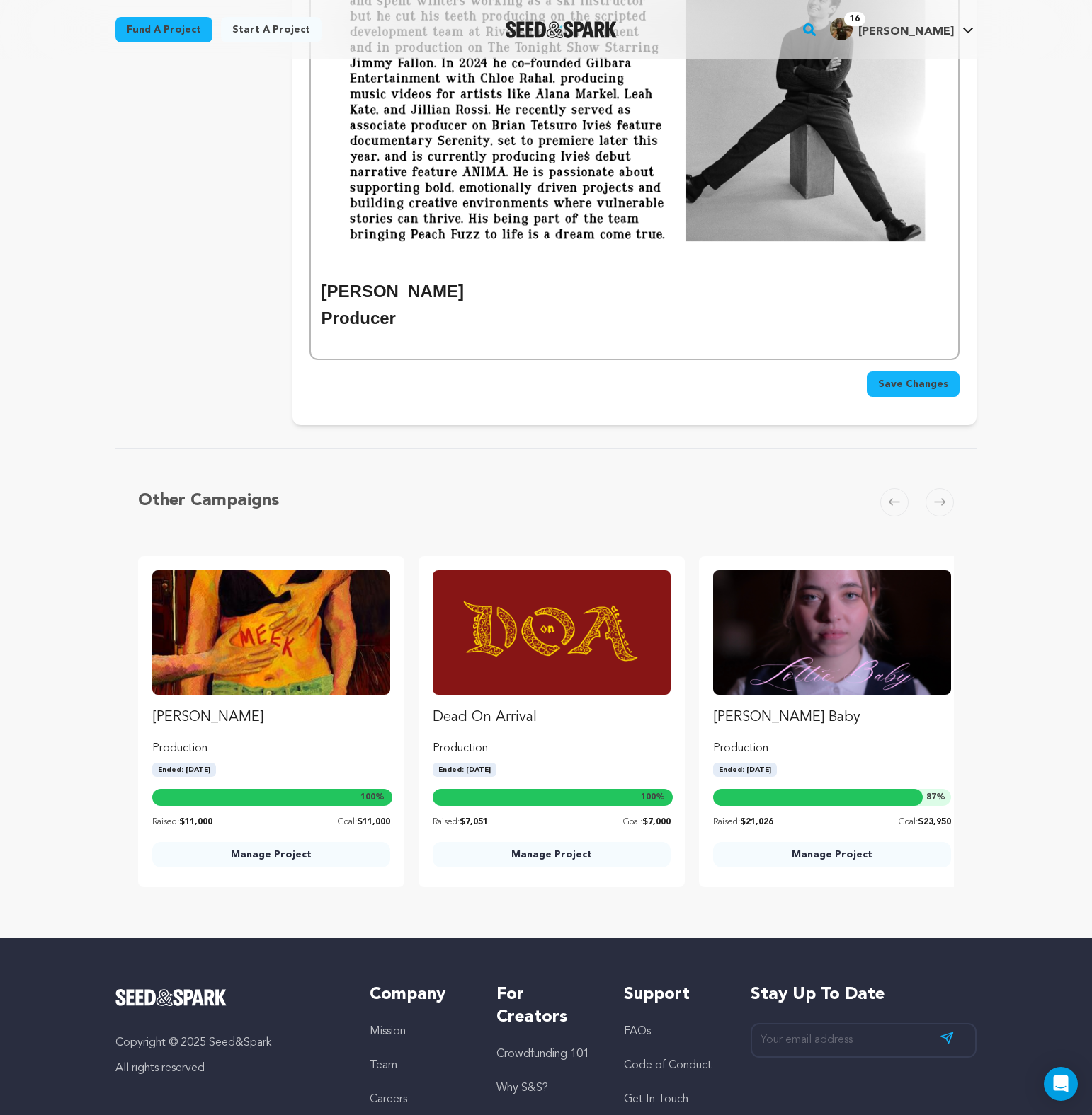
click at [348, 267] on img at bounding box center [634, 101] width 625 height 352
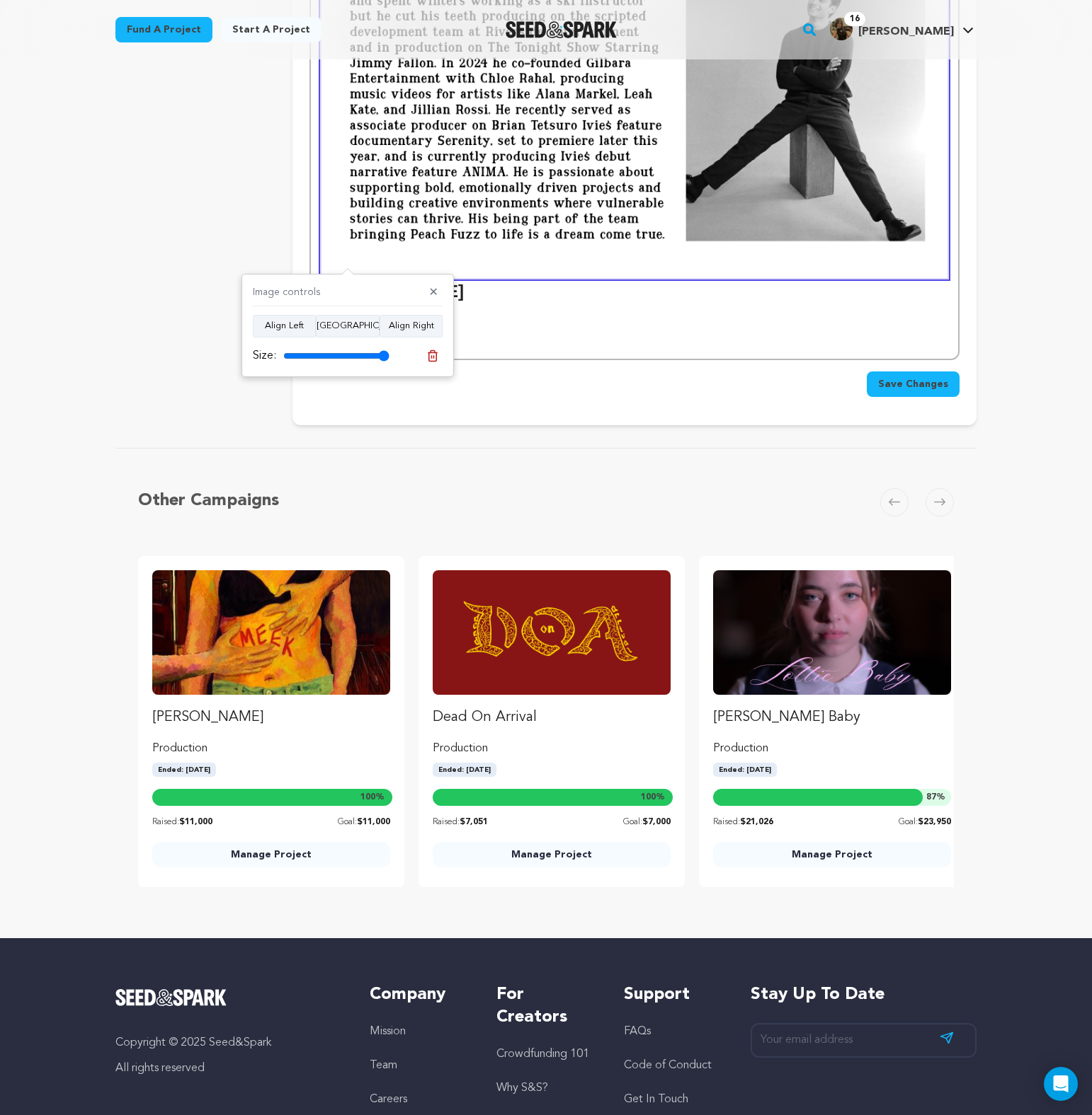
click at [482, 300] on h2 "[PERSON_NAME]" at bounding box center [634, 292] width 625 height 27
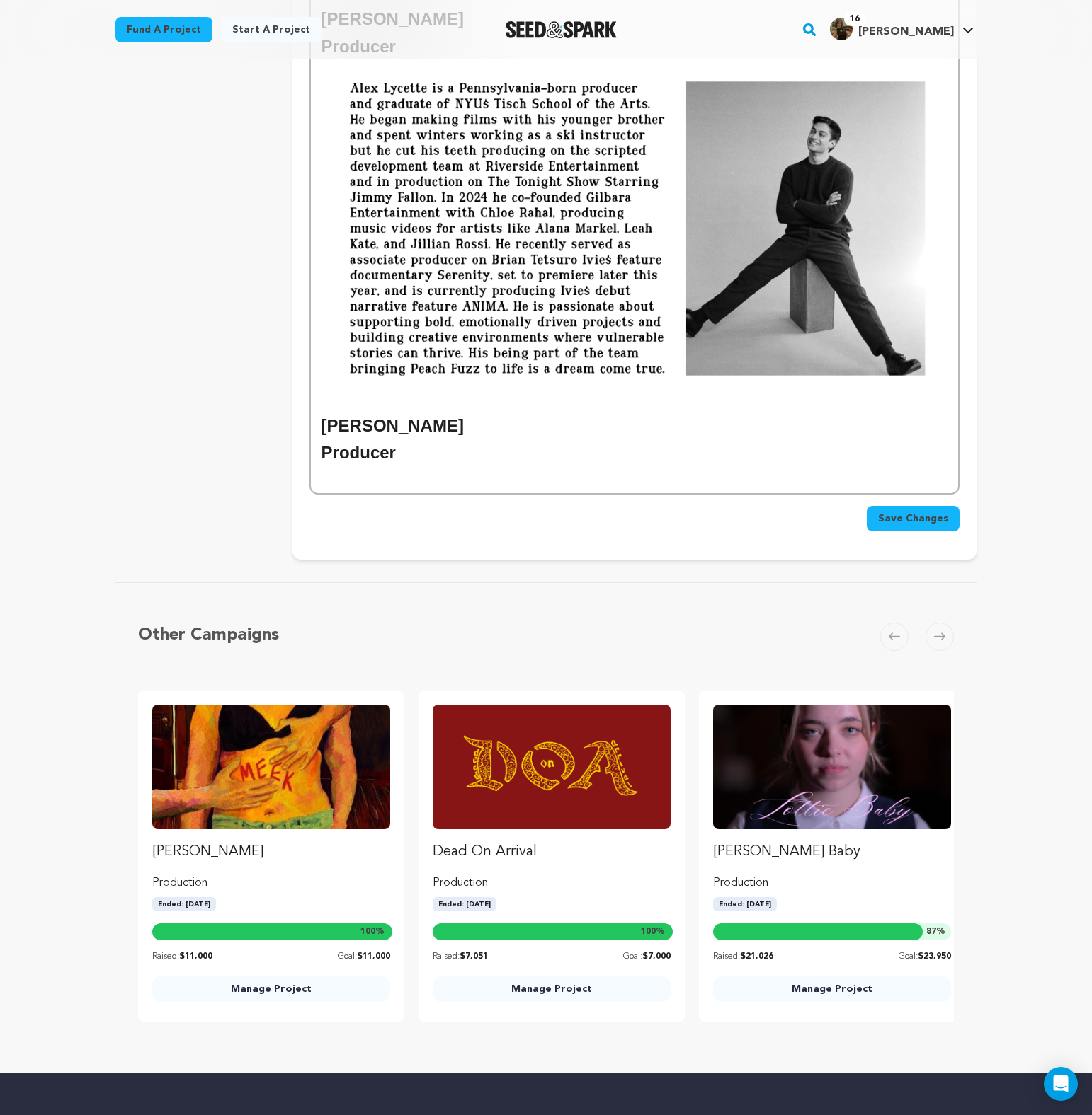
scroll to position [1256, 0]
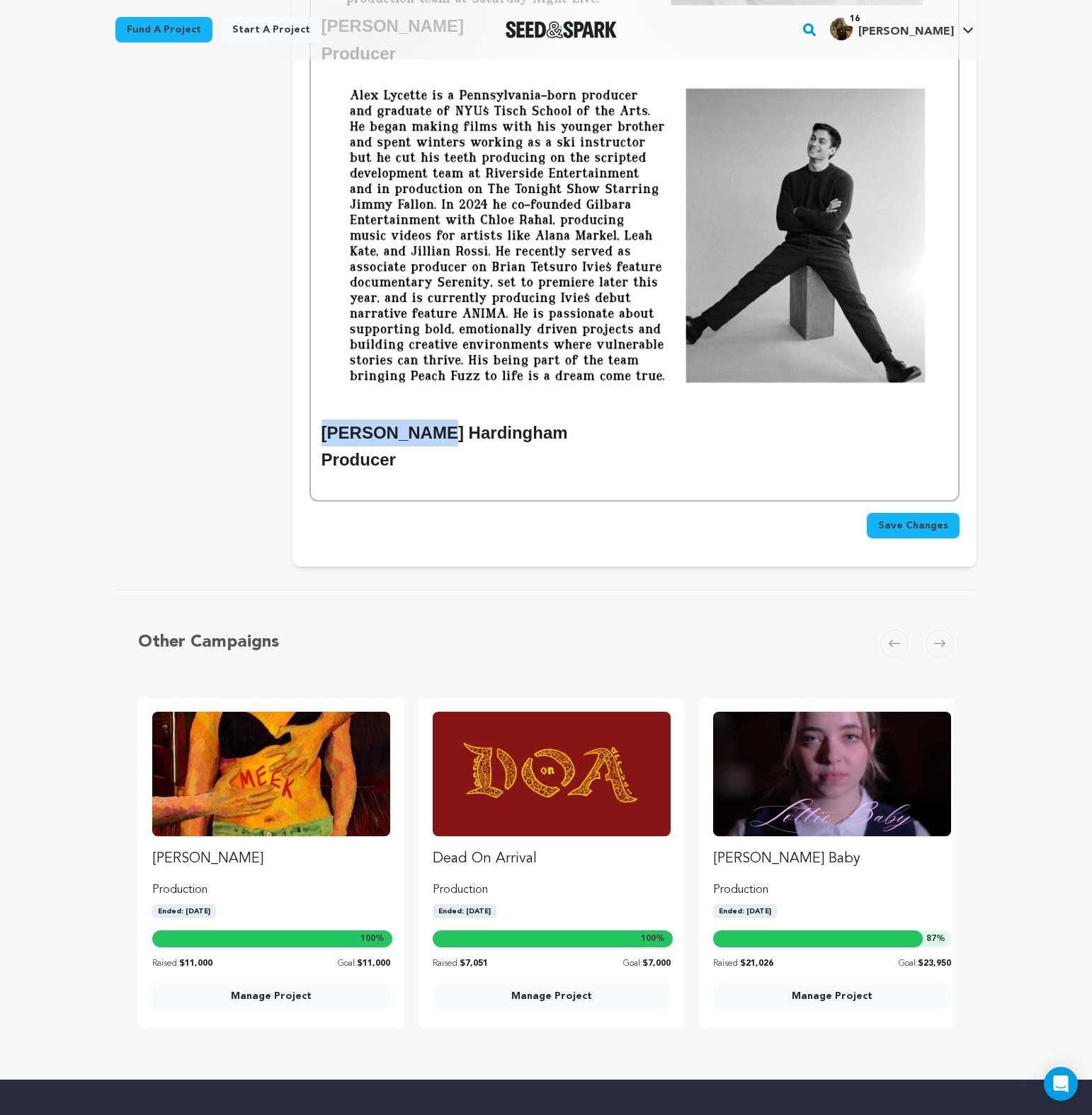
drag, startPoint x: 417, startPoint y: 440, endPoint x: 314, endPoint y: 440, distance: 103.0
click at [422, 458] on h2 "Producer" at bounding box center [634, 460] width 625 height 27
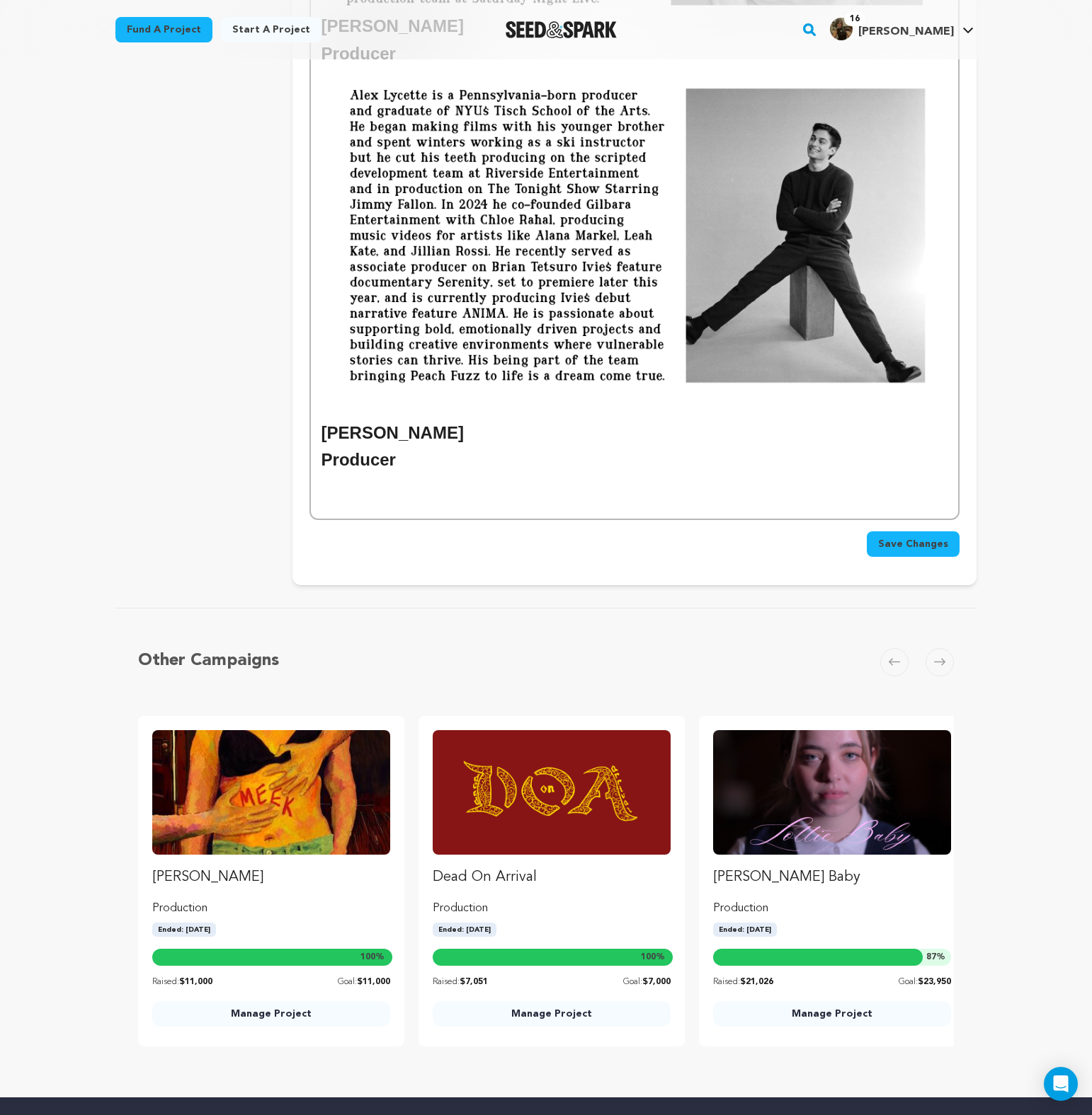
click at [639, 491] on p at bounding box center [634, 482] width 625 height 18
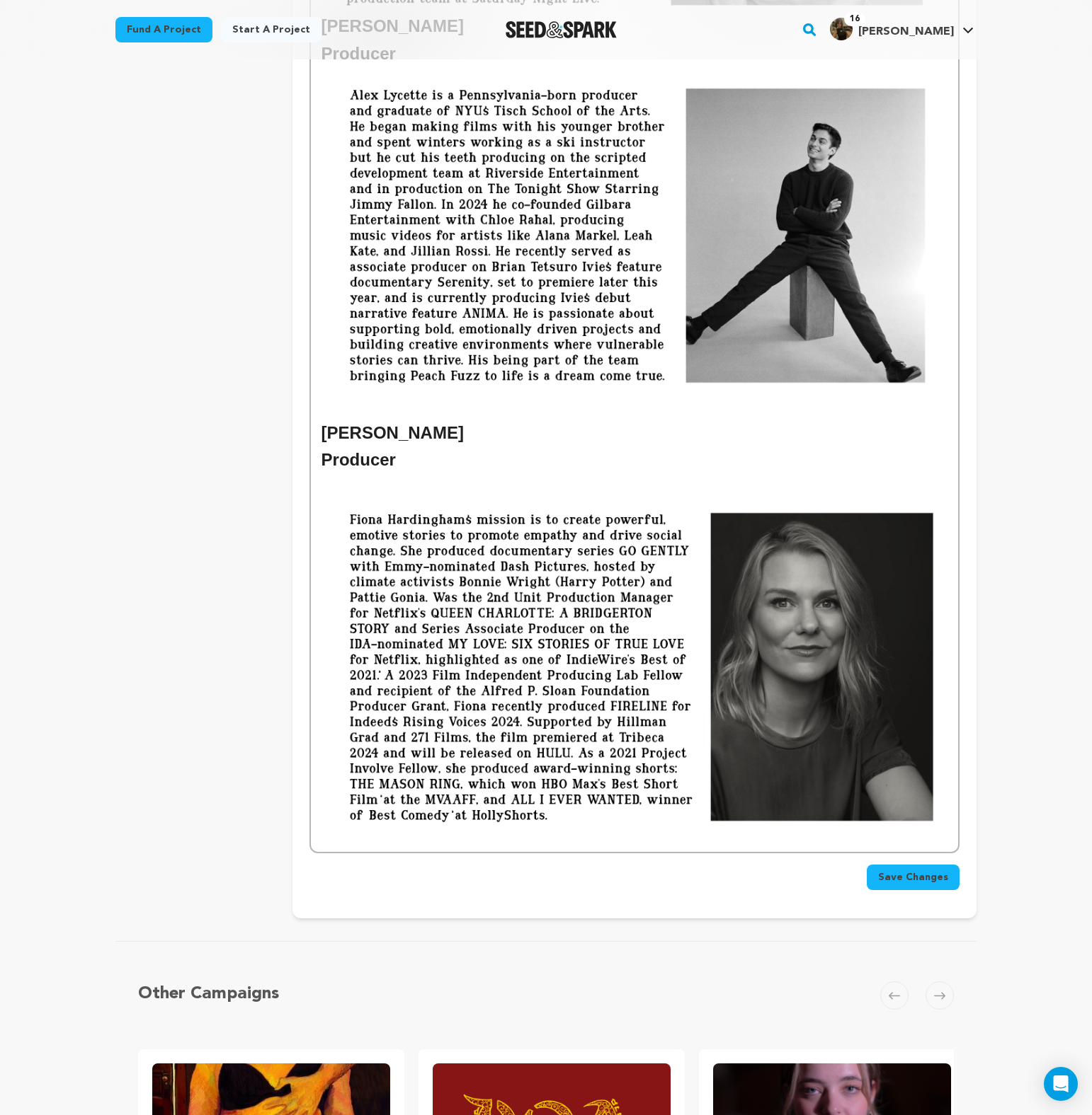
click at [408, 492] on img at bounding box center [634, 668] width 625 height 352
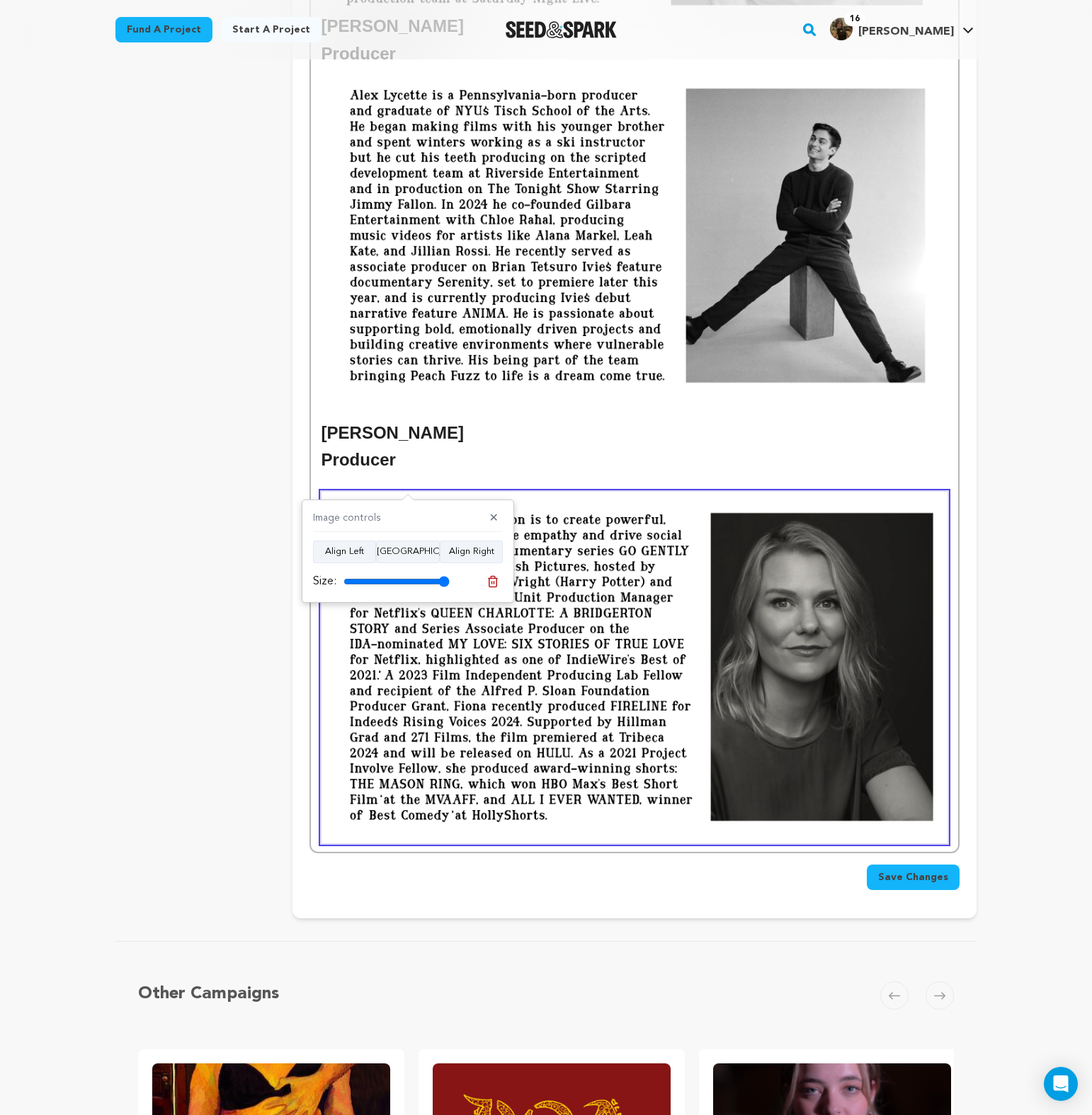
click at [411, 479] on p at bounding box center [634, 482] width 625 height 18
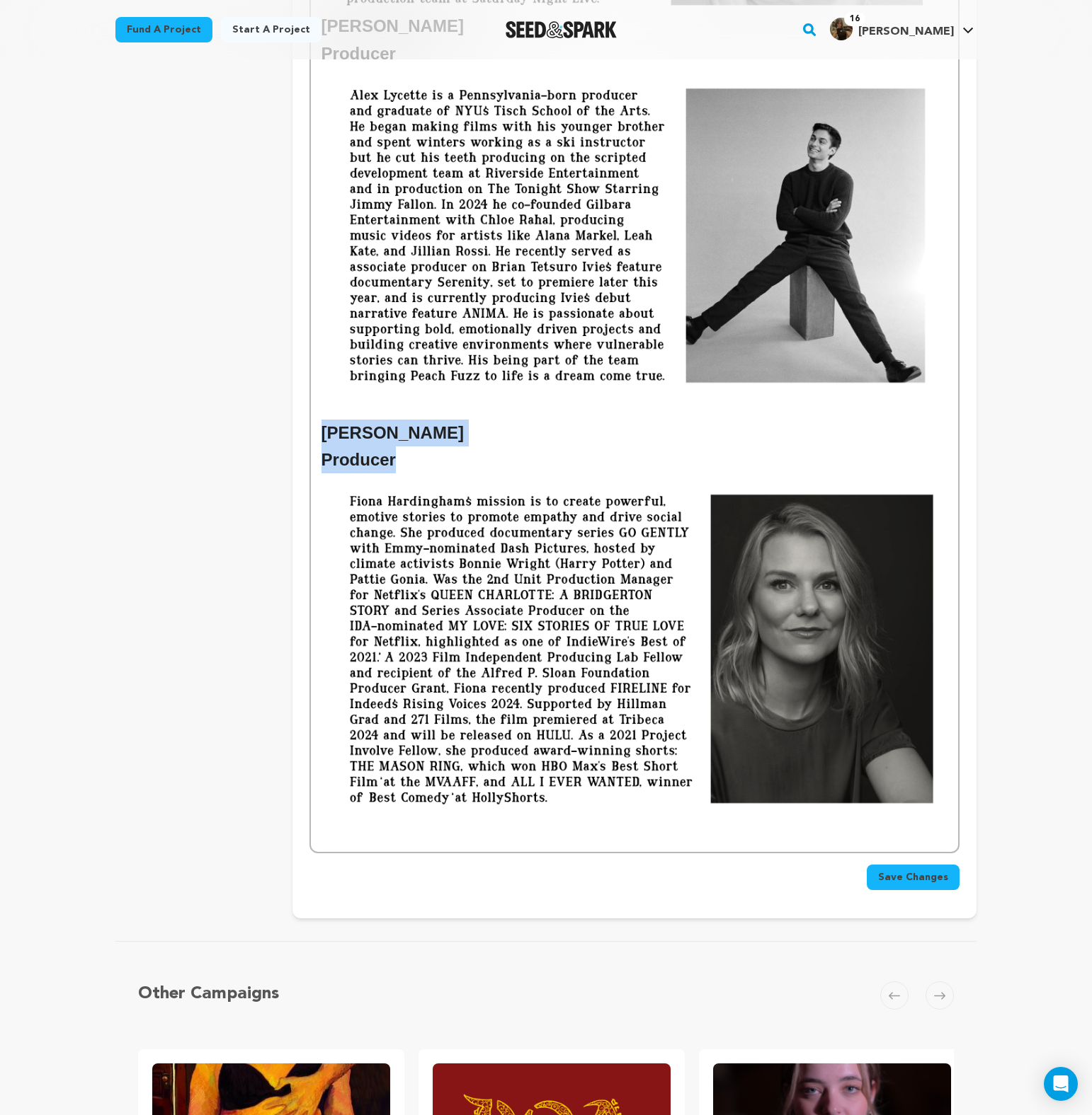
drag, startPoint x: 422, startPoint y: 463, endPoint x: 293, endPoint y: 432, distance: 132.7
click at [391, 837] on p at bounding box center [634, 835] width 625 height 18
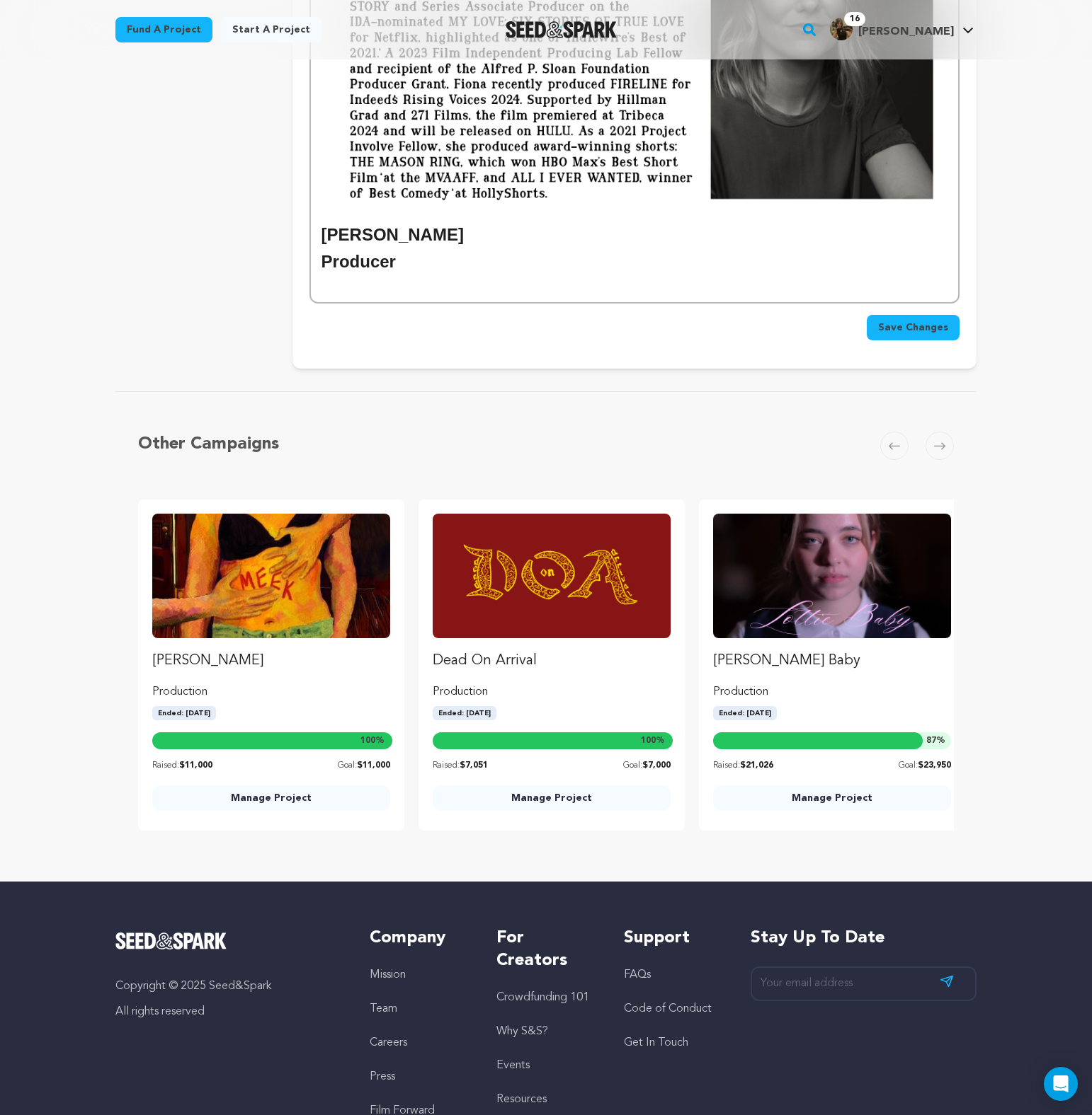
scroll to position [1695, 0]
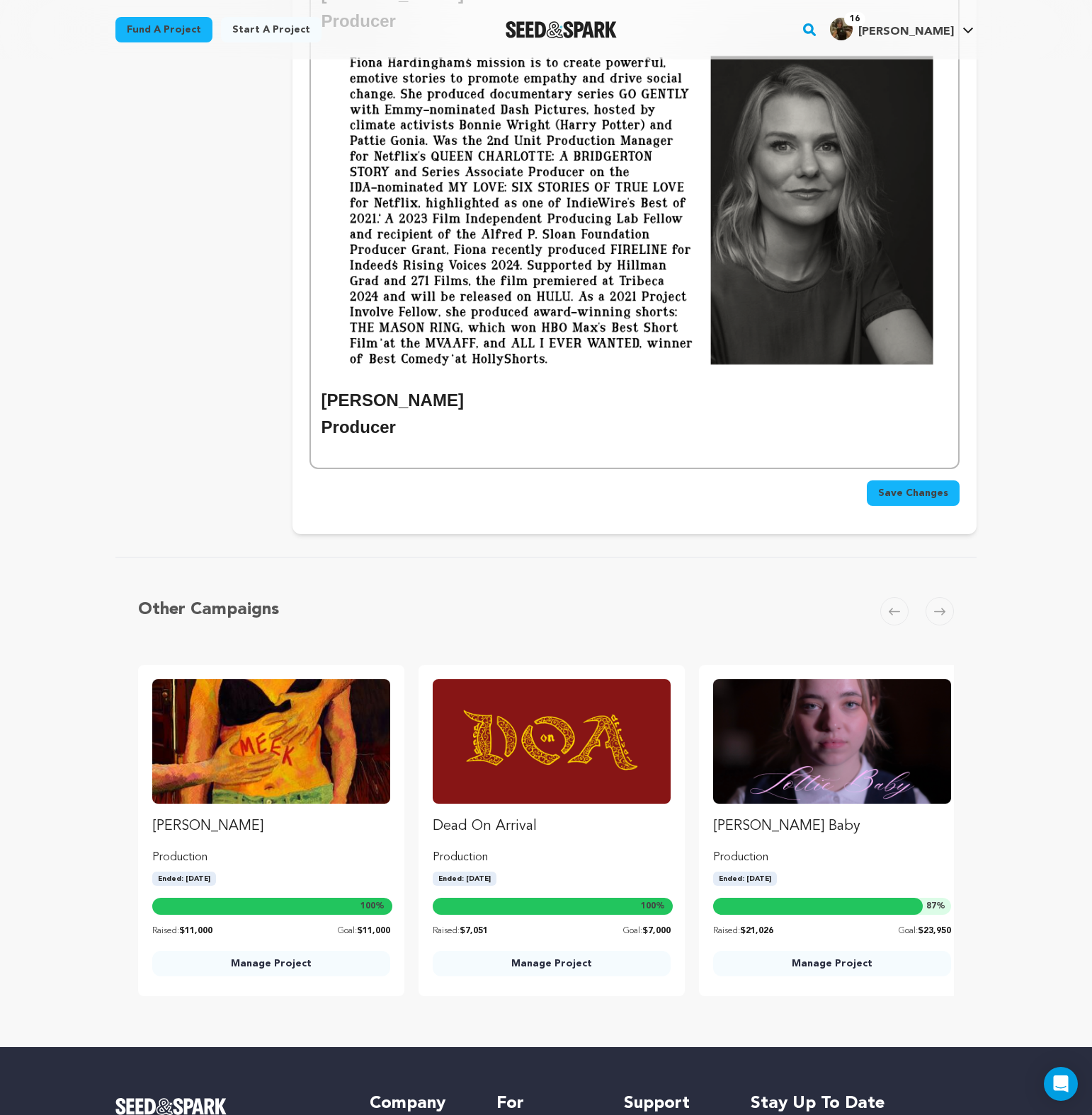
click at [413, 378] on img at bounding box center [634, 210] width 625 height 352
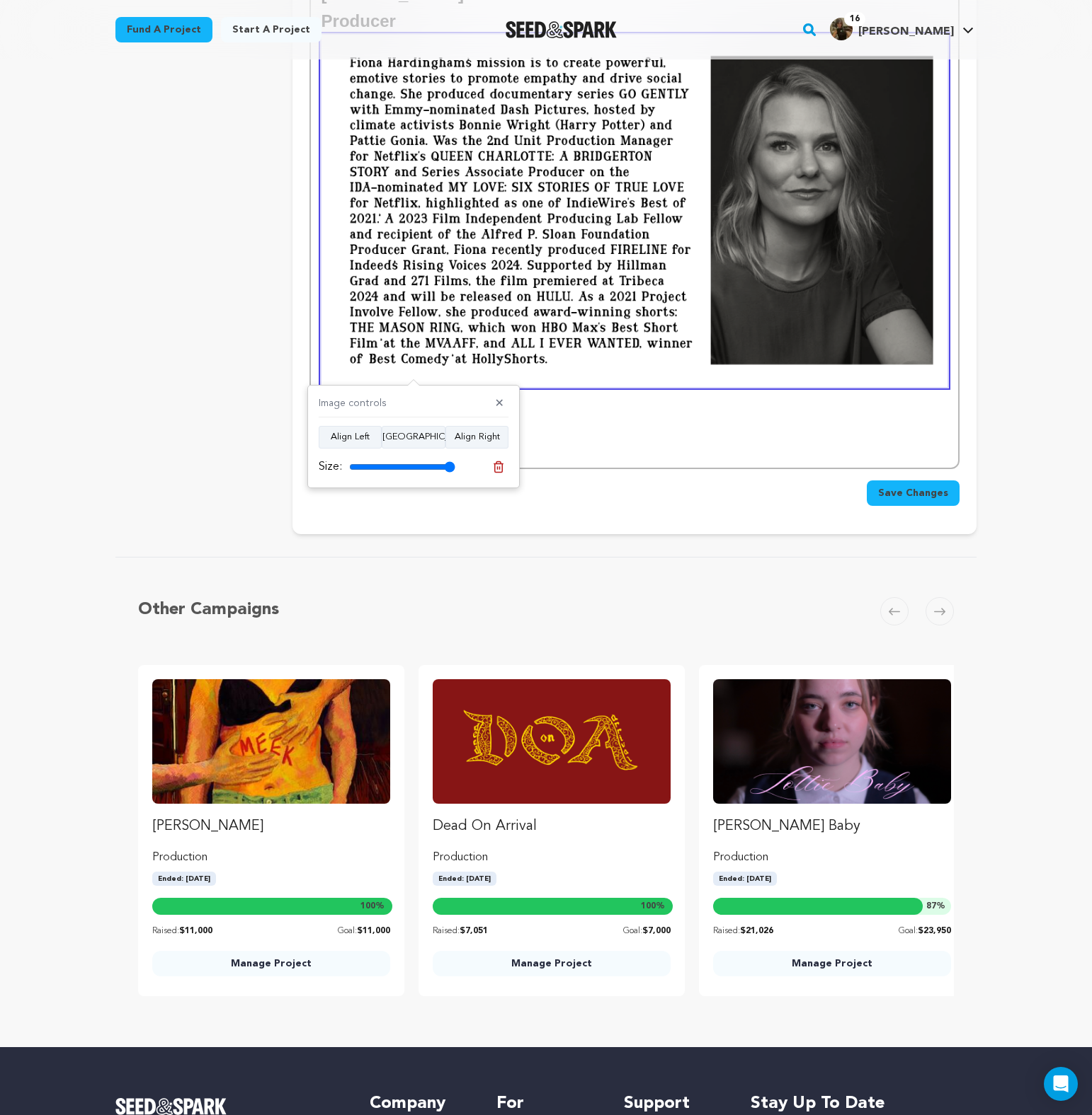
click at [544, 421] on h2 "Producer" at bounding box center [634, 427] width 625 height 27
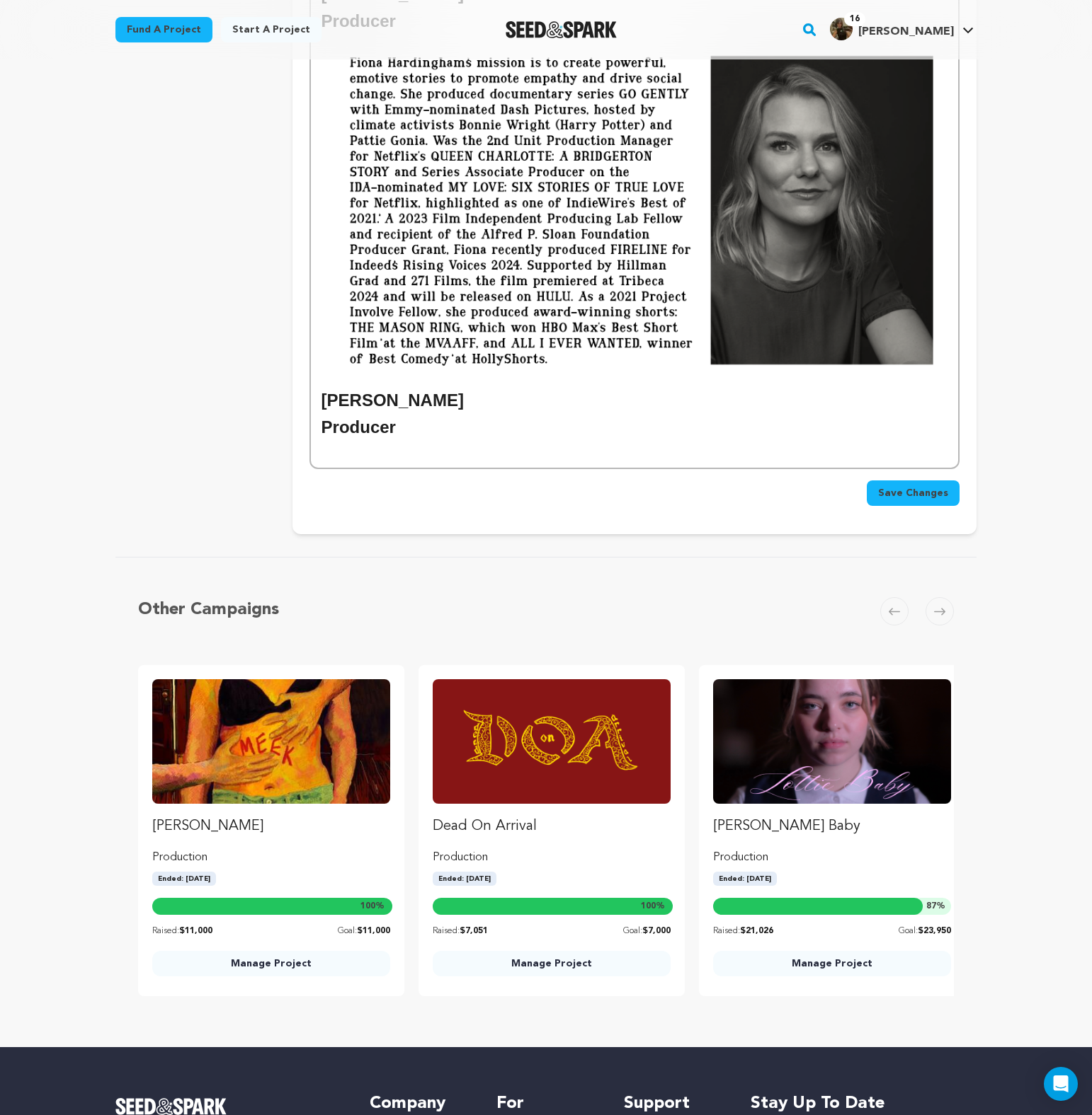
click at [514, 403] on h2 "[PERSON_NAME]" at bounding box center [634, 401] width 625 height 27
drag, startPoint x: 465, startPoint y: 397, endPoint x: 302, endPoint y: 395, distance: 163.0
click at [422, 431] on h2 "Producer" at bounding box center [634, 427] width 625 height 27
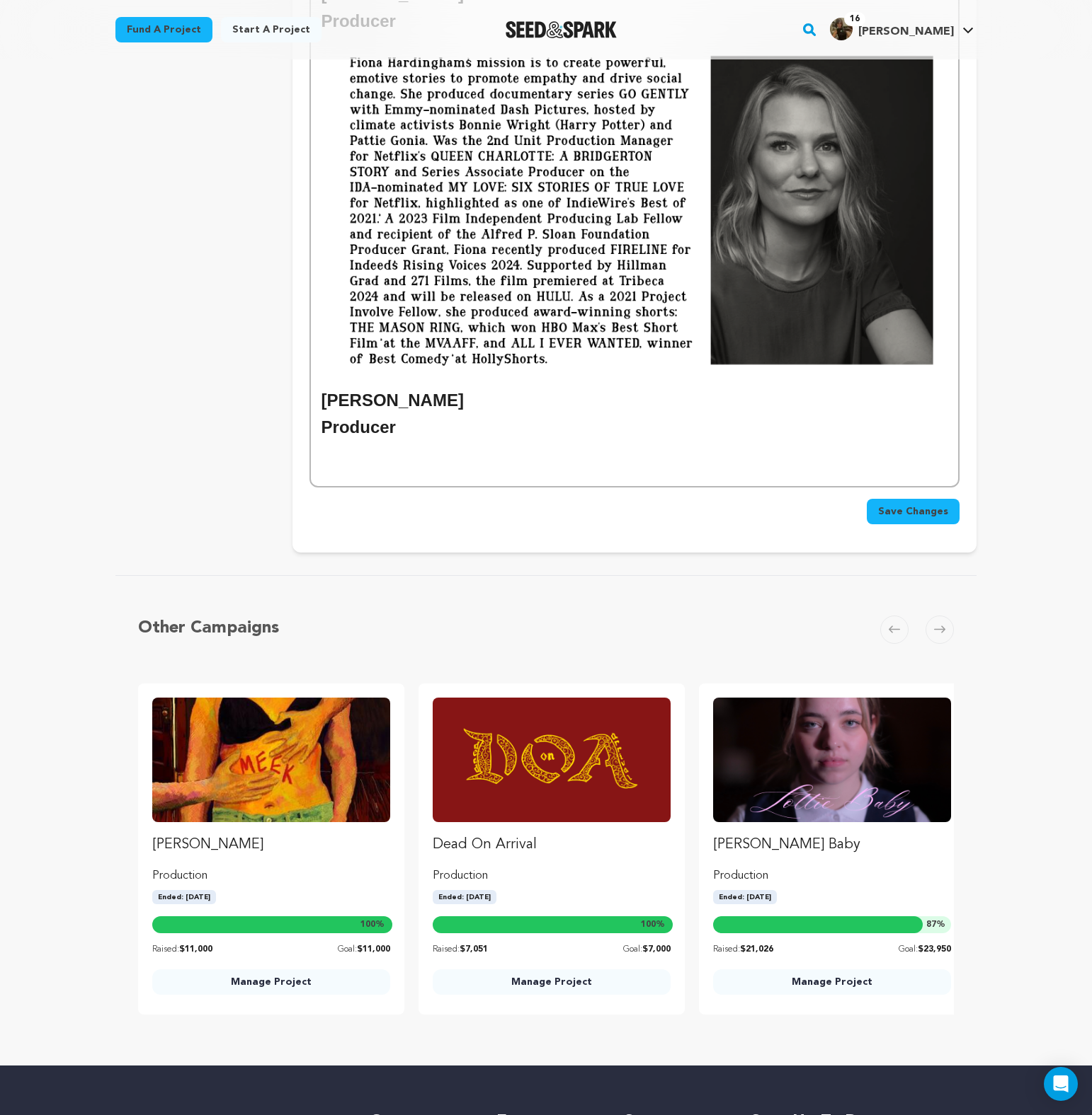
click at [326, 406] on h2 "[PERSON_NAME]" at bounding box center [634, 401] width 625 height 27
drag, startPoint x: 398, startPoint y: 426, endPoint x: 305, endPoint y: 407, distance: 94.9
click at [345, 412] on h2 "[PERSON_NAME]" at bounding box center [634, 401] width 625 height 27
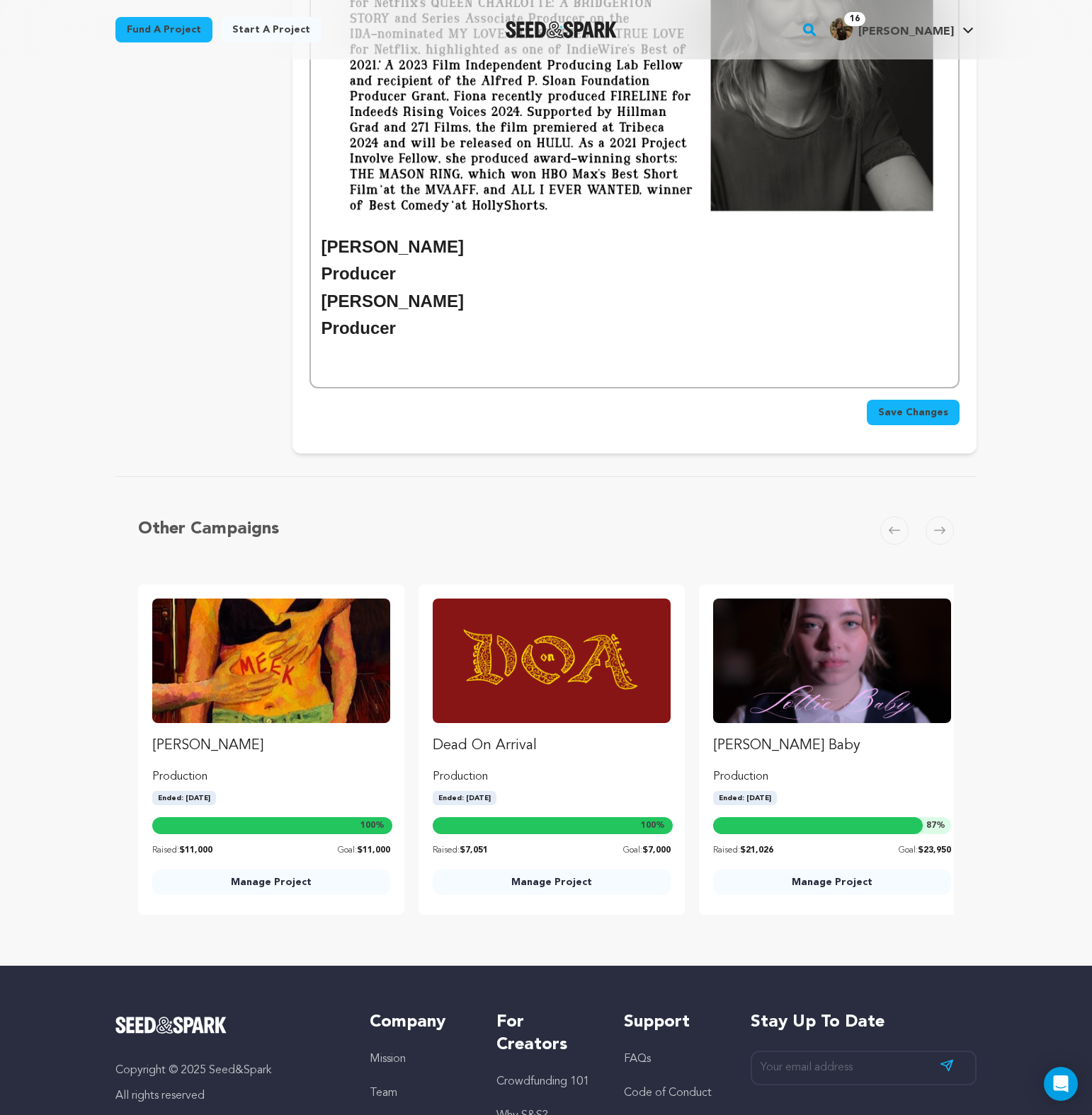
scroll to position [1788, 0]
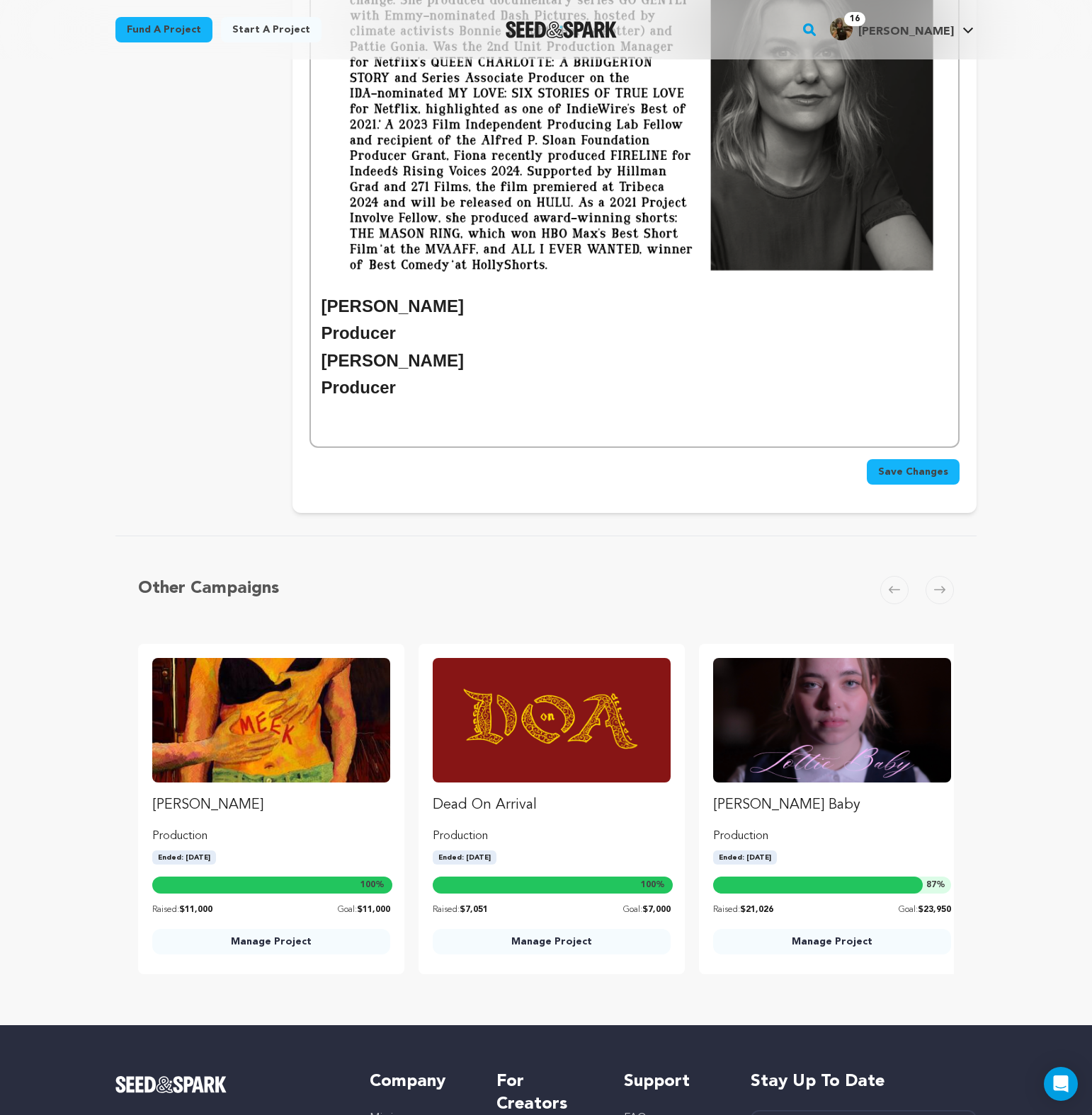
click at [398, 337] on h2 "Producer" at bounding box center [634, 333] width 625 height 27
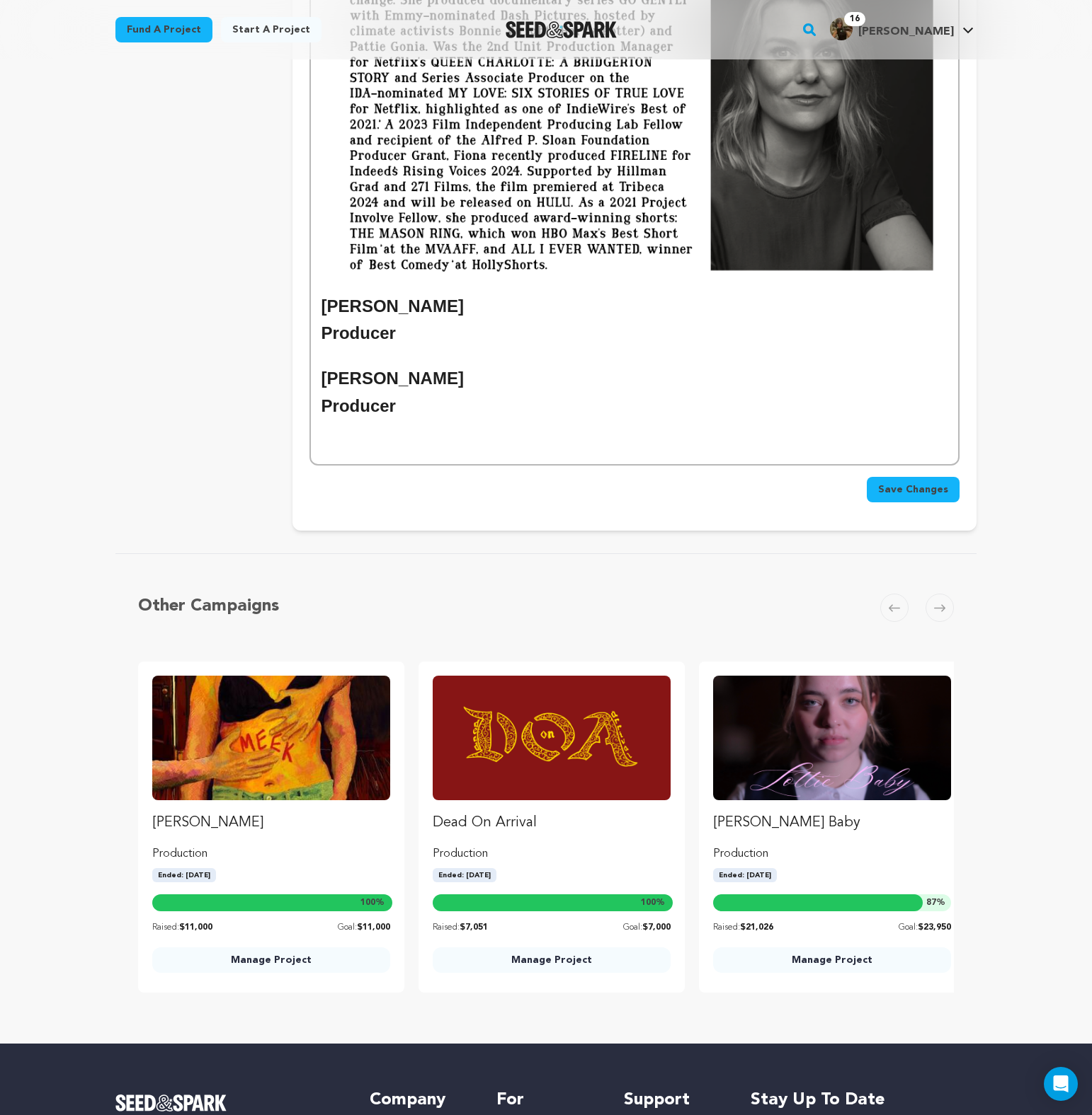
click at [349, 316] on h2 "[PERSON_NAME]" at bounding box center [634, 306] width 625 height 27
click at [450, 333] on h2 "Producer" at bounding box center [634, 333] width 625 height 27
click at [422, 317] on h2 "Carley Noviello" at bounding box center [634, 306] width 625 height 27
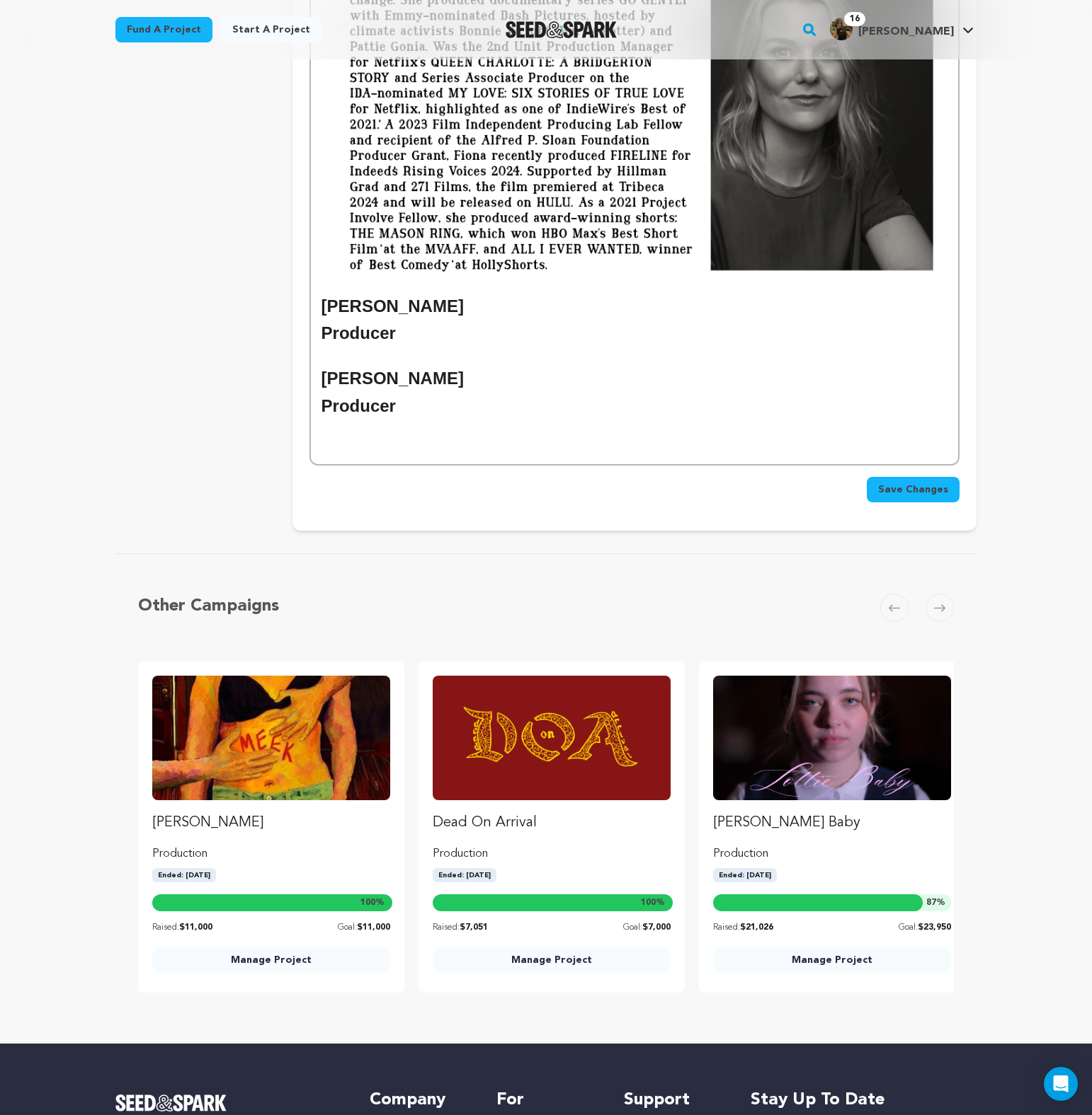
click at [331, 359] on p at bounding box center [634, 357] width 625 height 18
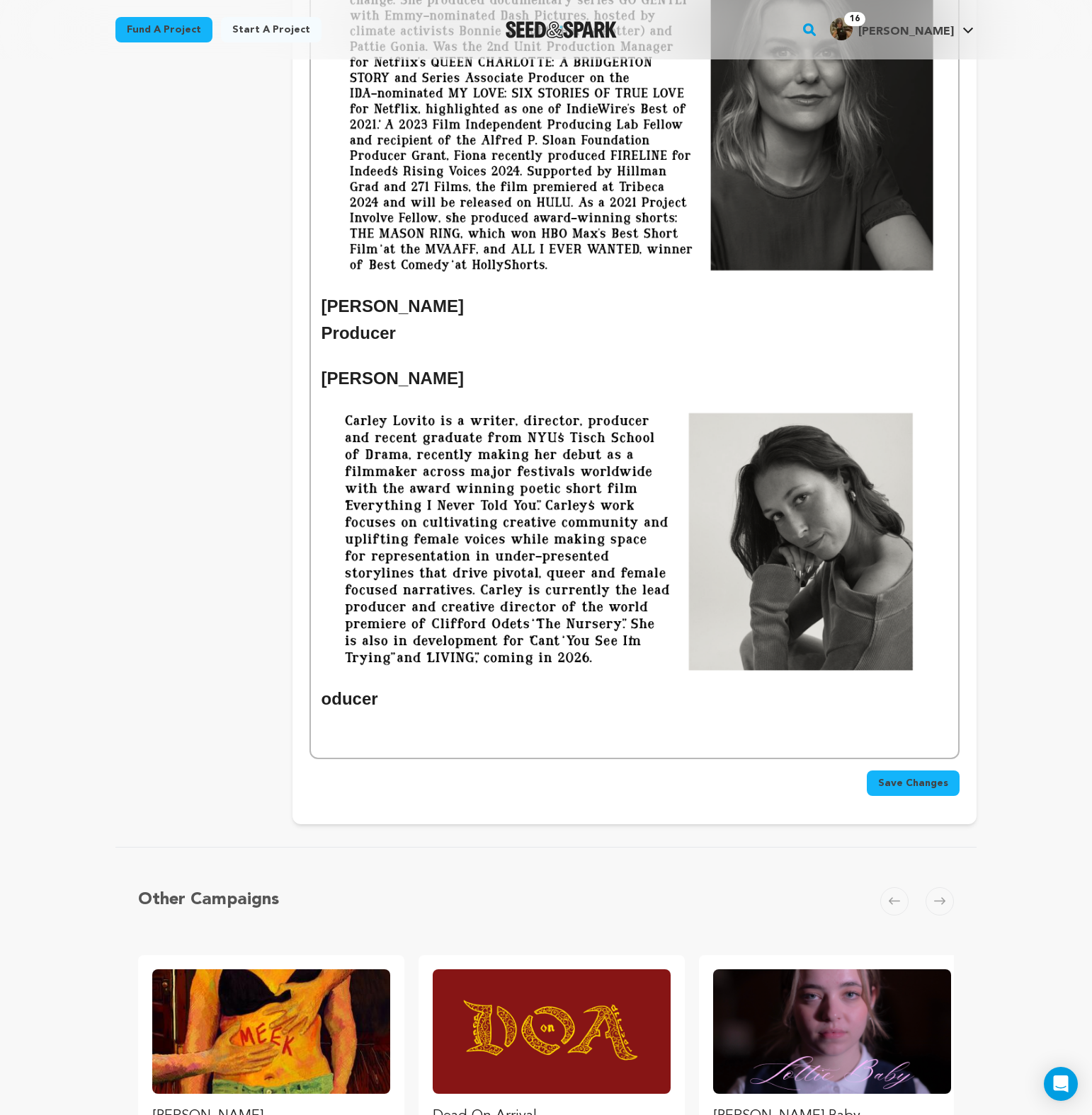
click at [624, 505] on img at bounding box center [634, 539] width 625 height 294
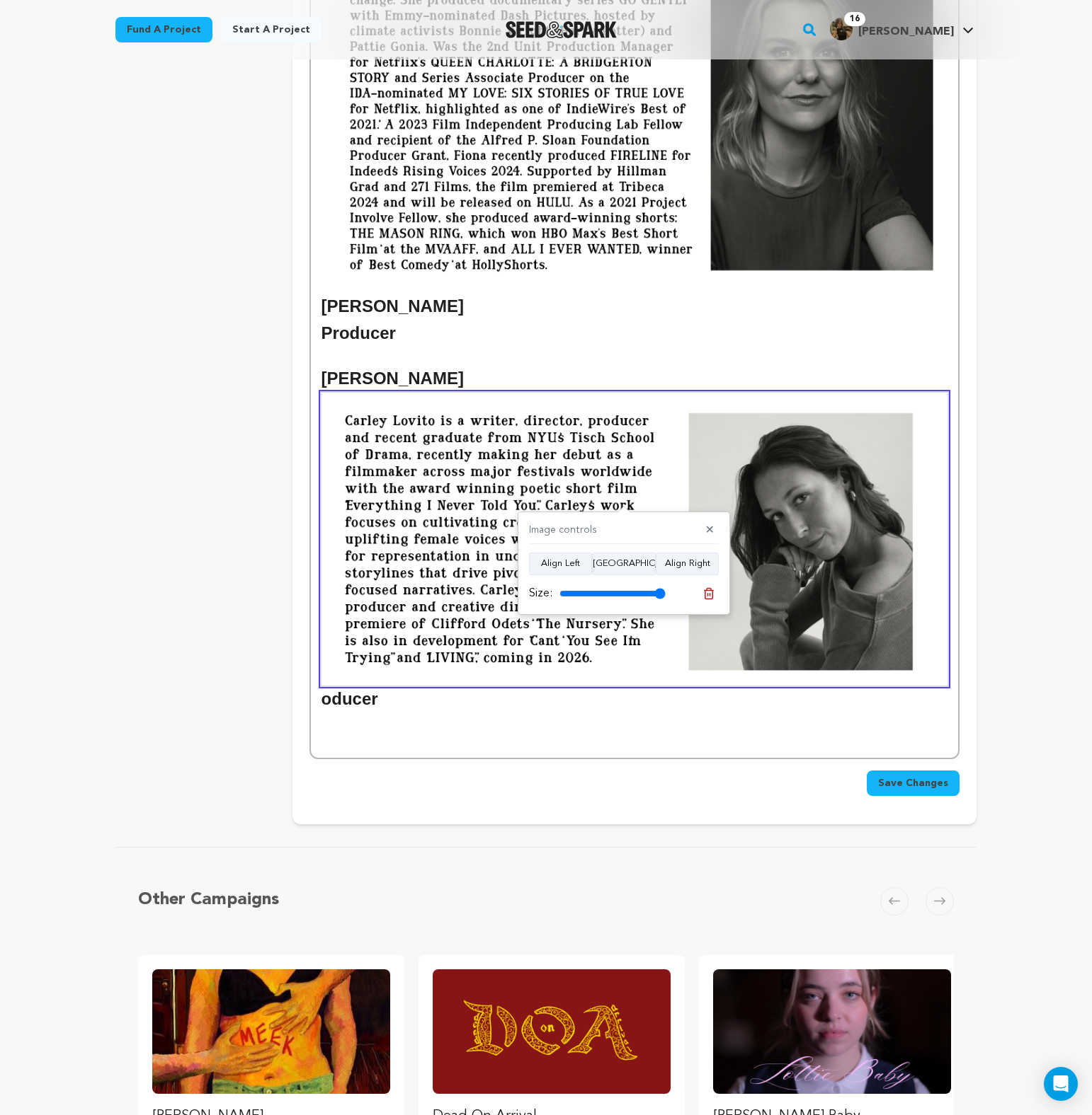
click at [403, 382] on h2 "Chris Noviello oducer" at bounding box center [634, 539] width 625 height 348
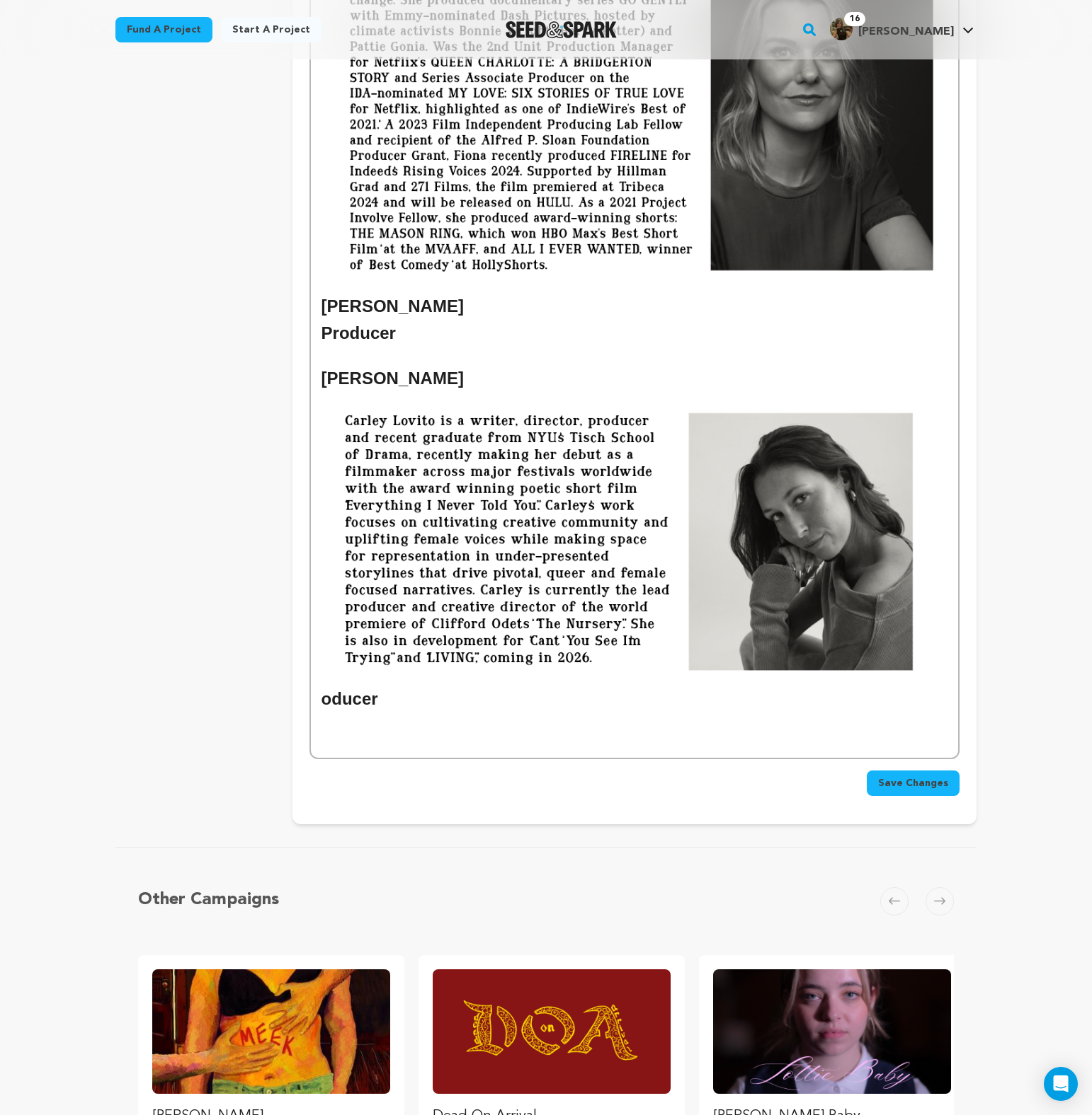
click at [403, 382] on h2 "Chris Noviello oducer" at bounding box center [634, 539] width 625 height 348
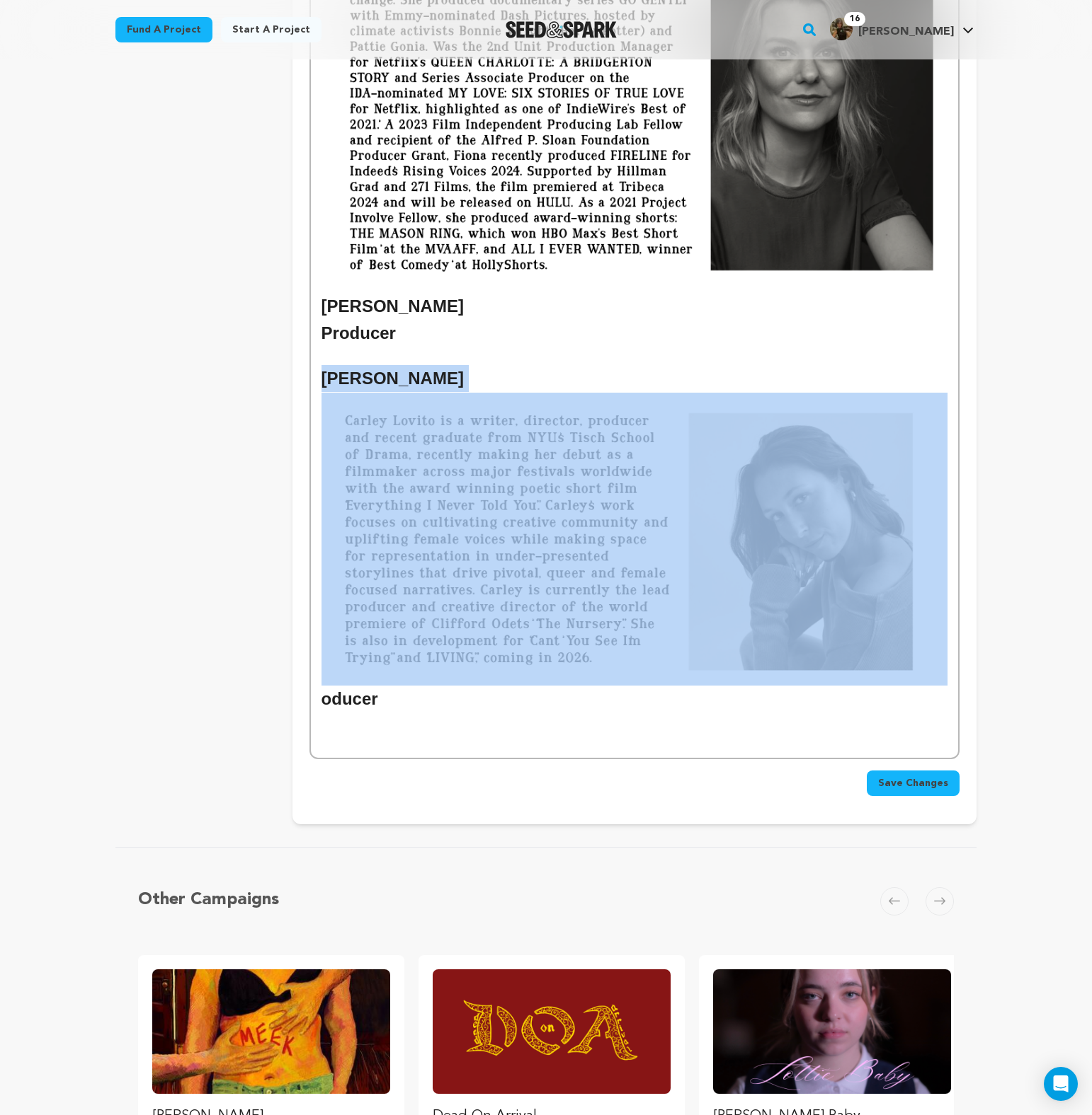
click at [403, 382] on h2 "Chris Noviello oducer" at bounding box center [634, 539] width 625 height 348
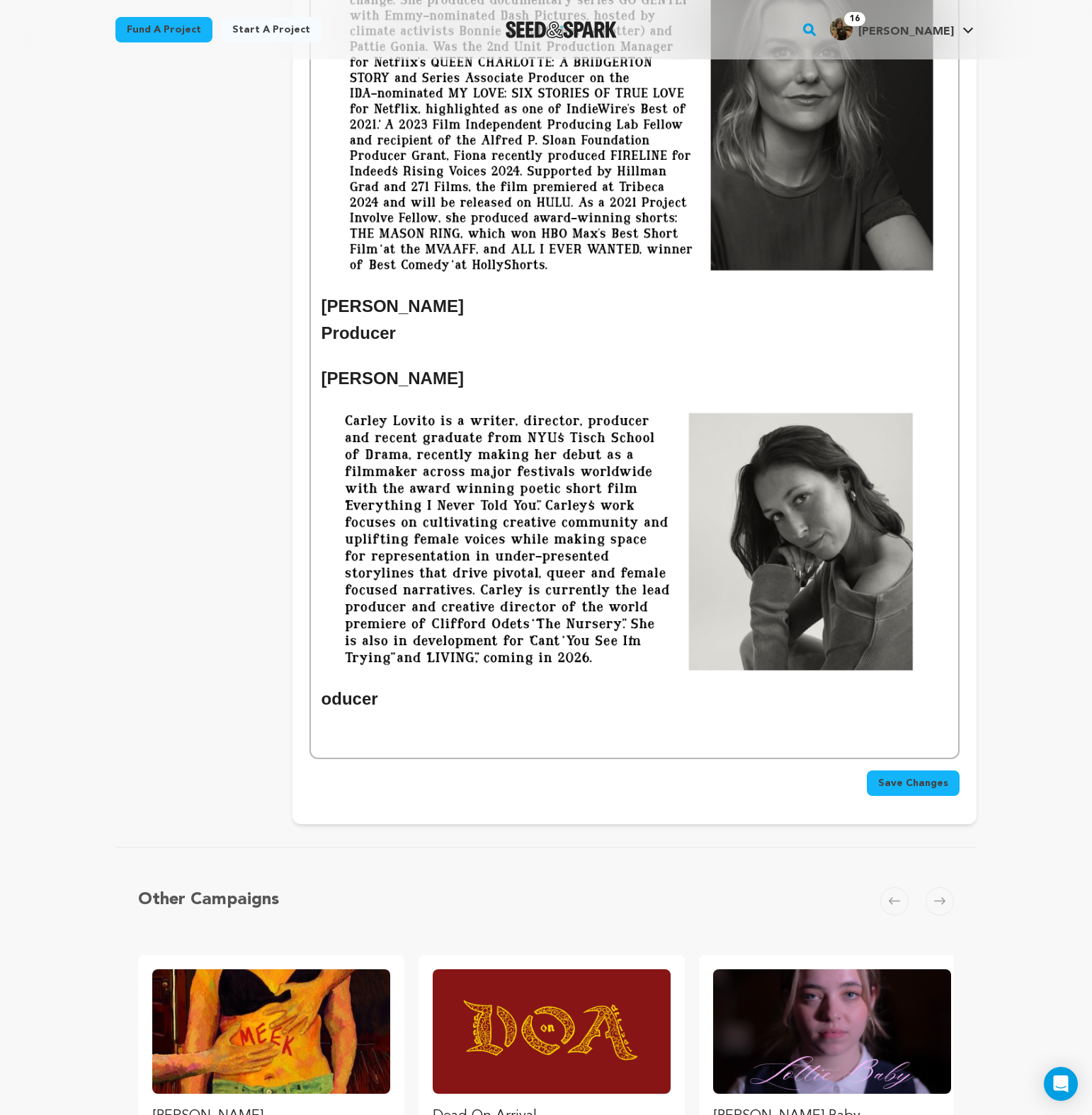
click at [403, 381] on h2 "Chris Noviello oducer" at bounding box center [634, 539] width 625 height 348
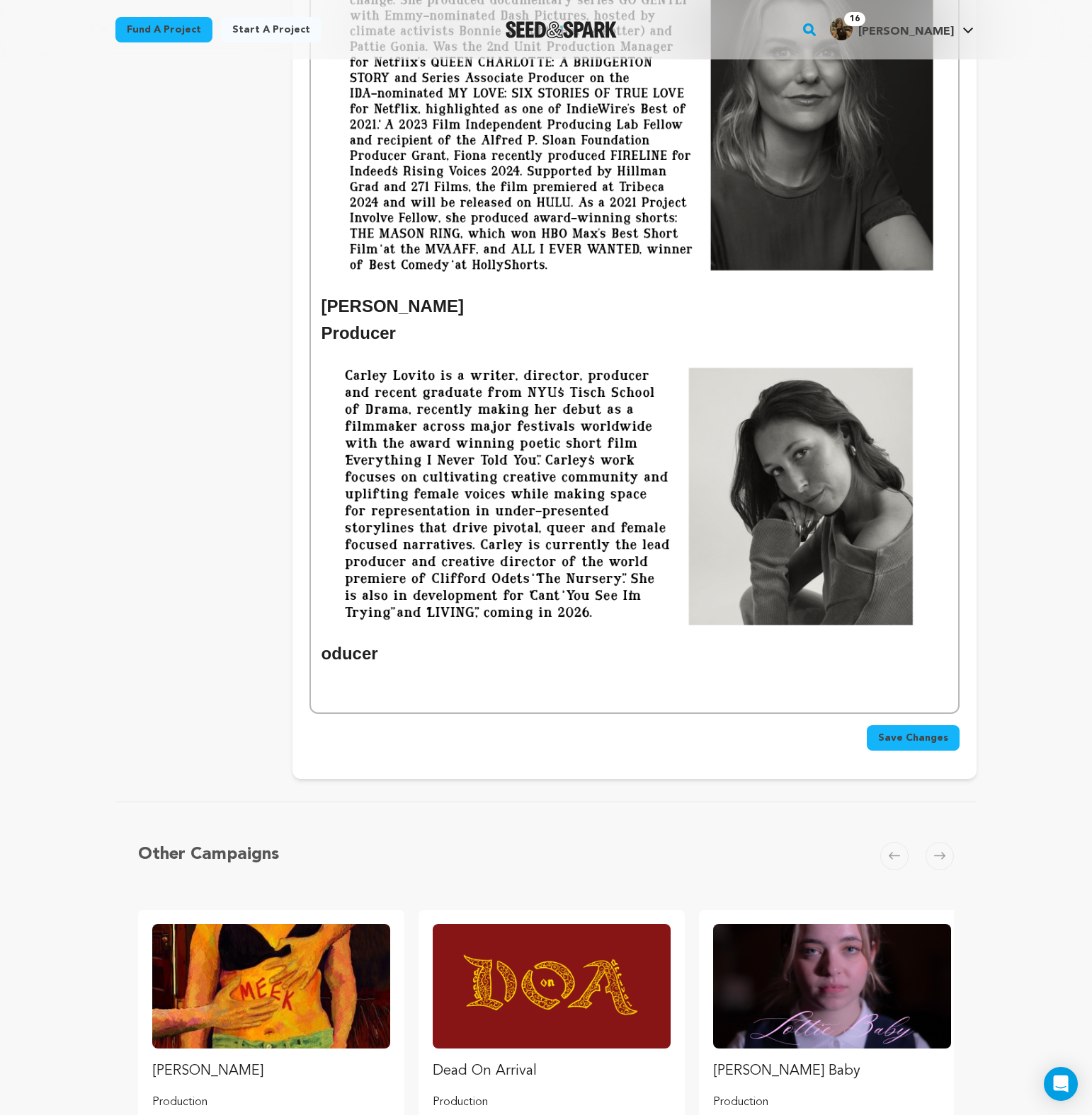
click at [369, 332] on h2 "Producer" at bounding box center [634, 333] width 625 height 27
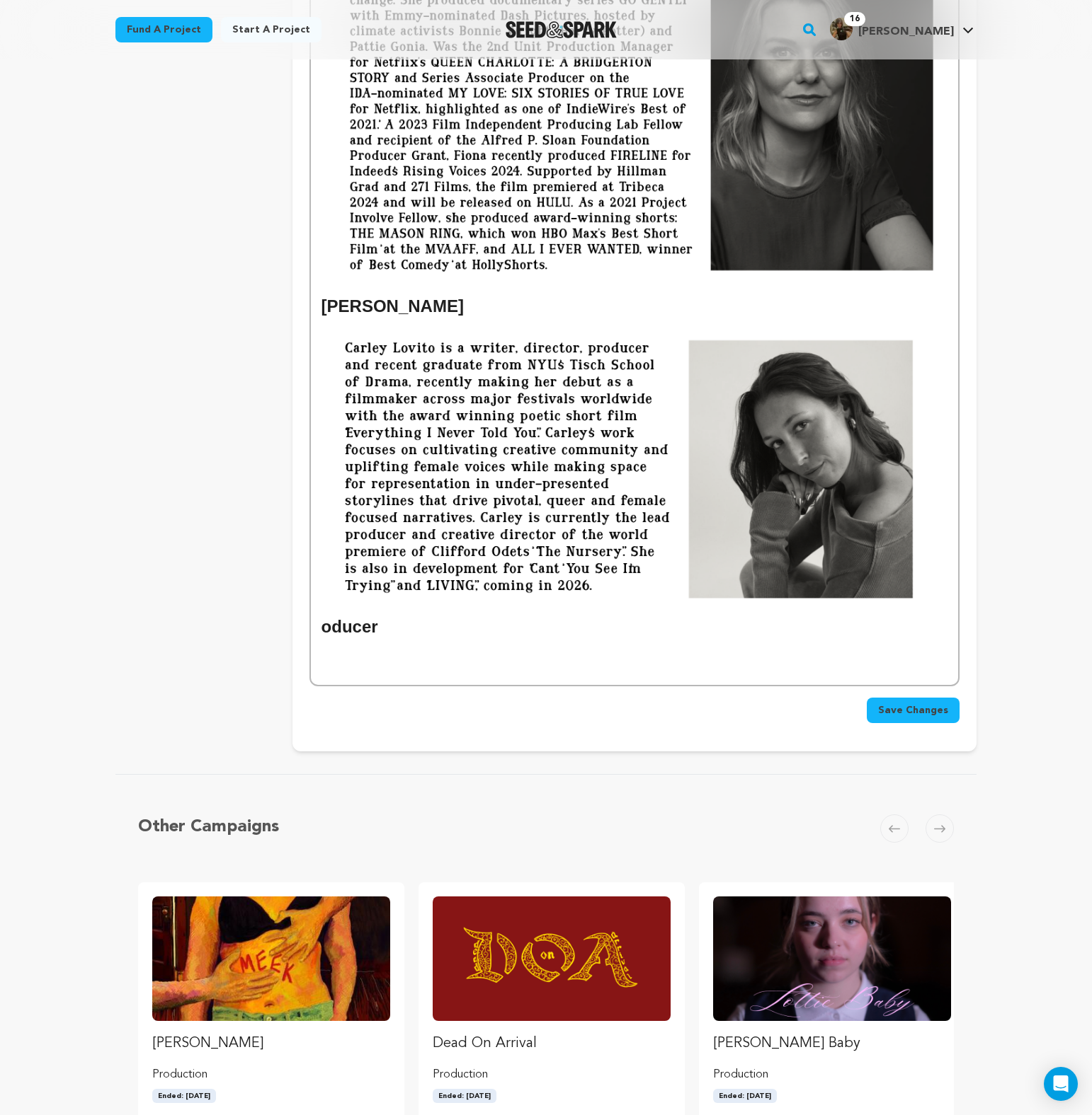
click at [368, 629] on h2 "oducer" at bounding box center [634, 481] width 625 height 321
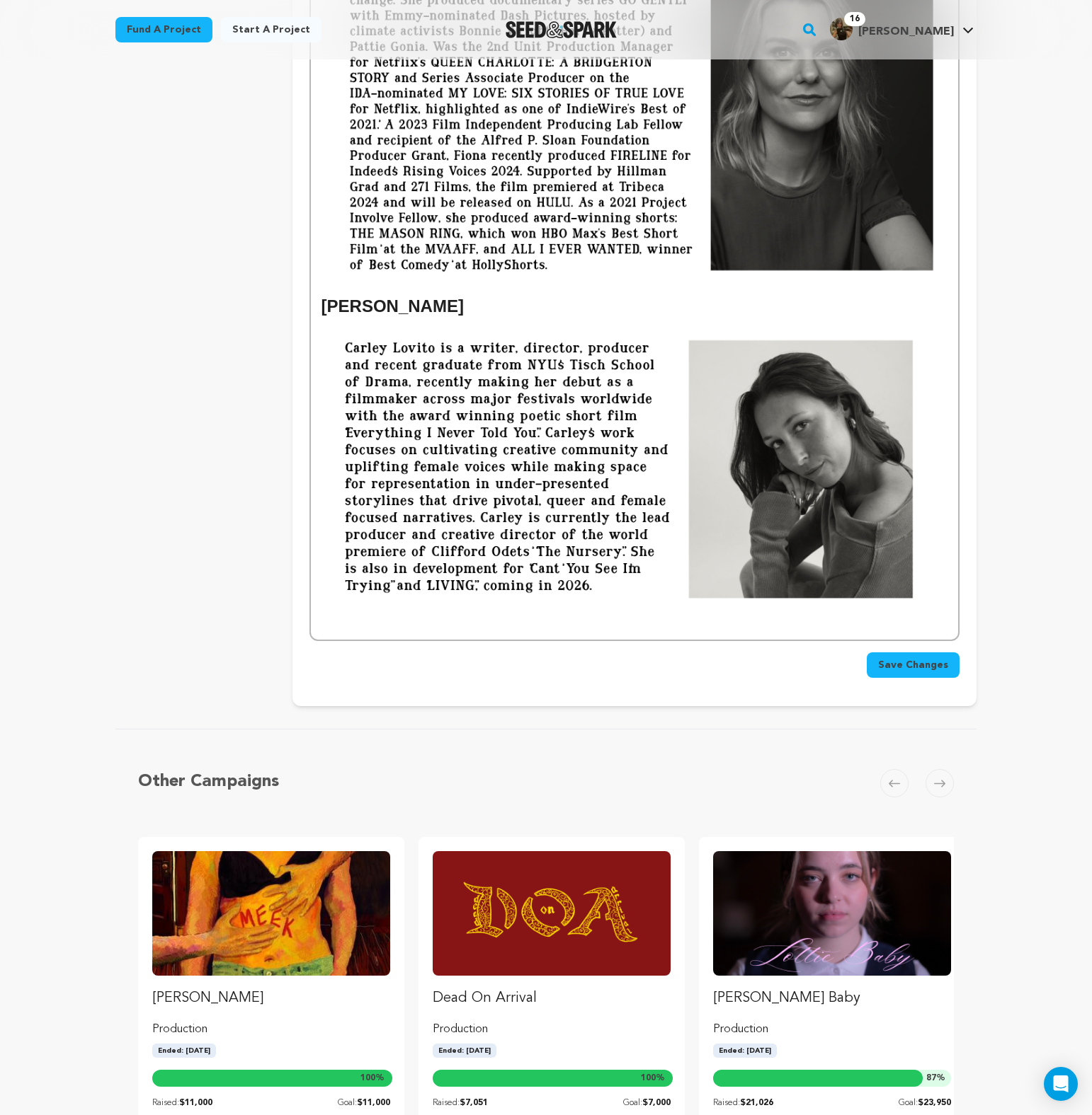
click at [449, 304] on h2 "[PERSON_NAME]" at bounding box center [634, 306] width 625 height 27
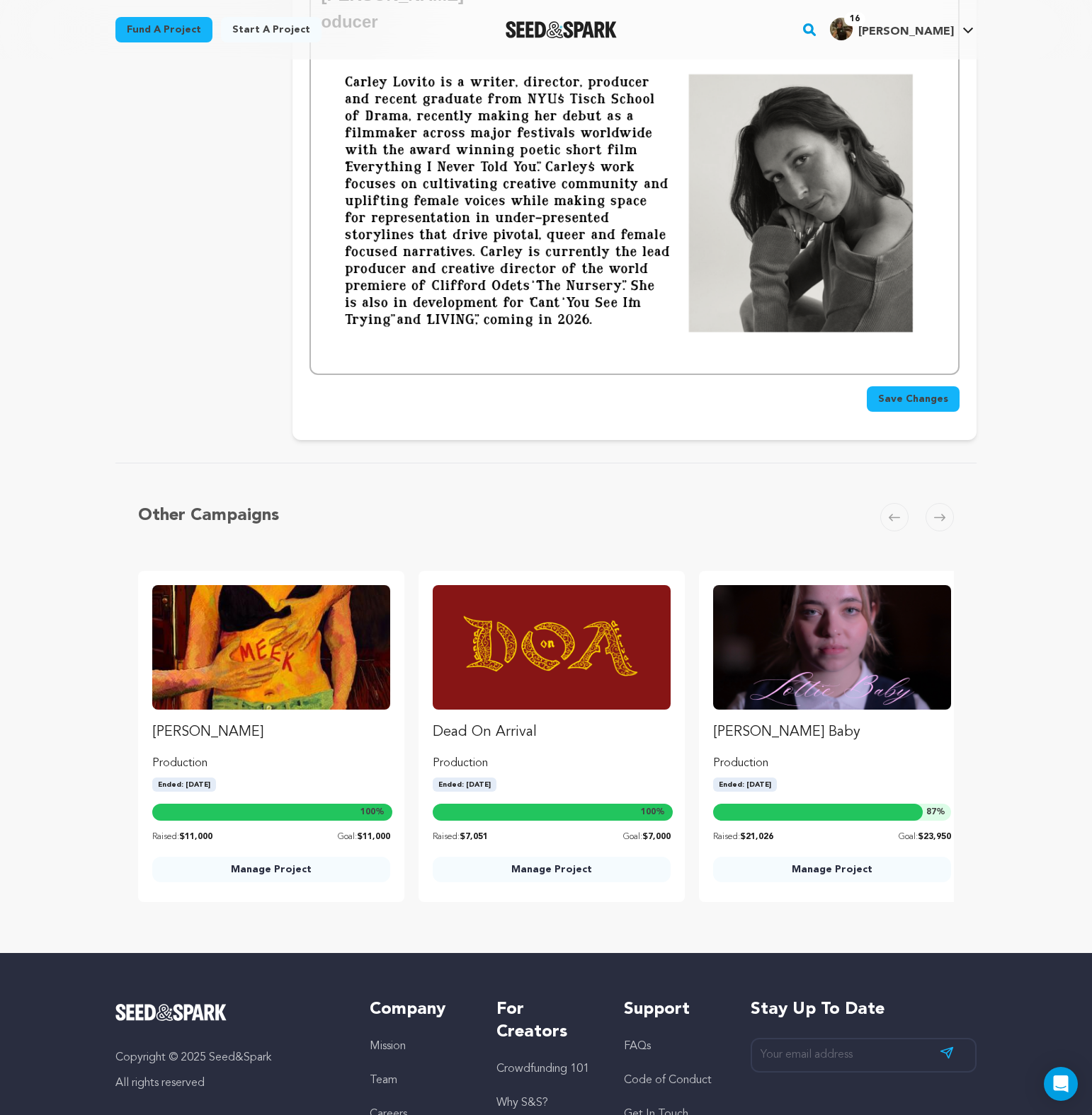
scroll to position [1982, 0]
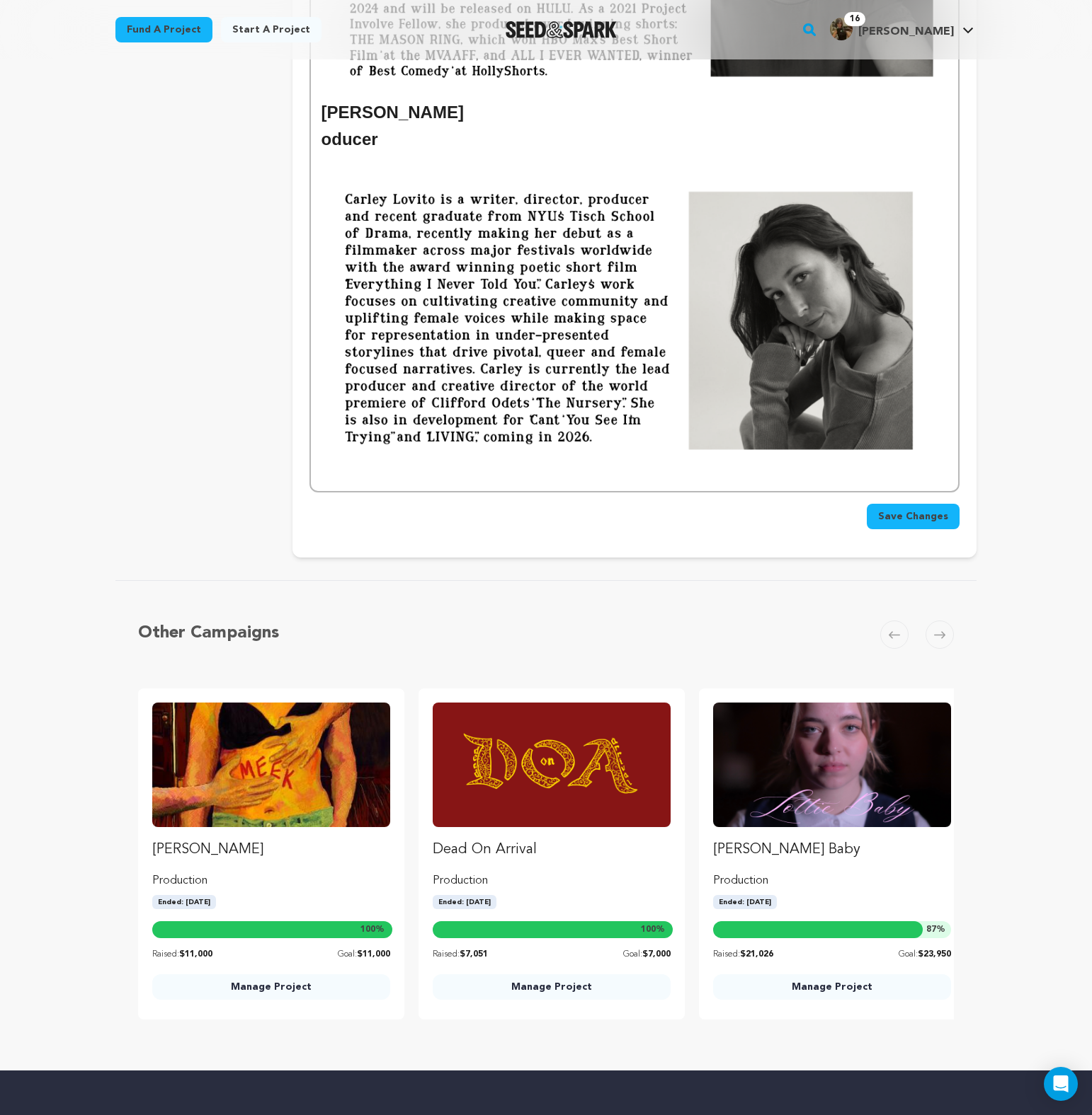
click at [331, 133] on h2 "oducer" at bounding box center [634, 140] width 625 height 27
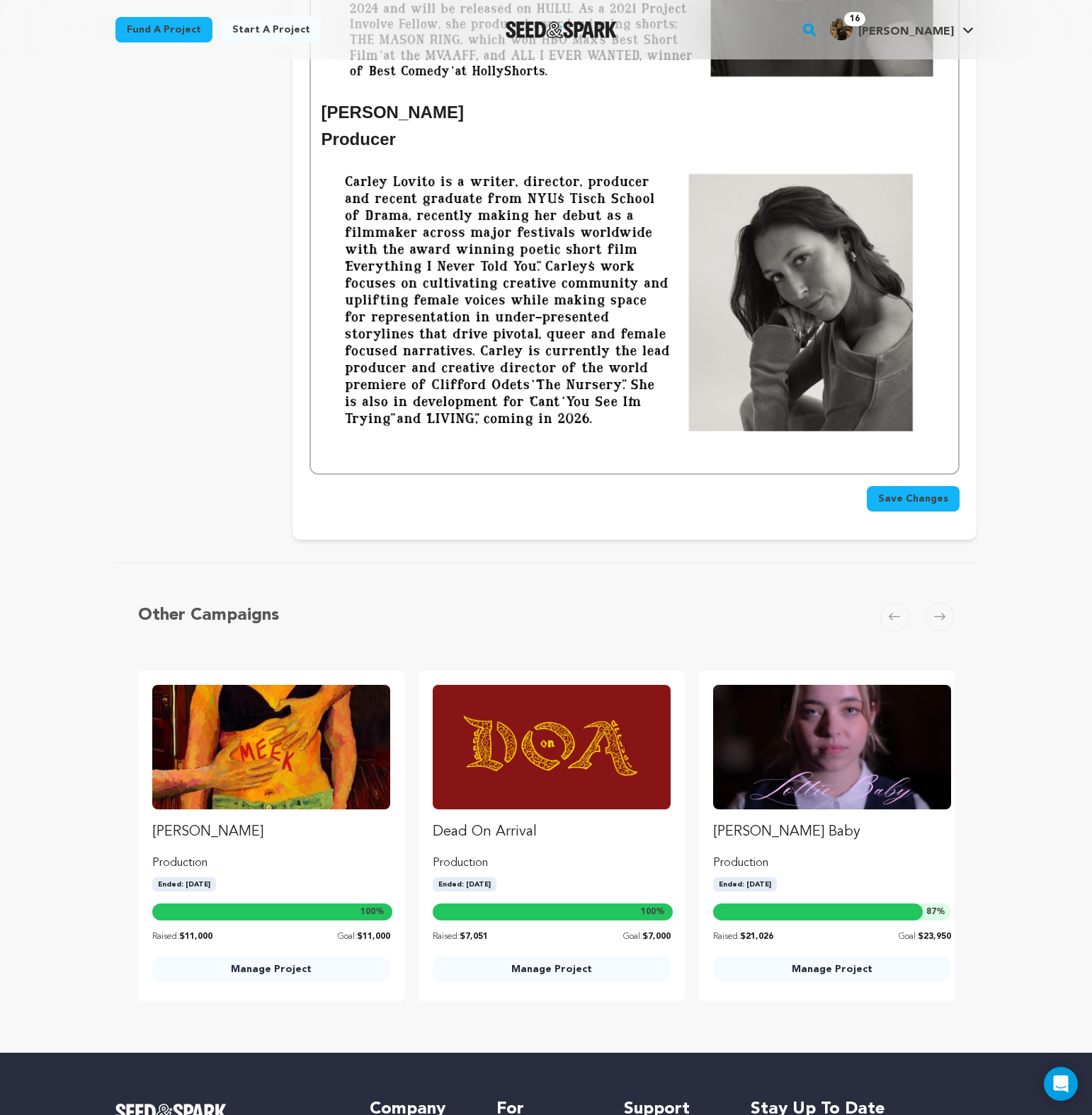
click at [400, 446] on img at bounding box center [634, 300] width 625 height 294
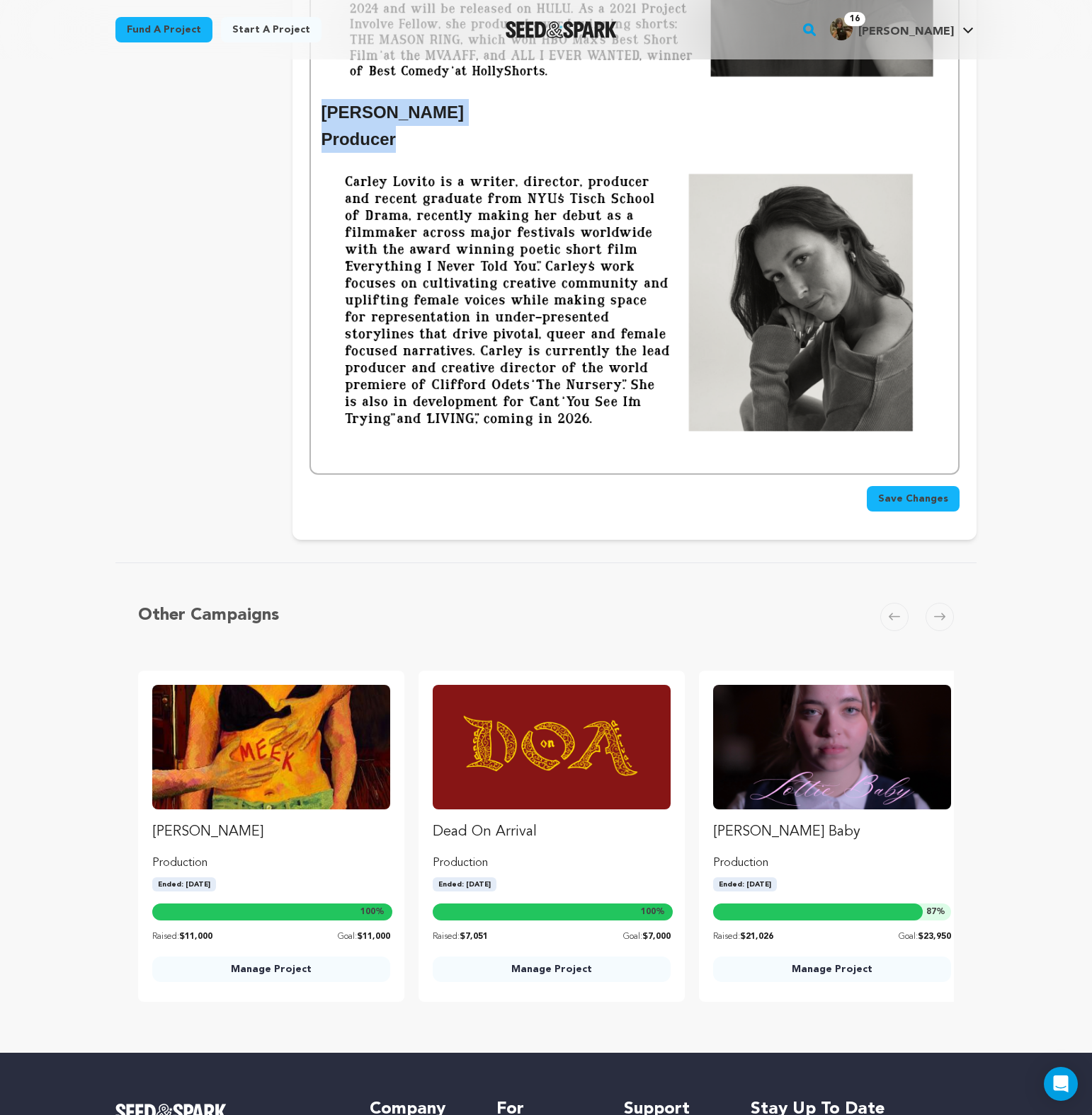
drag, startPoint x: 420, startPoint y: 142, endPoint x: 326, endPoint y: 118, distance: 97.0
click at [385, 452] on p at bounding box center [634, 456] width 625 height 18
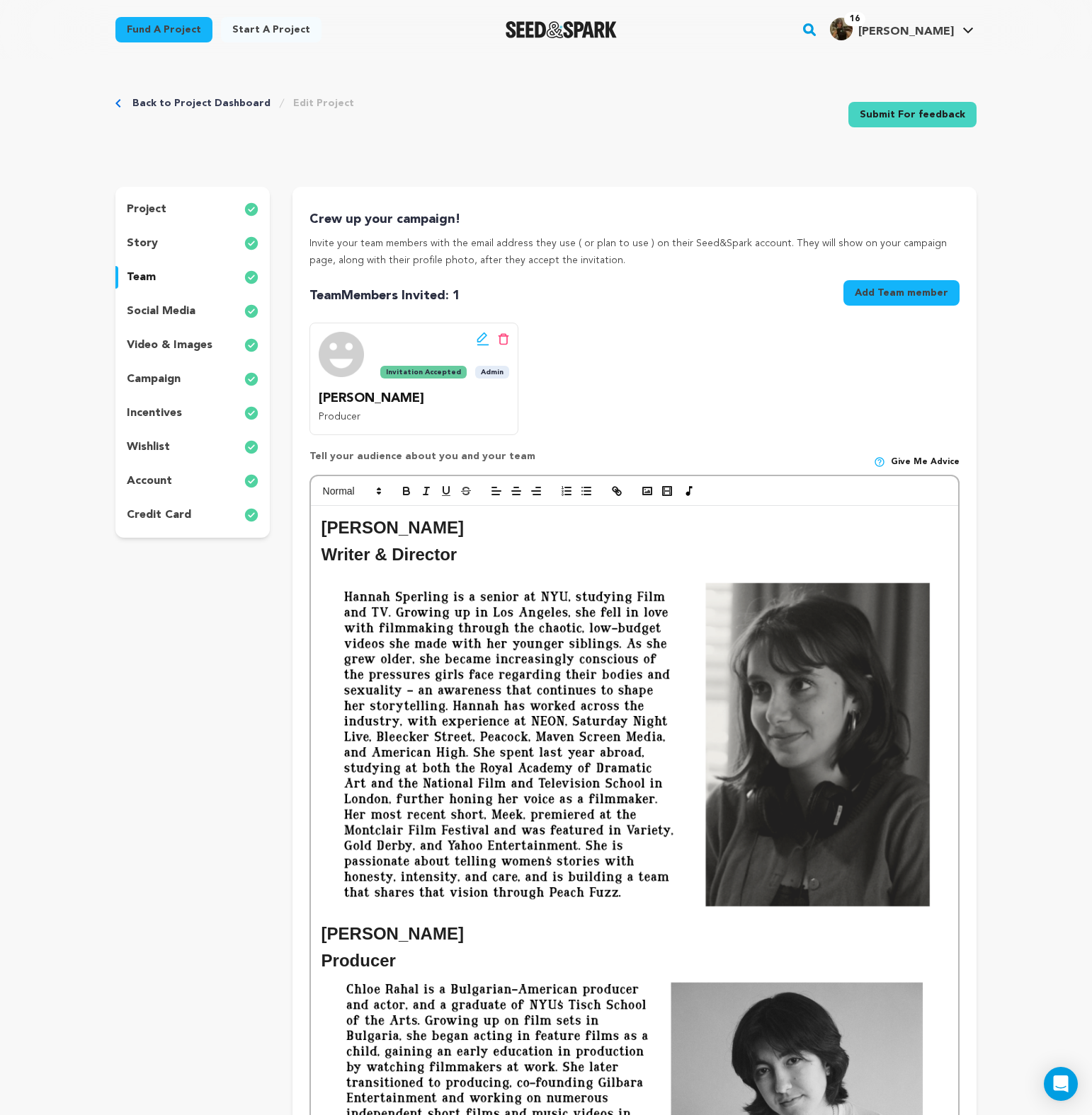
scroll to position [2082, 0]
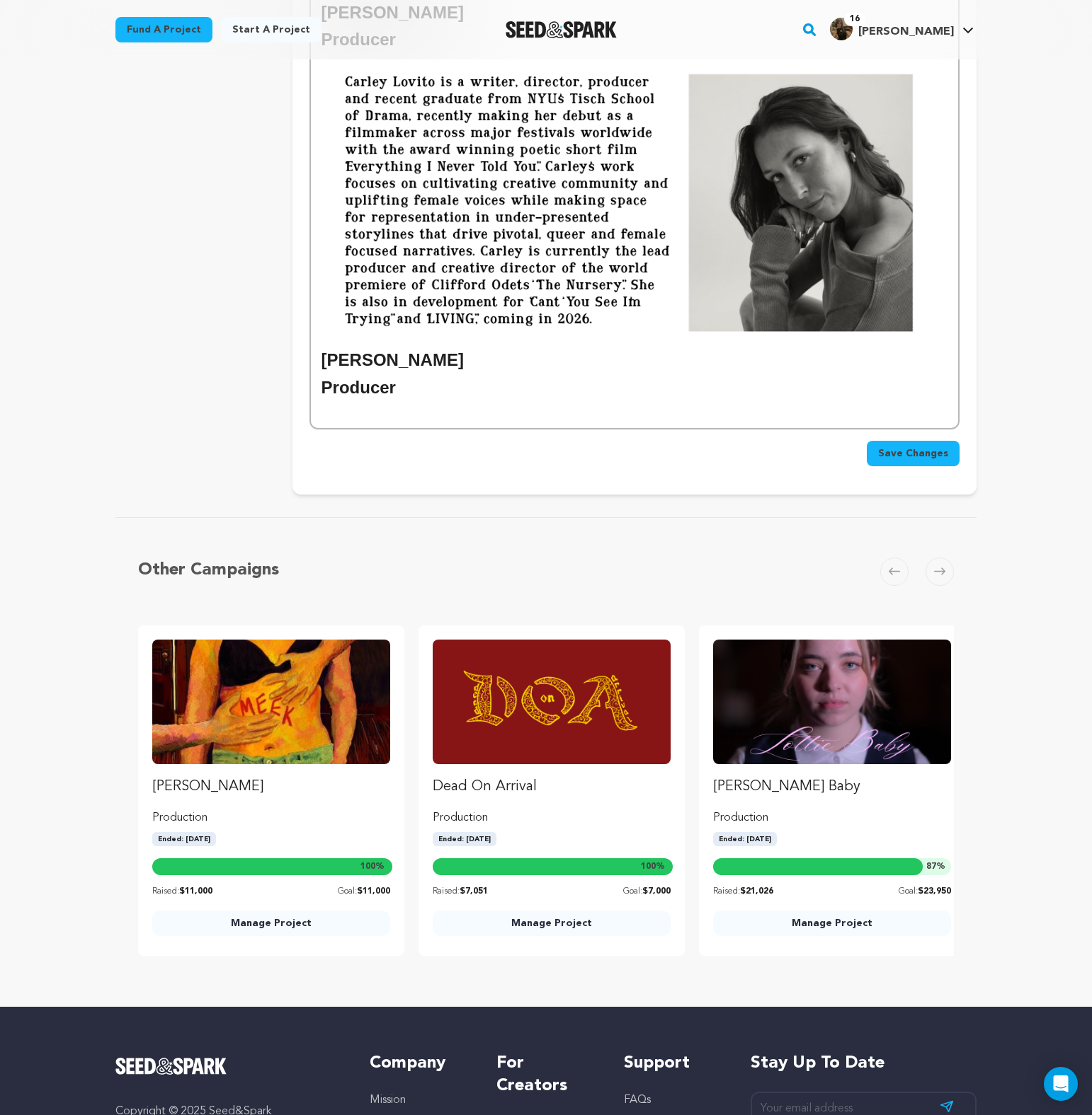
click at [368, 363] on h2 "[PERSON_NAME]" at bounding box center [634, 360] width 625 height 27
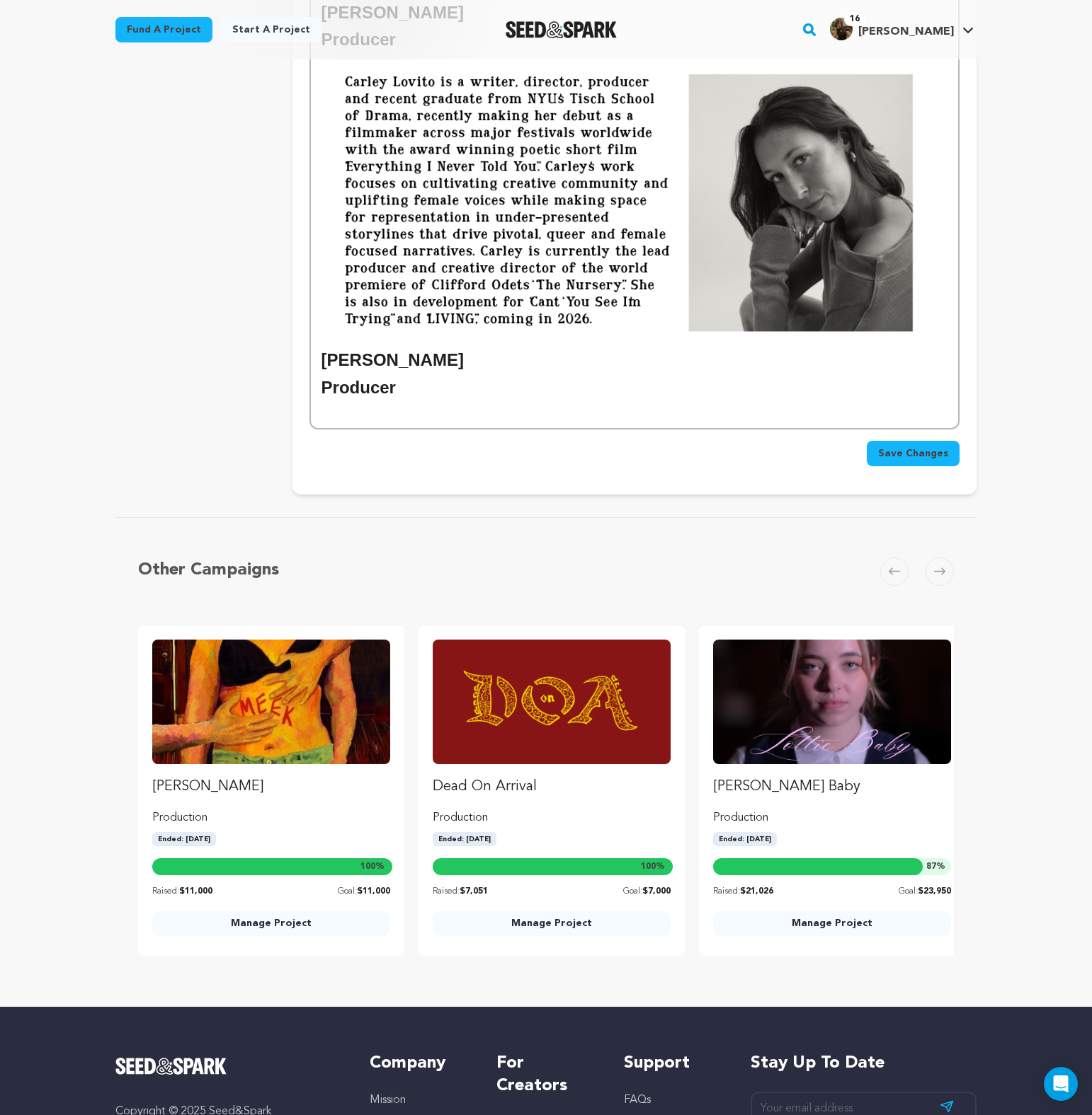
click at [431, 364] on h2 "[PERSON_NAME]" at bounding box center [634, 360] width 625 height 27
drag, startPoint x: 324, startPoint y: 362, endPoint x: 423, endPoint y: 364, distance: 99.0
click at [423, 364] on h2 "Carley LovitoChris Noviello" at bounding box center [634, 360] width 625 height 27
click at [473, 407] on p at bounding box center [634, 411] width 625 height 18
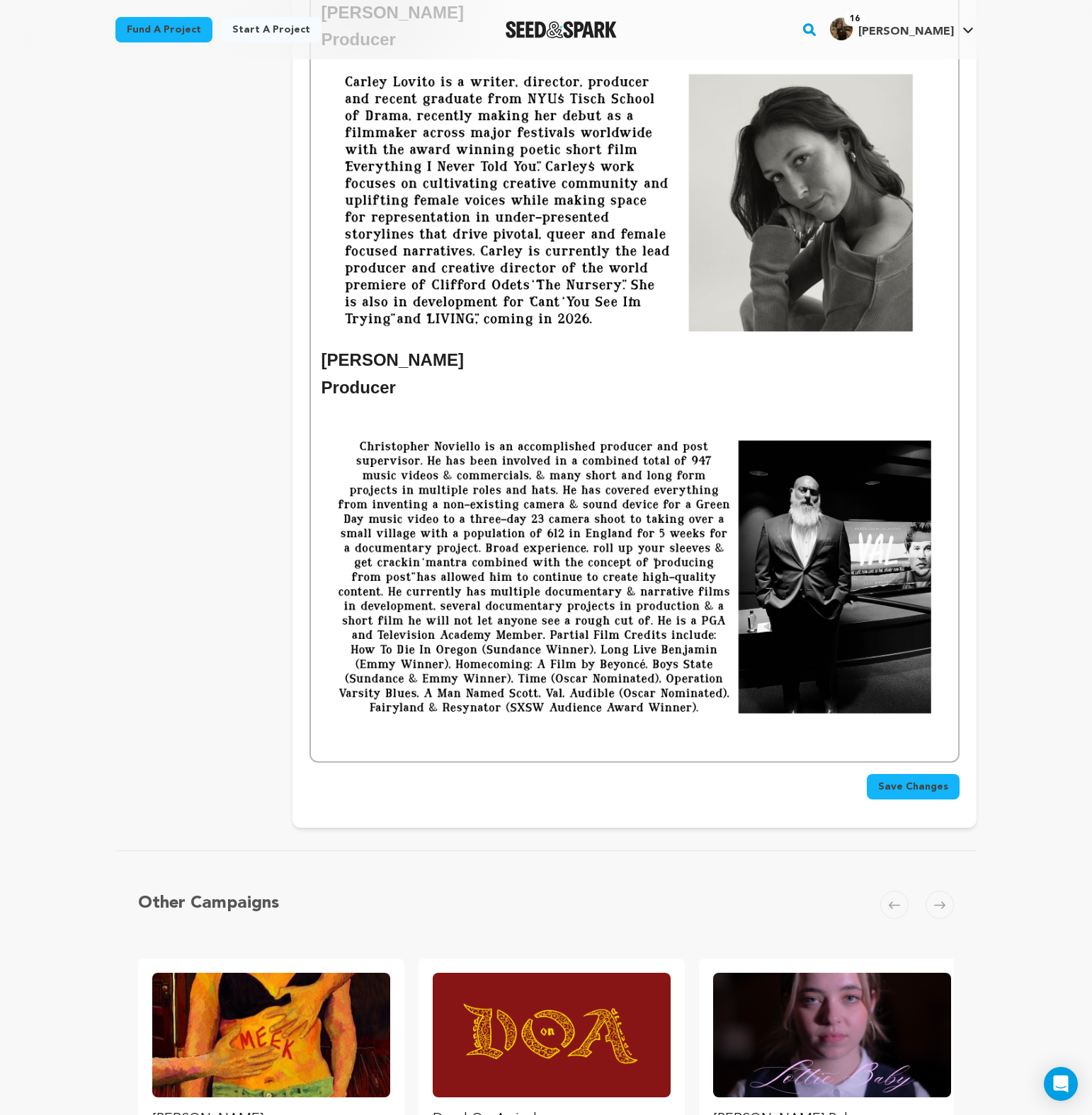
click at [799, 412] on img at bounding box center [634, 577] width 625 height 352
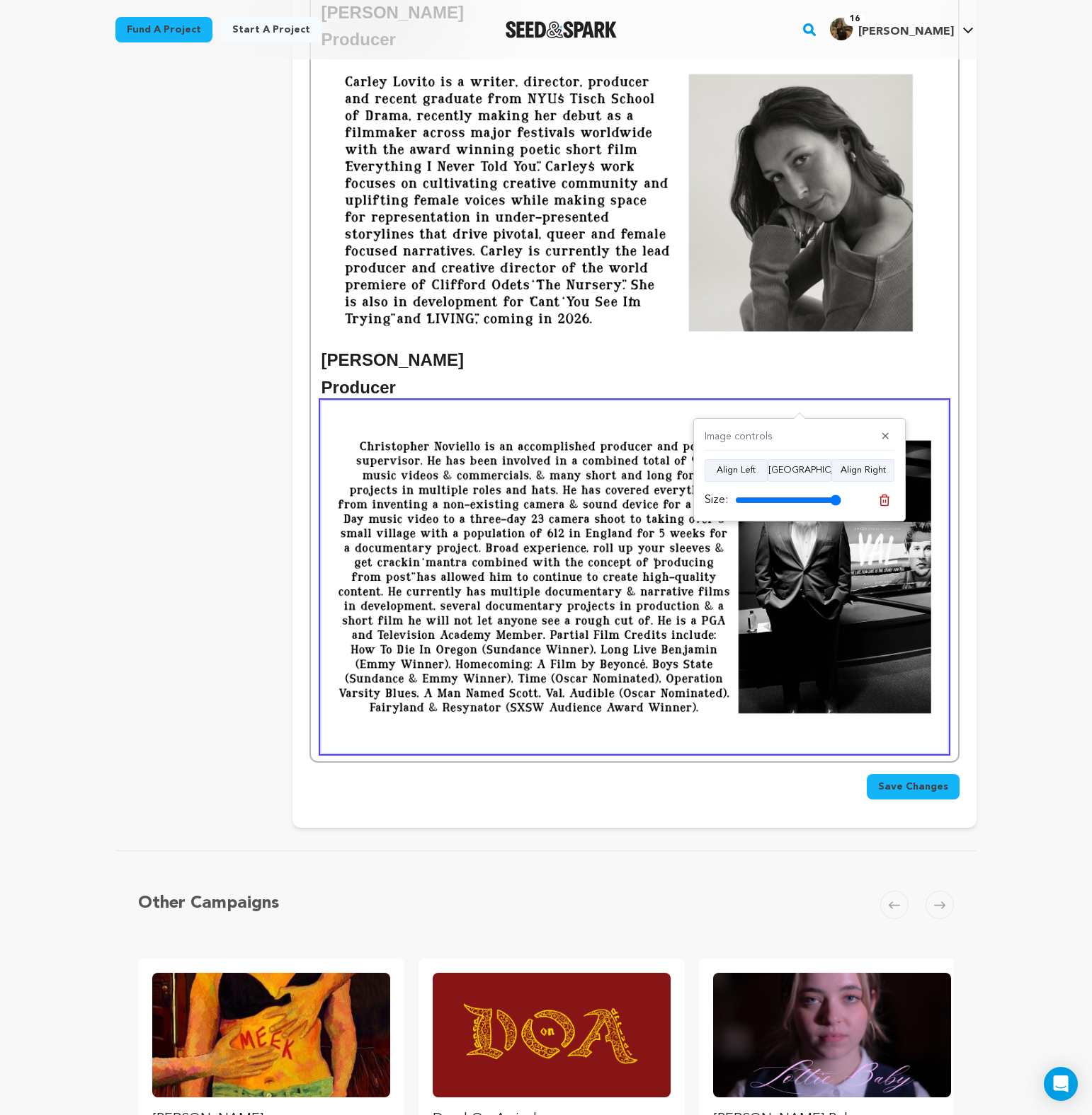
click at [799, 387] on h2 "Producer" at bounding box center [634, 387] width 625 height 27
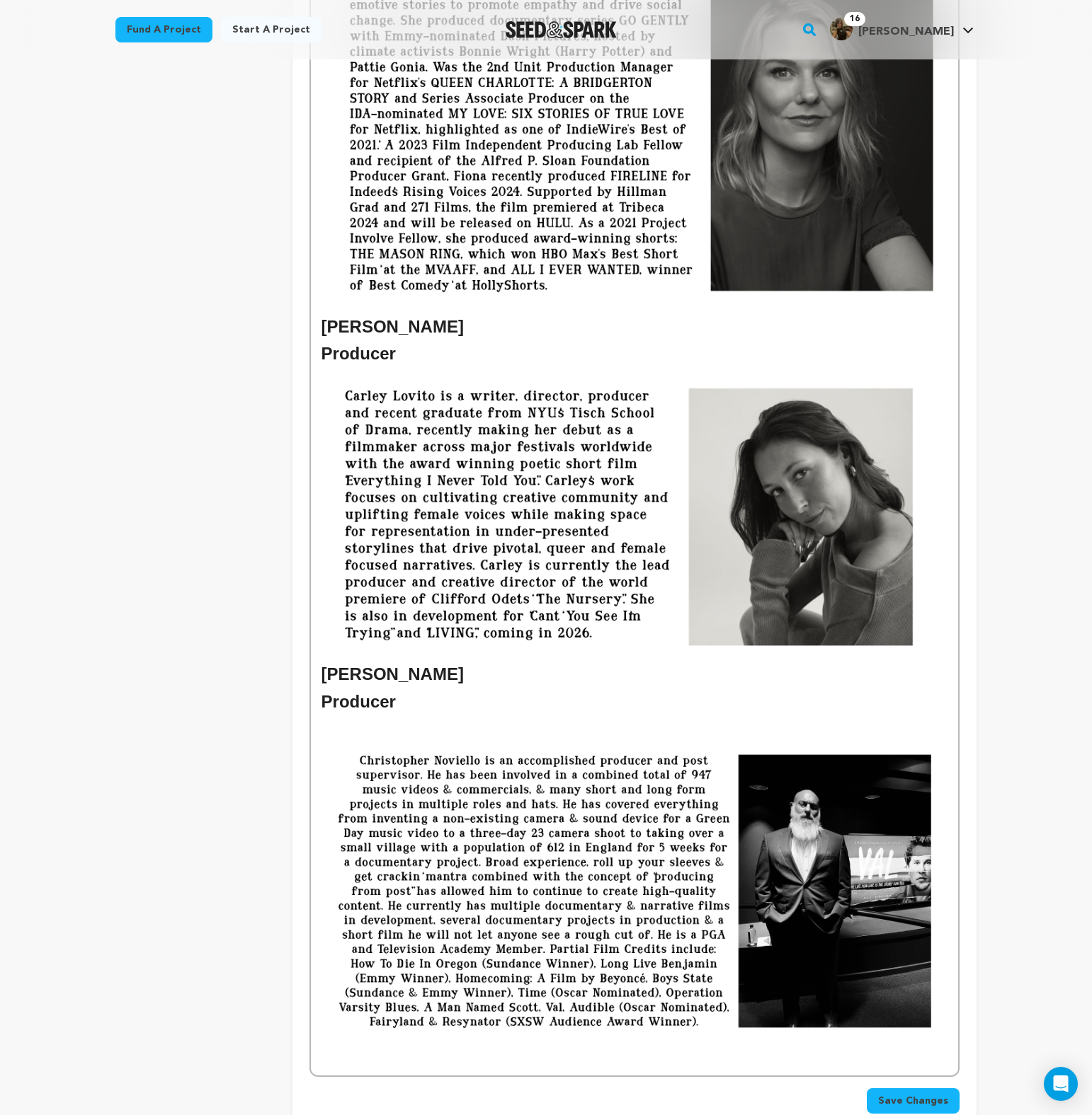
scroll to position [2648, 0]
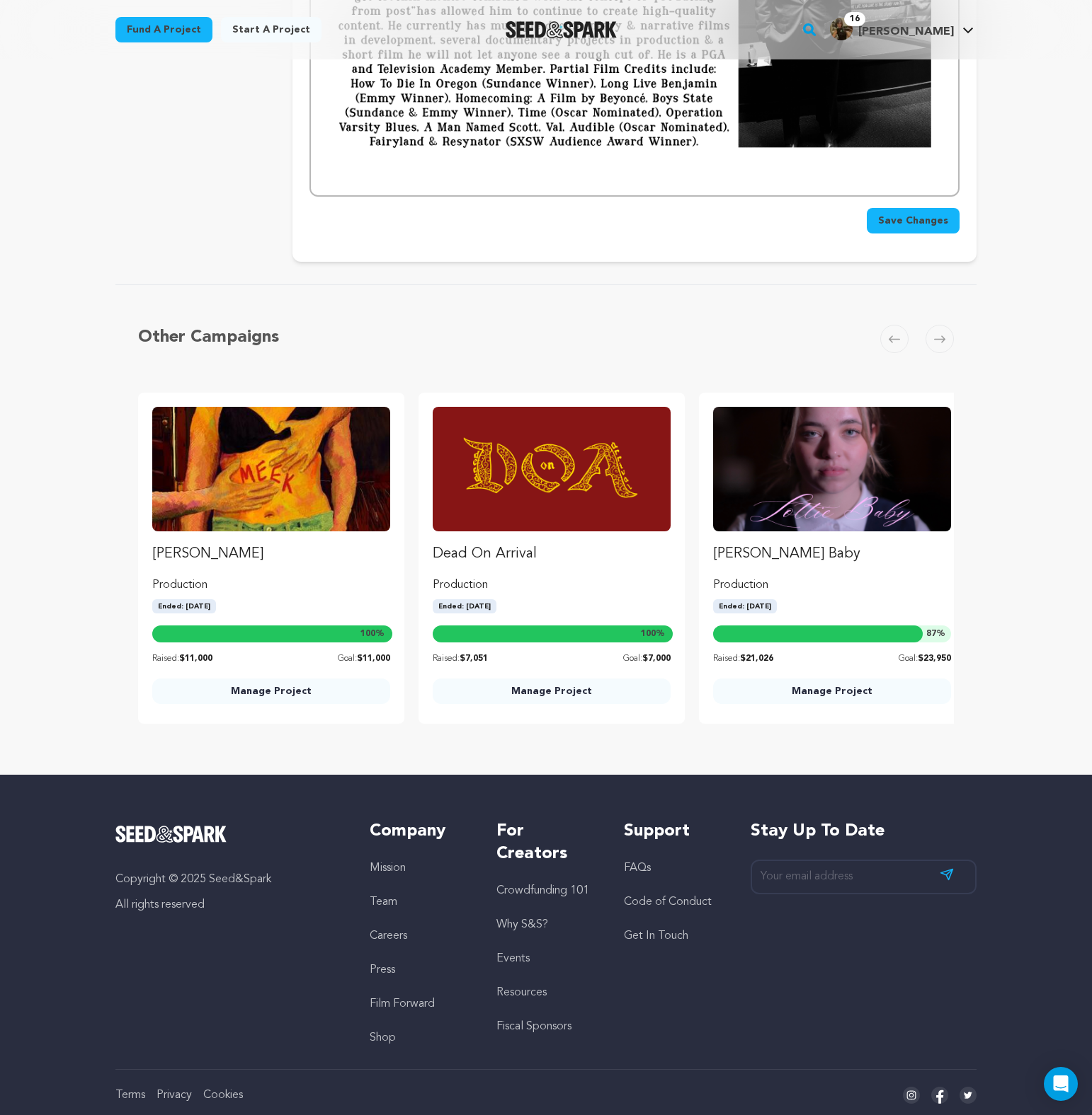
click at [922, 228] on span "Save Changes" at bounding box center [912, 220] width 70 height 14
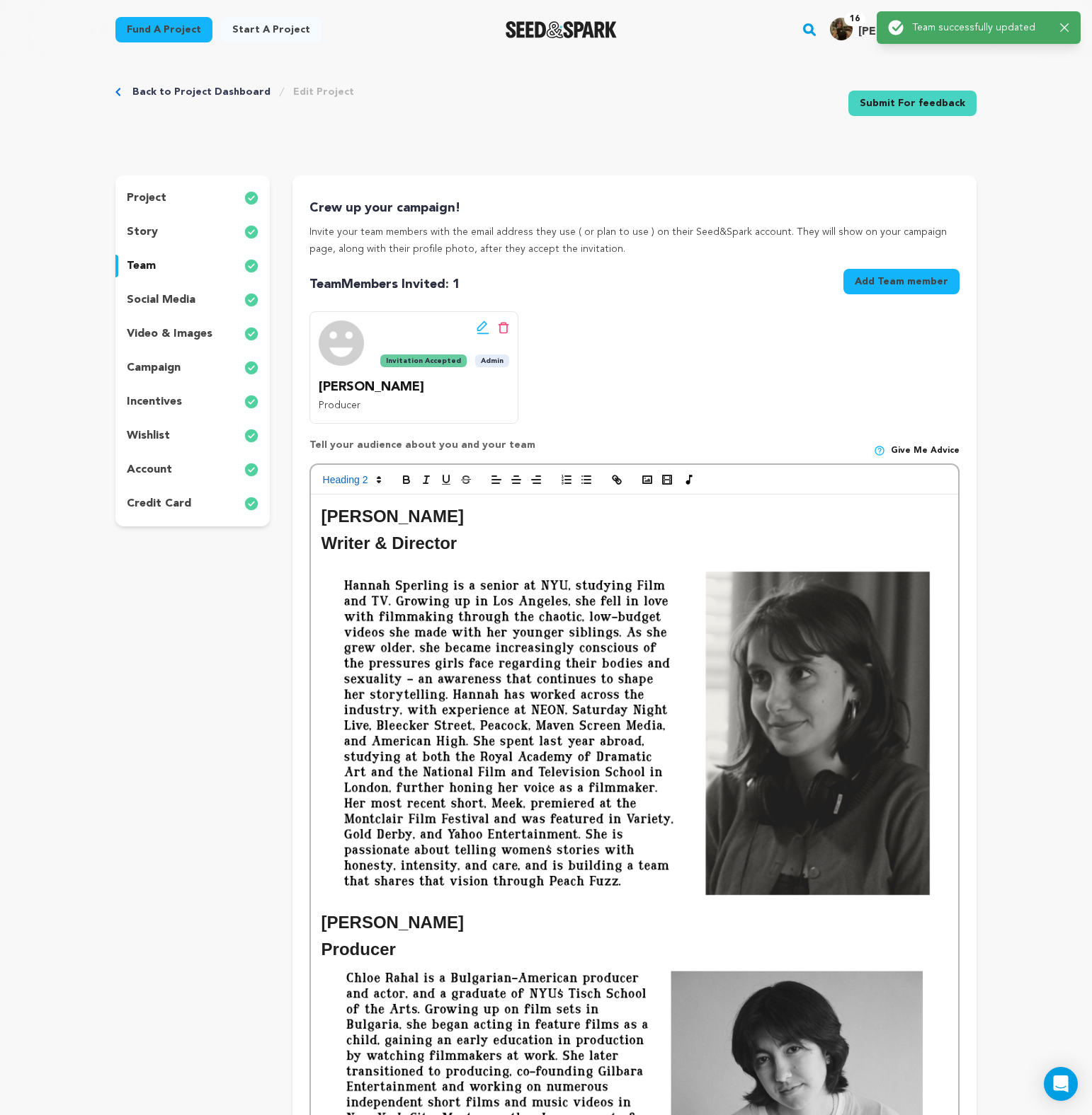
scroll to position [0, 0]
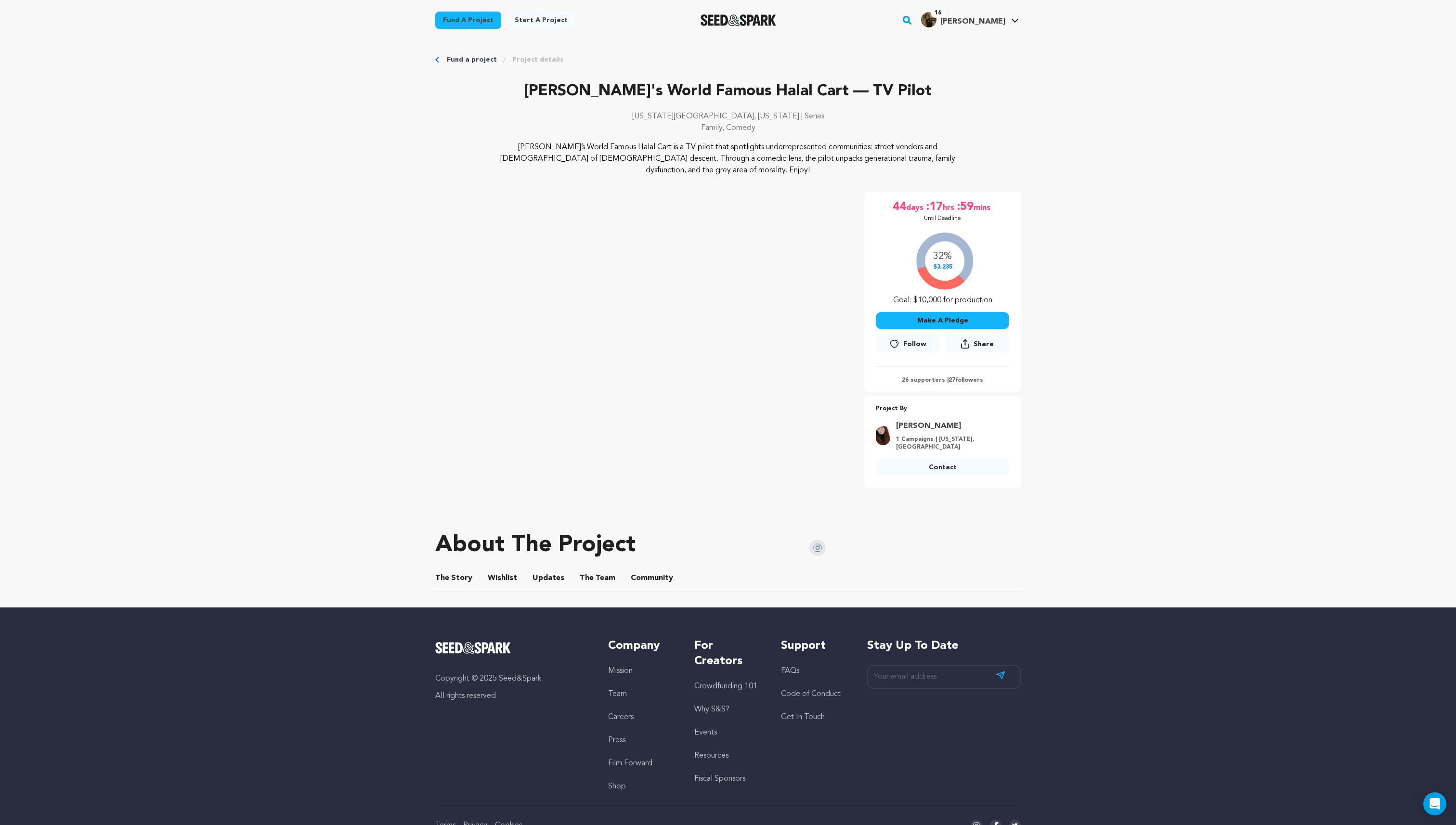
scroll to position [31, 0]
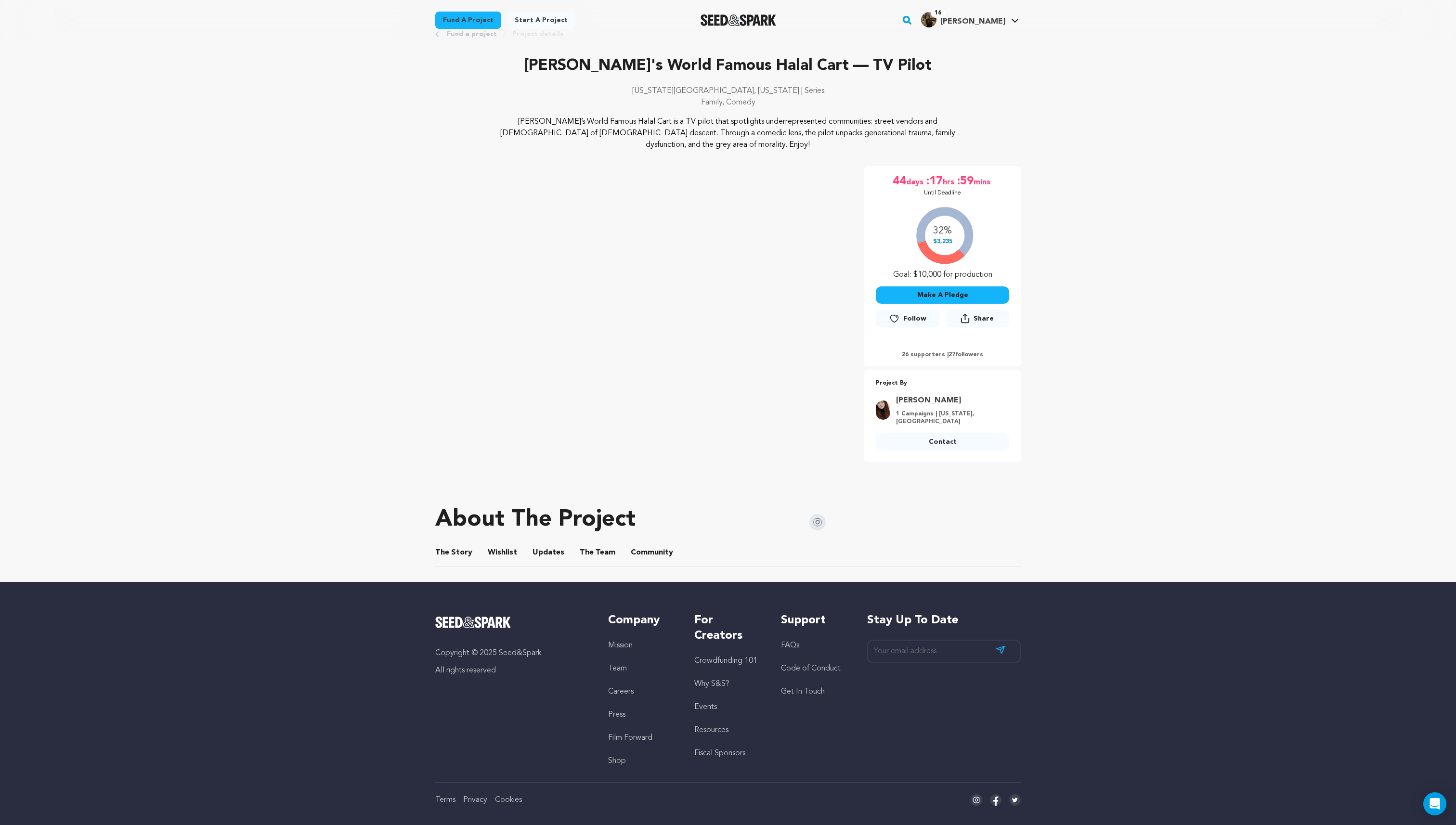
click at [588, 543] on button "The Team" at bounding box center [597, 554] width 23 height 23
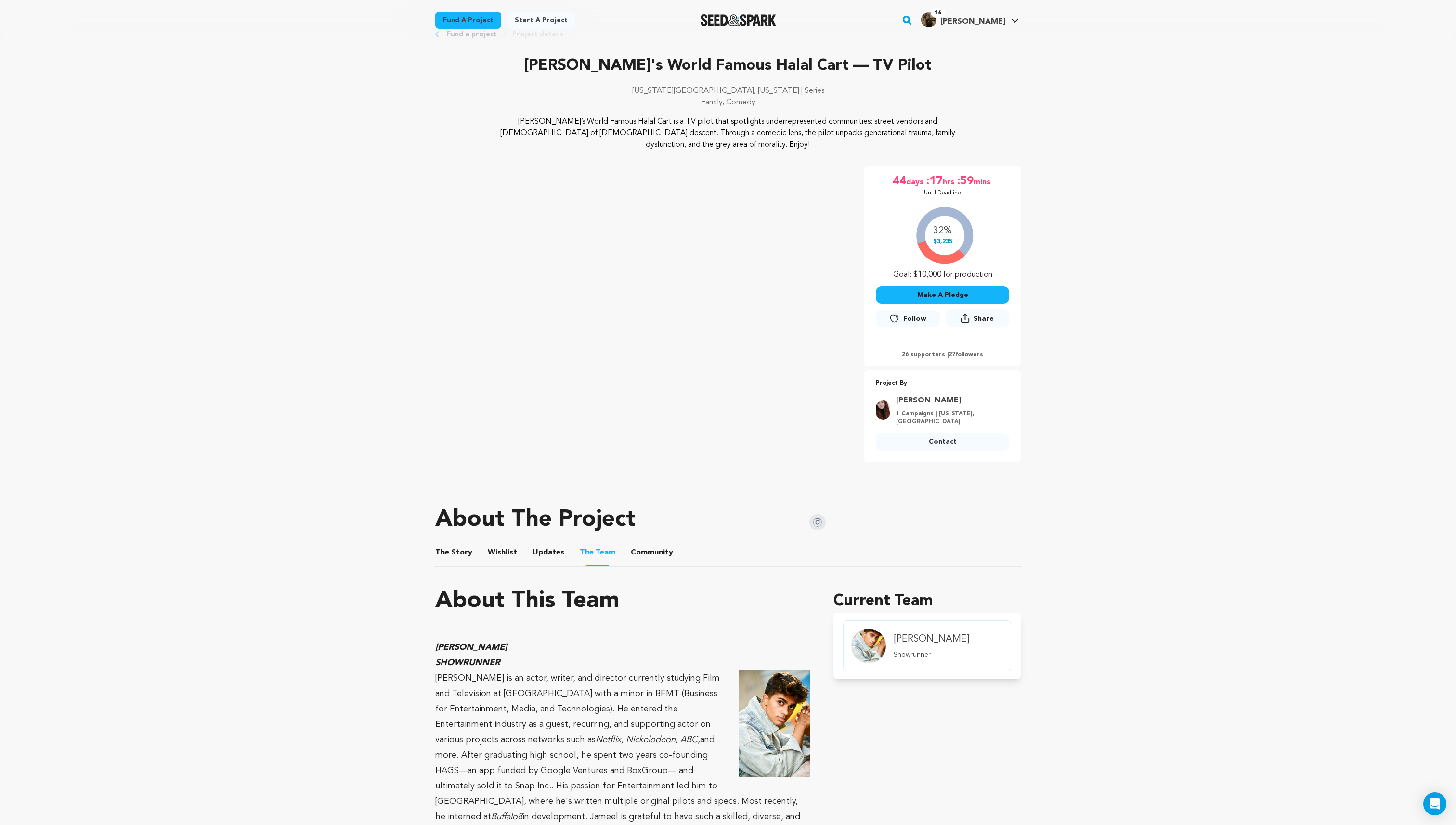
drag, startPoint x: 420, startPoint y: 577, endPoint x: 647, endPoint y: 595, distance: 227.7
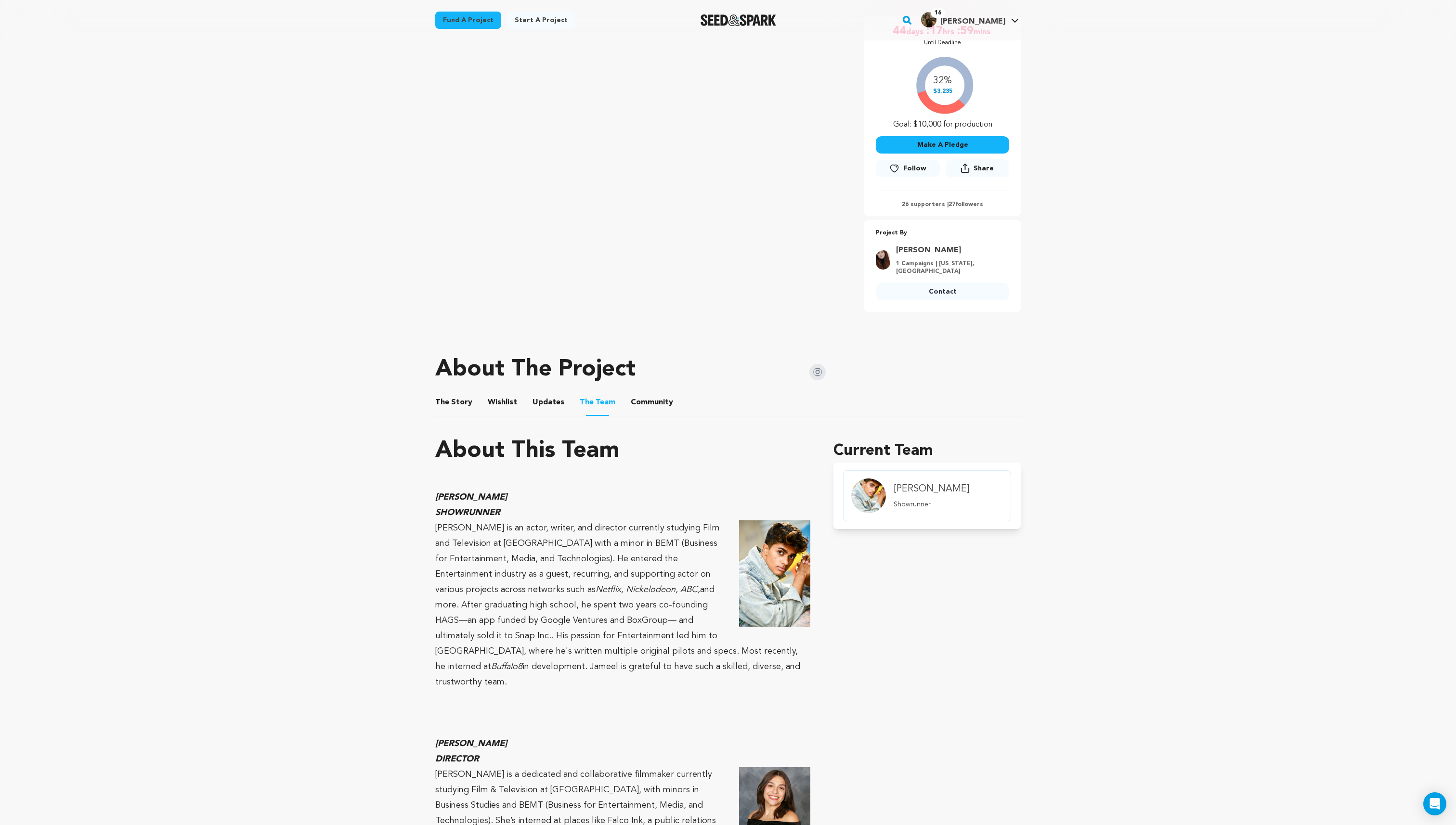
scroll to position [187, 0]
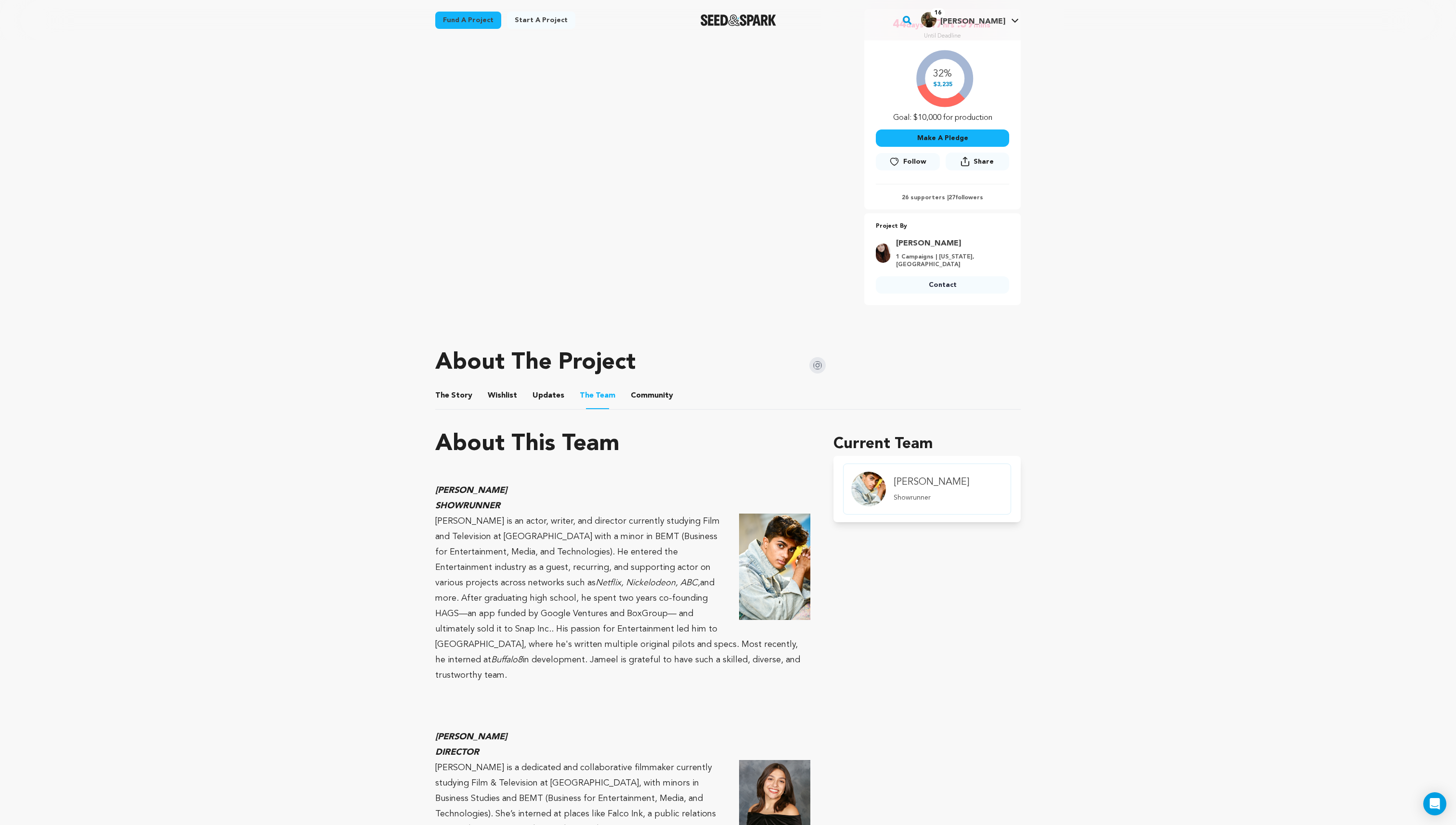
click at [647, 595] on p "Jameel Shivji is an actor, writer, and director currently studying Film and Tel…" at bounding box center [622, 598] width 375 height 170
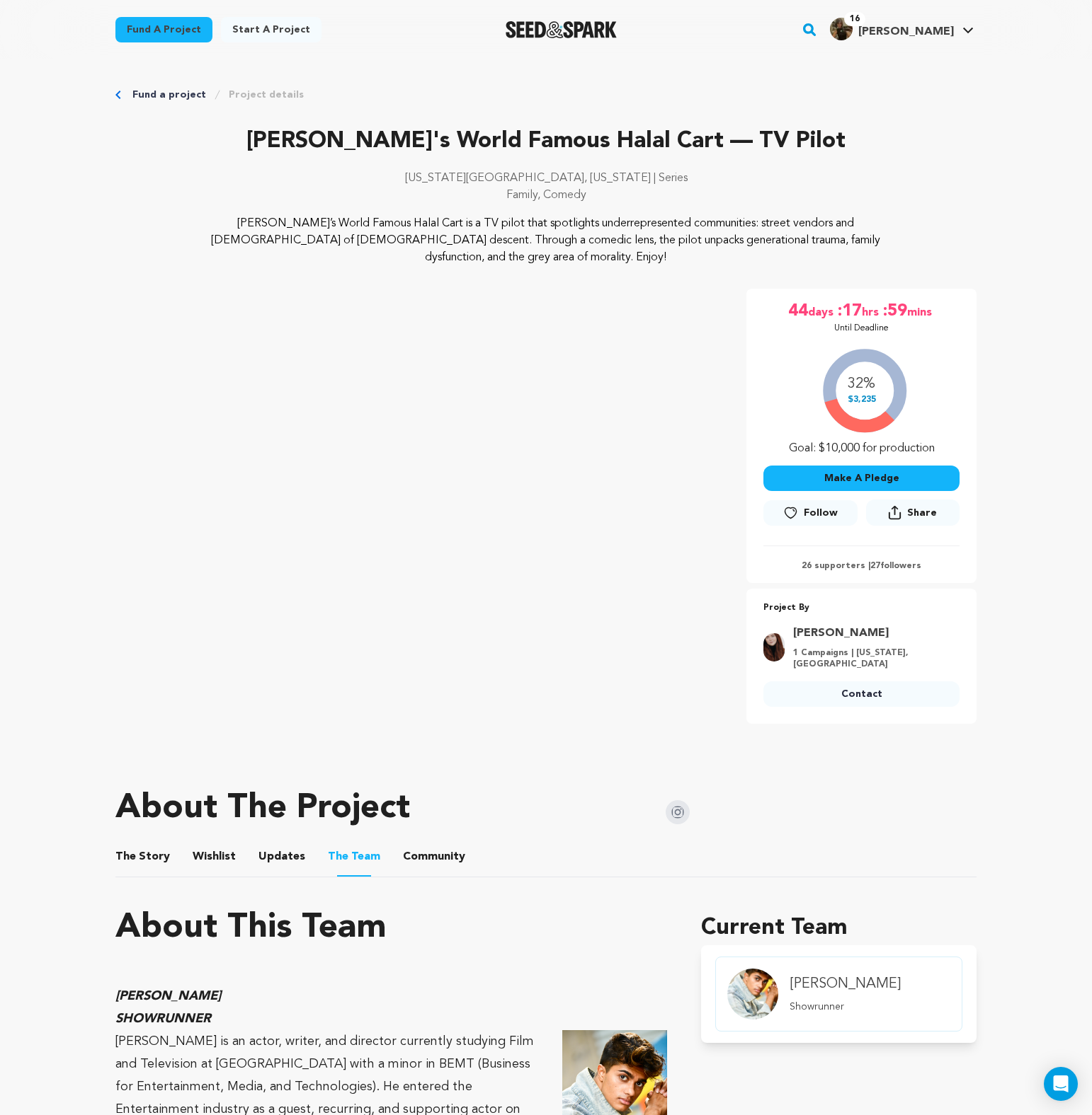
scroll to position [42, 0]
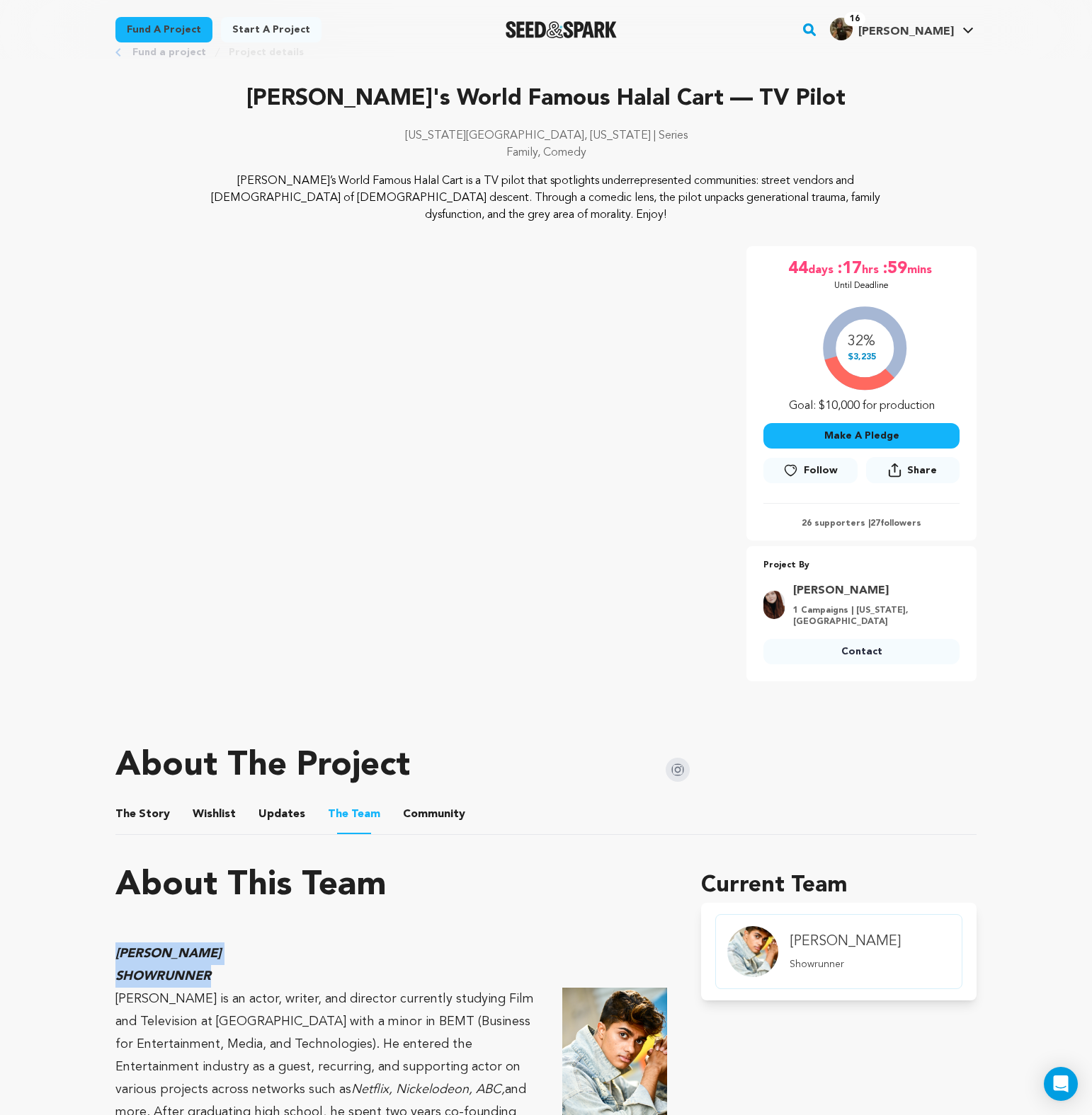
drag, startPoint x: 112, startPoint y: 938, endPoint x: 230, endPoint y: 959, distance: 119.9
copy div "JAMEEL SHIVJI SHOWRUNNER"
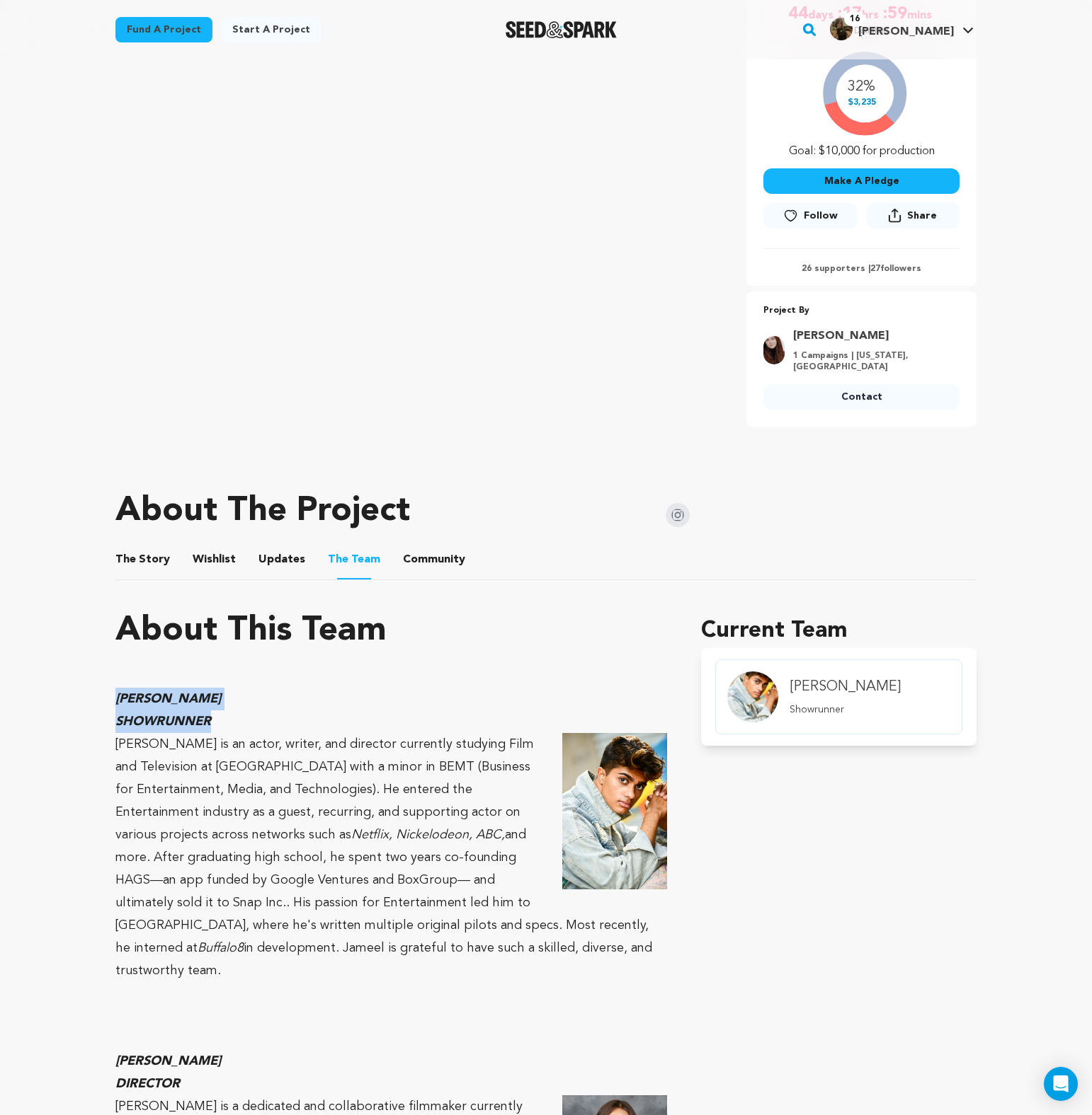
scroll to position [317, 0]
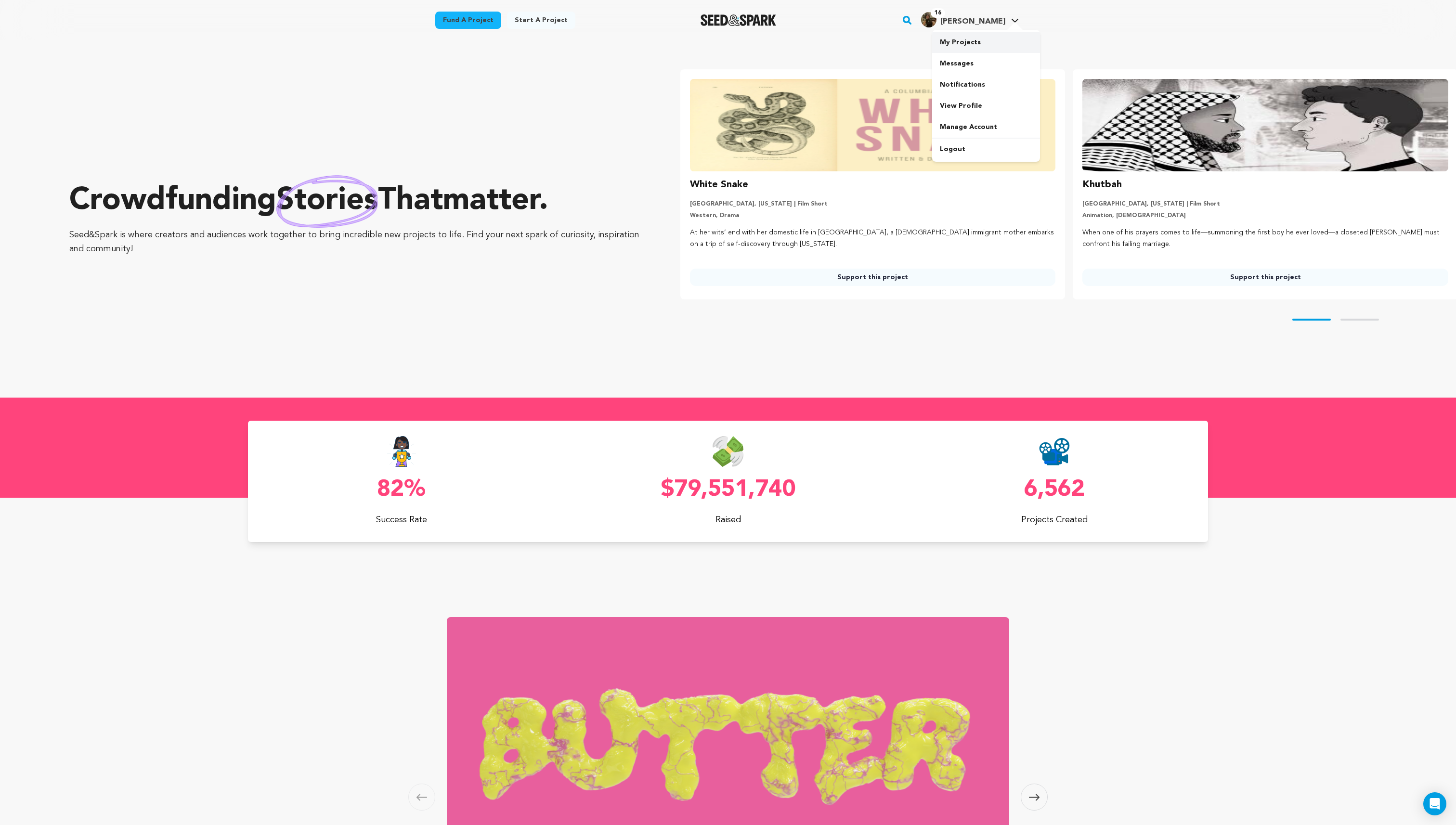
click at [981, 46] on link "My Projects" at bounding box center [986, 42] width 108 height 21
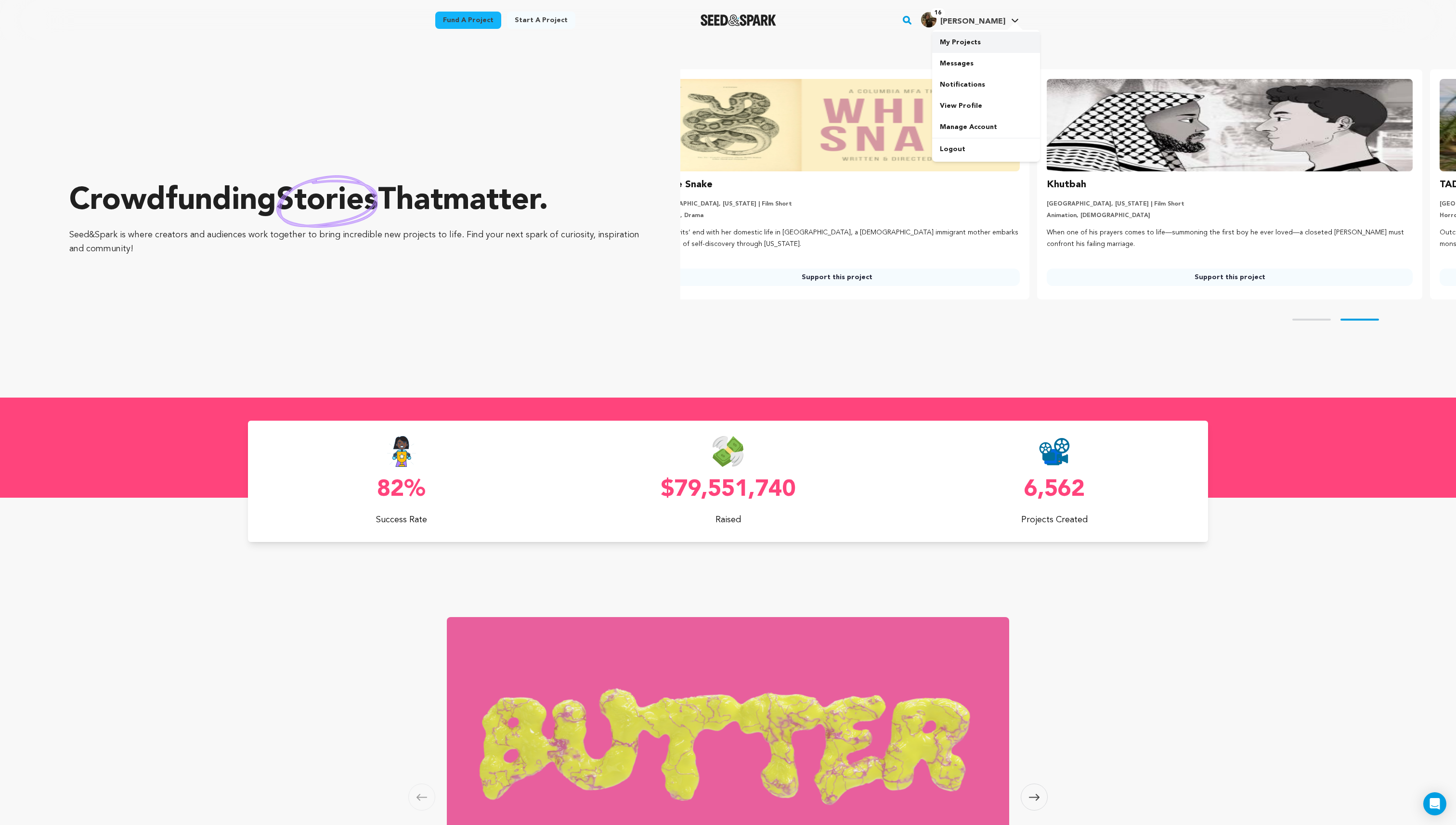
scroll to position [0, 144]
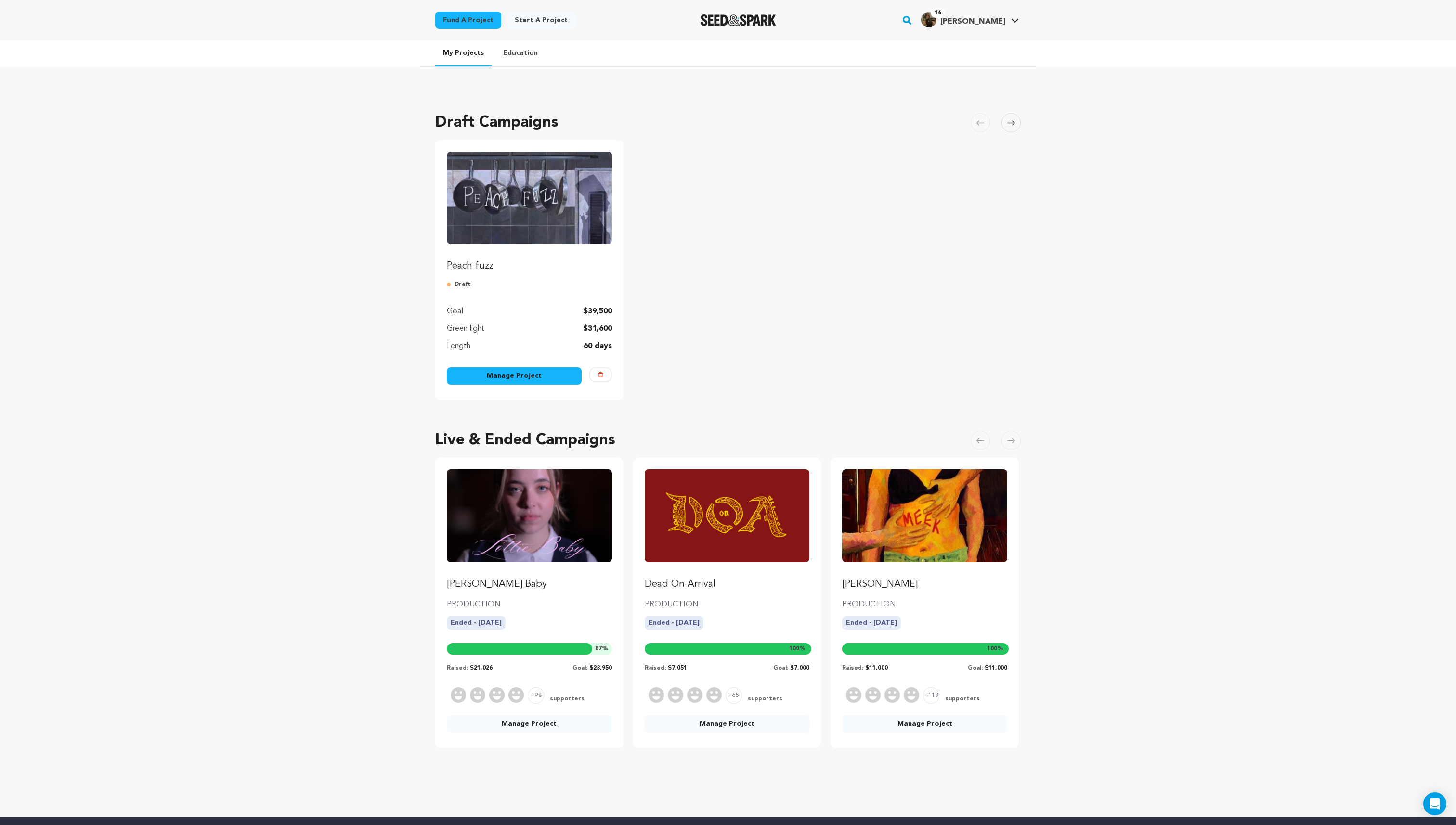
click at [533, 261] on p "Peach fuzz" at bounding box center [529, 266] width 165 height 14
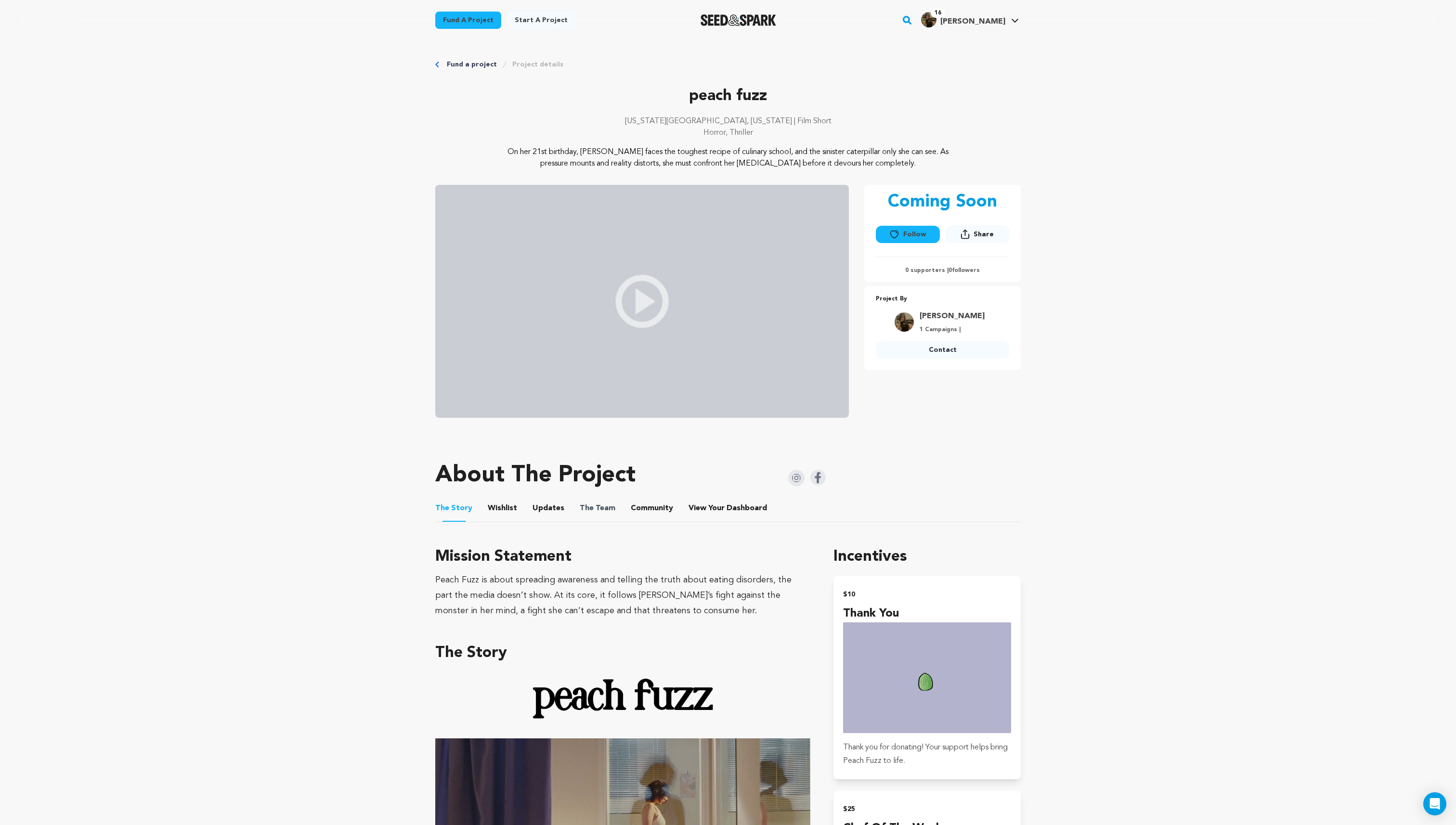
click at [580, 506] on span "The" at bounding box center [587, 508] width 14 height 11
click at [593, 499] on button "The Team" at bounding box center [597, 510] width 23 height 23
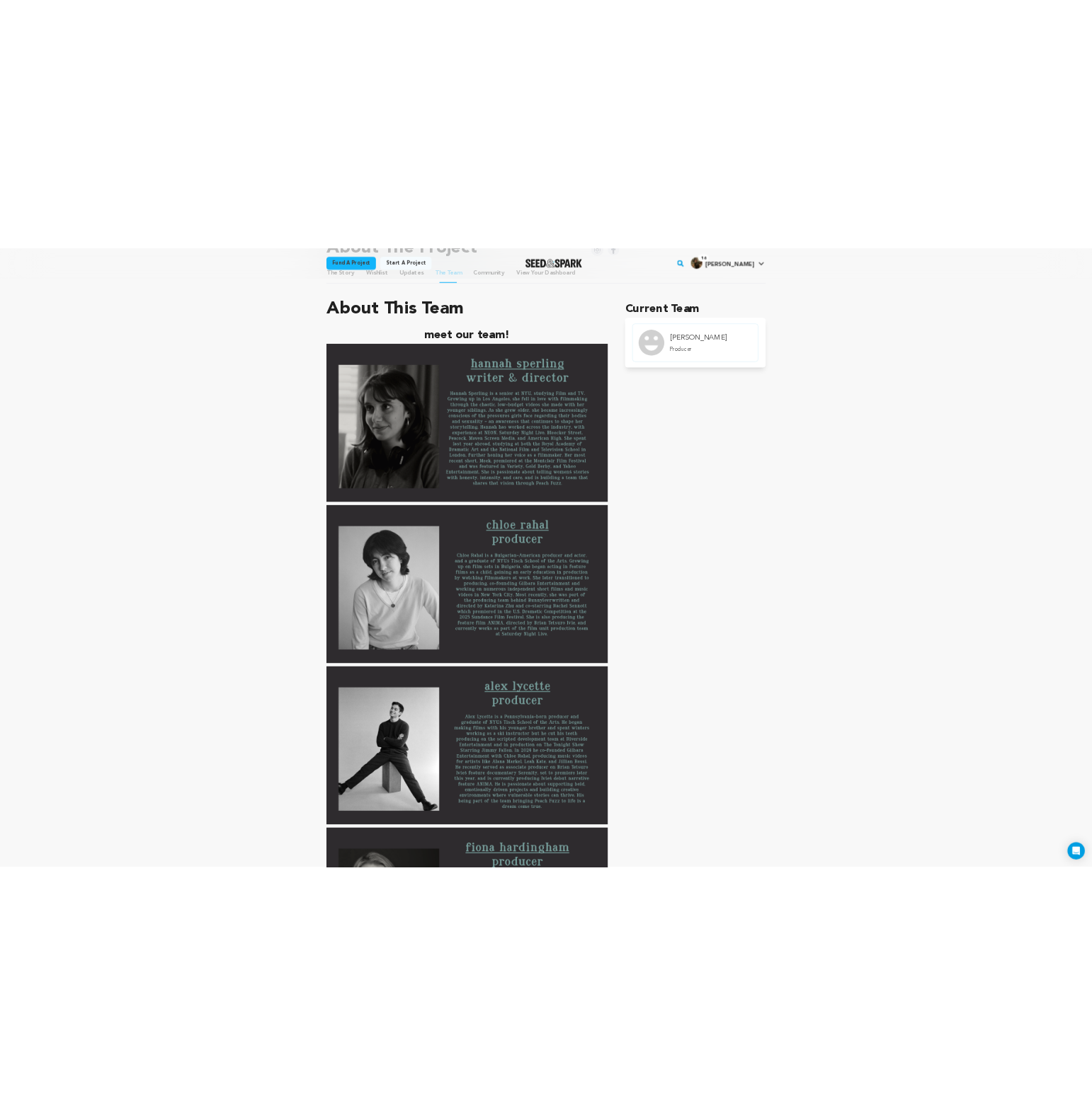
scroll to position [494, 0]
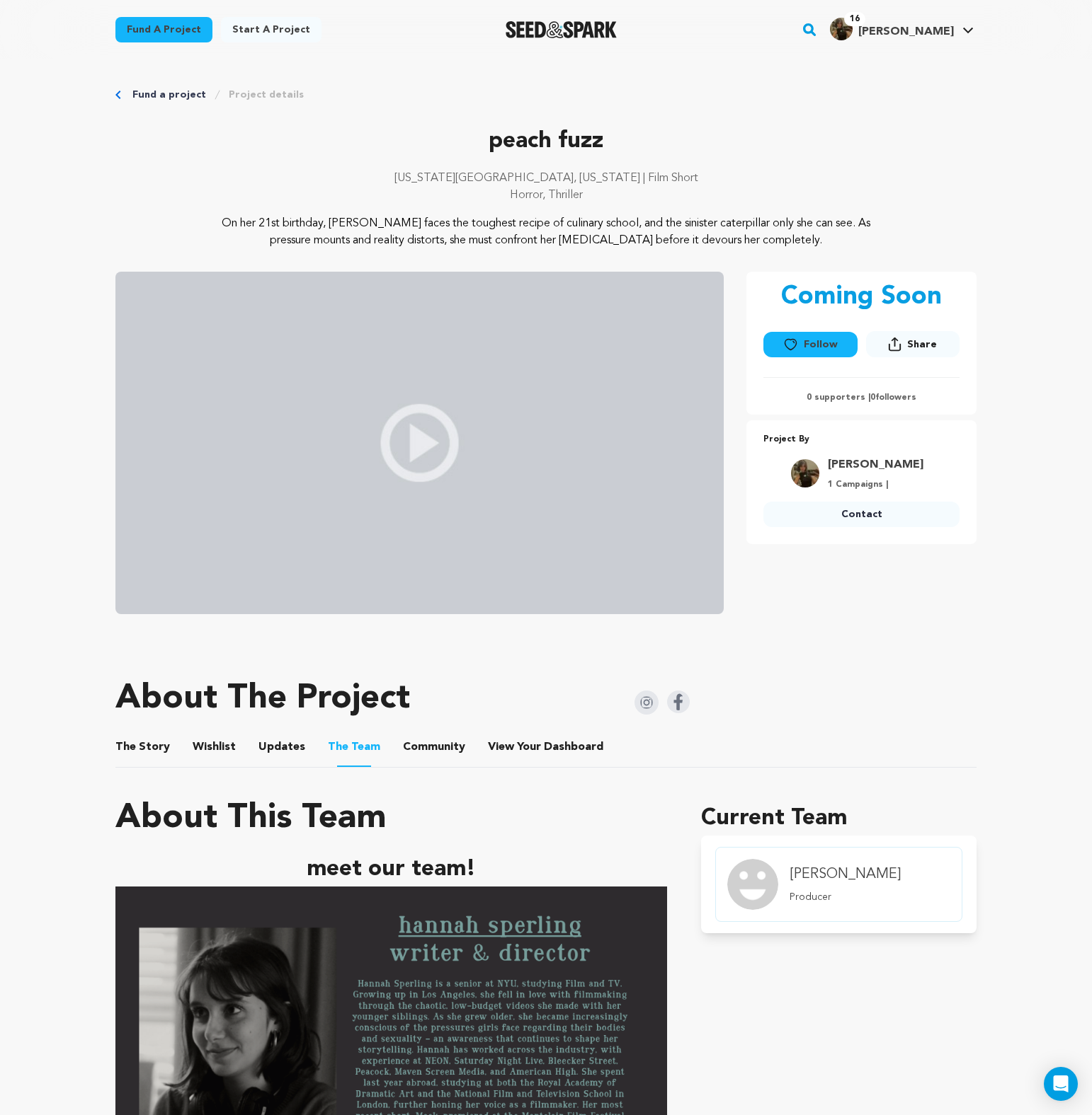
scroll to position [494, 0]
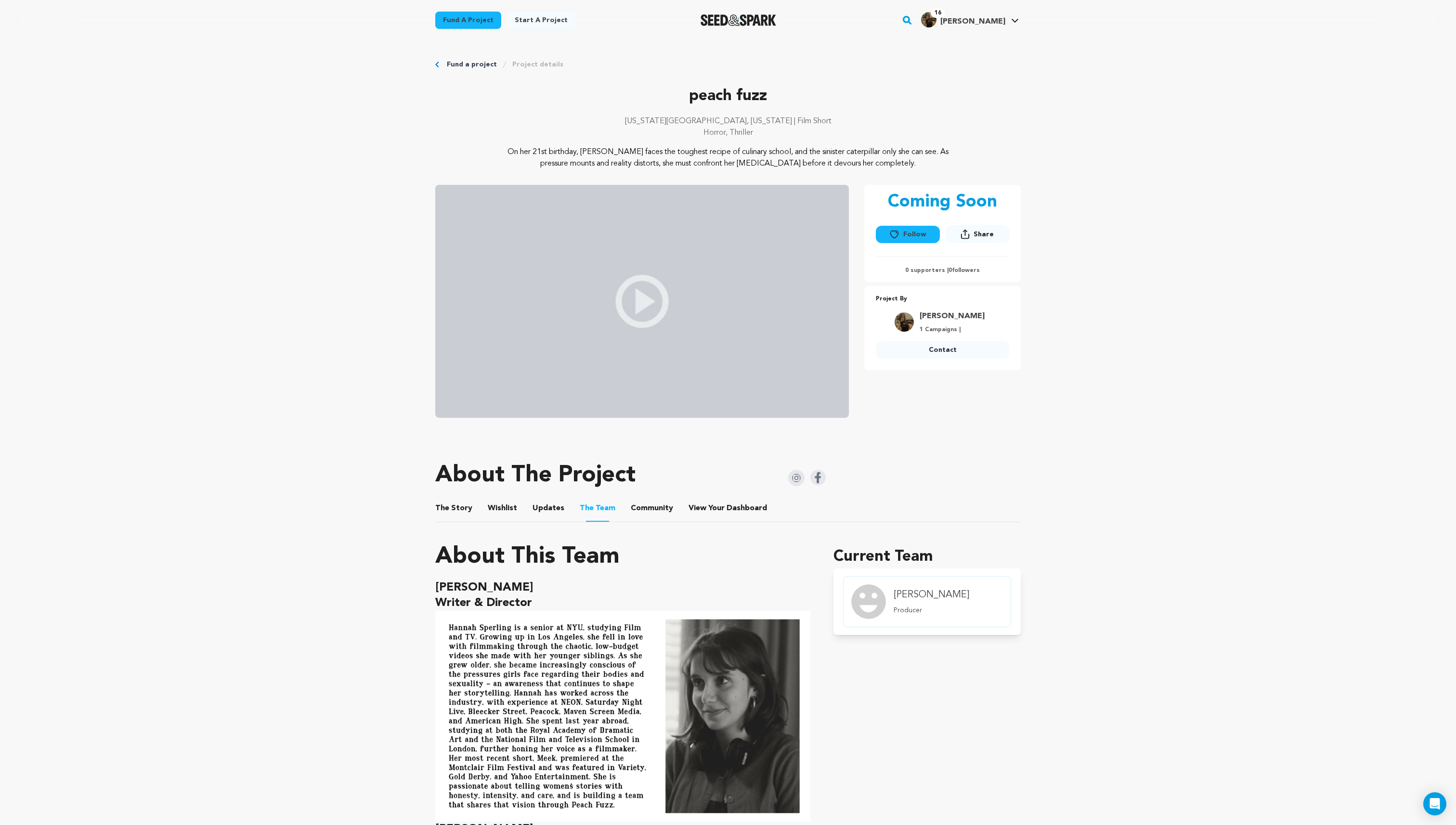
click at [446, 513] on button "The Story" at bounding box center [454, 510] width 23 height 23
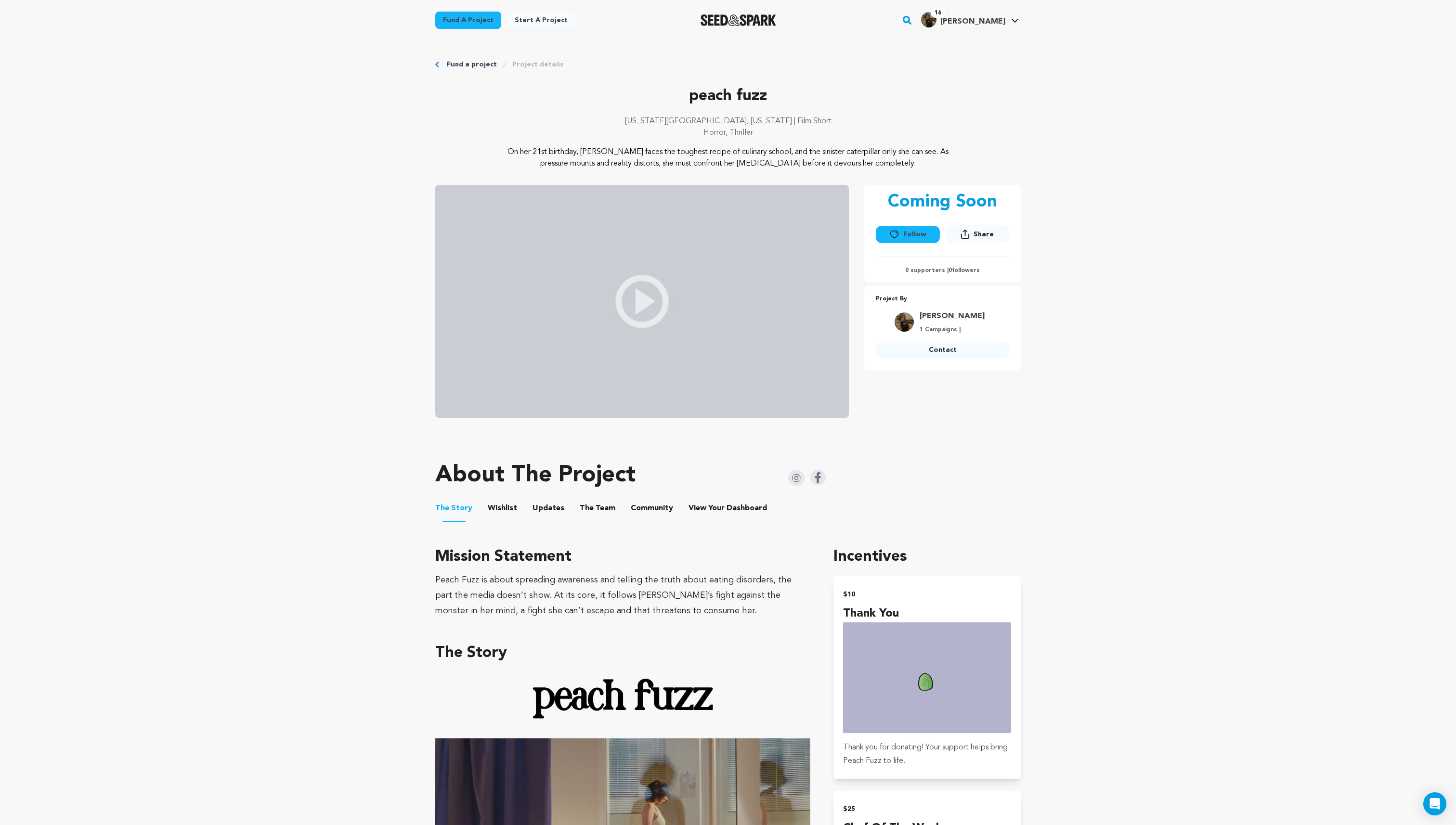
click at [507, 503] on button "Wishlist" at bounding box center [502, 510] width 23 height 23
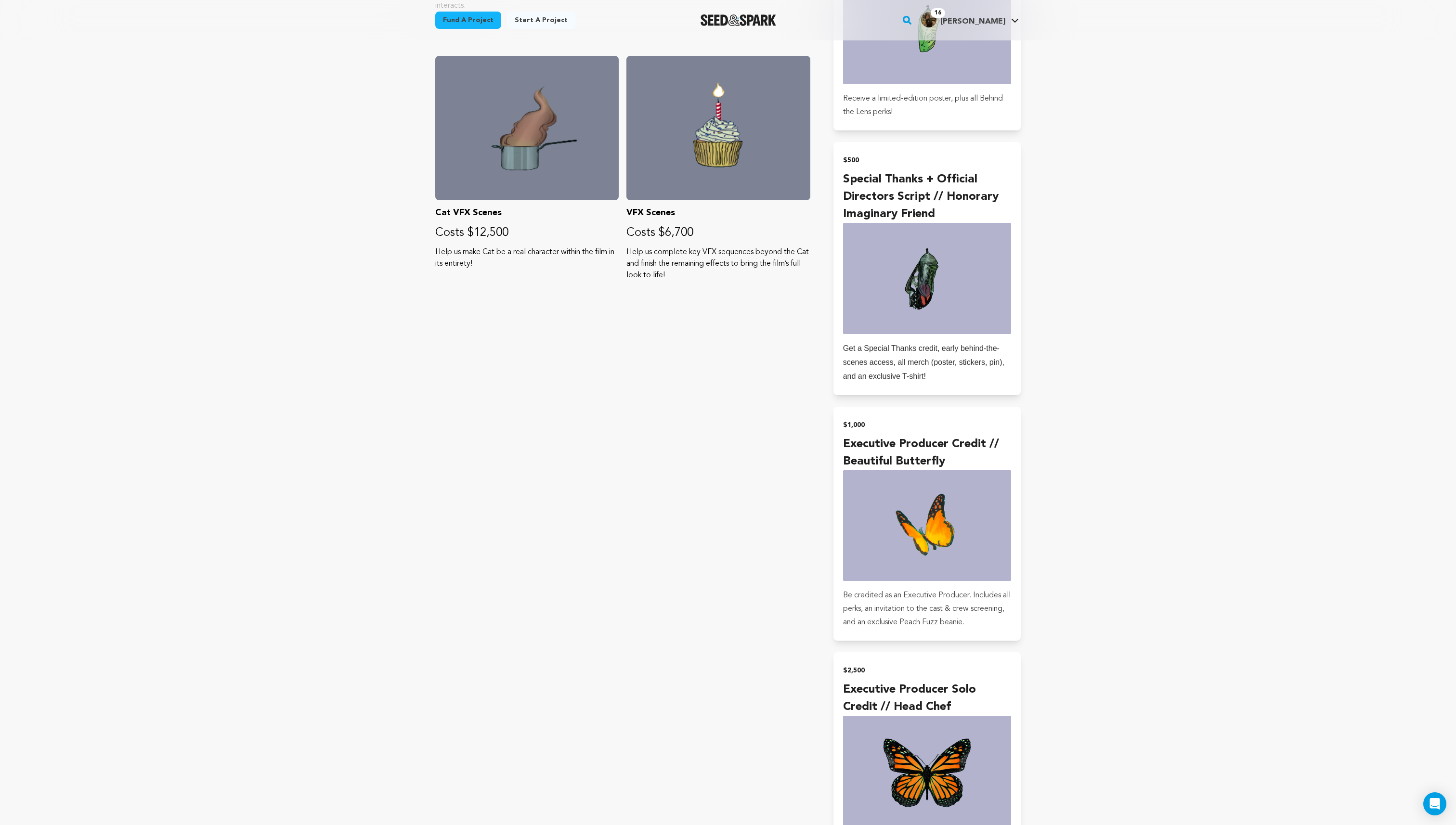
scroll to position [1726, 0]
